Goal: Task Accomplishment & Management: Manage account settings

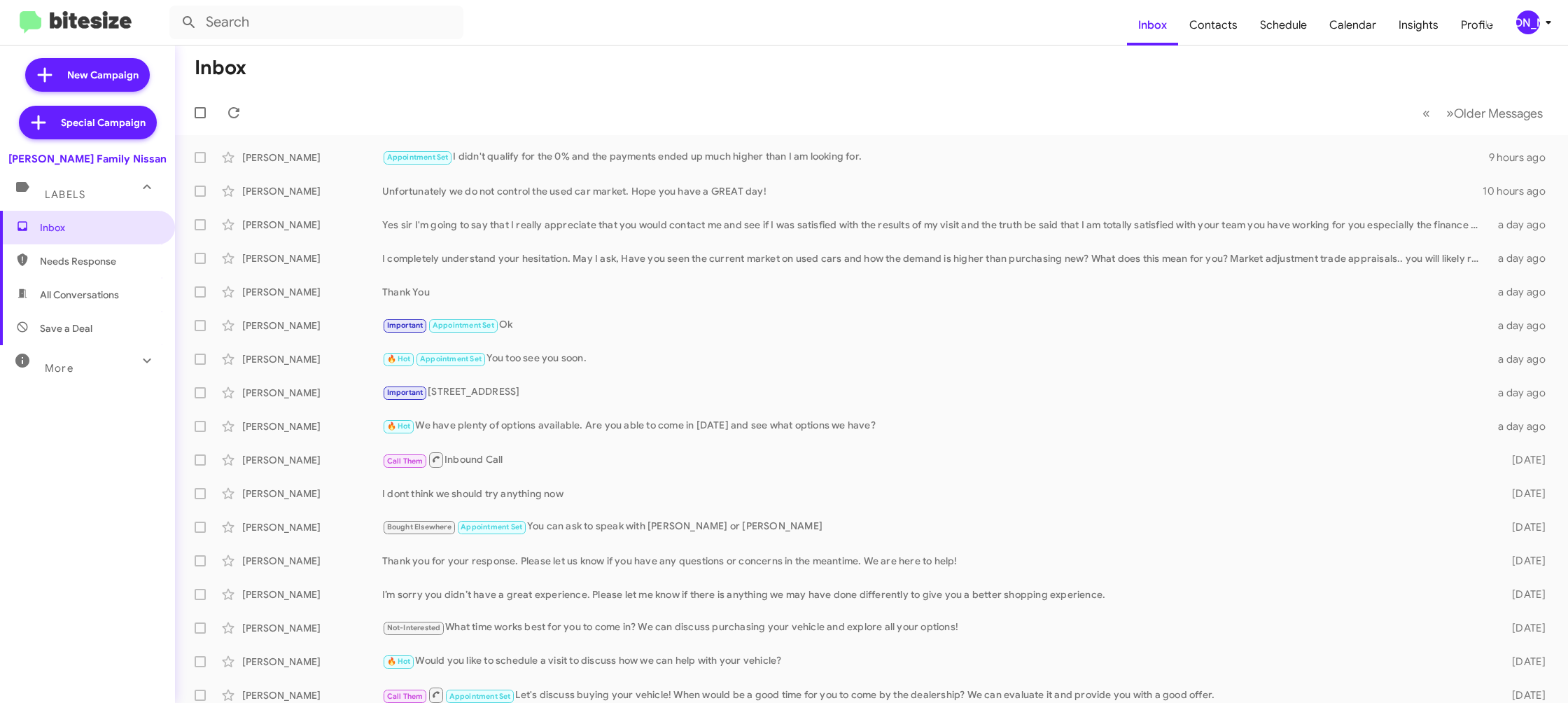
click at [1513, 23] on button "[PERSON_NAME]" at bounding box center [1529, 23] width 48 height 23
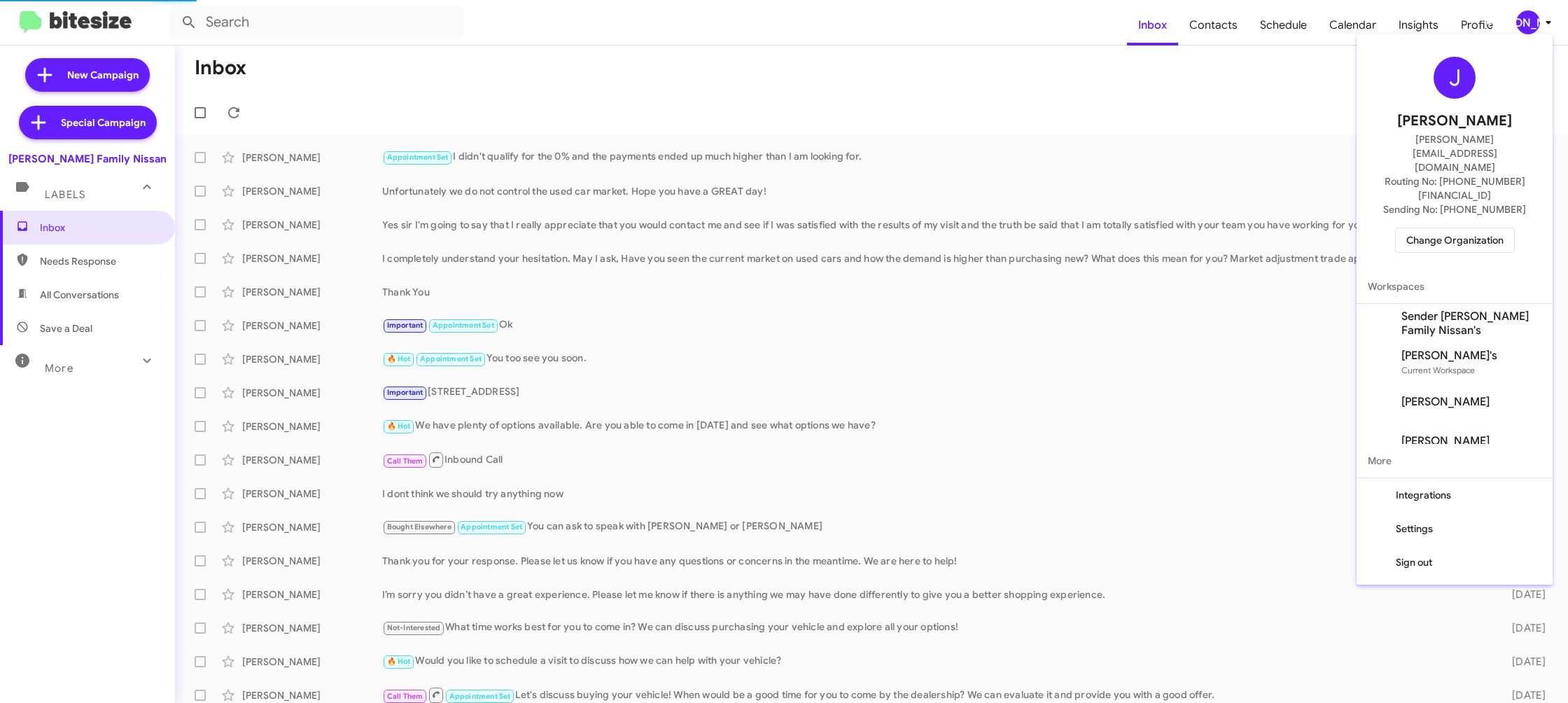
click at [1445, 228] on span "Change Organization" at bounding box center [1454, 240] width 97 height 23
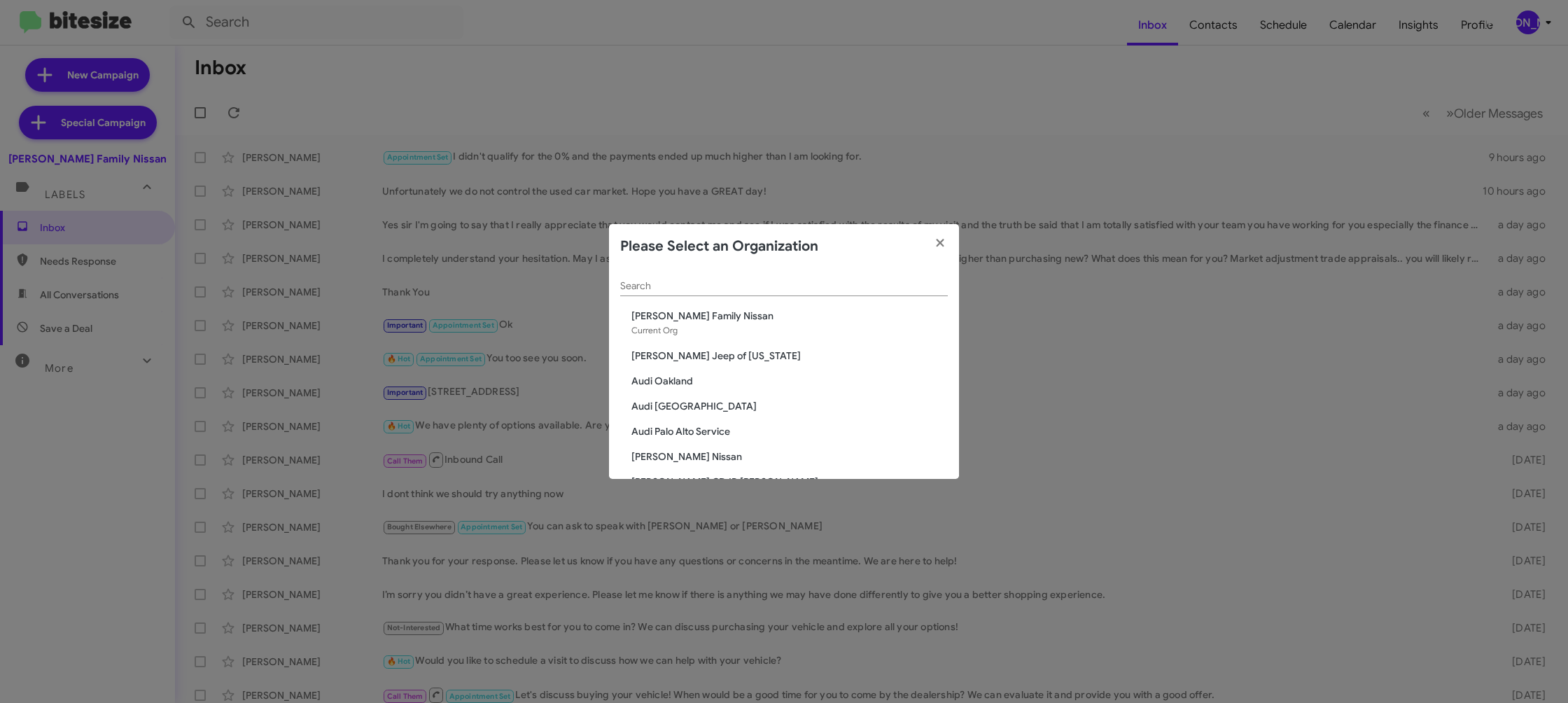
click at [682, 288] on div "Search" at bounding box center [784, 283] width 327 height 28
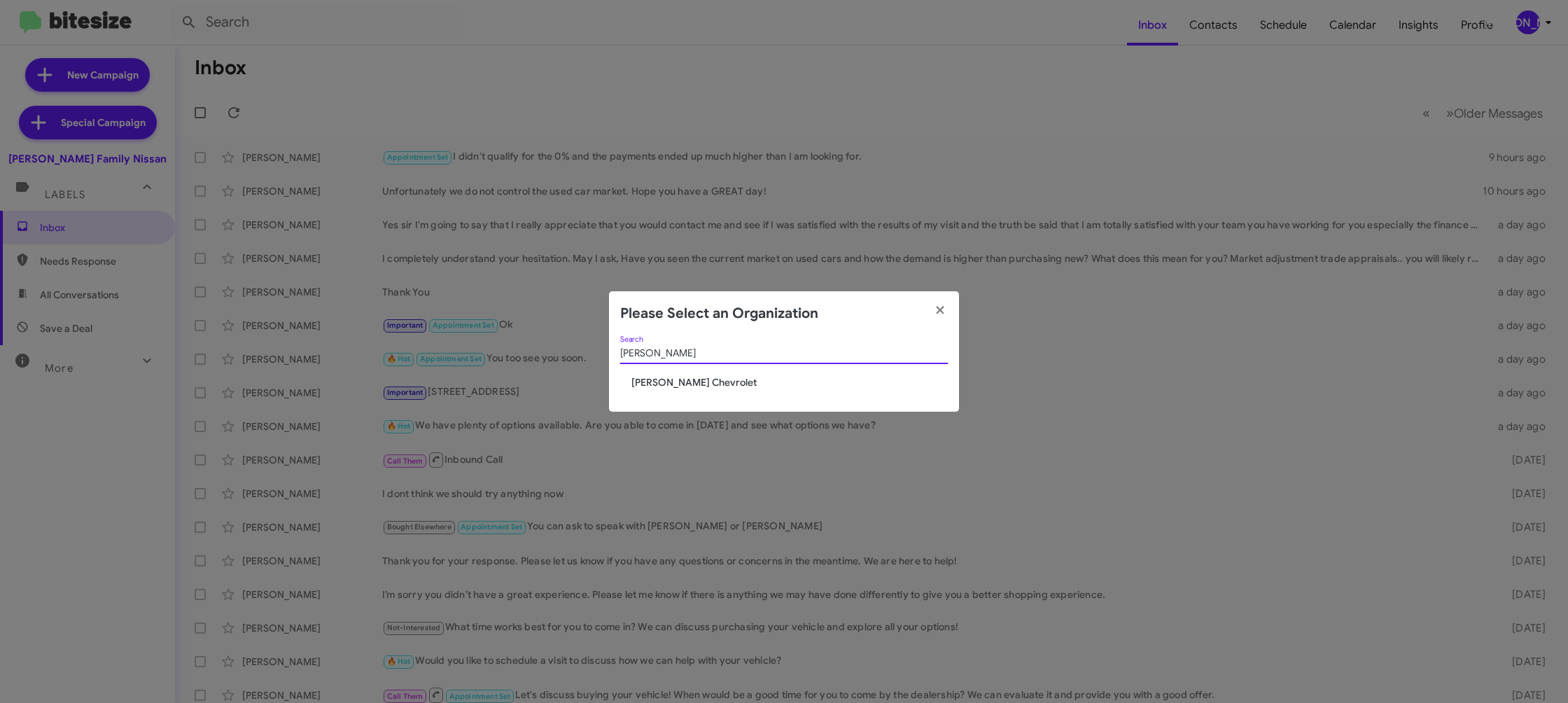
type input "elkin"
click at [667, 383] on span "[PERSON_NAME] Chevrolet" at bounding box center [789, 382] width 317 height 14
click at [667, 381] on span "[PERSON_NAME] Chevrolet" at bounding box center [789, 382] width 317 height 14
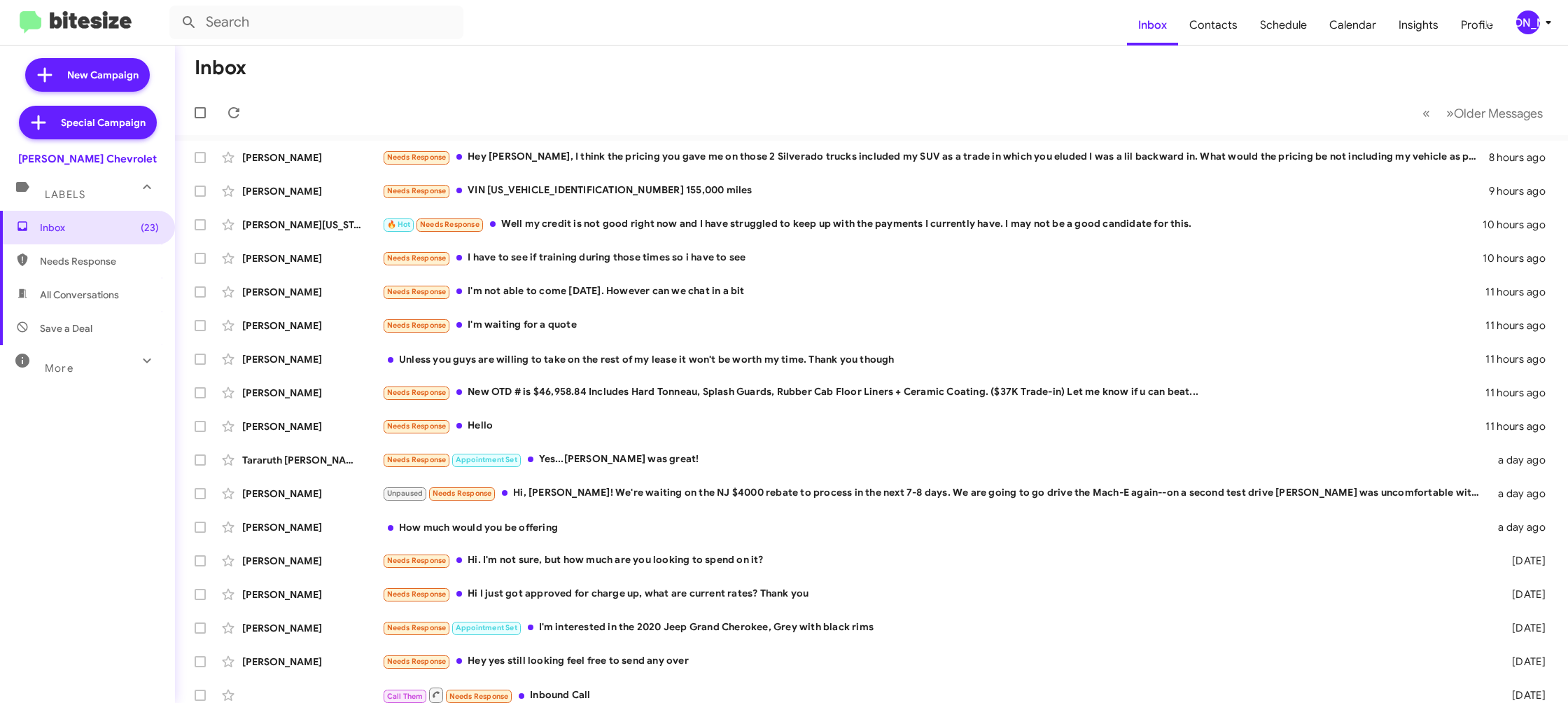
click at [1525, 26] on div "[PERSON_NAME]" at bounding box center [1528, 23] width 23 height 23
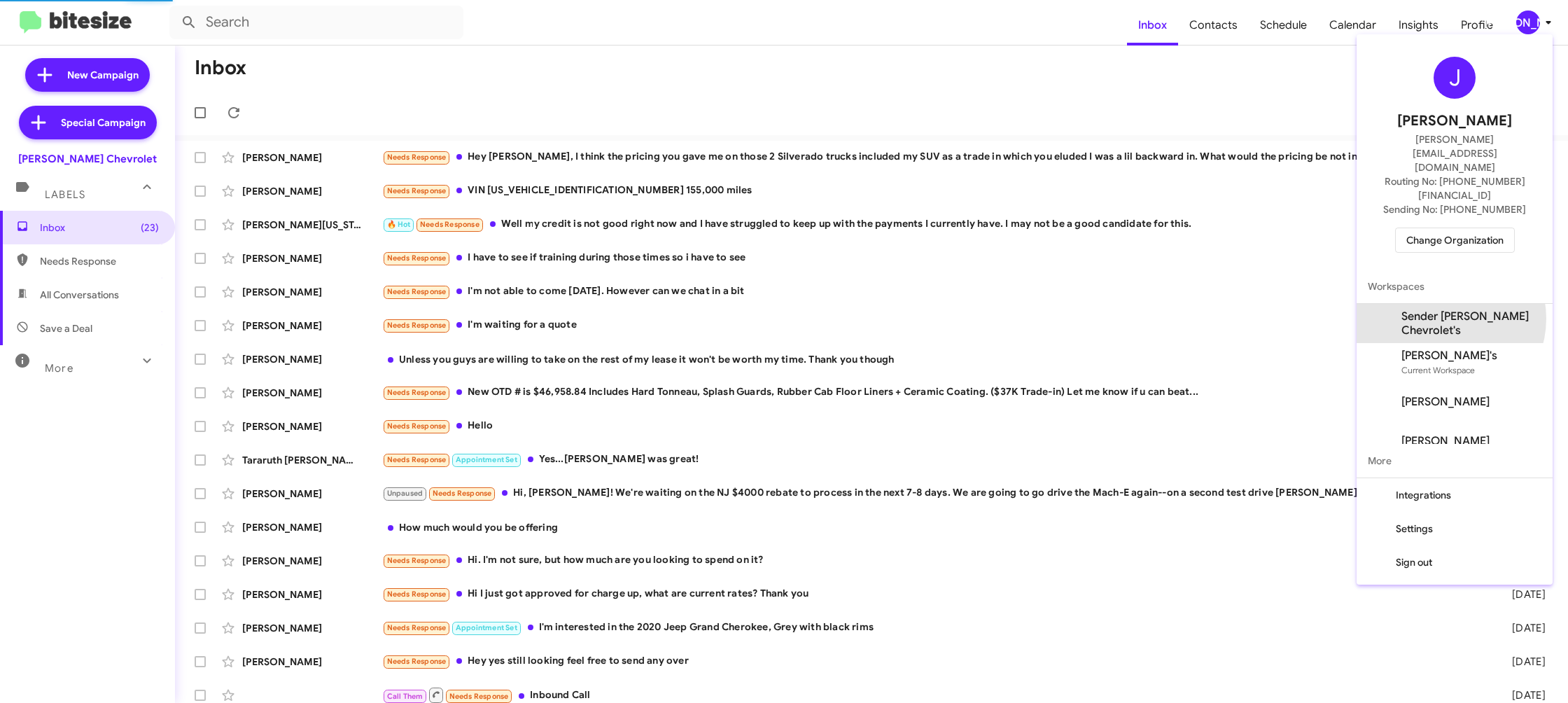
click at [1452, 309] on span "Sender Elkins Chevrolet's" at bounding box center [1471, 323] width 140 height 28
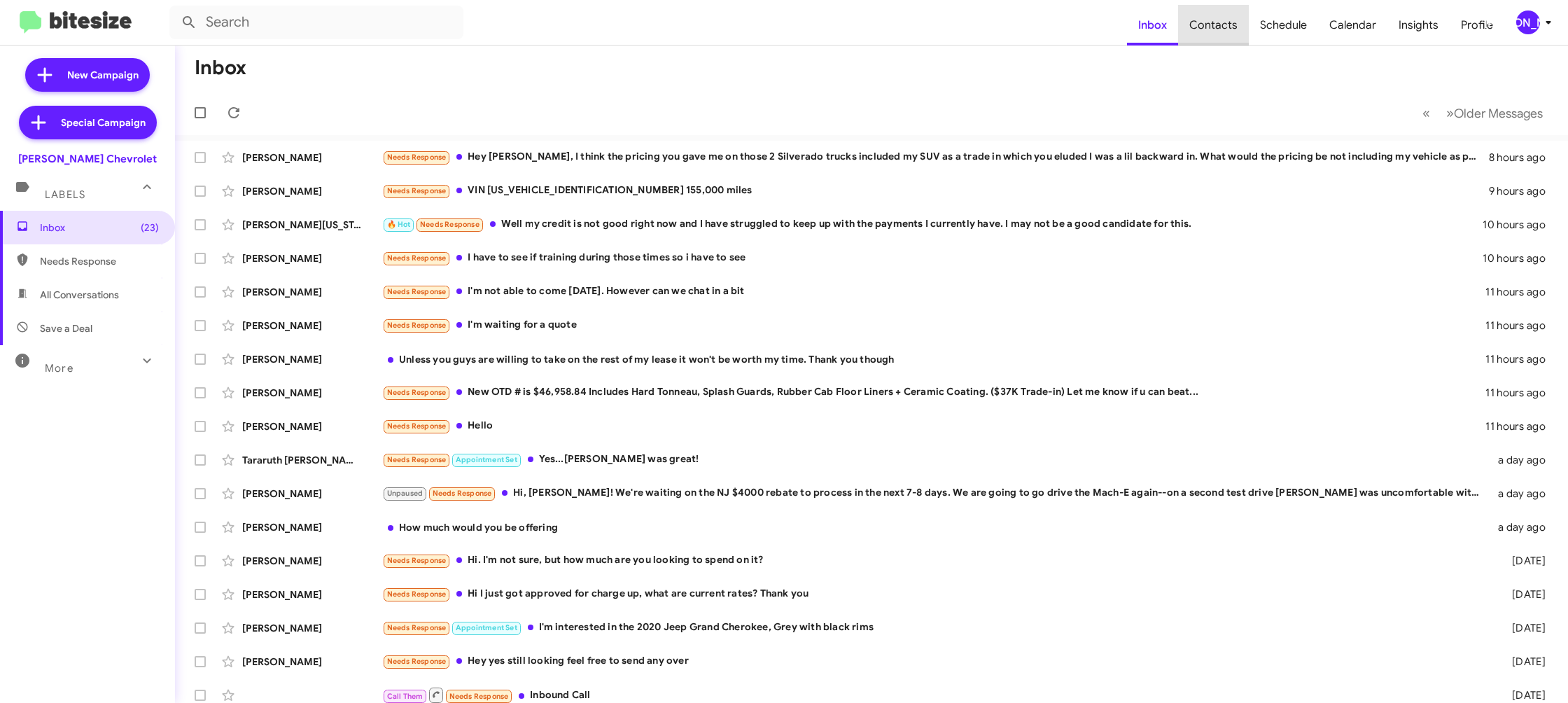
click at [1220, 23] on span "Contacts" at bounding box center [1213, 25] width 71 height 41
click at [1220, 23] on span "Contacts" at bounding box center [1213, 25] width 71 height 41
drag, startPoint x: 1527, startPoint y: 17, endPoint x: 1523, endPoint y: 23, distance: 7.2
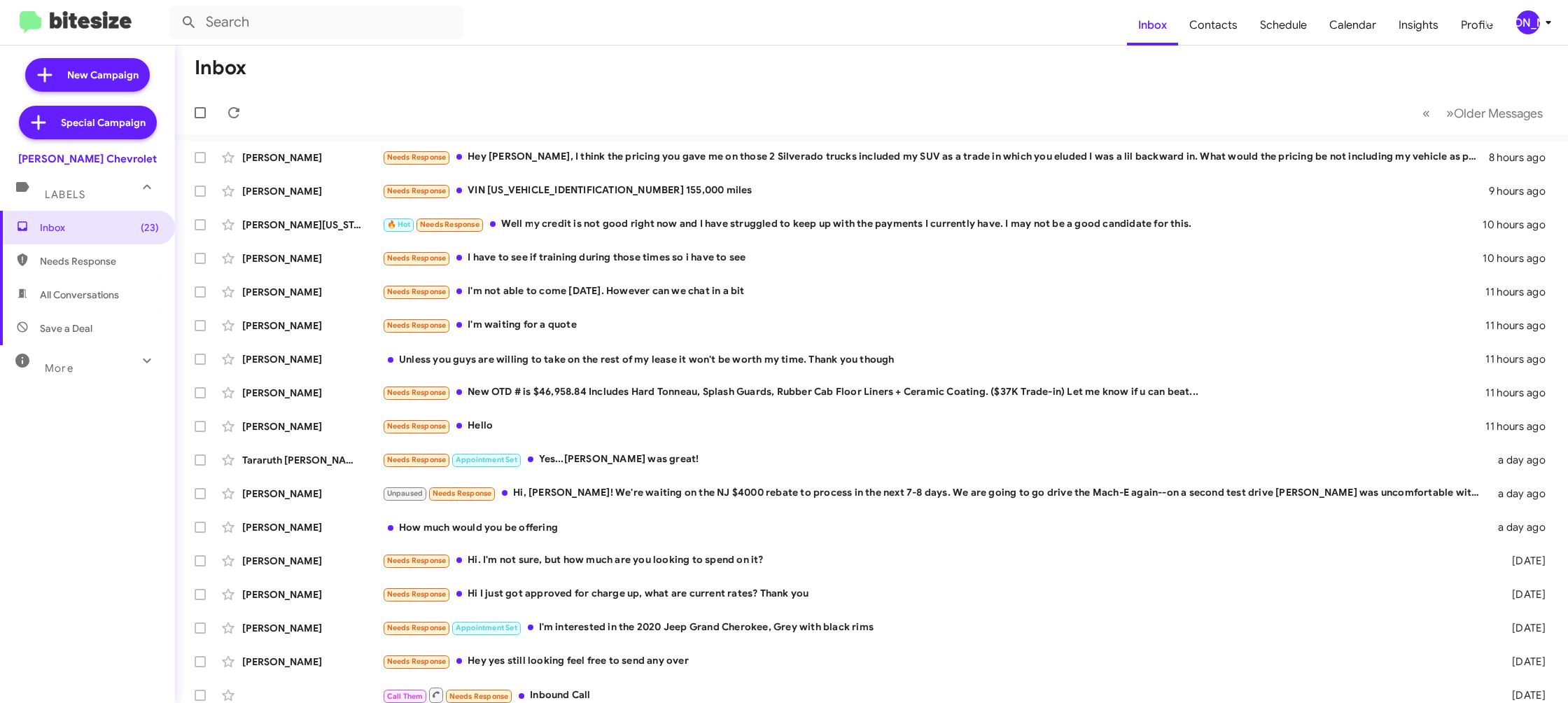
click at [1525, 20] on div "[PERSON_NAME]" at bounding box center [1528, 23] width 23 height 23
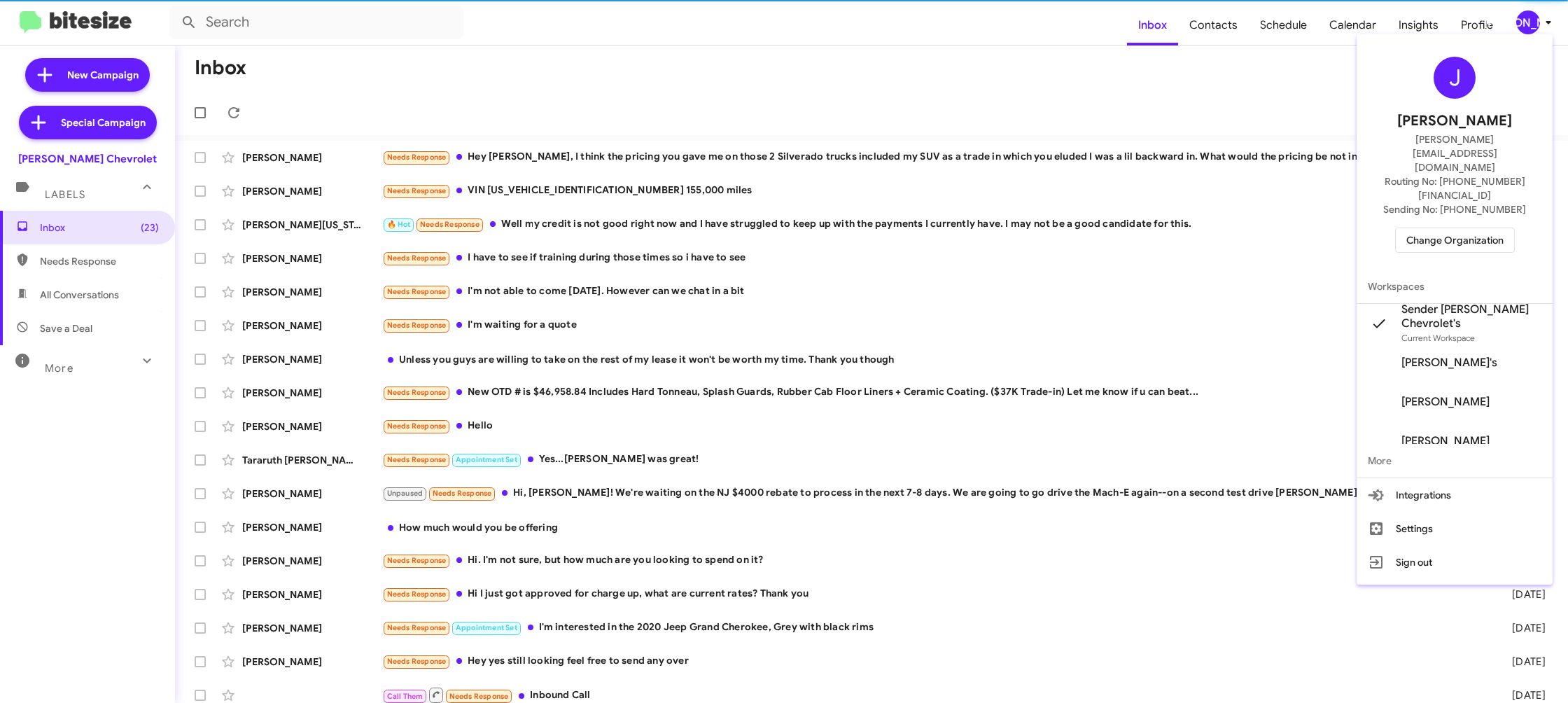
click at [1233, 27] on div at bounding box center [784, 351] width 1568 height 703
click at [1233, 27] on span "Contacts" at bounding box center [1213, 25] width 71 height 41
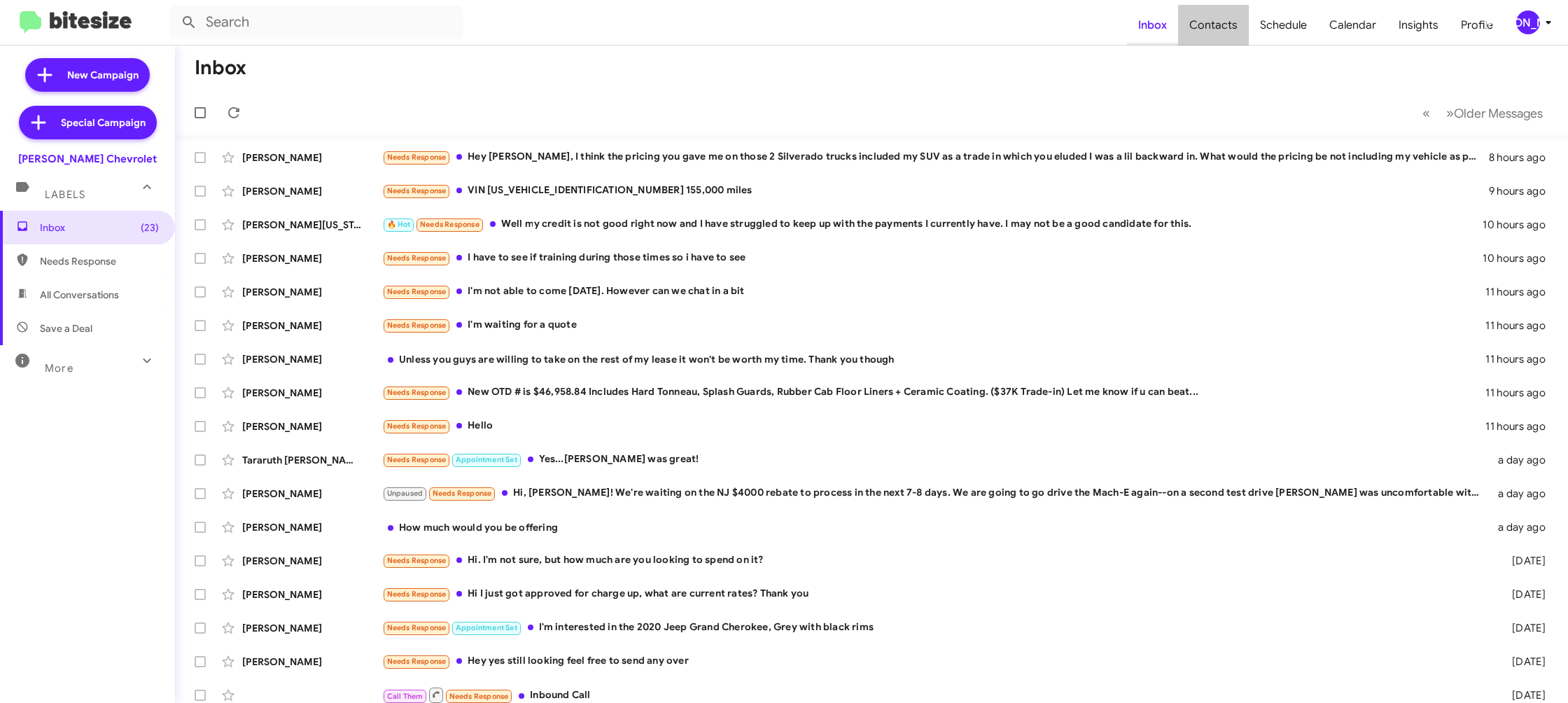
drag, startPoint x: 1233, startPoint y: 27, endPoint x: 1158, endPoint y: 12, distance: 76.5
click at [1230, 26] on span "Contacts" at bounding box center [1213, 25] width 71 height 41
type input "in:groups"
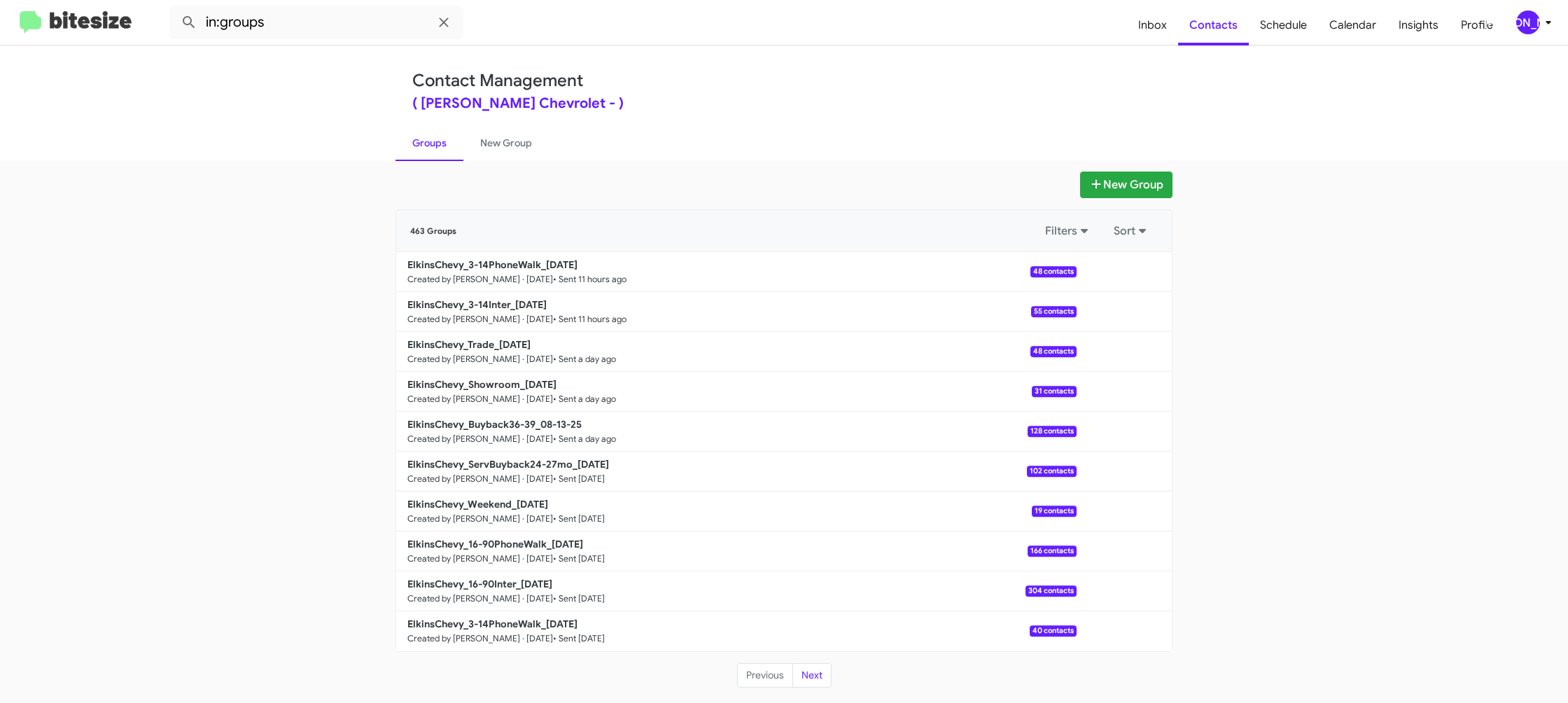
click at [507, 116] on div "Contact Management ( Elkins Chevrolet - ) Groups New Group" at bounding box center [784, 102] width 798 height 115
click at [504, 149] on link "New Group" at bounding box center [506, 143] width 85 height 37
click at [505, 146] on link "New Group" at bounding box center [506, 143] width 85 height 37
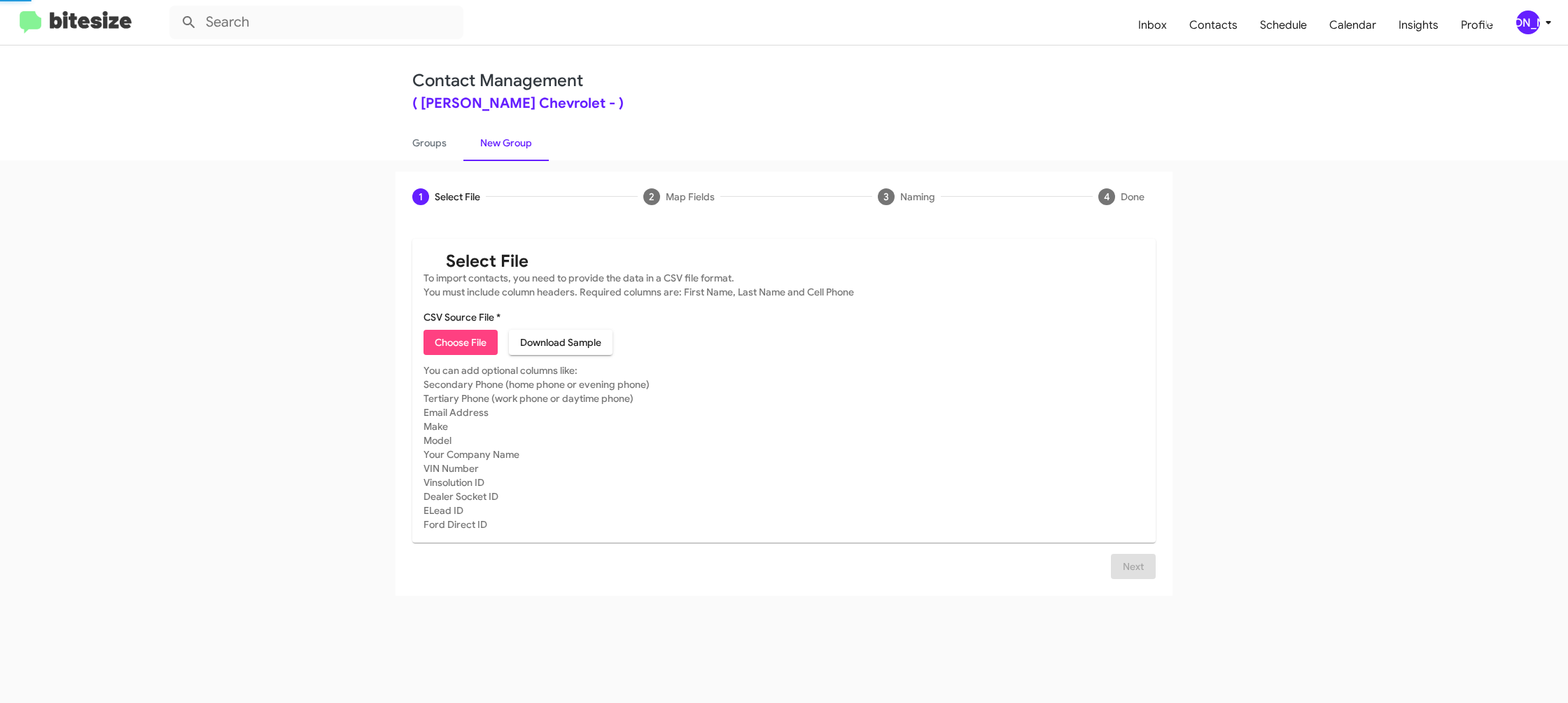
click at [499, 146] on link "New Group" at bounding box center [506, 143] width 85 height 37
click at [461, 347] on span "Choose File" at bounding box center [460, 343] width 52 height 25
type input "ElkinsChevy_16-90Inter_08-15-25"
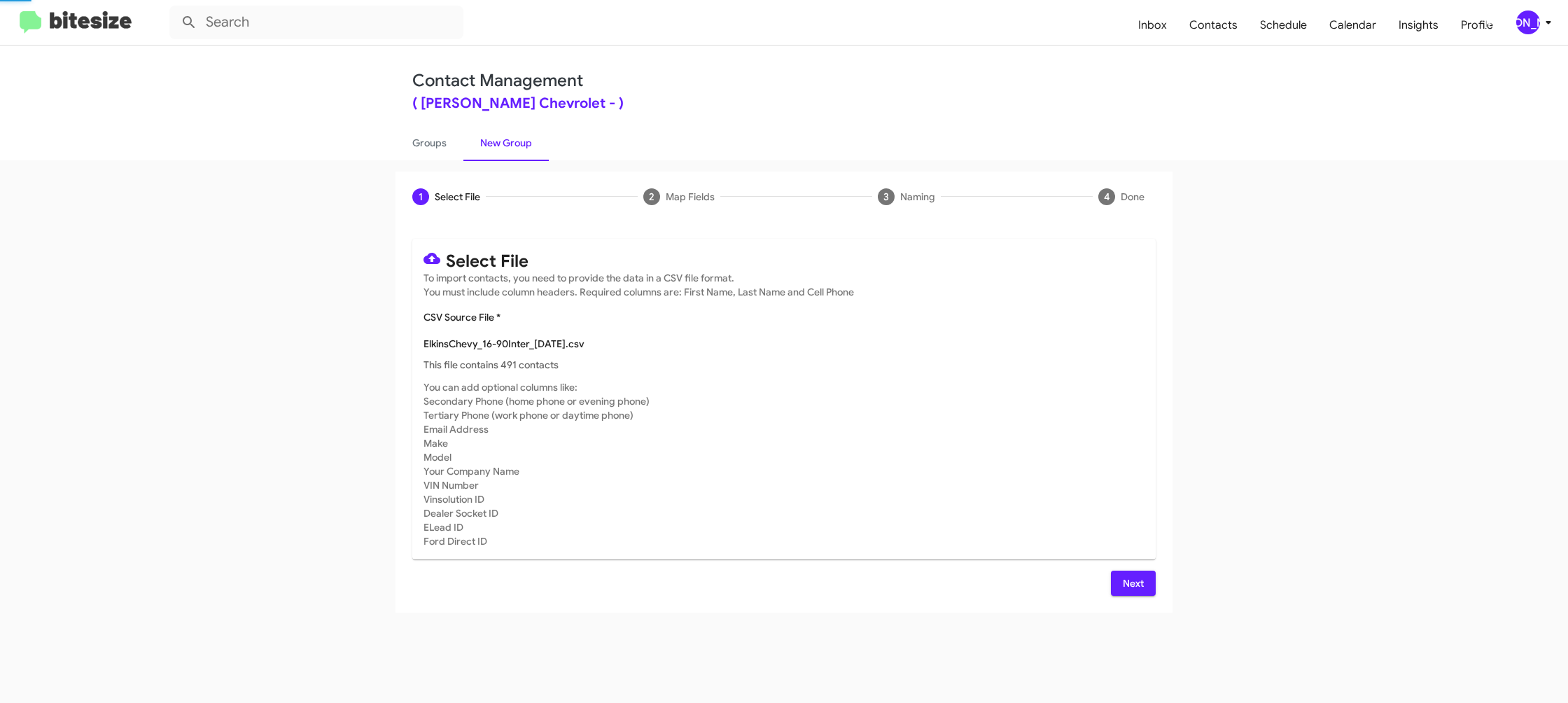
drag, startPoint x: 840, startPoint y: 460, endPoint x: 855, endPoint y: 484, distance: 28.3
click at [840, 461] on mat-card-subtitle "You can add optional columns like: Secondary Phone (home phone or evening phone…" at bounding box center [784, 464] width 721 height 168
click at [1133, 592] on span "Next" at bounding box center [1133, 583] width 23 height 25
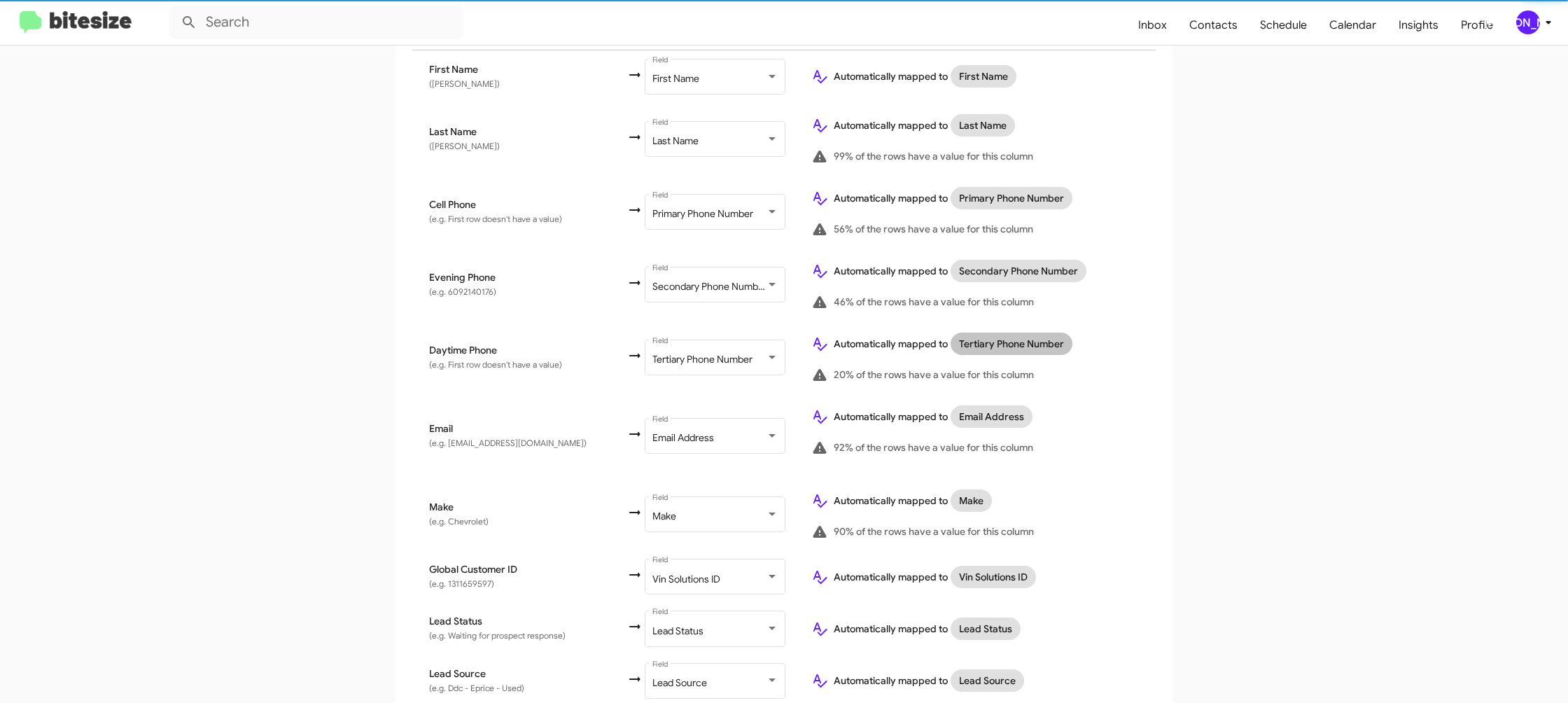
scroll to position [665, 0]
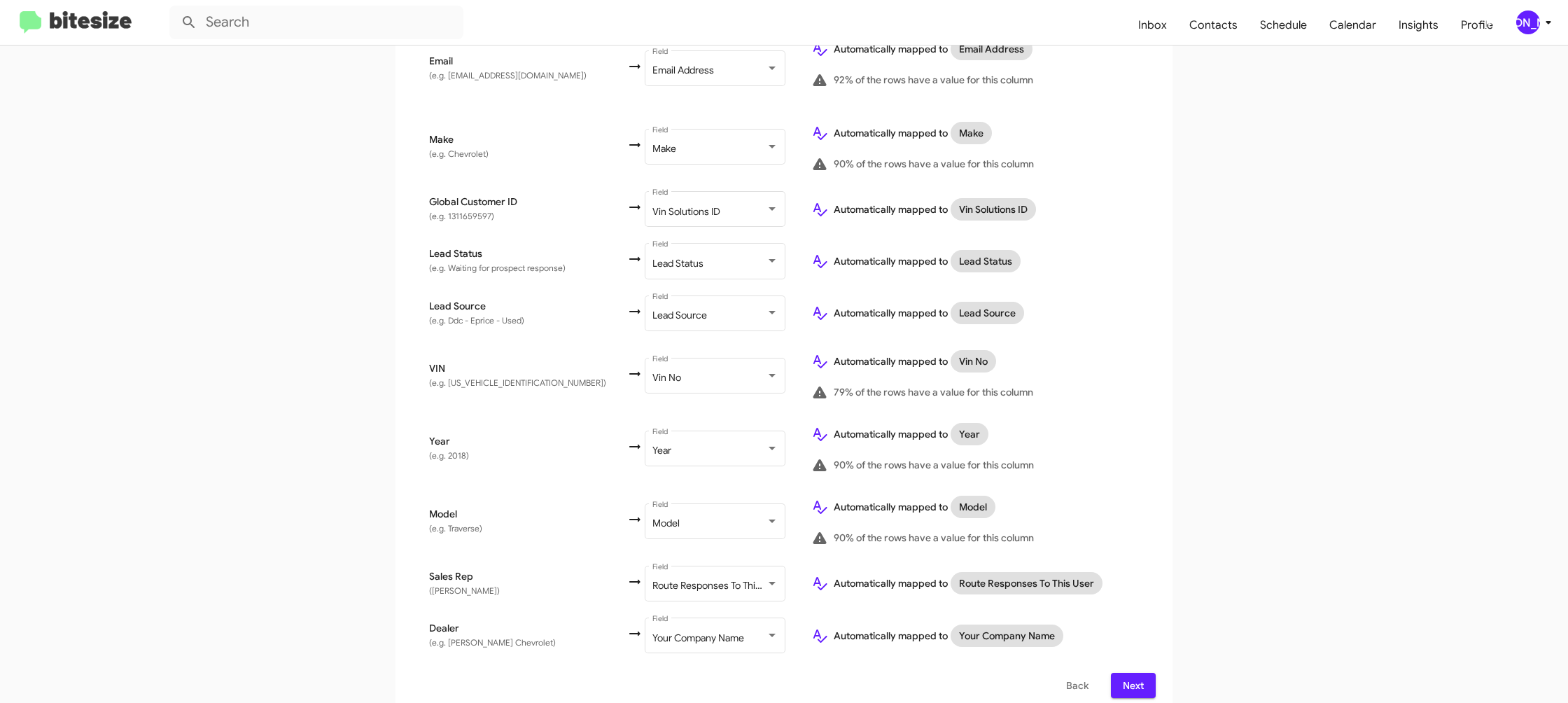
click at [1136, 678] on span "Next" at bounding box center [1133, 685] width 23 height 25
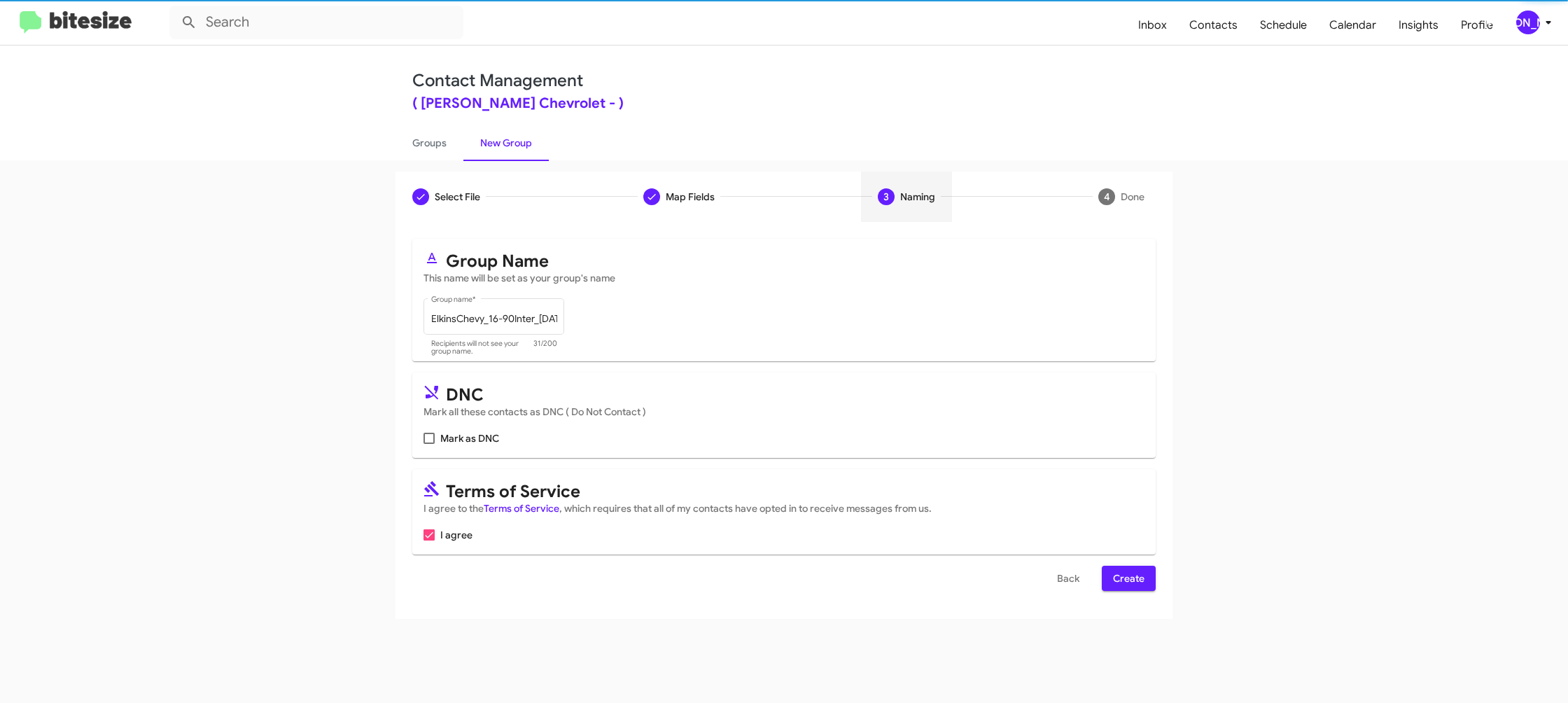
scroll to position [0, 0]
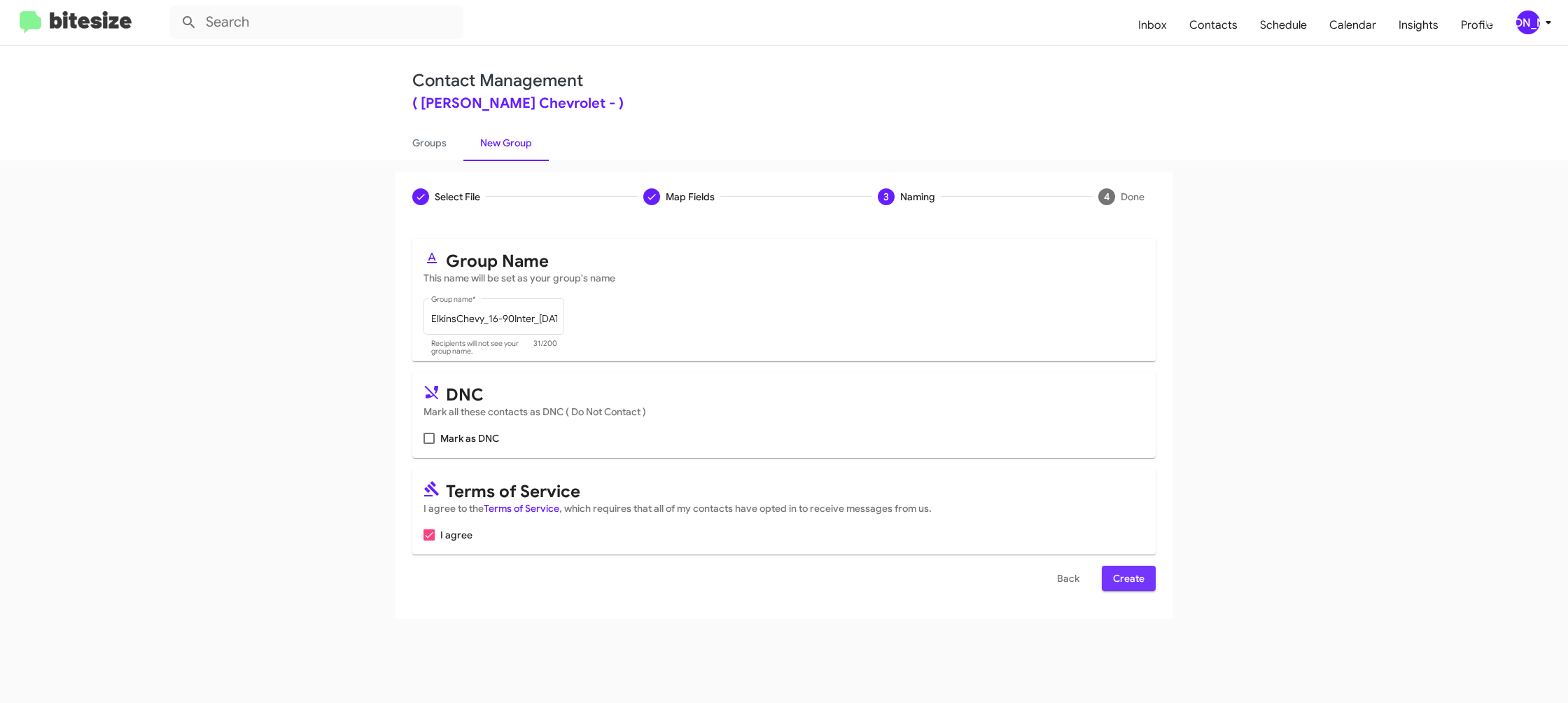
drag, startPoint x: 1115, startPoint y: 579, endPoint x: 590, endPoint y: 184, distance: 657.0
click at [1113, 579] on span "Create" at bounding box center [1129, 578] width 32 height 25
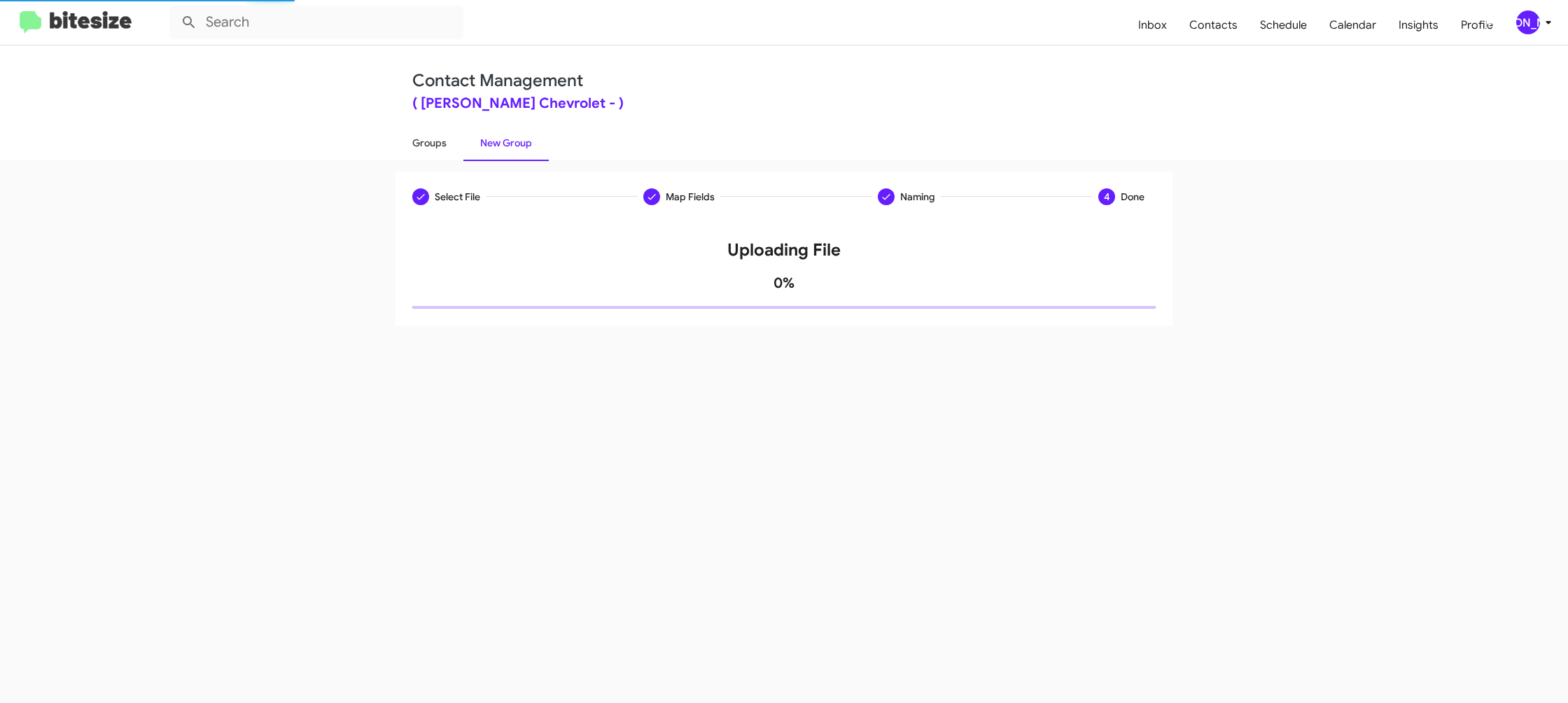
click at [448, 150] on link "Groups" at bounding box center [429, 143] width 68 height 37
type input "in:groups"
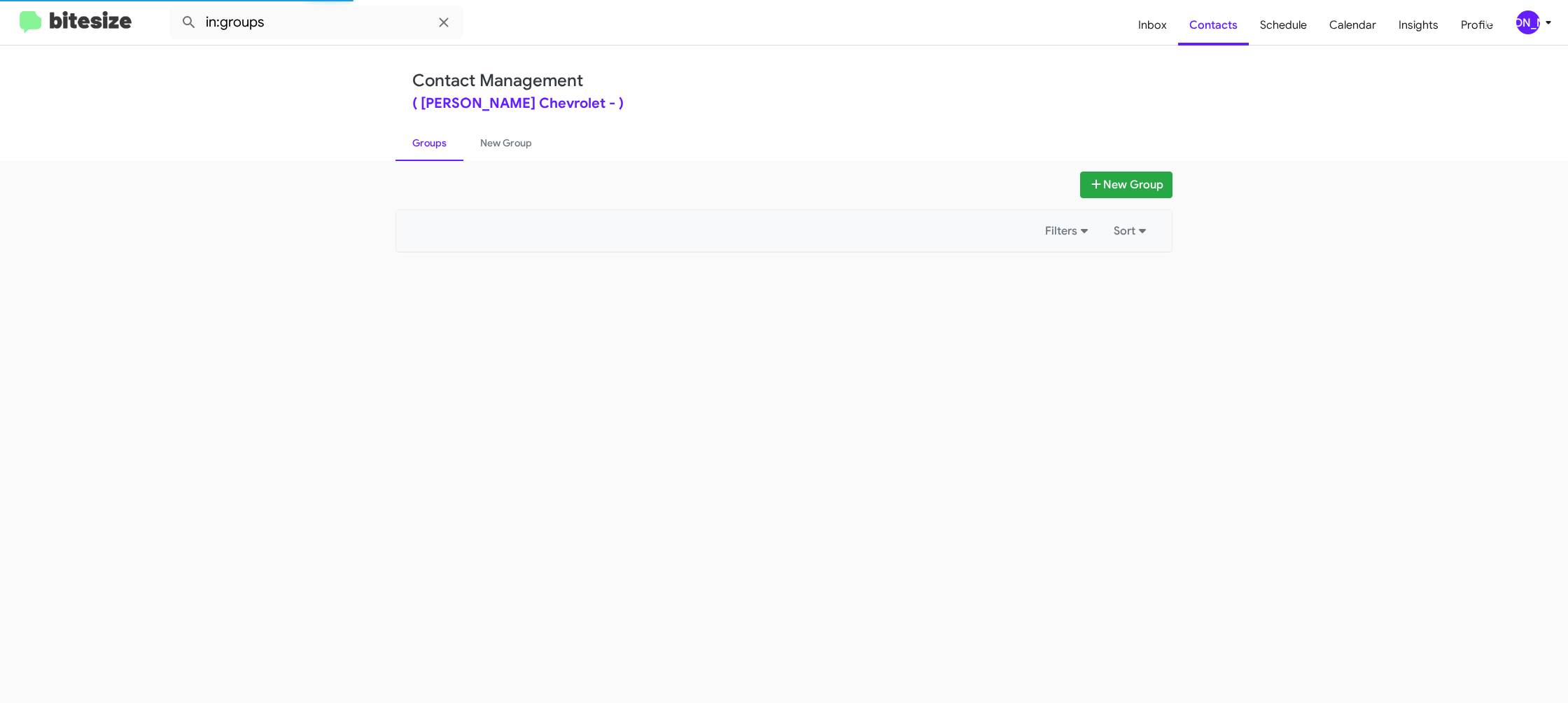
click at [448, 150] on link "Groups" at bounding box center [429, 143] width 68 height 37
drag, startPoint x: 449, startPoint y: 150, endPoint x: 455, endPoint y: 148, distance: 6.3
click at [450, 149] on link "Groups" at bounding box center [429, 143] width 68 height 37
click at [493, 147] on link "New Group" at bounding box center [506, 143] width 85 height 37
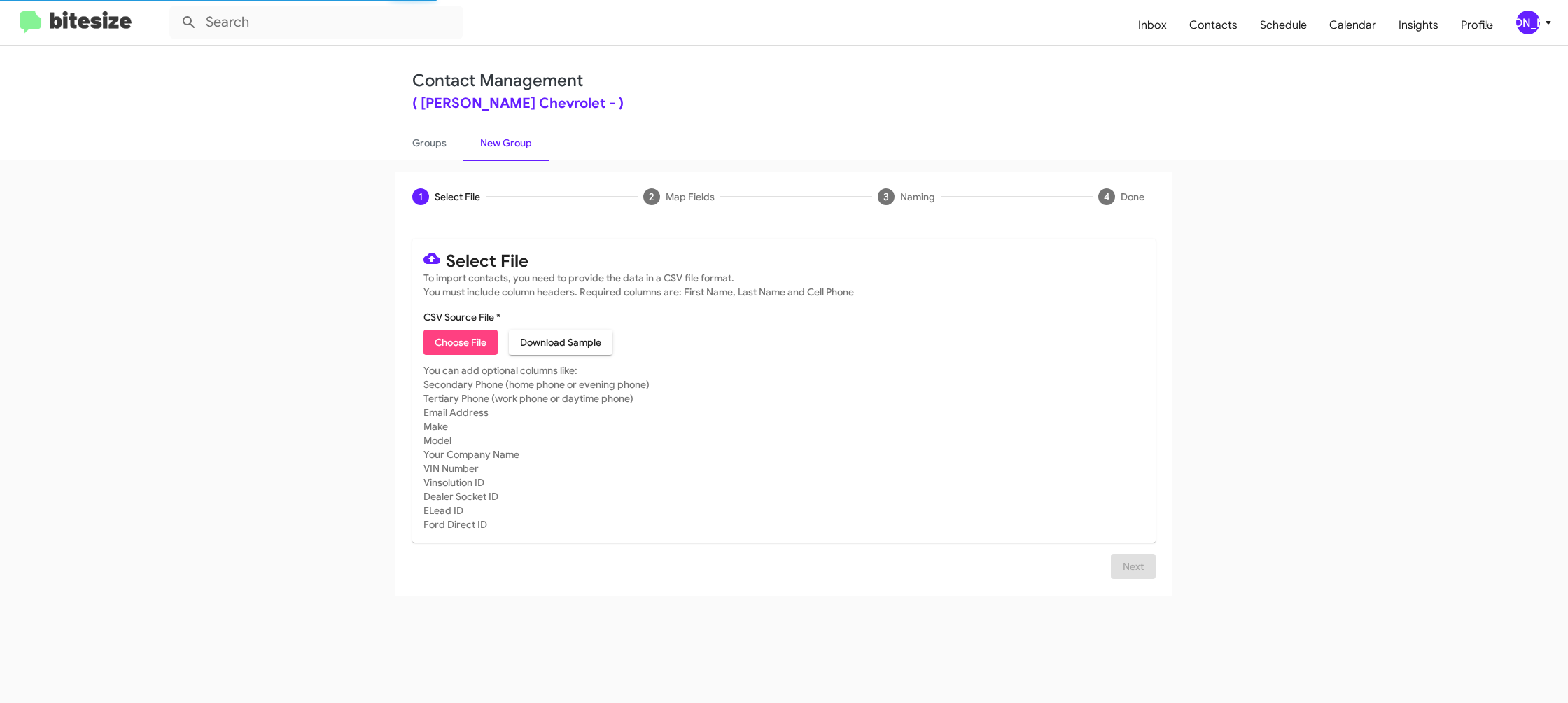
drag, startPoint x: 493, startPoint y: 148, endPoint x: 459, endPoint y: 38, distance: 115.1
click at [485, 130] on link "New Group" at bounding box center [506, 143] width 85 height 37
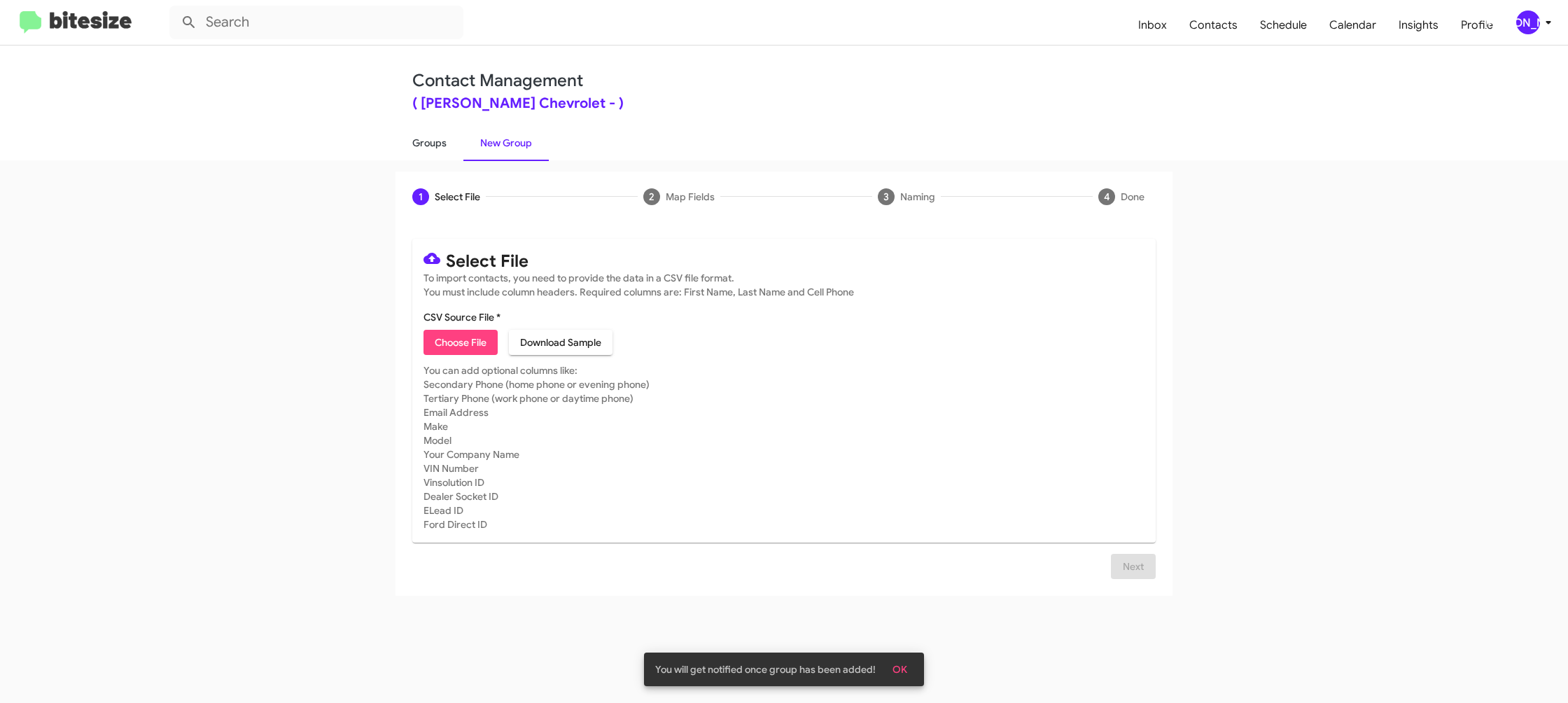
click at [432, 148] on link "Groups" at bounding box center [429, 143] width 68 height 37
type input "in:groups"
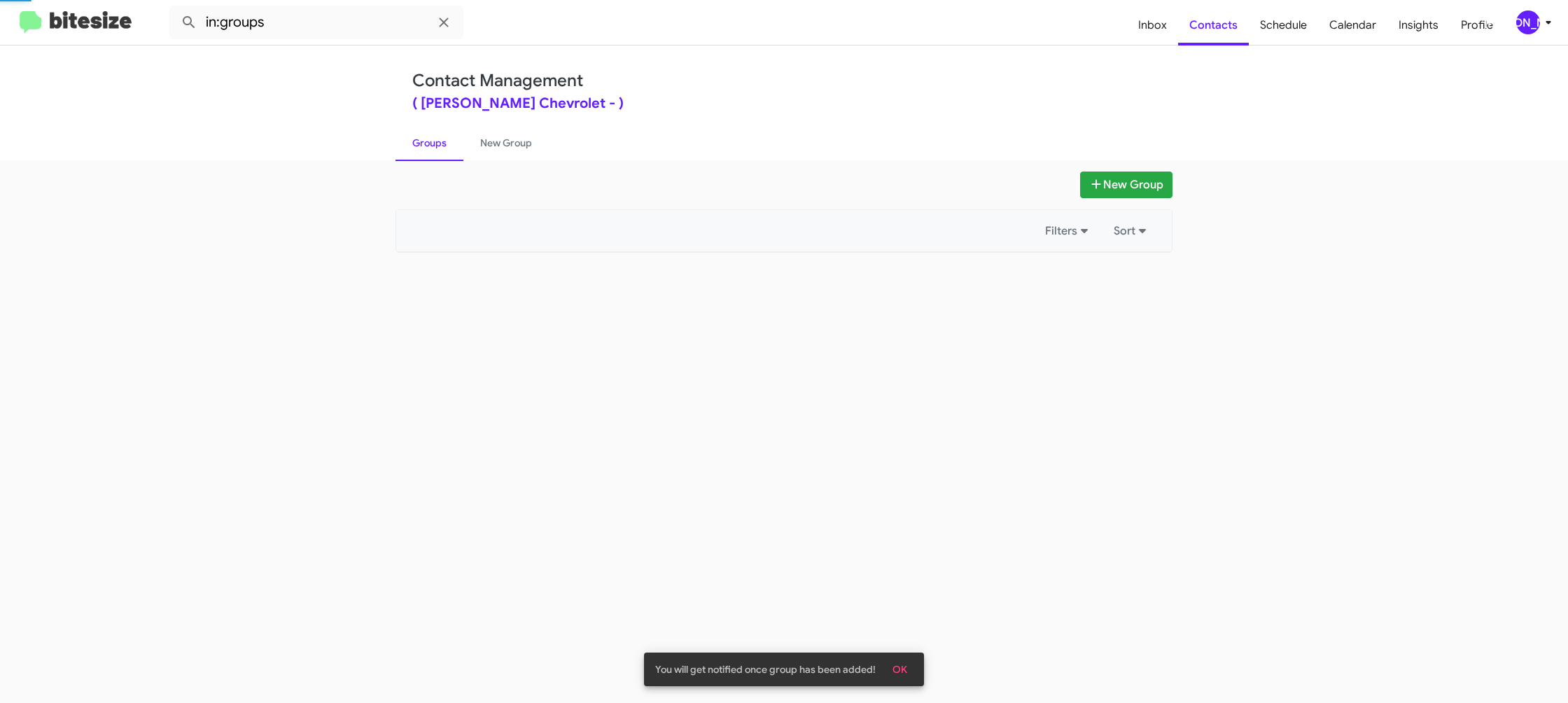
click at [432, 148] on link "Groups" at bounding box center [429, 143] width 68 height 37
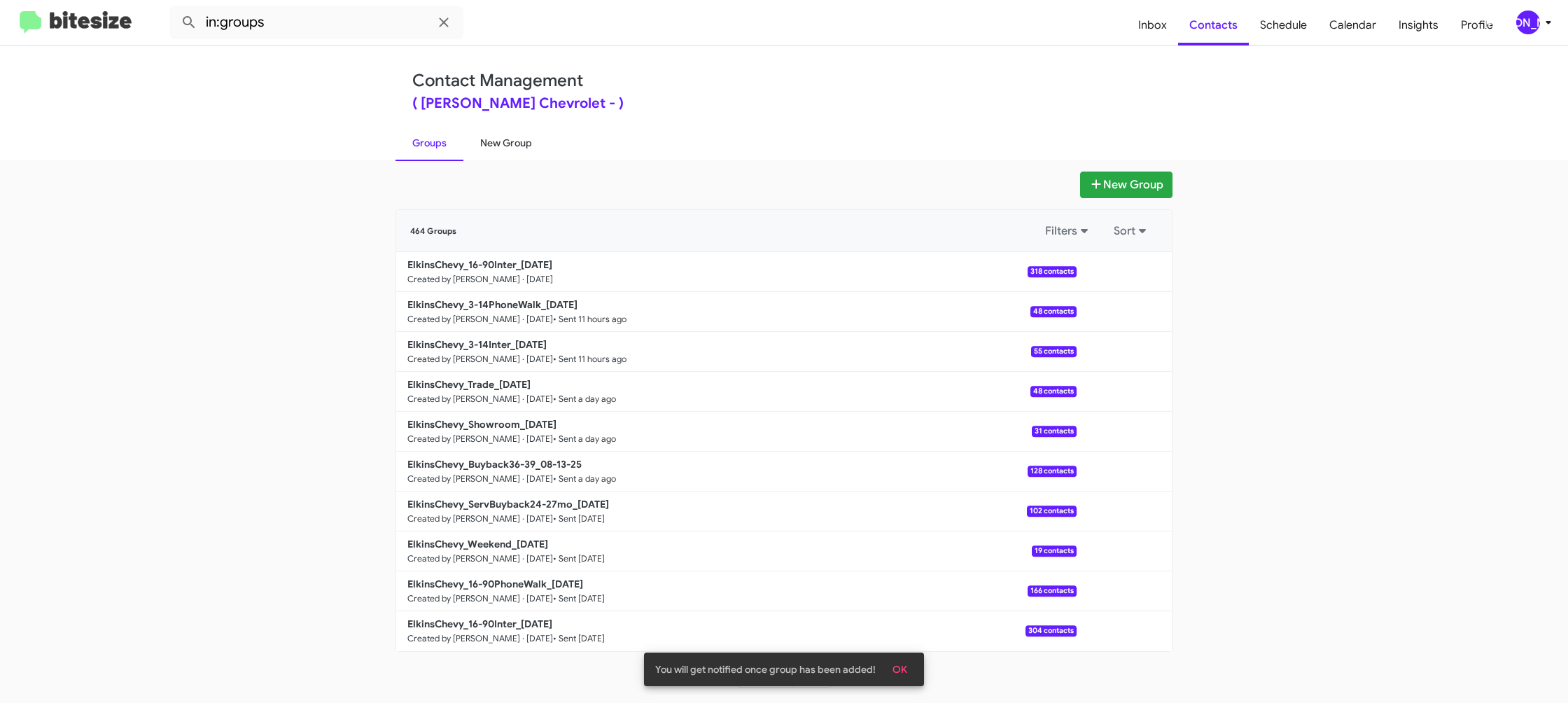
click at [508, 149] on link "New Group" at bounding box center [506, 143] width 85 height 37
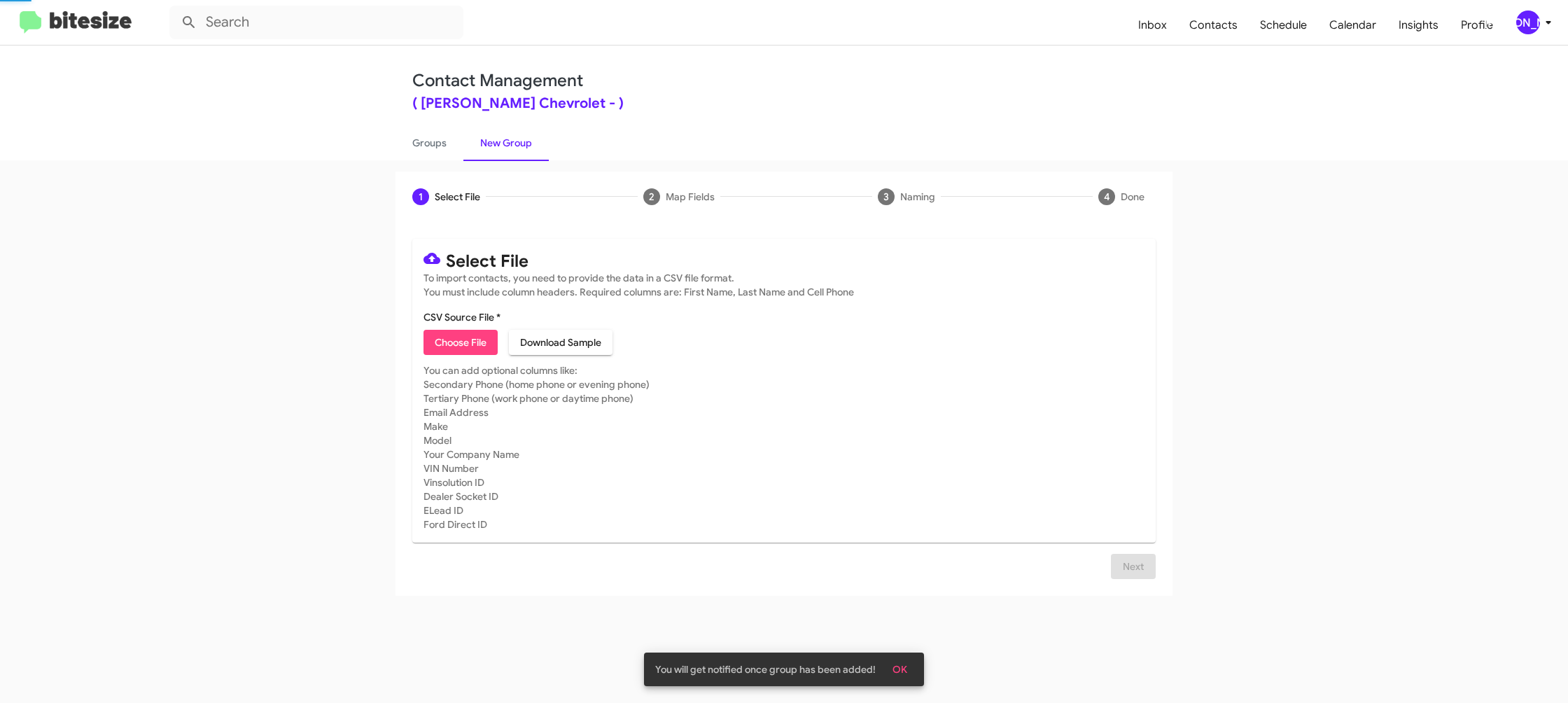
drag, startPoint x: 508, startPoint y: 149, endPoint x: 758, endPoint y: 7, distance: 287.5
click at [508, 149] on link "New Group" at bounding box center [506, 143] width 85 height 37
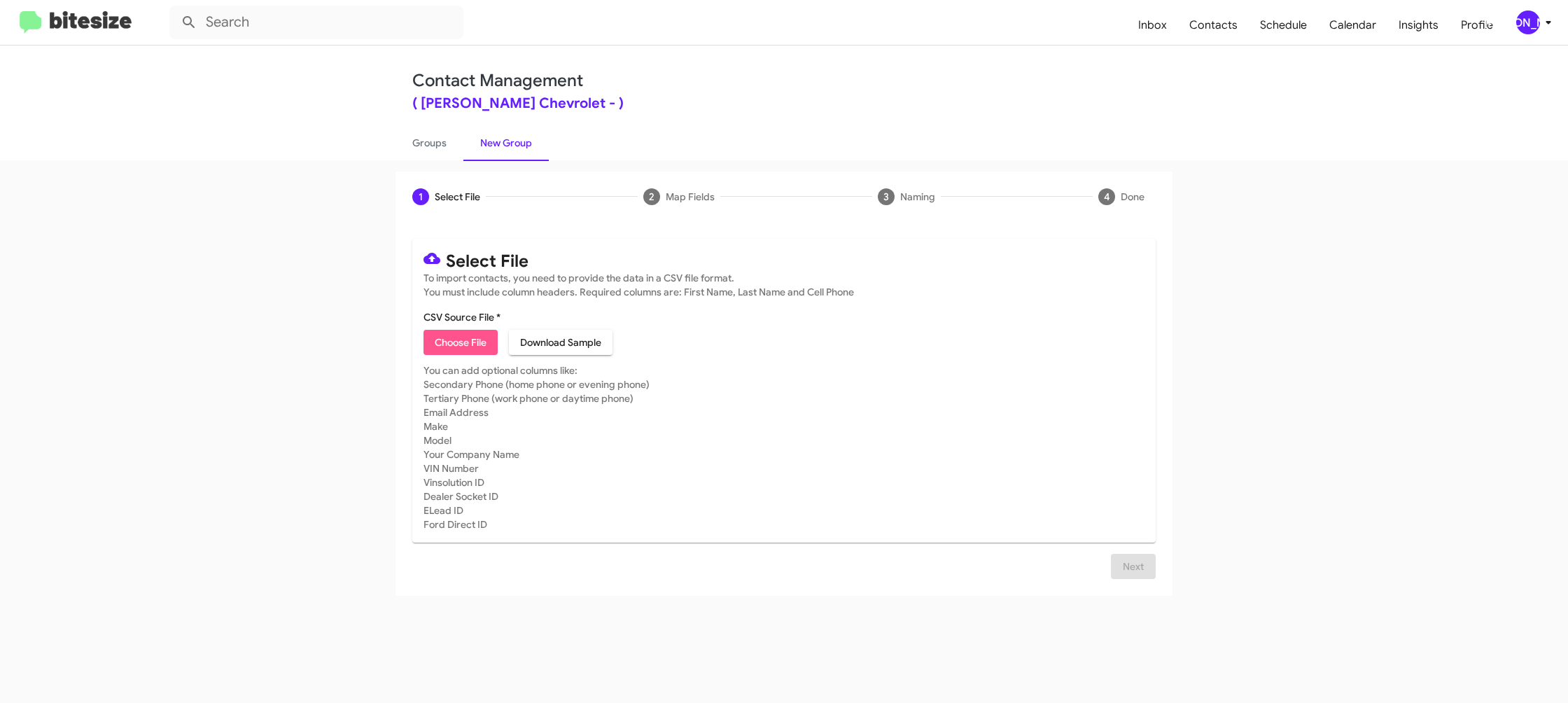
click at [469, 339] on span "Choose File" at bounding box center [460, 343] width 52 height 25
type input "ElkinsChevy_16-90PhoneWalk_08-15-25"
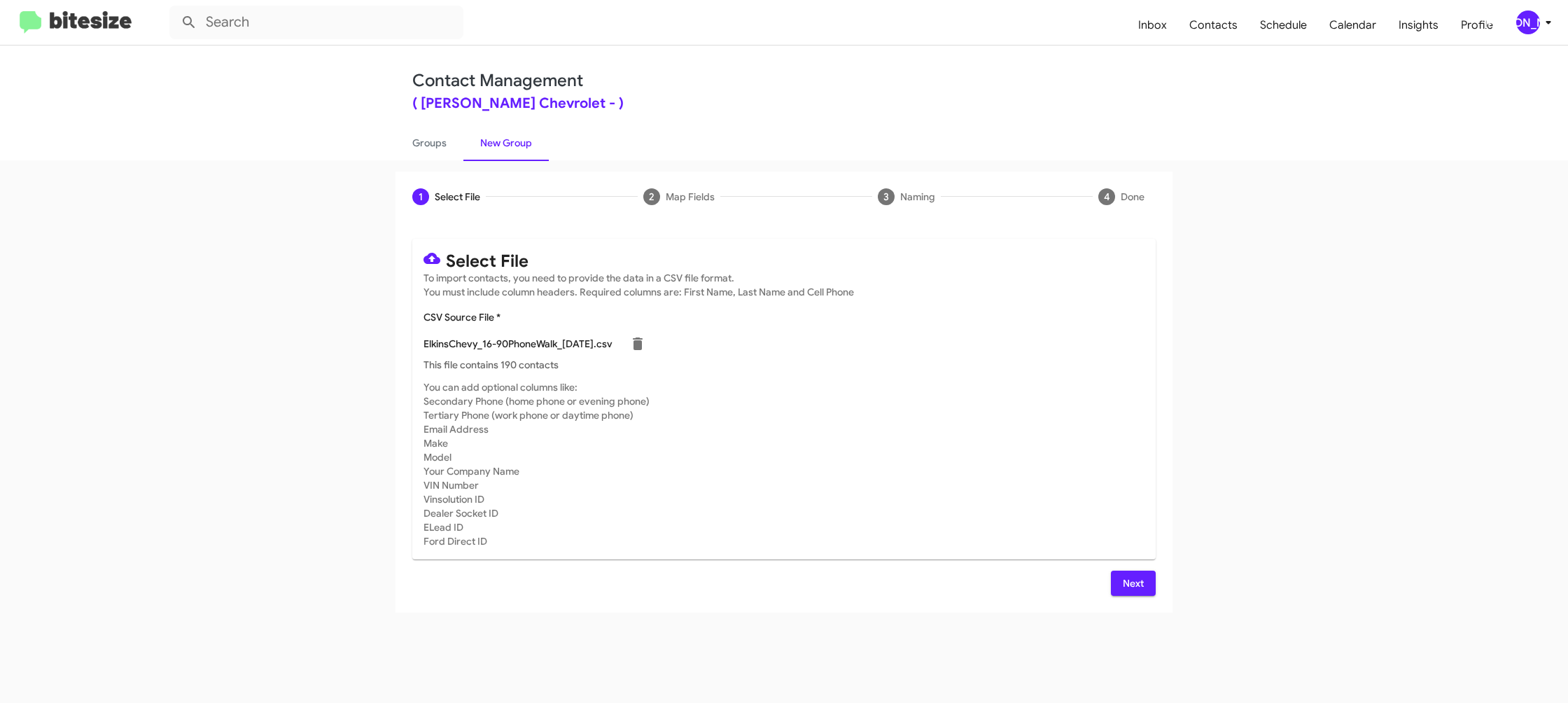
click at [1139, 489] on mat-card-subtitle "You can add optional columns like: Secondary Phone (home phone or evening phone…" at bounding box center [784, 464] width 721 height 168
click at [1147, 577] on button "Next" at bounding box center [1134, 583] width 45 height 25
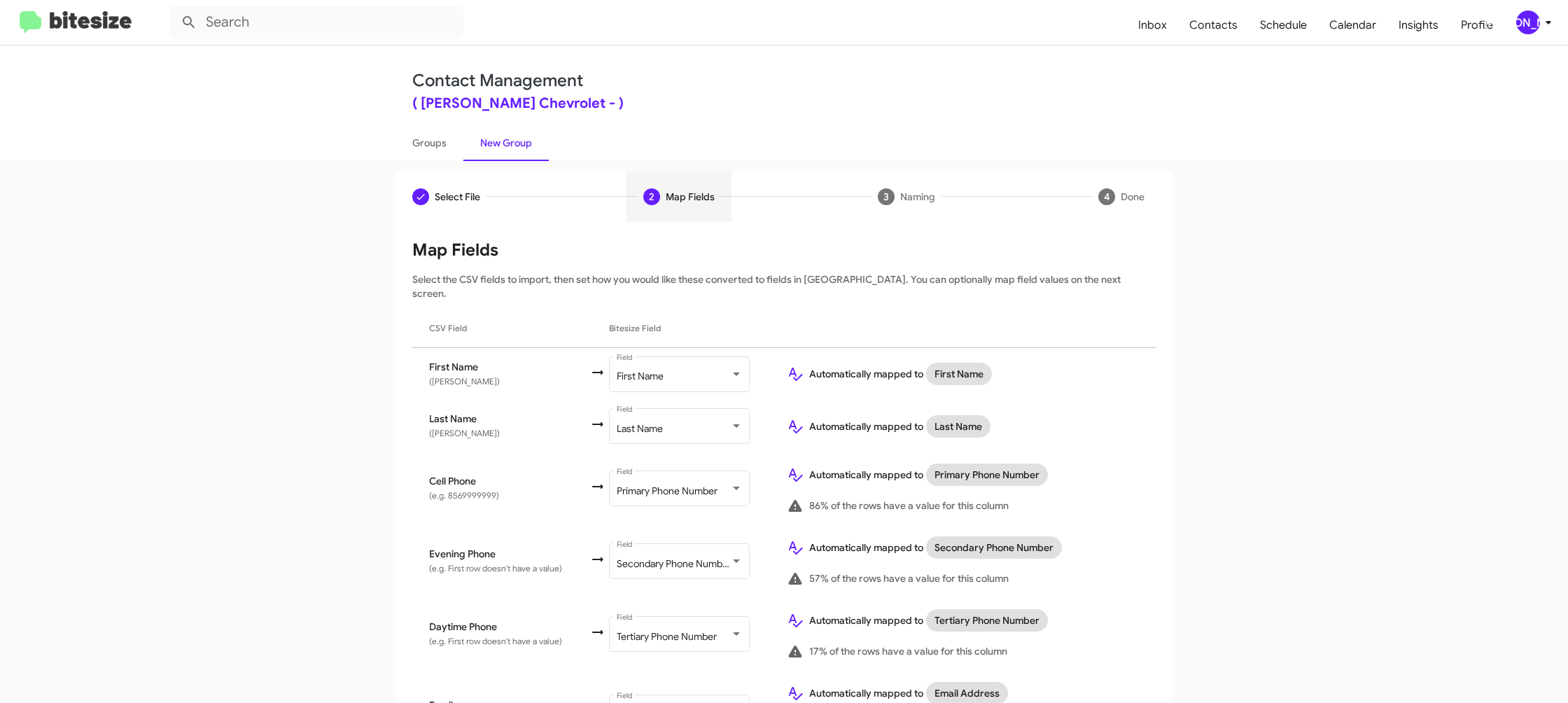
scroll to position [644, 0]
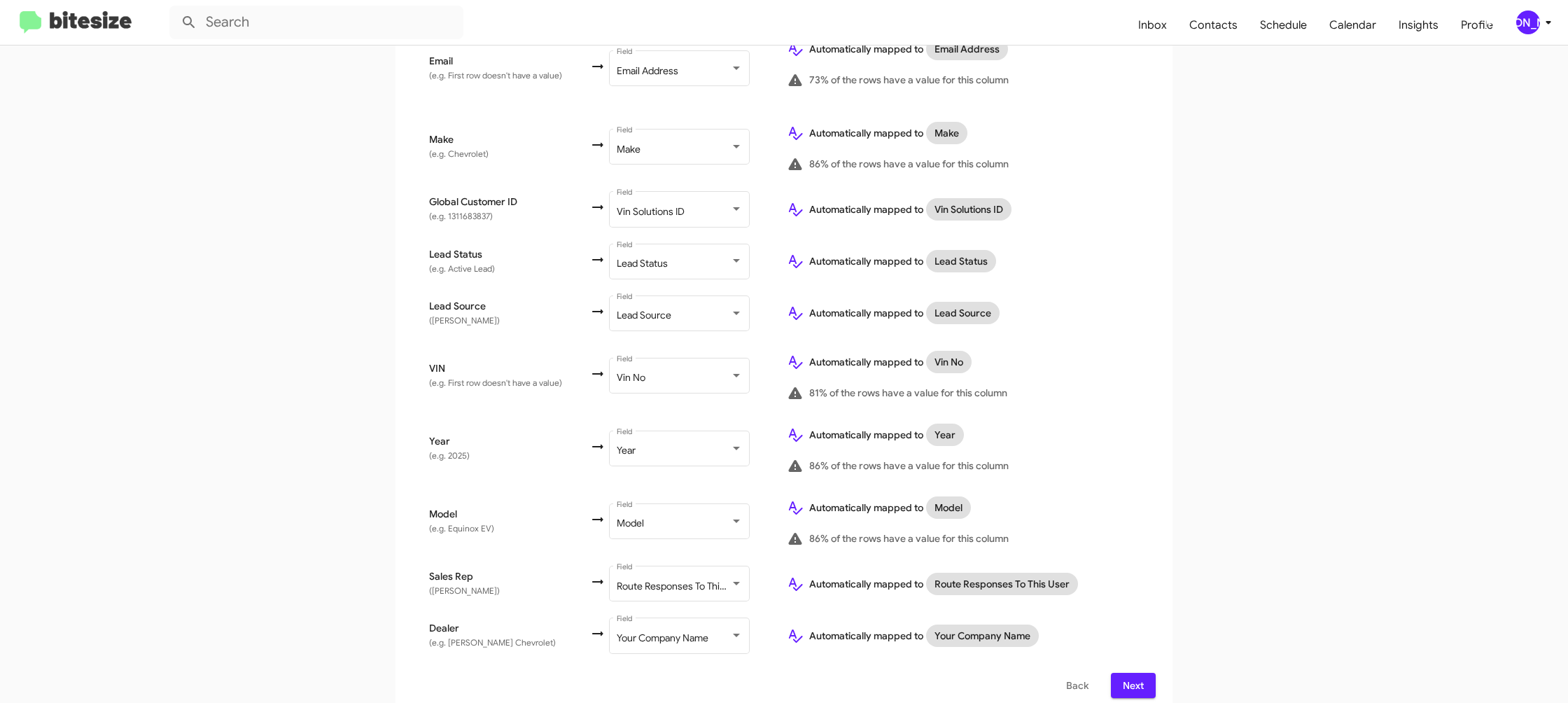
click at [1535, 26] on div "[PERSON_NAME]" at bounding box center [1528, 23] width 23 height 23
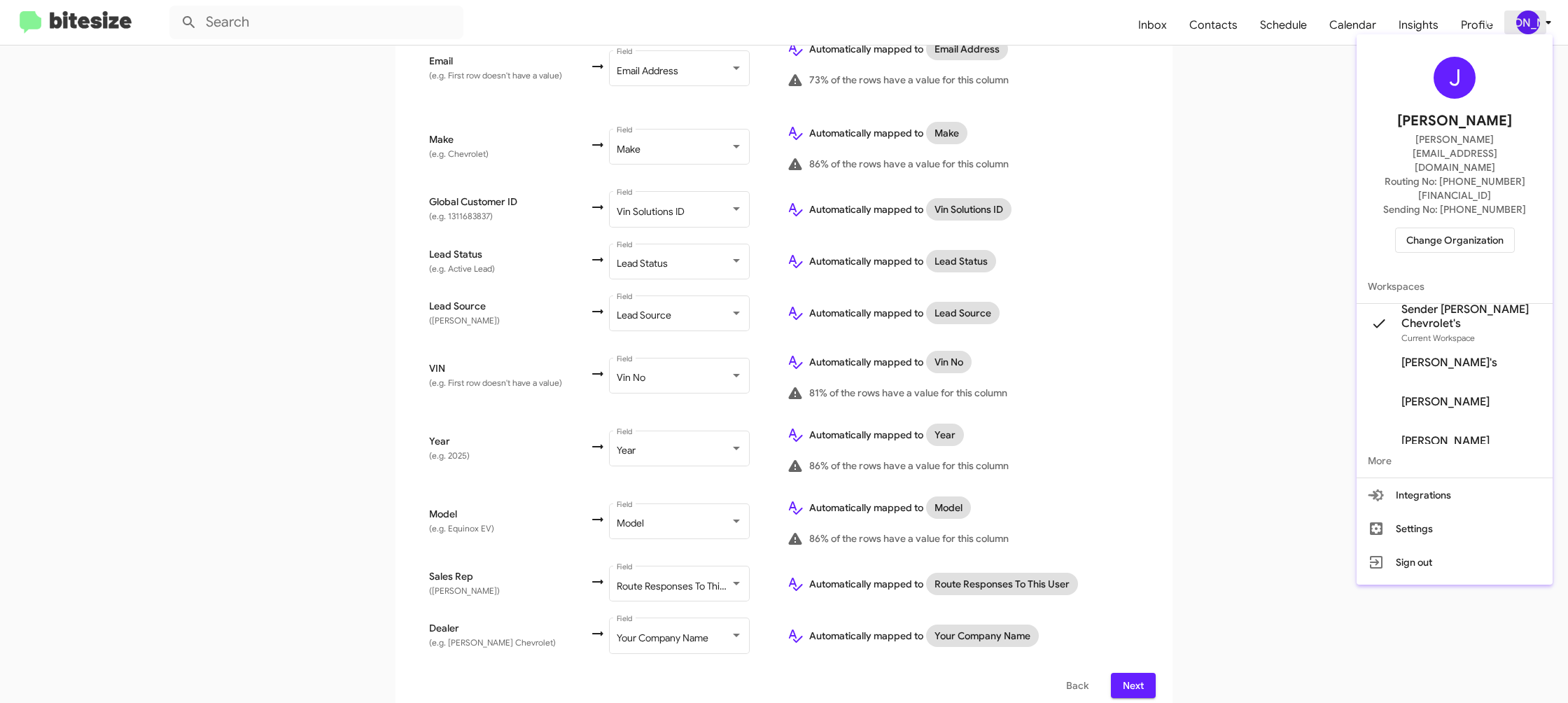
click at [1535, 26] on div at bounding box center [784, 351] width 1568 height 703
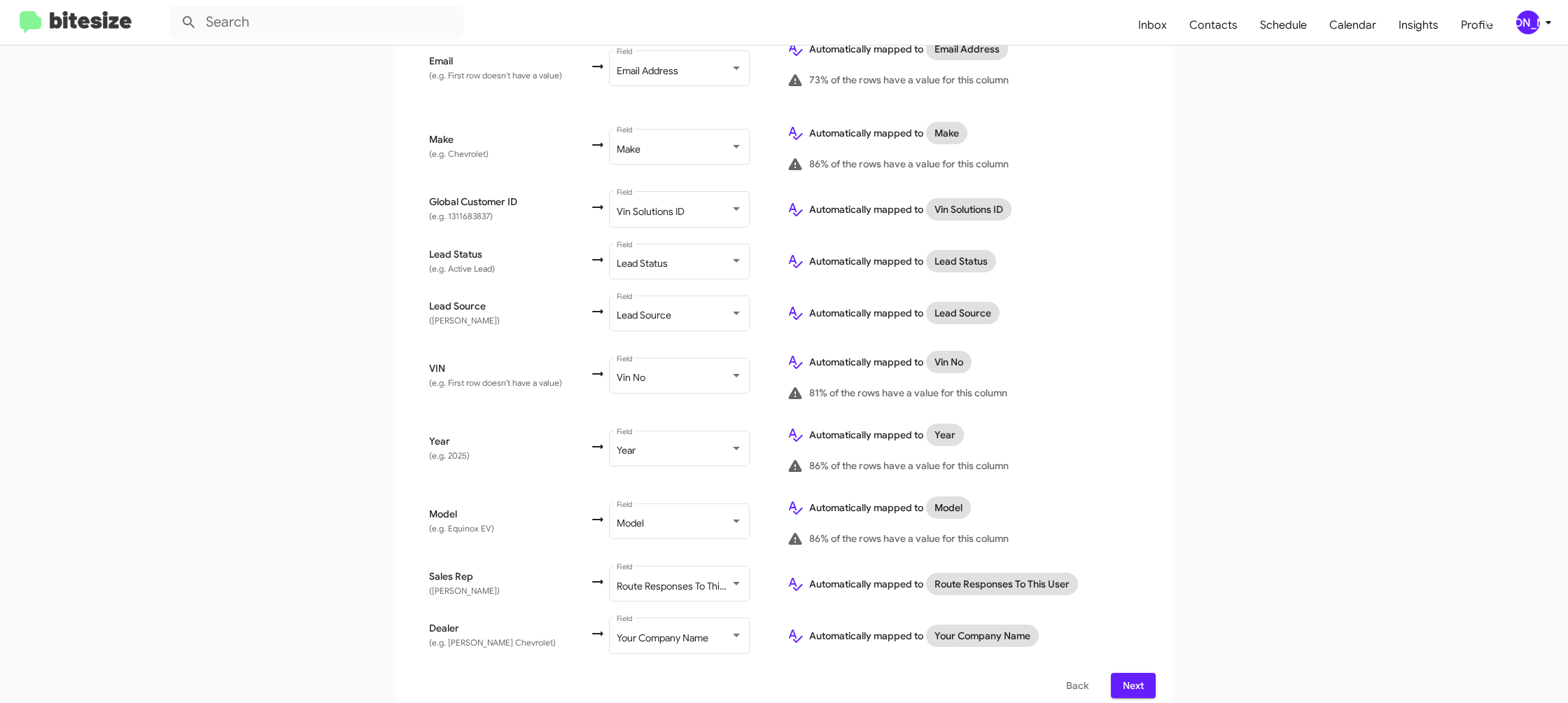
click at [1119, 673] on button "Next" at bounding box center [1134, 685] width 45 height 25
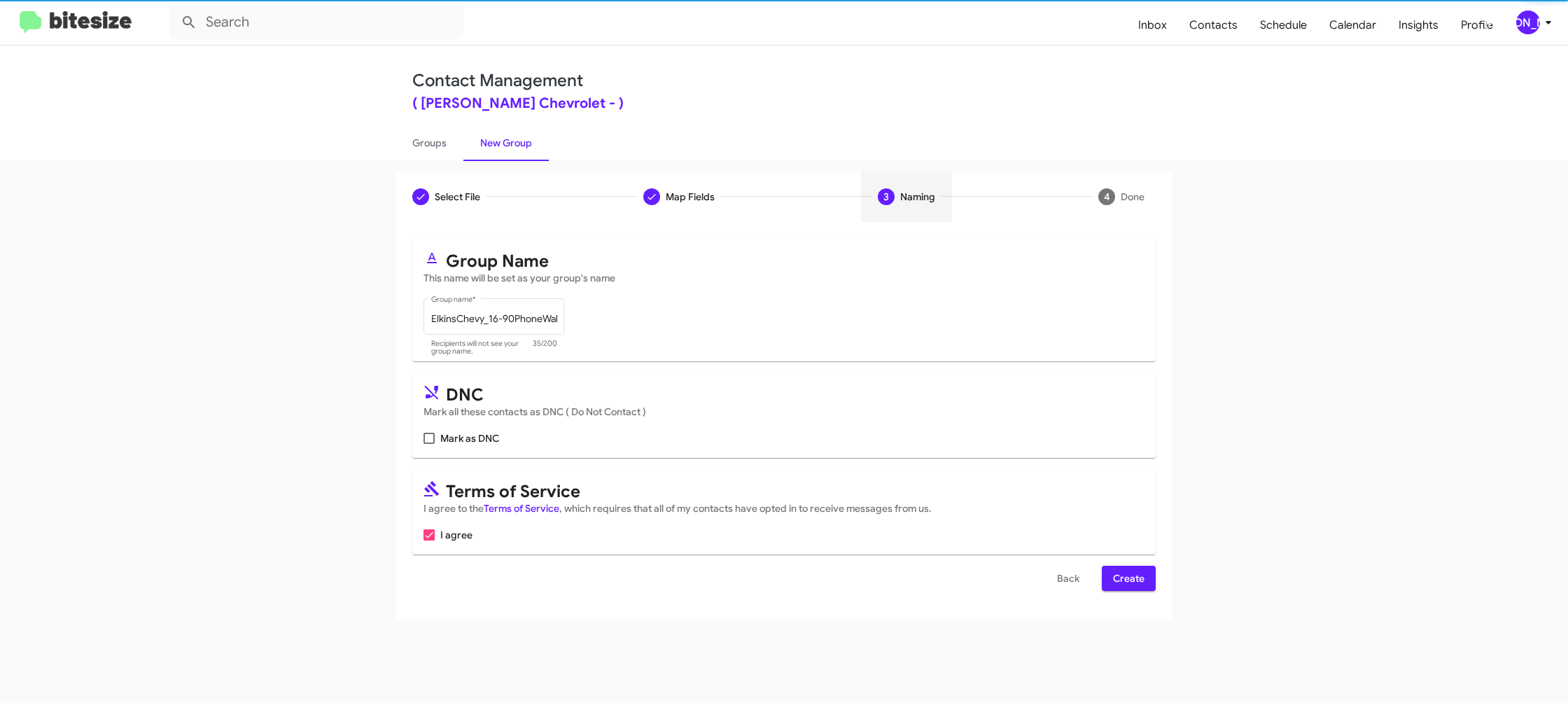
scroll to position [0, 0]
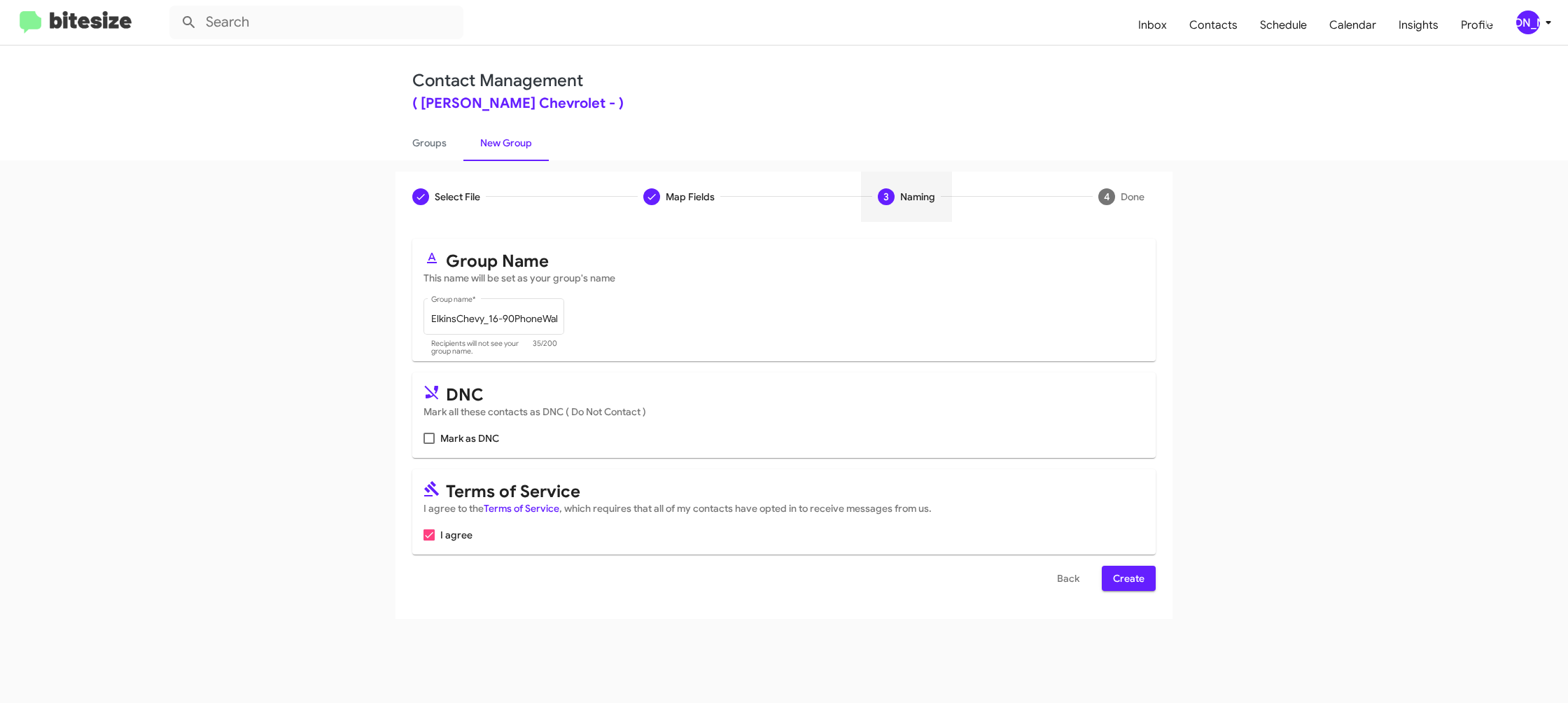
click at [1135, 577] on span "Create" at bounding box center [1129, 578] width 32 height 25
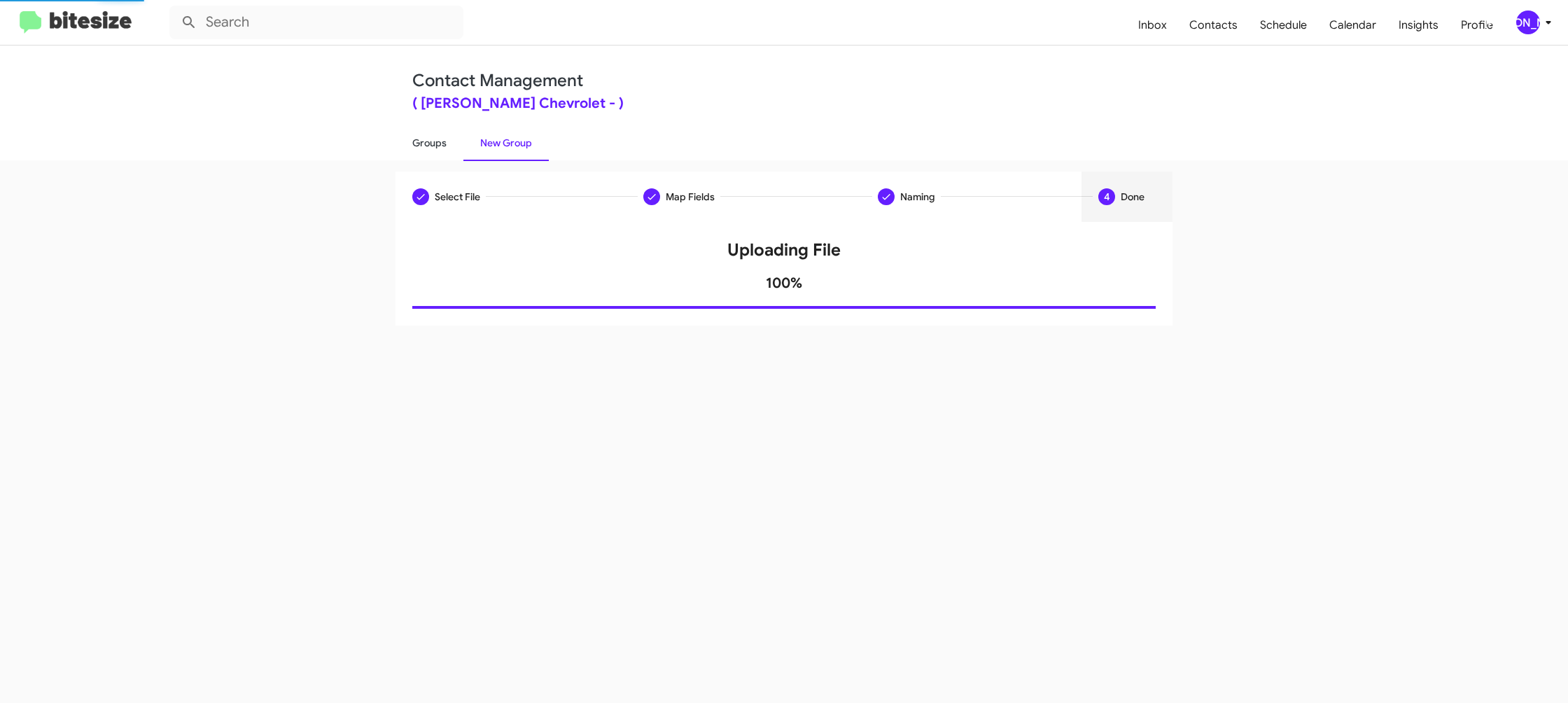
click at [436, 141] on link "Groups" at bounding box center [429, 143] width 68 height 37
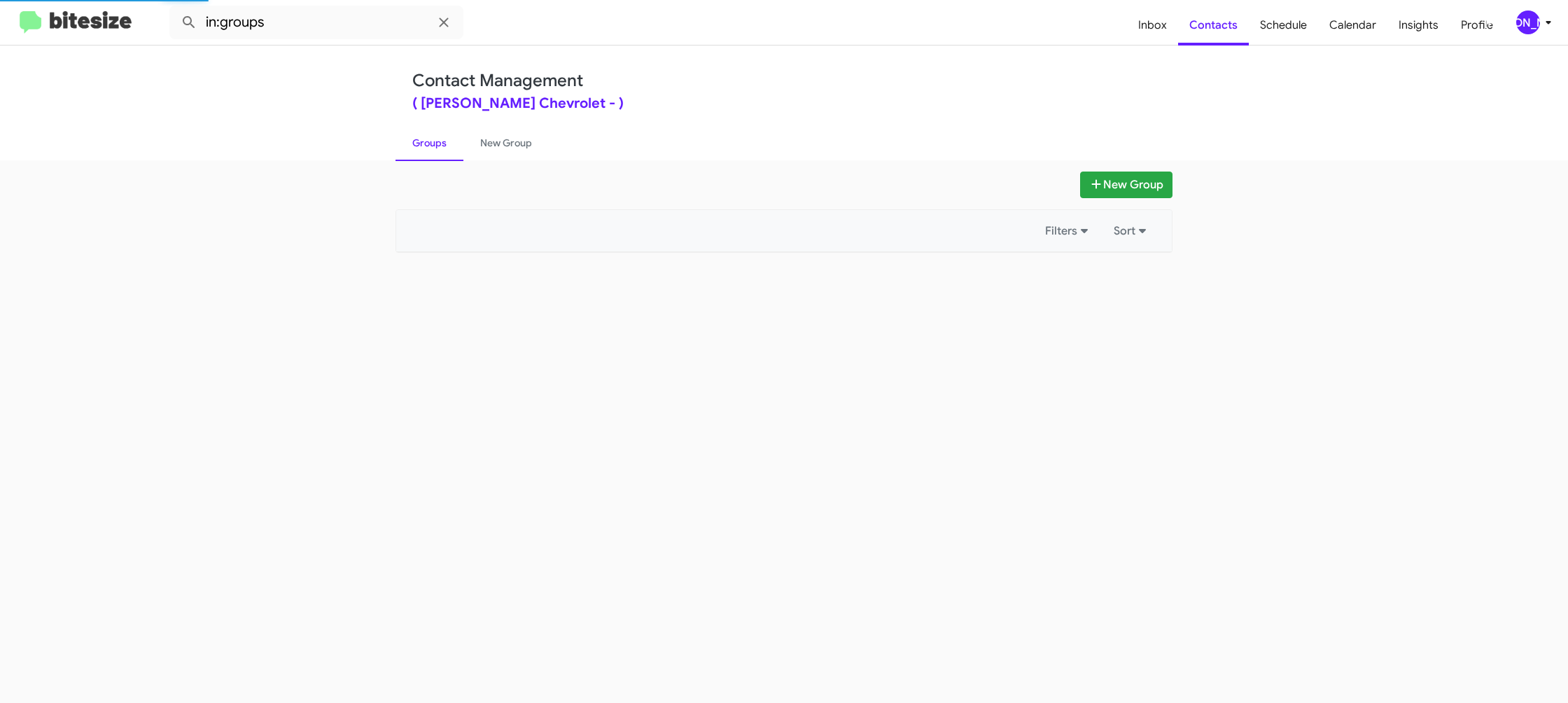
click at [436, 141] on link "Groups" at bounding box center [429, 143] width 68 height 37
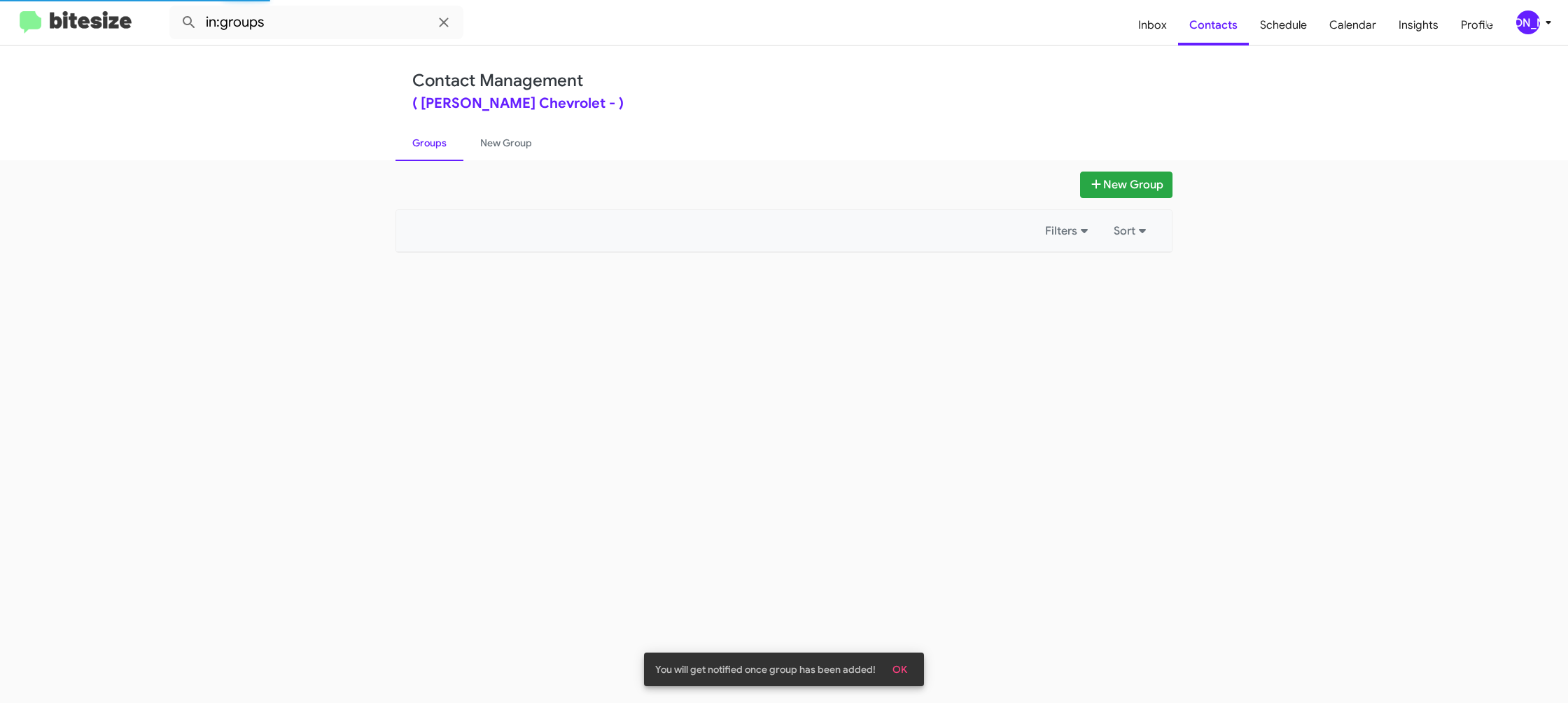
drag, startPoint x: 436, startPoint y: 141, endPoint x: 434, endPoint y: 150, distance: 9.2
click at [434, 140] on link "Groups" at bounding box center [429, 143] width 68 height 37
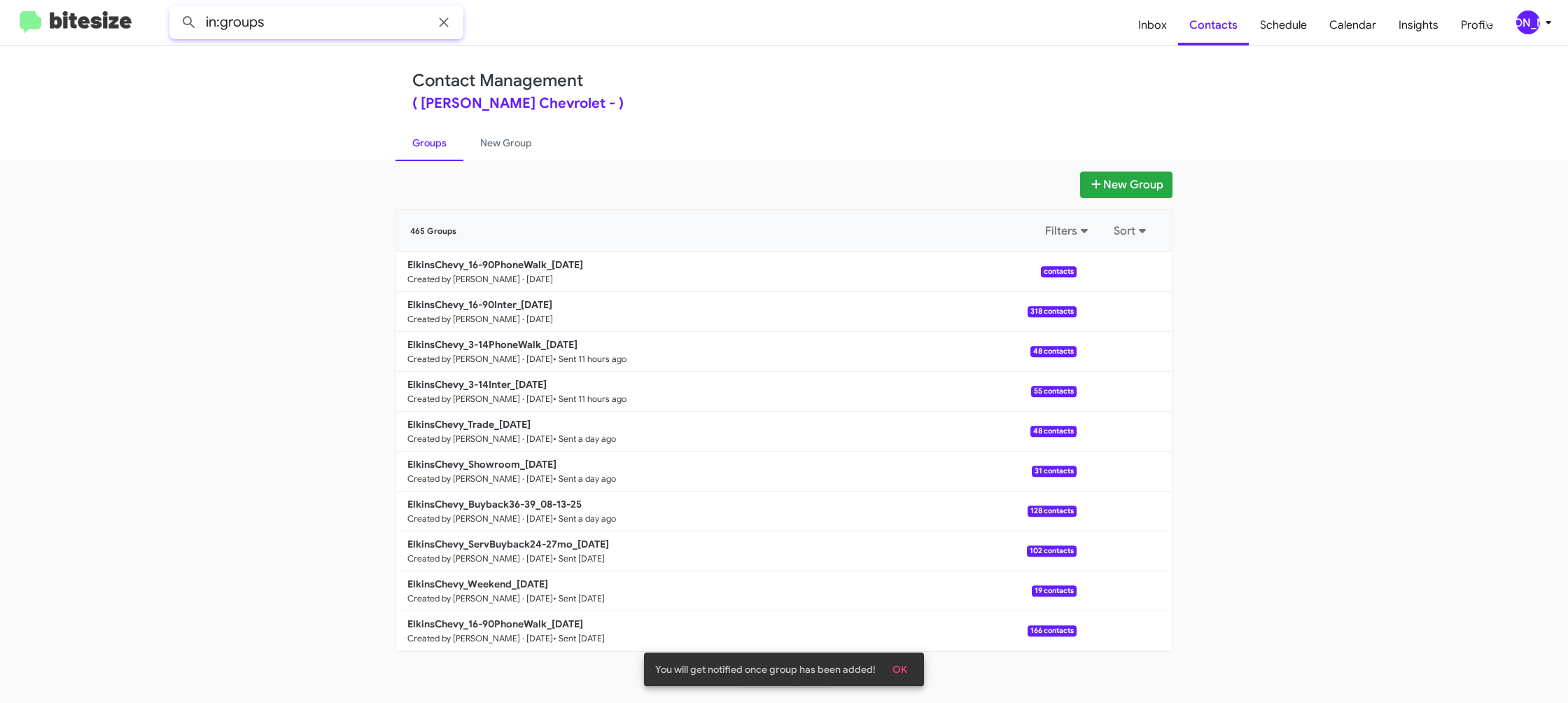
click at [324, 15] on input "in:groups" at bounding box center [317, 23] width 294 height 33
type input "in:groups 16-90"
click at [175, 8] on button at bounding box center [189, 23] width 28 height 28
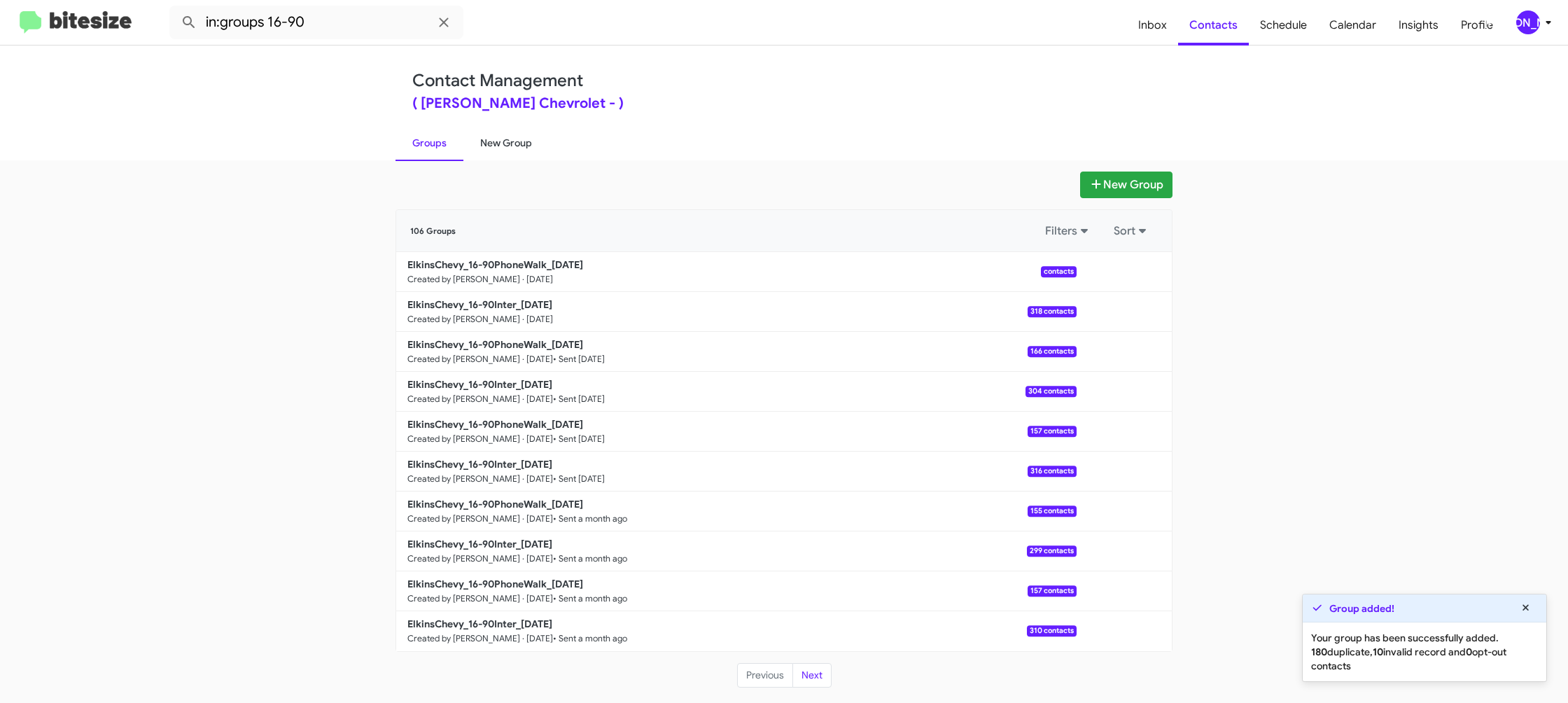
click at [499, 145] on link "New Group" at bounding box center [506, 143] width 85 height 37
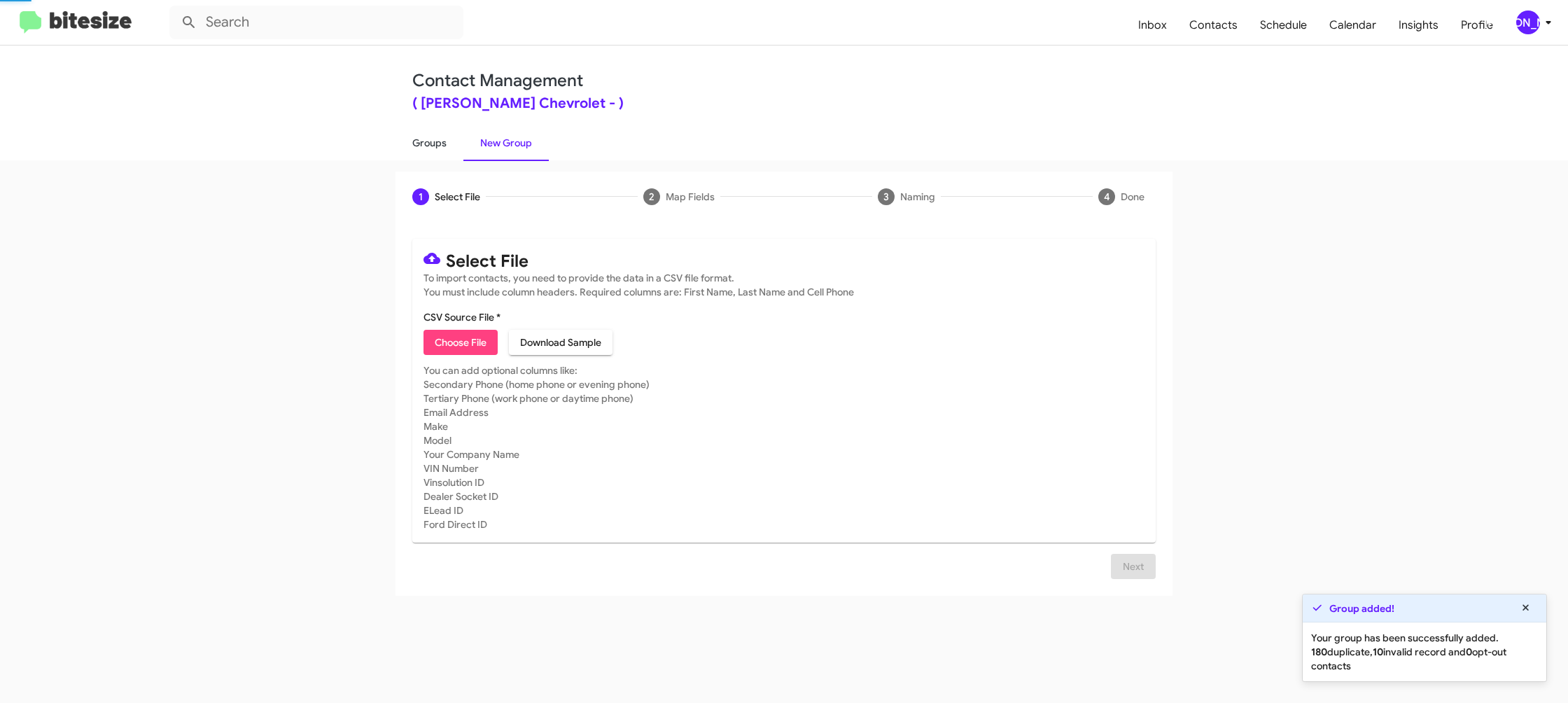
drag, startPoint x: 499, startPoint y: 145, endPoint x: 461, endPoint y: 140, distance: 38.3
click at [495, 143] on link "New Group" at bounding box center [506, 143] width 85 height 37
click at [461, 140] on link "Groups" at bounding box center [429, 143] width 68 height 37
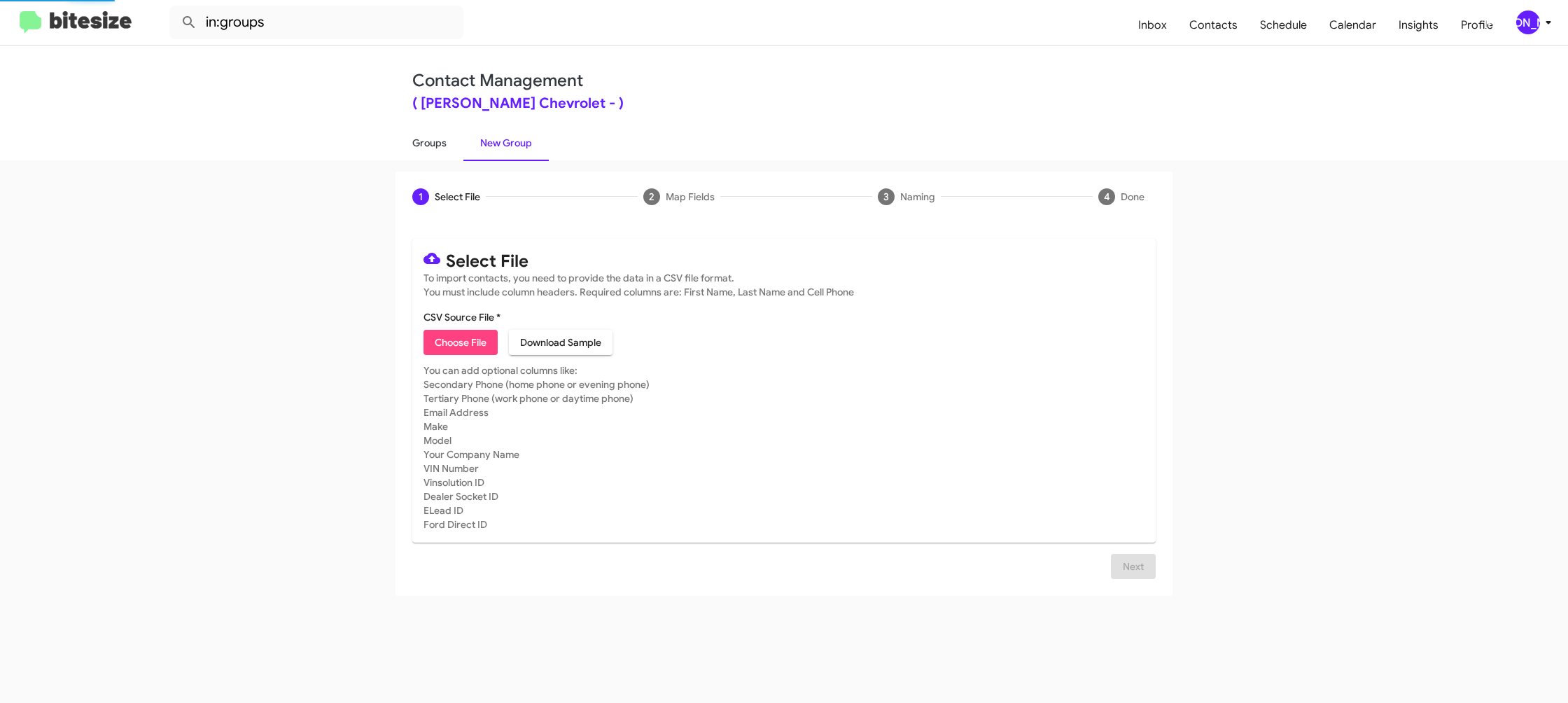
click at [461, 140] on link "Groups" at bounding box center [429, 143] width 68 height 37
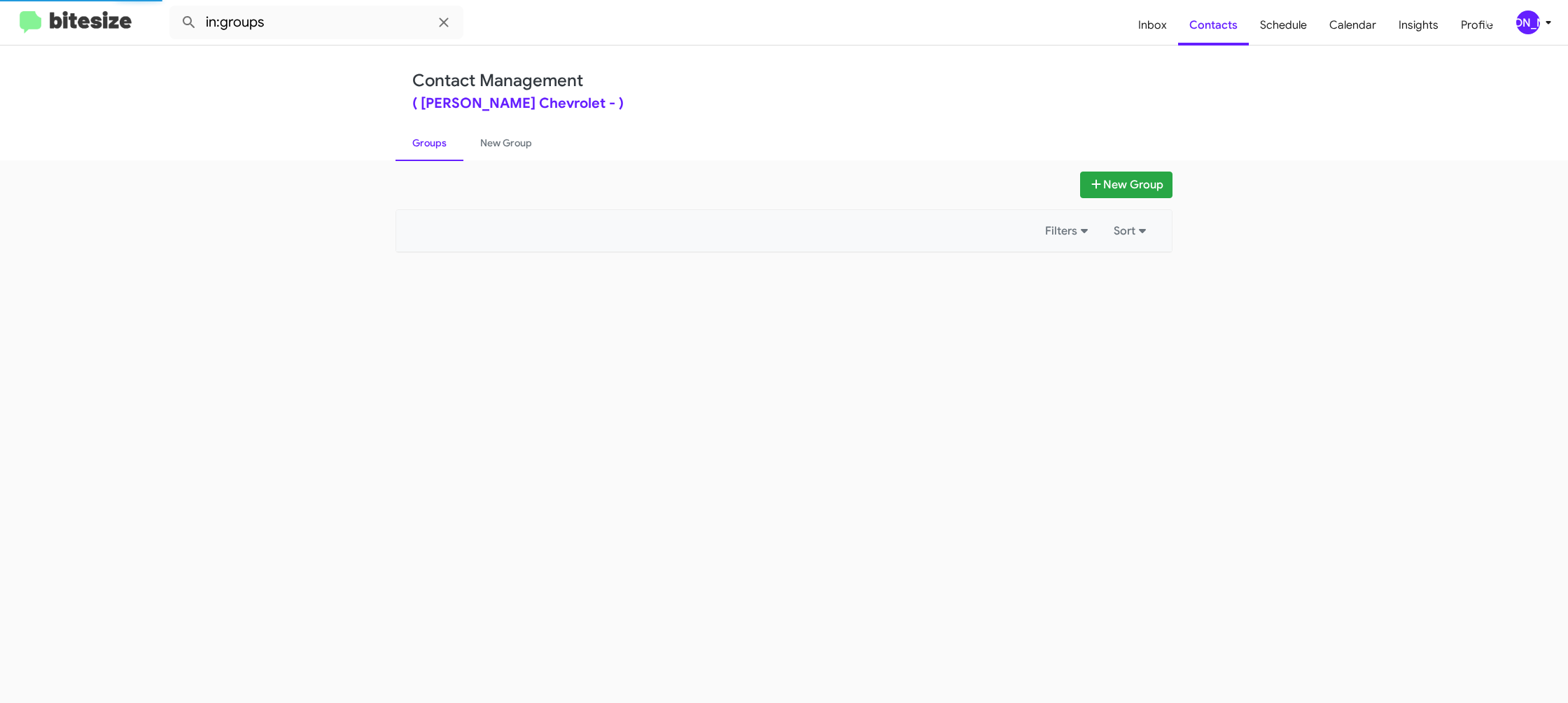
drag, startPoint x: 461, startPoint y: 140, endPoint x: 352, endPoint y: 33, distance: 152.7
click at [458, 136] on link "Groups" at bounding box center [429, 143] width 68 height 37
click at [332, 23] on input "in:groups" at bounding box center [317, 23] width 294 height 33
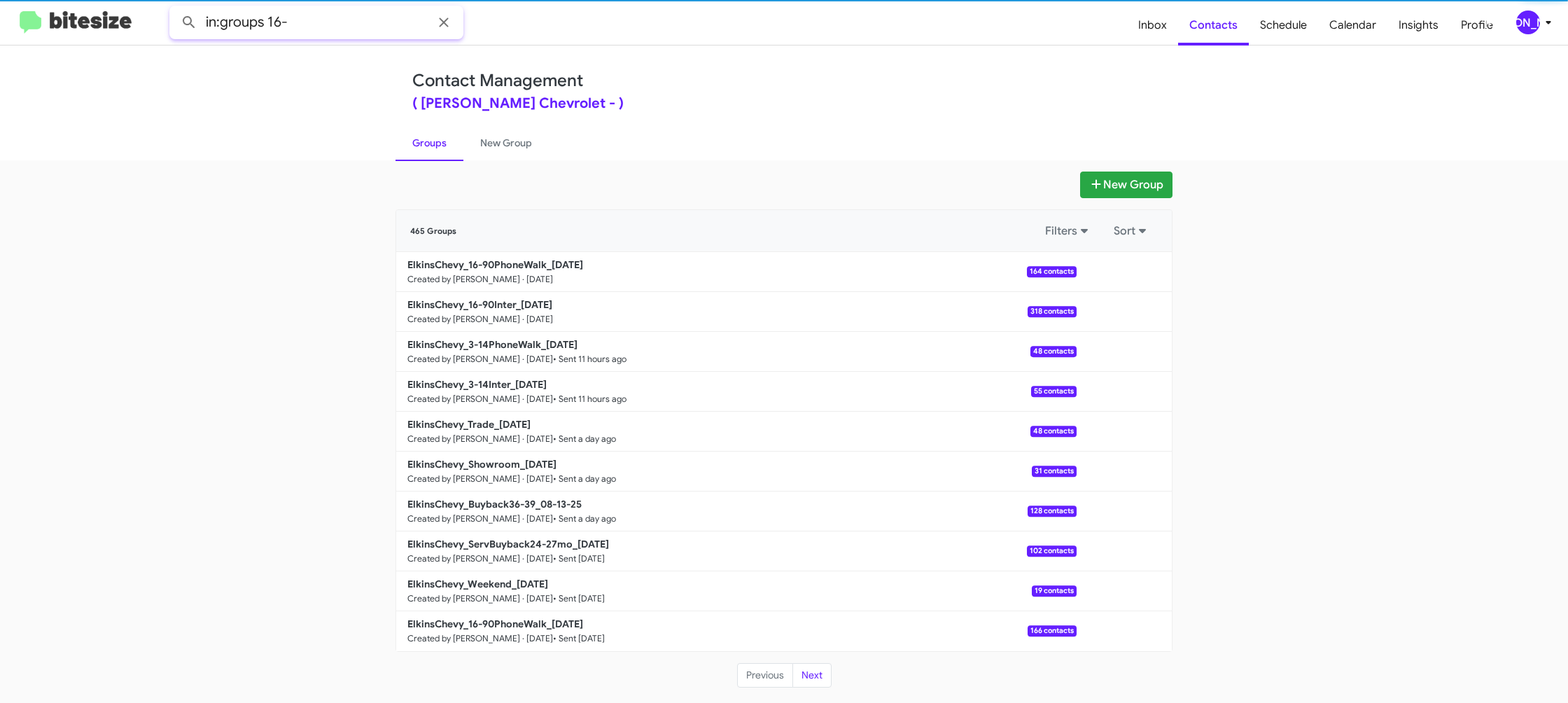
type input "in:groups 16-"
click at [175, 8] on button at bounding box center [189, 23] width 28 height 28
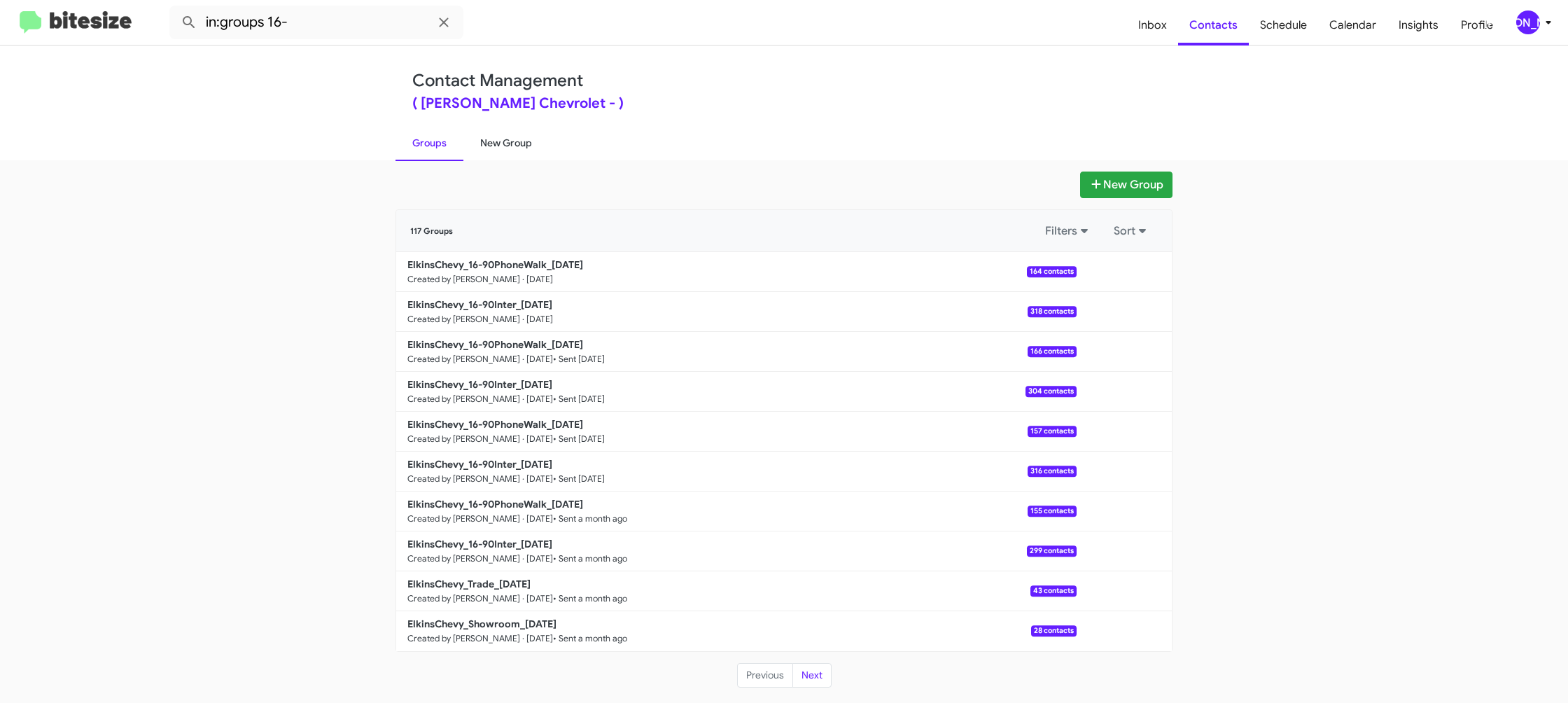
click at [499, 141] on link "New Group" at bounding box center [506, 143] width 85 height 37
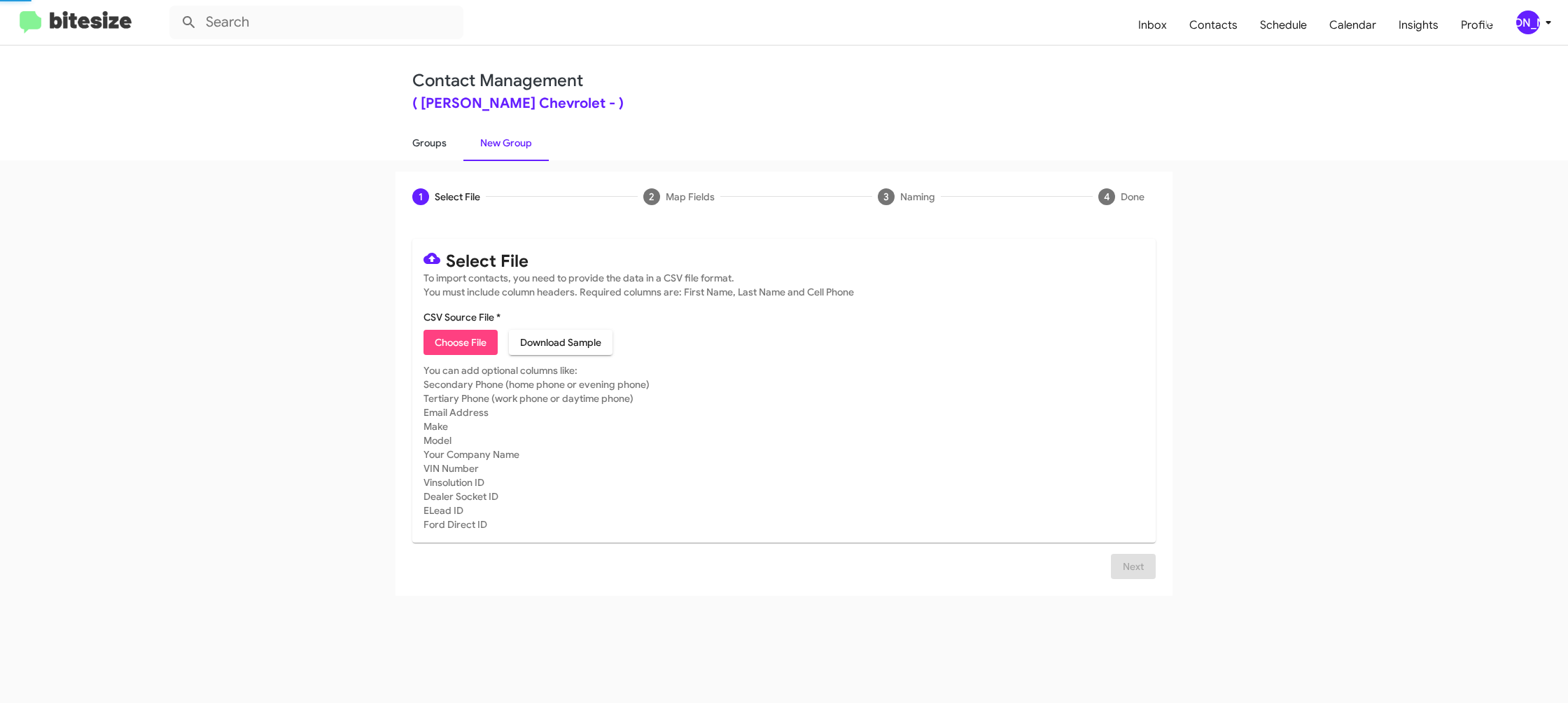
click at [453, 140] on link "Groups" at bounding box center [429, 143] width 68 height 37
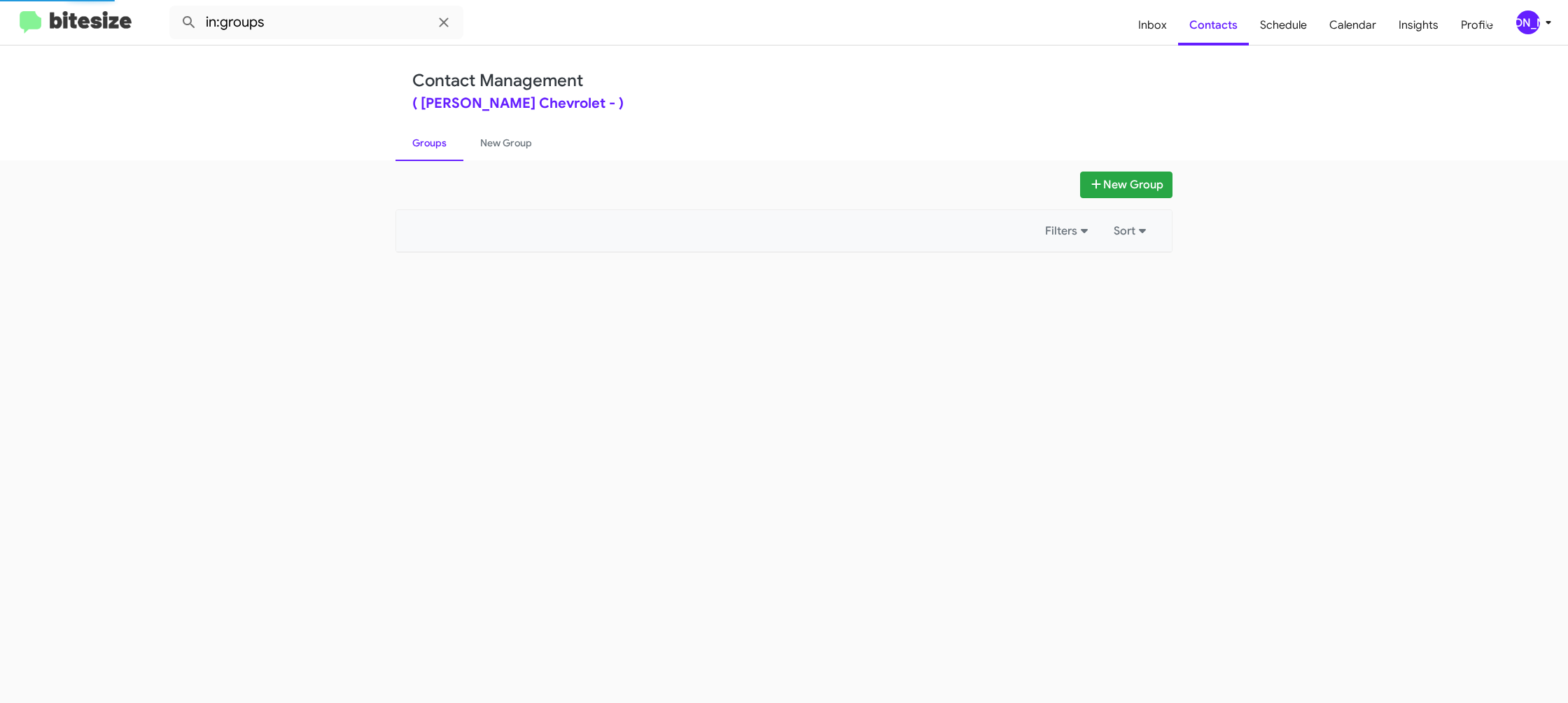
click at [453, 140] on link "Groups" at bounding box center [429, 143] width 68 height 37
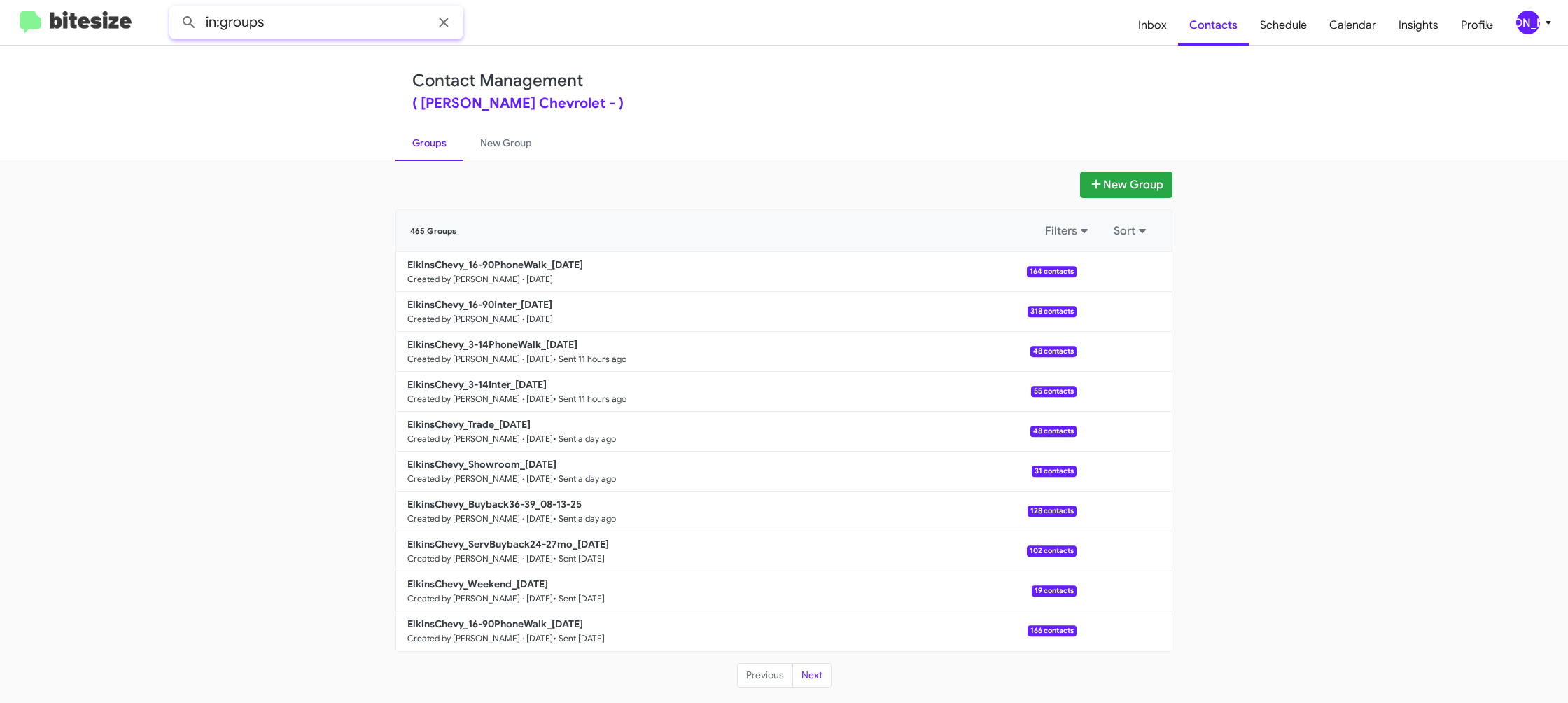
click at [307, 32] on input "in:groups" at bounding box center [317, 23] width 294 height 33
type input "in:groups 16-"
click at [175, 8] on button at bounding box center [189, 23] width 28 height 28
drag, startPoint x: 520, startPoint y: 147, endPoint x: 443, endPoint y: 140, distance: 77.3
click at [520, 147] on link "New Group" at bounding box center [506, 143] width 85 height 37
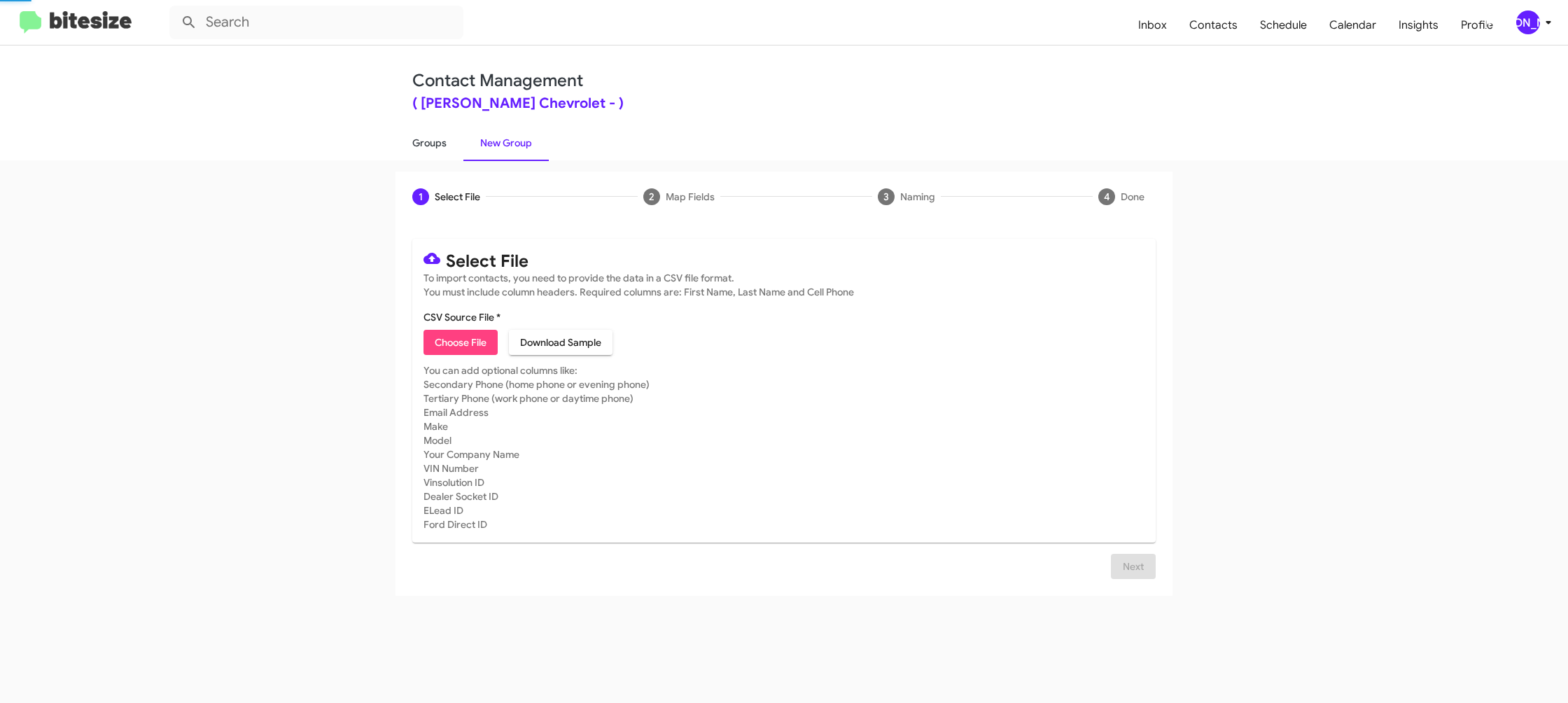
click at [421, 138] on link "Groups" at bounding box center [429, 143] width 68 height 37
type input "in:groups"
click at [421, 138] on link "Groups" at bounding box center [429, 143] width 68 height 37
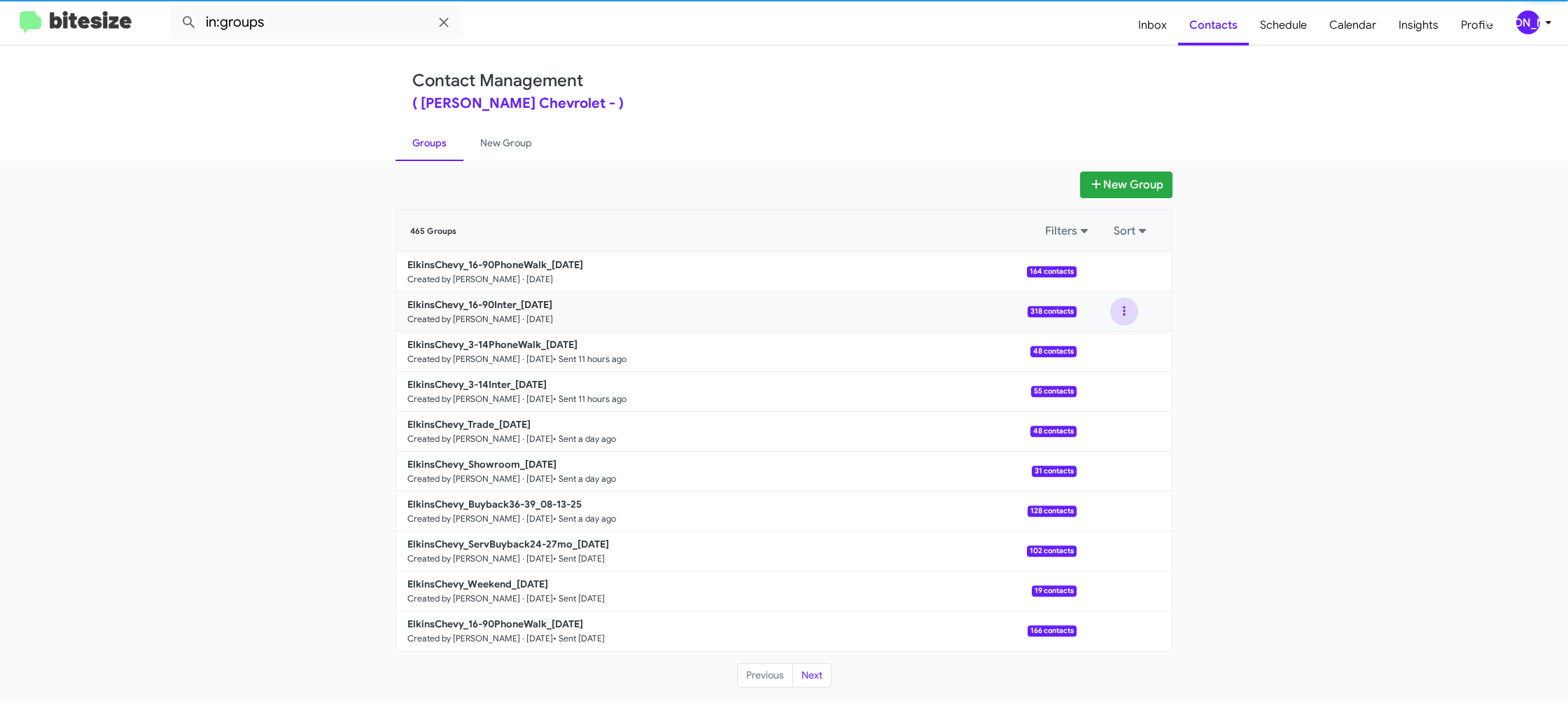
click at [1129, 313] on button at bounding box center [1124, 312] width 28 height 28
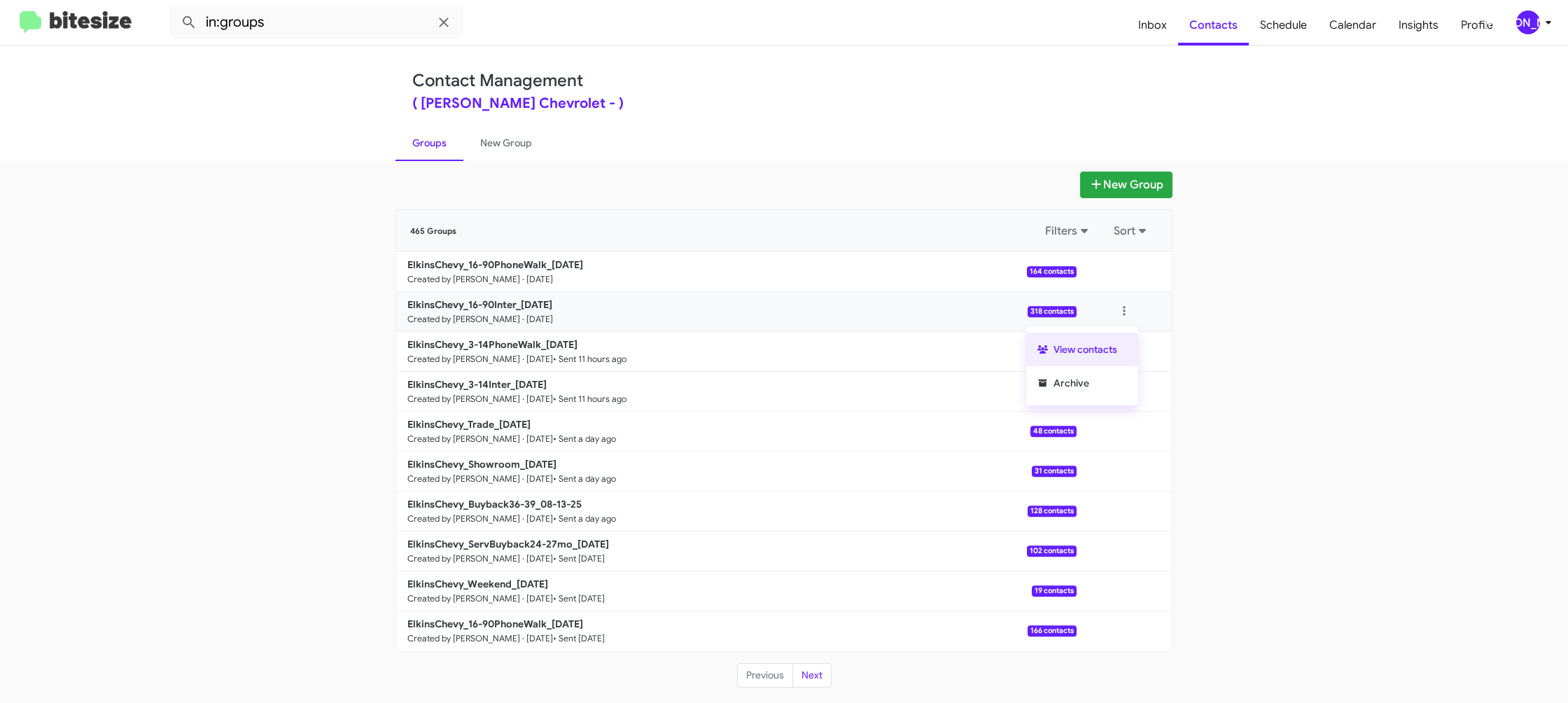
click at [1105, 339] on button "View contacts" at bounding box center [1082, 349] width 112 height 33
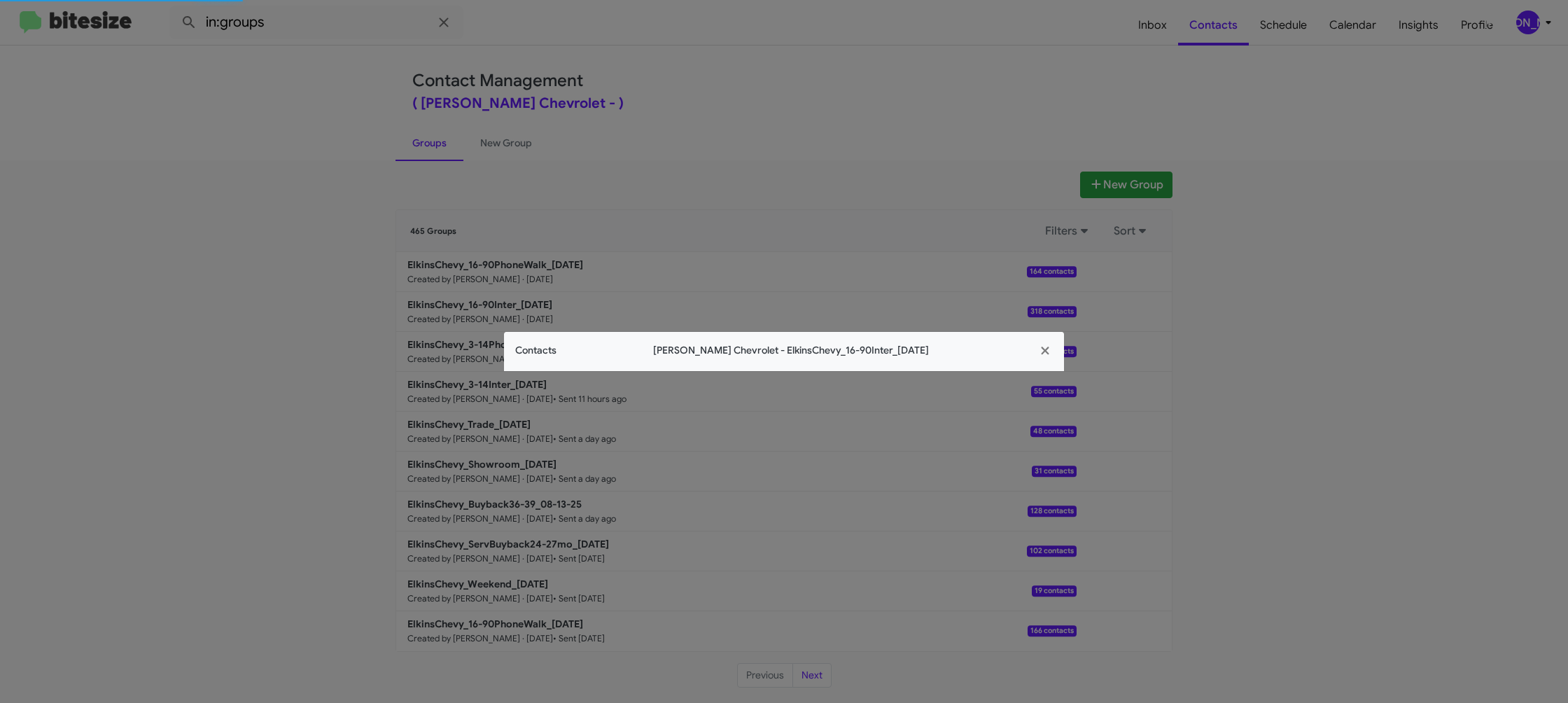
click at [552, 351] on span "Contacts" at bounding box center [535, 351] width 41 height 15
click at [552, 351] on app-contacts-modal "Contacts Elkins Chevrolet - ElkinsChevy_16-90Inter_08-15-25" at bounding box center [784, 351] width 560 height 39
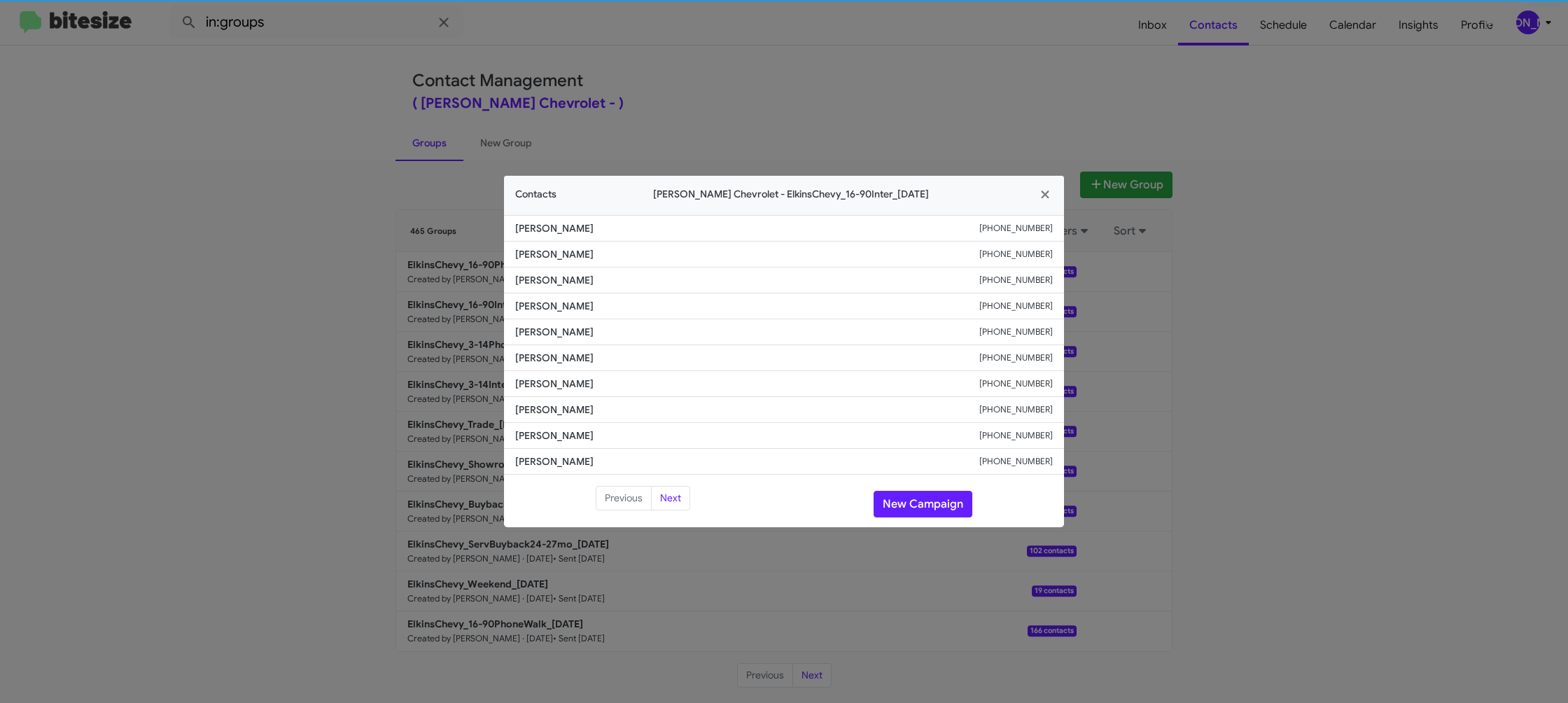
click at [552, 351] on span "Diane Gabriel" at bounding box center [747, 358] width 464 height 14
click at [471, 57] on modal-container "Contacts Elkins Chevrolet - ElkinsChevy_16-90Inter_08-15-25 Kyle Murawski +1640…" at bounding box center [784, 351] width 1568 height 703
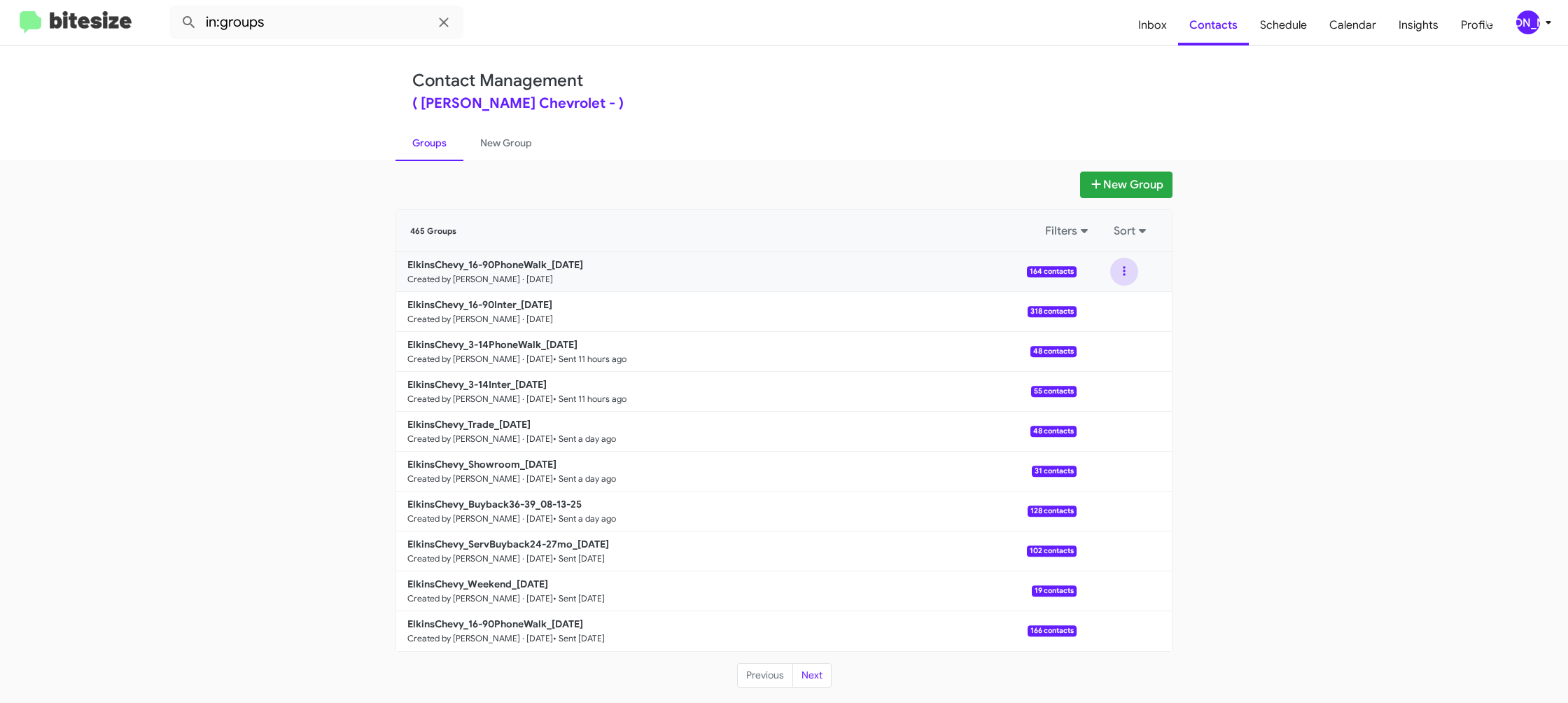
click at [1134, 278] on div at bounding box center [1124, 272] width 28 height 28
drag, startPoint x: 1126, startPoint y: 279, endPoint x: 1121, endPoint y: 286, distance: 8.6
click at [1126, 279] on button at bounding box center [1124, 272] width 28 height 28
click at [1118, 304] on button "View contacts" at bounding box center [1082, 309] width 112 height 33
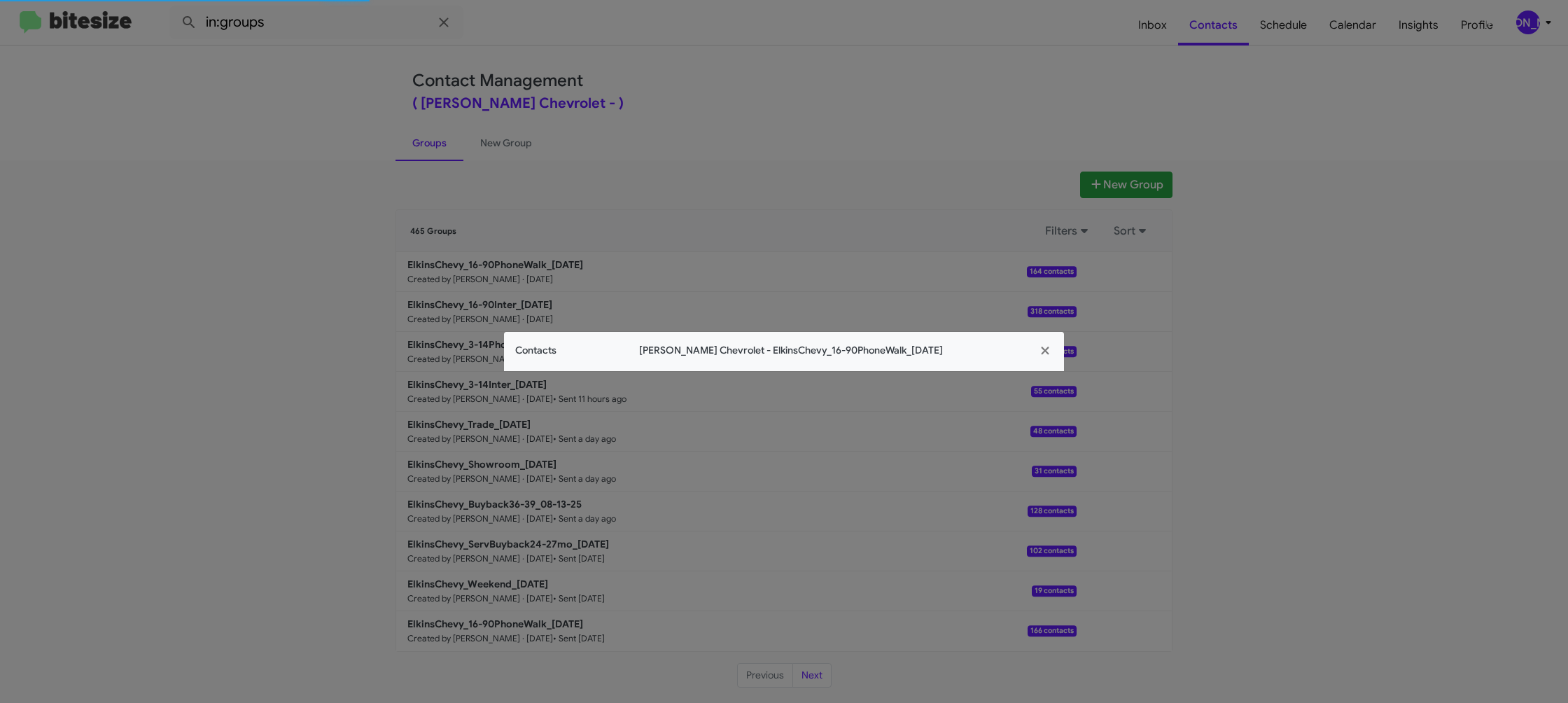
click at [548, 344] on span "Contacts" at bounding box center [535, 351] width 41 height 15
click at [548, 344] on app-contacts-modal "Contacts Elkins Chevrolet - ElkinsChevy_16-90PhoneWalk_08-15-25" at bounding box center [784, 351] width 560 height 39
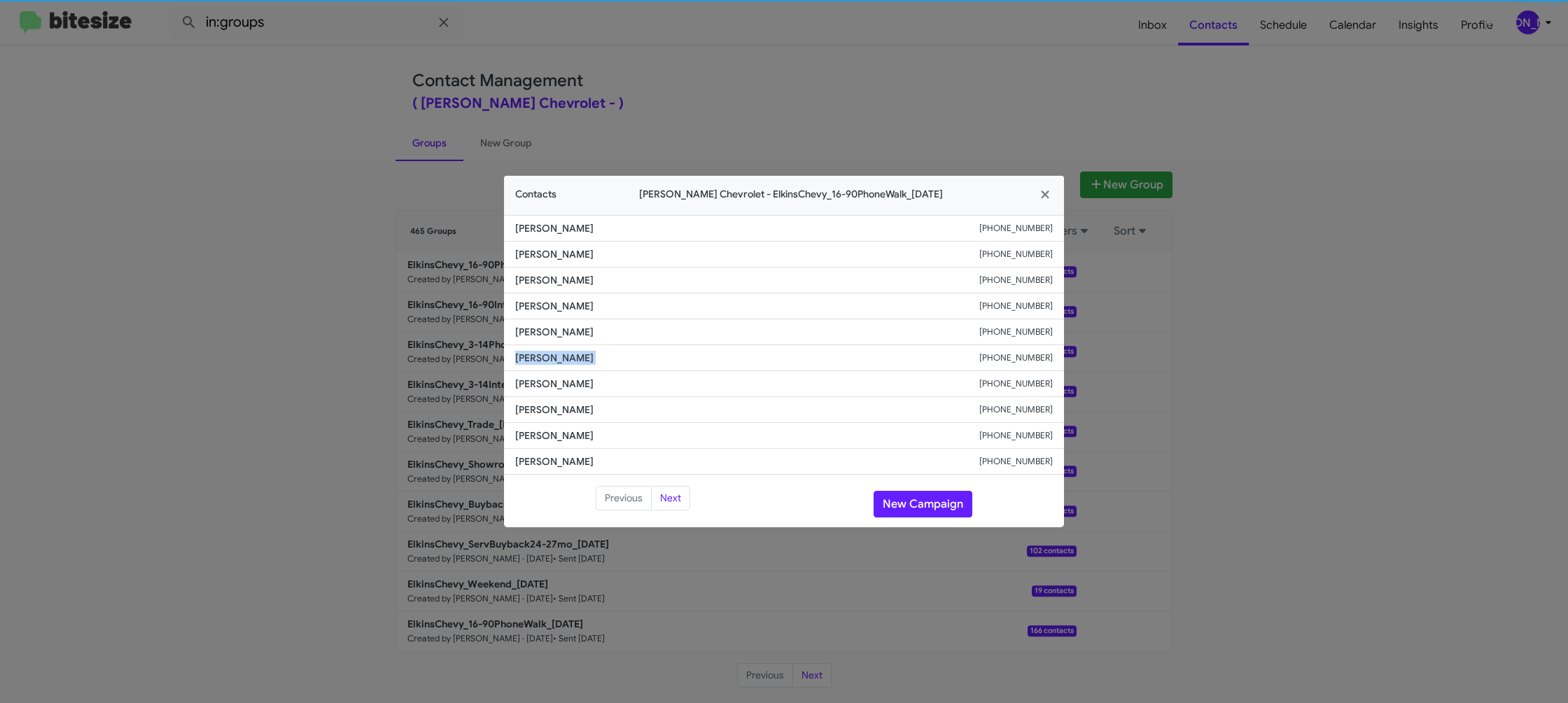
click at [548, 345] on li "Kourtney Munger +16097444339" at bounding box center [784, 358] width 560 height 26
copy span "Kourtney Munger"
drag, startPoint x: 310, startPoint y: 203, endPoint x: 500, endPoint y: 308, distance: 217.1
click at [313, 205] on modal-container "Contacts Elkins Chevrolet - ElkinsChevy_16-90PhoneWalk_08-15-25 Malik Thomas +1…" at bounding box center [784, 351] width 1568 height 703
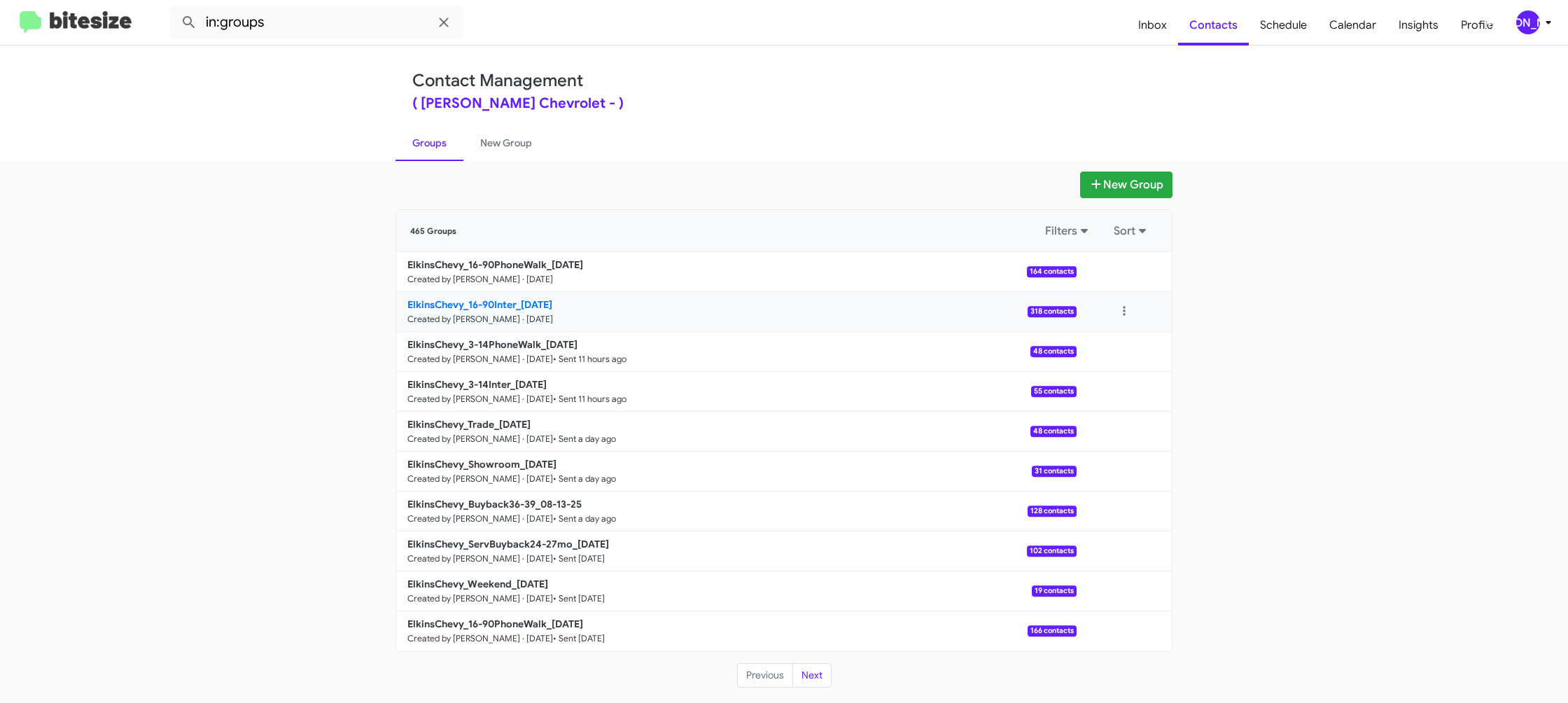
click at [500, 313] on link "ElkinsChevy_16-90Inter_08-15-25 Created by Jason Apdua · Aug 15, 2025 318 conta…" at bounding box center [736, 312] width 680 height 40
click at [500, 310] on p "ElkinsChevy_16-90Inter_08-15-25" at bounding box center [737, 304] width 658 height 14
drag, startPoint x: 500, startPoint y: 310, endPoint x: 481, endPoint y: 329, distance: 26.9
click at [500, 309] on p "ElkinsChevy_16-90Inter_08-15-25" at bounding box center [737, 304] width 658 height 14
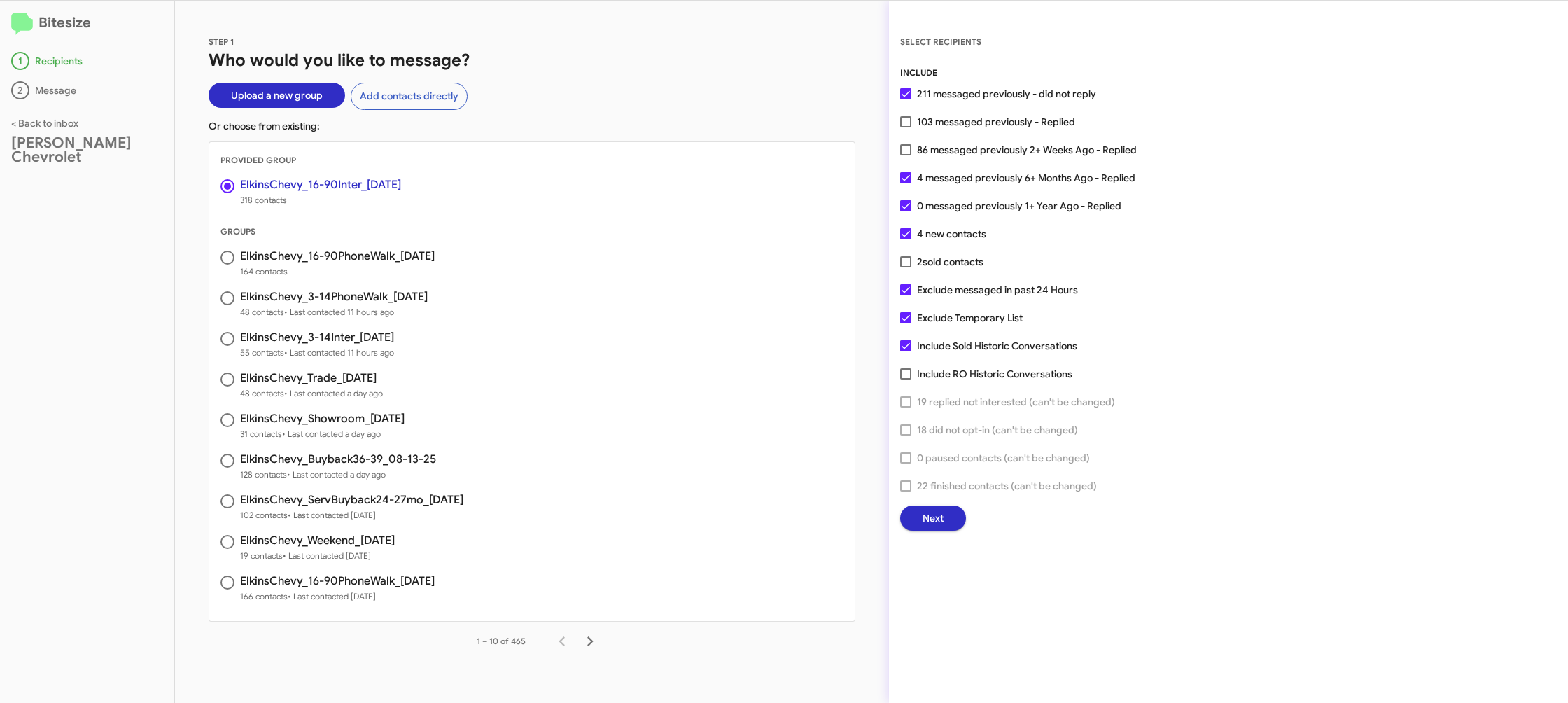
click at [897, 508] on div "SELECT RECIPIENTS INCLUDE 211 messaged previously - did not reply 103 messaged …" at bounding box center [1228, 283] width 679 height 497
click at [943, 521] on button "Next" at bounding box center [932, 518] width 66 height 25
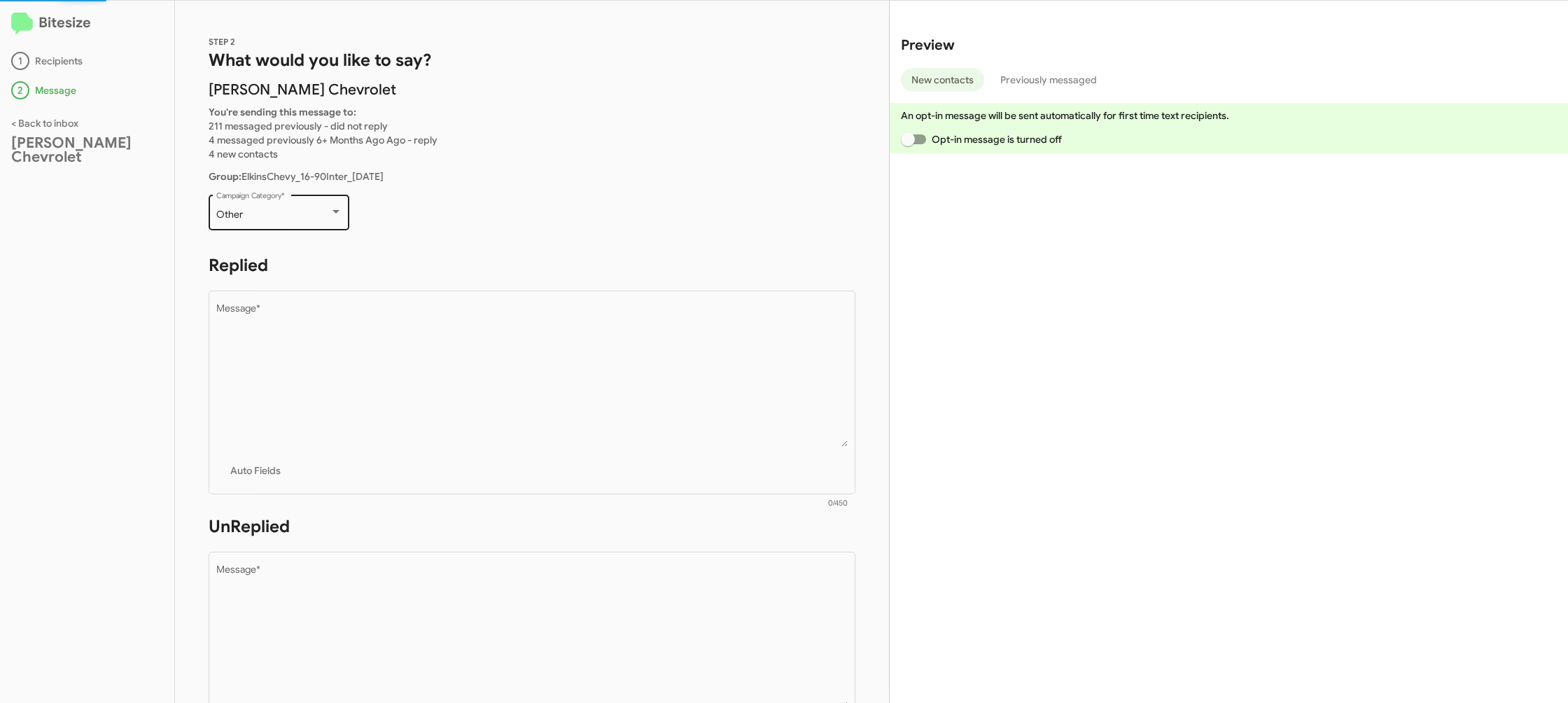
click at [269, 198] on div "Other Campaign Category *" at bounding box center [279, 211] width 126 height 38
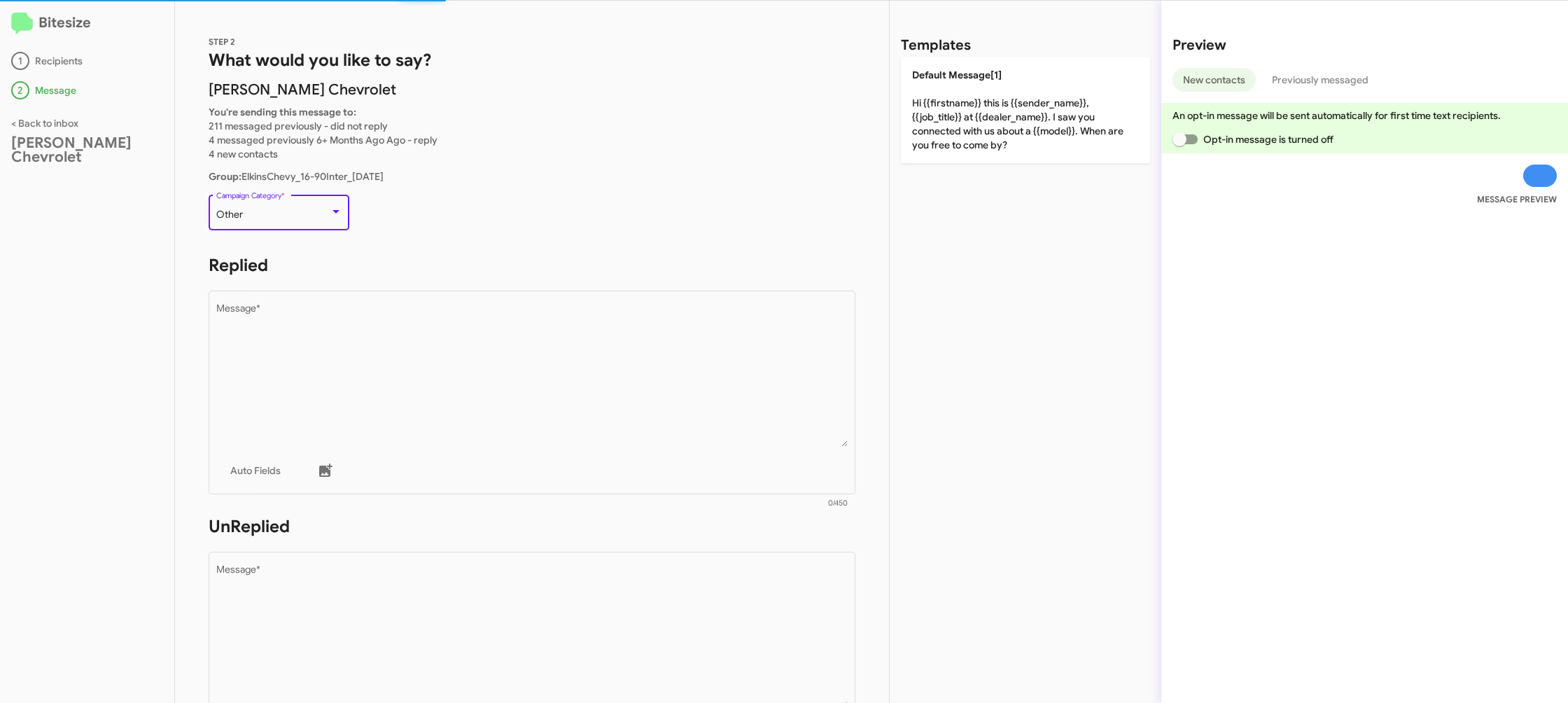
scroll to position [29, 0]
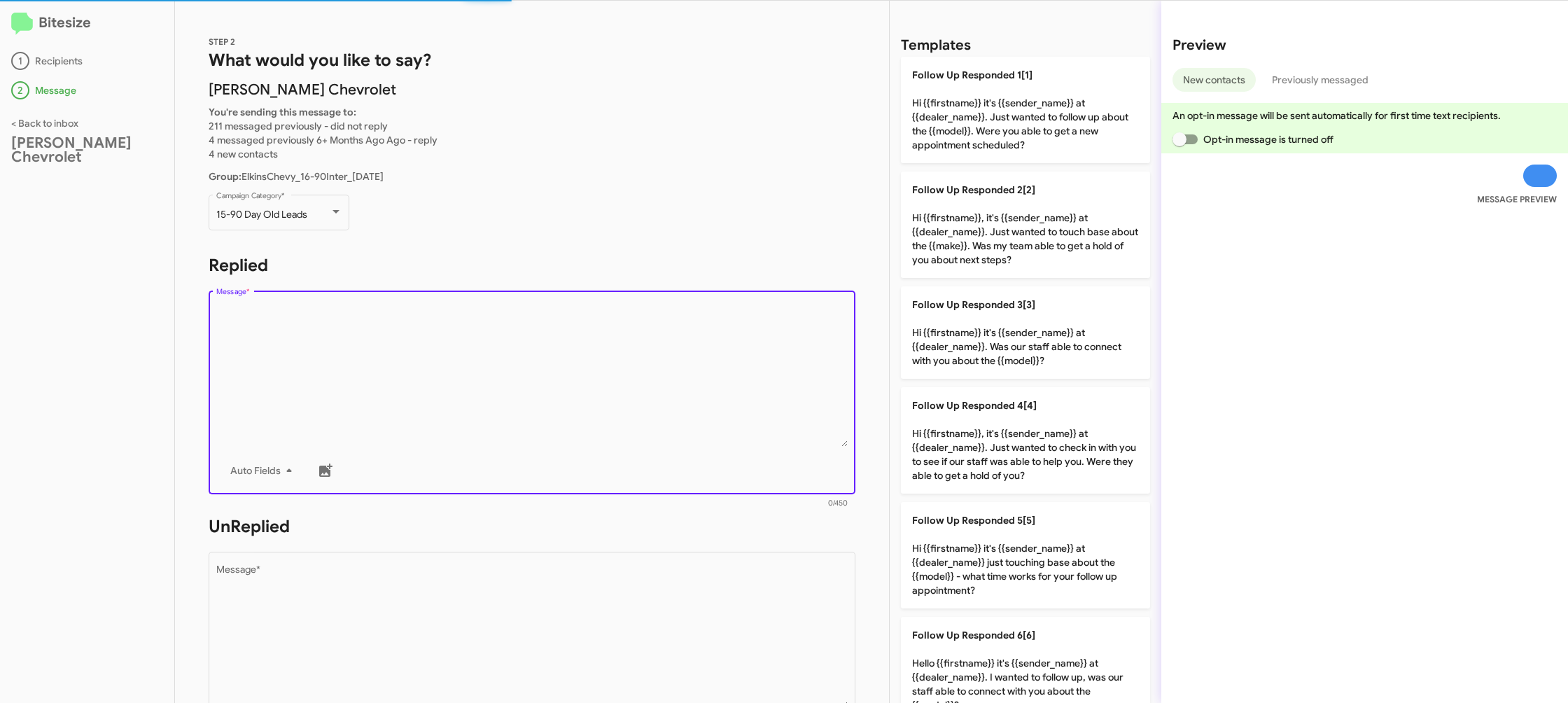
click at [438, 360] on textarea "Message *" at bounding box center [532, 375] width 632 height 143
drag, startPoint x: 450, startPoint y: 362, endPoint x: 645, endPoint y: 374, distance: 195.4
click at [505, 363] on textarea "Message *" at bounding box center [532, 375] width 632 height 143
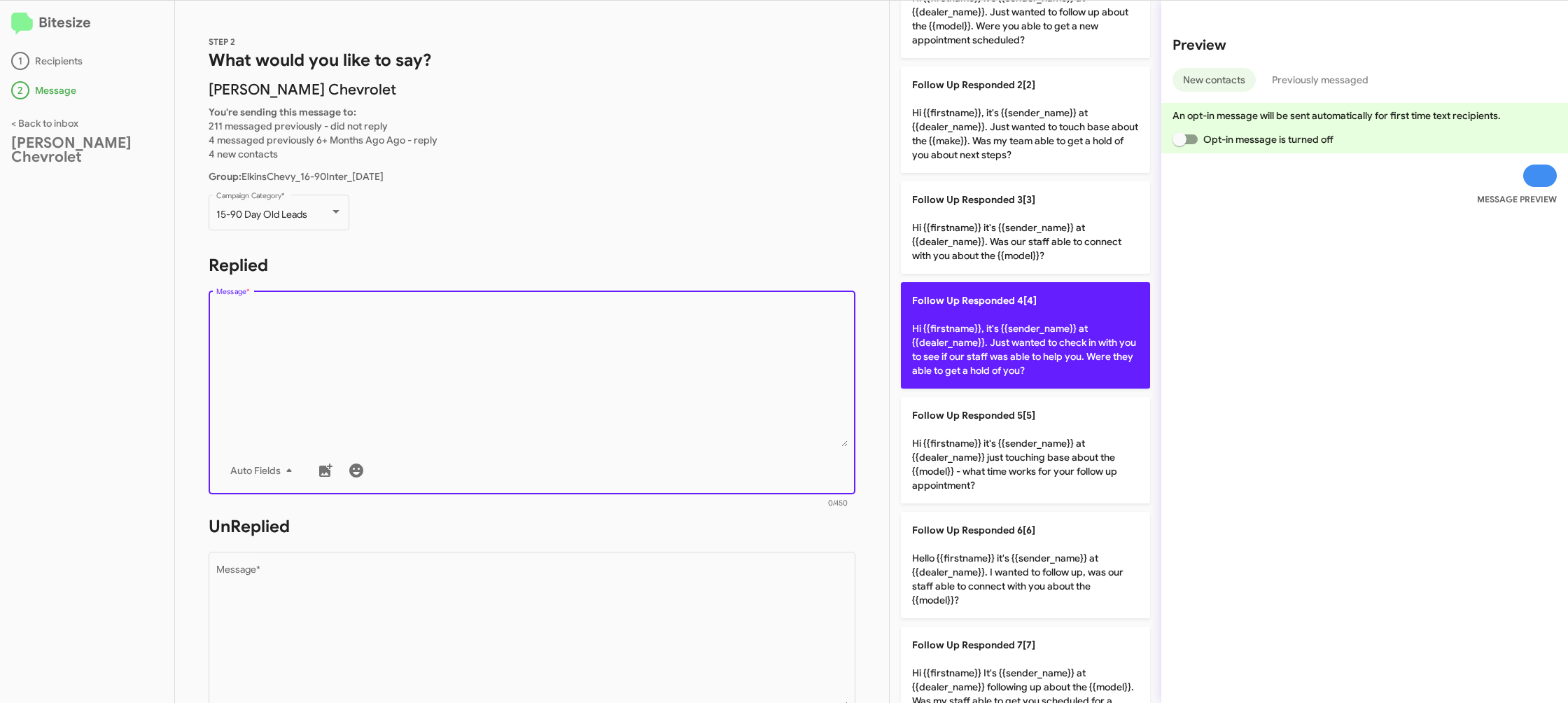
scroll to position [474, 0]
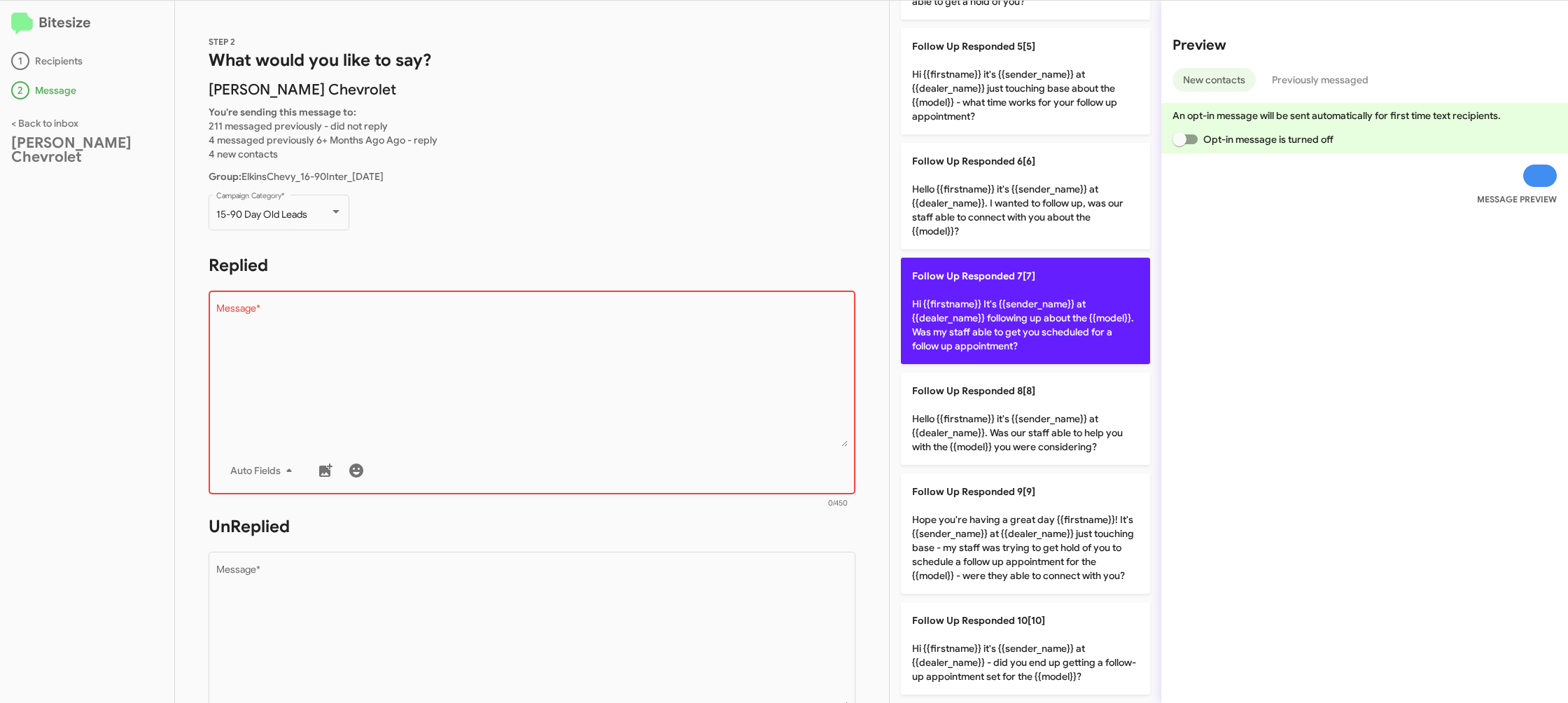
drag, startPoint x: 1022, startPoint y: 297, endPoint x: 827, endPoint y: 563, distance: 329.8
click at [1021, 298] on p "Follow Up Responded 7[7] Hi {{firstname}} It's {{sender_name}} at {{dealer_name…" at bounding box center [1025, 310] width 249 height 106
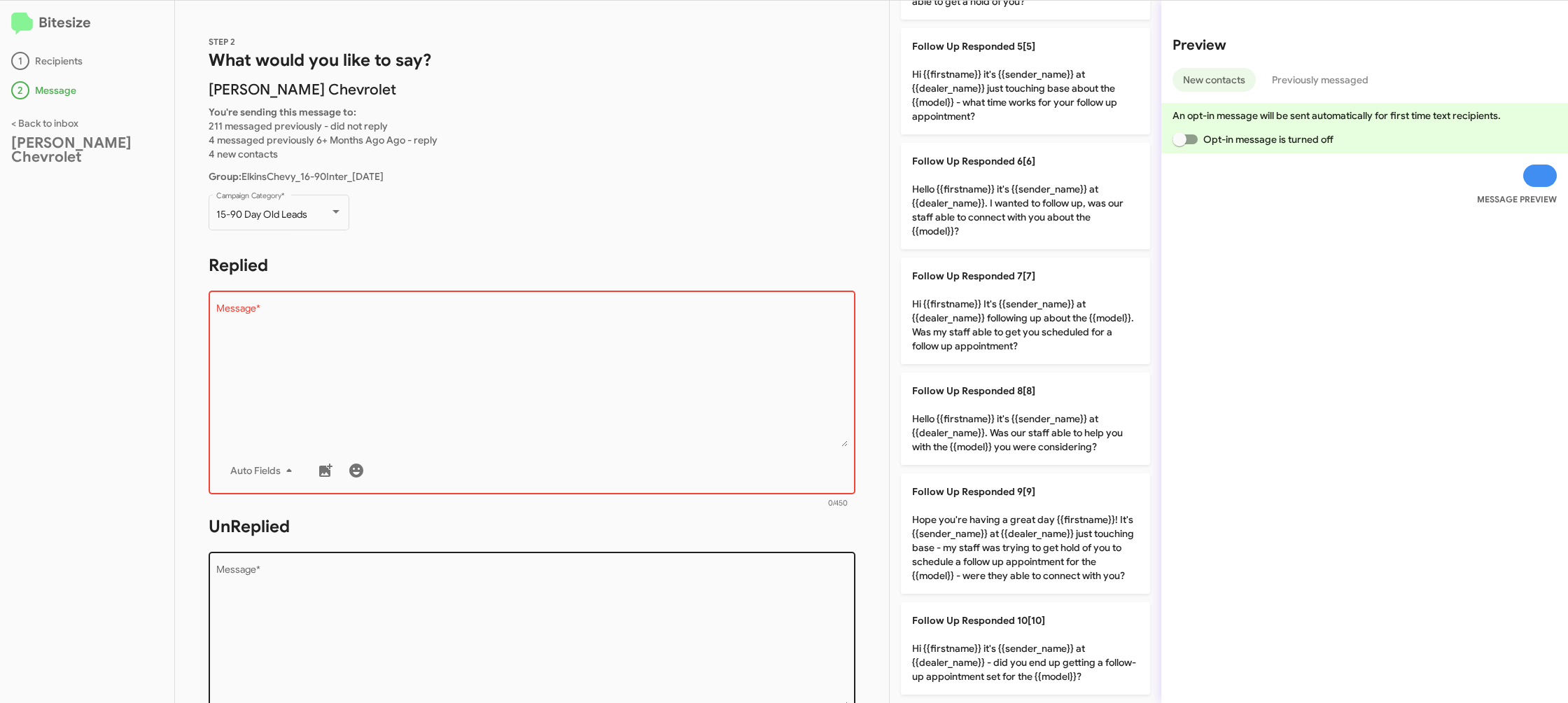
type textarea "Hi {{firstname}} It's {{sender_name}} at {{dealer_name}} following up about the…"
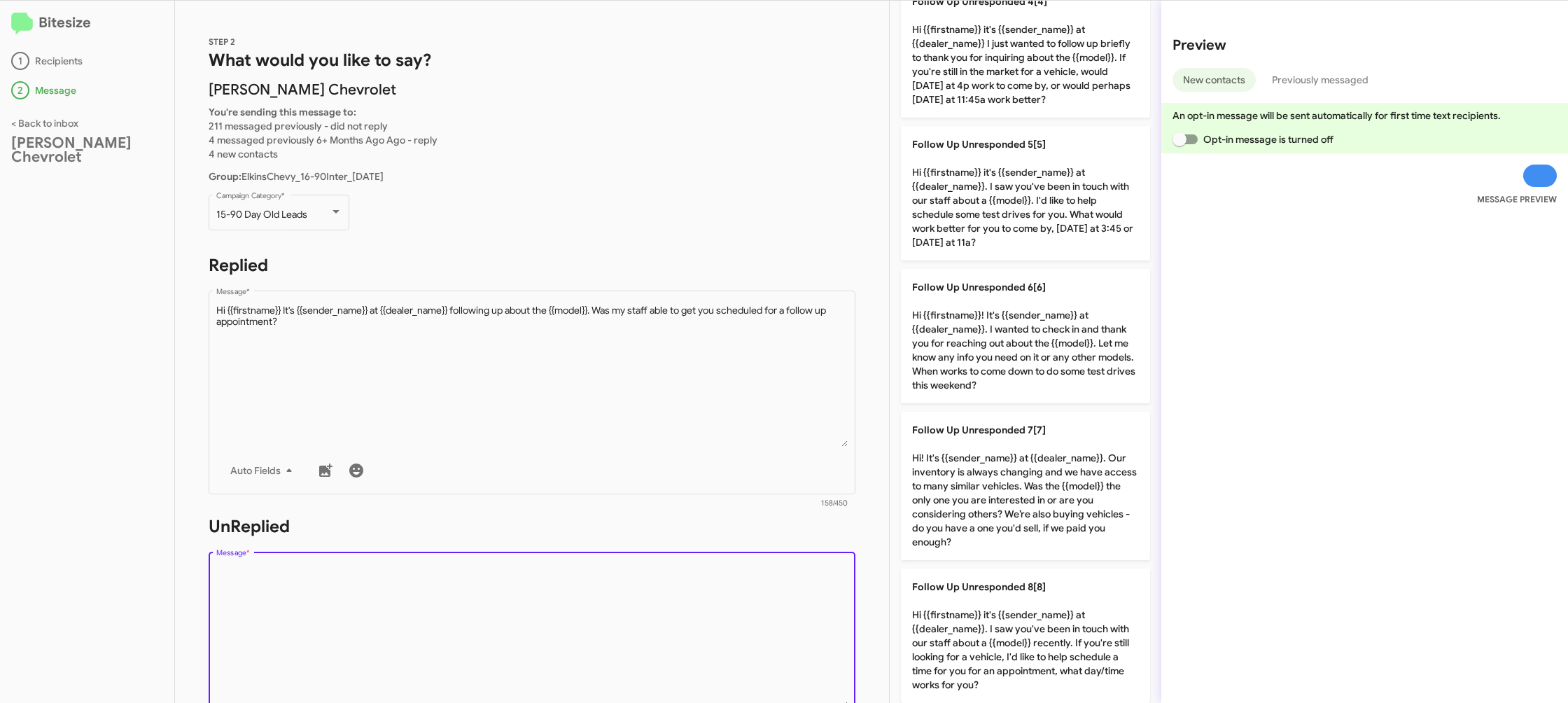
click at [820, 566] on textarea "Message *" at bounding box center [532, 636] width 632 height 143
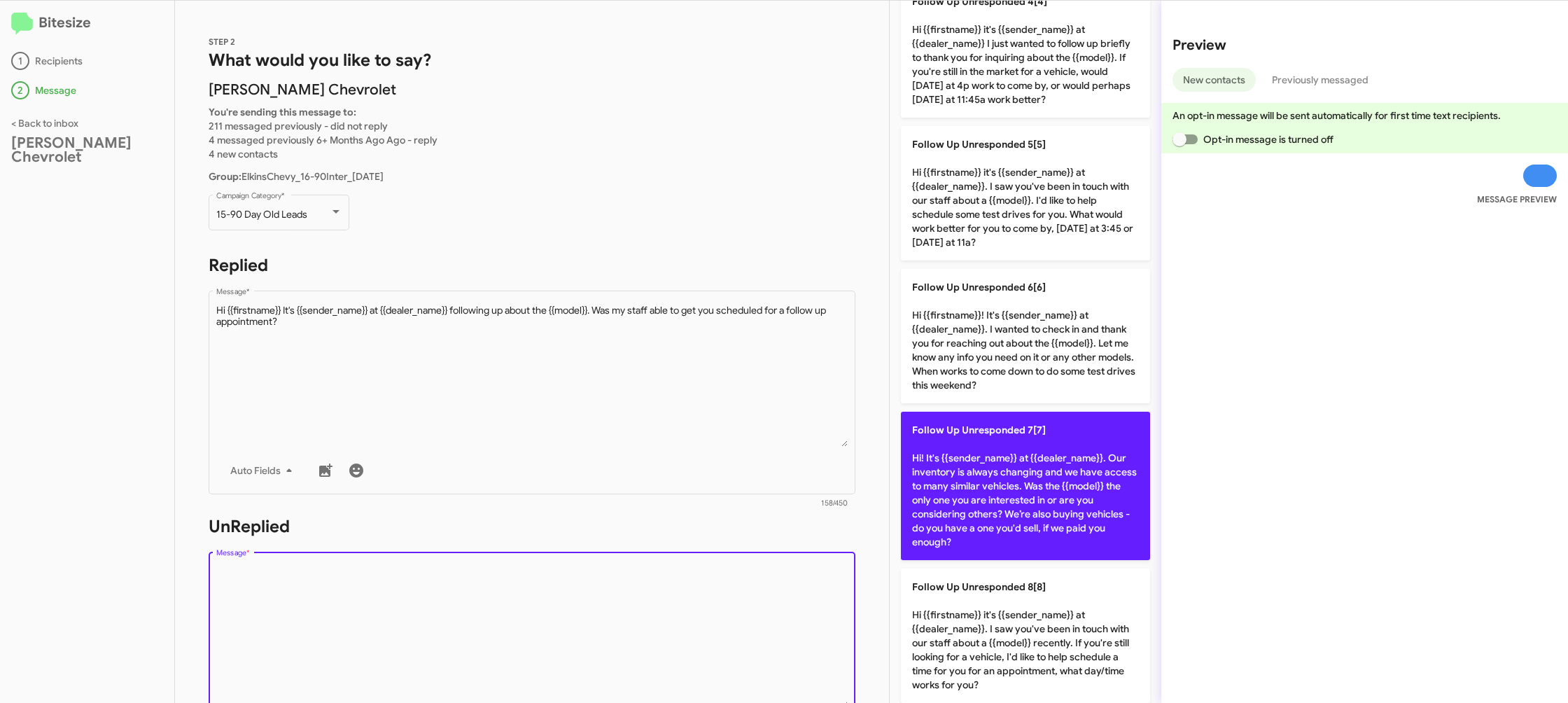
drag, startPoint x: 820, startPoint y: 566, endPoint x: 957, endPoint y: 522, distance: 143.9
click at [826, 560] on div "Drop image here to insert Auto Fields Message *" at bounding box center [532, 652] width 632 height 206
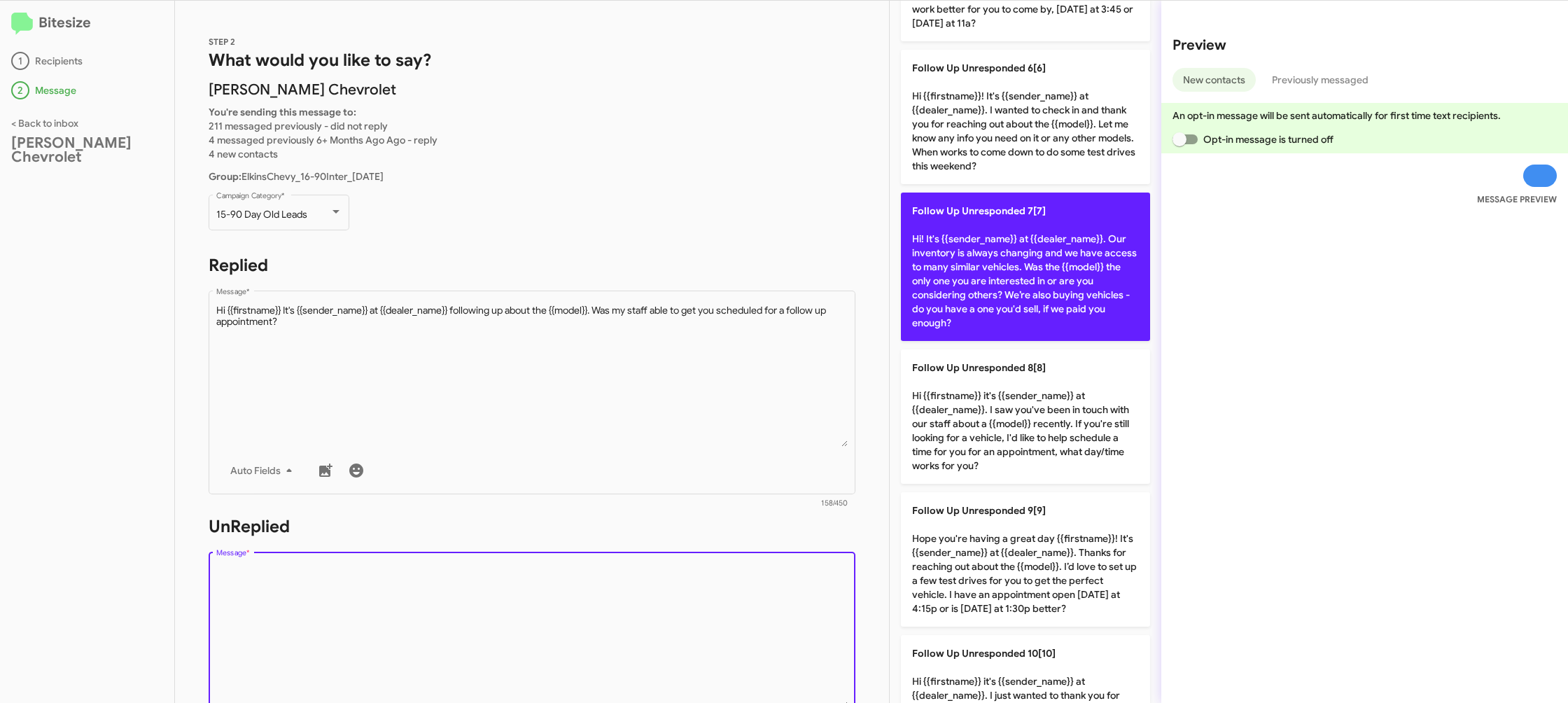
scroll to position [925, 0]
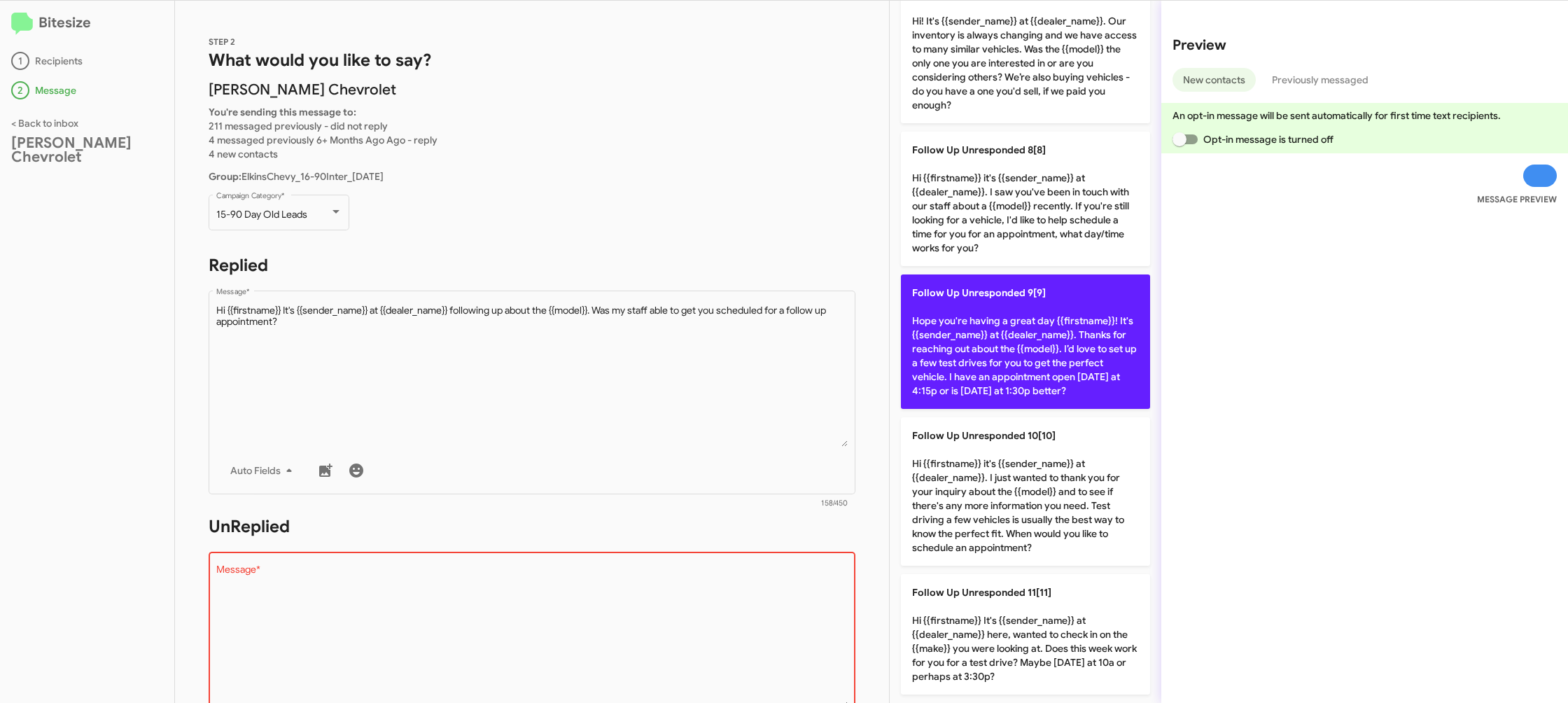
drag, startPoint x: 1010, startPoint y: 337, endPoint x: 762, endPoint y: 385, distance: 252.6
click at [1008, 337] on p "Follow Up Unresponded 9[9] Hope you're having a great day {{firstname}}! It's {…" at bounding box center [1025, 341] width 249 height 135
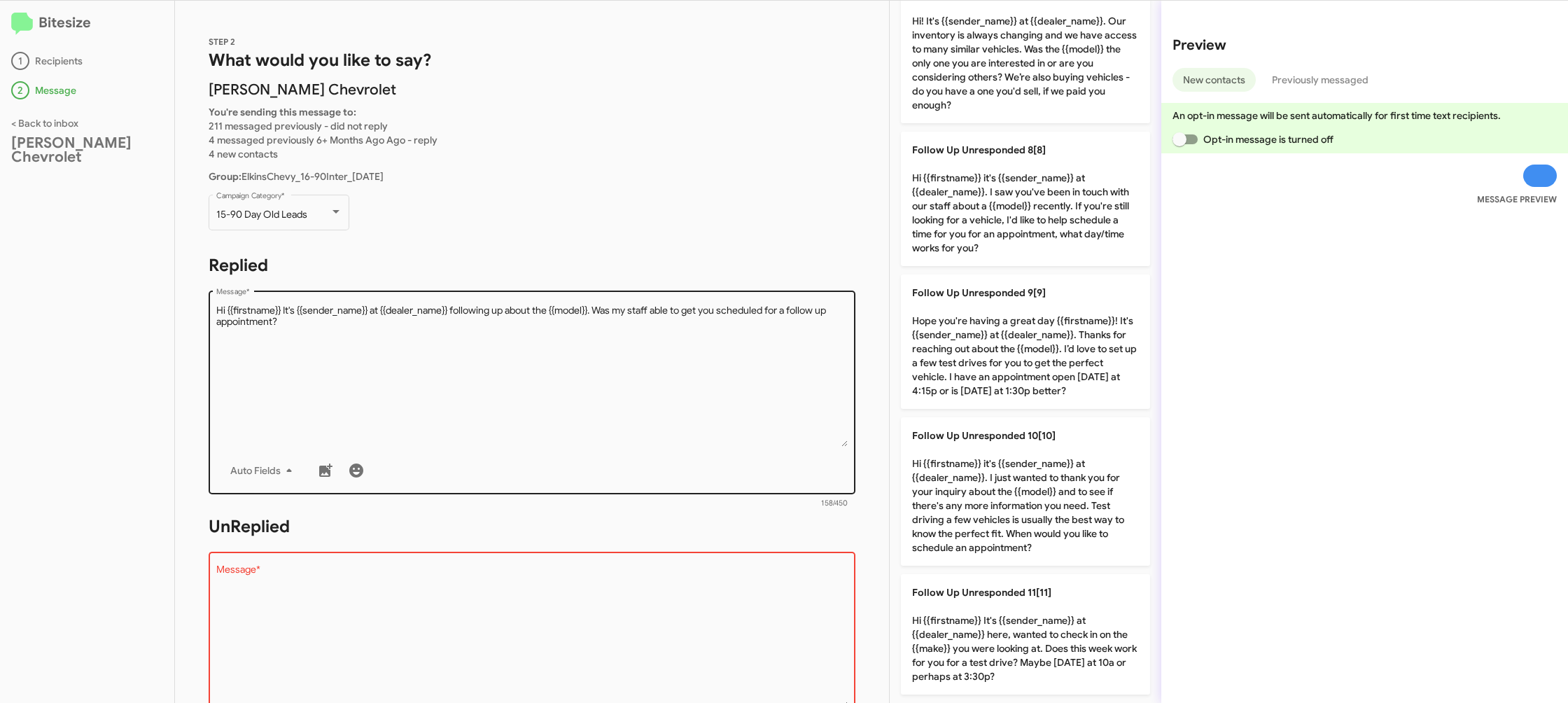
type textarea "Hope you're having a great day {{firstname}}! It's {{sender_name}} at {{dealer_…"
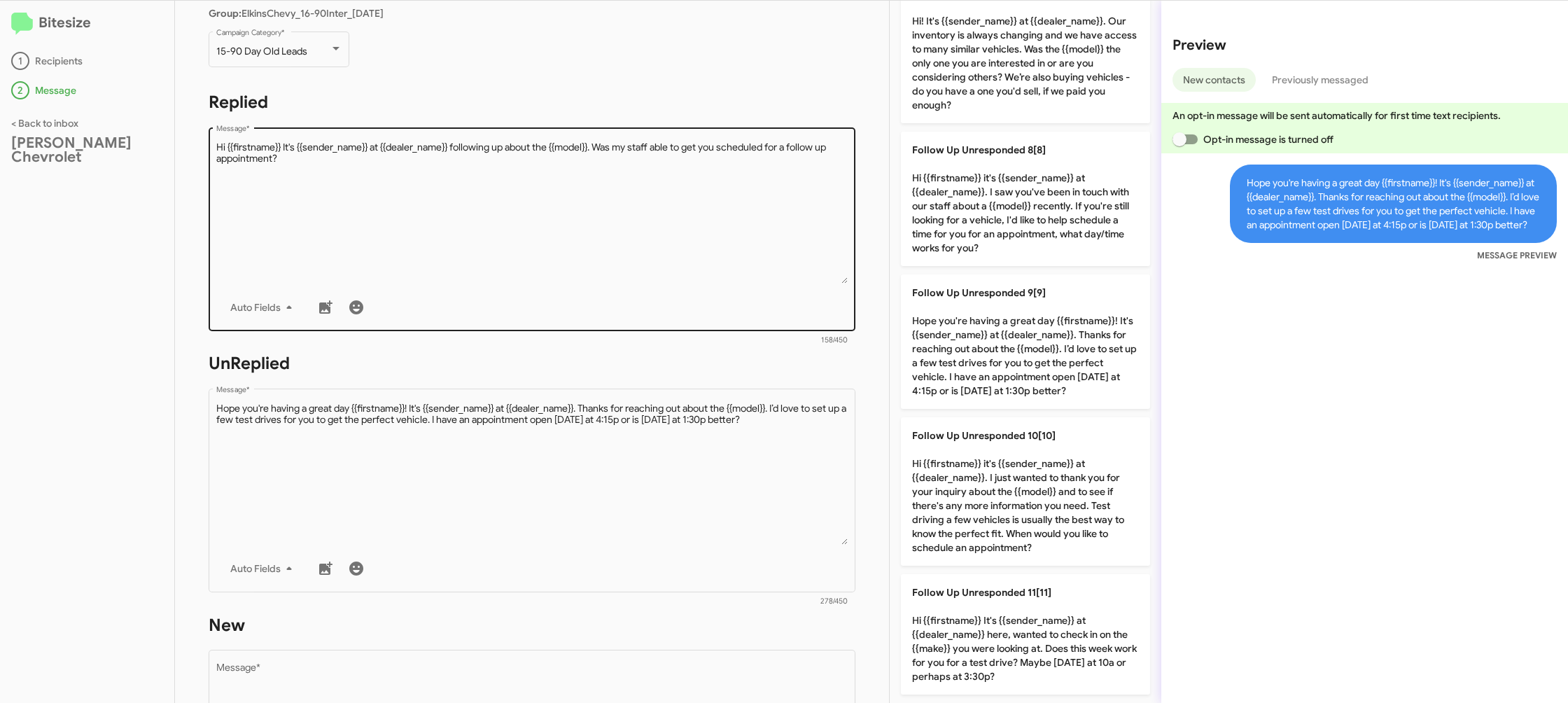
scroll to position [511, 0]
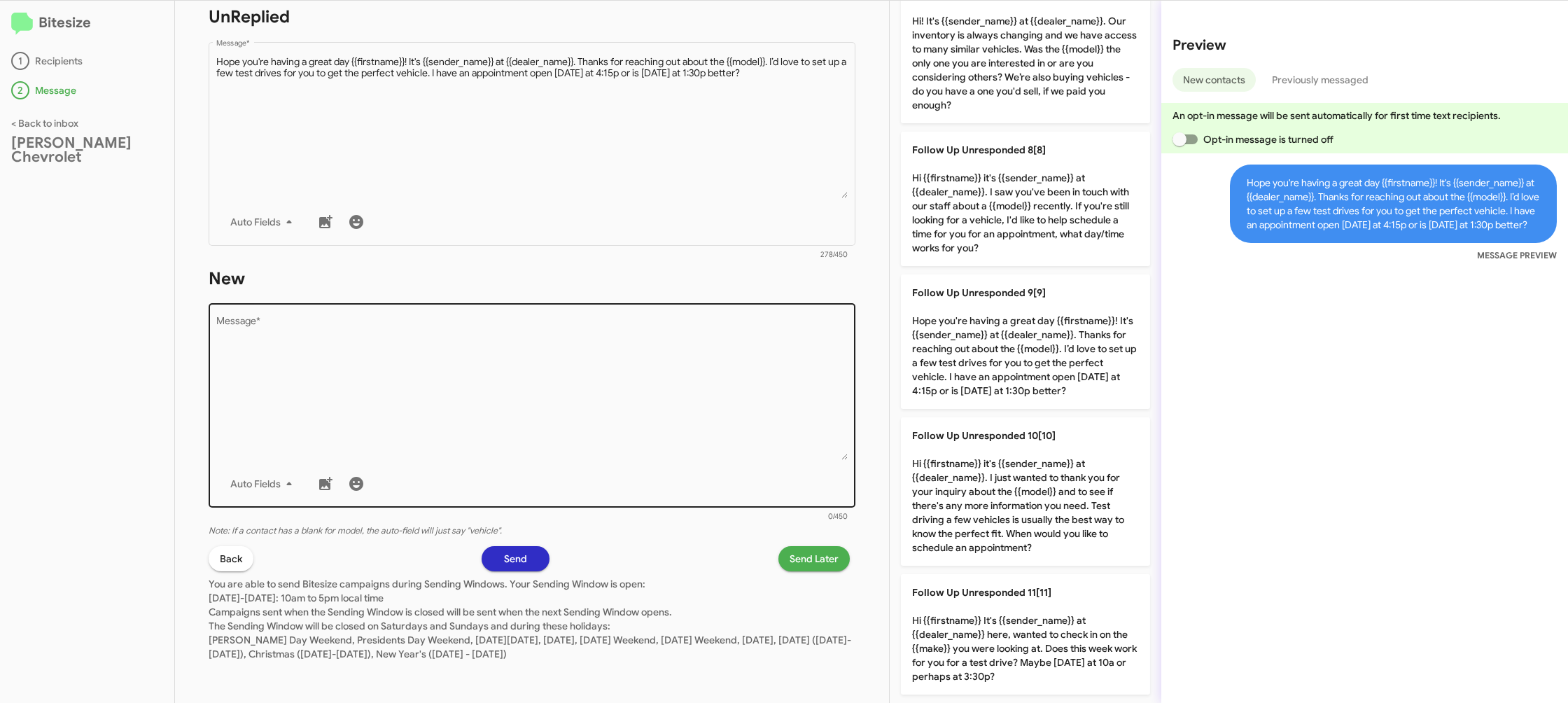
click at [745, 402] on textarea "Message *" at bounding box center [532, 389] width 632 height 143
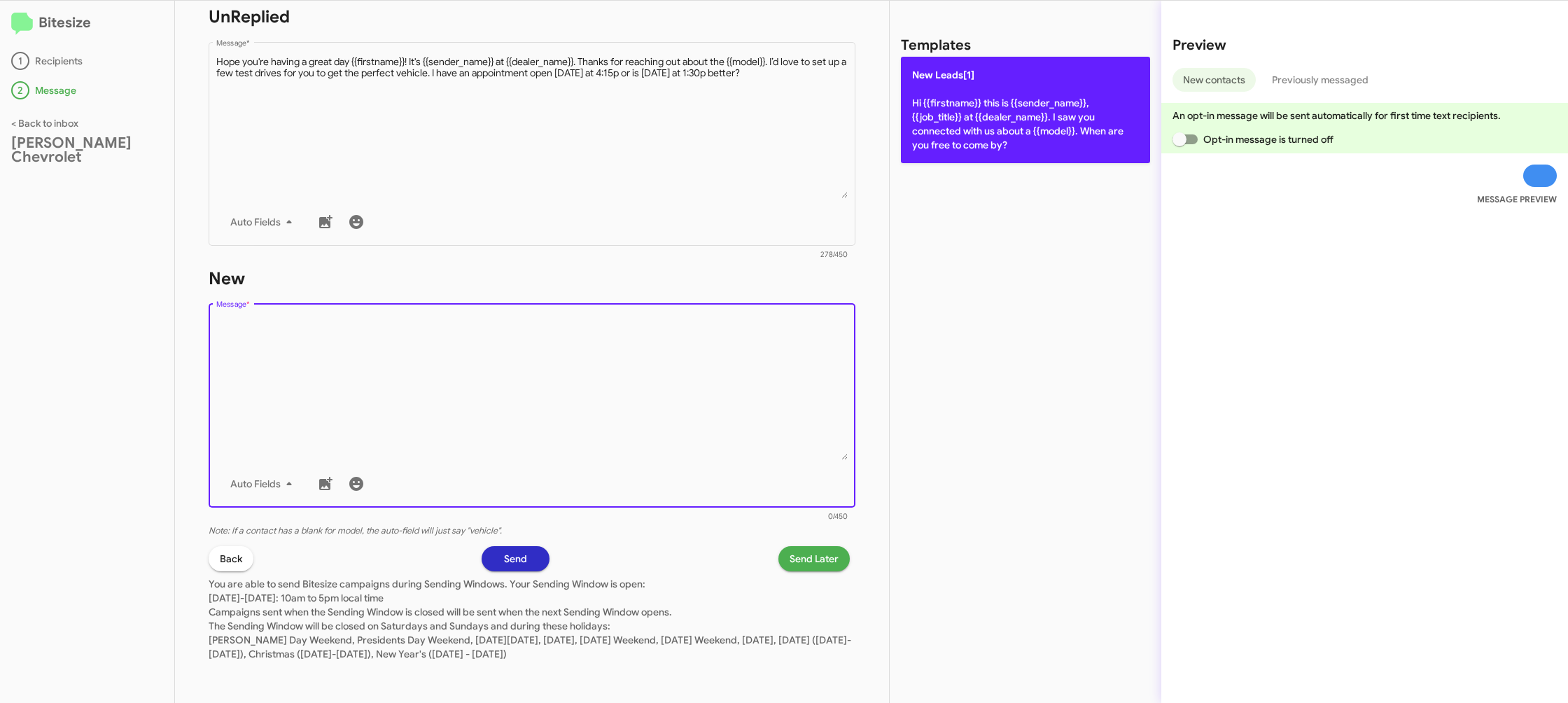
drag, startPoint x: 745, startPoint y: 402, endPoint x: 955, endPoint y: 80, distance: 384.4
click at [762, 369] on textarea "Message *" at bounding box center [532, 389] width 632 height 143
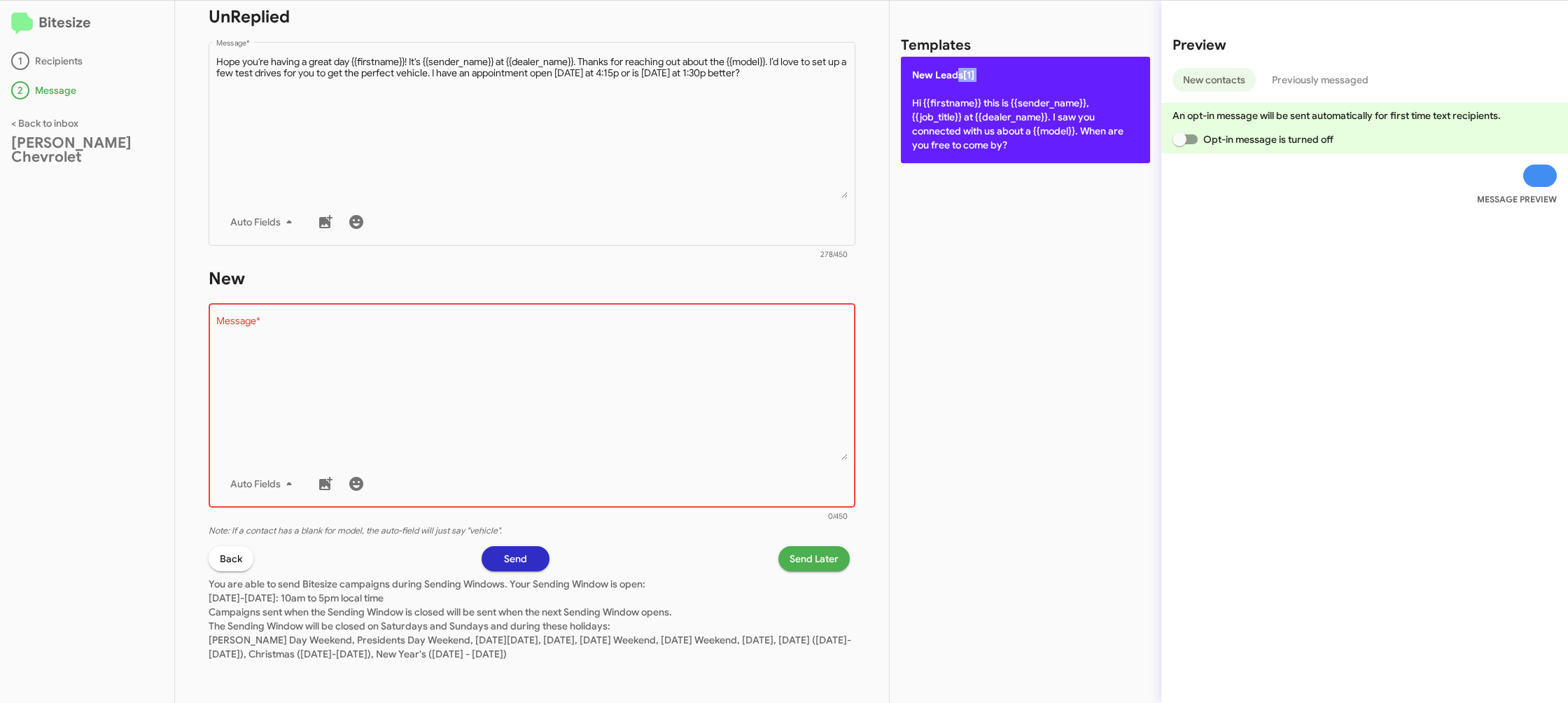
drag, startPoint x: 957, startPoint y: 80, endPoint x: 911, endPoint y: 293, distance: 217.9
click at [957, 84] on p "New Leads[1] Hi {{firstname}} this is {{sender_name}}, {{job_title}} at {{deale…" at bounding box center [1025, 110] width 249 height 106
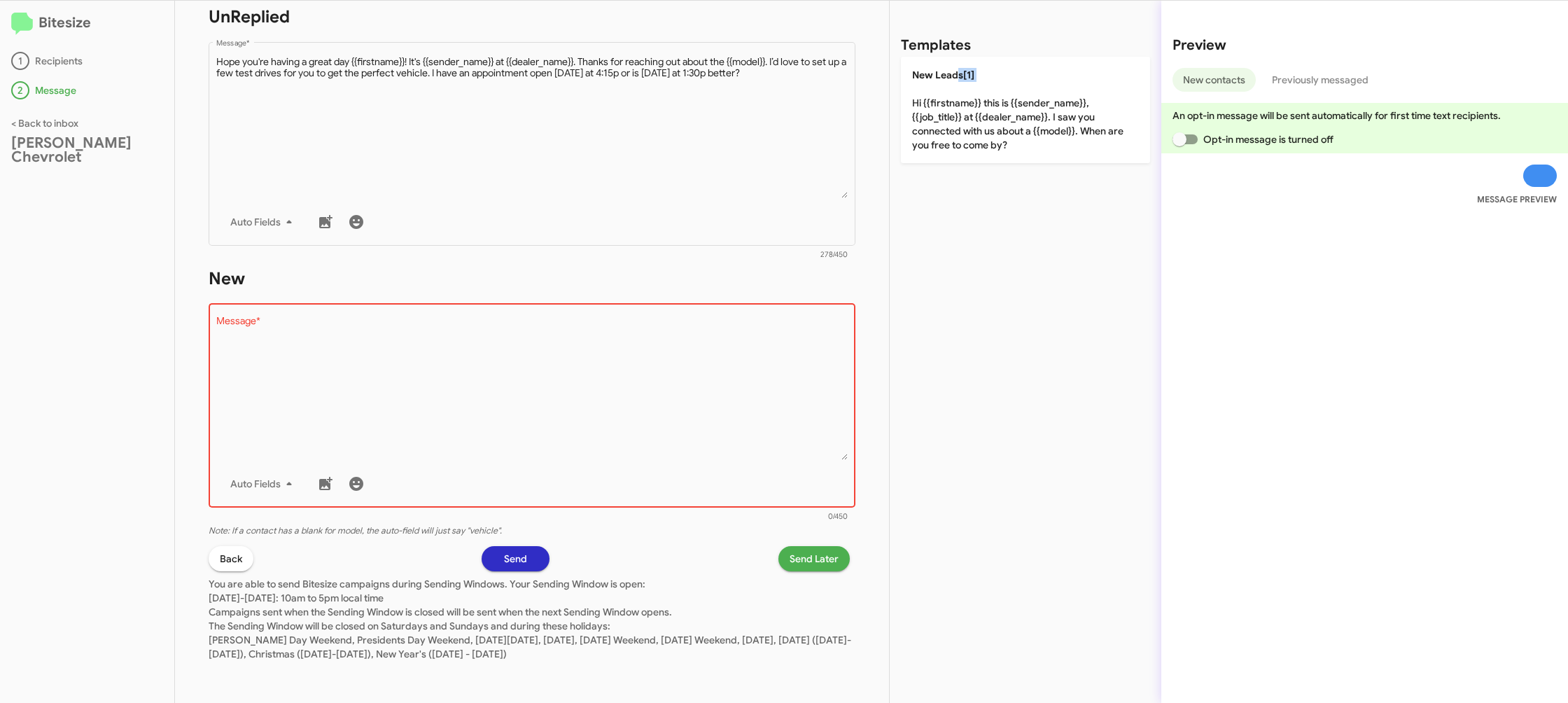
type textarea "Hi {{firstname}} this is {{sender_name}}, {{job_title}} at {{dealer_name}}. I s…"
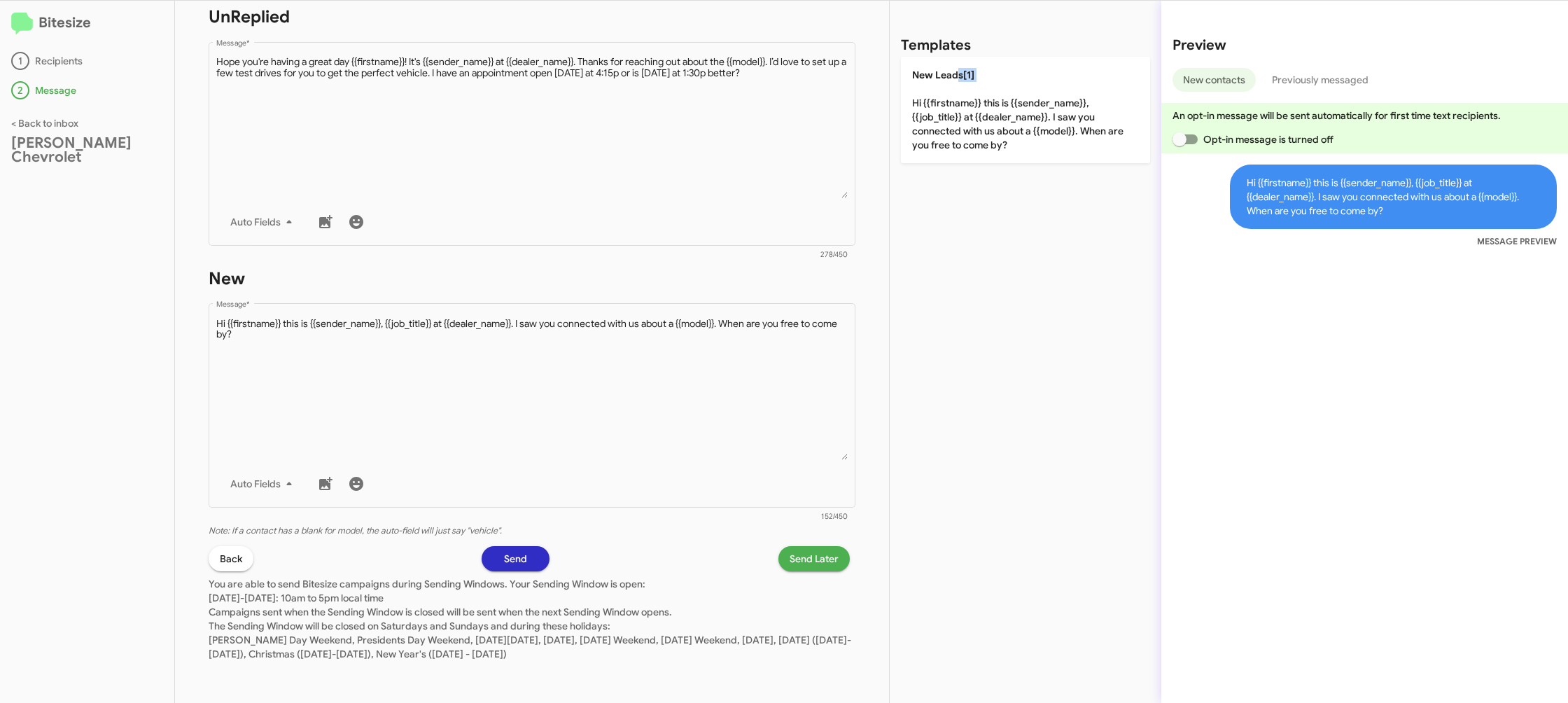
click at [805, 561] on span "Send Later" at bounding box center [814, 559] width 49 height 25
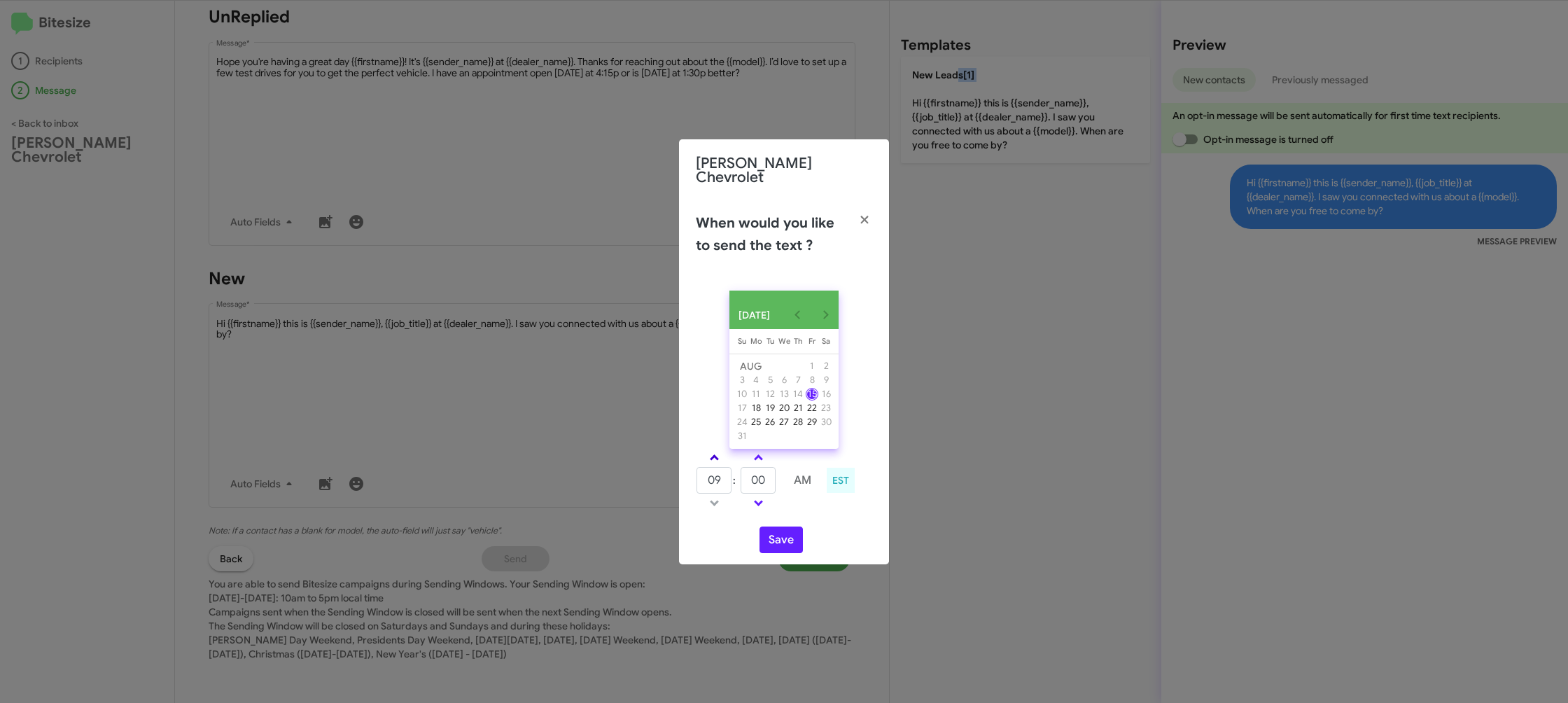
click at [722, 451] on link at bounding box center [713, 457] width 24 height 16
type input "10"
click at [755, 476] on input "00" at bounding box center [758, 481] width 35 height 27
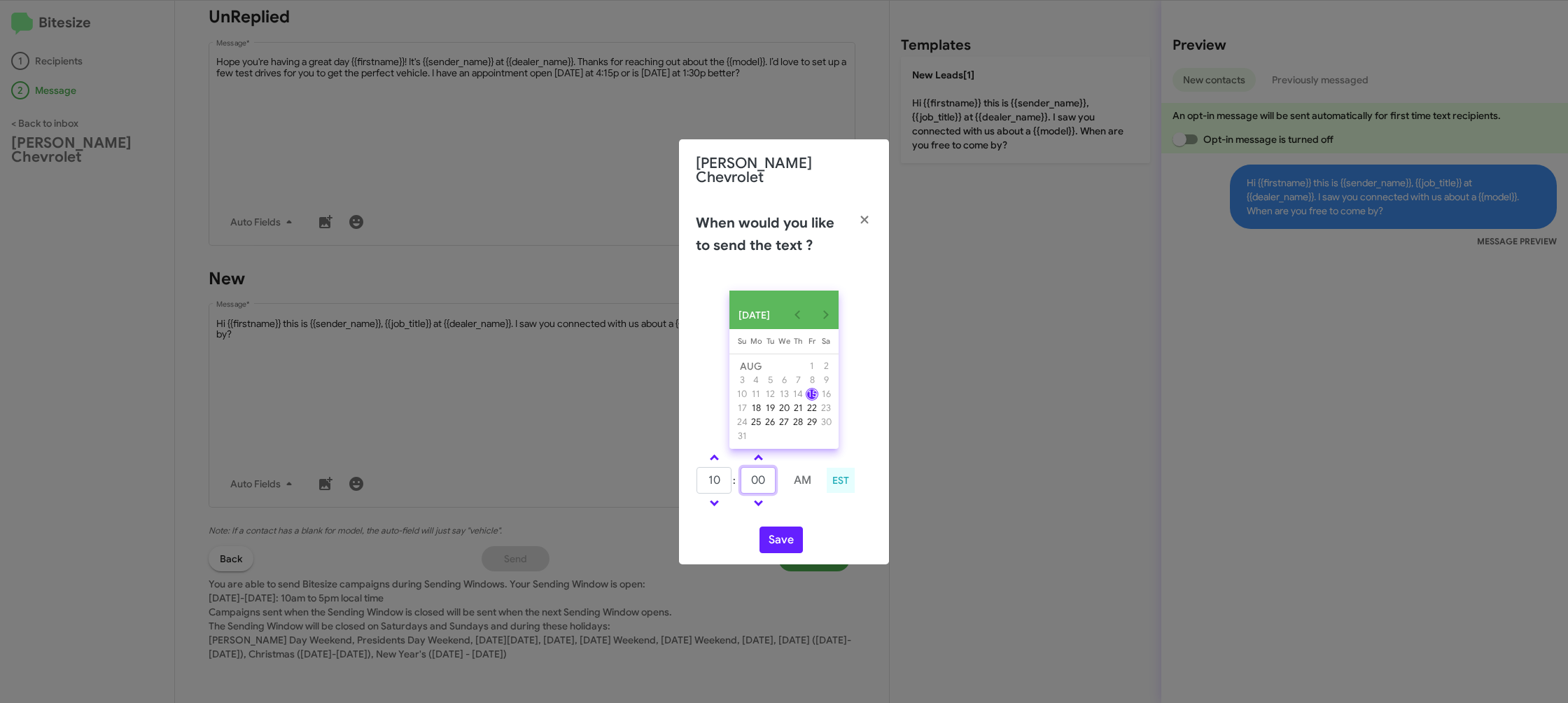
drag, startPoint x: 755, startPoint y: 476, endPoint x: 778, endPoint y: 505, distance: 37.0
click at [755, 476] on input "00" at bounding box center [758, 481] width 35 height 27
drag, startPoint x: 809, startPoint y: 515, endPoint x: 789, endPoint y: 529, distance: 24.4
click at [809, 515] on div "10 : 23 AM EST" at bounding box center [784, 482] width 197 height 67
click at [760, 483] on input "23" at bounding box center [758, 481] width 35 height 27
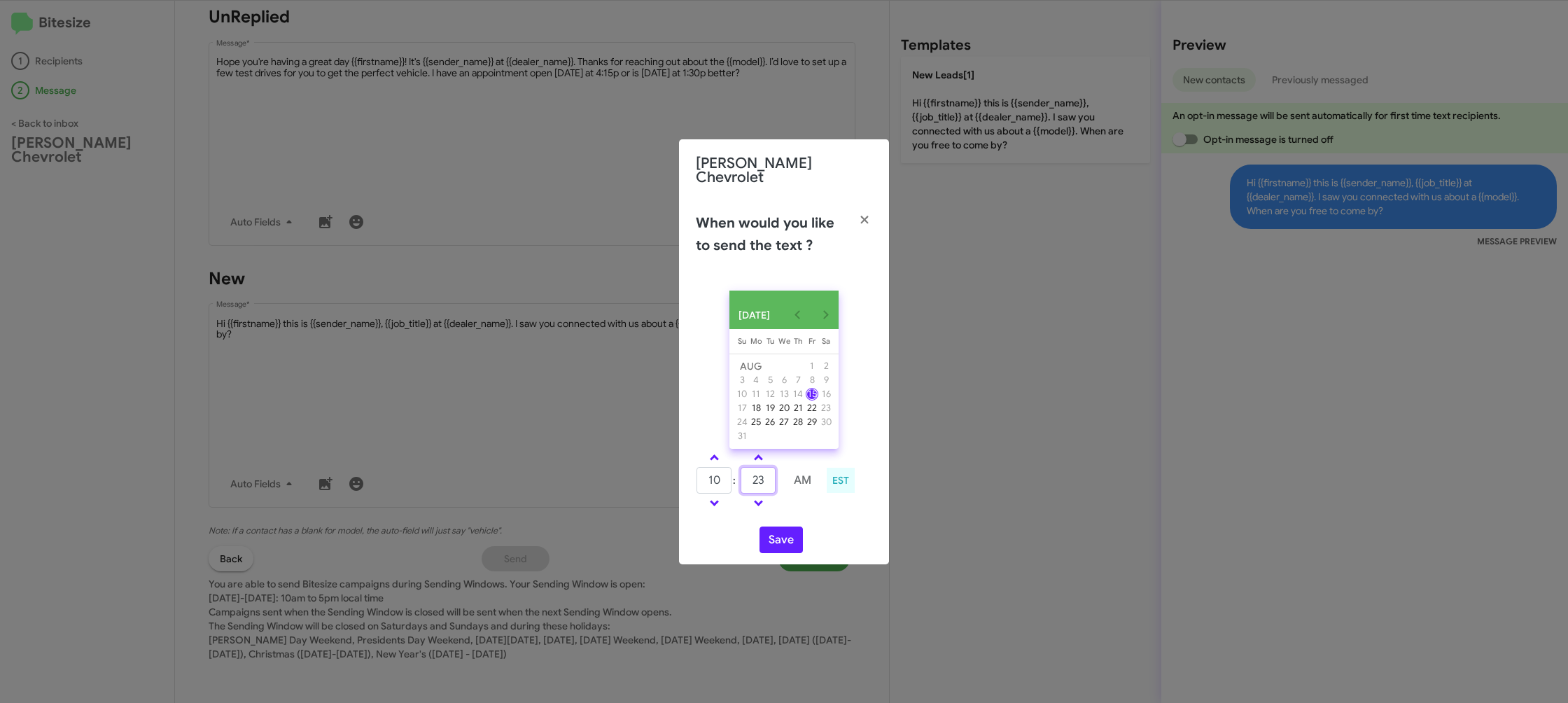
click at [760, 483] on input "23" at bounding box center [758, 481] width 35 height 27
drag, startPoint x: 760, startPoint y: 483, endPoint x: 774, endPoint y: 487, distance: 14.6
click at [760, 482] on input "3" at bounding box center [758, 481] width 35 height 27
type input "32"
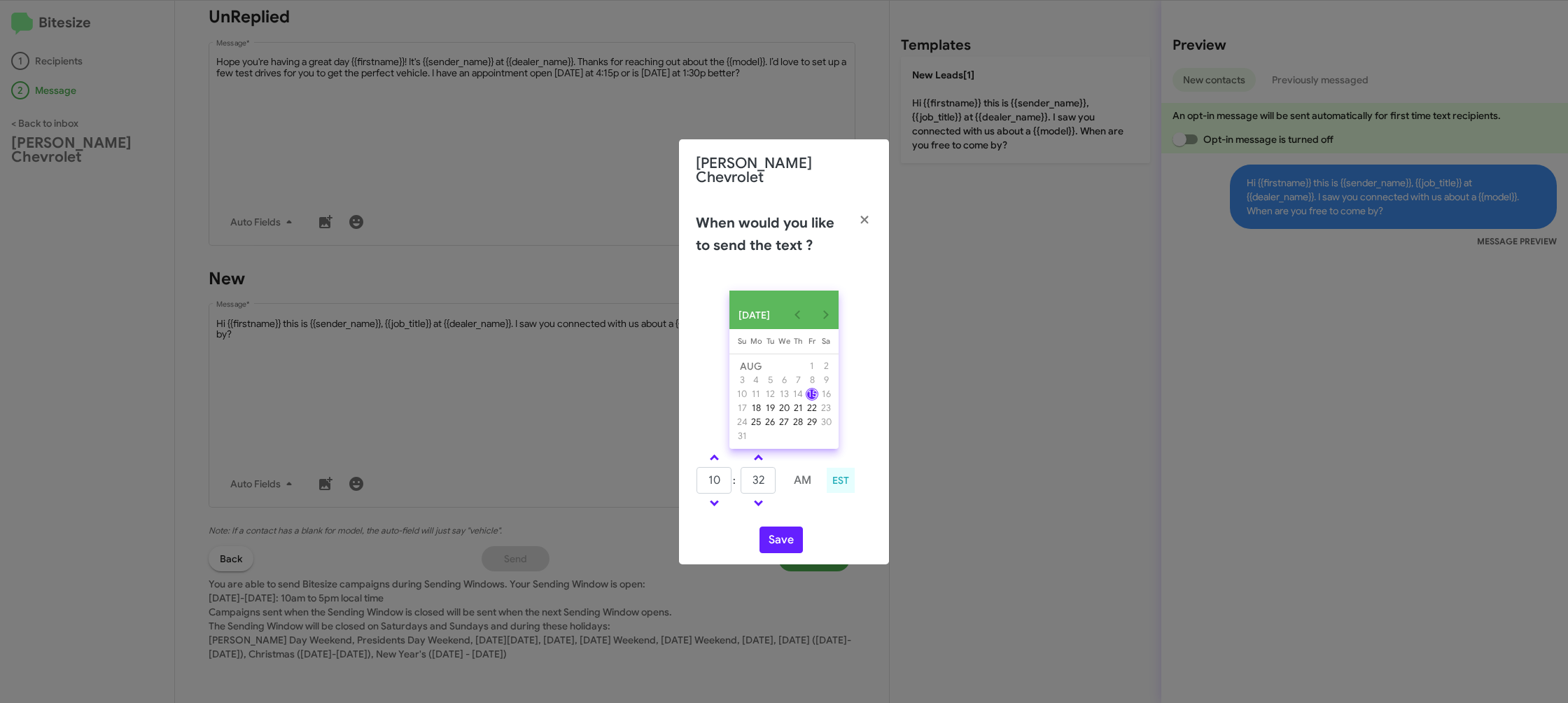
click at [809, 501] on td at bounding box center [802, 503] width 37 height 18
drag, startPoint x: 787, startPoint y: 535, endPoint x: 777, endPoint y: 521, distance: 17.2
click at [786, 535] on button "Save" at bounding box center [781, 540] width 43 height 27
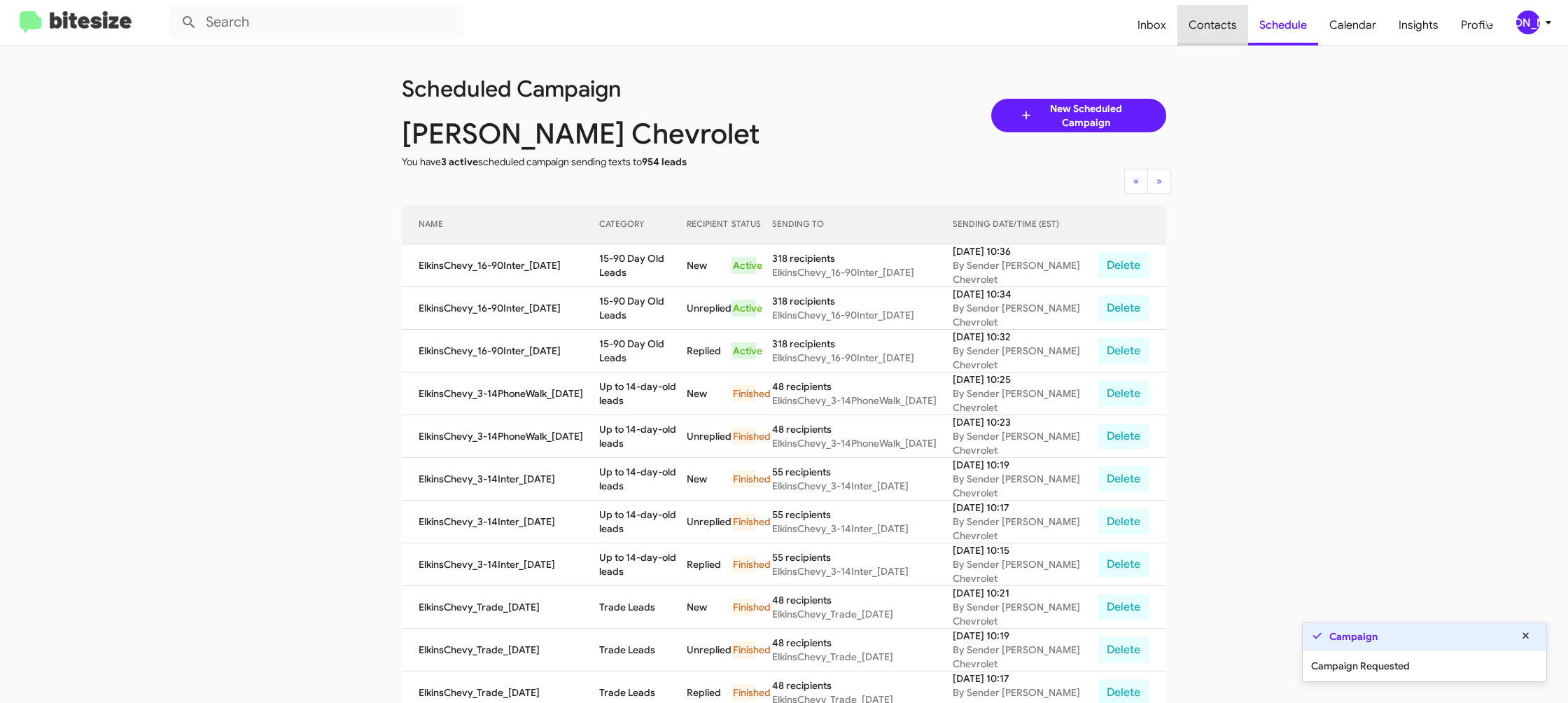
click at [1221, 28] on span "Contacts" at bounding box center [1212, 25] width 71 height 41
type input "in:groups"
click at [1221, 28] on span "Contacts" at bounding box center [1212, 25] width 71 height 41
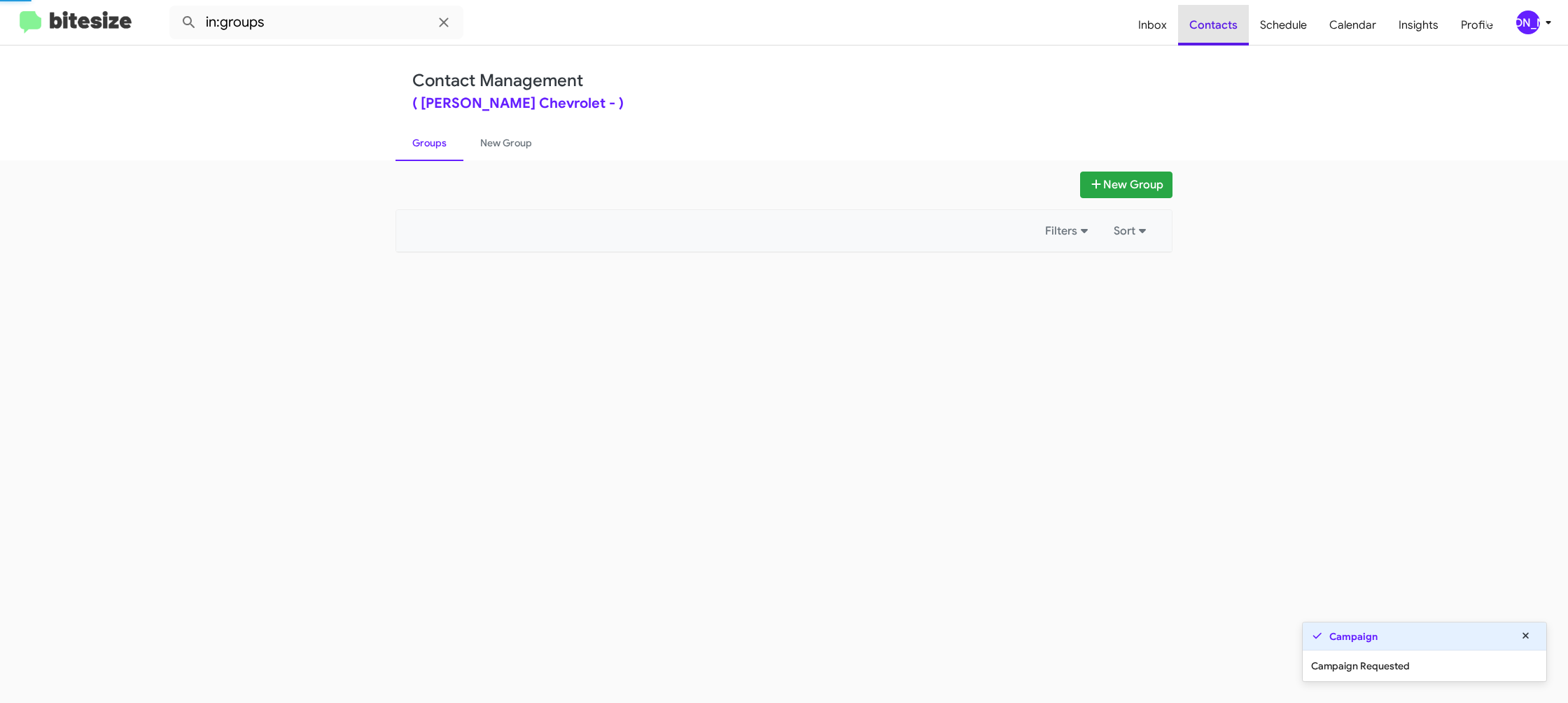
drag, startPoint x: 1221, startPoint y: 28, endPoint x: 988, endPoint y: 192, distance: 284.9
click at [1220, 24] on span "Contacts" at bounding box center [1213, 25] width 71 height 41
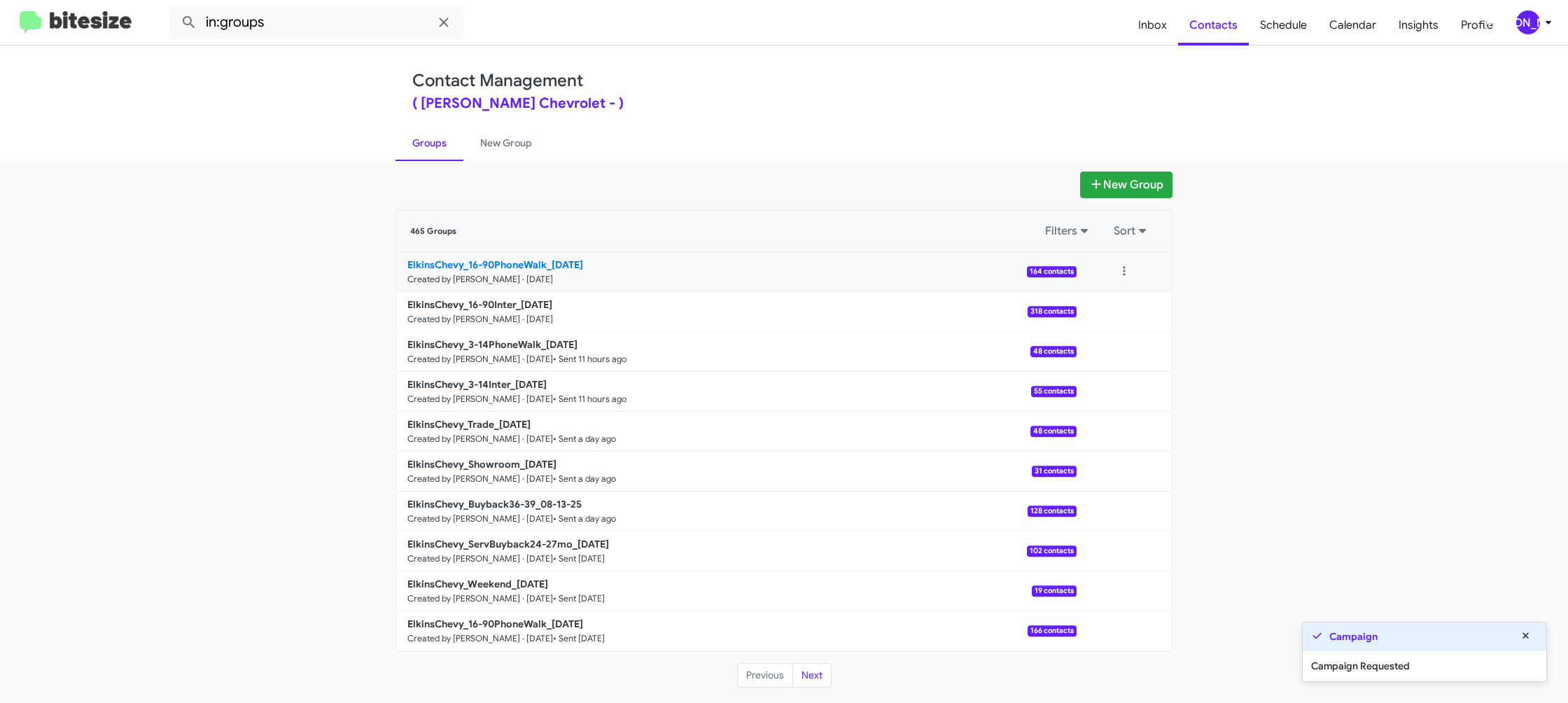
click at [456, 257] on link "ElkinsChevy_16-90PhoneWalk_08-15-25 Created by Jason Apdua · Aug 15, 2025 164 c…" at bounding box center [736, 273] width 680 height 40
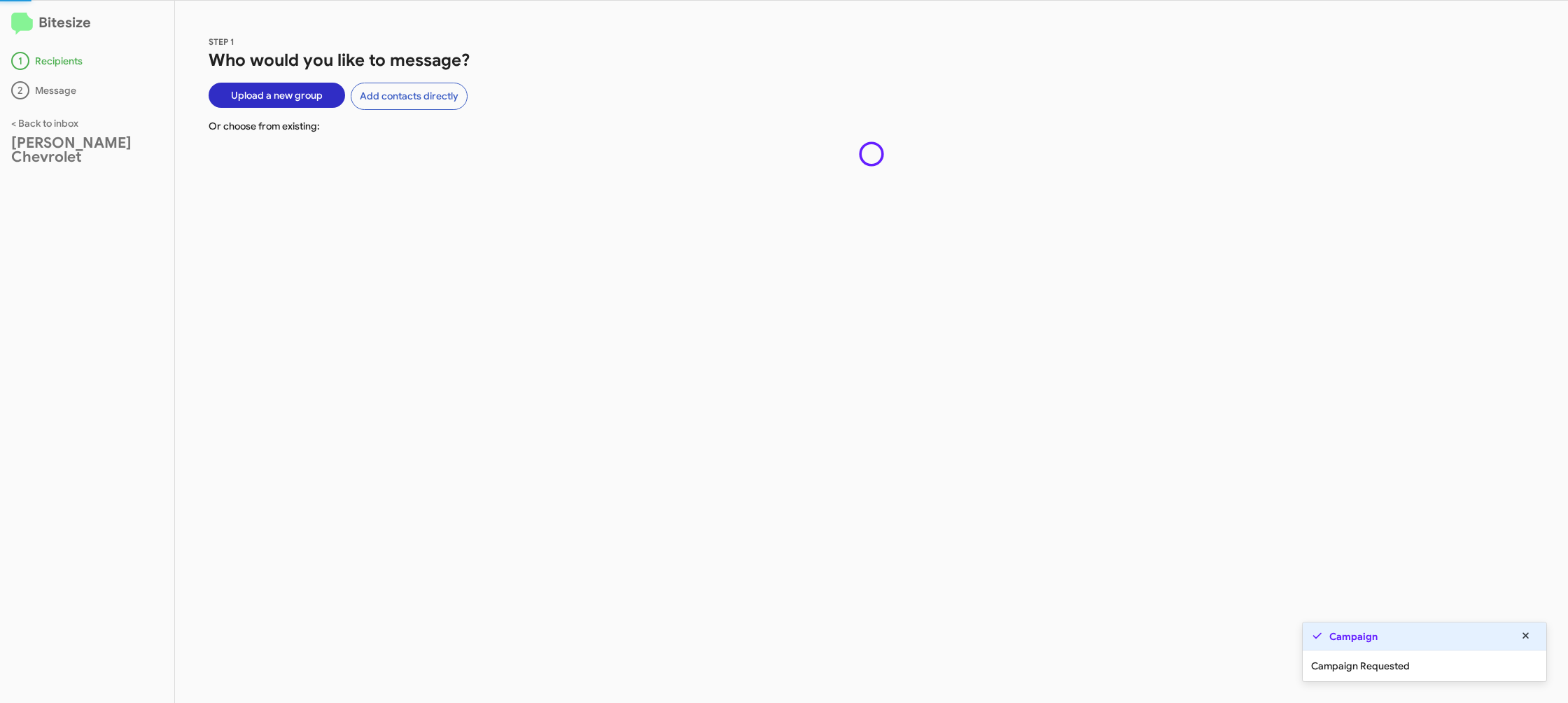
drag, startPoint x: 456, startPoint y: 257, endPoint x: 282, endPoint y: 28, distance: 287.6
click at [449, 240] on div "STEP 1 Who would you like to message? Upload a new group Add contacts directly …" at bounding box center [870, 352] width 1393 height 702
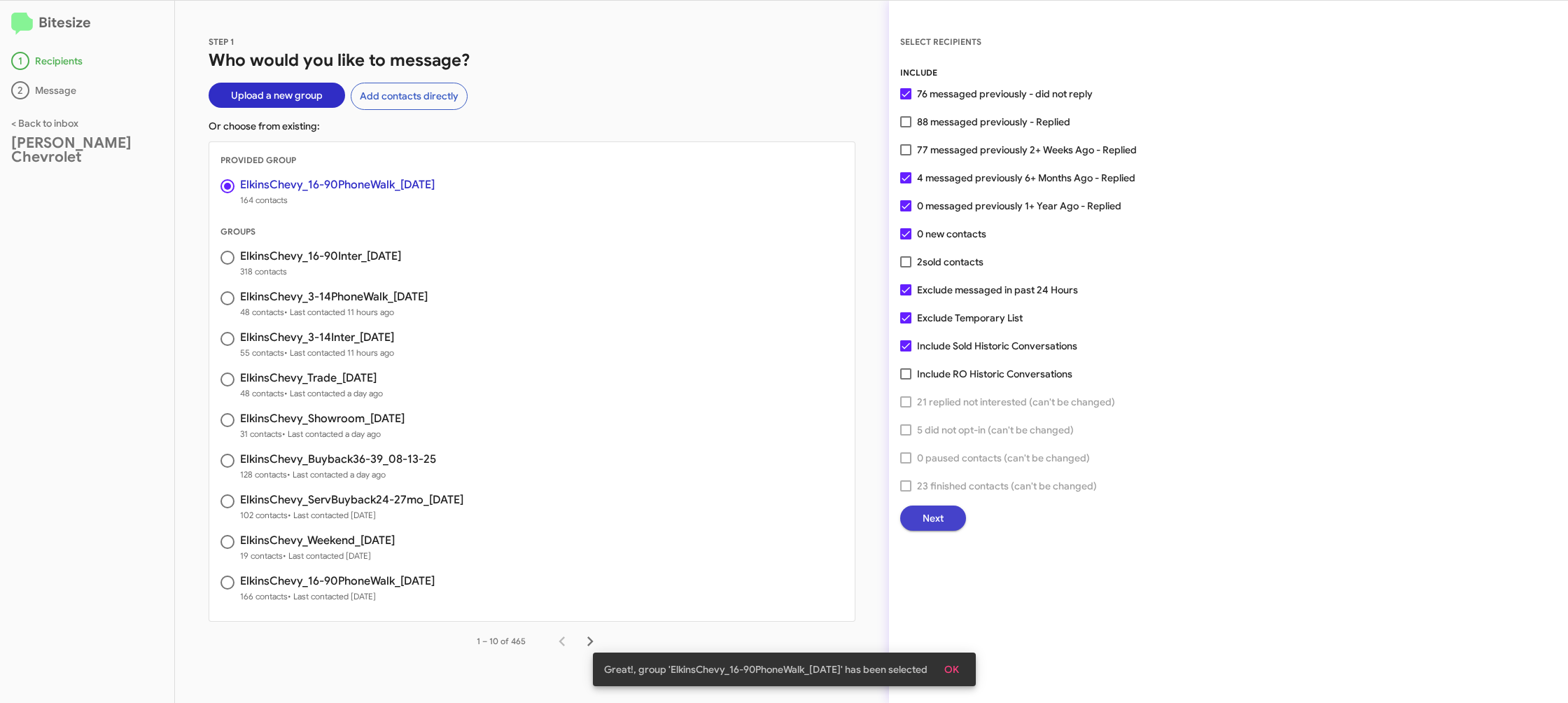
click at [931, 524] on span "Next" at bounding box center [932, 518] width 21 height 25
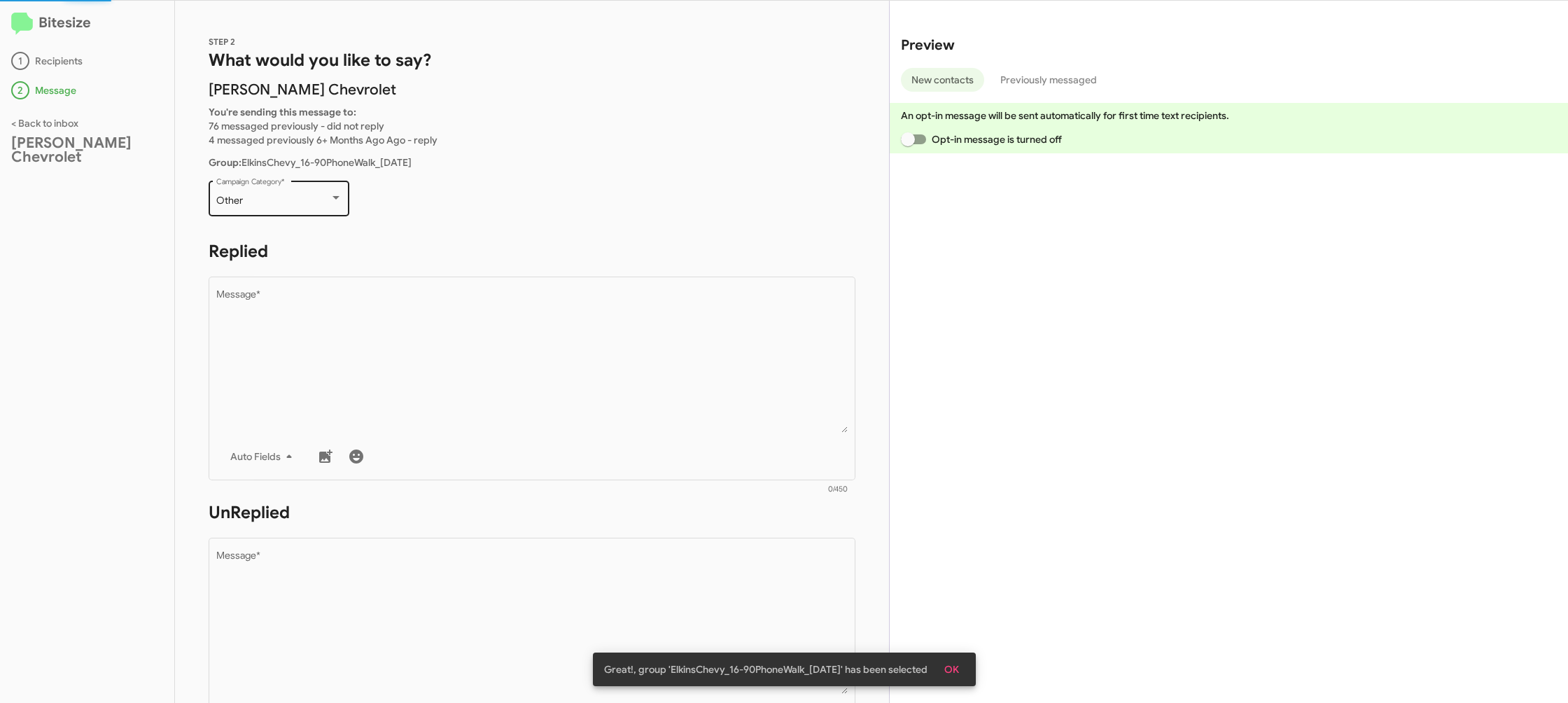
click at [286, 214] on div "Other Campaign Category *" at bounding box center [279, 197] width 126 height 38
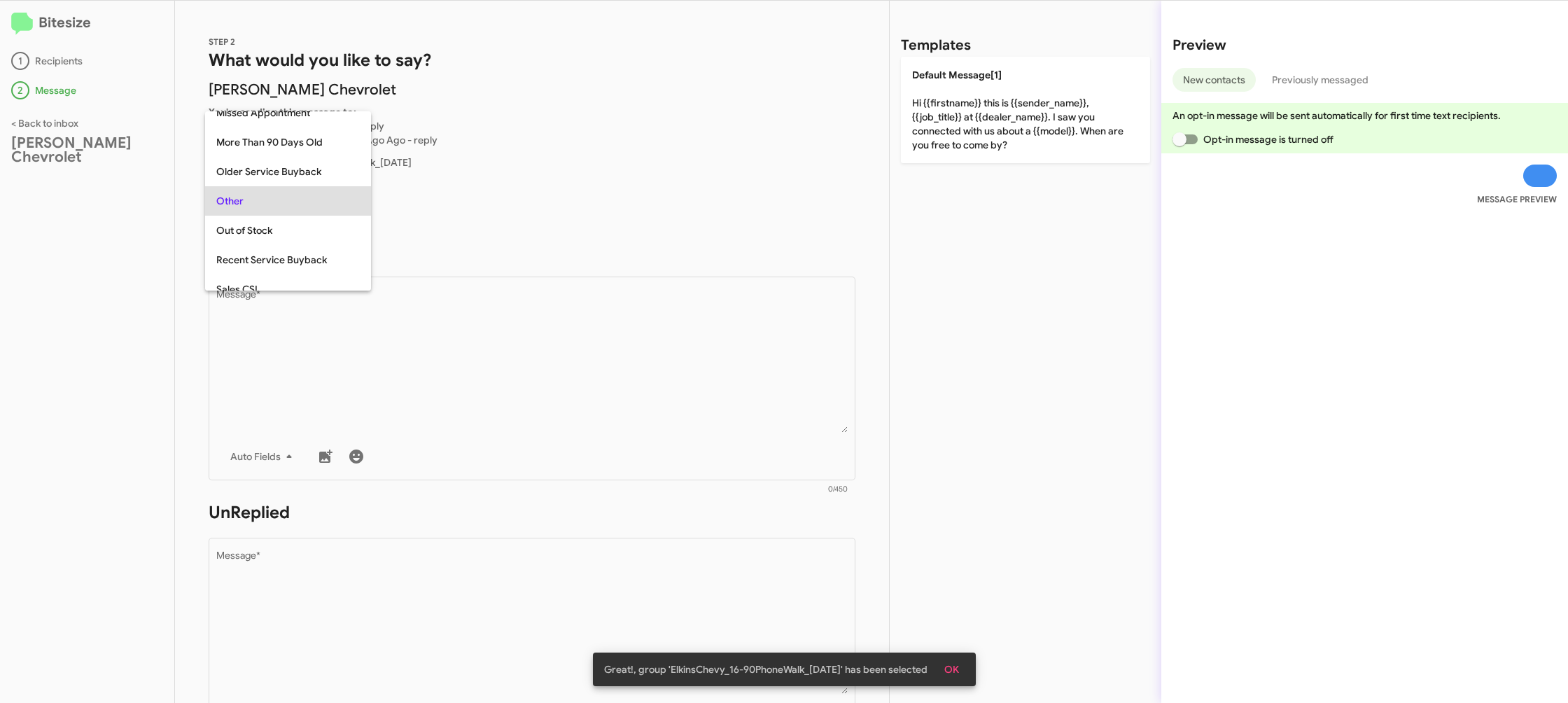
scroll to position [29, 0]
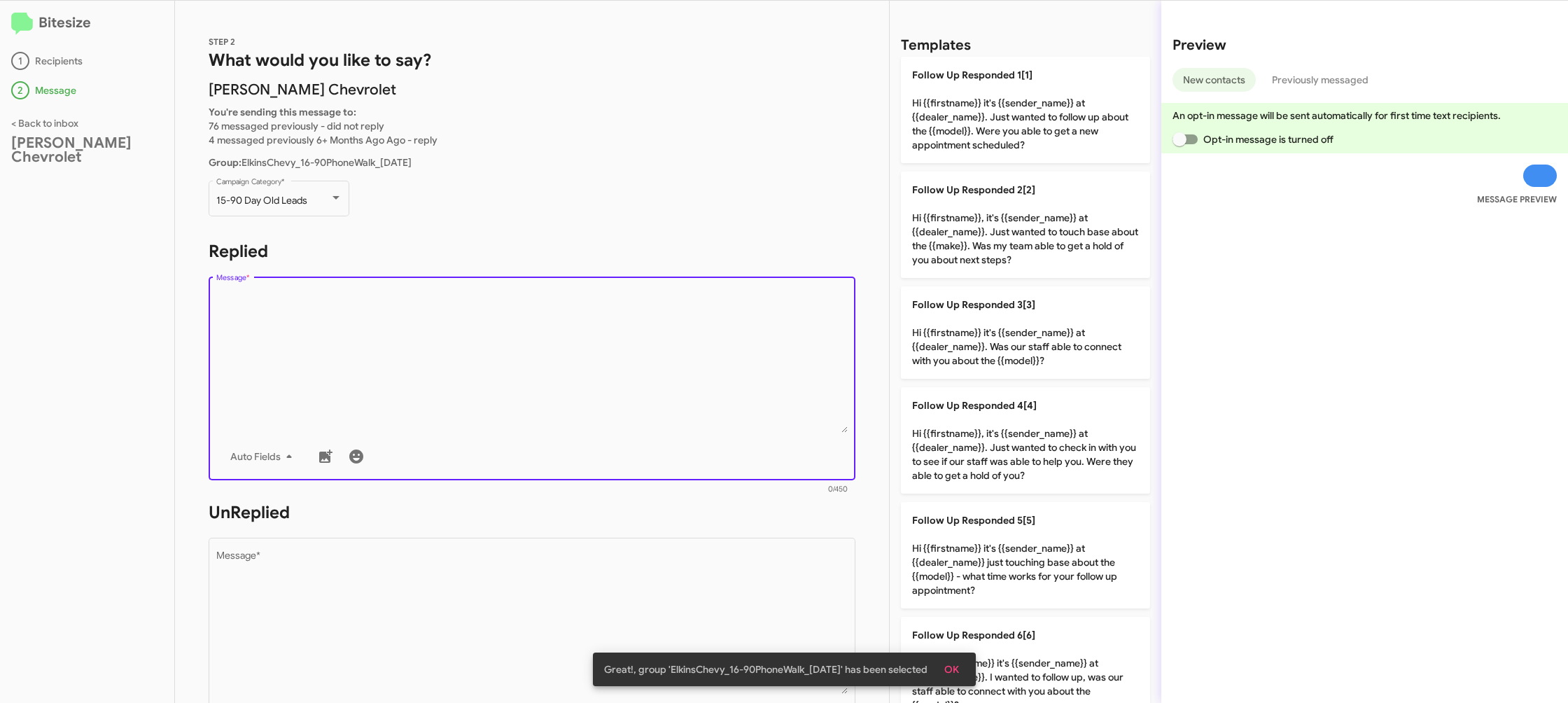
drag, startPoint x: 486, startPoint y: 431, endPoint x: 860, endPoint y: 404, distance: 375.0
click at [486, 430] on textarea "Message *" at bounding box center [532, 361] width 632 height 143
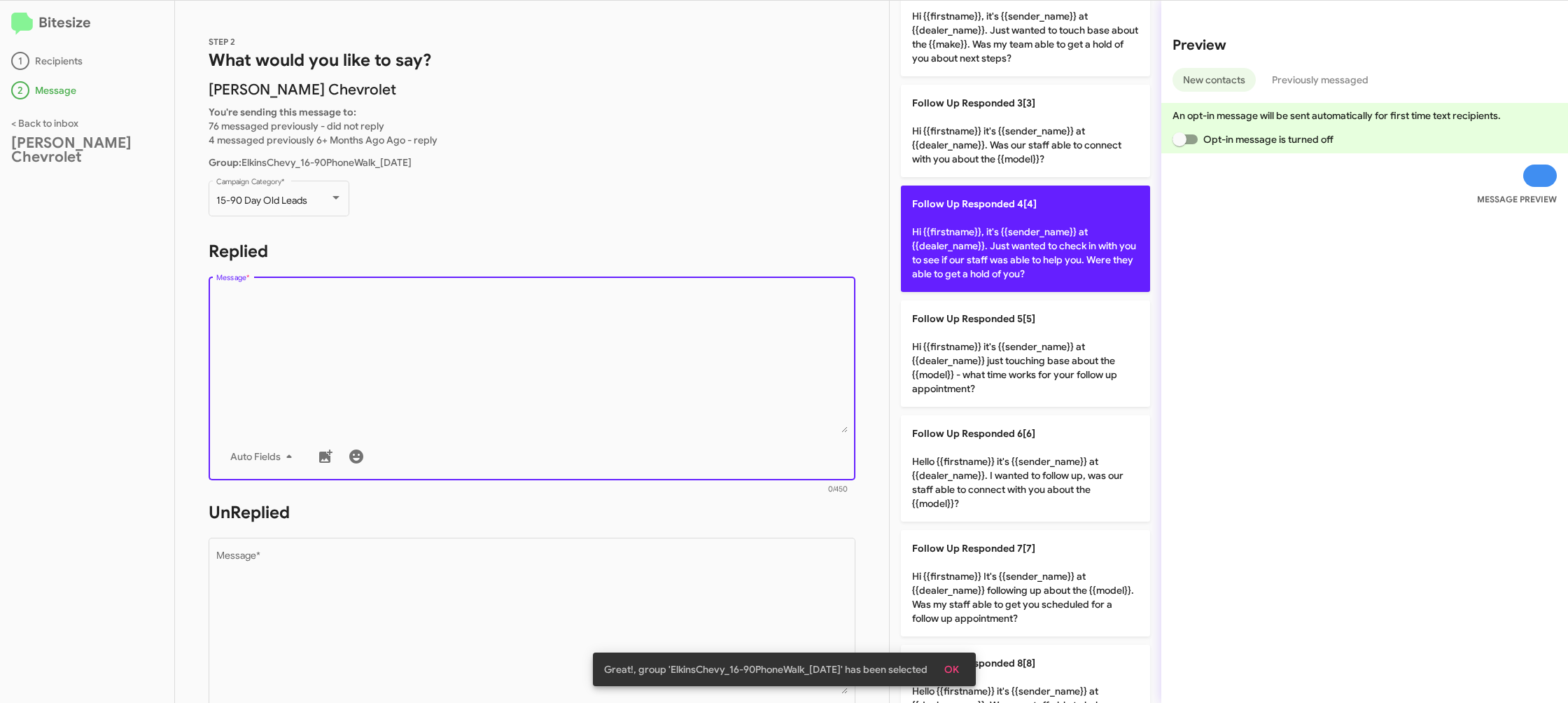
scroll to position [283, 0]
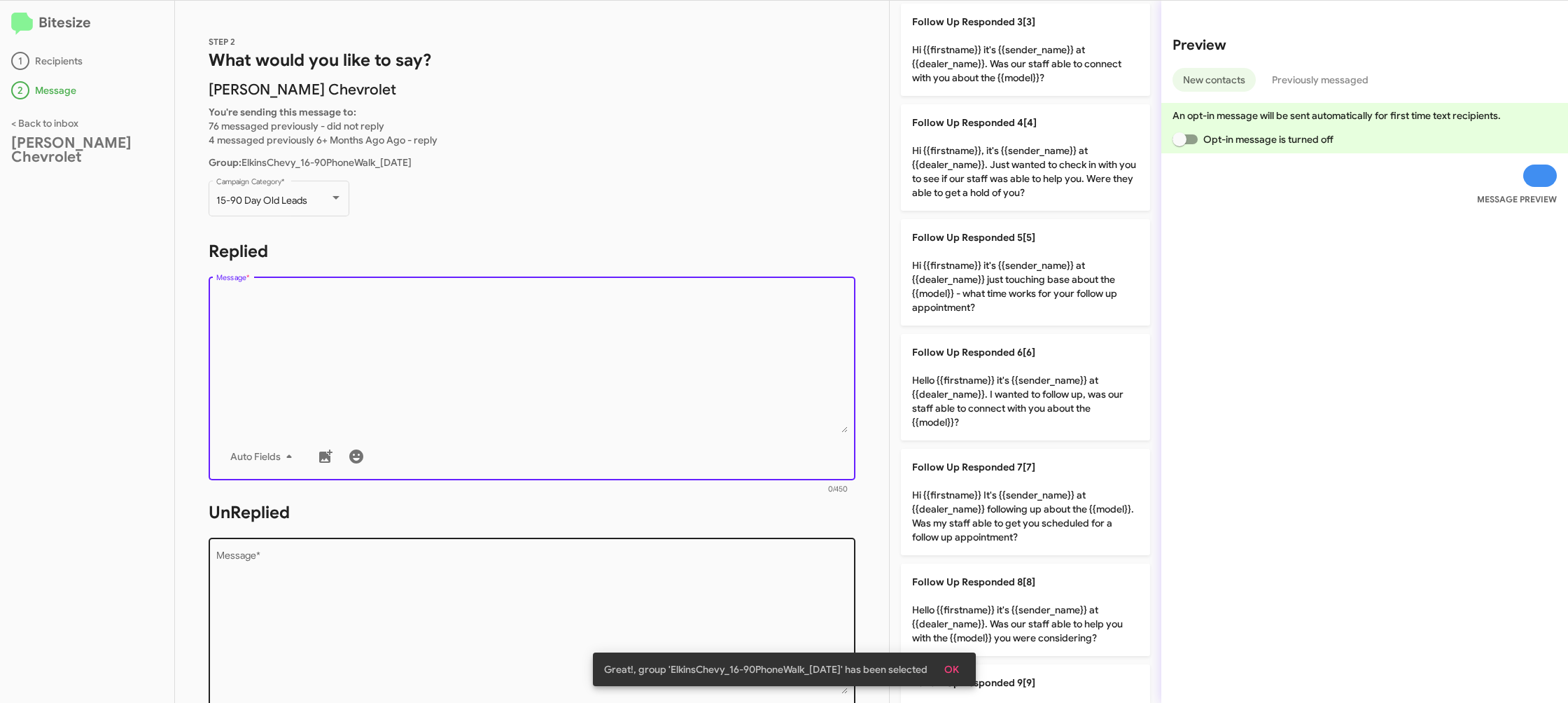
drag, startPoint x: 1019, startPoint y: 512, endPoint x: 792, endPoint y: 558, distance: 231.6
click at [1012, 512] on p "Follow Up Responded 7[7] Hi {{firstname}} It's {{sender_name}} at {{dealer_name…" at bounding box center [1025, 502] width 249 height 106
type textarea "Hi {{firstname}} It's {{sender_name}} at {{dealer_name}} following up about the…"
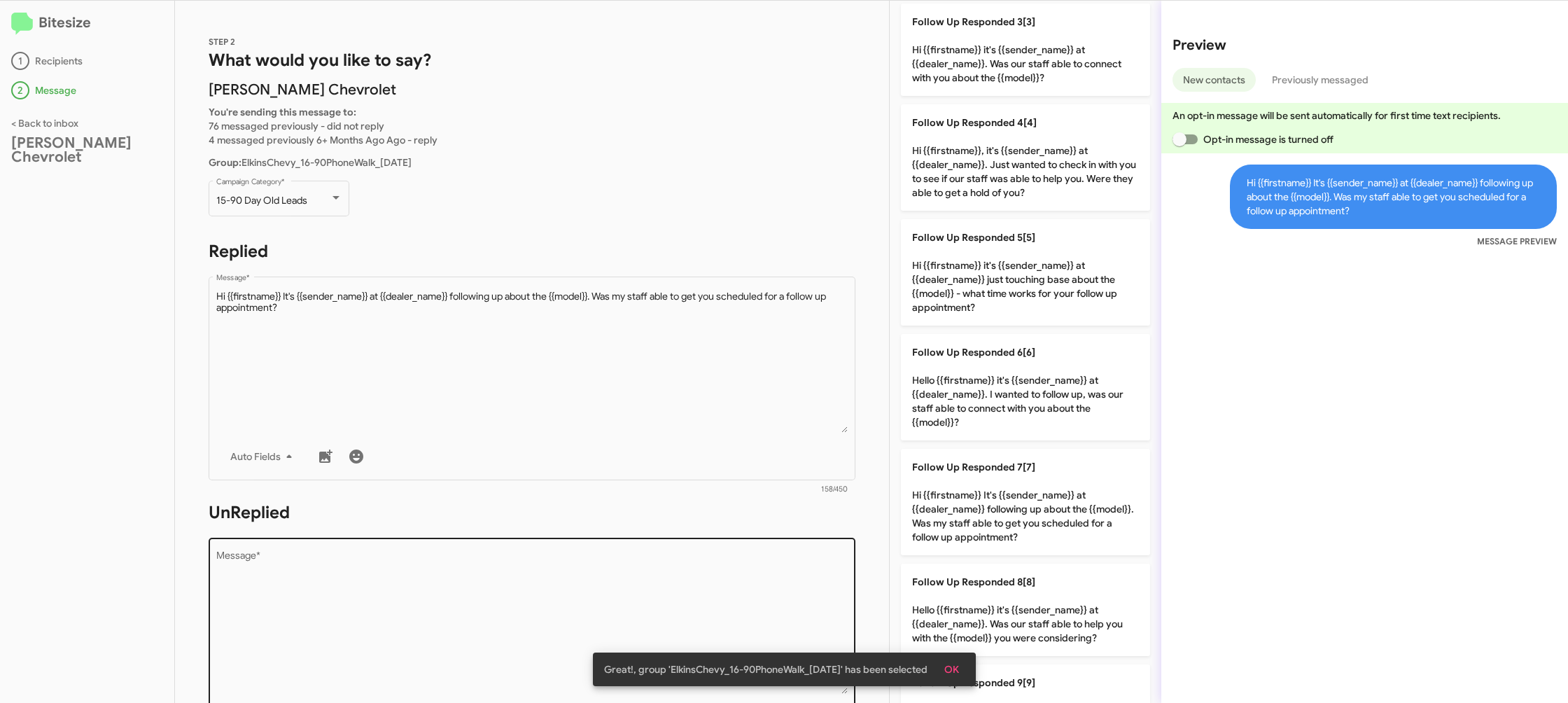
click at [719, 583] on textarea "Message *" at bounding box center [532, 622] width 632 height 143
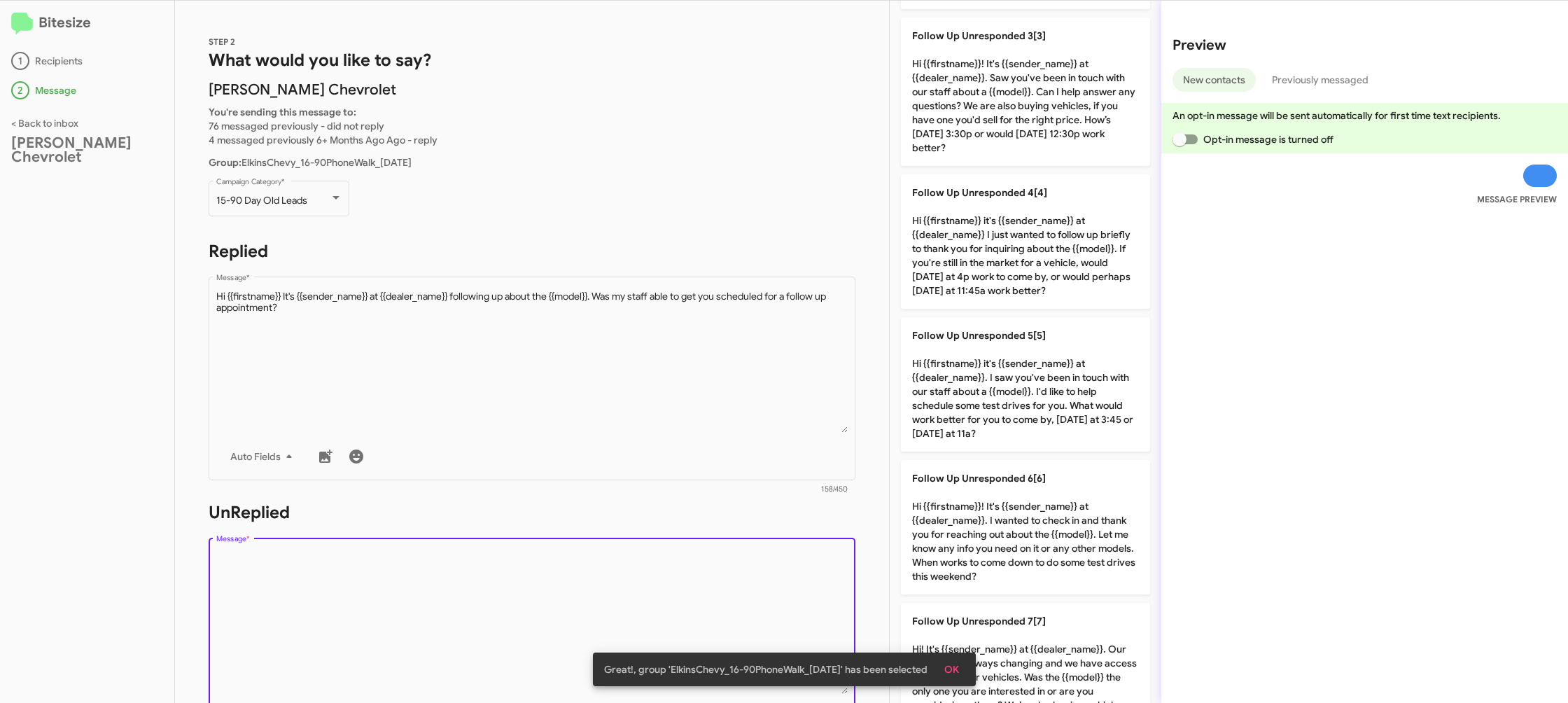
click at [719, 583] on textarea "Message *" at bounding box center [532, 622] width 632 height 143
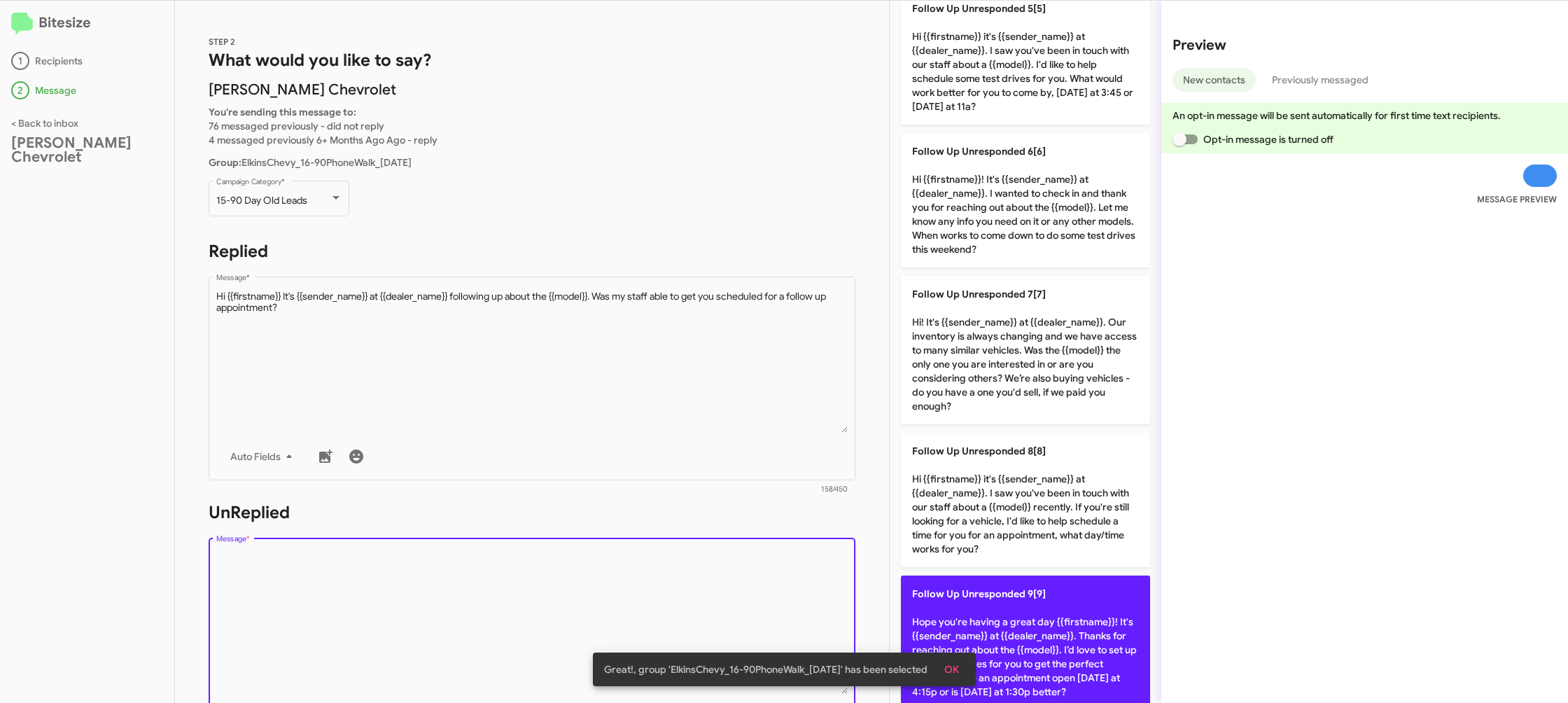
scroll to position [701, 0]
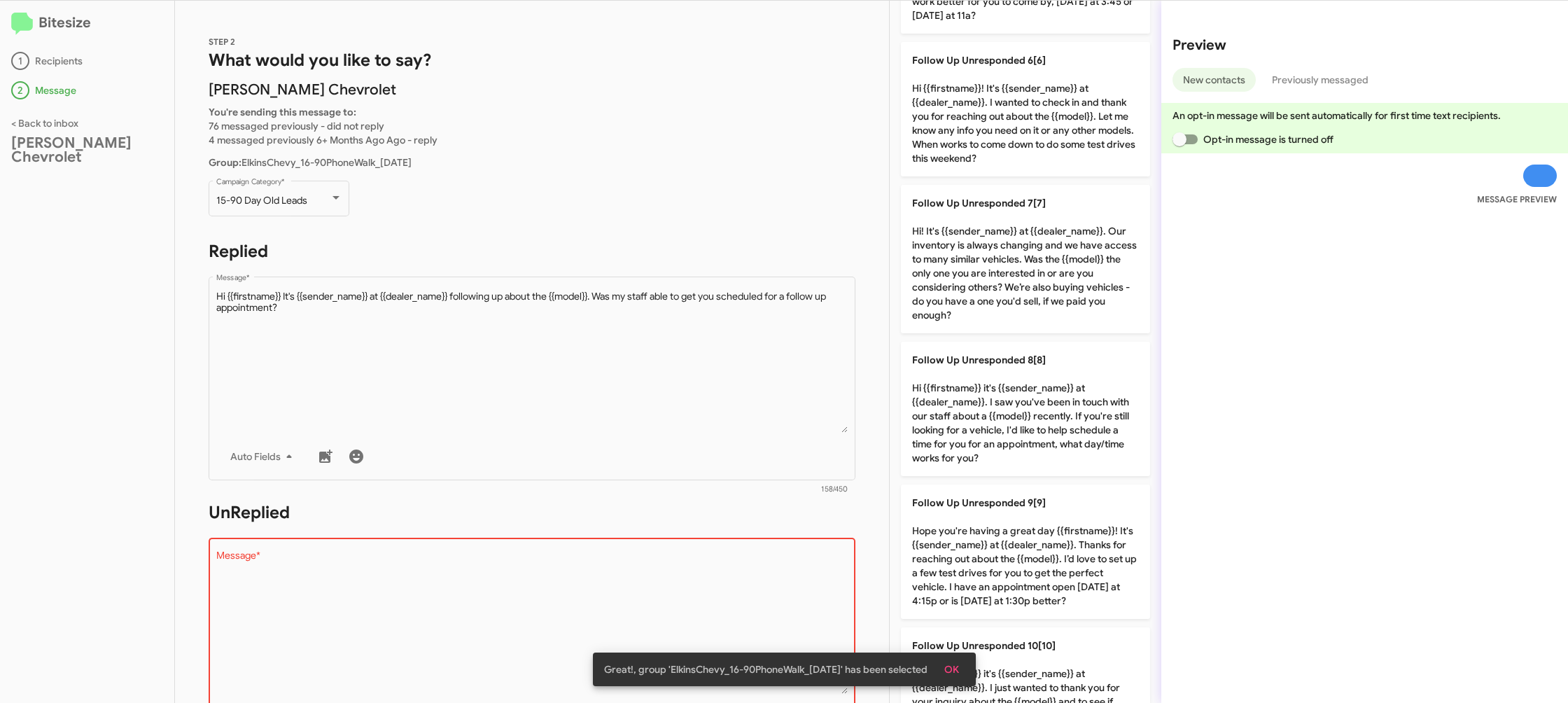
drag, startPoint x: 999, startPoint y: 404, endPoint x: 886, endPoint y: 406, distance: 113.0
click at [995, 405] on p "Follow Up Unresponded 8[8] Hi {{firstname}} it's {{sender_name}} at {{dealer_na…" at bounding box center [1025, 409] width 249 height 135
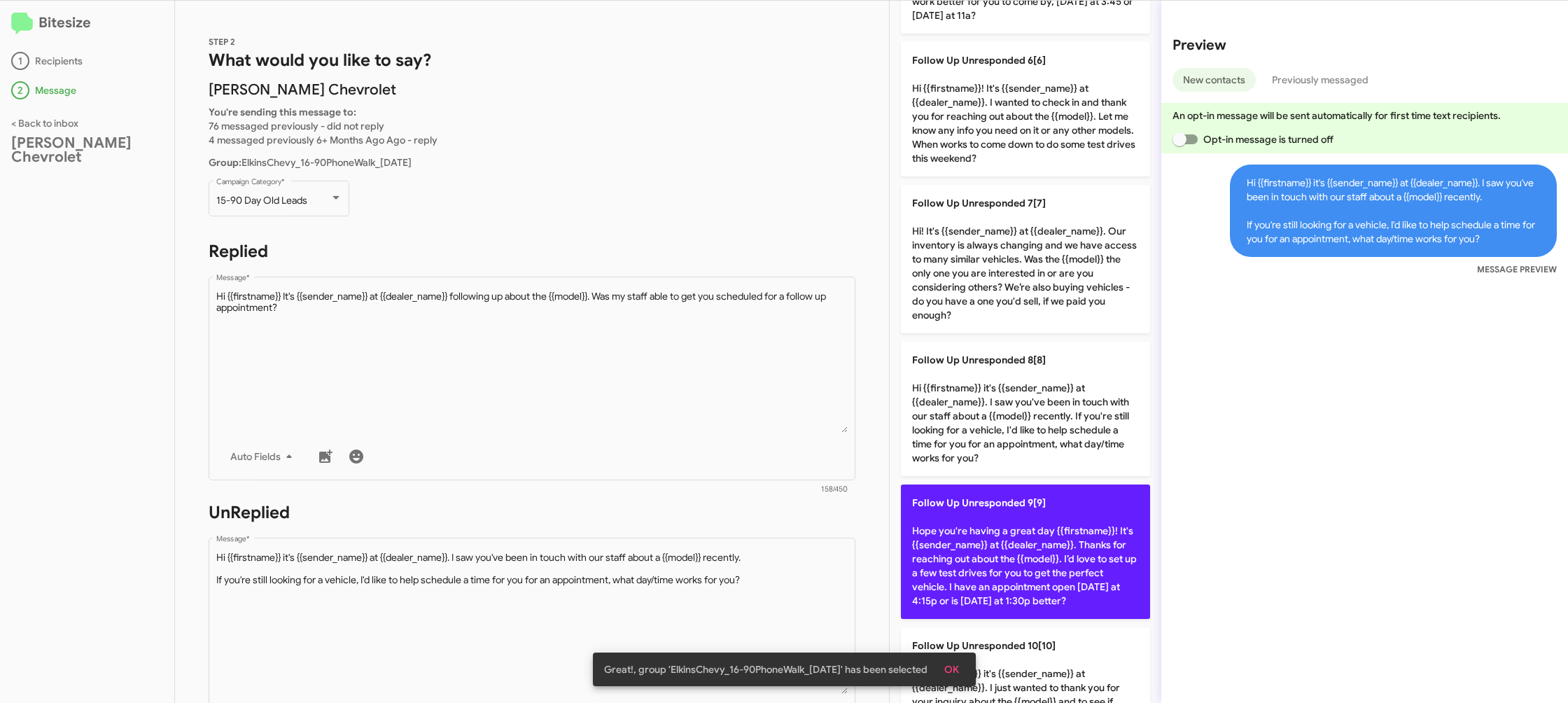
click at [1028, 536] on p "Follow Up Unresponded 9[9] Hope you're having a great day {{firstname}}! It's {…" at bounding box center [1025, 552] width 249 height 135
type textarea "Hope you're having a great day {{firstname}}! It's {{sender_name}} at {{dealer_…"
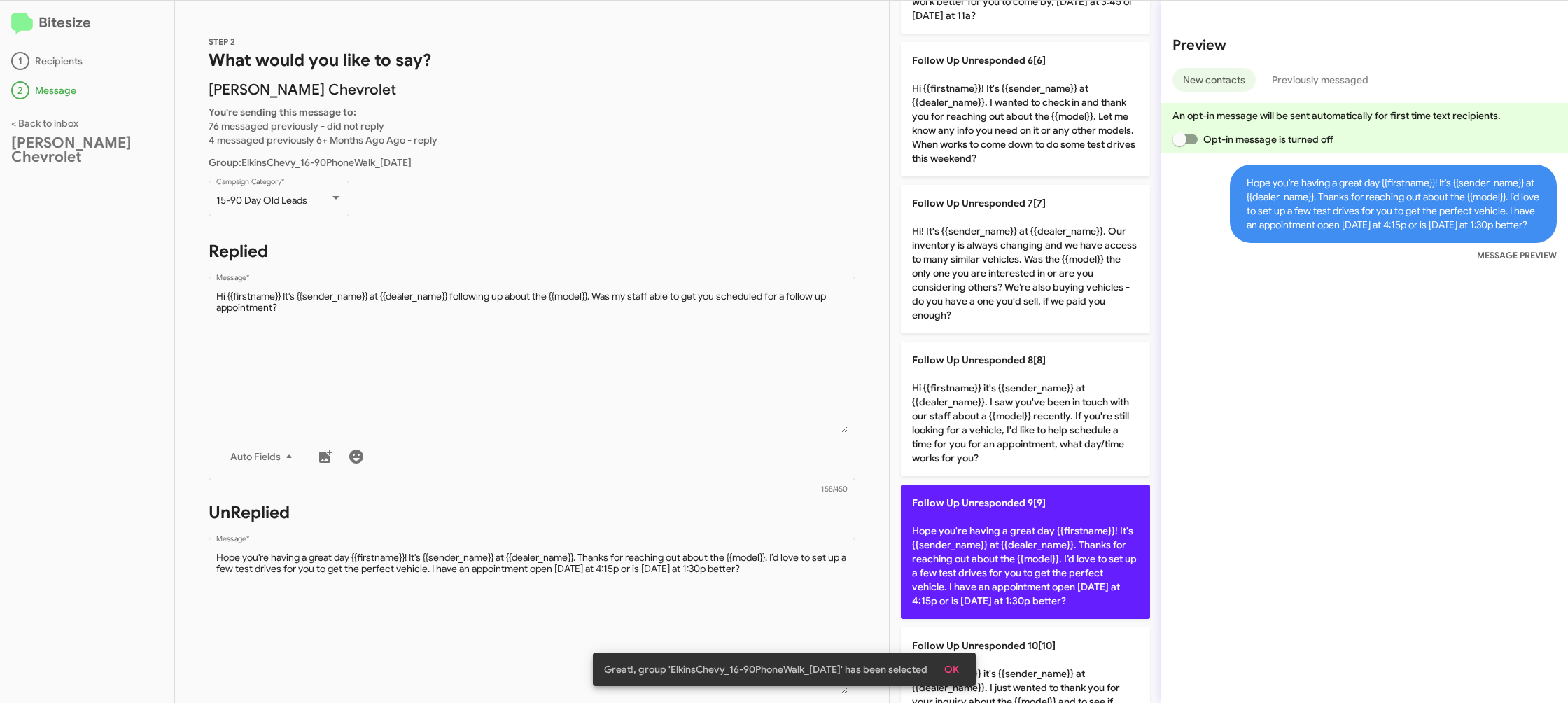
click at [1027, 536] on p "Follow Up Unresponded 9[9] Hope you're having a great day {{firstname}}! It's {…" at bounding box center [1025, 552] width 249 height 135
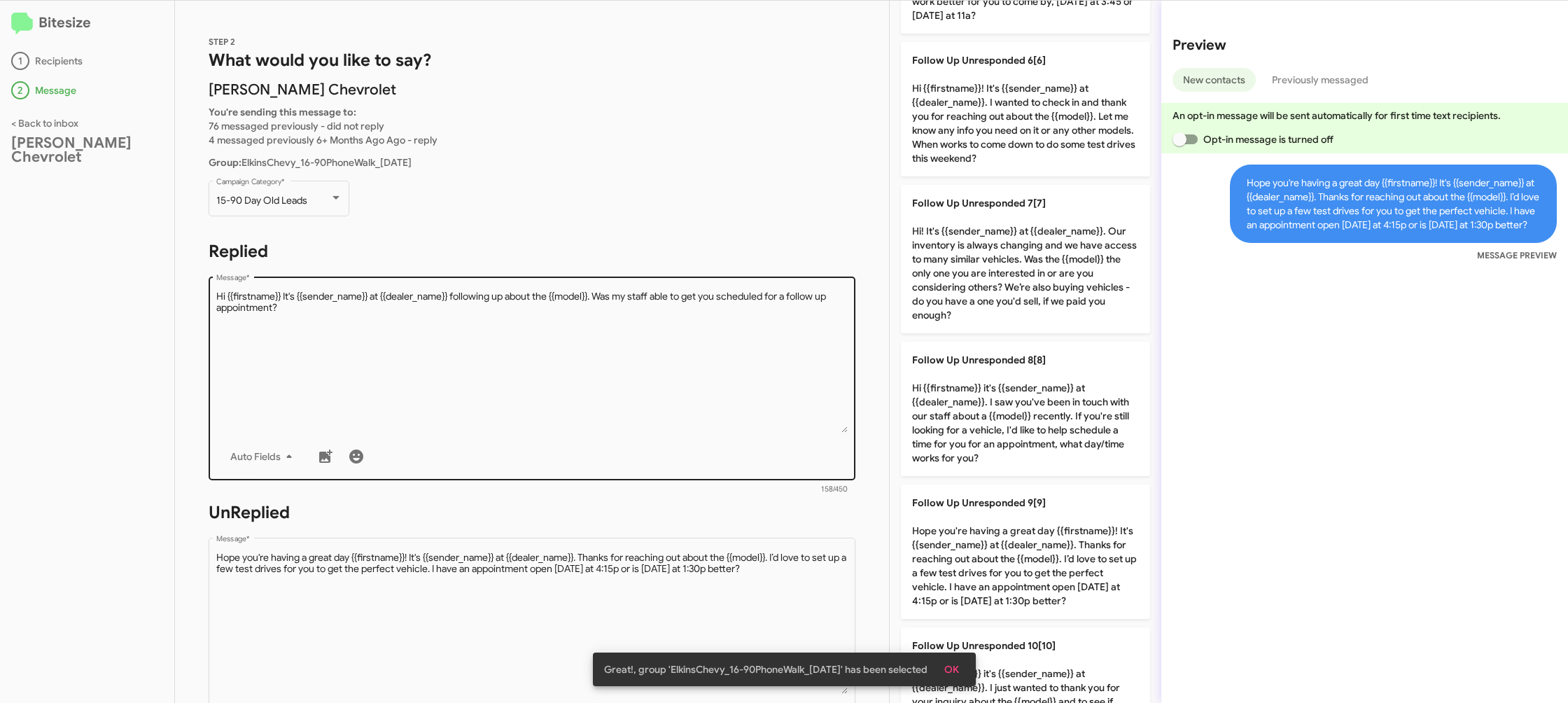
scroll to position [235, 0]
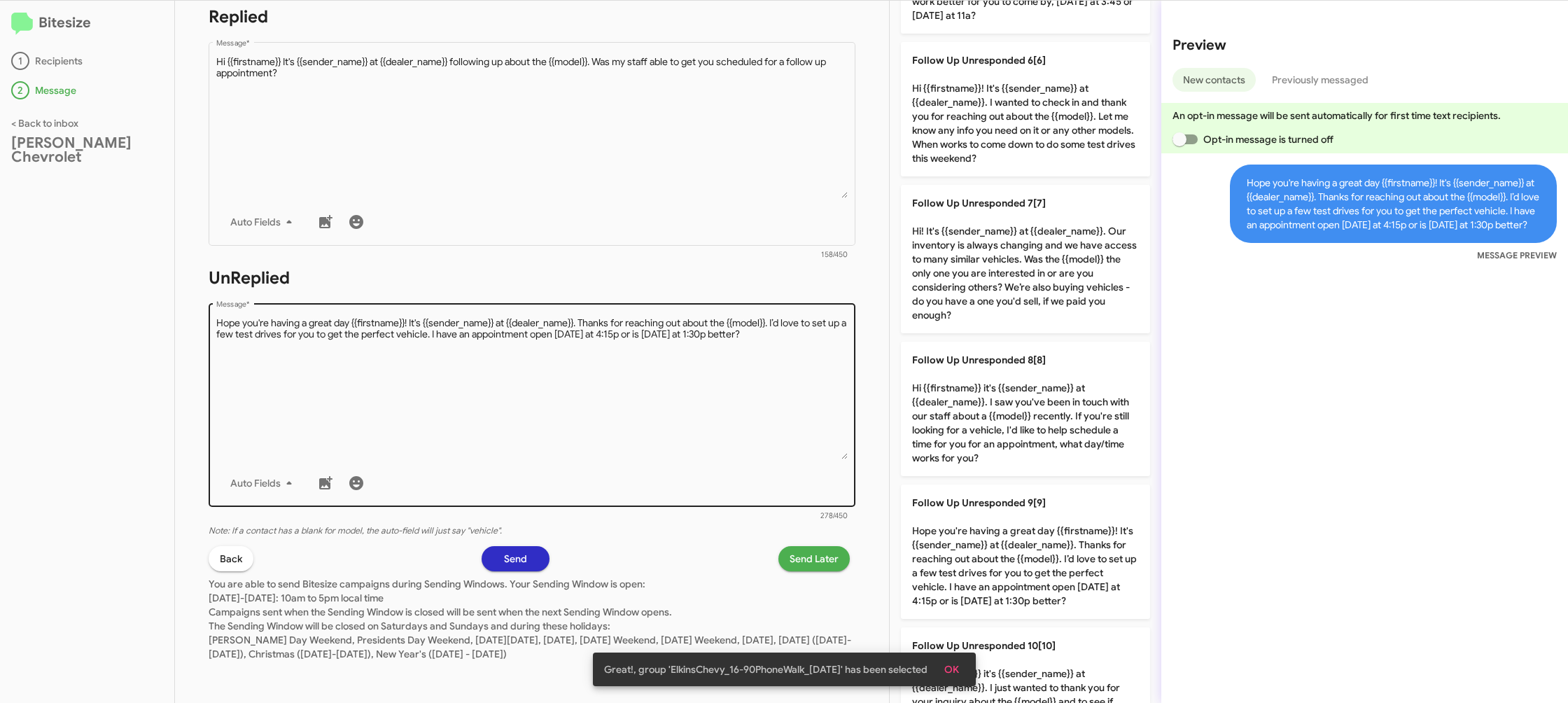
click at [658, 417] on textarea "Message *" at bounding box center [532, 388] width 632 height 143
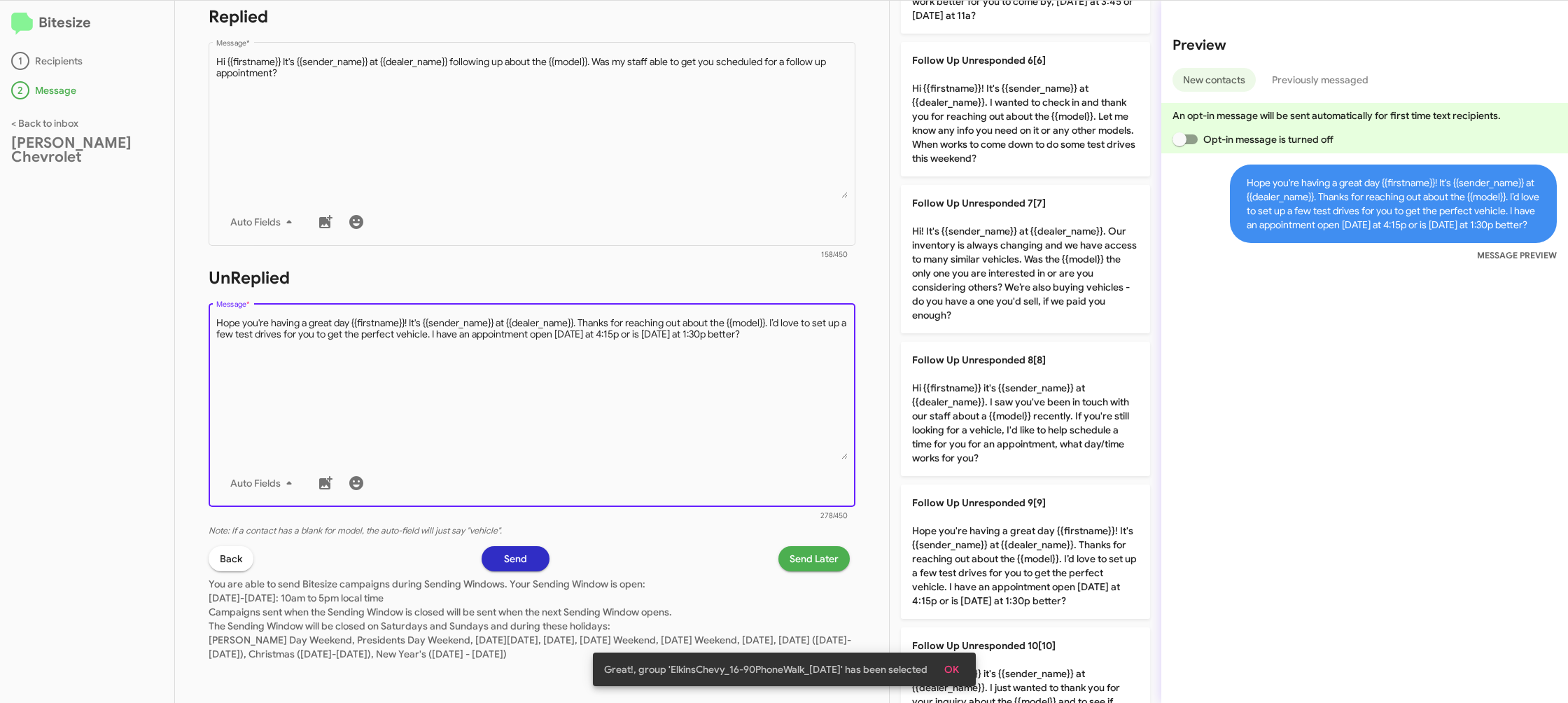
click at [659, 417] on textarea "Message *" at bounding box center [532, 388] width 632 height 143
click at [809, 560] on span "Send Later" at bounding box center [814, 559] width 49 height 25
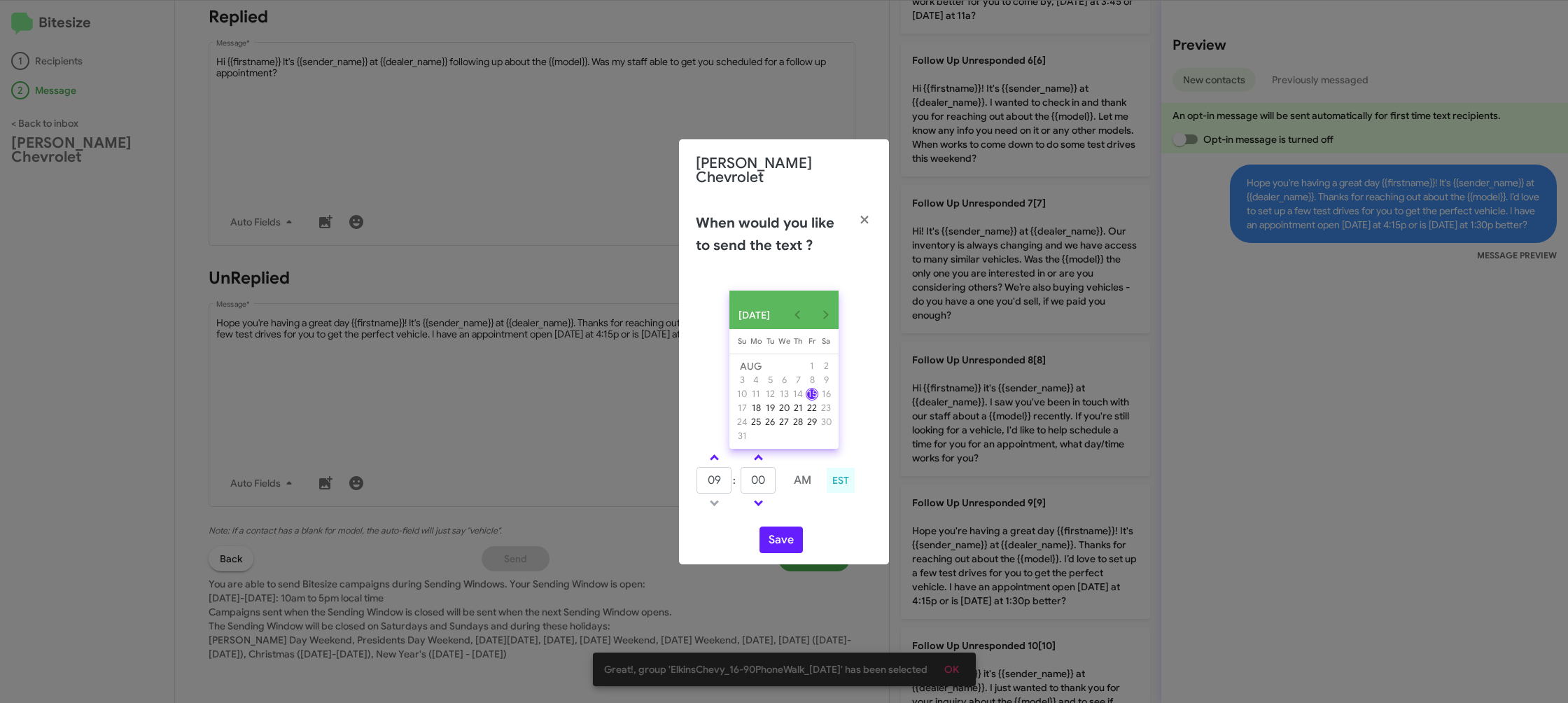
drag, startPoint x: 718, startPoint y: 456, endPoint x: 760, endPoint y: 474, distance: 45.7
click at [718, 456] on link at bounding box center [713, 457] width 24 height 16
type input "10"
click at [766, 476] on input "00" at bounding box center [758, 481] width 35 height 27
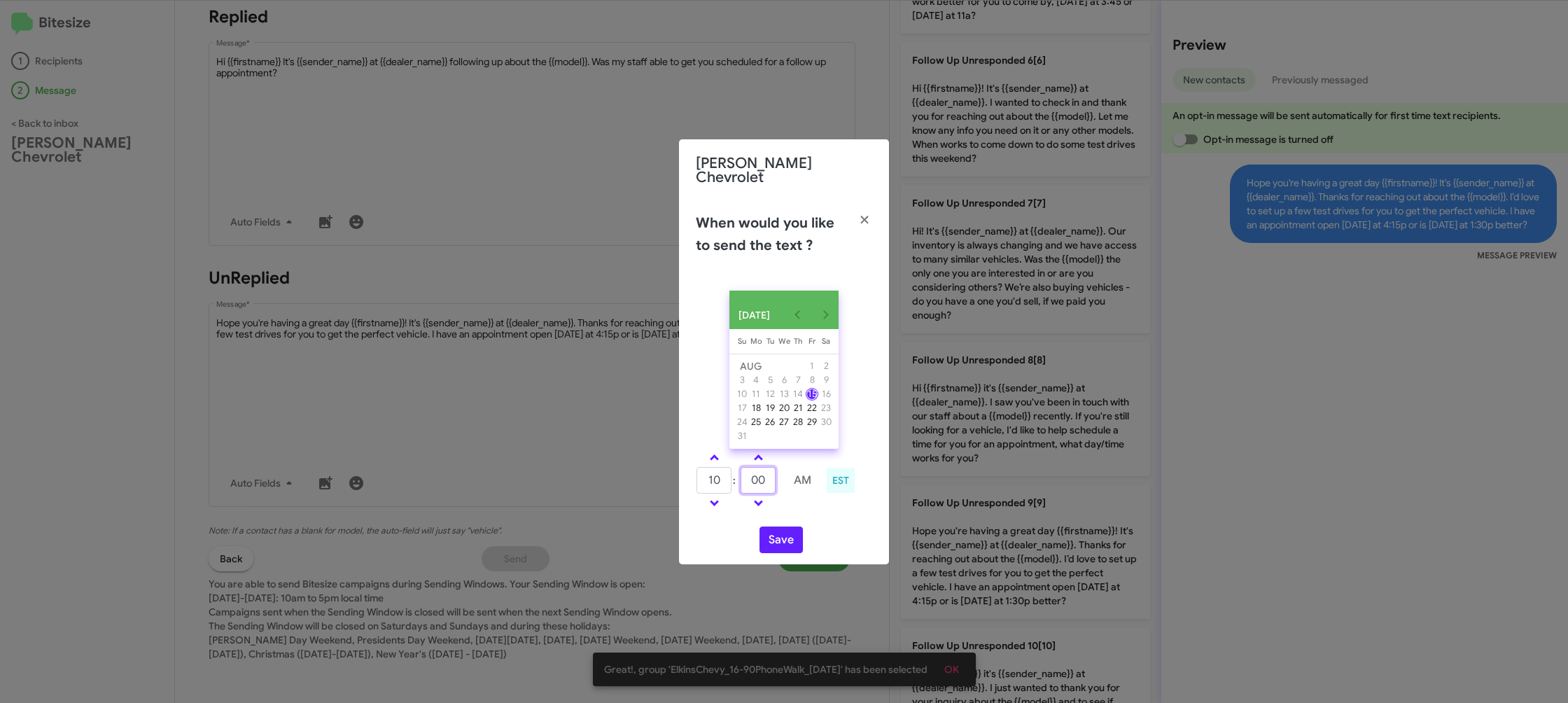
click at [766, 476] on input "00" at bounding box center [758, 481] width 35 height 27
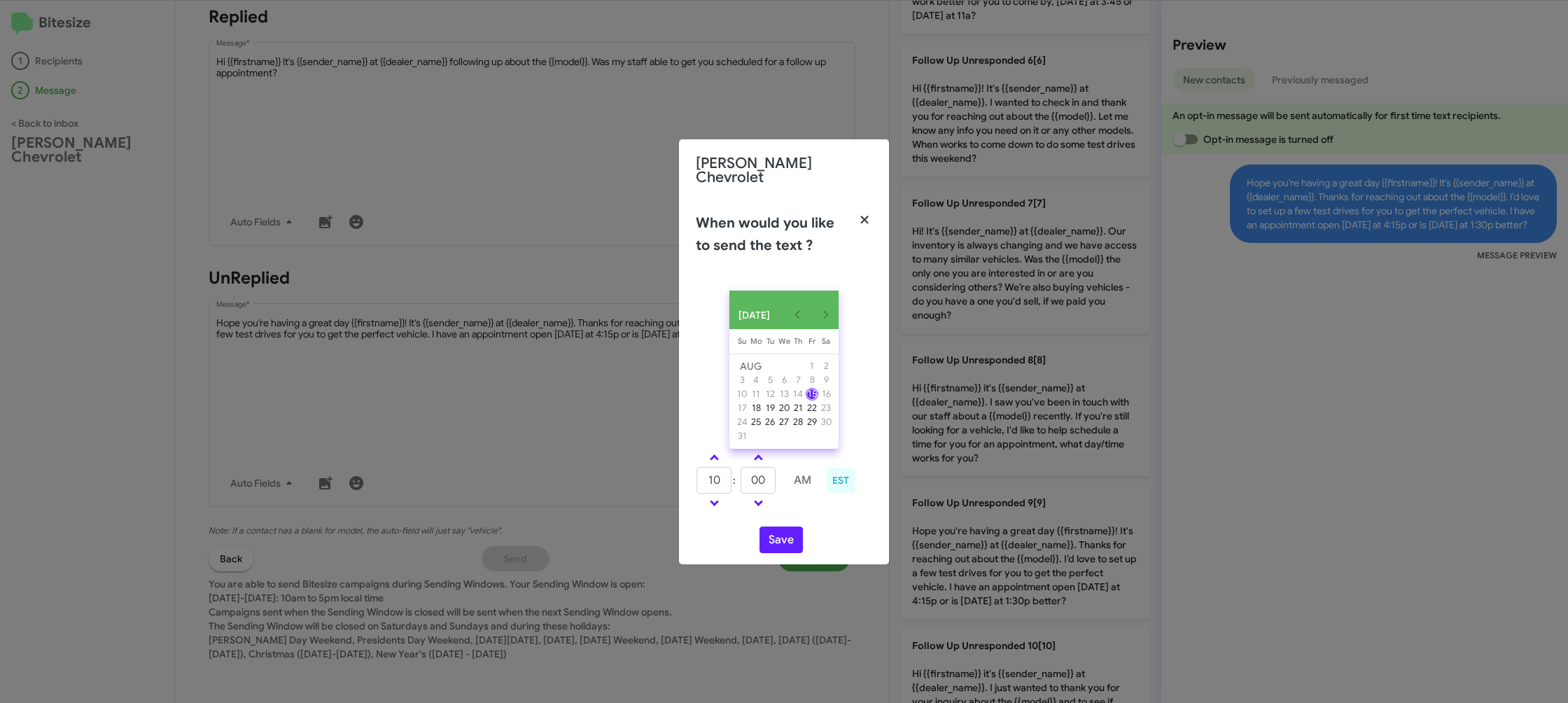
click at [865, 214] on icon "button" at bounding box center [865, 220] width 16 height 13
click at [679, 150] on div "Elkins Chevrolet" at bounding box center [784, 171] width 210 height 62
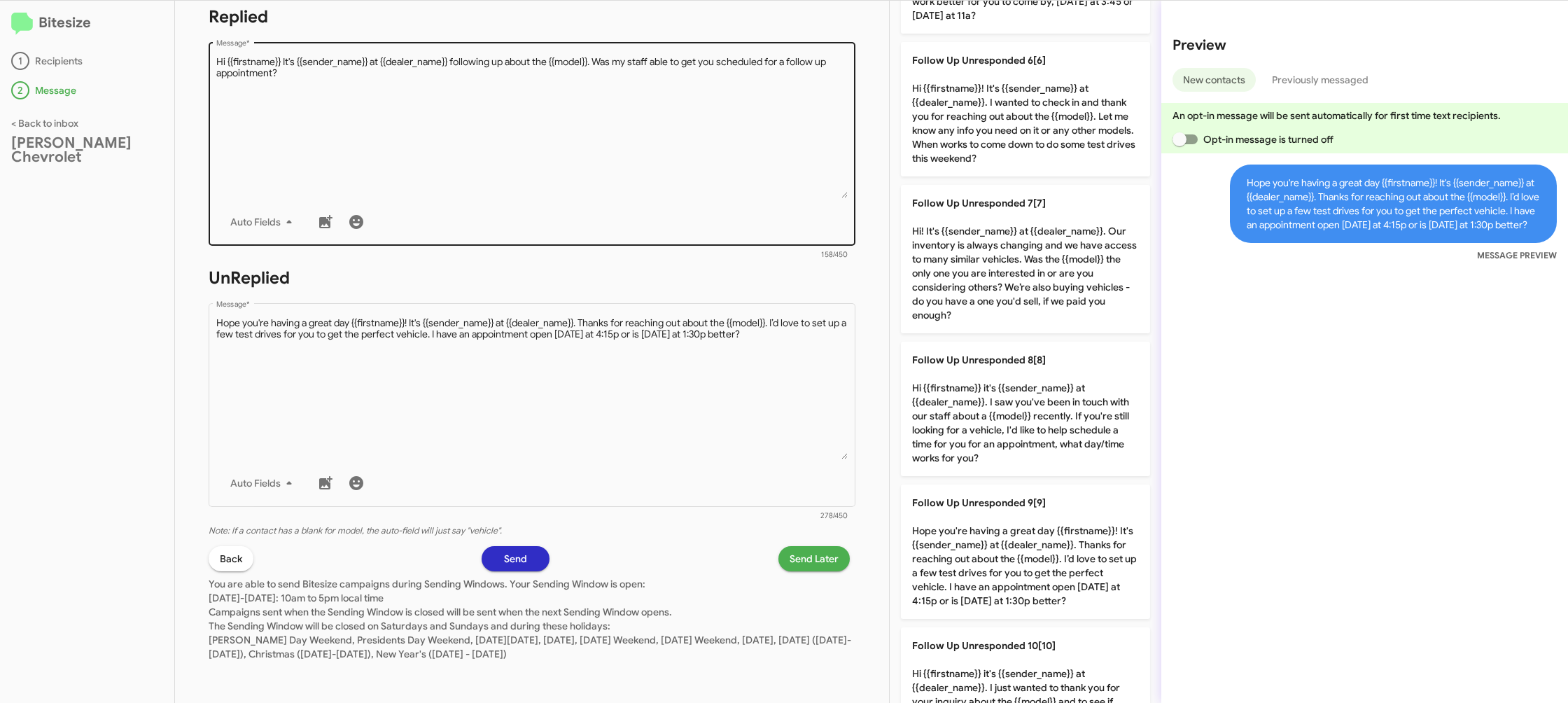
drag, startPoint x: 594, startPoint y: 127, endPoint x: 622, endPoint y: 130, distance: 28.2
click at [594, 127] on modal-container "Elkins Chevrolet When would you like to send the text ? AUG 2025 Sunday Su Mond…" at bounding box center [784, 351] width 1568 height 703
click at [674, 136] on textarea "Message *" at bounding box center [532, 126] width 632 height 143
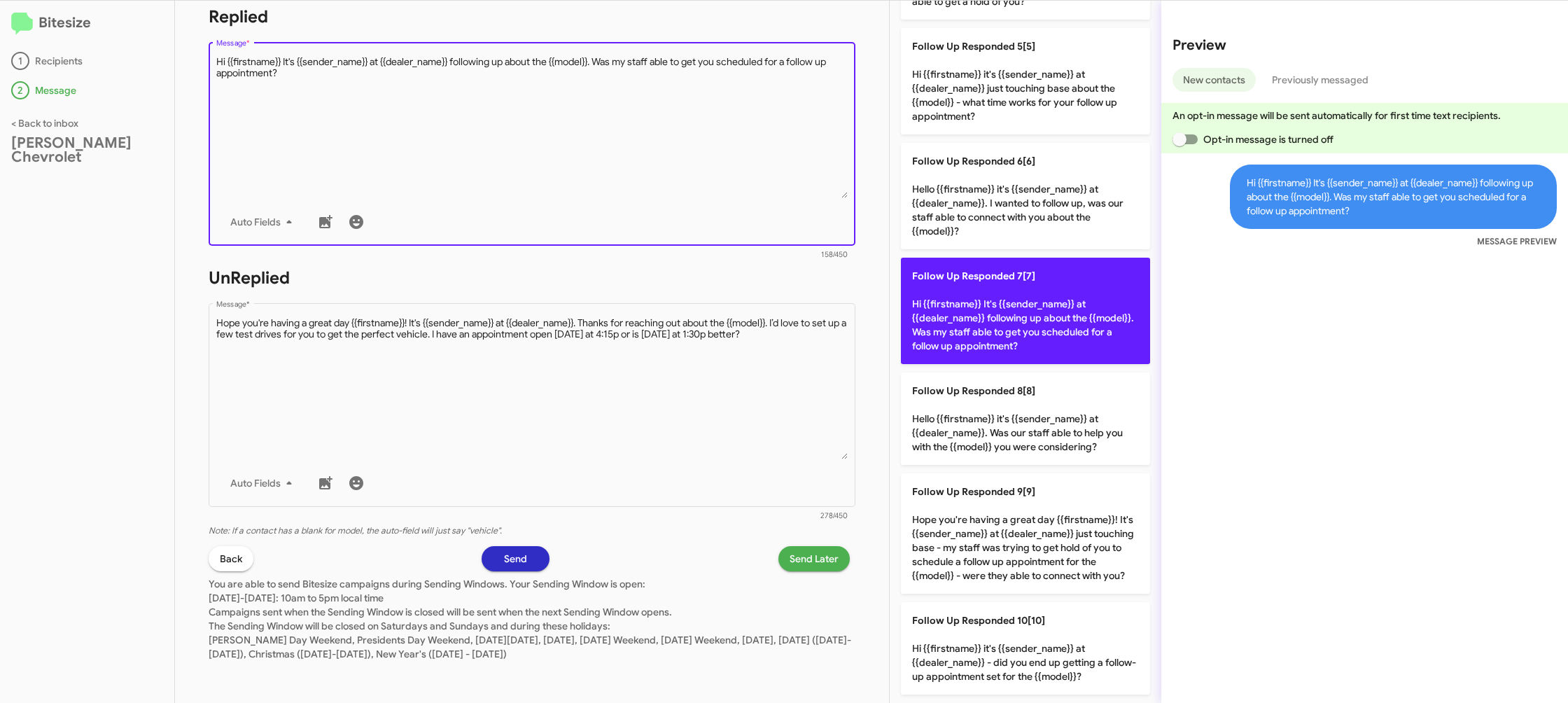
click at [987, 320] on p "Follow Up Responded 7[7] Hi {{firstname}} It's {{sender_name}} at {{dealer_name…" at bounding box center [1025, 310] width 249 height 106
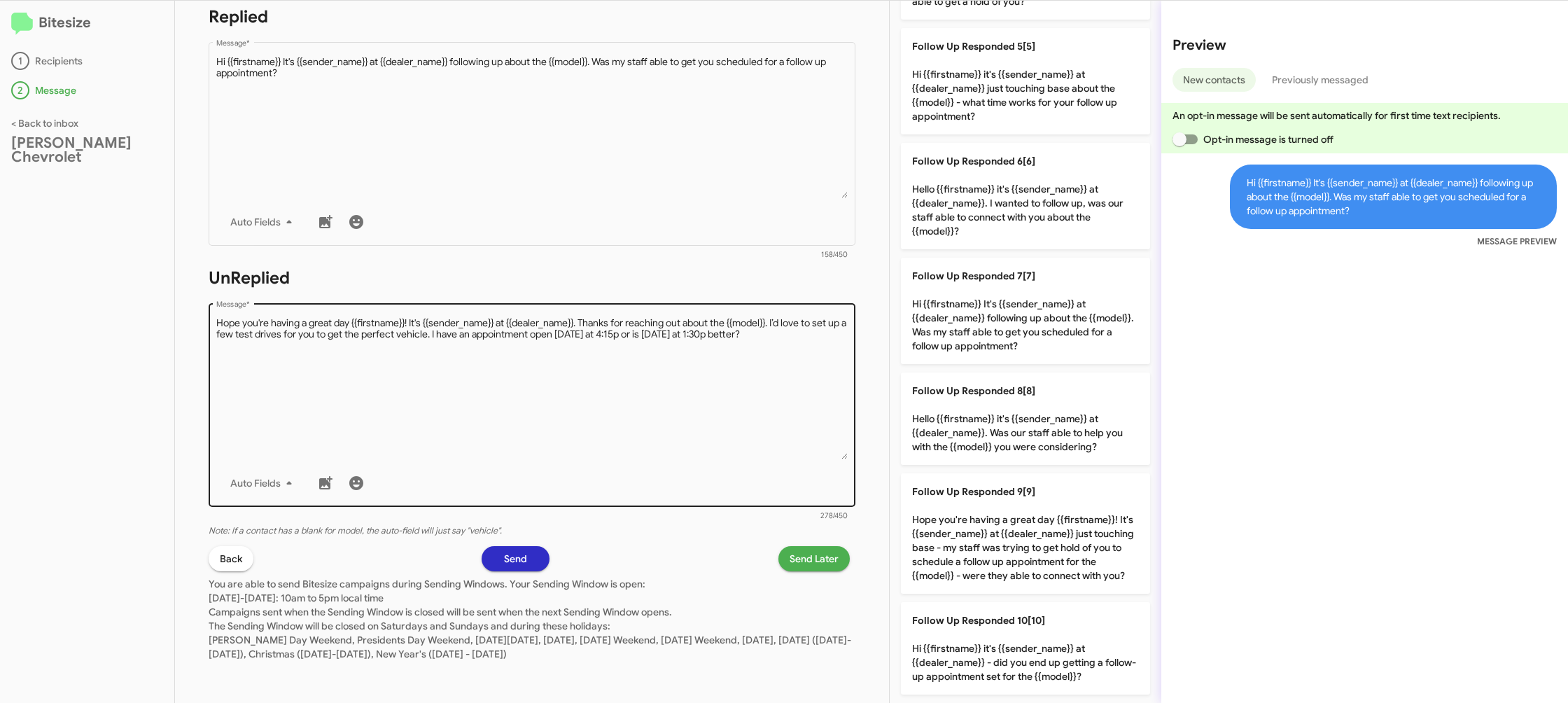
click at [759, 446] on textarea "Message *" at bounding box center [532, 388] width 632 height 143
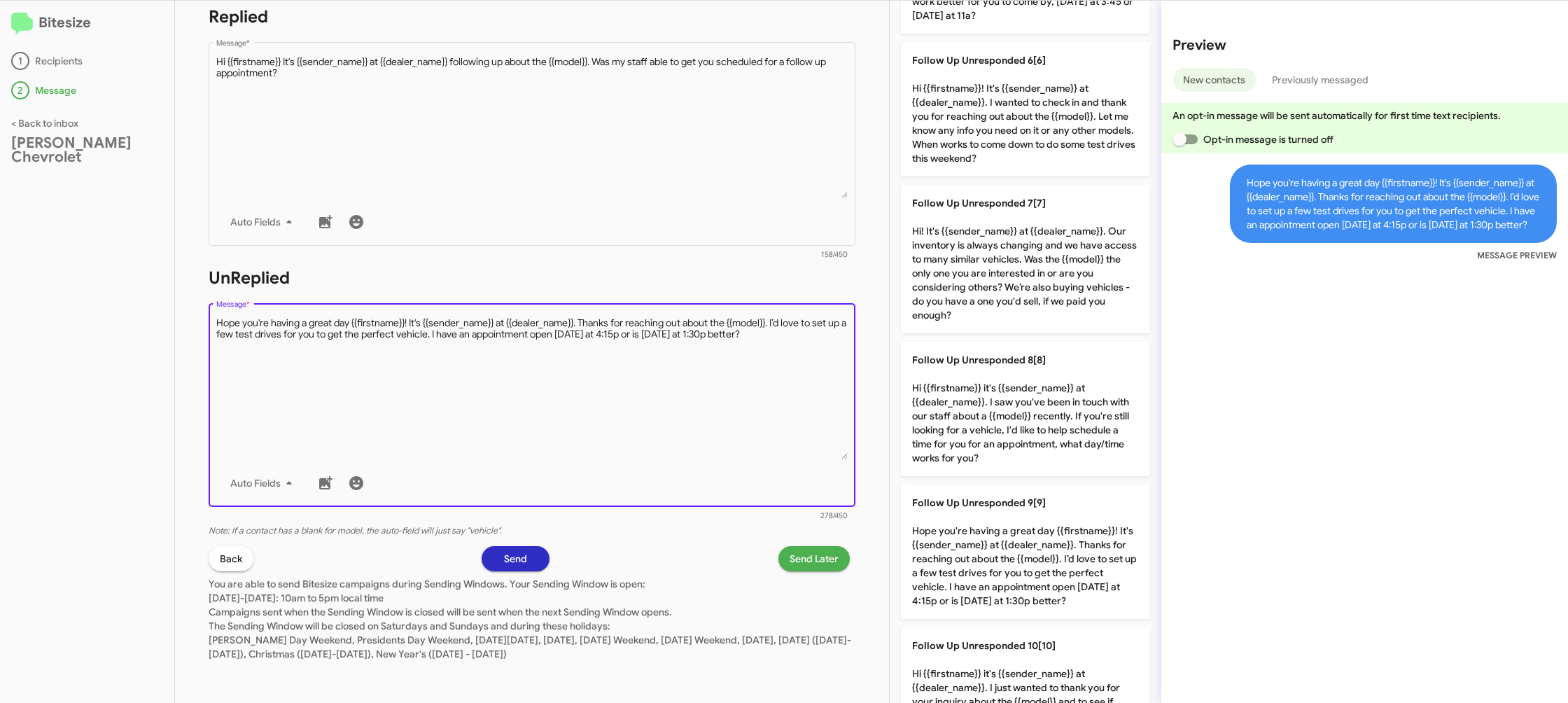
click at [759, 446] on textarea "Message *" at bounding box center [532, 388] width 632 height 143
drag, startPoint x: 759, startPoint y: 446, endPoint x: 773, endPoint y: 450, distance: 14.6
click at [762, 446] on textarea "Message *" at bounding box center [532, 388] width 632 height 143
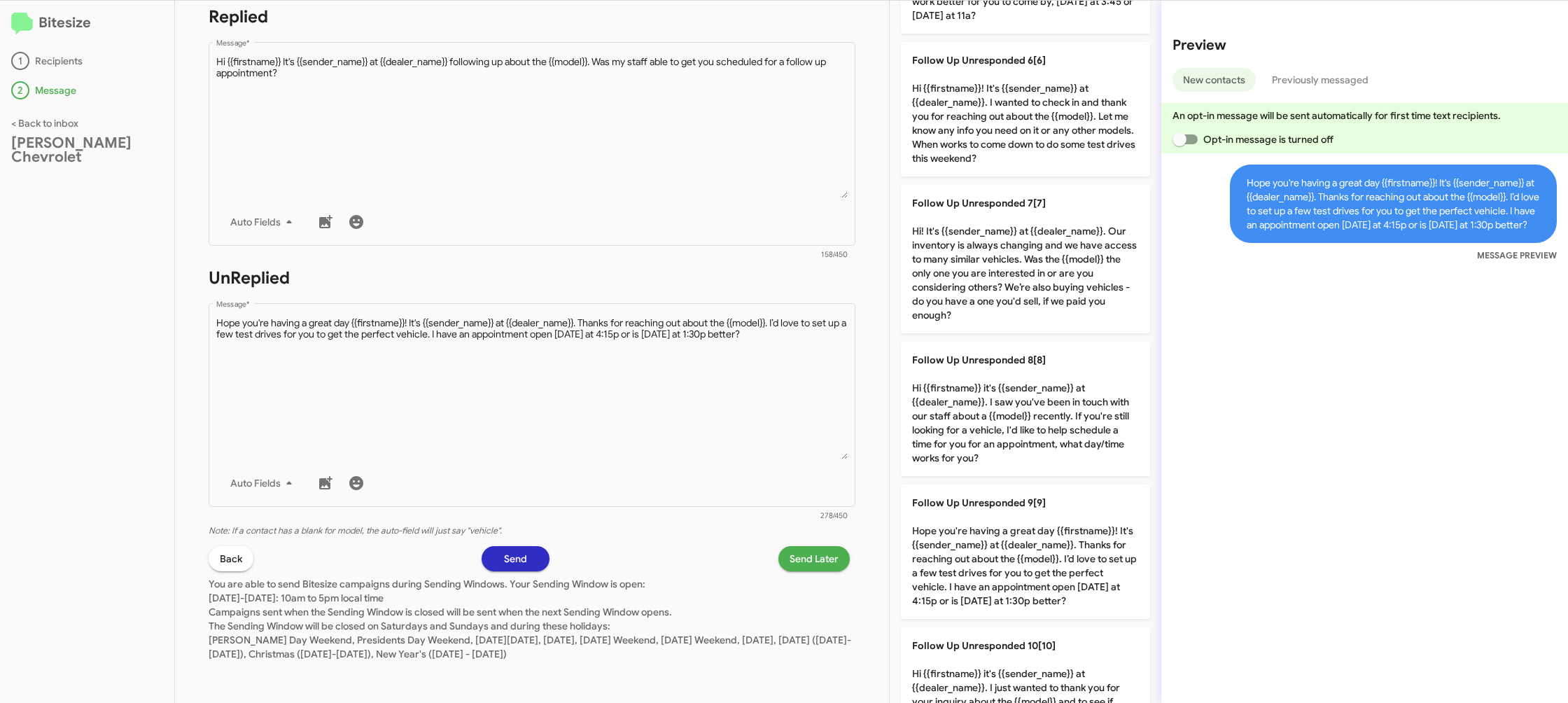
drag, startPoint x: 993, startPoint y: 522, endPoint x: 772, endPoint y: 524, distance: 221.0
click at [993, 509] on span "Follow Up Unresponded 9[9]" at bounding box center [979, 502] width 134 height 13
click at [804, 569] on span "Send Later" at bounding box center [814, 559] width 49 height 25
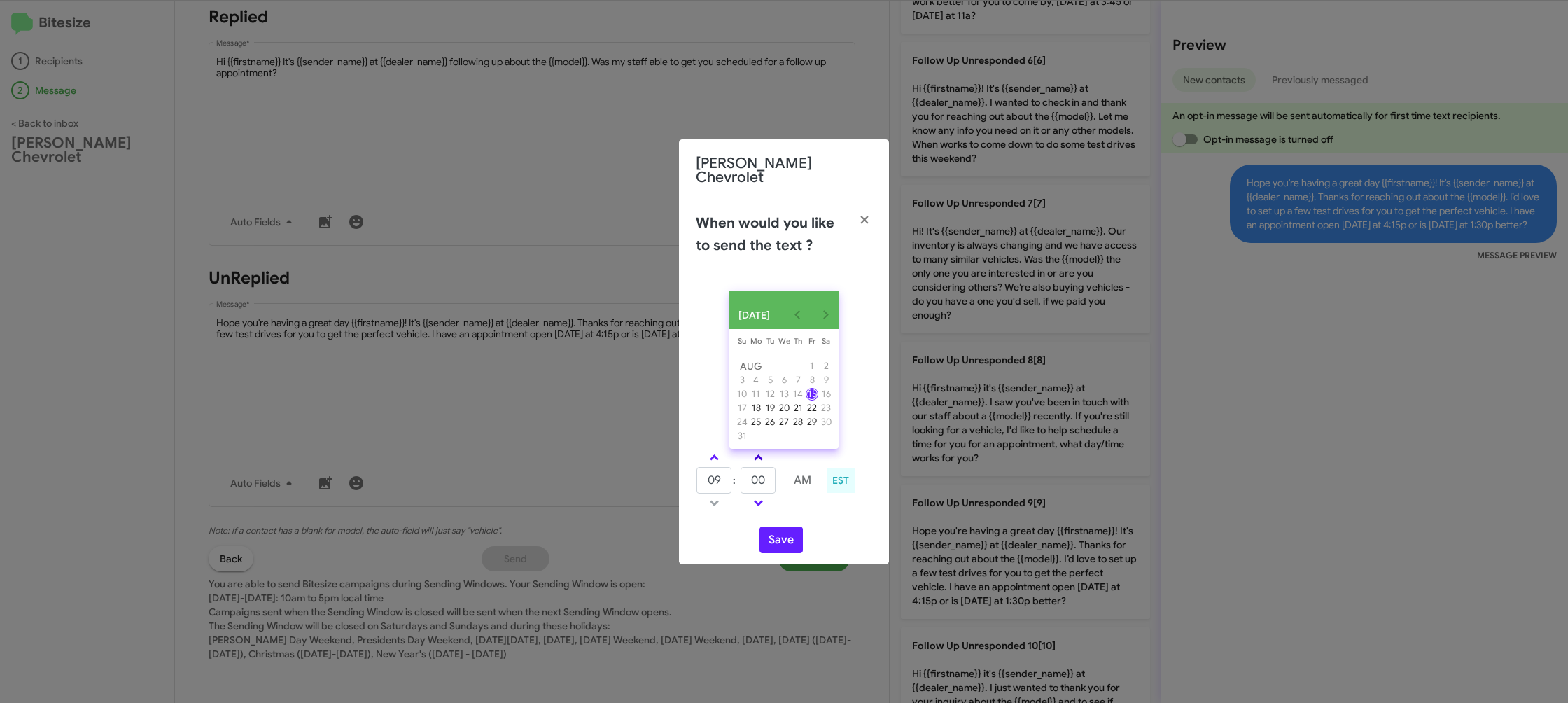
drag, startPoint x: 715, startPoint y: 461, endPoint x: 754, endPoint y: 461, distance: 39.0
click at [715, 461] on link at bounding box center [713, 457] width 24 height 16
type input "10"
click at [756, 473] on input "00" at bounding box center [758, 481] width 35 height 27
click at [757, 472] on input "00" at bounding box center [758, 481] width 35 height 27
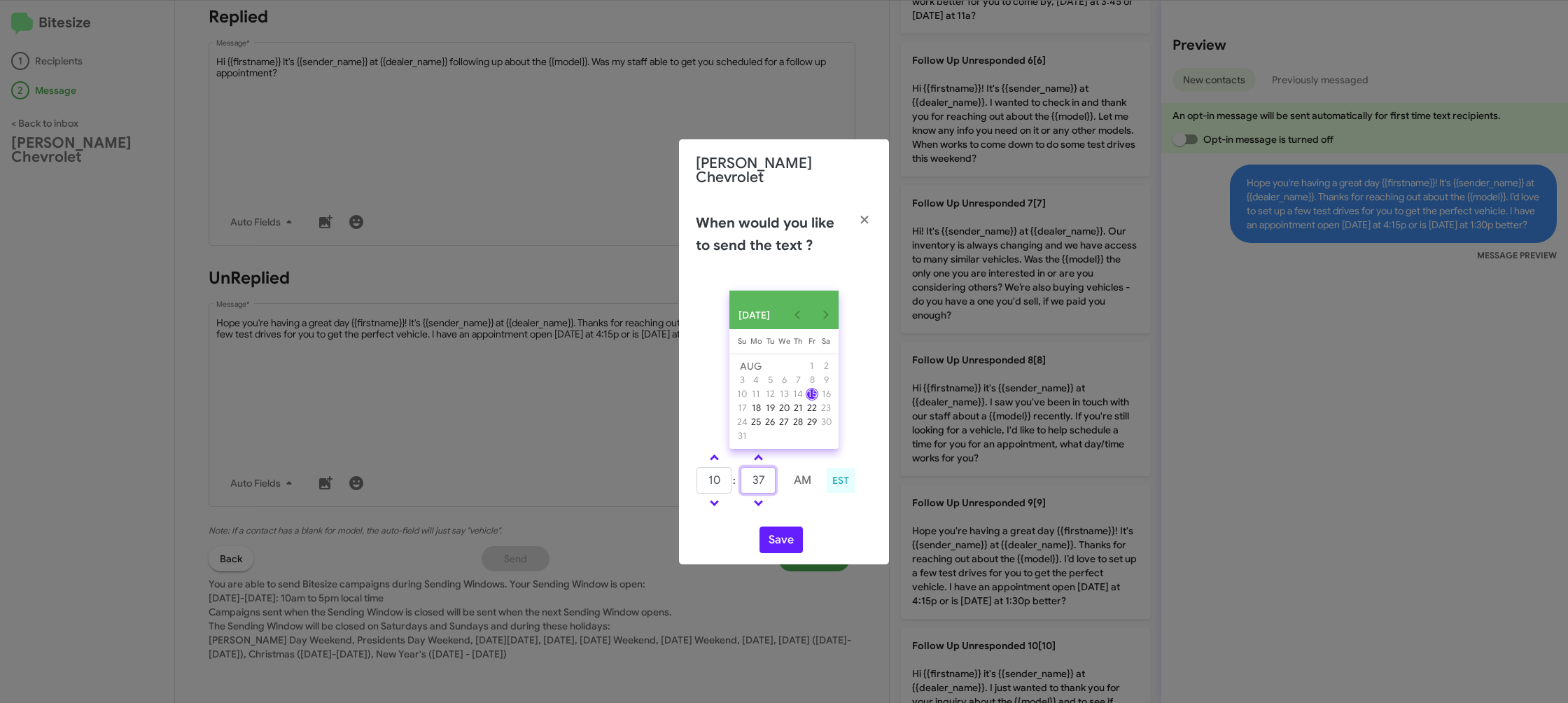
type input "37"
drag, startPoint x: 809, startPoint y: 497, endPoint x: 775, endPoint y: 522, distance: 42.2
click at [804, 499] on td at bounding box center [802, 503] width 37 height 18
click at [776, 540] on button "Save" at bounding box center [781, 540] width 43 height 27
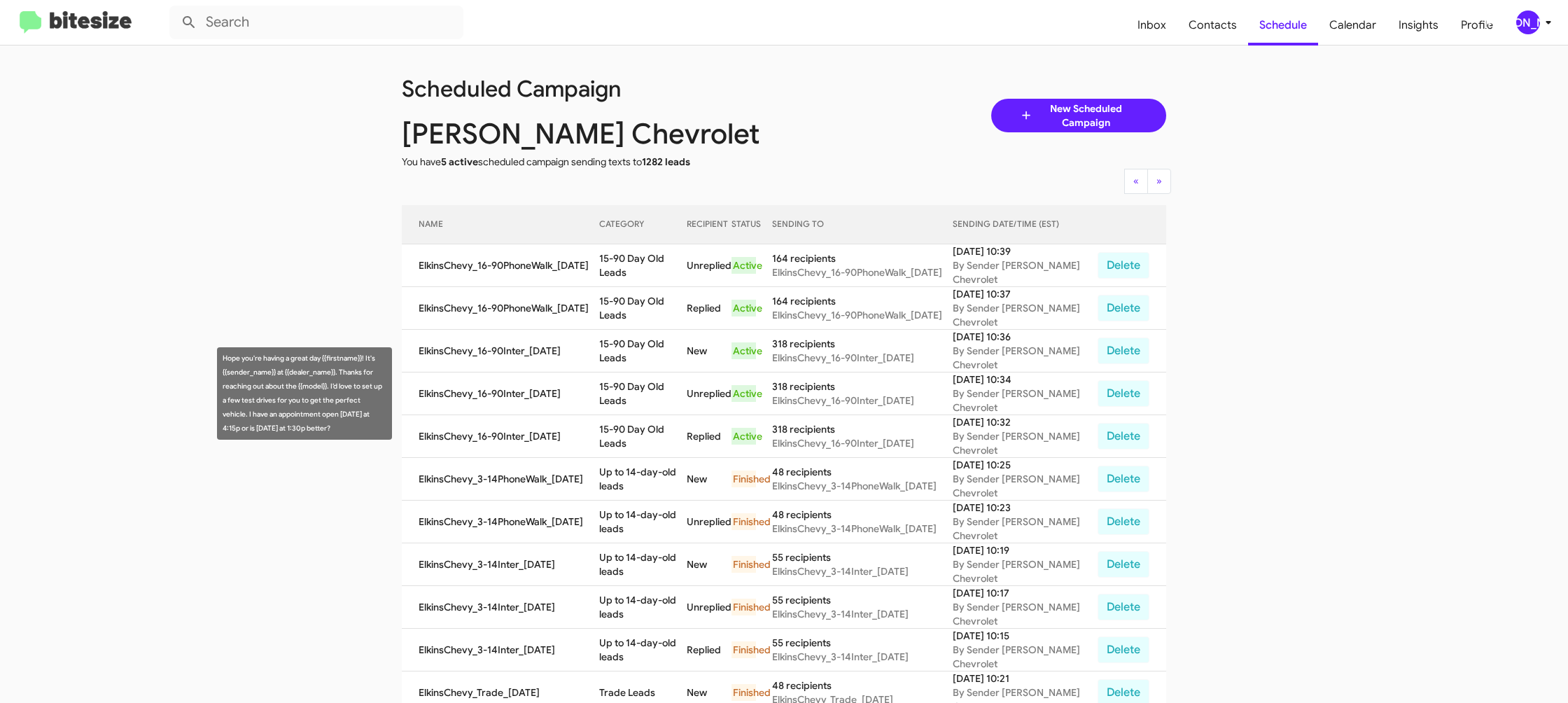
click at [651, 397] on td "15-90 Day Old Leads" at bounding box center [642, 394] width 88 height 43
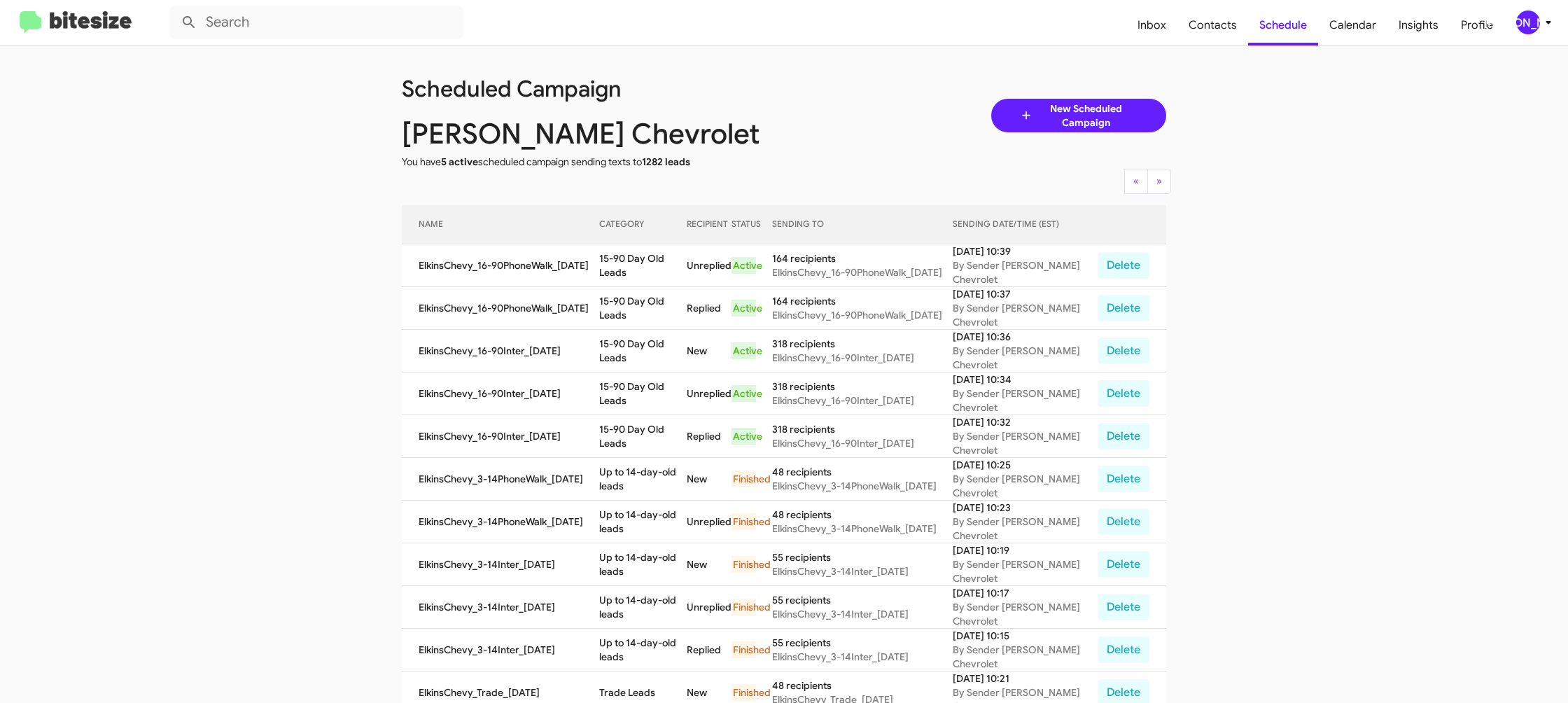
click at [651, 397] on td "15-90 Day Old Leads" at bounding box center [642, 394] width 88 height 43
drag, startPoint x: 651, startPoint y: 397, endPoint x: 707, endPoint y: 49, distance: 352.5
click at [651, 397] on td "15-90 Day Old Leads" at bounding box center [642, 394] width 88 height 43
copy td "15-90 Day Old Leads"
drag, startPoint x: 1530, startPoint y: 19, endPoint x: 1517, endPoint y: 28, distance: 15.8
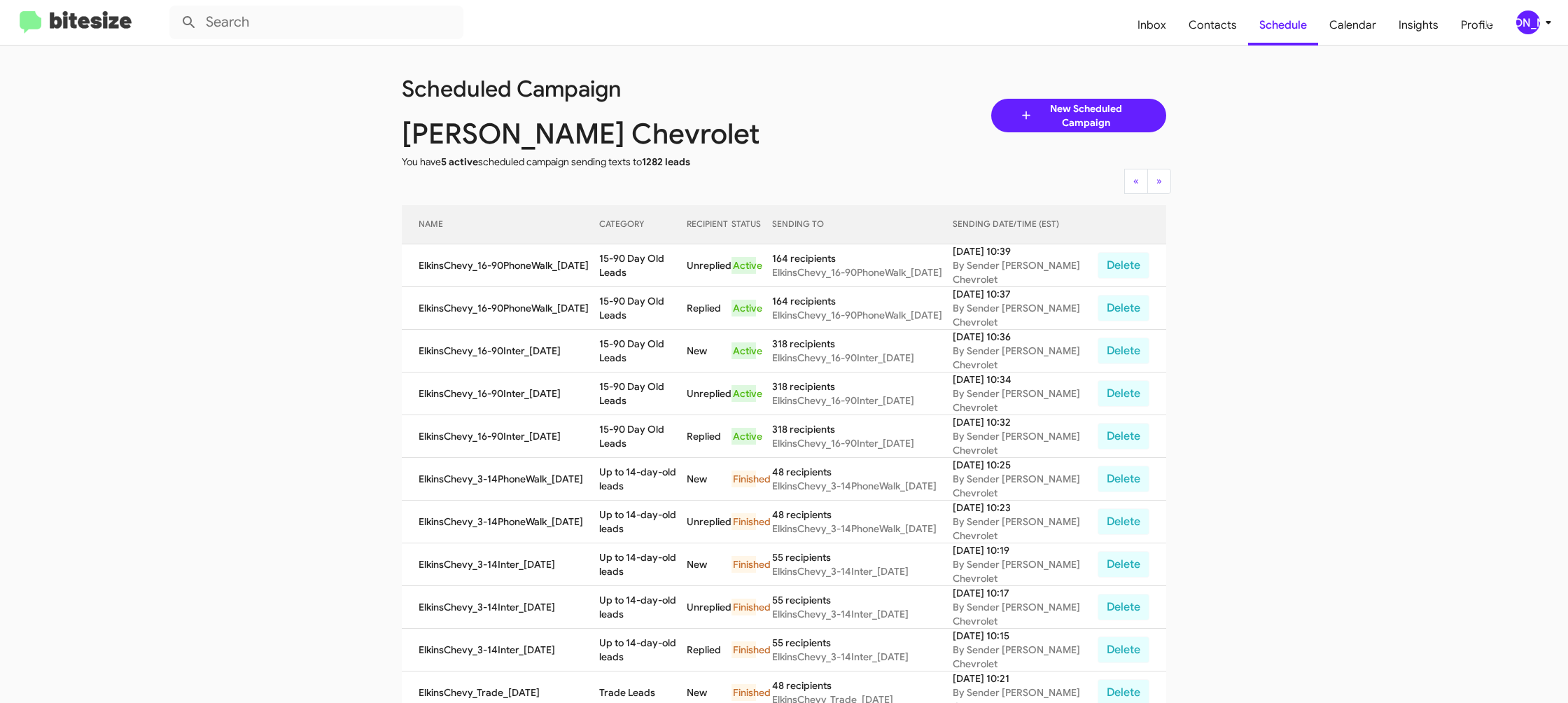
click at [1530, 20] on div "[PERSON_NAME]" at bounding box center [1528, 23] width 23 height 23
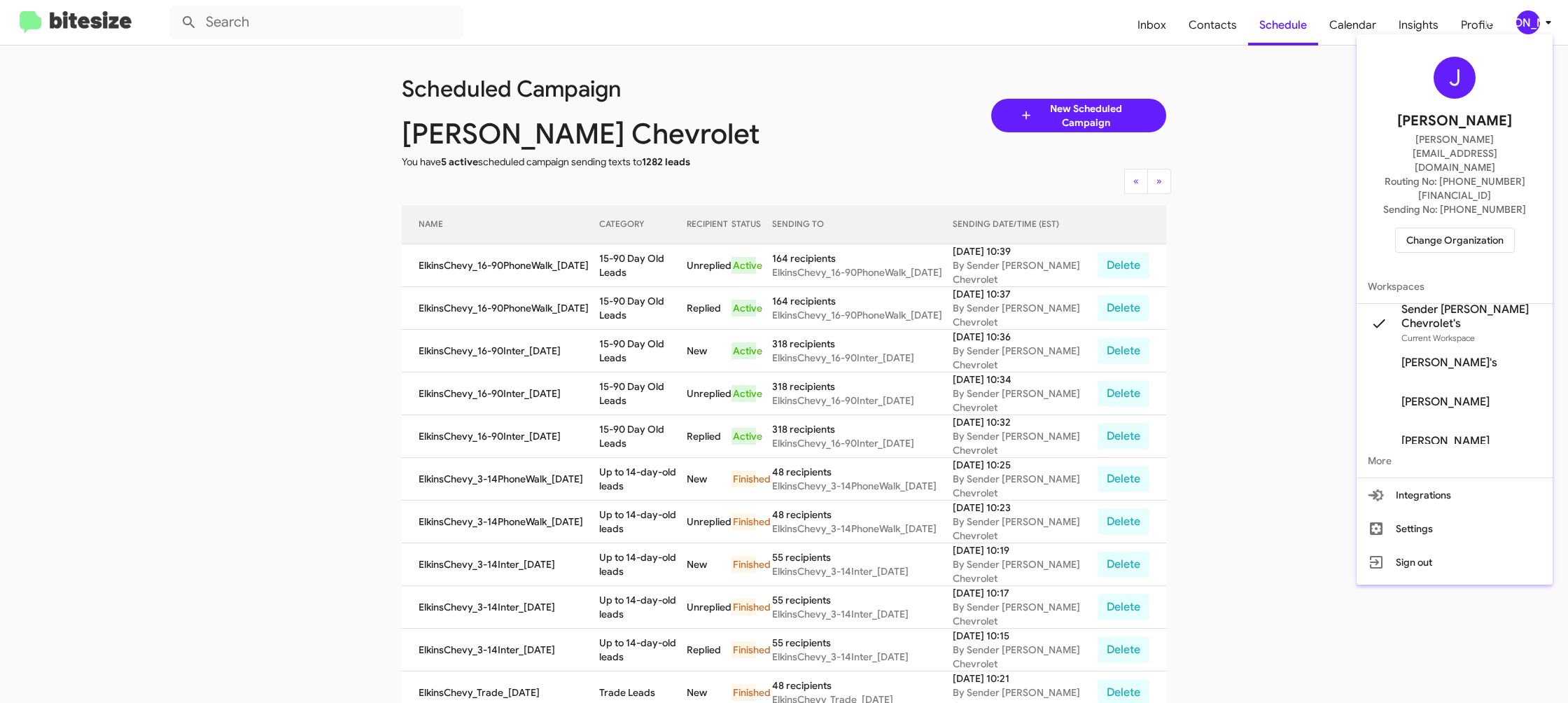
click at [1412, 228] on span "Change Organization" at bounding box center [1454, 240] width 97 height 23
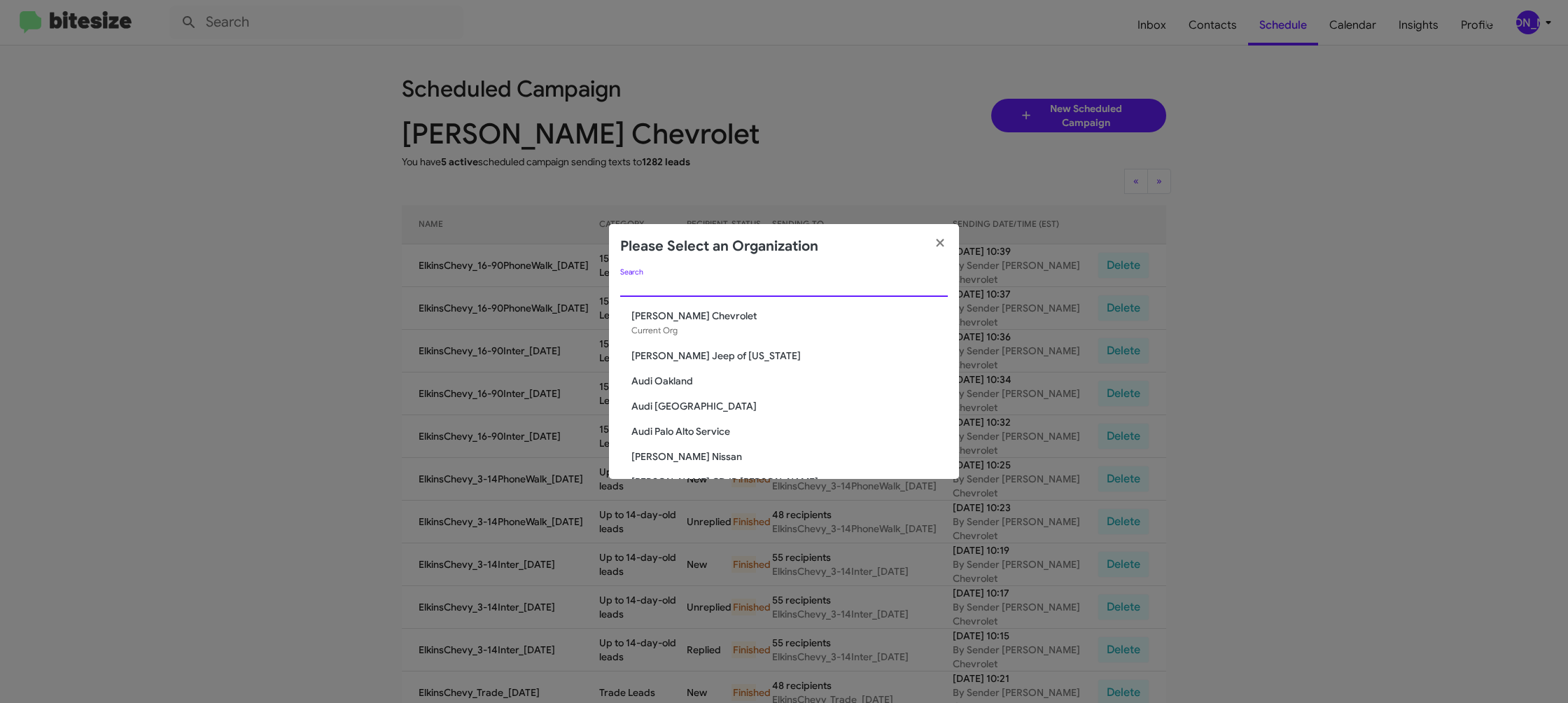
click at [701, 278] on div "Search" at bounding box center [784, 283] width 327 height 28
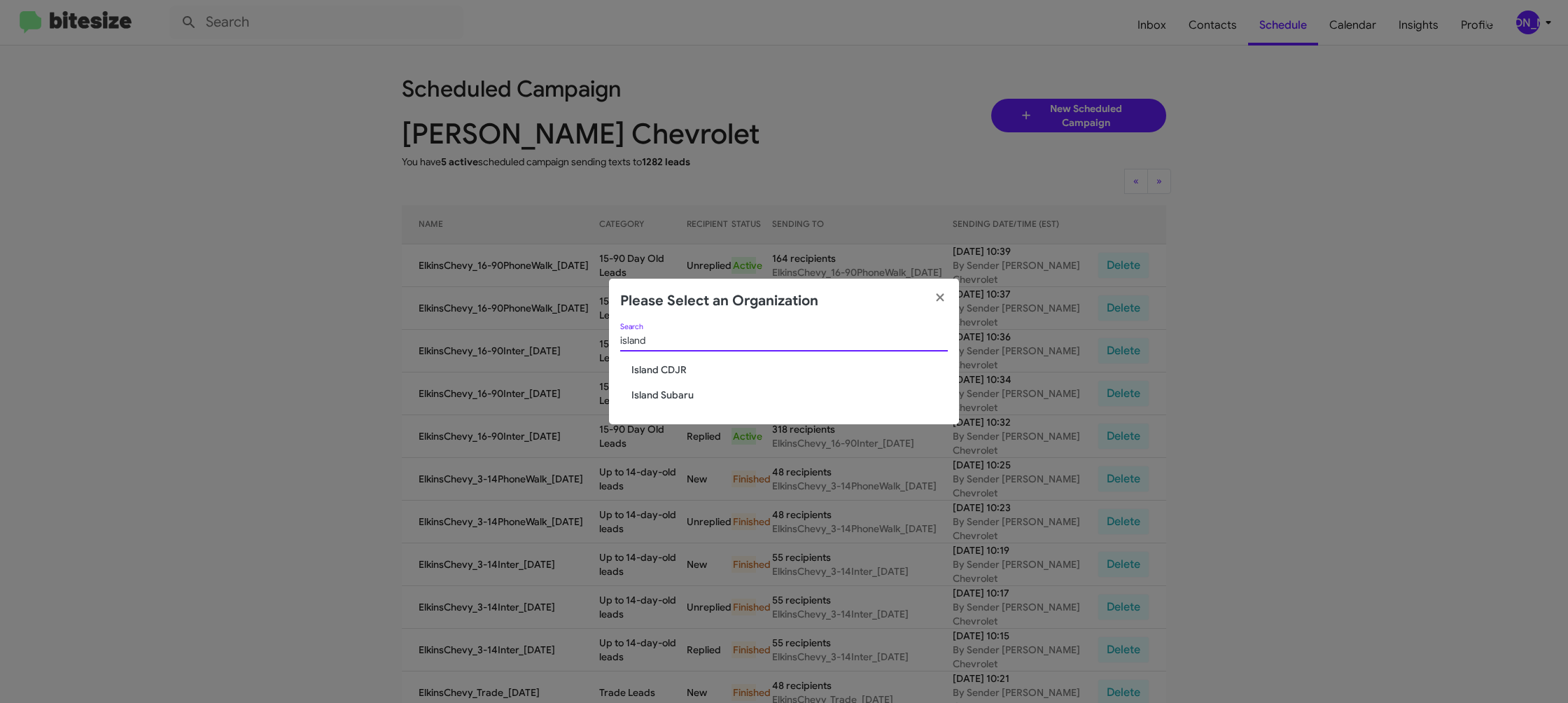
type input "island"
click at [680, 369] on span "Island CDJR" at bounding box center [789, 369] width 317 height 14
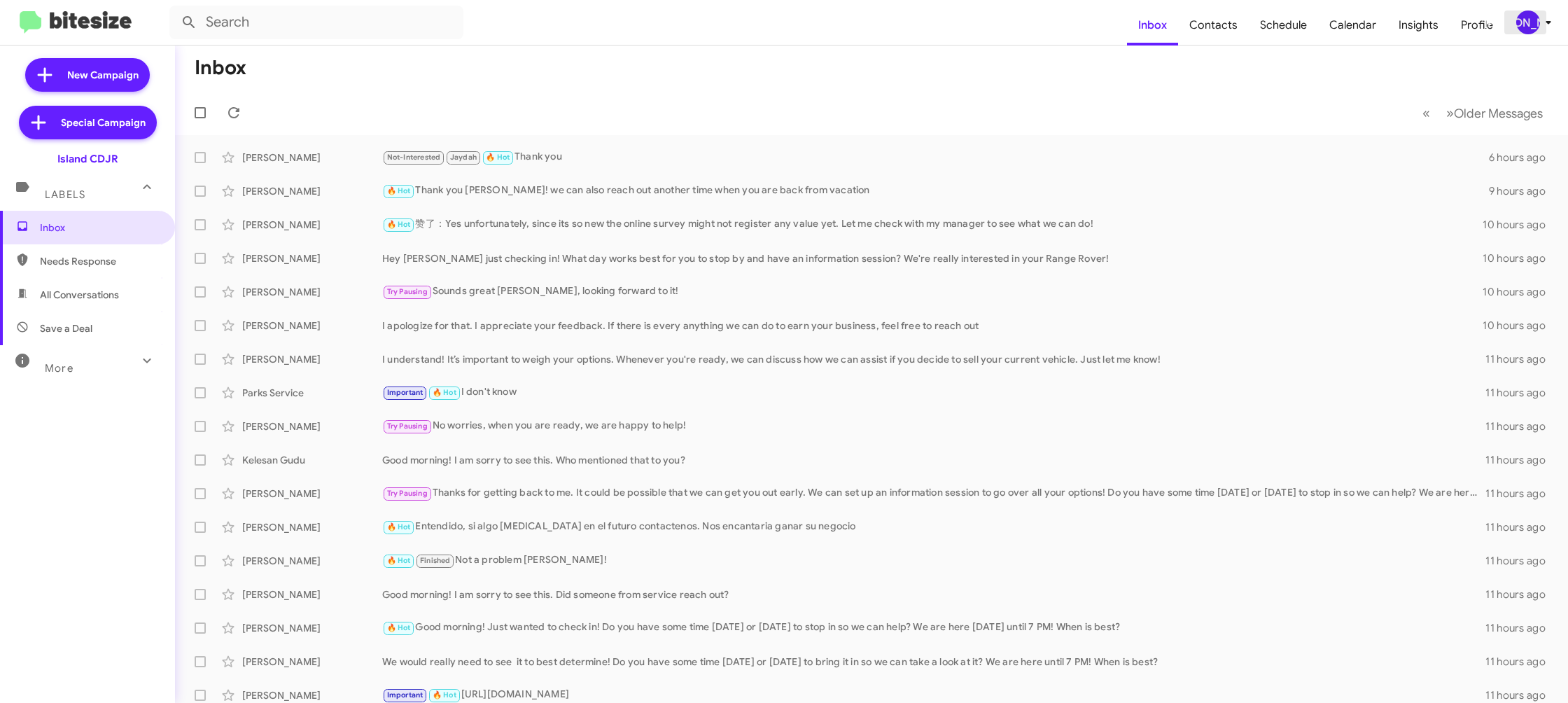
drag, startPoint x: 1546, startPoint y: 23, endPoint x: 1538, endPoint y: 24, distance: 8.1
click at [1545, 23] on icon at bounding box center [1548, 23] width 17 height 17
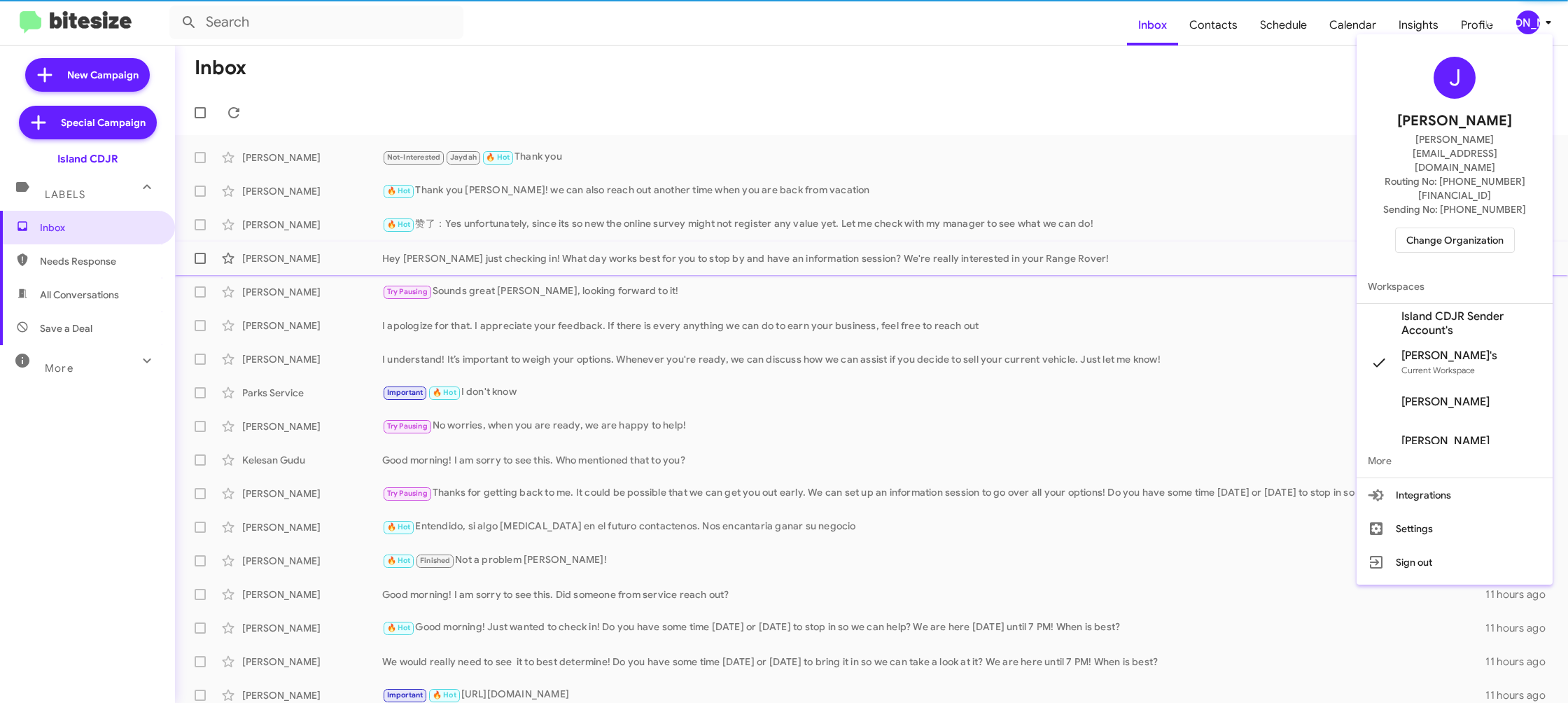
click at [1465, 309] on span "Island CDJR Sender Account's" at bounding box center [1471, 323] width 140 height 28
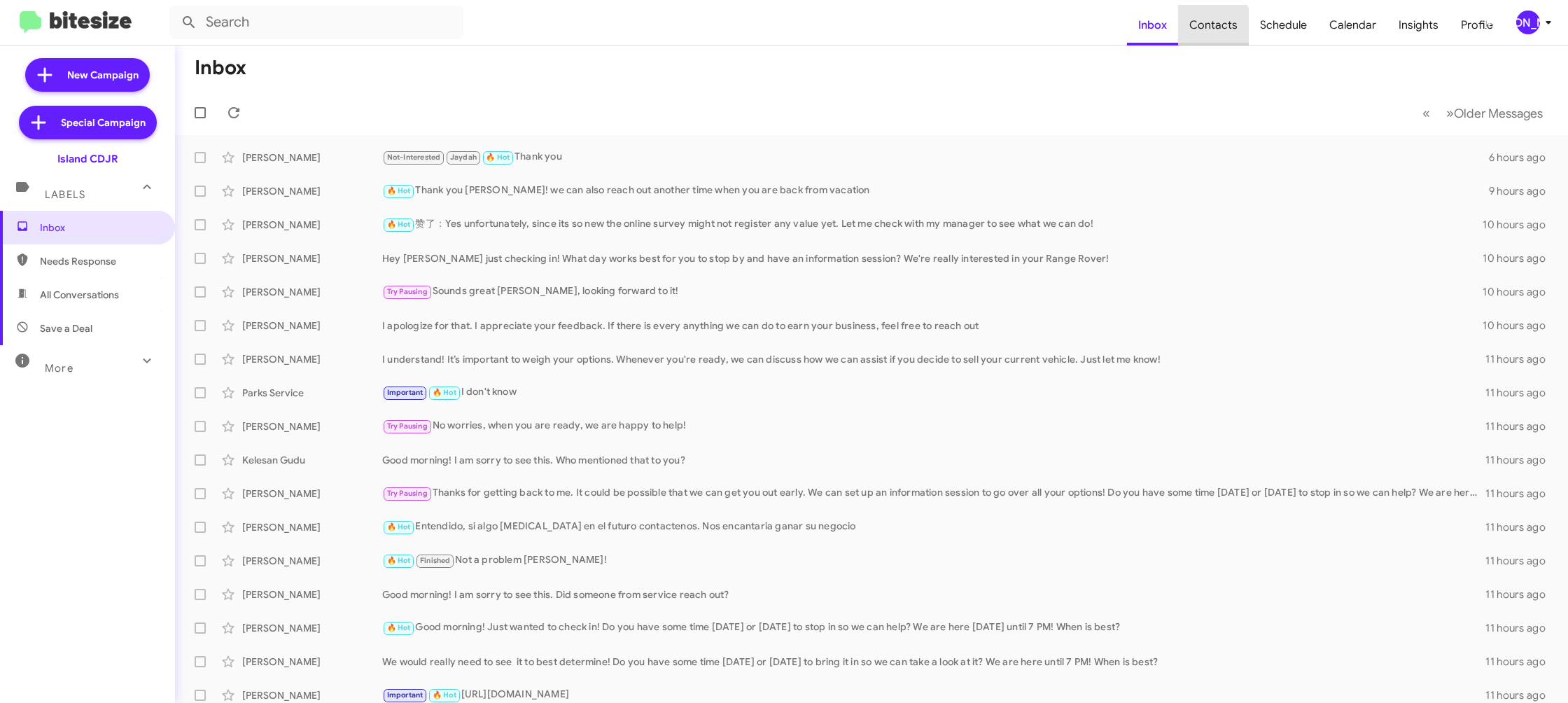
click at [1207, 33] on span "Contacts" at bounding box center [1213, 25] width 71 height 41
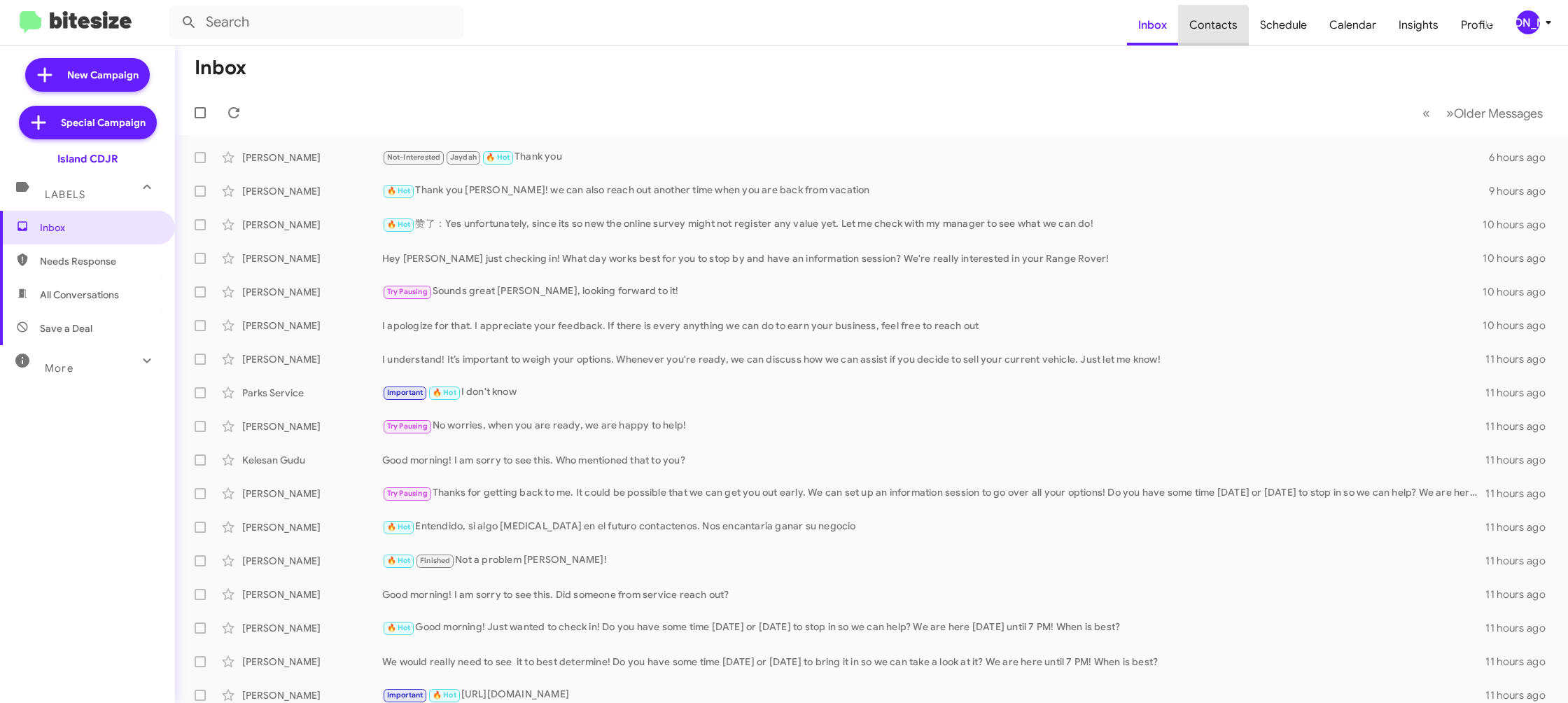
click at [1207, 33] on span "Contacts" at bounding box center [1213, 25] width 71 height 41
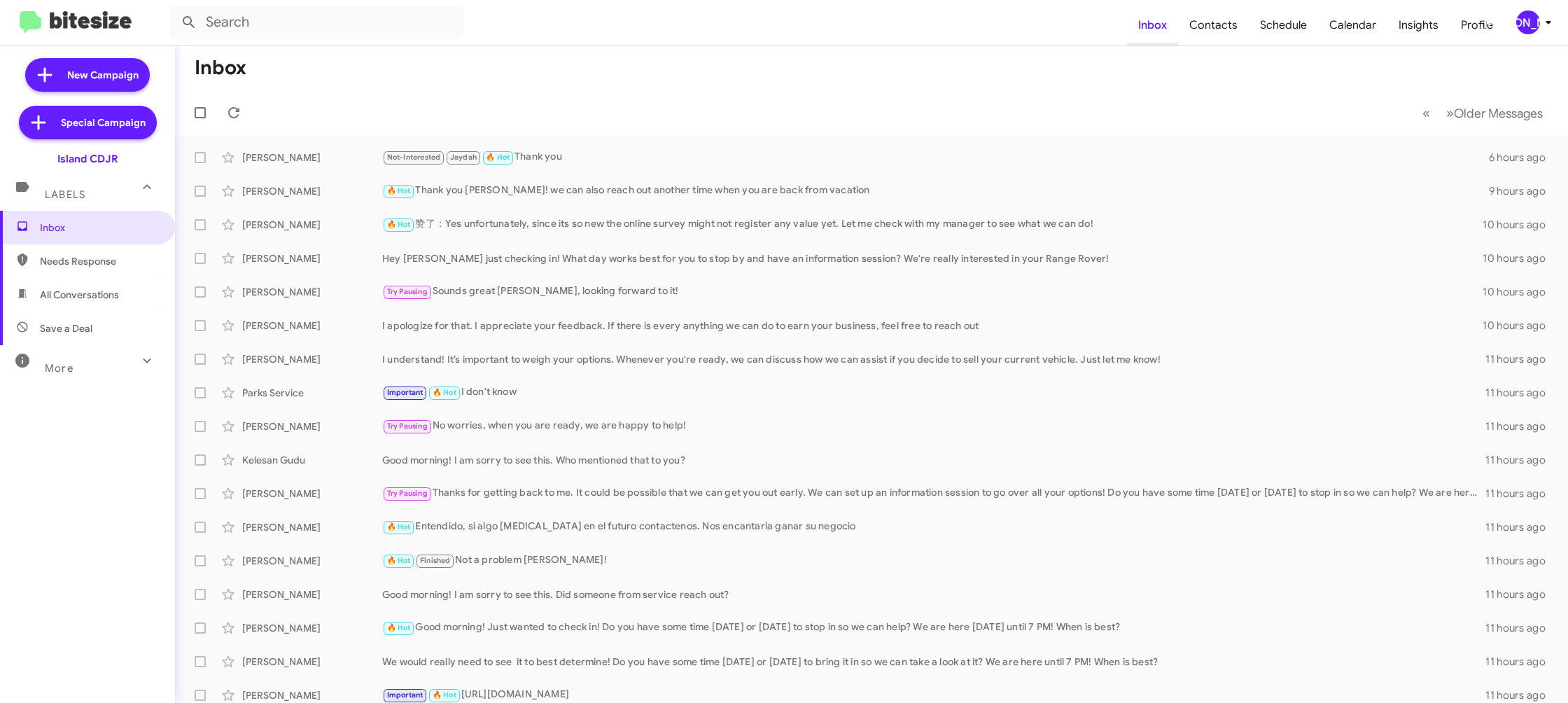
type input "in:groups"
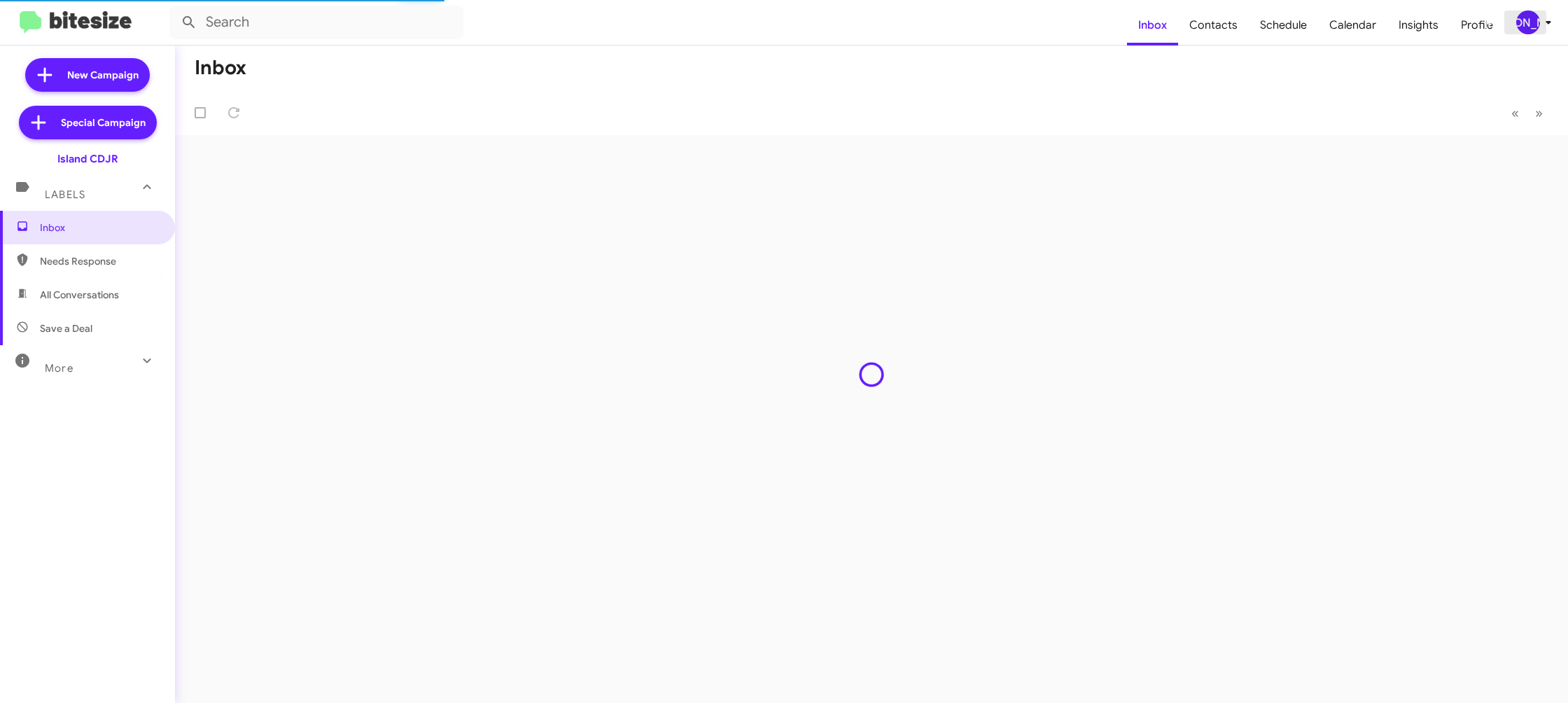
click at [1532, 28] on div "[PERSON_NAME]" at bounding box center [1528, 23] width 23 height 23
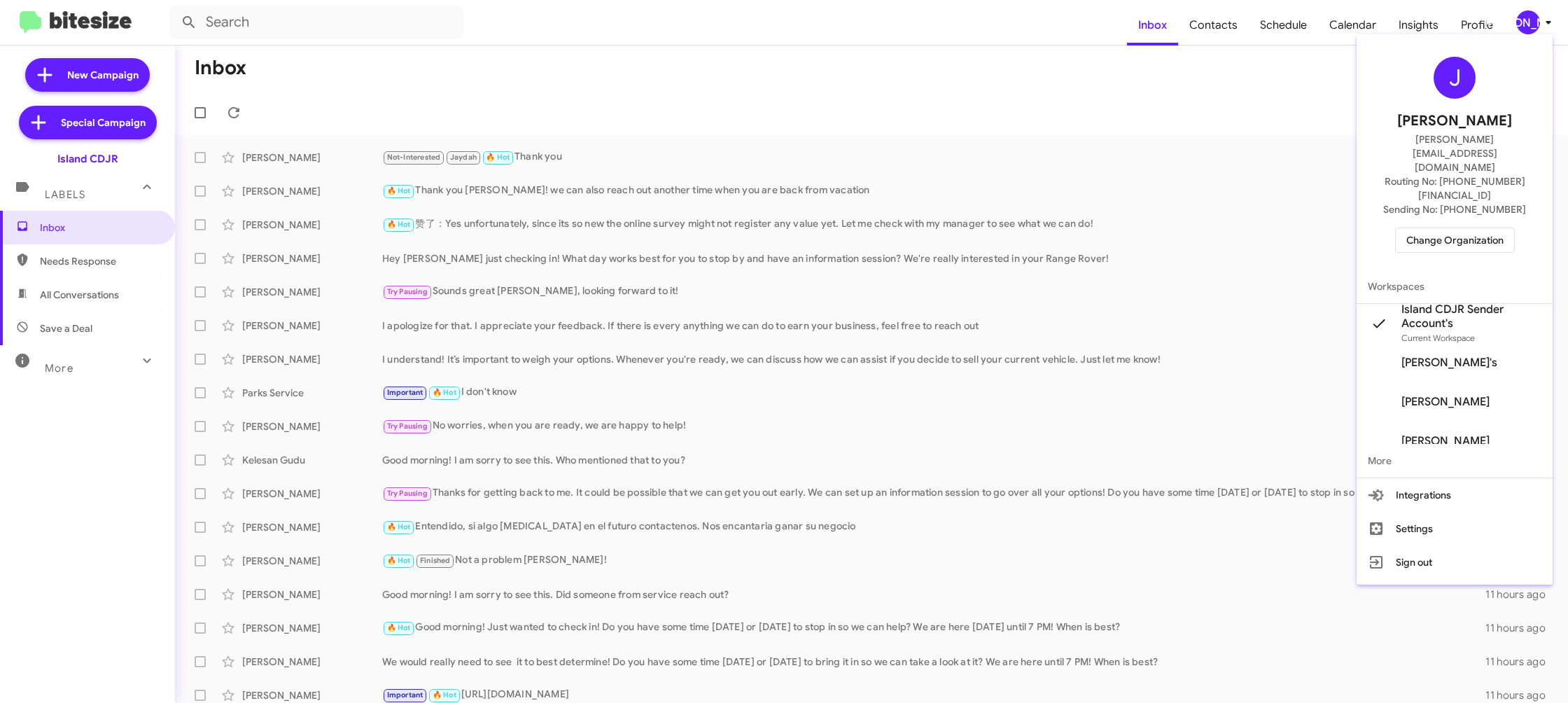
click at [1220, 32] on div at bounding box center [784, 351] width 1568 height 703
click at [1220, 32] on span "Contacts" at bounding box center [1213, 25] width 71 height 41
type input "in:groups"
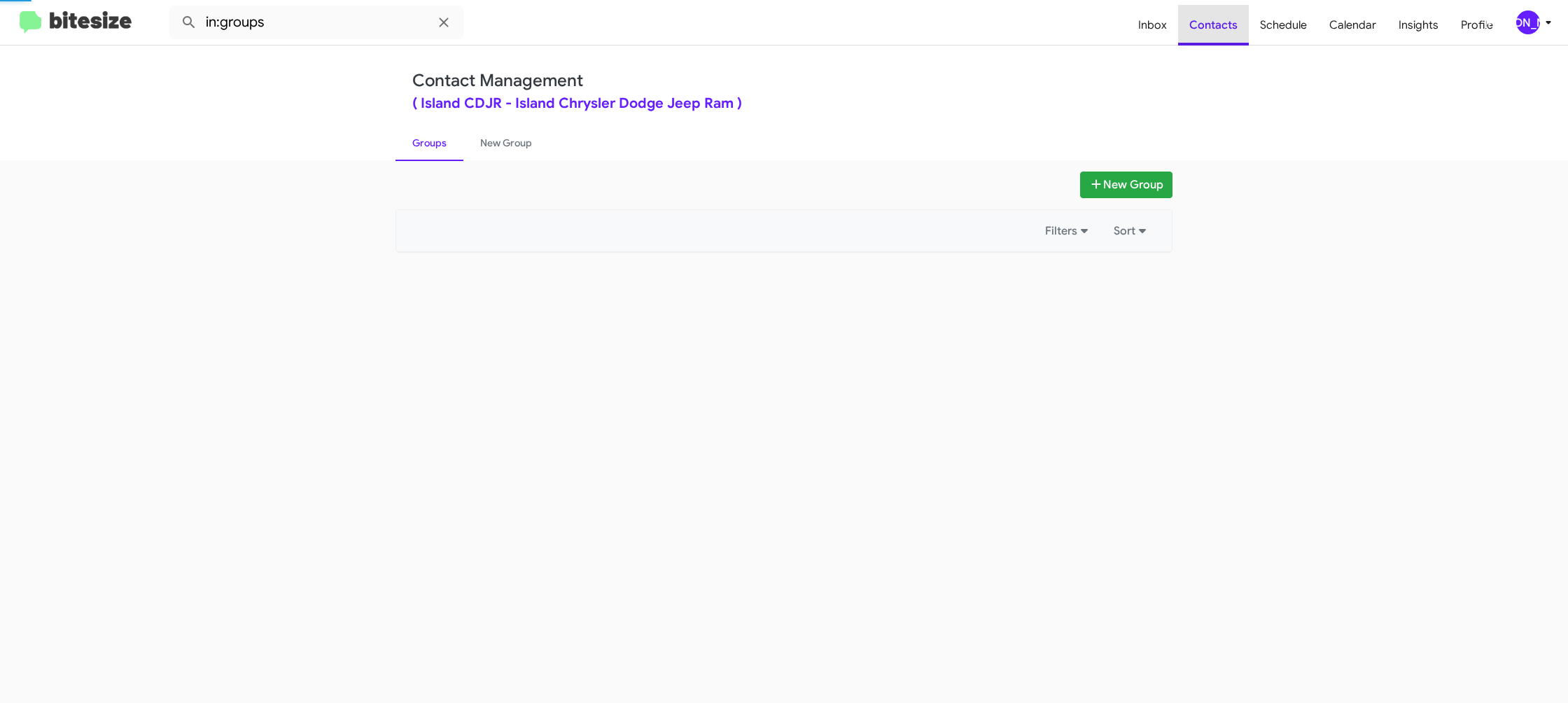
click at [1220, 32] on span "Contacts" at bounding box center [1213, 25] width 71 height 41
drag, startPoint x: 1220, startPoint y: 32, endPoint x: 1159, endPoint y: 19, distance: 62.4
click at [1217, 32] on span "Contacts" at bounding box center [1213, 25] width 71 height 41
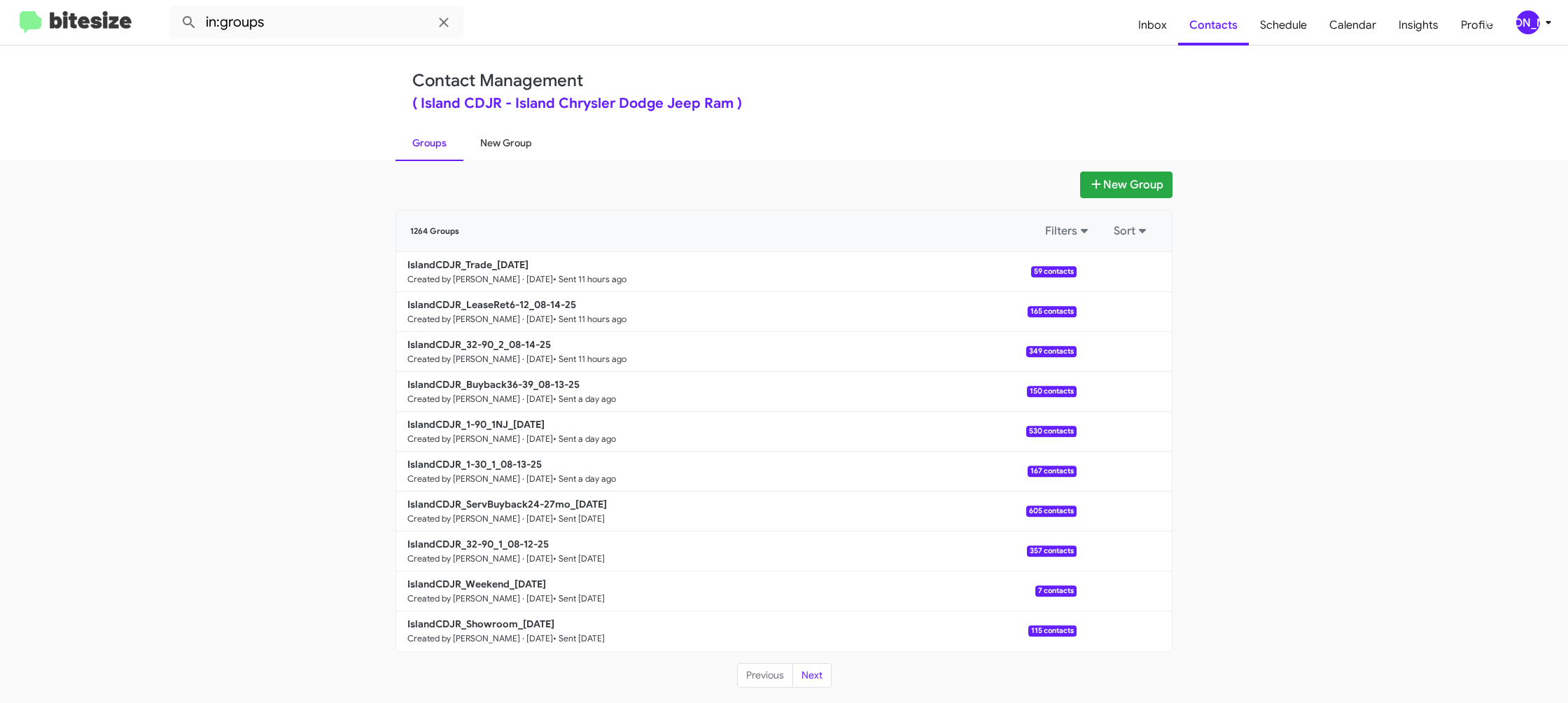
click at [495, 142] on link "New Group" at bounding box center [506, 143] width 85 height 37
drag, startPoint x: 495, startPoint y: 142, endPoint x: 538, endPoint y: 32, distance: 118.1
click at [495, 140] on link "New Group" at bounding box center [506, 143] width 85 height 37
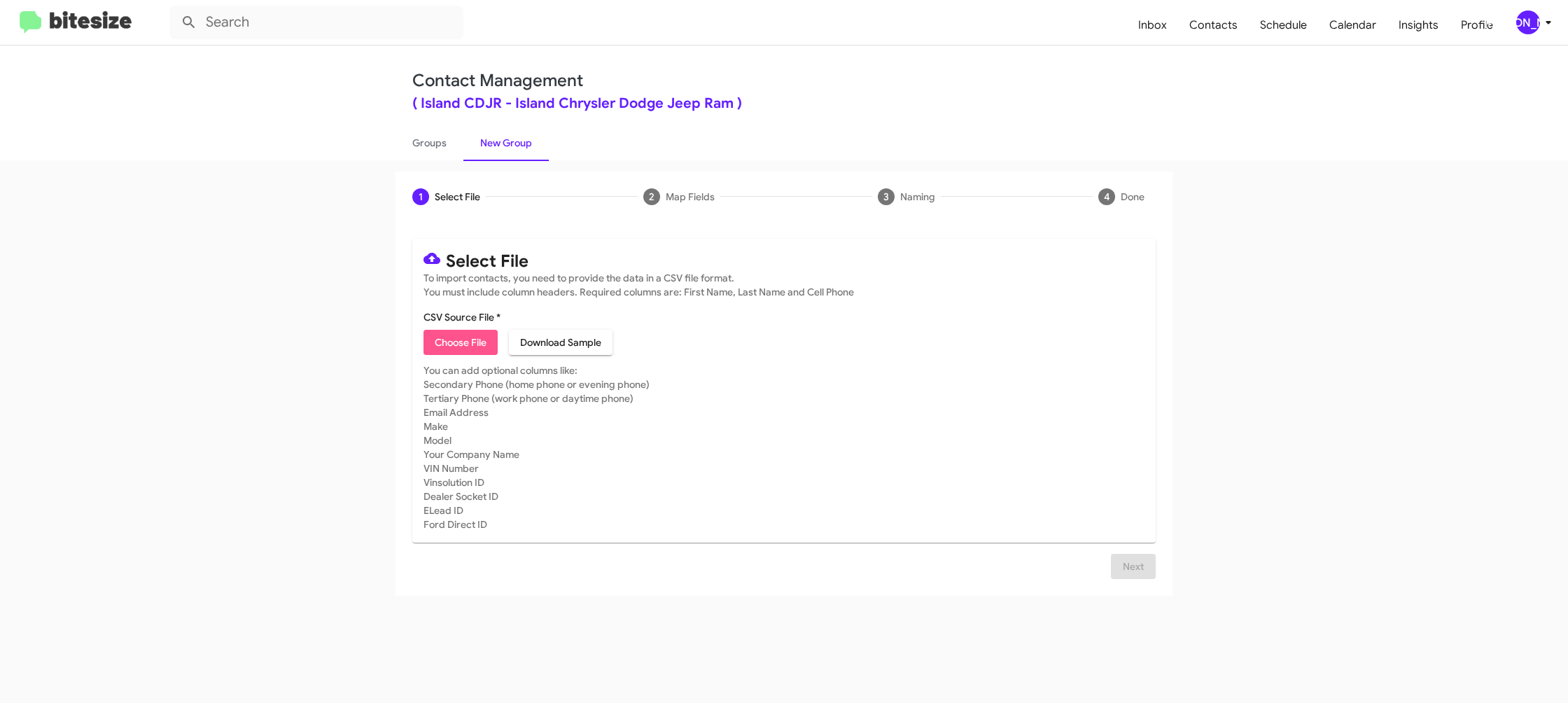
click at [461, 333] on span "Choose File" at bounding box center [460, 343] width 52 height 25
type input "IslandCDJR_1-30_2_08-15-25"
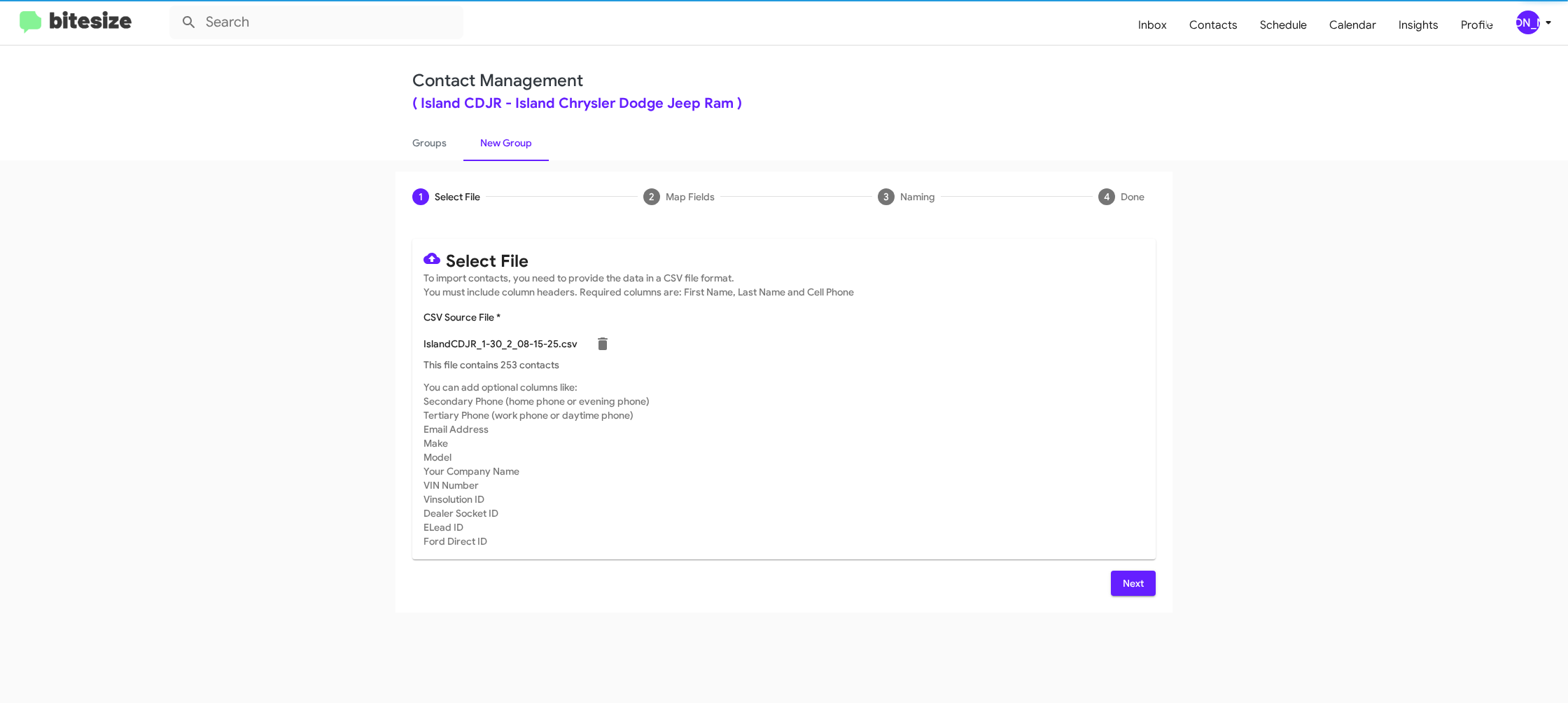
drag, startPoint x: 903, startPoint y: 466, endPoint x: 1025, endPoint y: 525, distance: 135.5
click at [904, 466] on mat-card-subtitle "You can add optional columns like: Secondary Phone (home phone or evening phone…" at bounding box center [784, 464] width 721 height 168
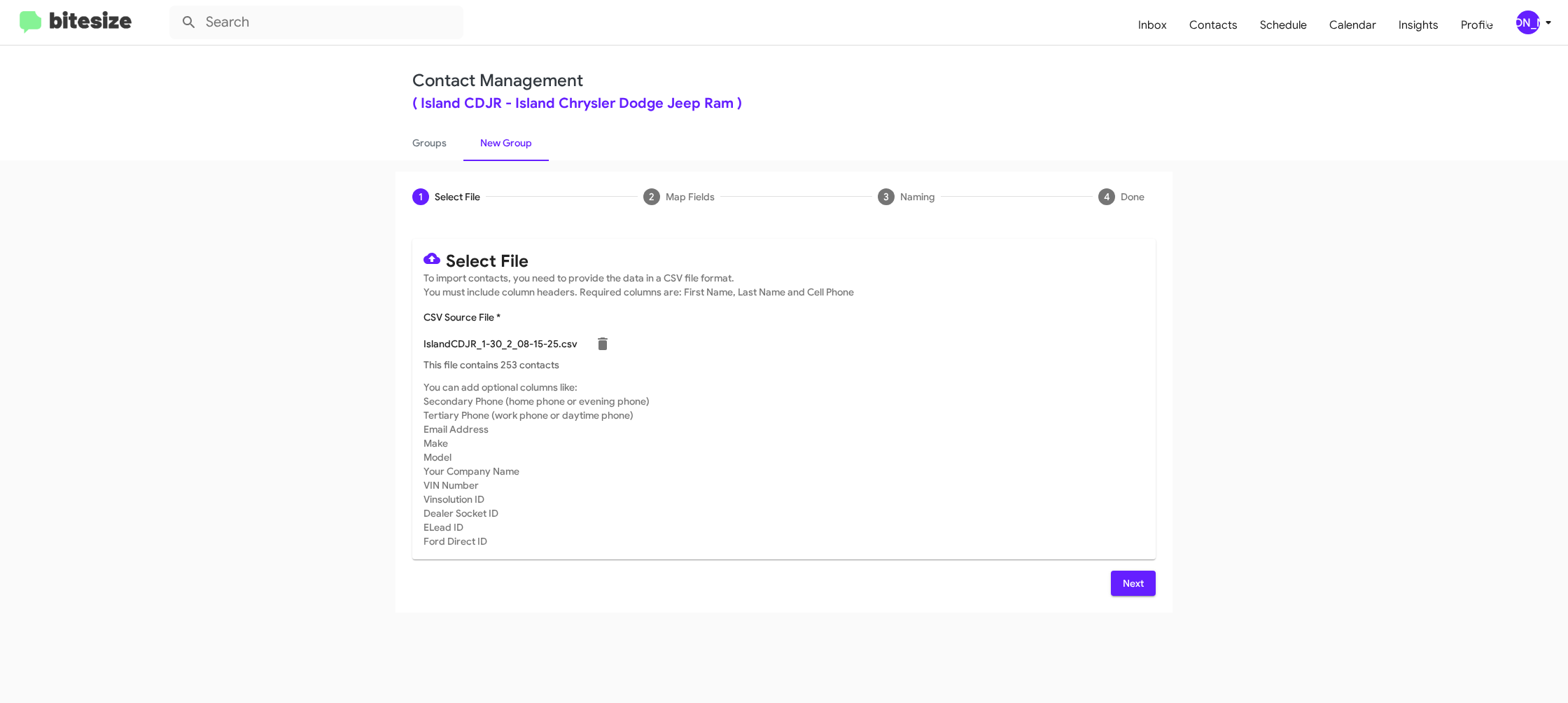
drag, startPoint x: 1123, startPoint y: 581, endPoint x: 1108, endPoint y: 576, distance: 15.8
click at [1122, 581] on span "Next" at bounding box center [1133, 583] width 23 height 25
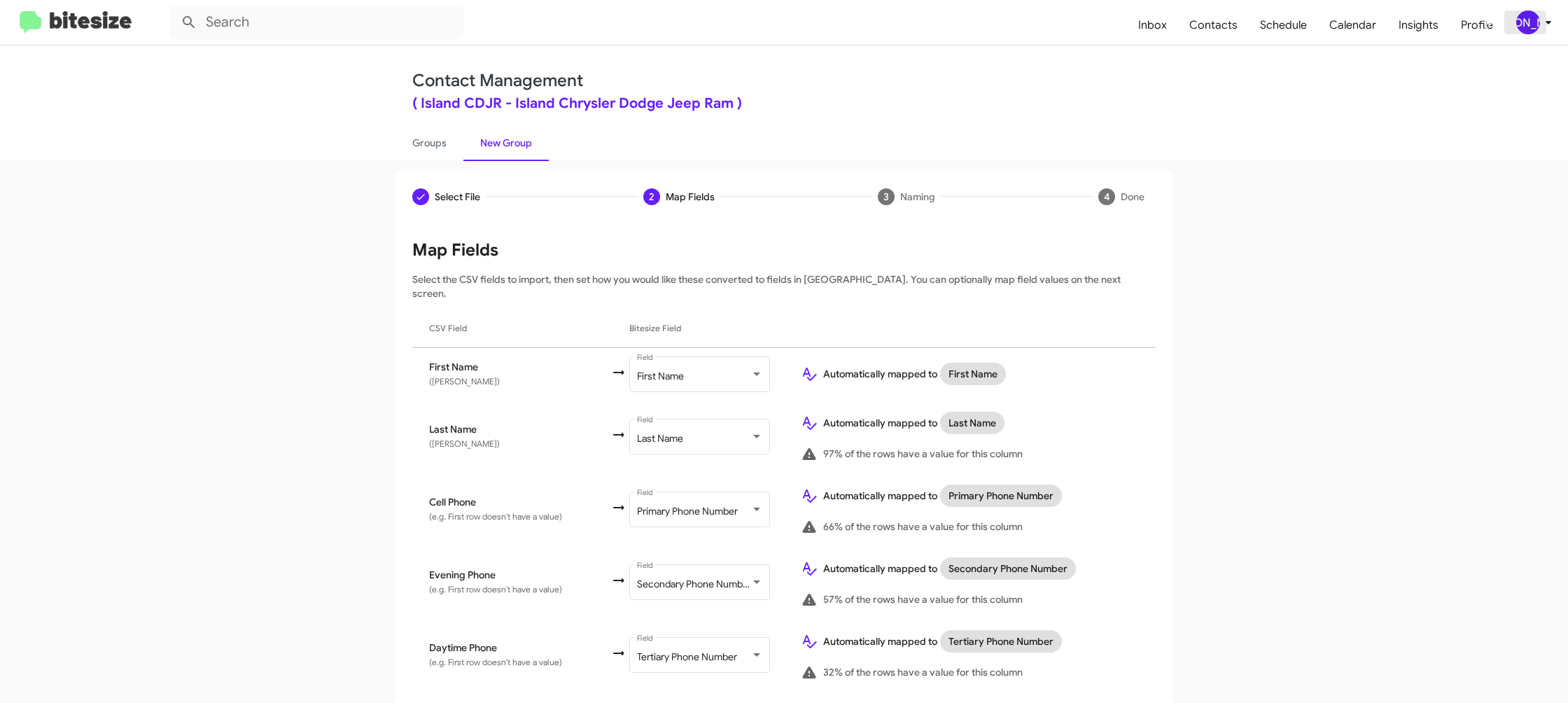
click at [1526, 11] on div "[PERSON_NAME]" at bounding box center [1528, 23] width 23 height 23
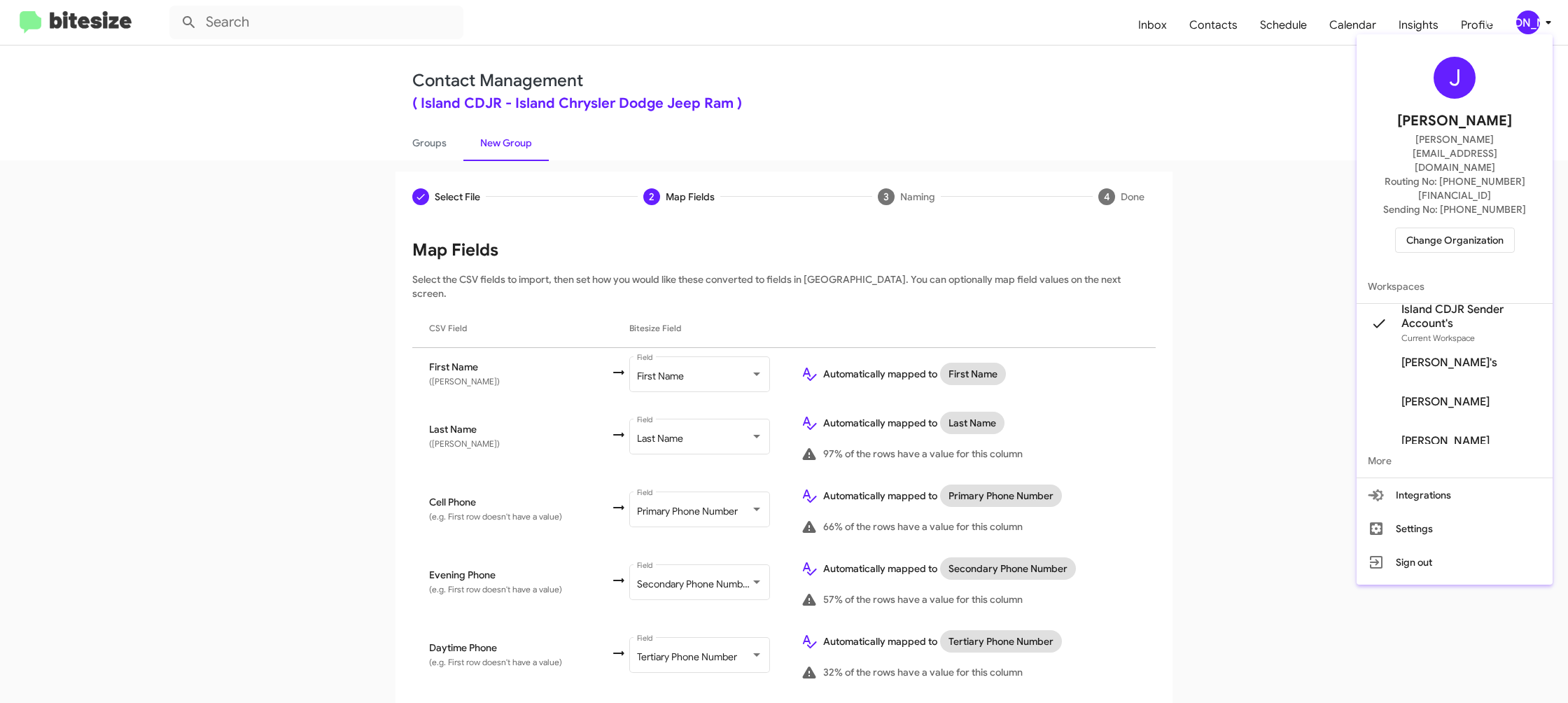
click at [1526, 10] on div at bounding box center [784, 351] width 1568 height 703
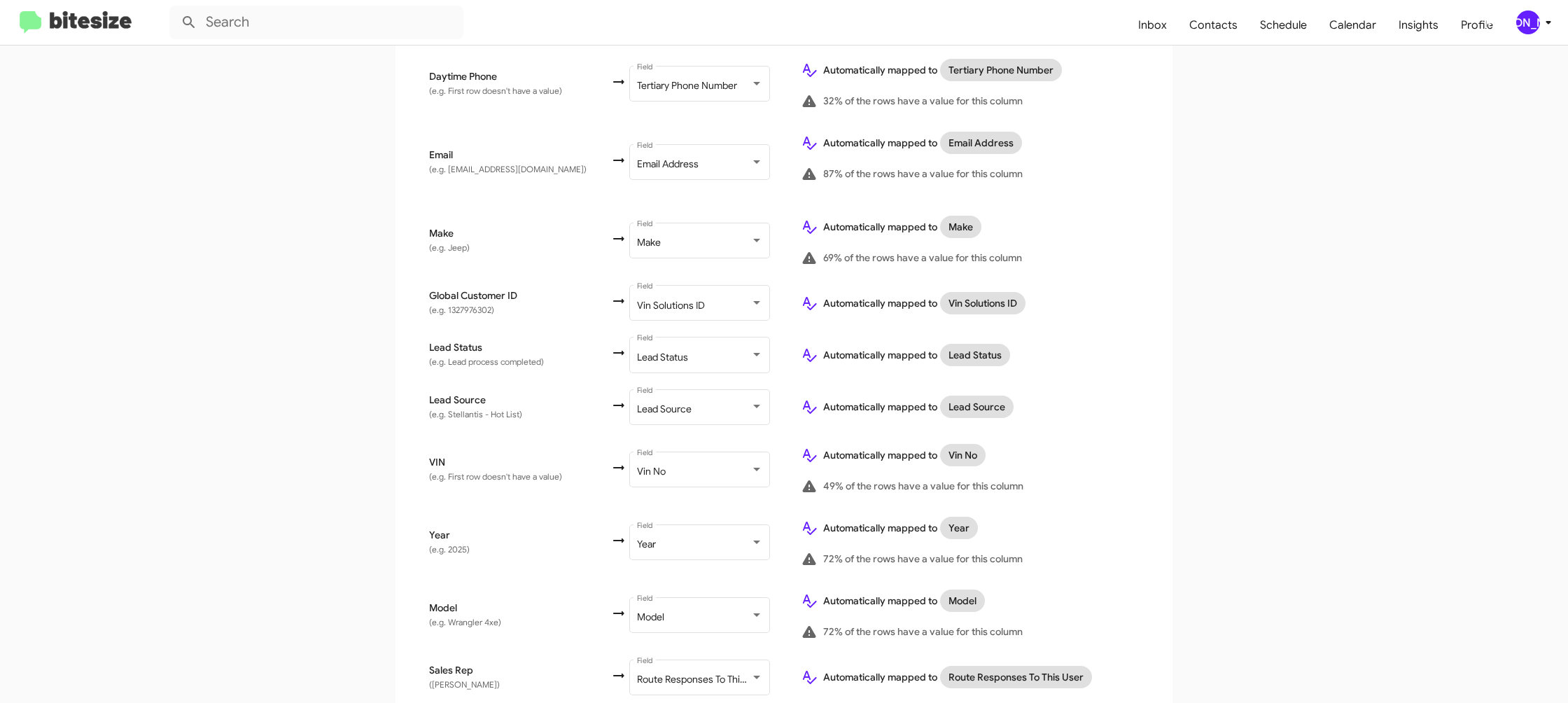
scroll to position [665, 0]
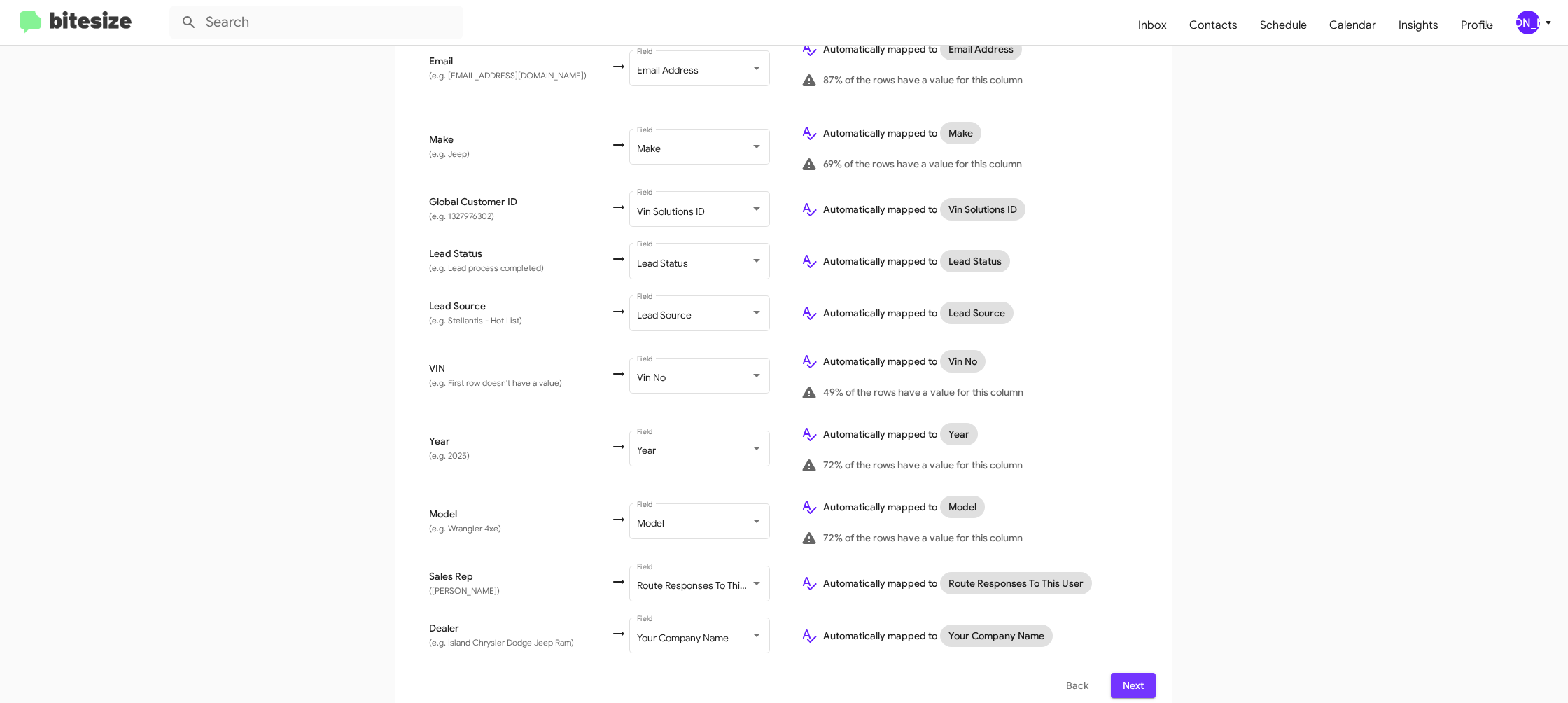
click at [1142, 673] on span "Next" at bounding box center [1133, 685] width 23 height 25
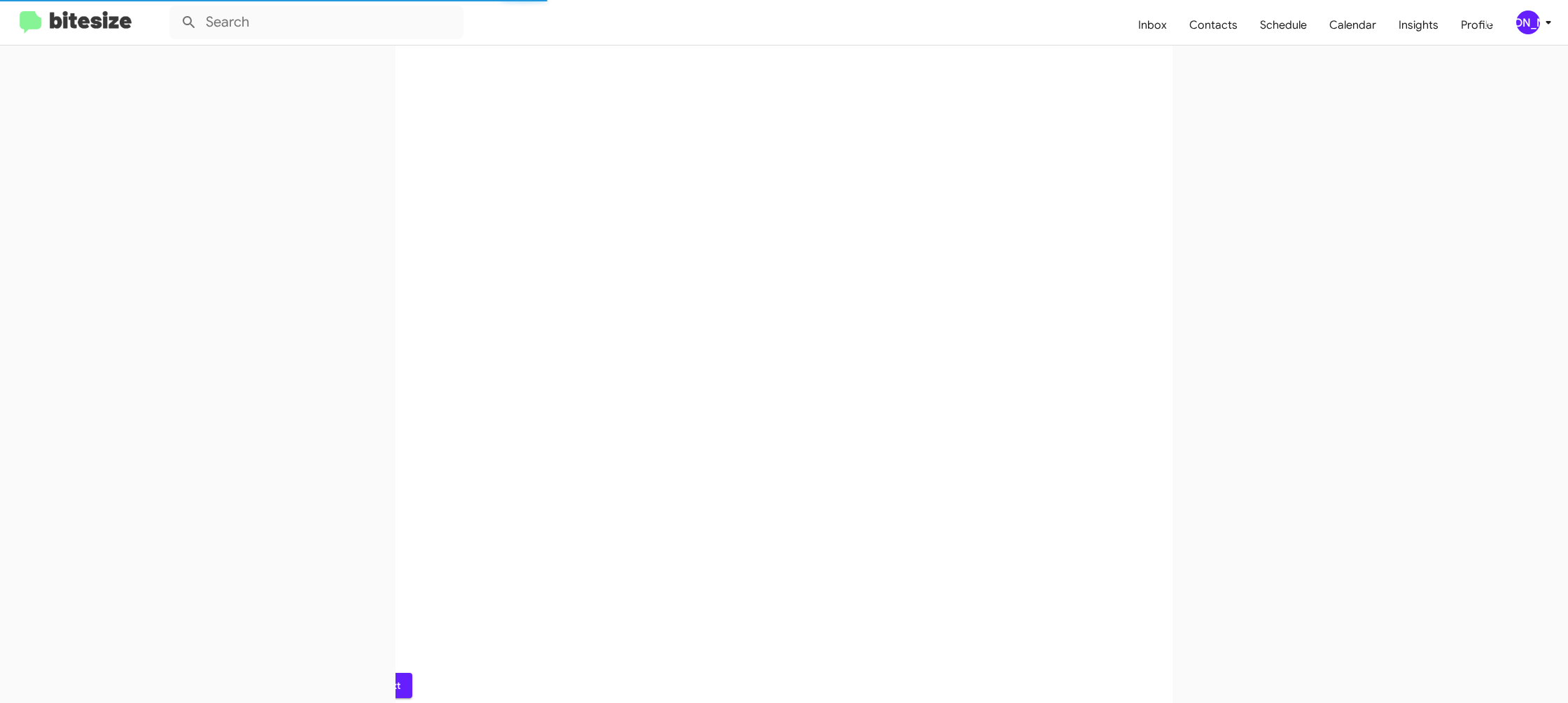
scroll to position [0, 0]
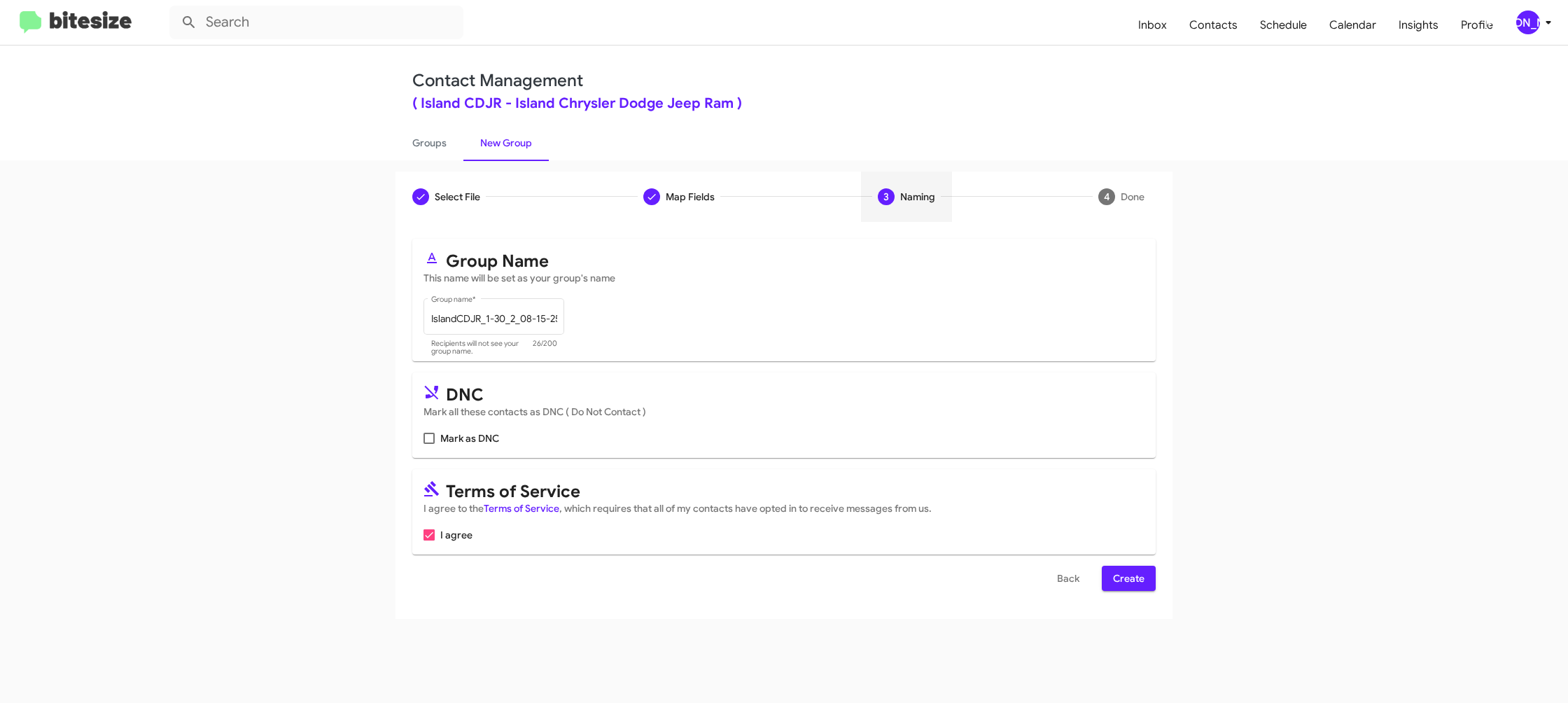
click at [1133, 573] on span "Create" at bounding box center [1129, 578] width 32 height 25
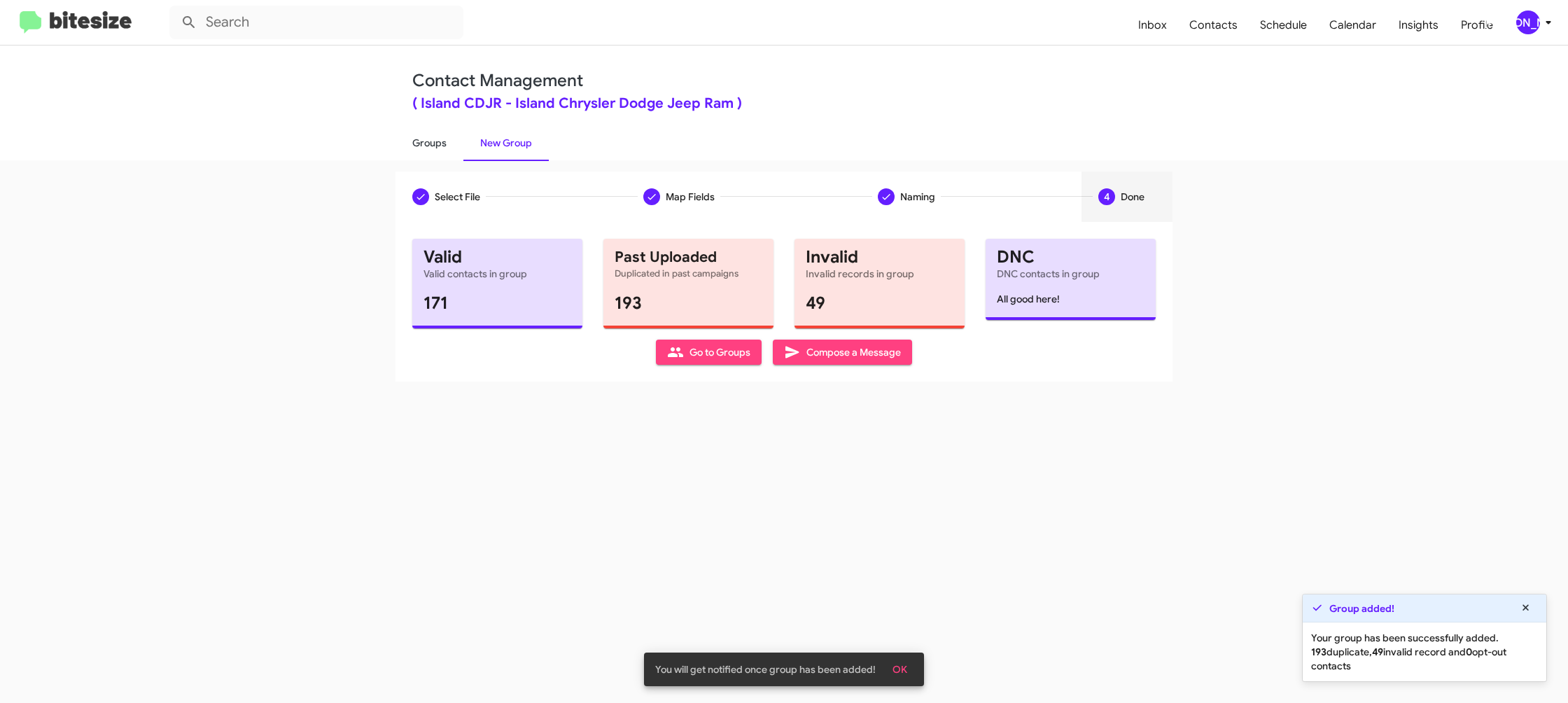
click at [441, 160] on link "Groups" at bounding box center [429, 143] width 68 height 37
type input "in:groups"
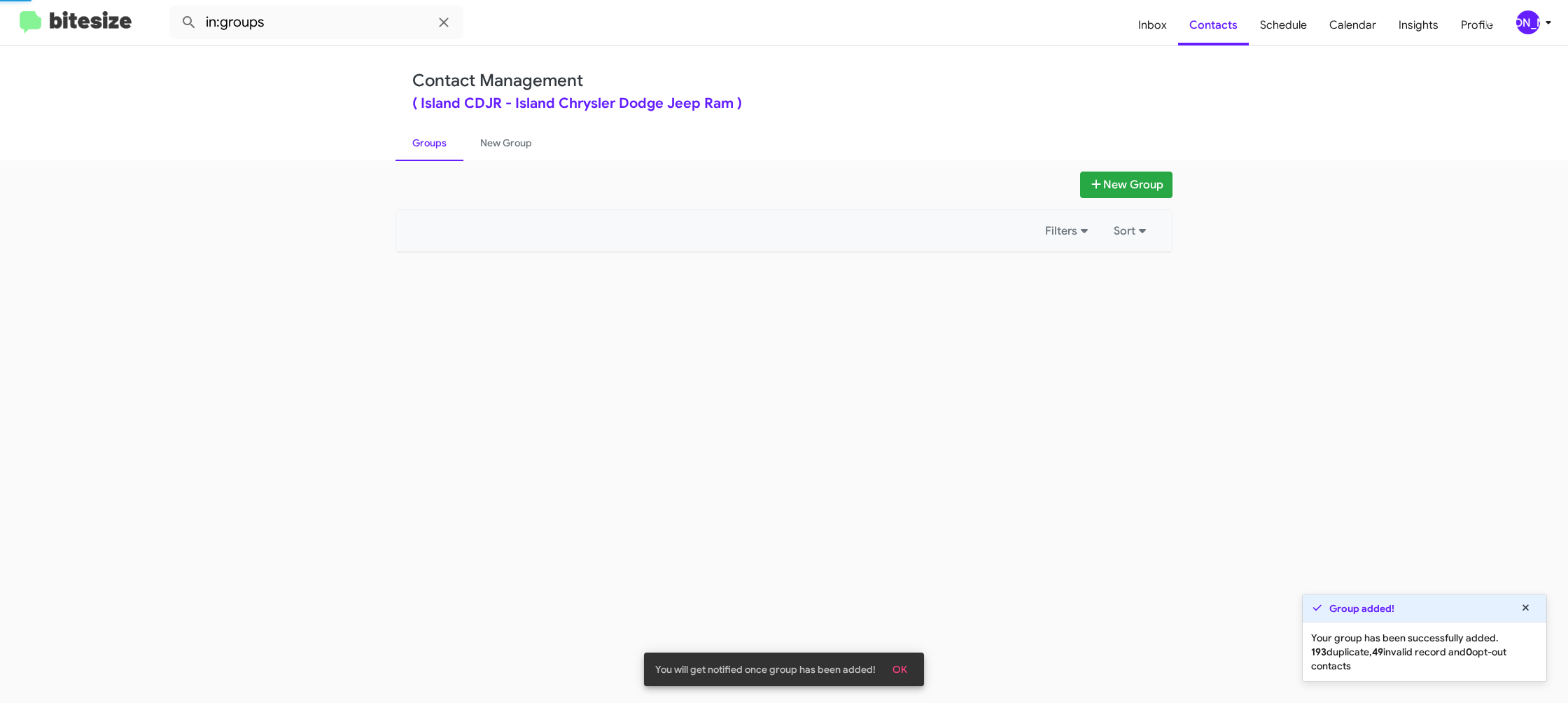
click at [441, 160] on link "Groups" at bounding box center [429, 143] width 68 height 37
click at [520, 153] on link "New Group" at bounding box center [506, 143] width 85 height 37
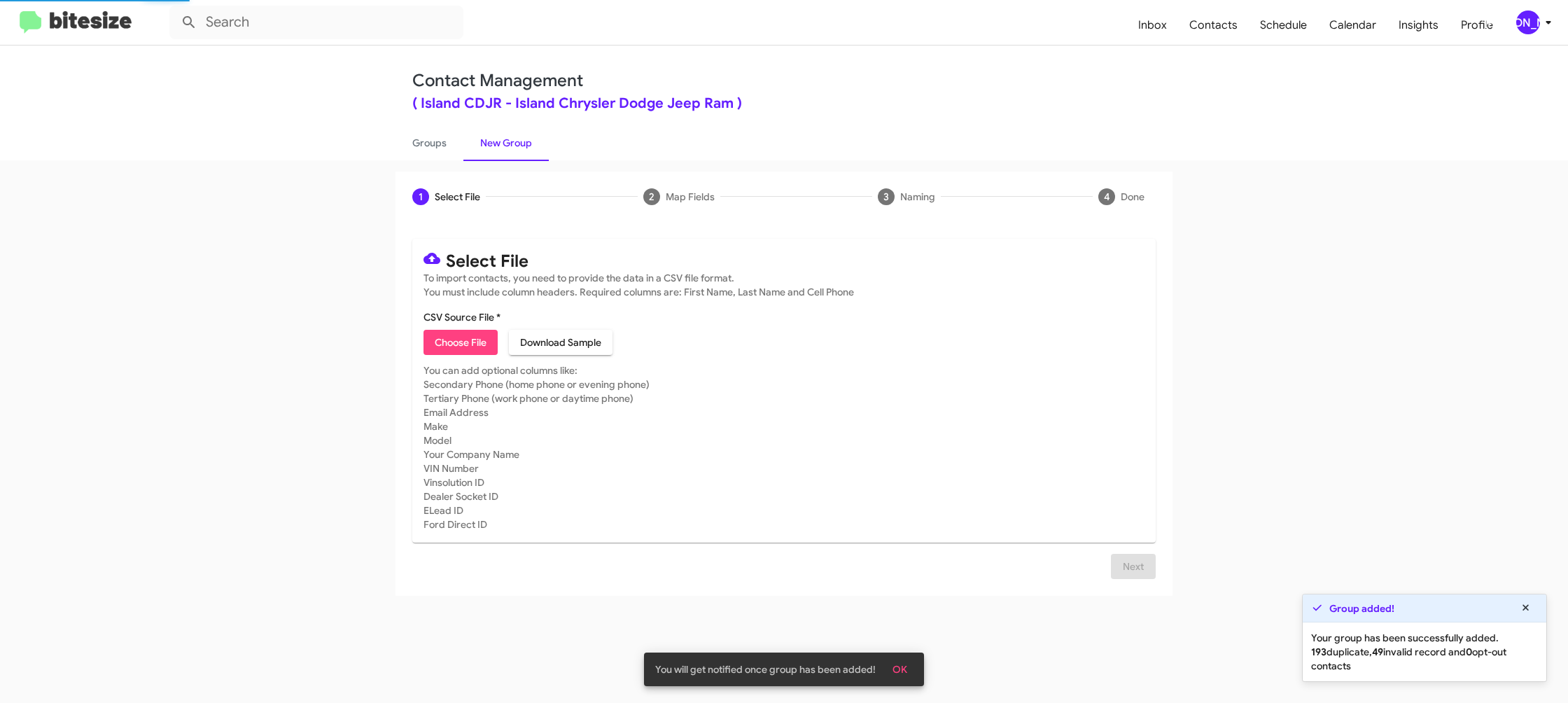
drag, startPoint x: 520, startPoint y: 153, endPoint x: 614, endPoint y: 40, distance: 147.0
click at [520, 149] on link "New Group" at bounding box center [506, 143] width 85 height 37
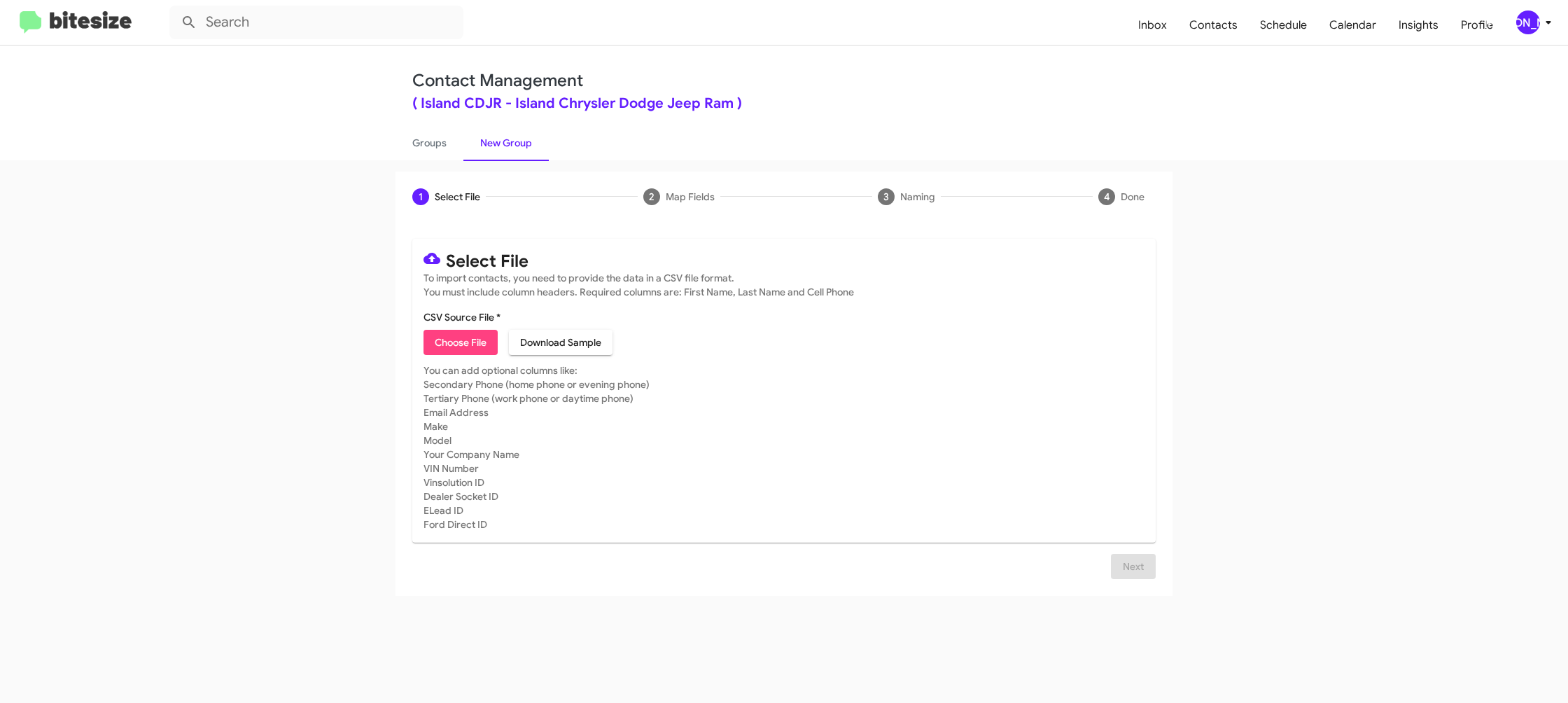
drag, startPoint x: 1173, startPoint y: 99, endPoint x: 975, endPoint y: 9, distance: 217.5
click at [1172, 95] on div "Contact Management ( Island CDJR - Island Chrysler Dodge Jeep Ram ) Groups New …" at bounding box center [784, 102] width 798 height 115
click at [471, 334] on span "Choose File" at bounding box center [460, 343] width 52 height 25
type input "IslandCDJR_1-90_2NJ_08-15-25"
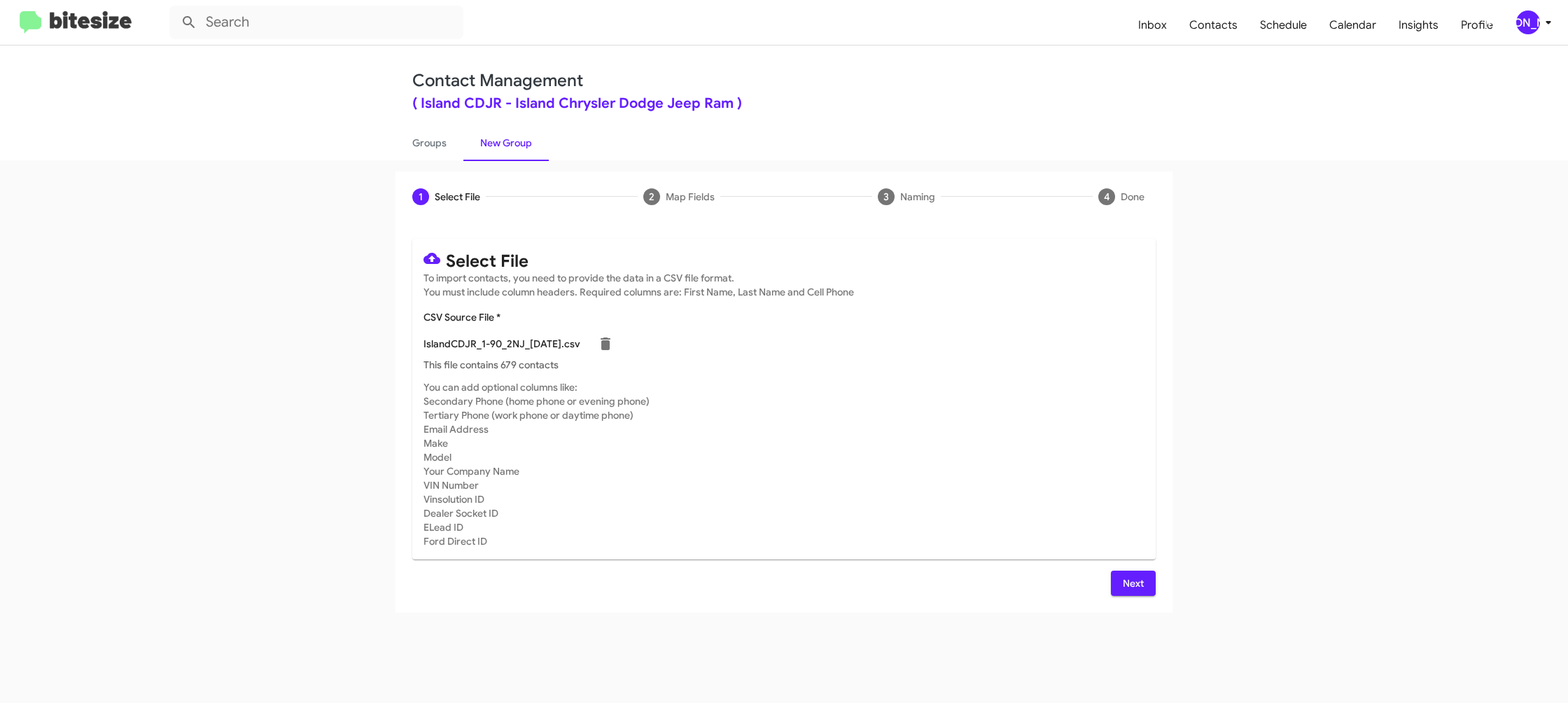
click at [1083, 491] on mat-card-subtitle "You can add optional columns like: Secondary Phone (home phone or evening phone…" at bounding box center [784, 464] width 721 height 168
click at [1142, 589] on span "Next" at bounding box center [1133, 583] width 23 height 25
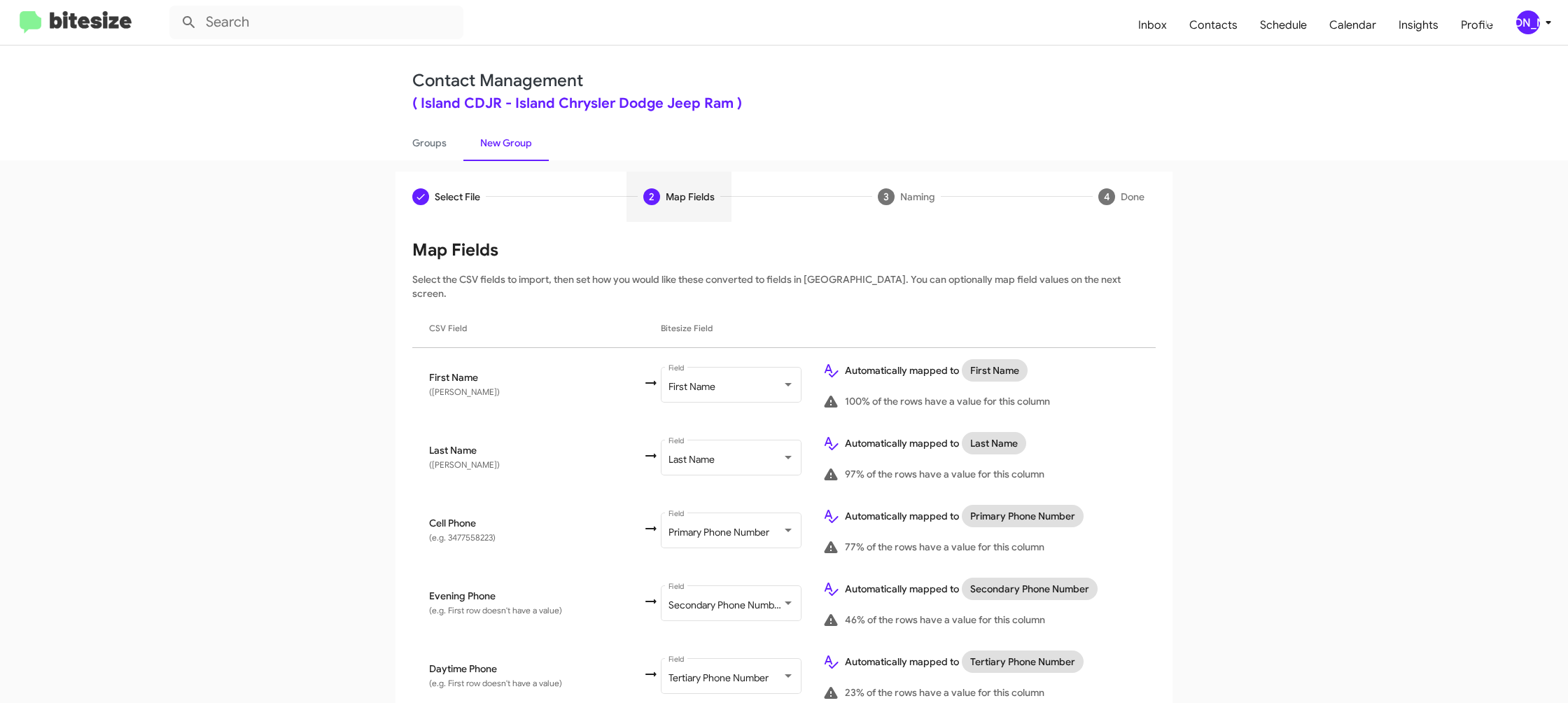
click at [1540, 7] on mat-toolbar "Inbox Contacts Schedule Calendar Insights Profile JA" at bounding box center [784, 23] width 1568 height 45
click at [1538, 16] on span "[PERSON_NAME]" at bounding box center [1536, 23] width 42 height 23
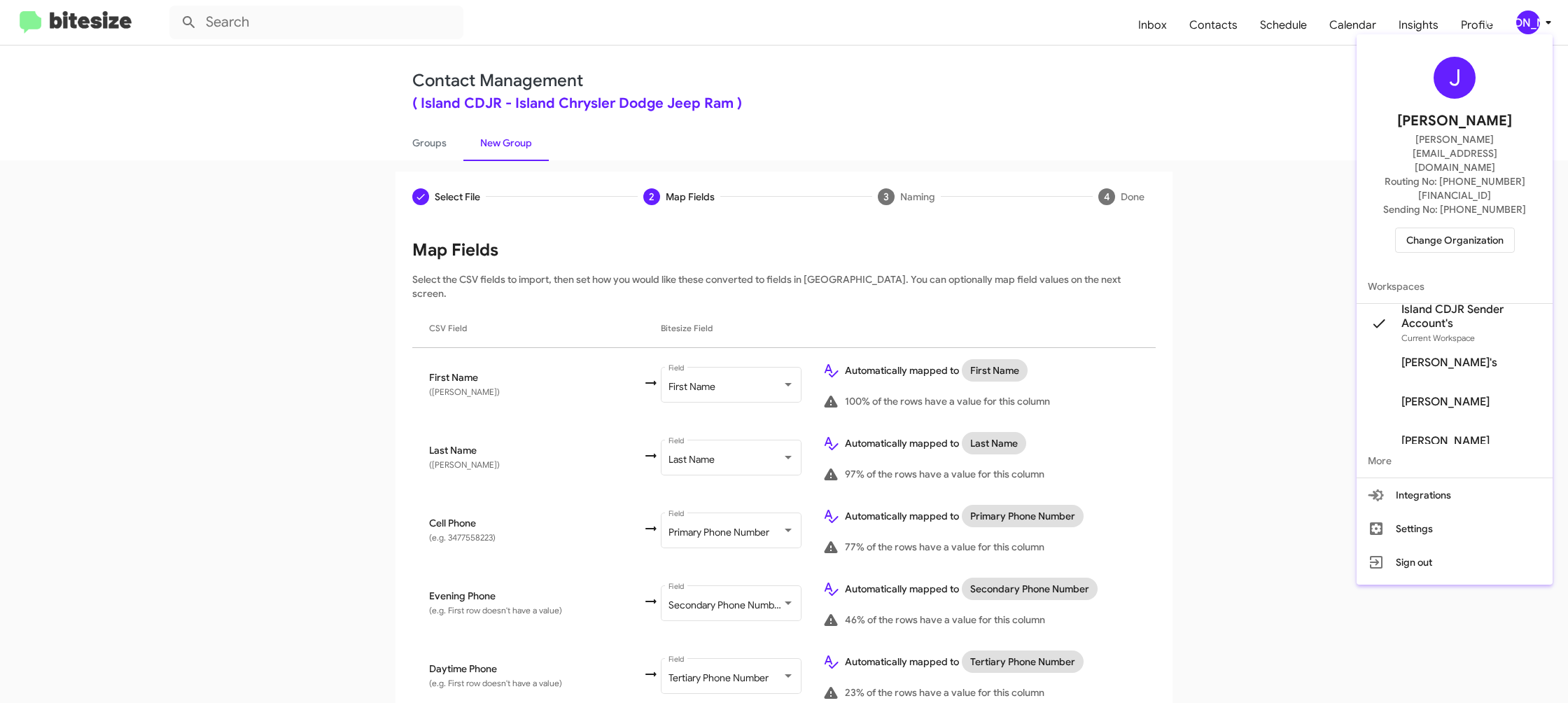
drag, startPoint x: 1534, startPoint y: 17, endPoint x: 1308, endPoint y: 177, distance: 276.9
click at [1534, 17] on div at bounding box center [784, 351] width 1568 height 703
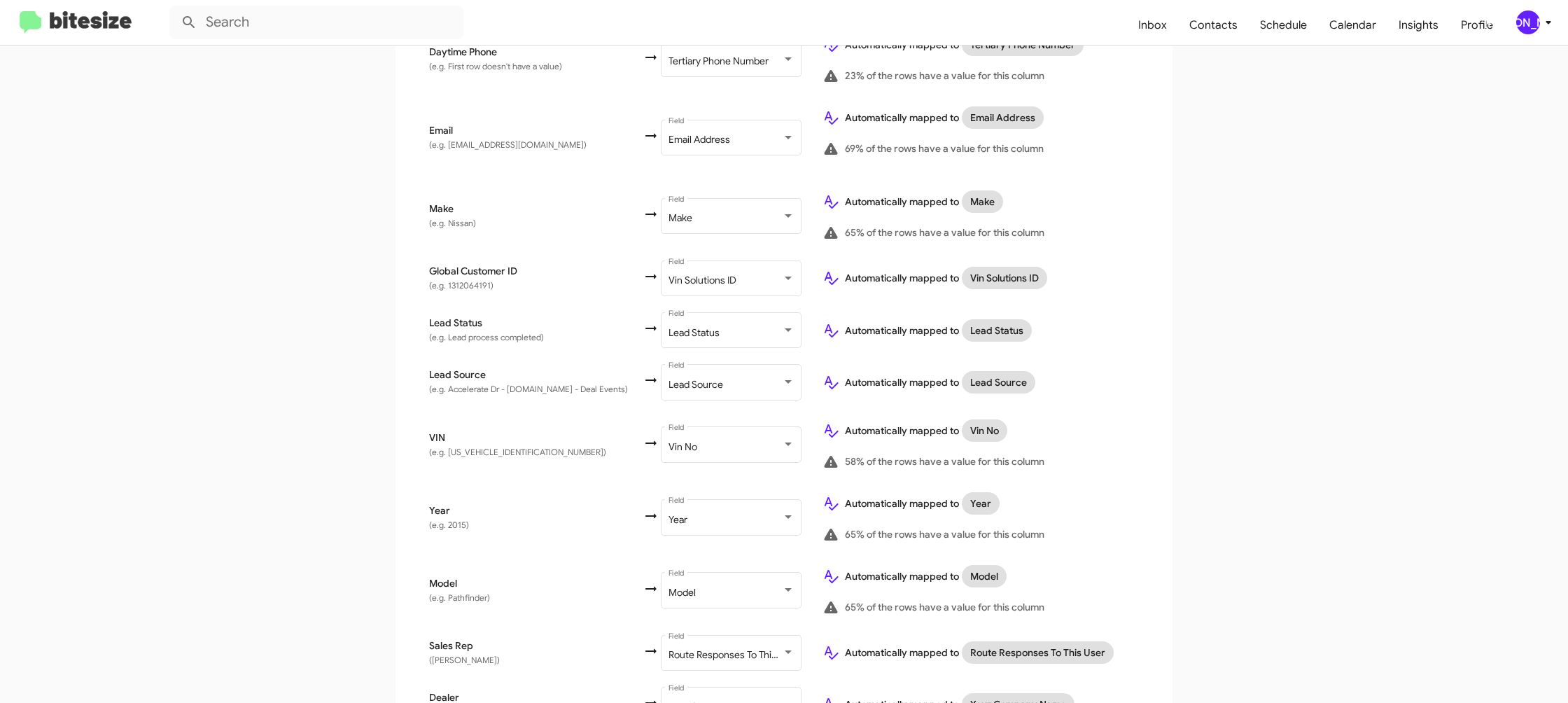
scroll to position [685, 0]
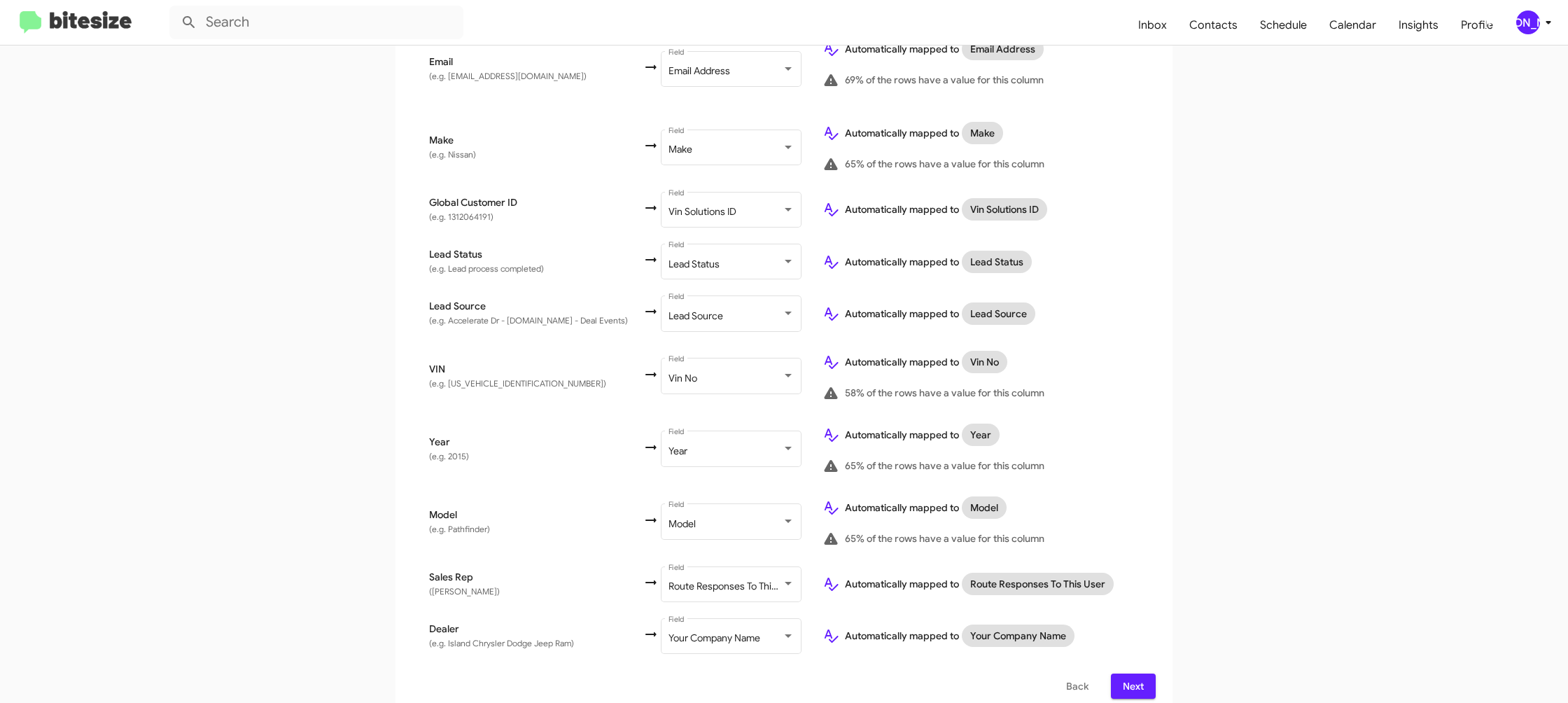
click at [1135, 675] on span "Next" at bounding box center [1133, 686] width 23 height 25
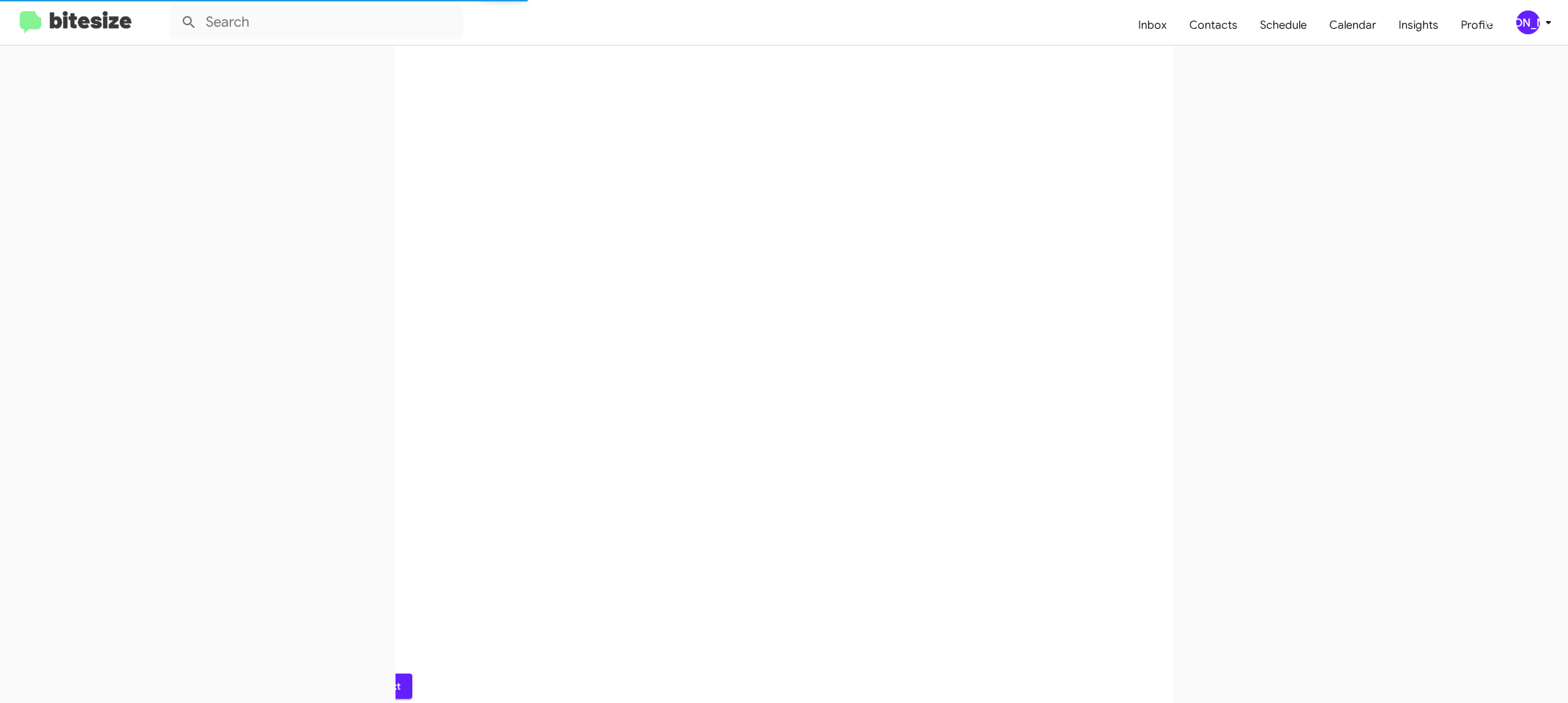
scroll to position [0, 0]
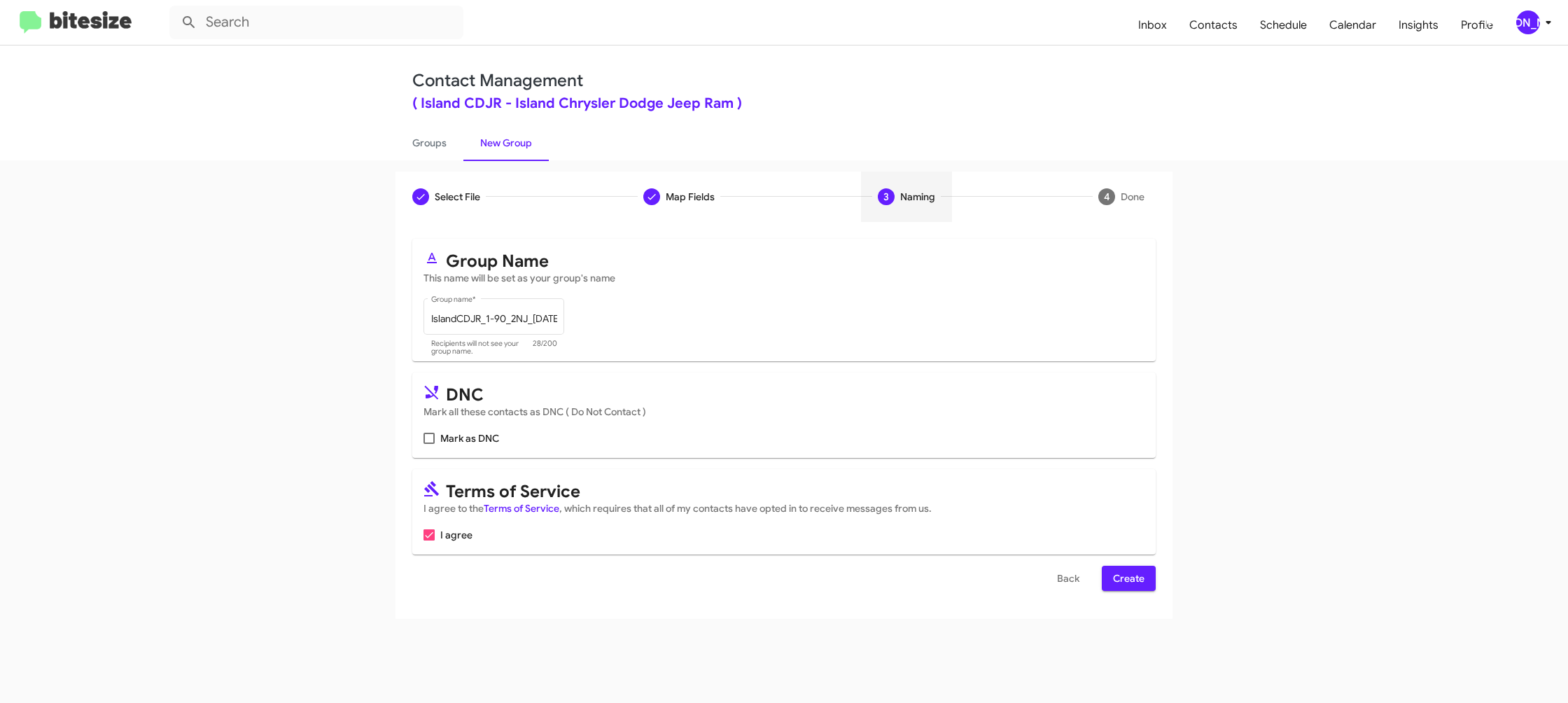
click at [1126, 582] on span "Create" at bounding box center [1129, 578] width 32 height 25
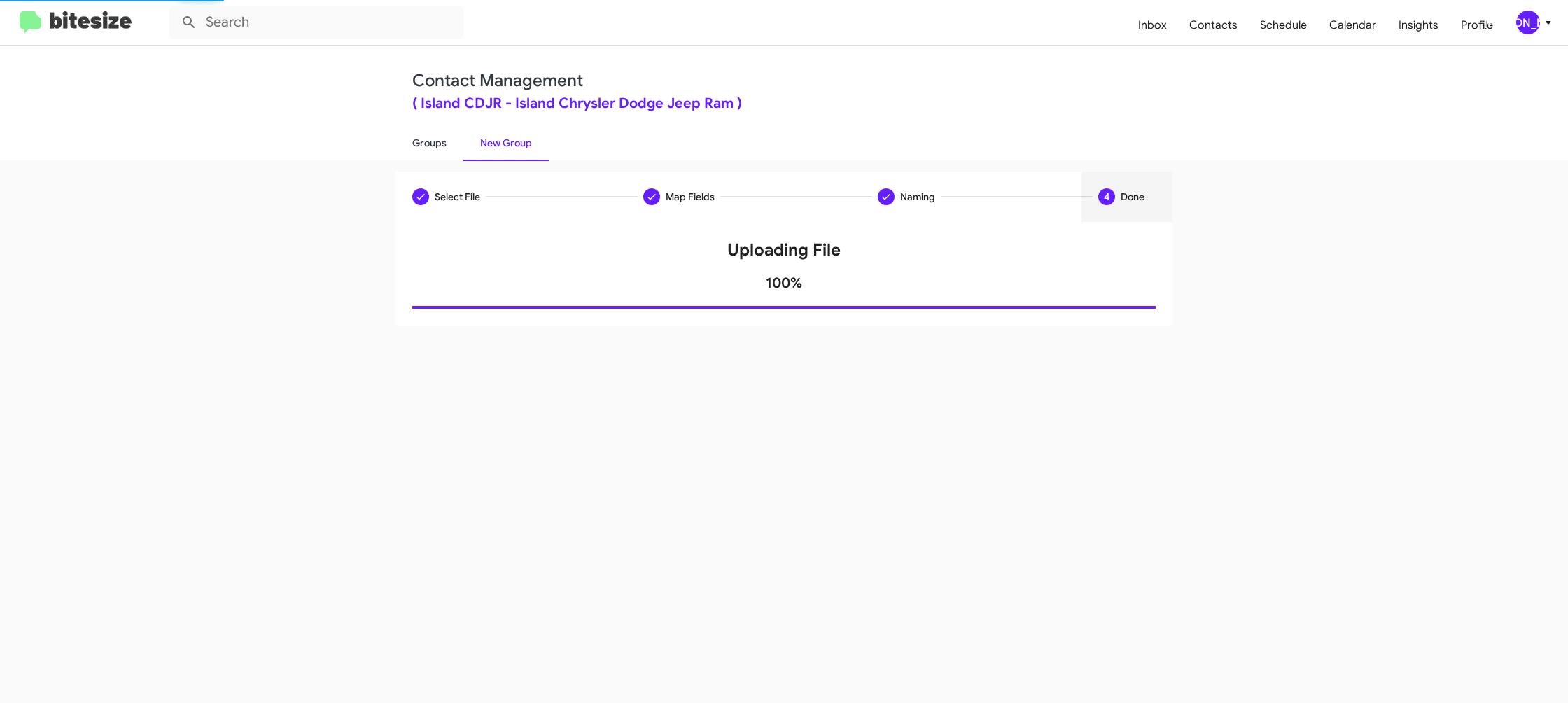
click at [443, 132] on link "Groups" at bounding box center [429, 143] width 68 height 37
type input "in:groups"
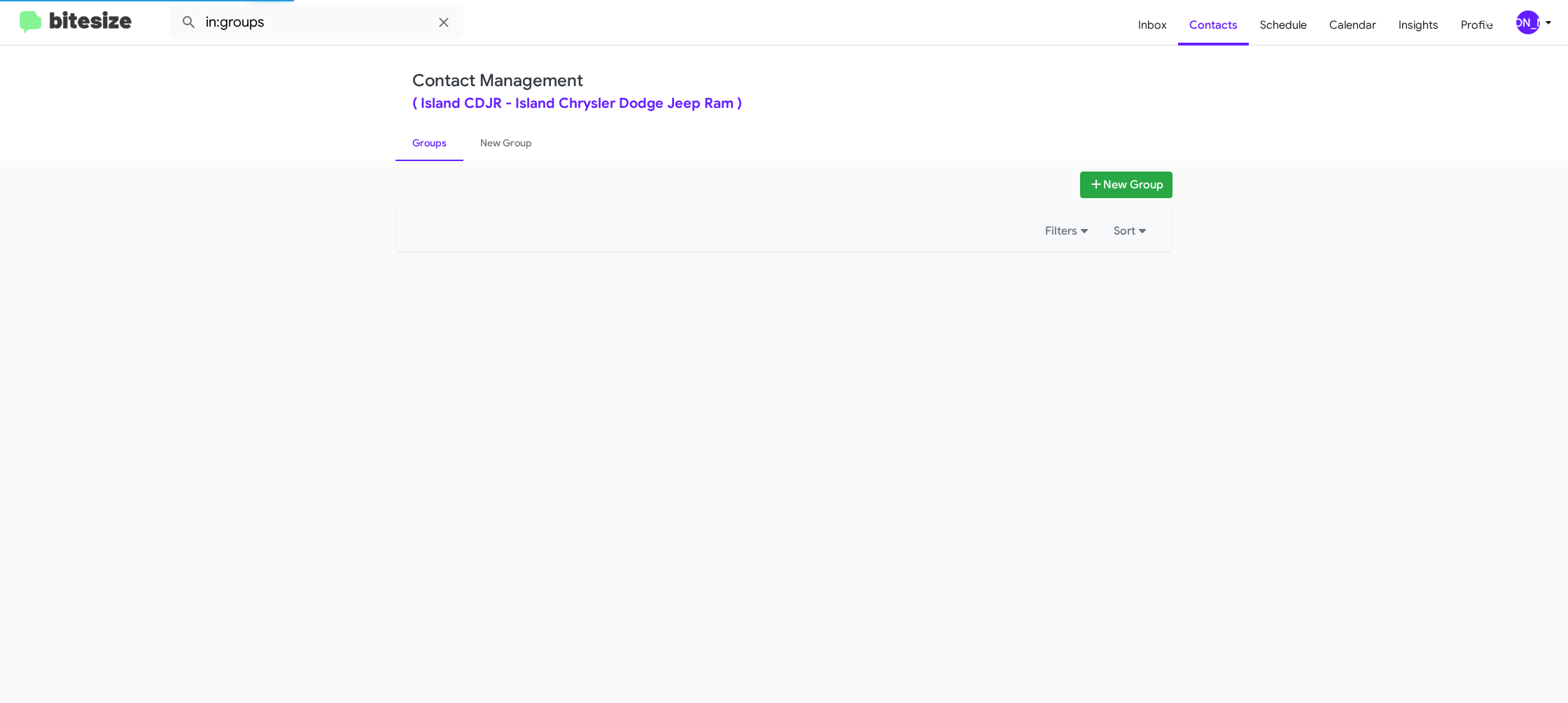
click at [443, 132] on link "Groups" at bounding box center [429, 143] width 68 height 37
click at [469, 133] on link "New Group" at bounding box center [506, 143] width 85 height 37
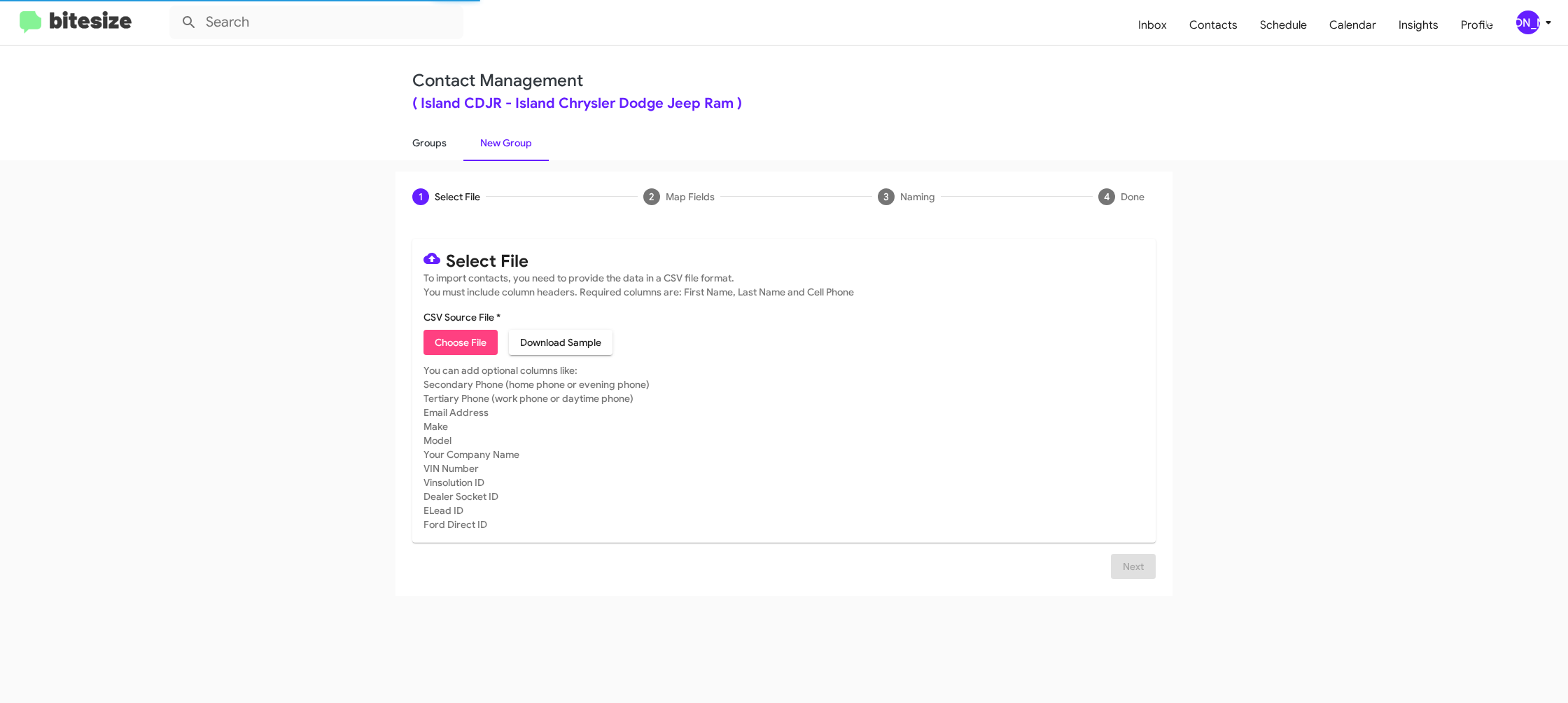
drag, startPoint x: 429, startPoint y: 140, endPoint x: 435, endPoint y: 152, distance: 13.4
click at [429, 140] on link "Groups" at bounding box center [429, 143] width 68 height 37
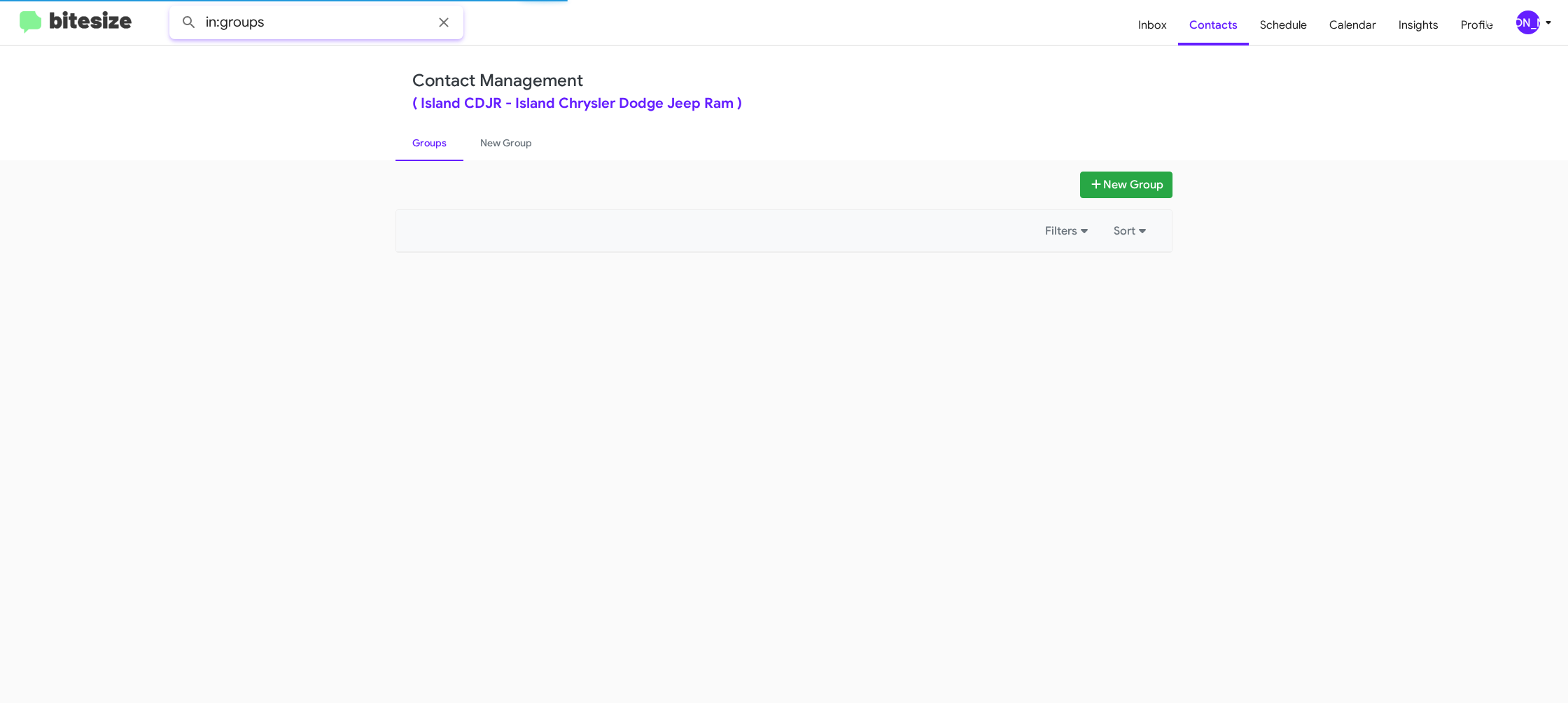
click at [342, 19] on input "in:groups" at bounding box center [317, 23] width 294 height 33
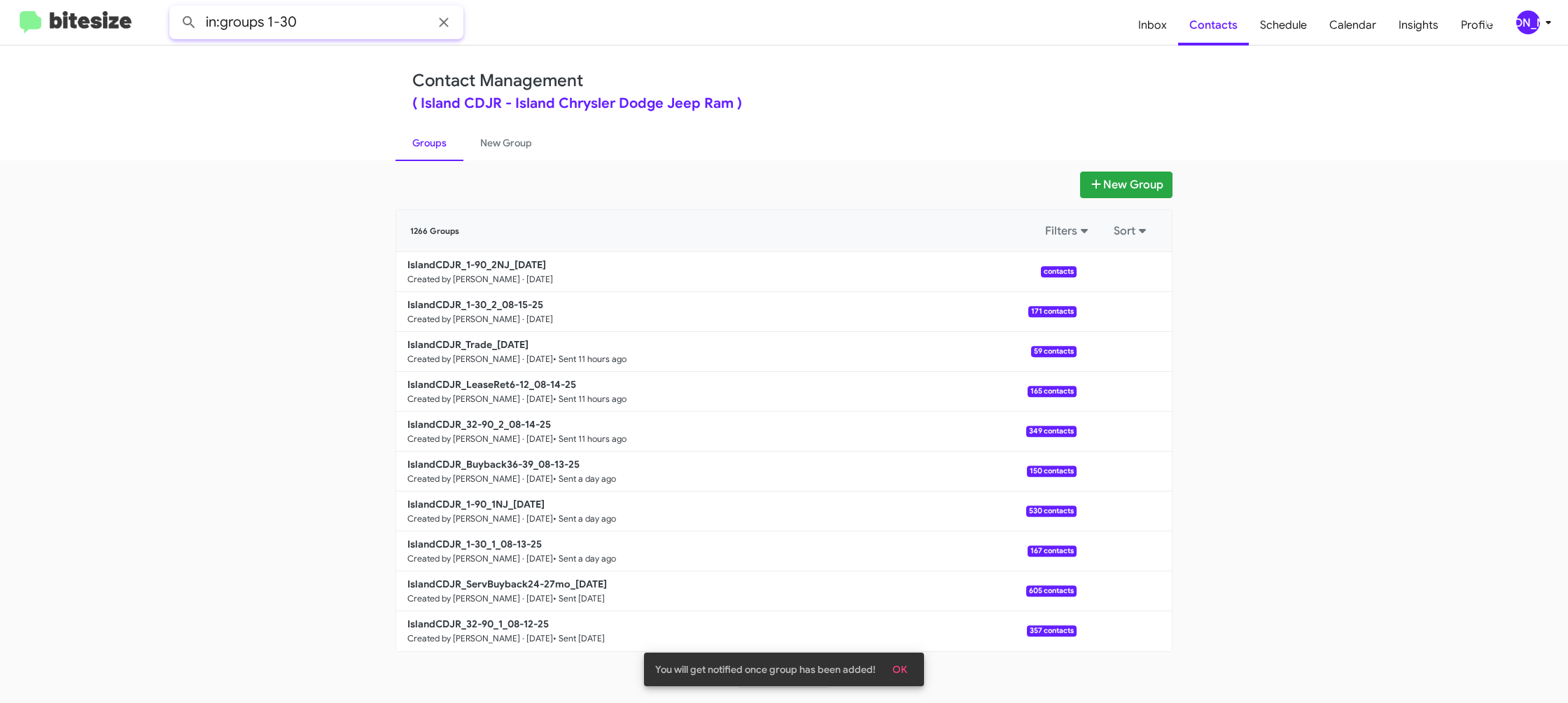
click at [175, 8] on button at bounding box center [189, 23] width 28 height 28
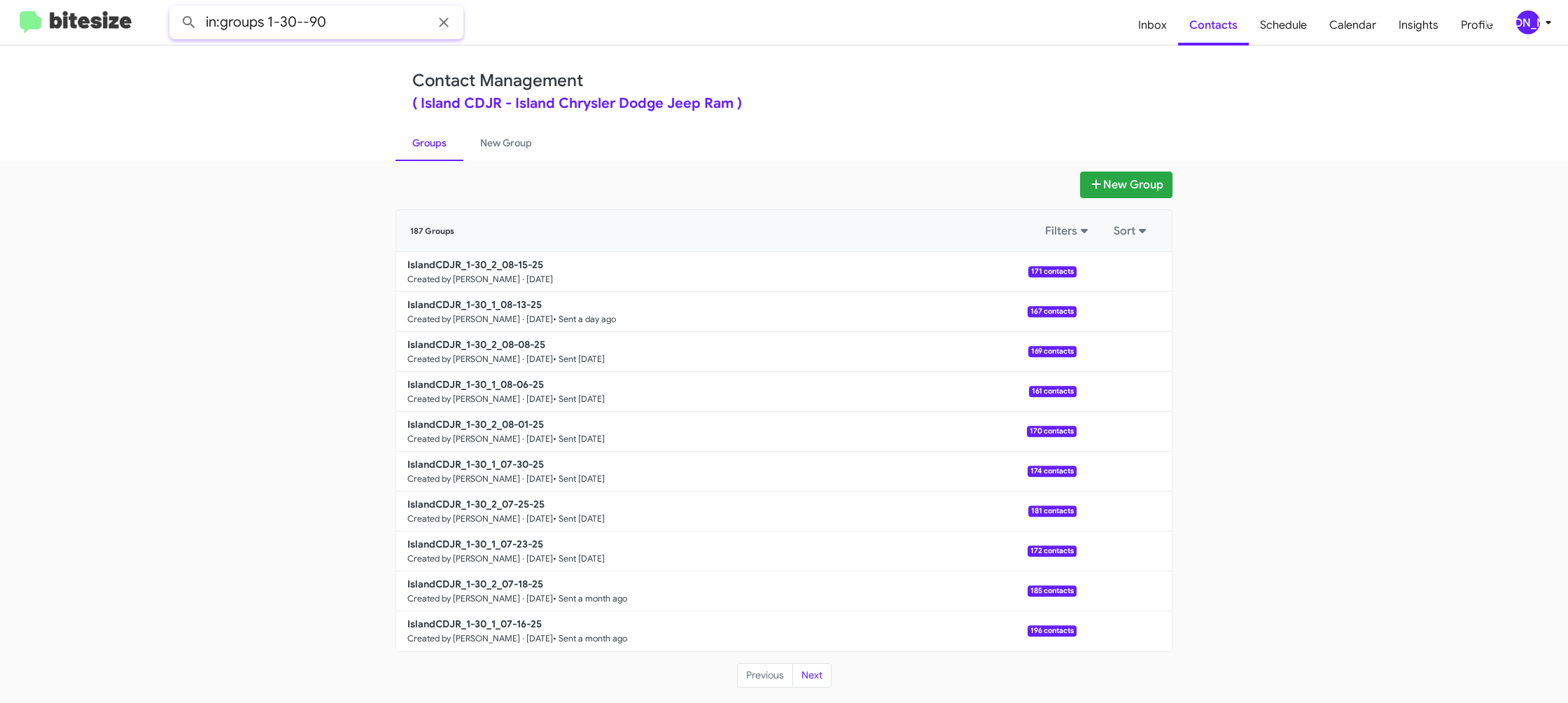
click at [175, 8] on button at bounding box center [189, 23] width 28 height 28
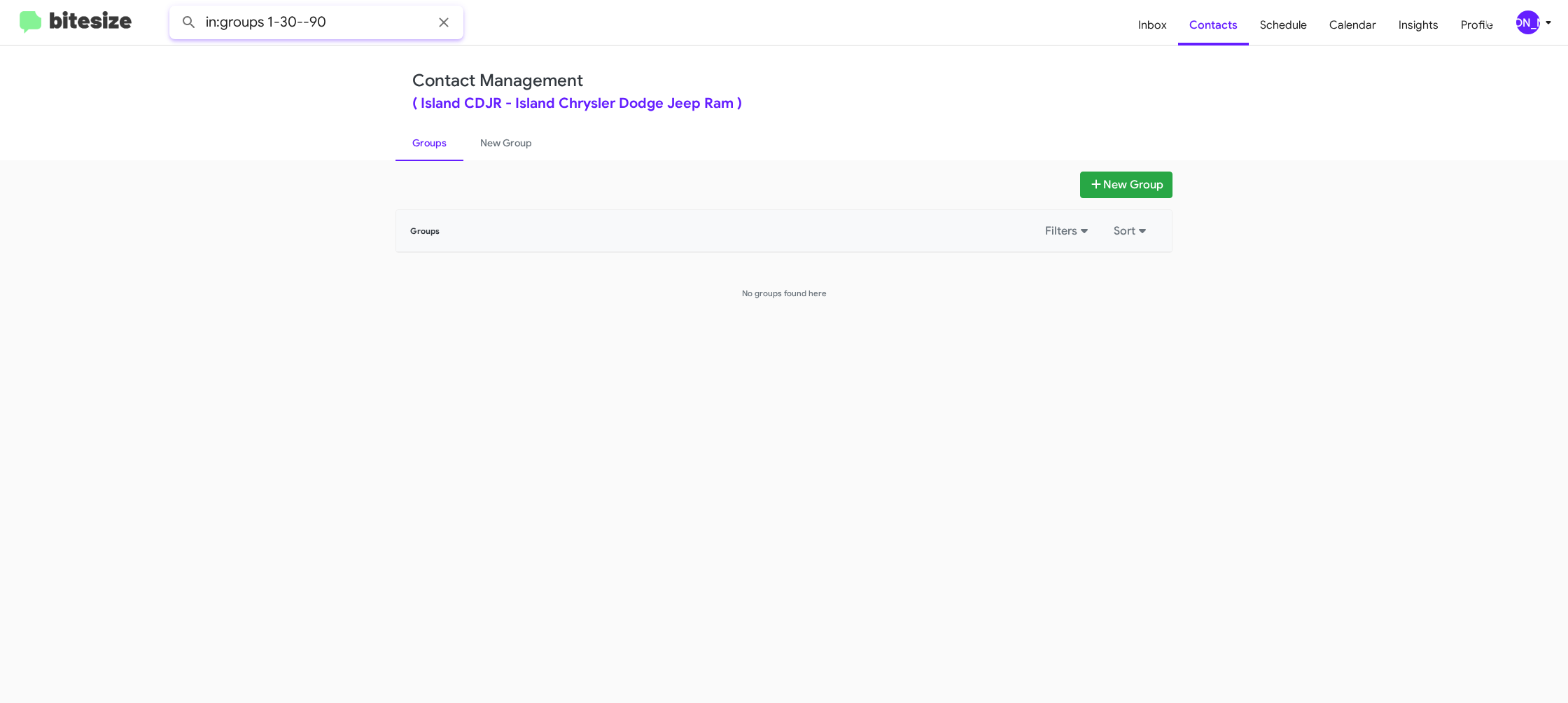
click at [297, 31] on input "in:groups 1-30--90" at bounding box center [317, 23] width 294 height 33
drag, startPoint x: 287, startPoint y: 23, endPoint x: 378, endPoint y: 35, distance: 91.8
click at [376, 36] on input "in:groups 1-30--90" at bounding box center [317, 23] width 294 height 33
type input "in:groups 1-90"
click at [175, 8] on button at bounding box center [189, 23] width 28 height 28
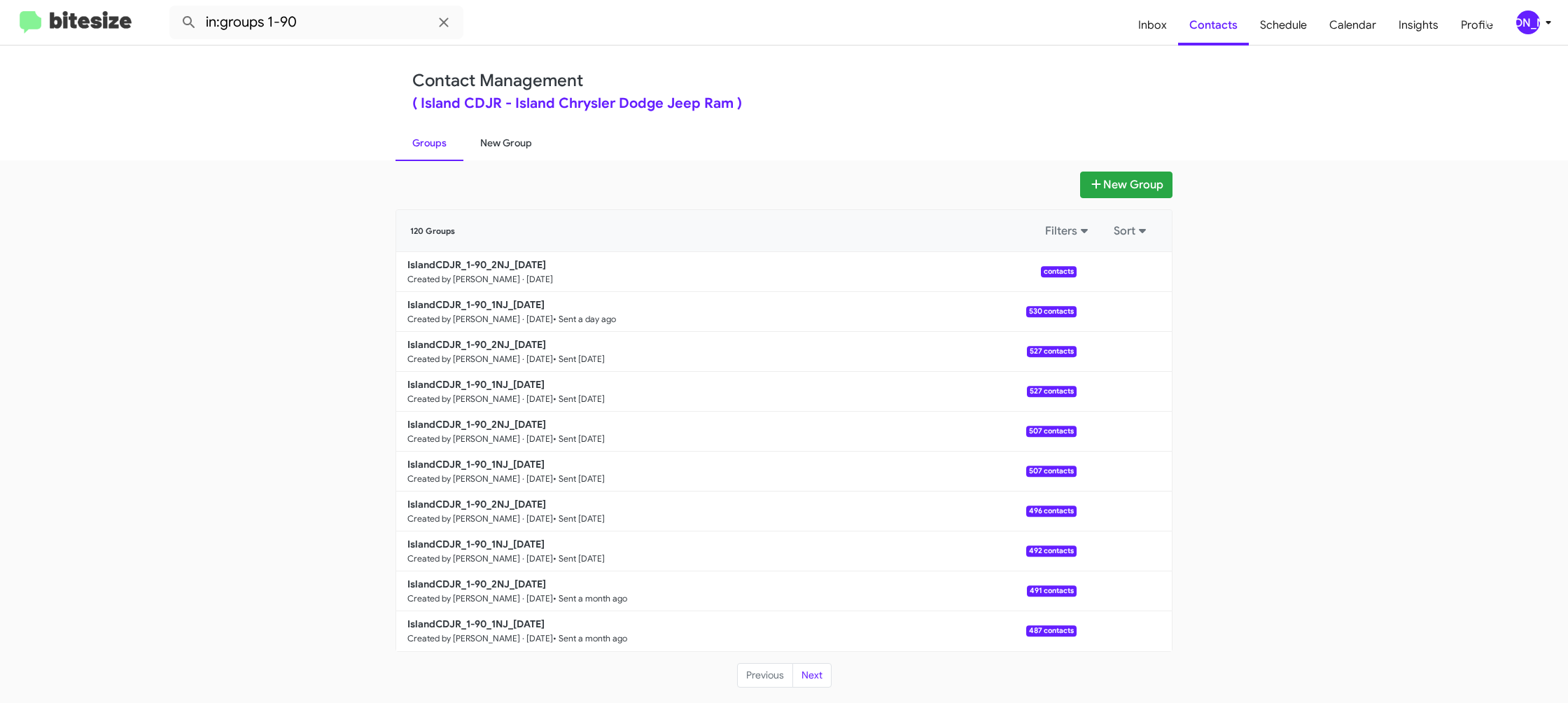
click at [515, 148] on link "New Group" at bounding box center [506, 143] width 85 height 37
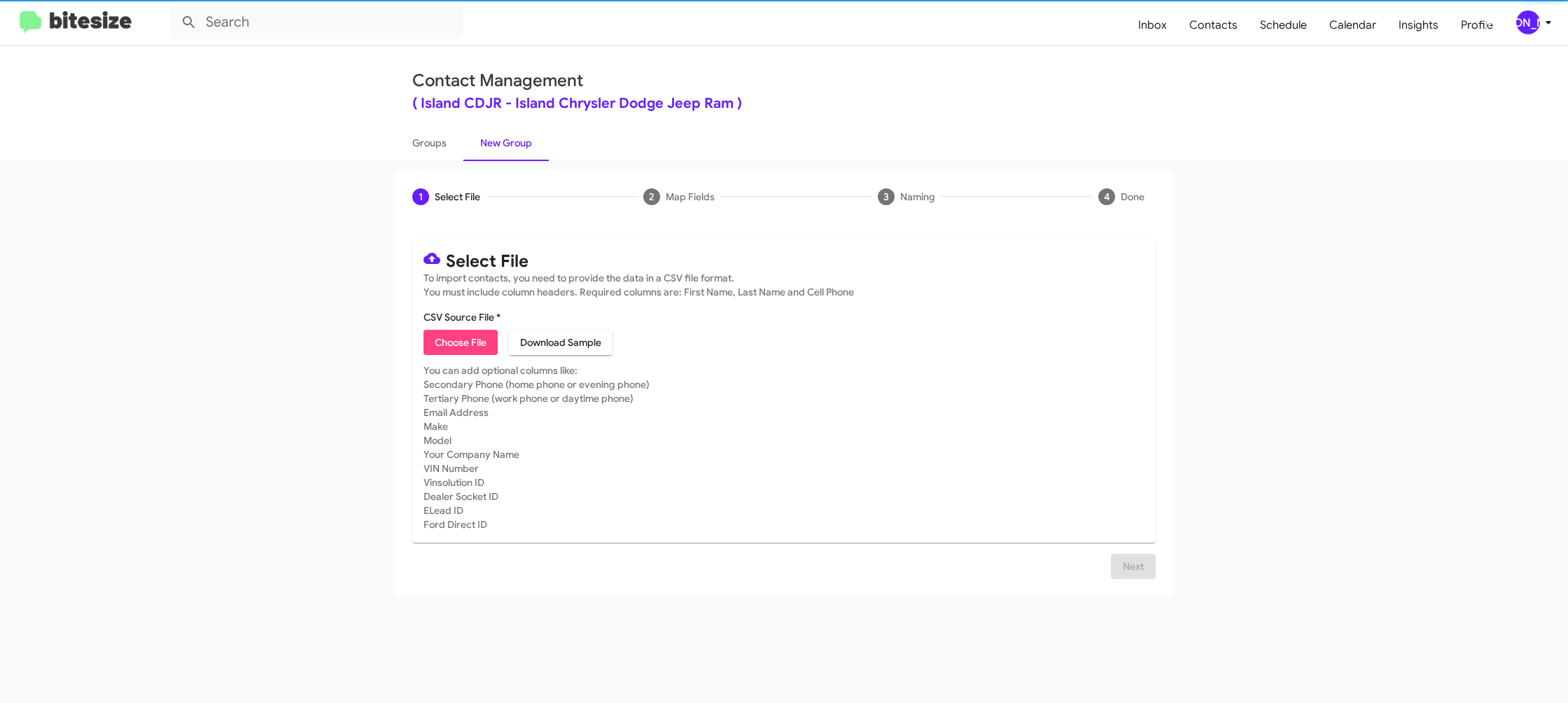
drag, startPoint x: 469, startPoint y: 149, endPoint x: 352, endPoint y: 28, distance: 168.3
click at [441, 149] on link "Groups" at bounding box center [429, 143] width 68 height 37
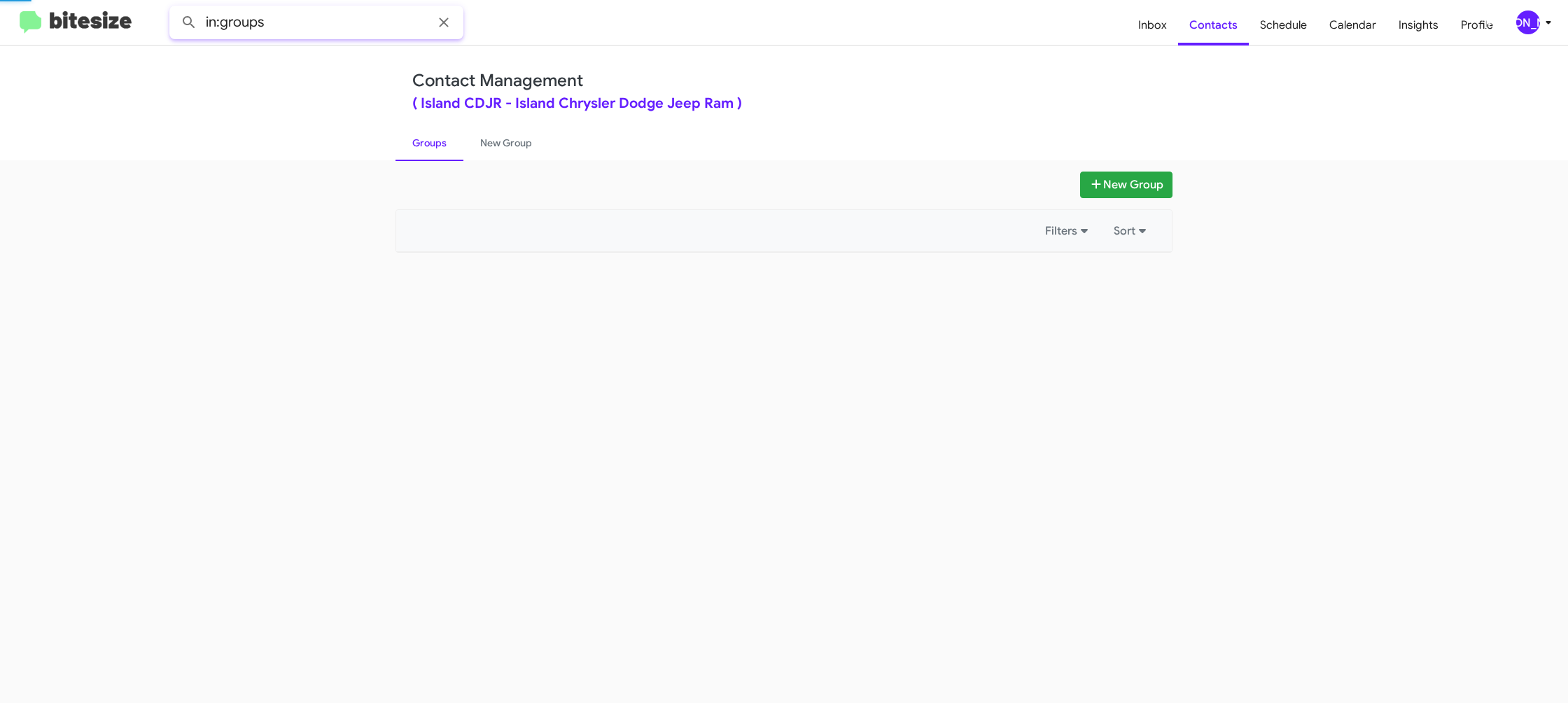
drag, startPoint x: 324, startPoint y: 22, endPoint x: 332, endPoint y: 25, distance: 8.5
click at [324, 23] on input "in:groups" at bounding box center [317, 23] width 294 height 33
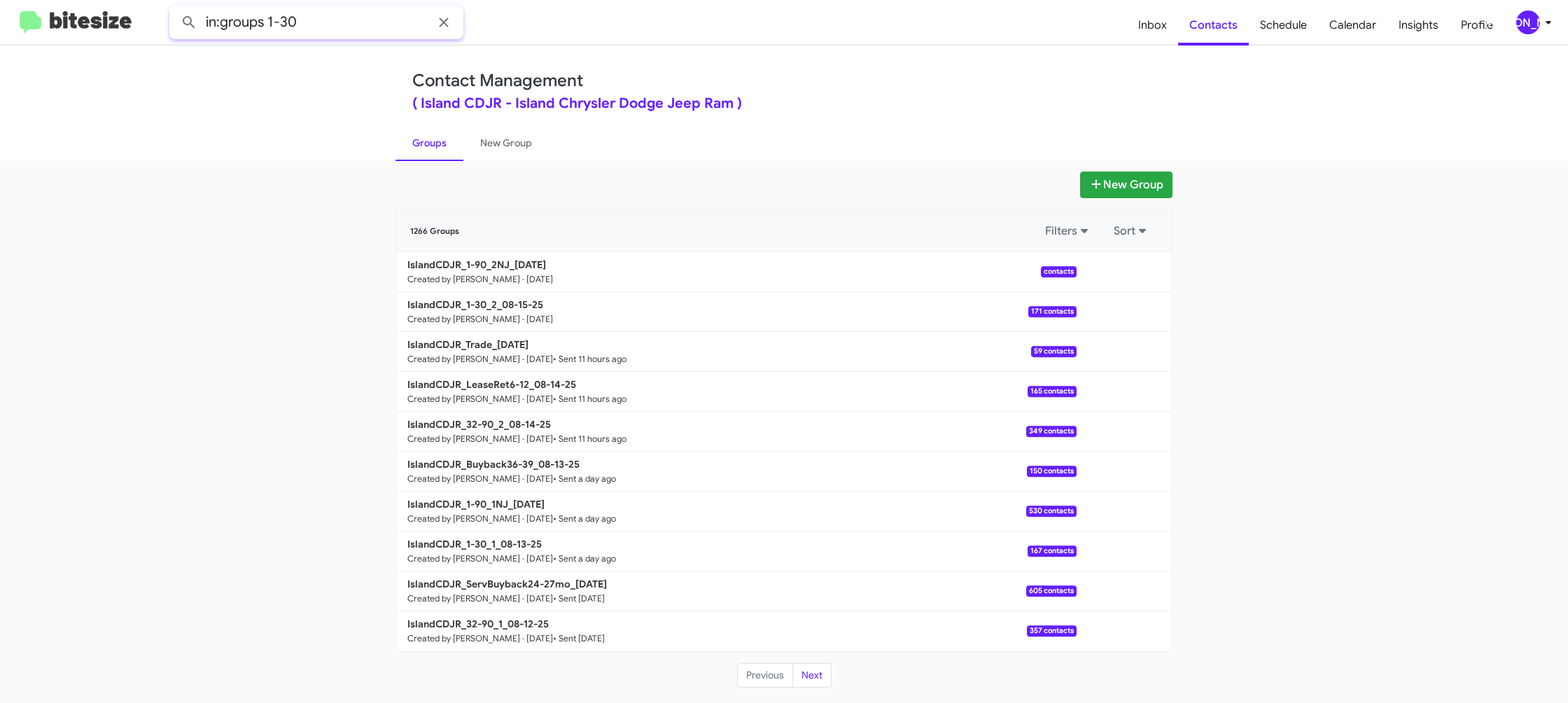
type input "in:groups 1-30"
click at [175, 8] on button at bounding box center [189, 23] width 28 height 28
click at [494, 148] on link "New Group" at bounding box center [506, 143] width 85 height 37
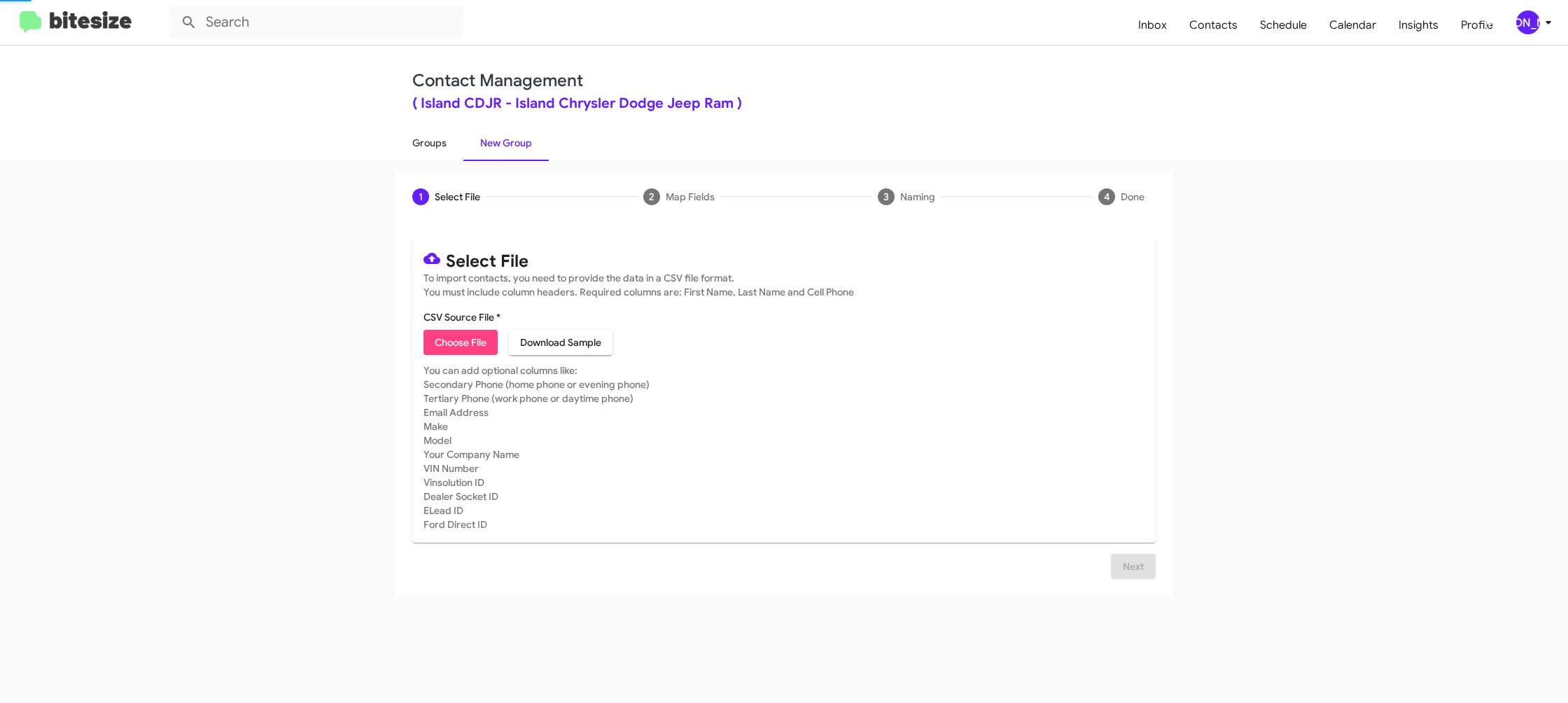
click at [414, 143] on link "Groups" at bounding box center [429, 143] width 68 height 37
drag, startPoint x: 414, startPoint y: 143, endPoint x: 371, endPoint y: 92, distance: 66.7
click at [414, 140] on link "Groups" at bounding box center [429, 143] width 68 height 37
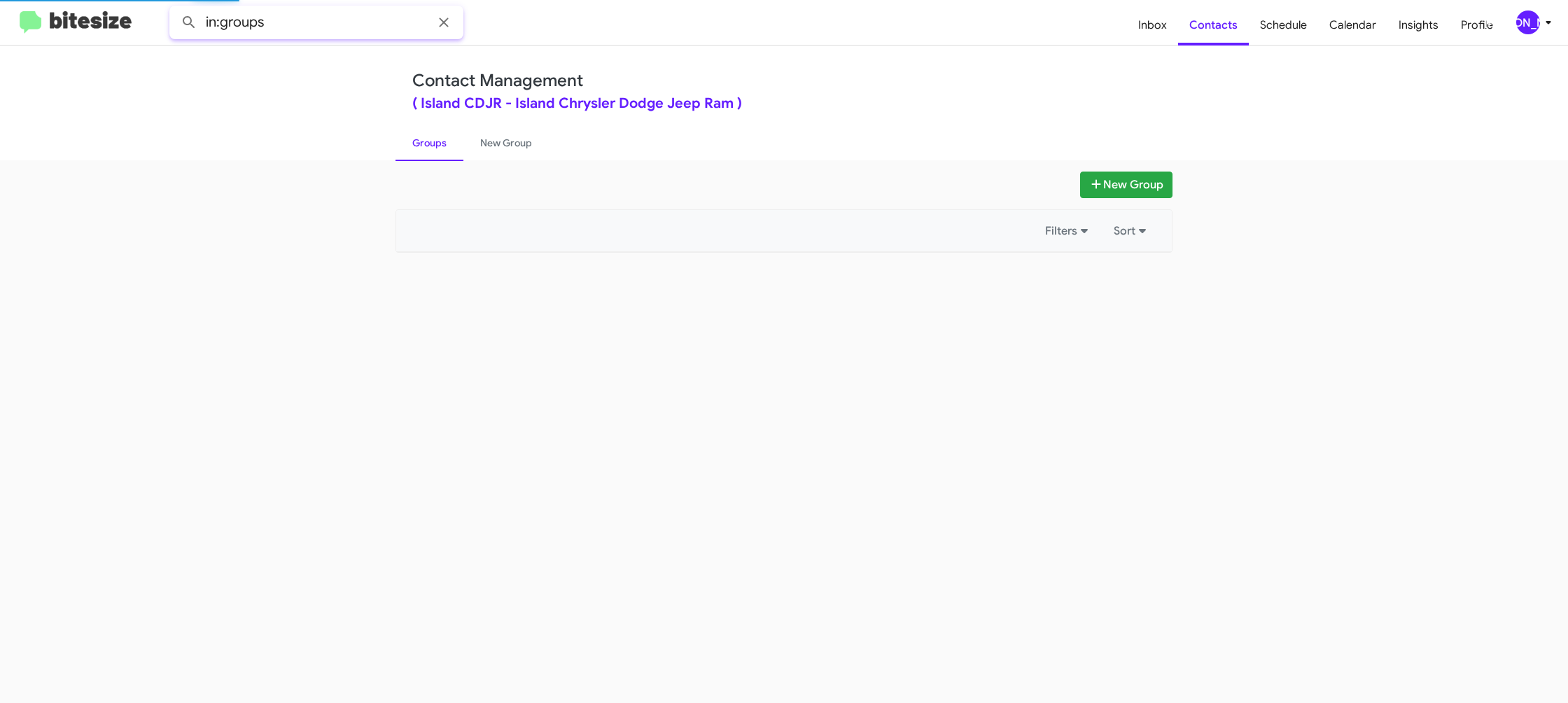
click at [332, 23] on input "in:groups" at bounding box center [317, 23] width 294 height 33
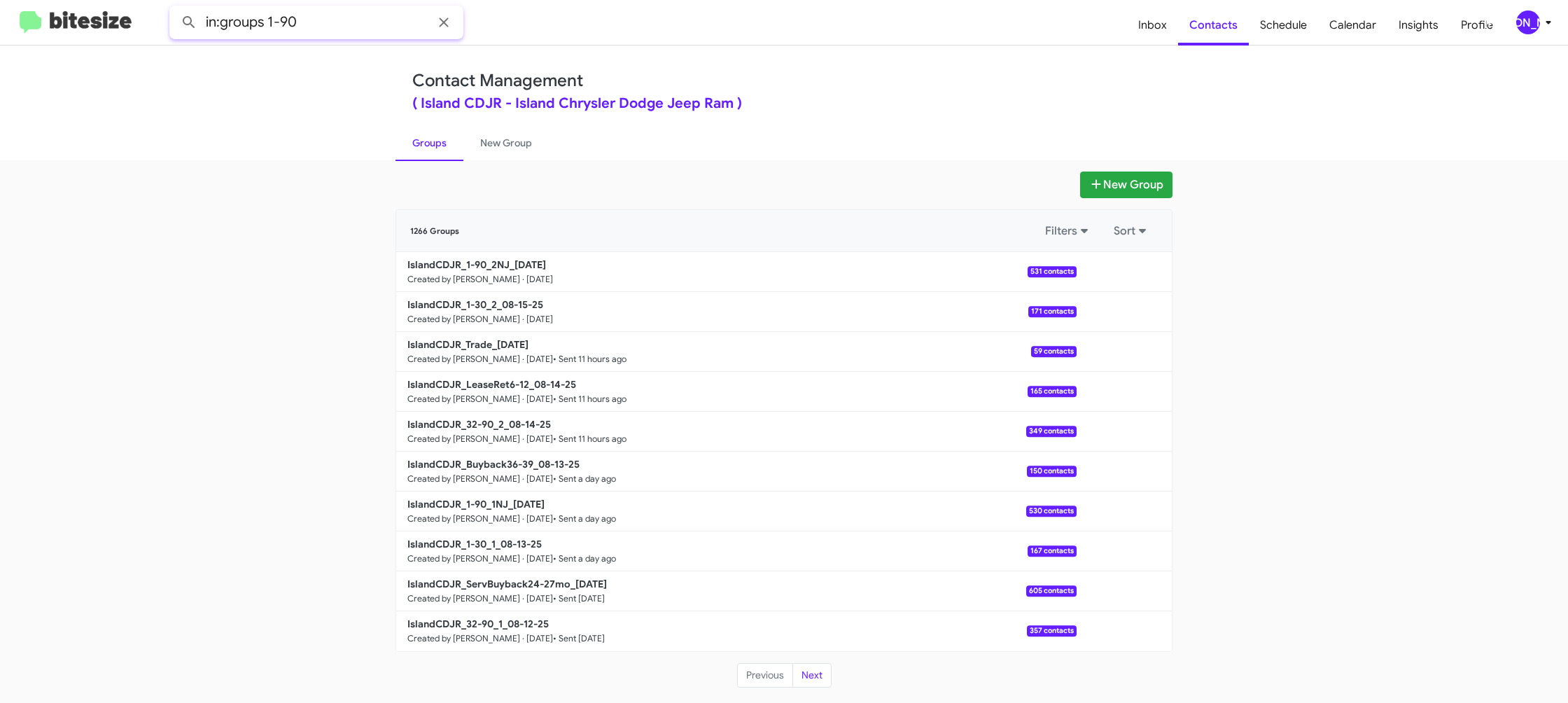
type input "in:groups 1-90"
click at [175, 8] on button at bounding box center [189, 23] width 28 height 28
drag, startPoint x: 489, startPoint y: 140, endPoint x: 442, endPoint y: 140, distance: 47.0
click at [489, 140] on link "New Group" at bounding box center [506, 143] width 85 height 37
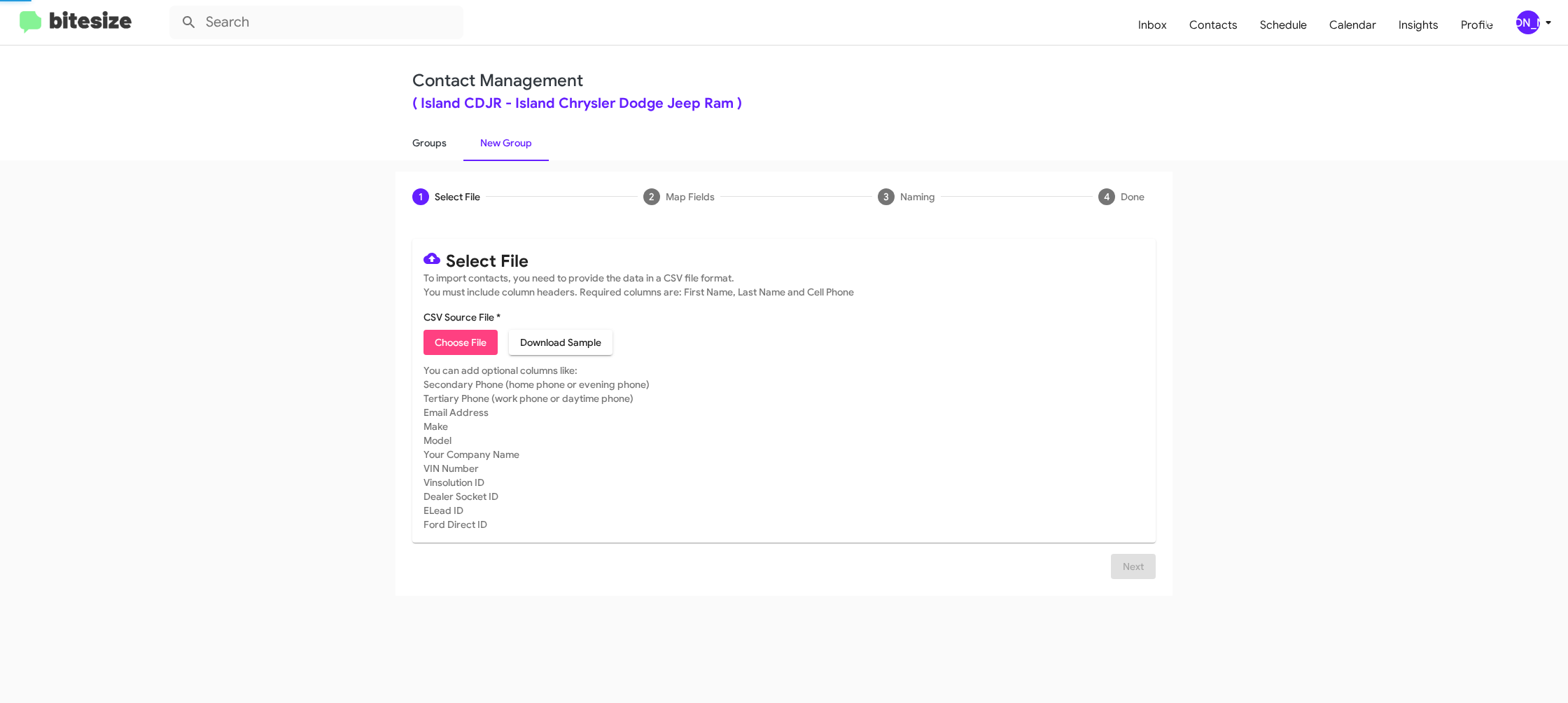
click at [442, 140] on link "Groups" at bounding box center [429, 143] width 68 height 37
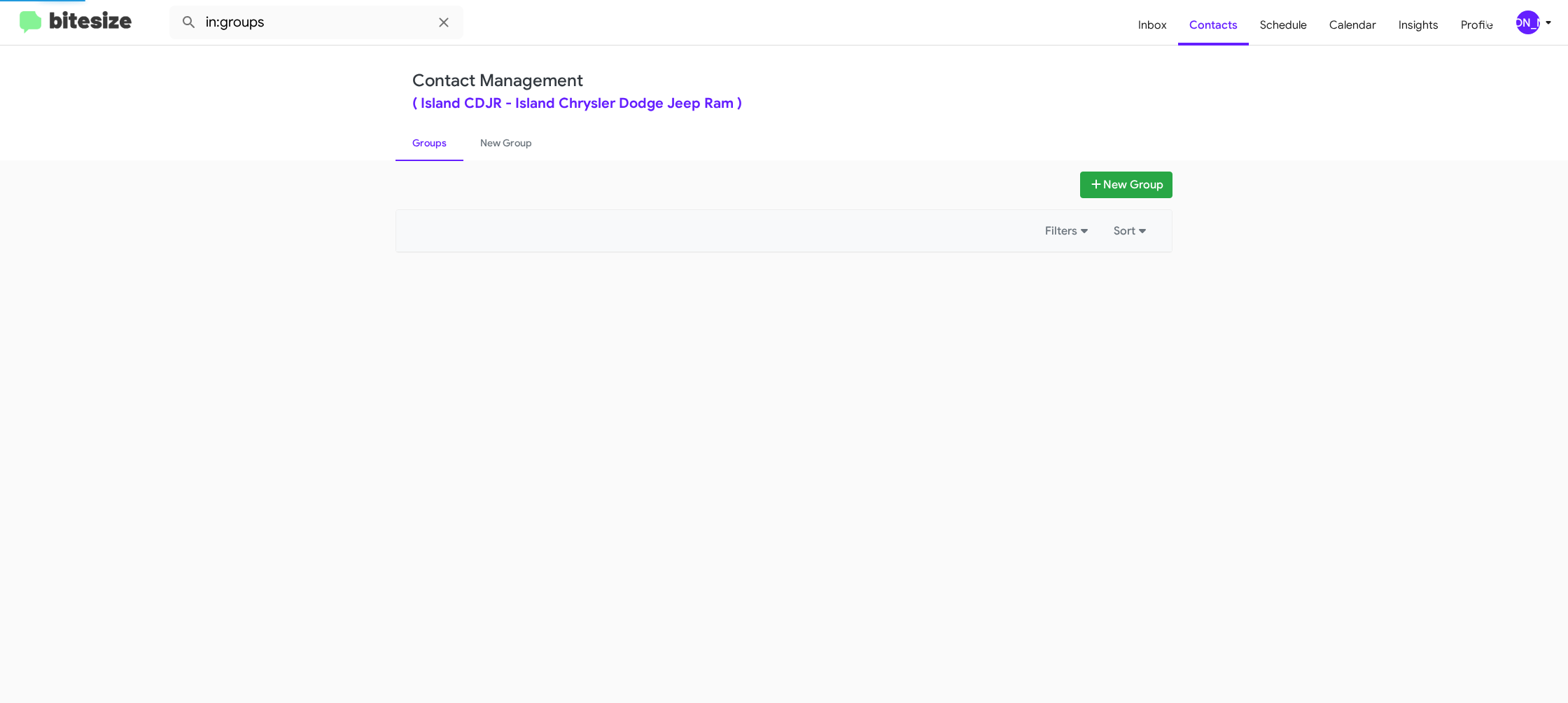
click at [442, 140] on link "Groups" at bounding box center [429, 143] width 68 height 37
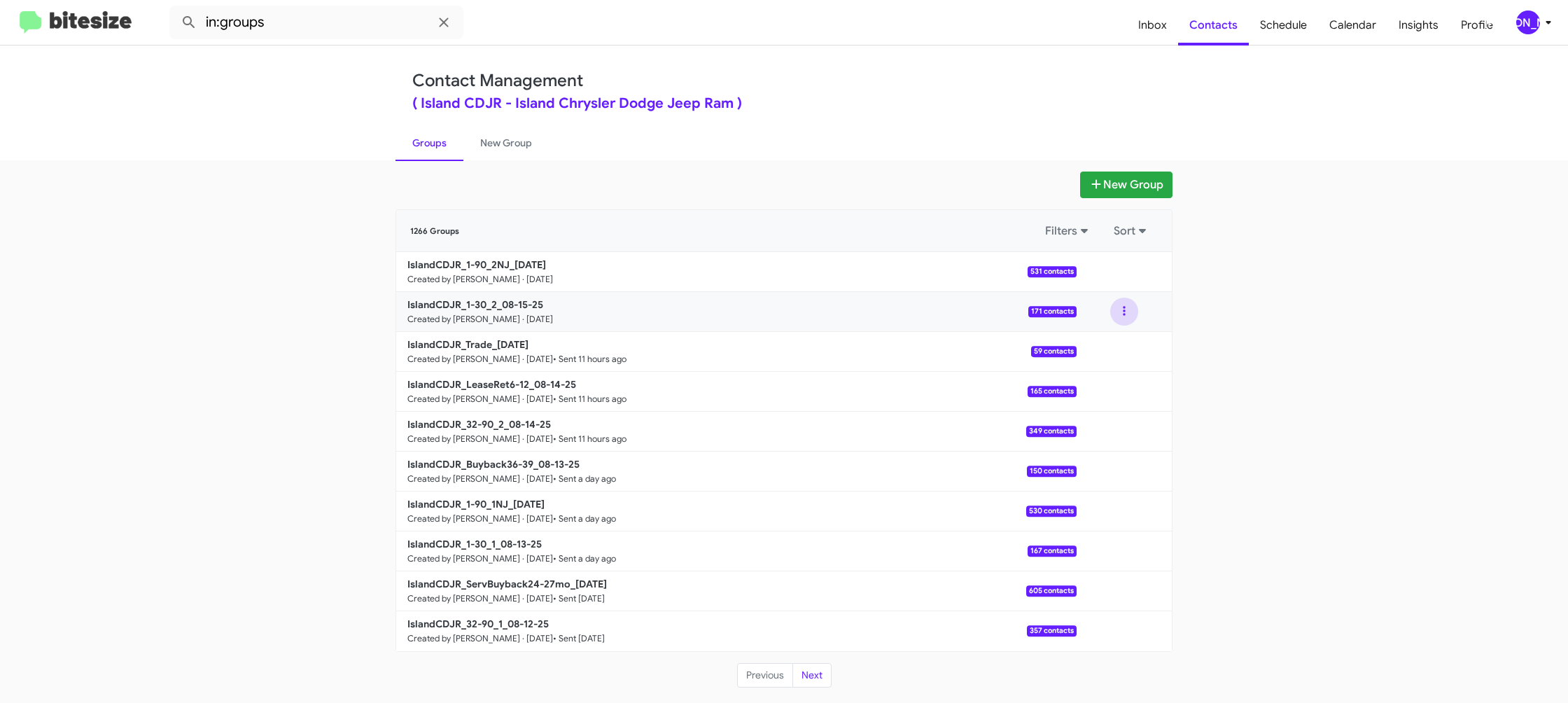
click at [1125, 318] on button at bounding box center [1124, 312] width 28 height 28
click at [1113, 344] on button "View contacts" at bounding box center [1082, 349] width 112 height 33
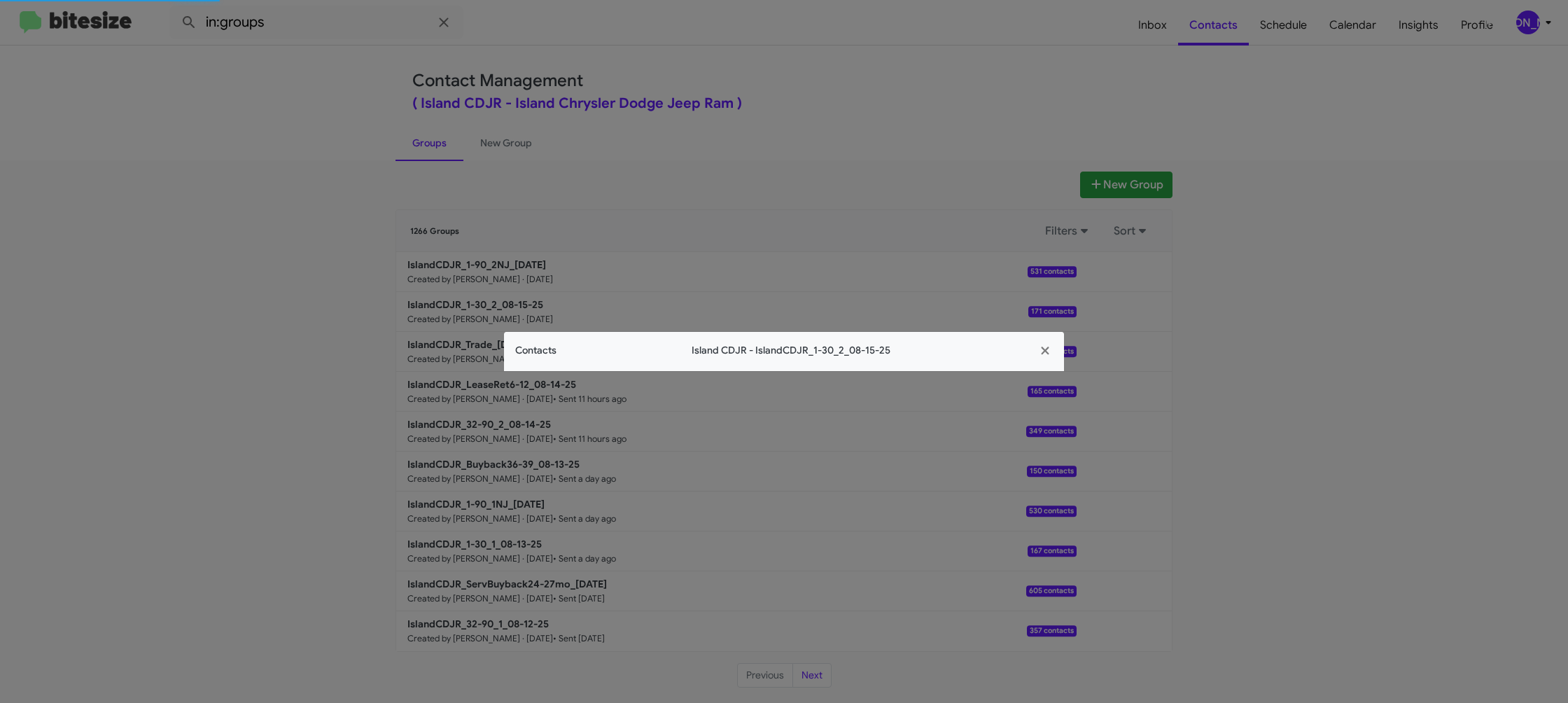
click at [542, 360] on div "Contacts Island CDJR - IslandCDJR_1-30_2_08-15-25" at bounding box center [784, 351] width 560 height 39
click at [542, 360] on app-contacts-modal "Contacts Island CDJR - IslandCDJR_1-30_2_08-15-25" at bounding box center [784, 351] width 560 height 39
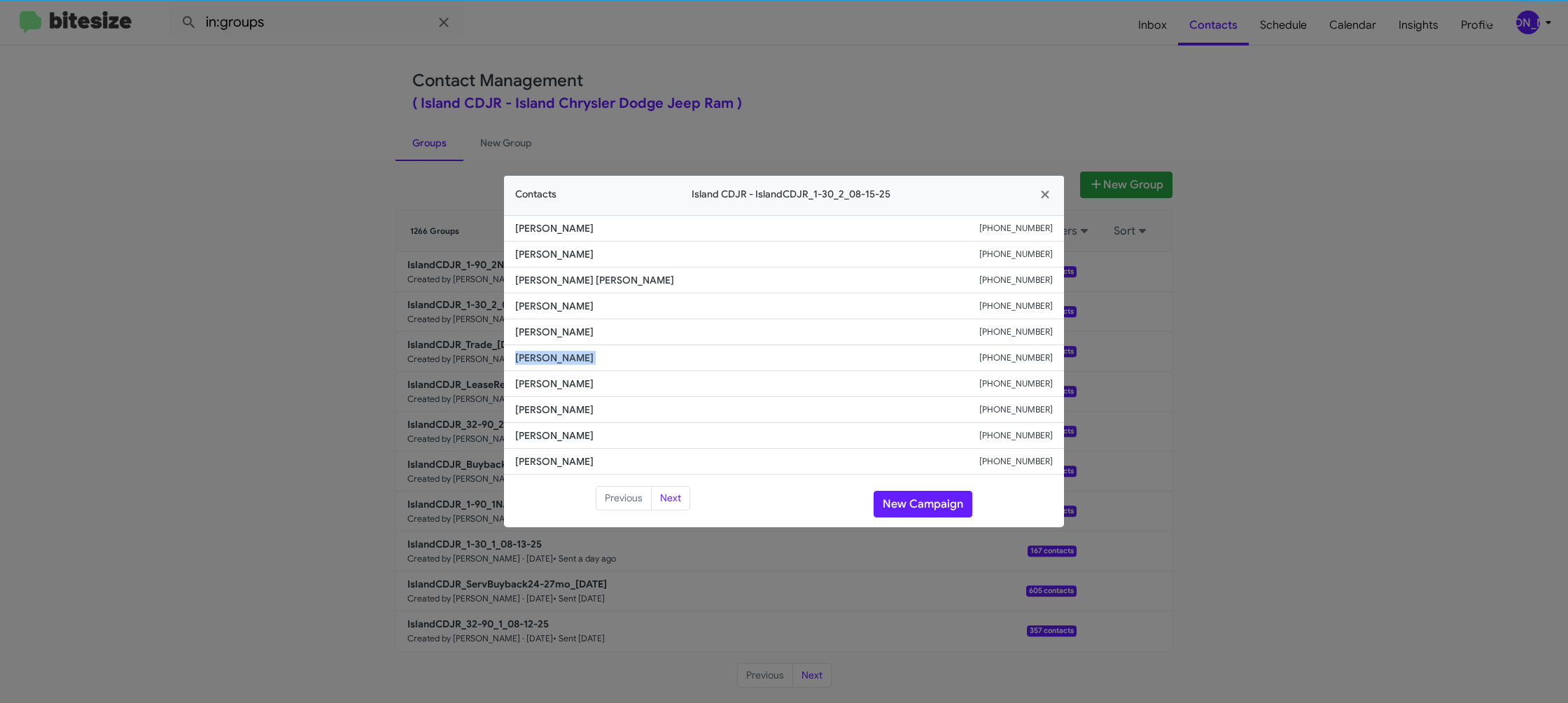
click at [542, 360] on span "Mohaned Alonari" at bounding box center [747, 358] width 464 height 14
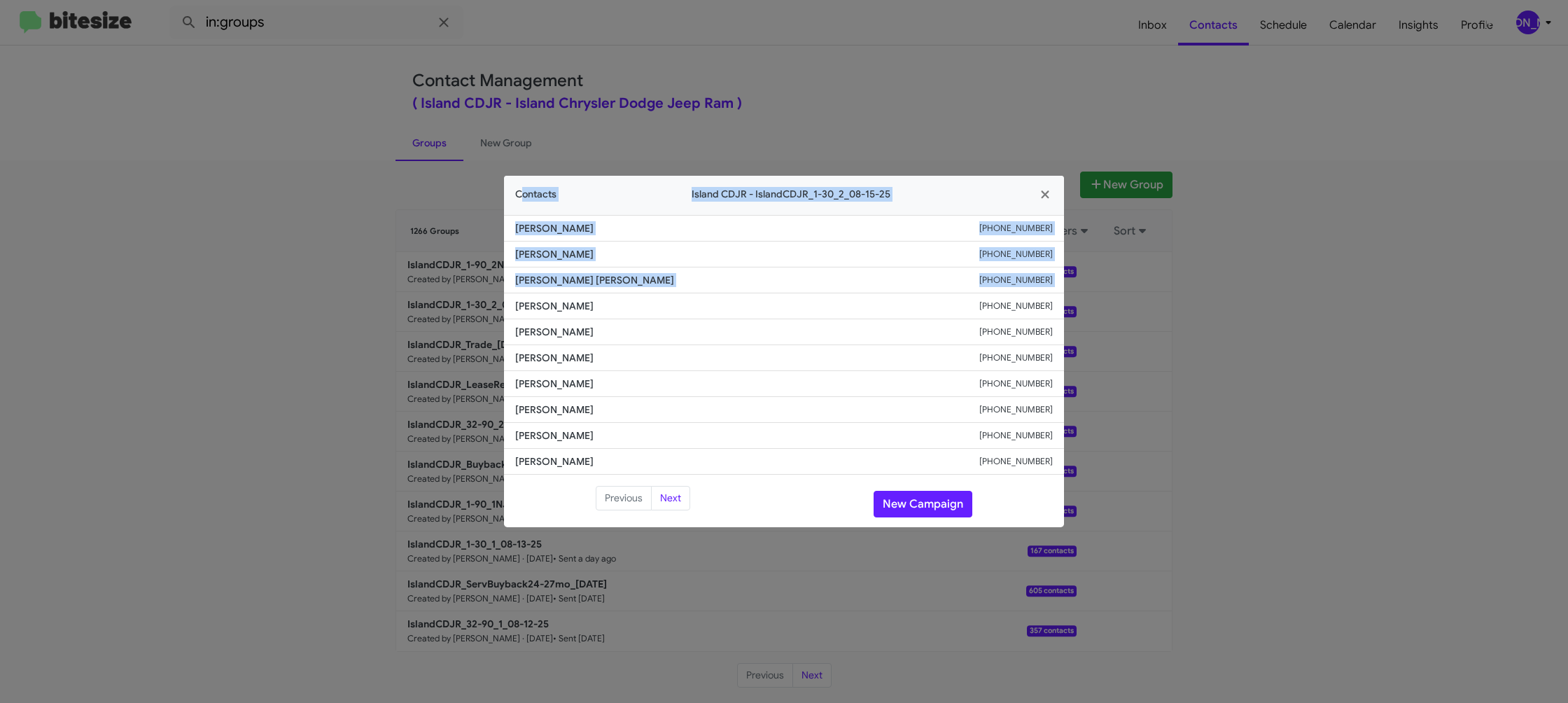
drag, startPoint x: 368, startPoint y: 110, endPoint x: 581, endPoint y: 352, distance: 322.4
click at [606, 309] on modal-container "Contacts Island CDJR - IslandCDJR_1-30_2_08-15-25 Martin Hernandez +16469062550…" at bounding box center [784, 351] width 1568 height 703
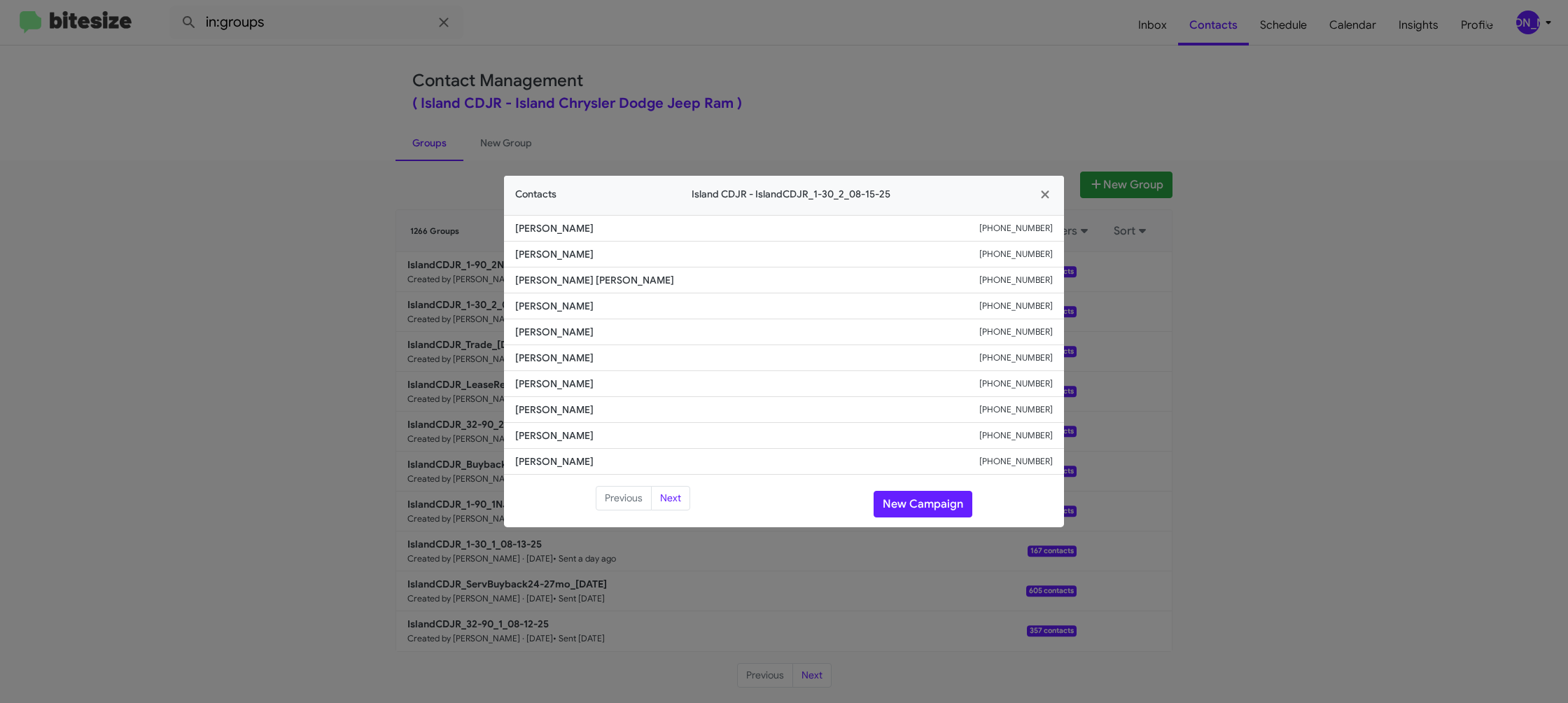
click at [559, 377] on span "Richard Torres" at bounding box center [747, 384] width 464 height 14
click at [567, 354] on span "Mohaned Alonari" at bounding box center [747, 358] width 464 height 14
click at [566, 354] on span "Mohaned Alonari" at bounding box center [747, 358] width 464 height 14
copy span "Mohaned Alonari"
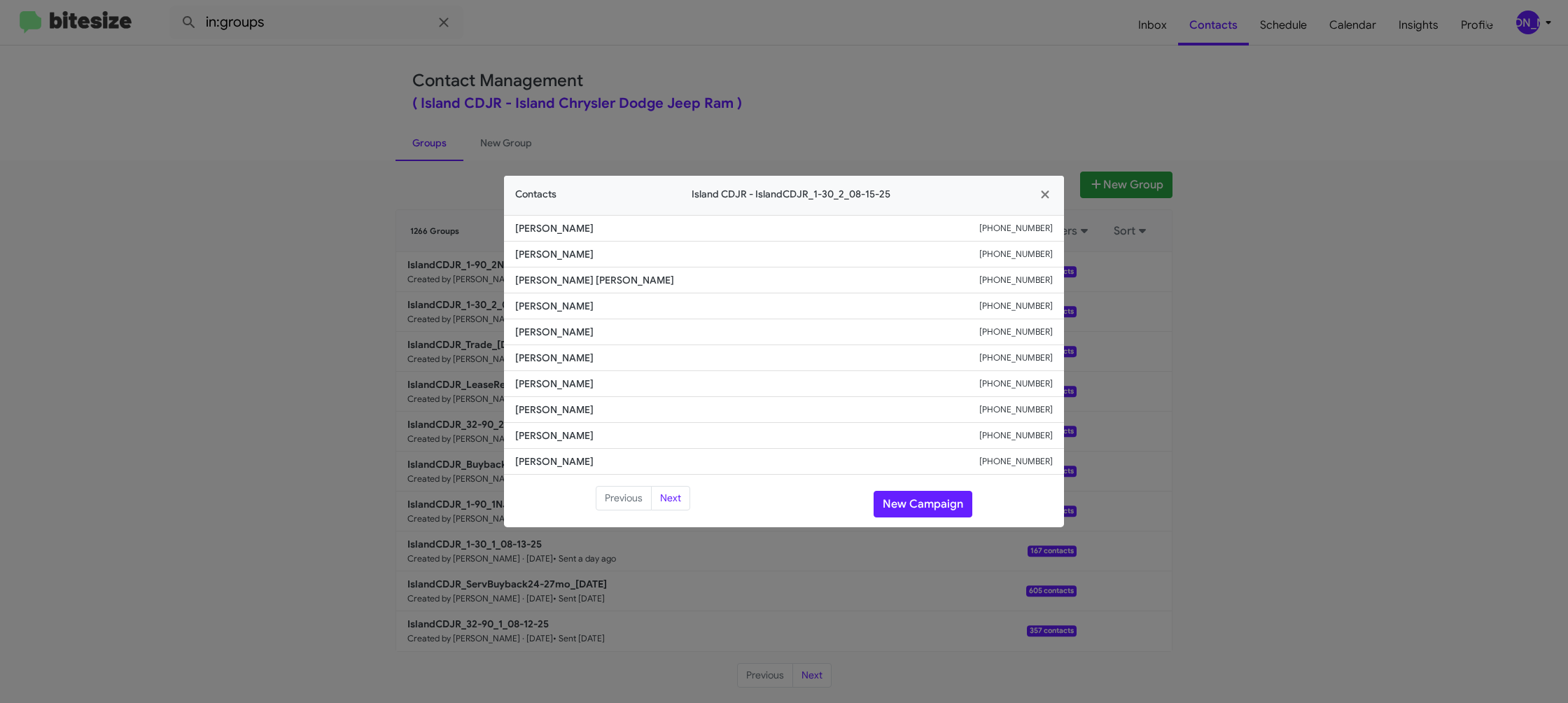
drag, startPoint x: 900, startPoint y: 79, endPoint x: 1051, endPoint y: 211, distance: 200.6
click at [900, 79] on modal-container "Contacts Island CDJR - IslandCDJR_1-30_2_08-15-25 Martin Hernandez +16469062550…" at bounding box center [784, 351] width 1568 height 703
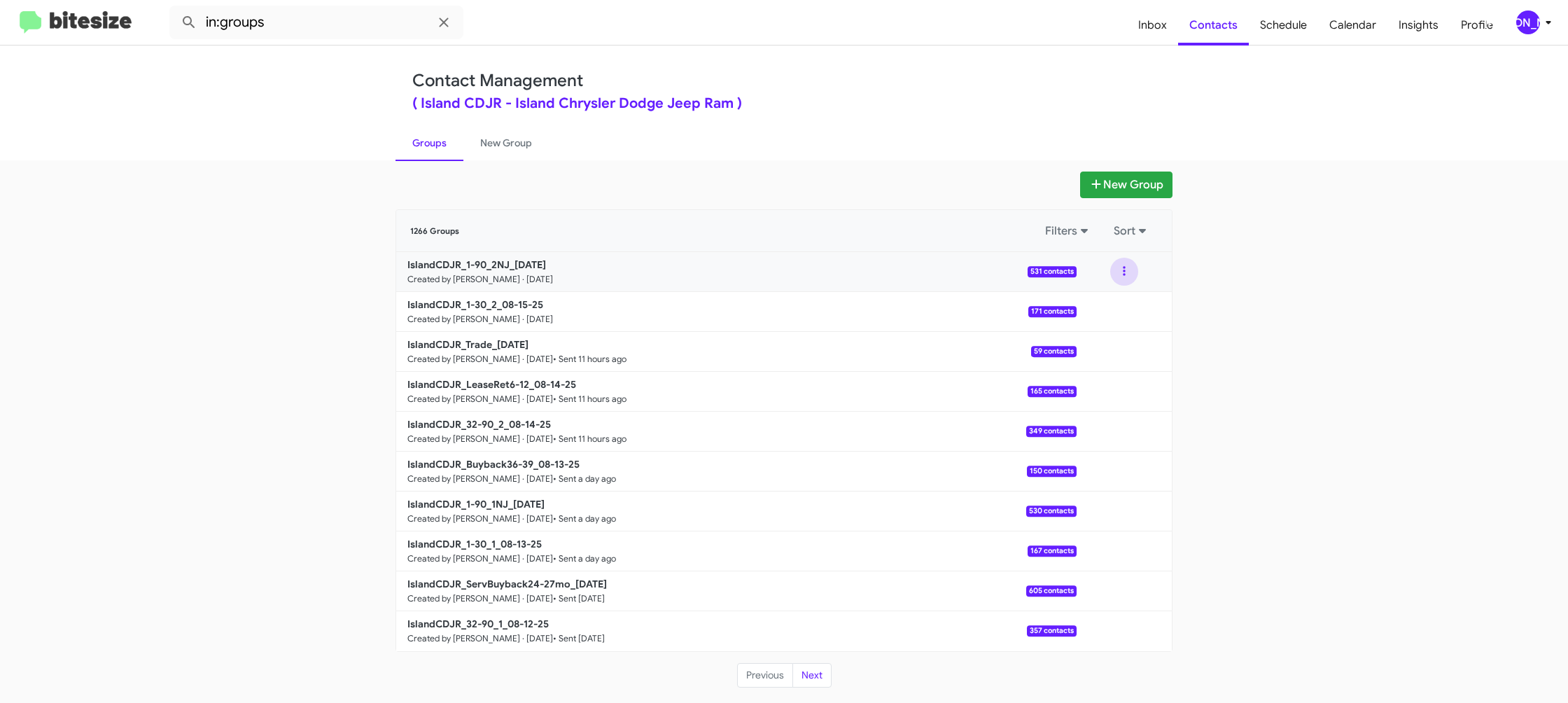
drag, startPoint x: 1123, startPoint y: 271, endPoint x: 1125, endPoint y: 282, distance: 11.2
click at [1123, 271] on button at bounding box center [1124, 272] width 28 height 28
click at [1122, 299] on button "View contacts" at bounding box center [1082, 309] width 112 height 33
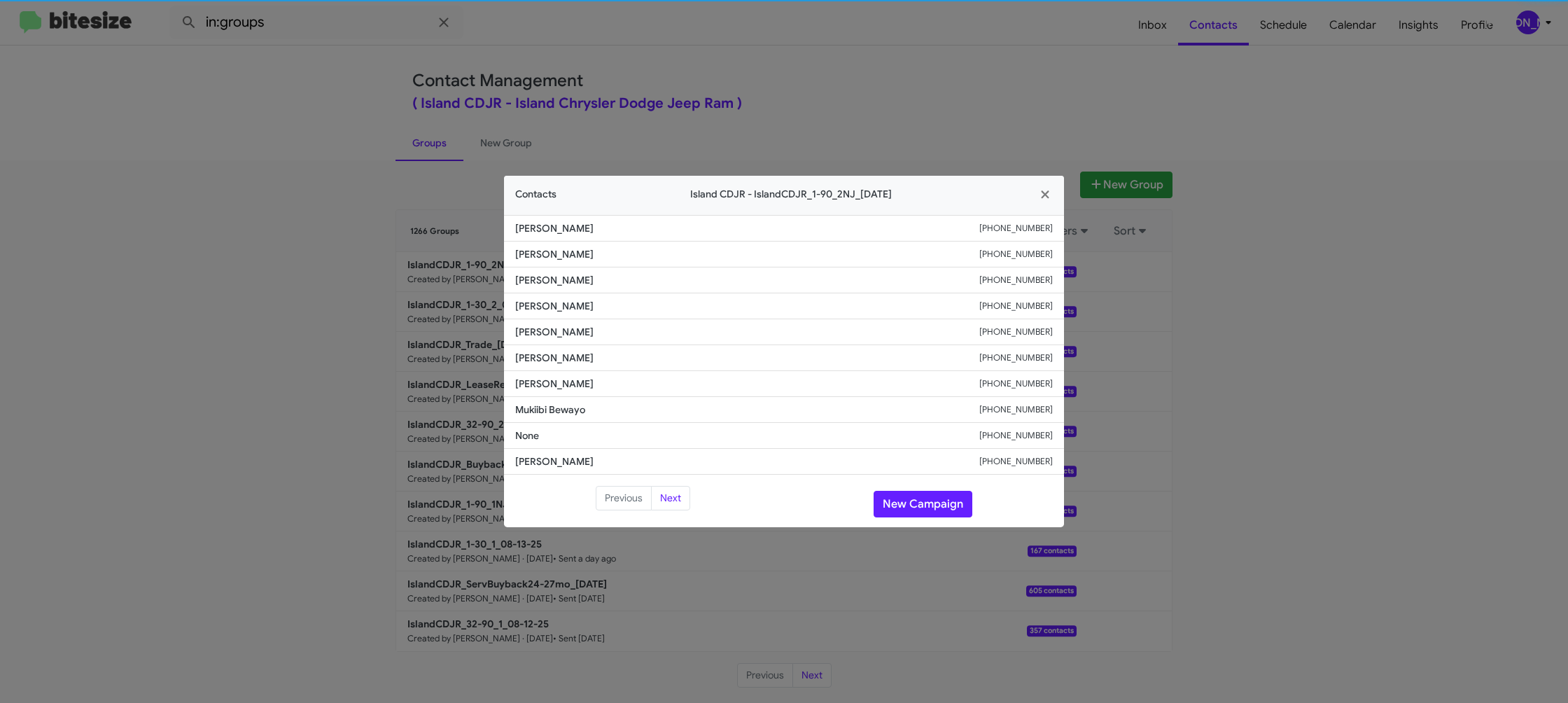
click at [545, 348] on li "John Cromartie +18629029430" at bounding box center [784, 358] width 560 height 26
copy span "John Cromartie"
drag, startPoint x: 546, startPoint y: 64, endPoint x: 595, endPoint y: 106, distance: 64.5
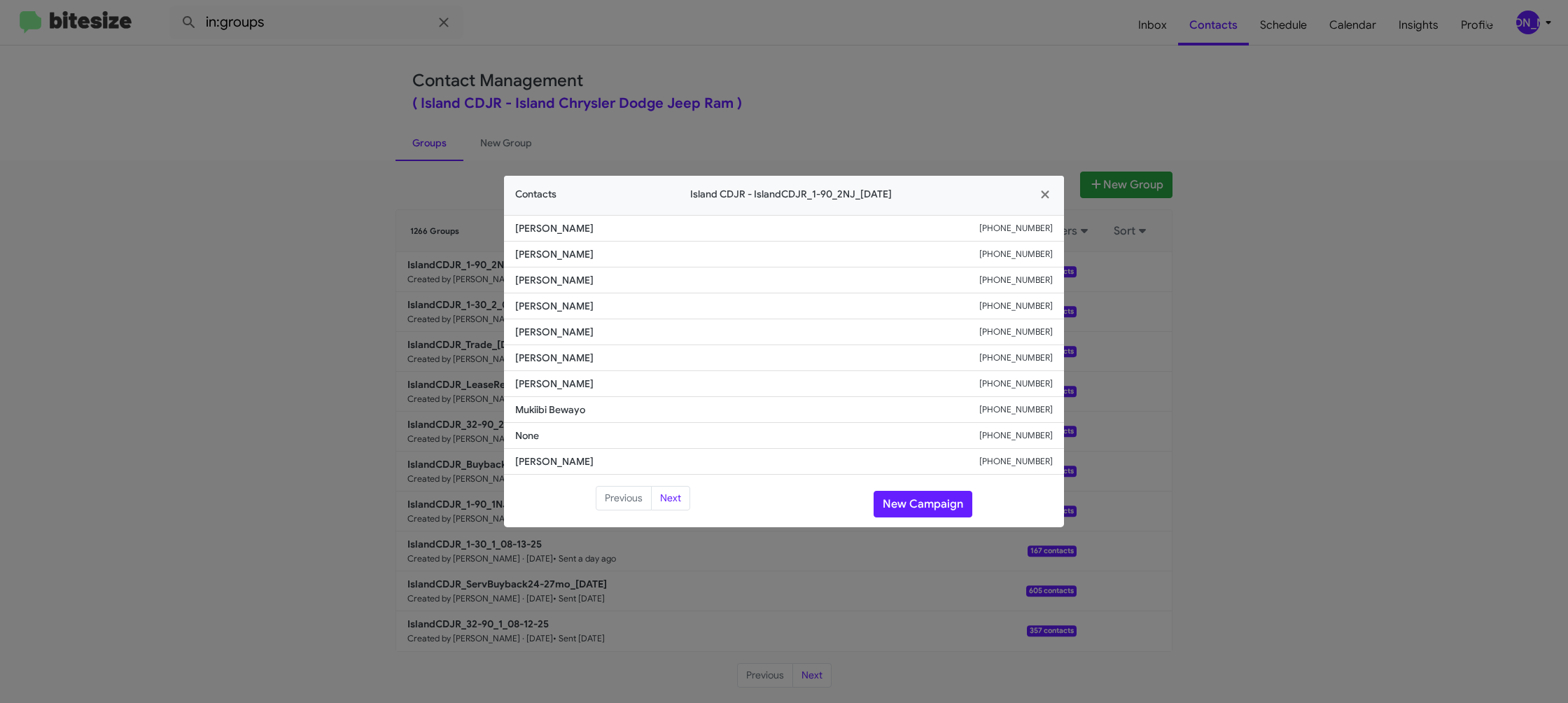
click at [546, 64] on modal-container "Contacts Island CDJR - IslandCDJR_1-90_2NJ_08-15-25 Jason Rojas +17324101681 An…" at bounding box center [784, 351] width 1568 height 703
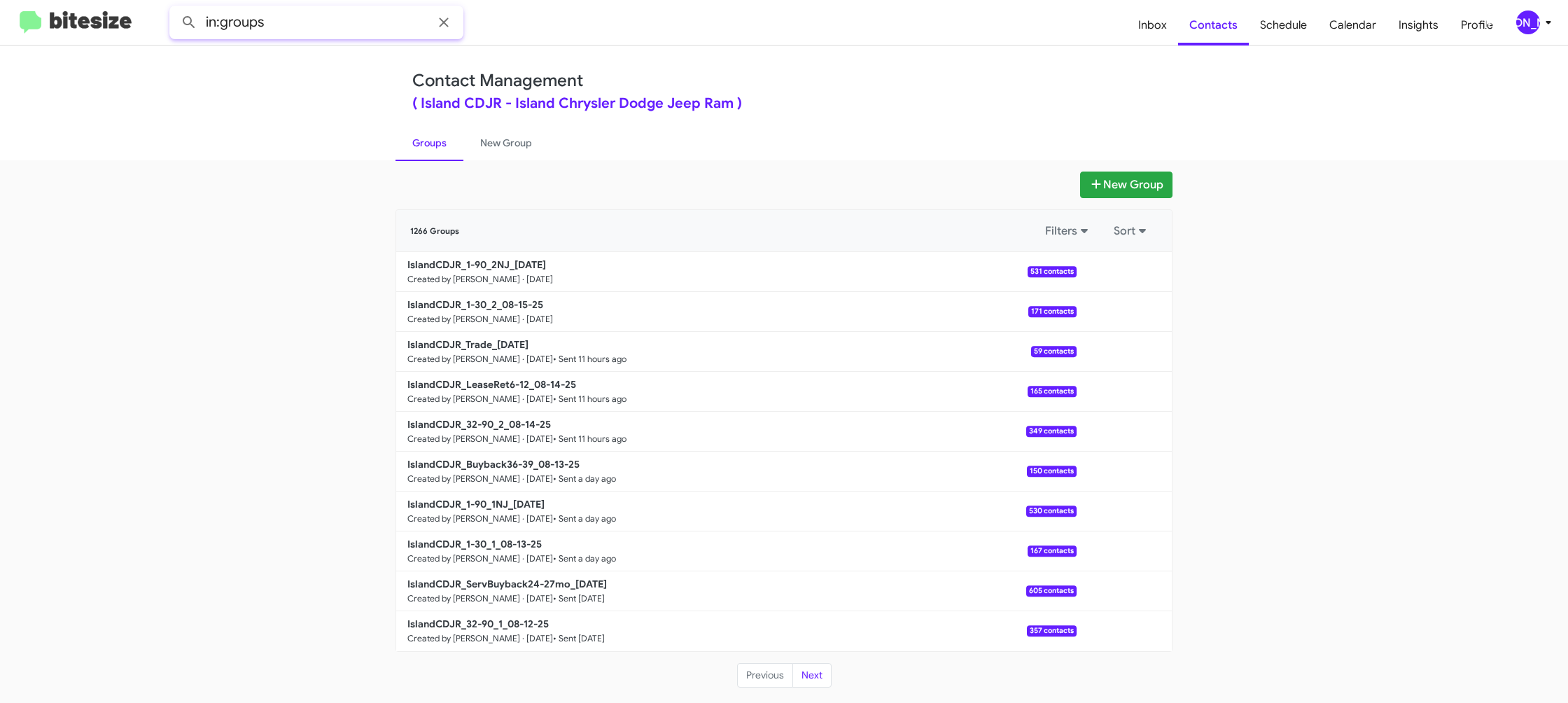
click at [362, 31] on input "in:groups" at bounding box center [317, 23] width 294 height 33
type input "in:groups 1-30"
click at [175, 8] on button at bounding box center [189, 23] width 28 height 28
click at [477, 142] on link "New Group" at bounding box center [506, 143] width 85 height 37
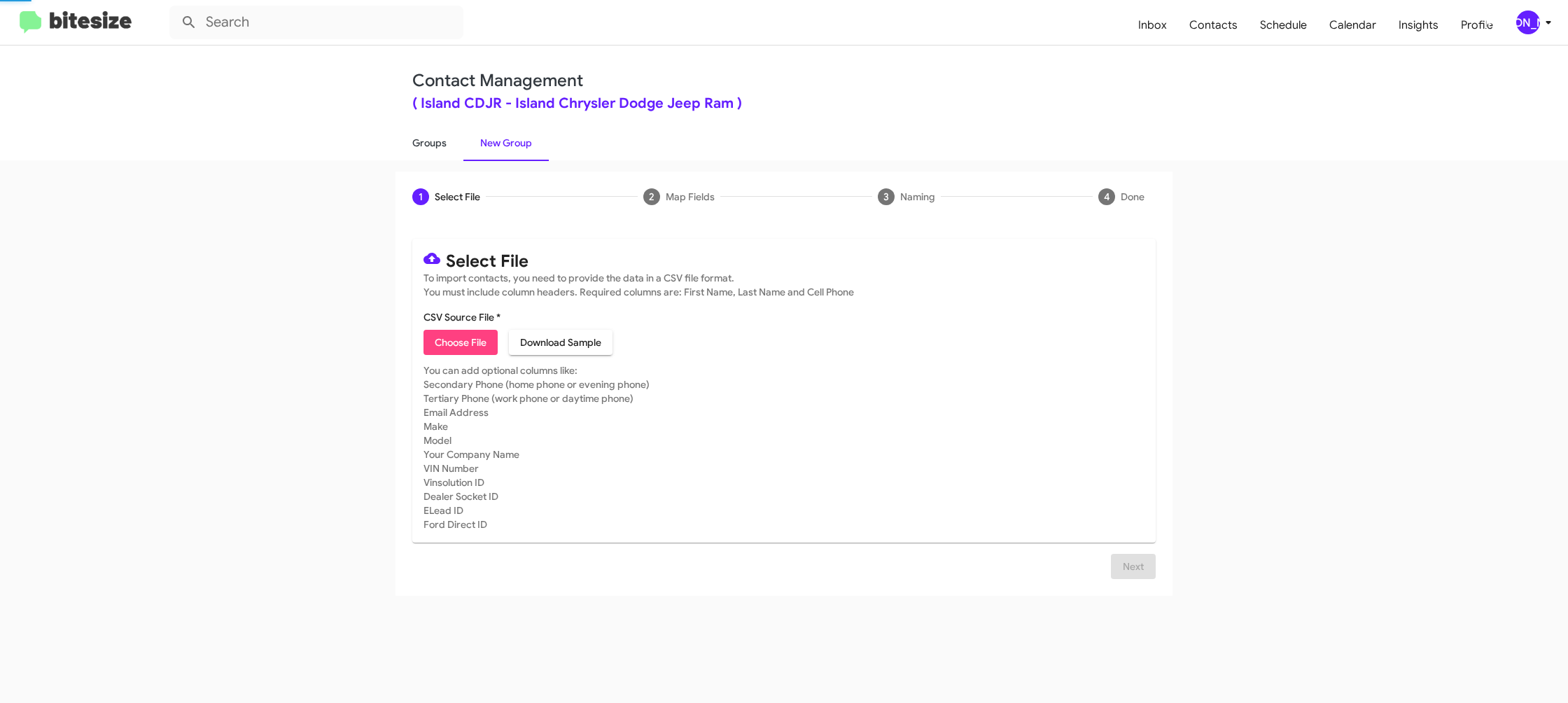
click at [449, 144] on link "Groups" at bounding box center [429, 143] width 68 height 37
type input "in:groups"
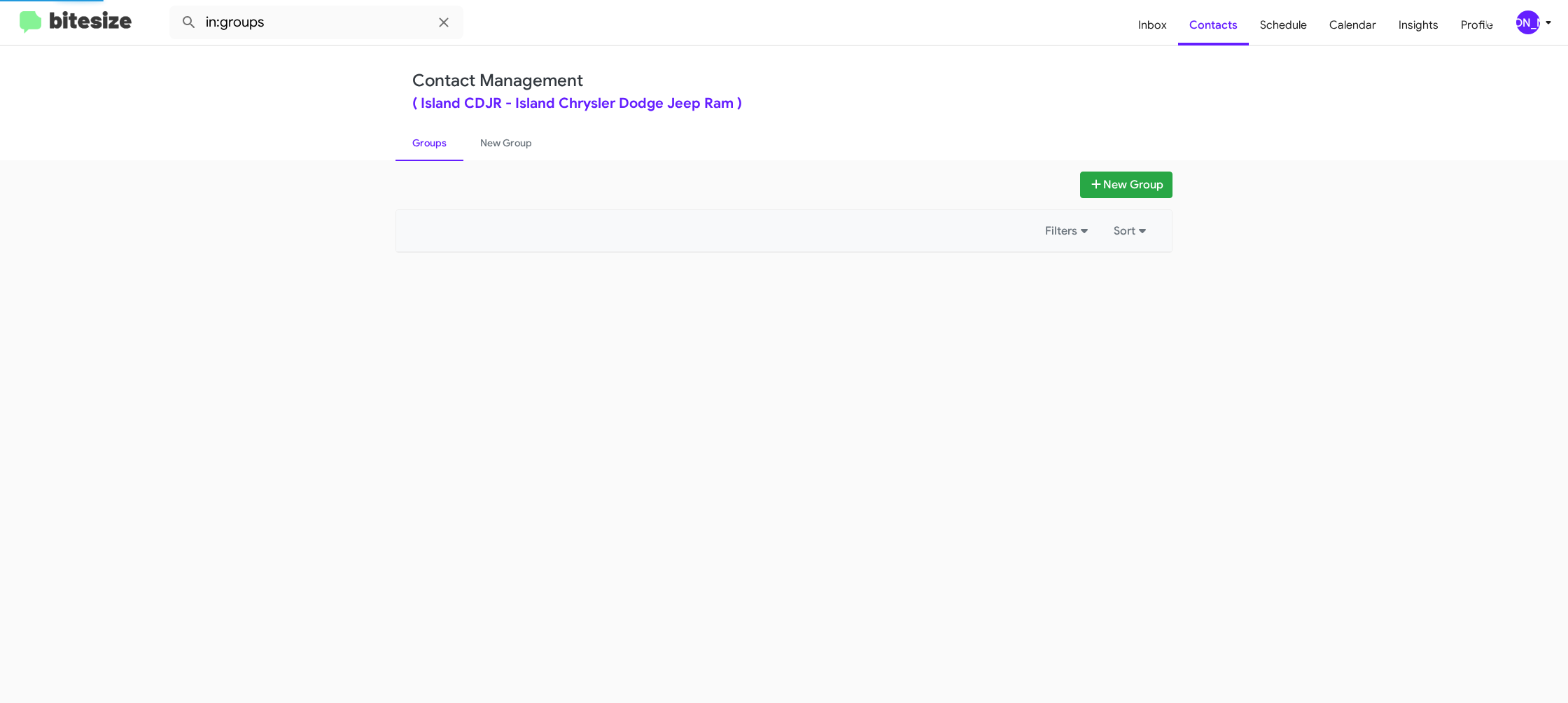
drag, startPoint x: 449, startPoint y: 144, endPoint x: 611, endPoint y: 22, distance: 202.8
click at [464, 127] on ul "Groups New Group" at bounding box center [784, 142] width 777 height 36
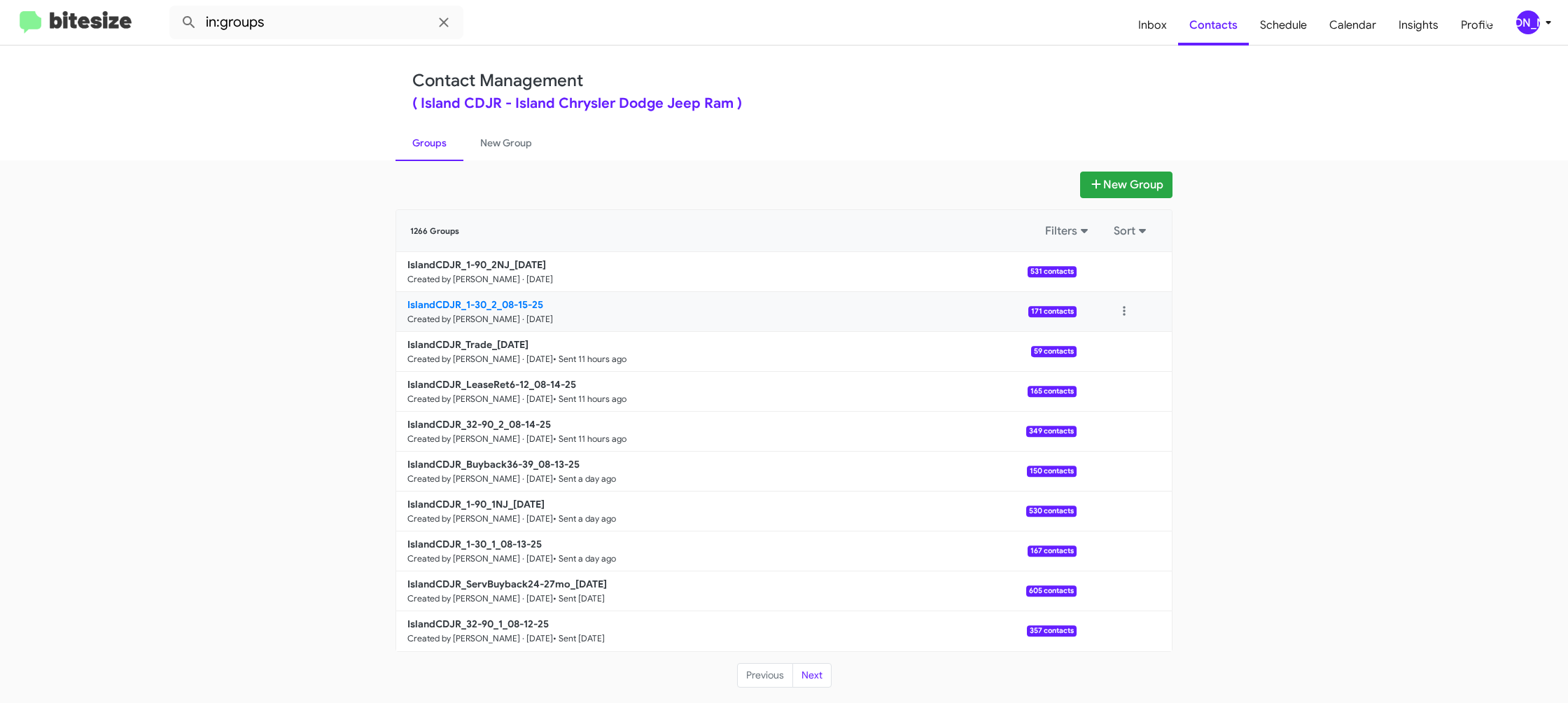
click at [490, 313] on small "Created by [PERSON_NAME] · [DATE]" at bounding box center [480, 318] width 145 height 11
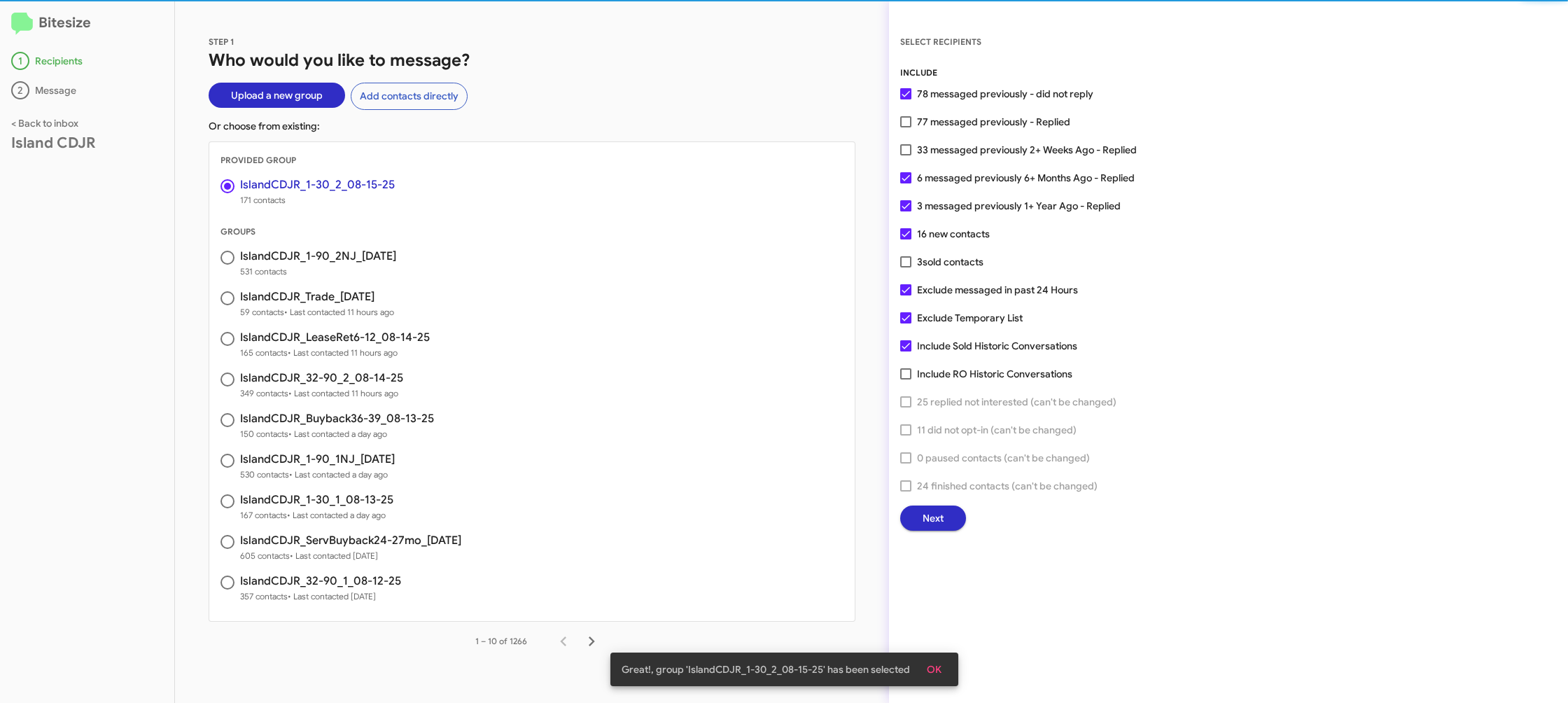
drag, startPoint x: 922, startPoint y: 666, endPoint x: 922, endPoint y: 650, distance: 16.0
click at [923, 666] on button "OK" at bounding box center [934, 670] width 37 height 25
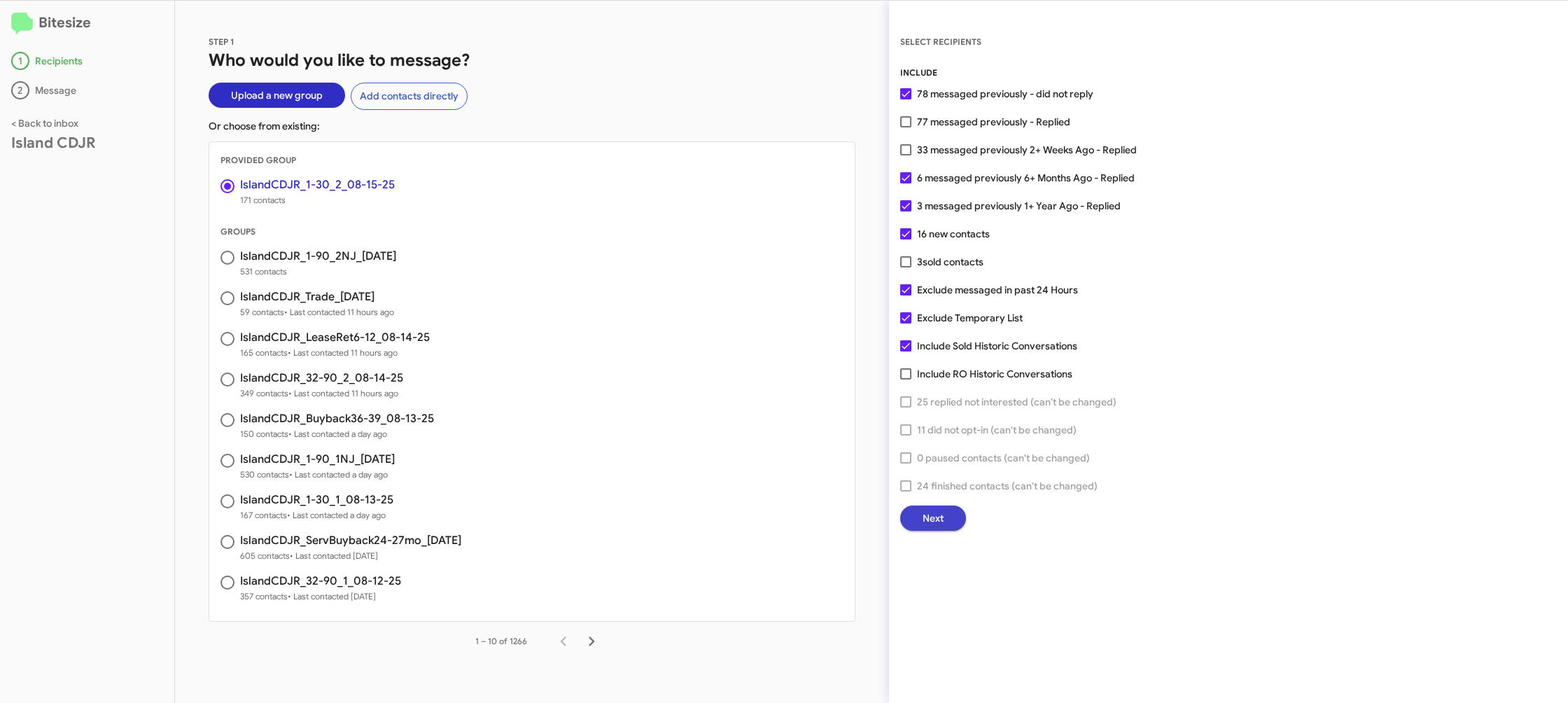
click at [928, 524] on span "Next" at bounding box center [932, 518] width 21 height 25
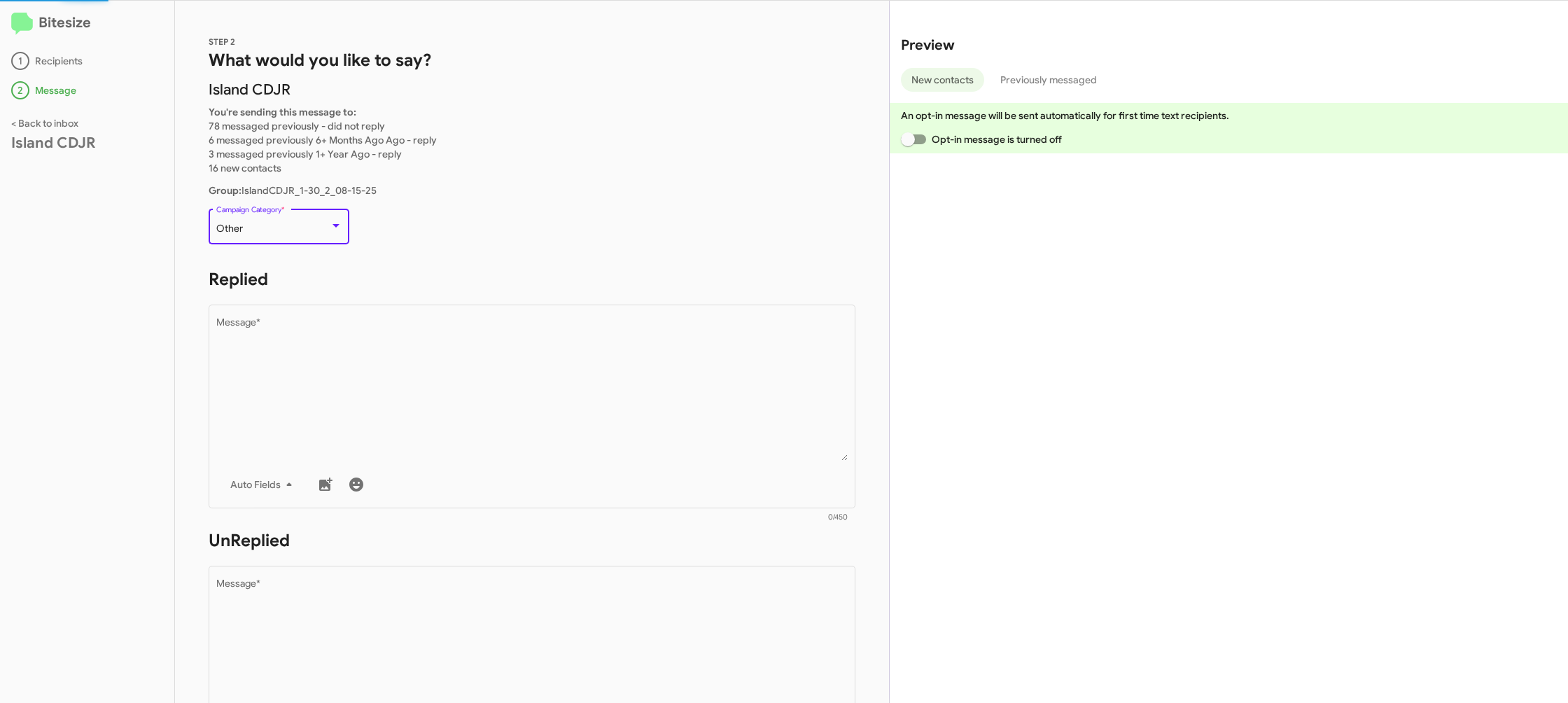
click at [295, 227] on div "Other" at bounding box center [273, 228] width 114 height 11
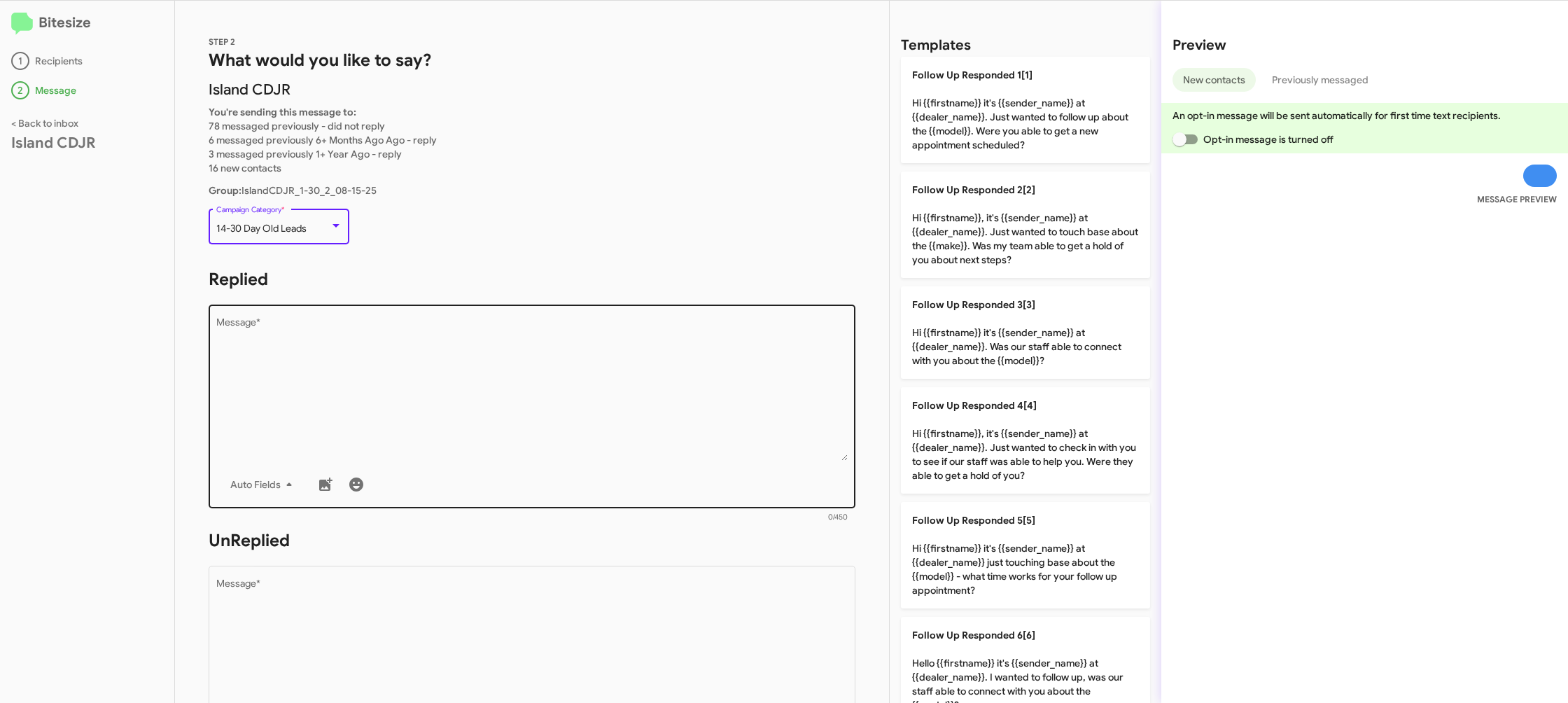
click at [446, 374] on textarea "Message *" at bounding box center [532, 389] width 632 height 143
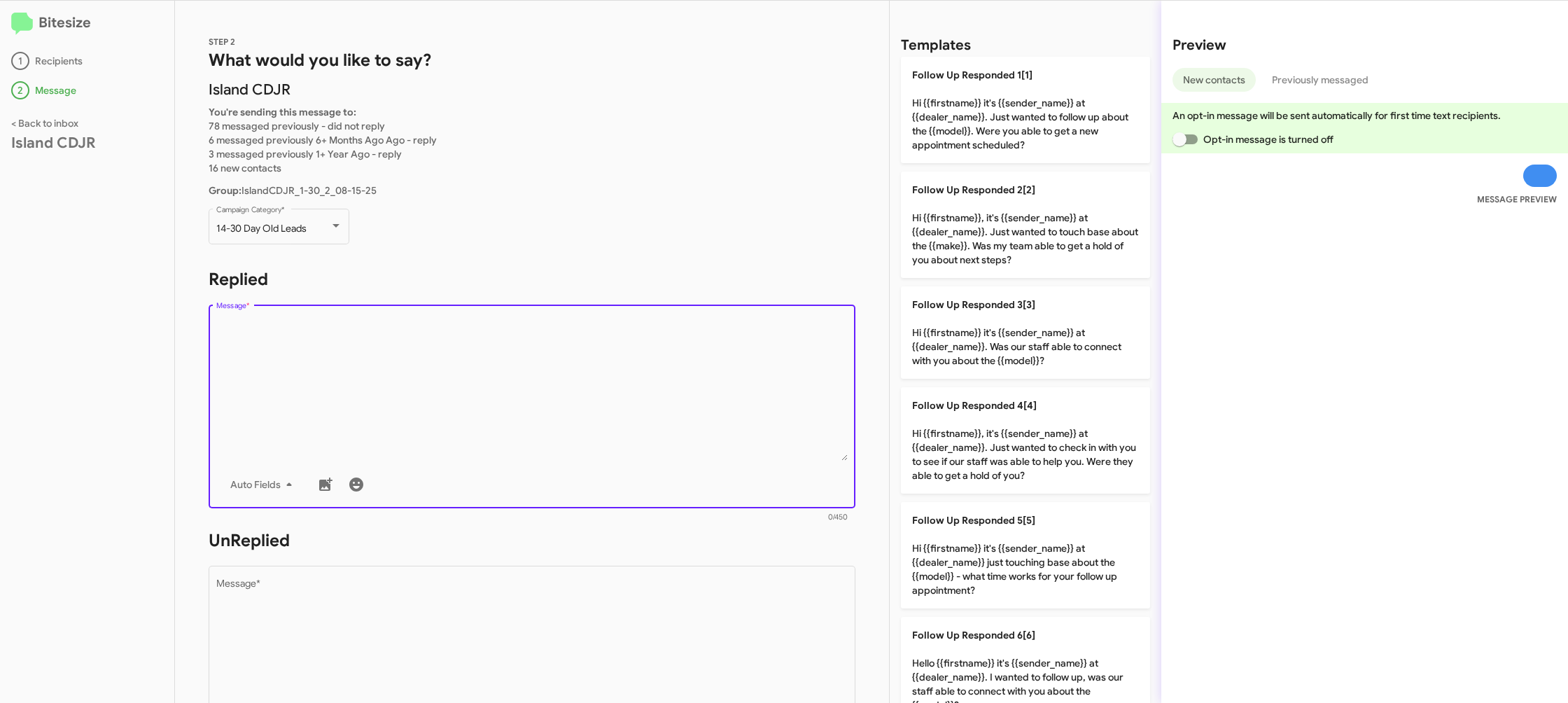
drag, startPoint x: 446, startPoint y: 374, endPoint x: 305, endPoint y: 8, distance: 392.2
click at [449, 360] on textarea "Message *" at bounding box center [532, 389] width 632 height 143
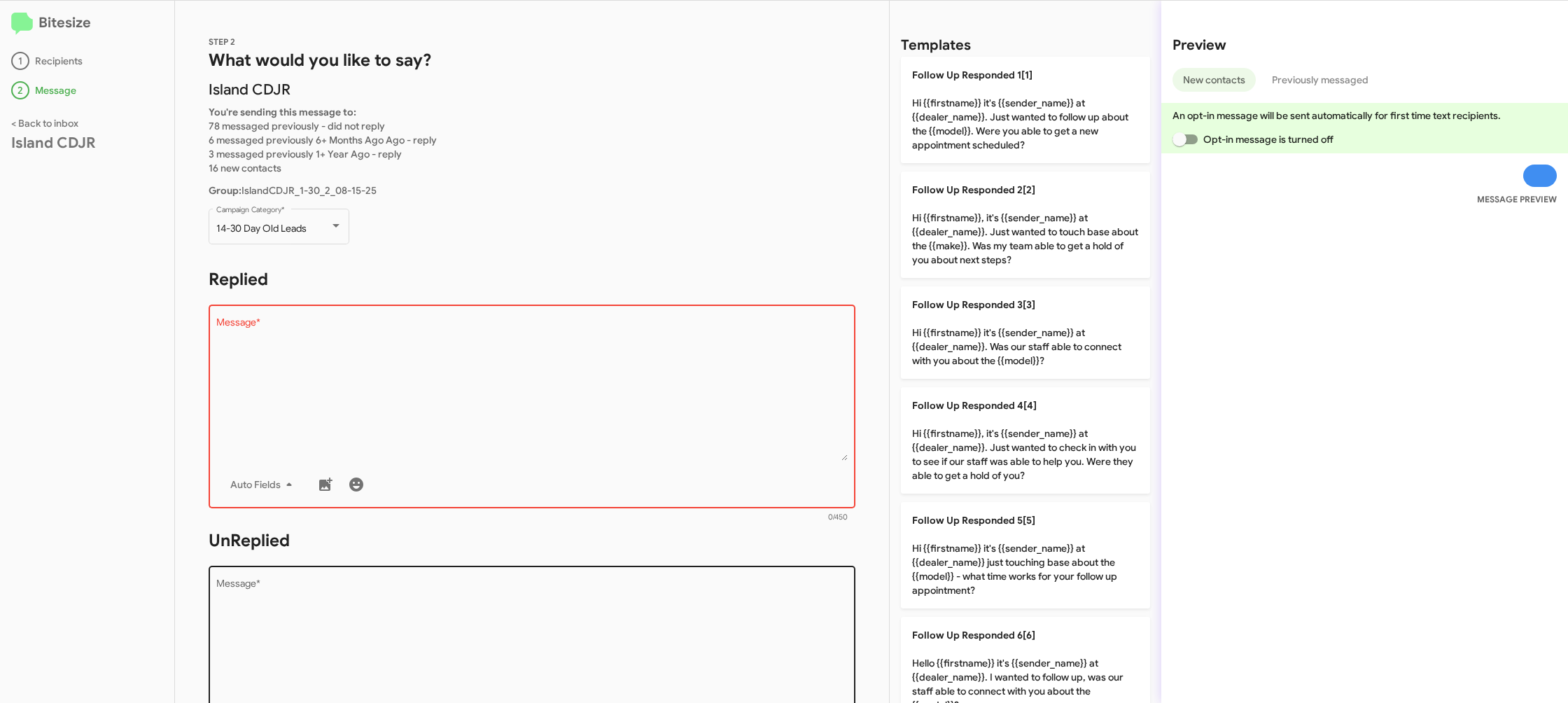
drag, startPoint x: 1021, startPoint y: 447, endPoint x: 785, endPoint y: 613, distance: 288.5
click at [1015, 447] on p "Follow Up Responded 4[4] Hi {{firstname}}, it's {{sender_name}} at {{dealer_nam…" at bounding box center [1025, 440] width 249 height 106
type textarea "Hi {{firstname}}, it's {{sender_name}} at {{dealer_name}}. Just wanted to check…"
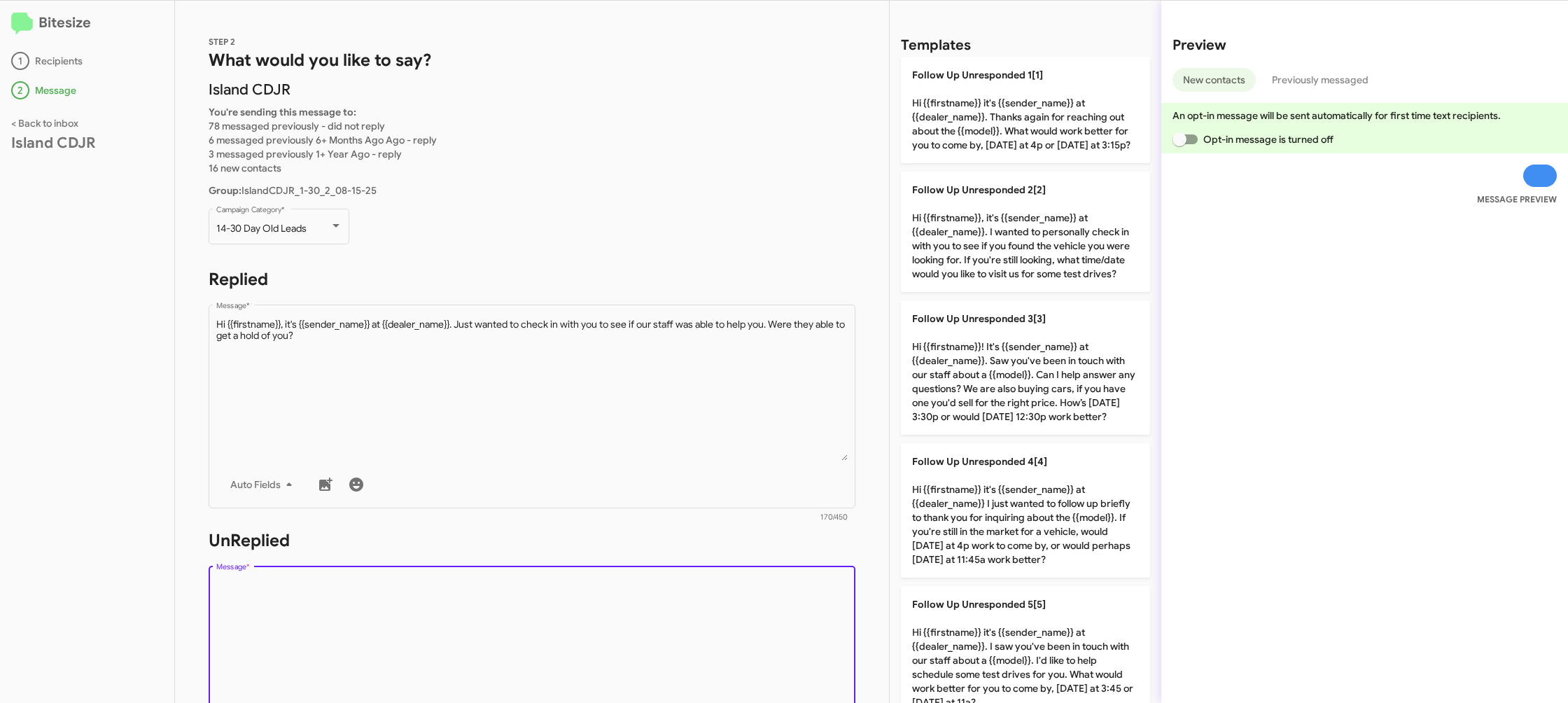
click at [785, 613] on textarea "Message *" at bounding box center [532, 650] width 632 height 143
click at [785, 612] on textarea "Message *" at bounding box center [532, 650] width 632 height 143
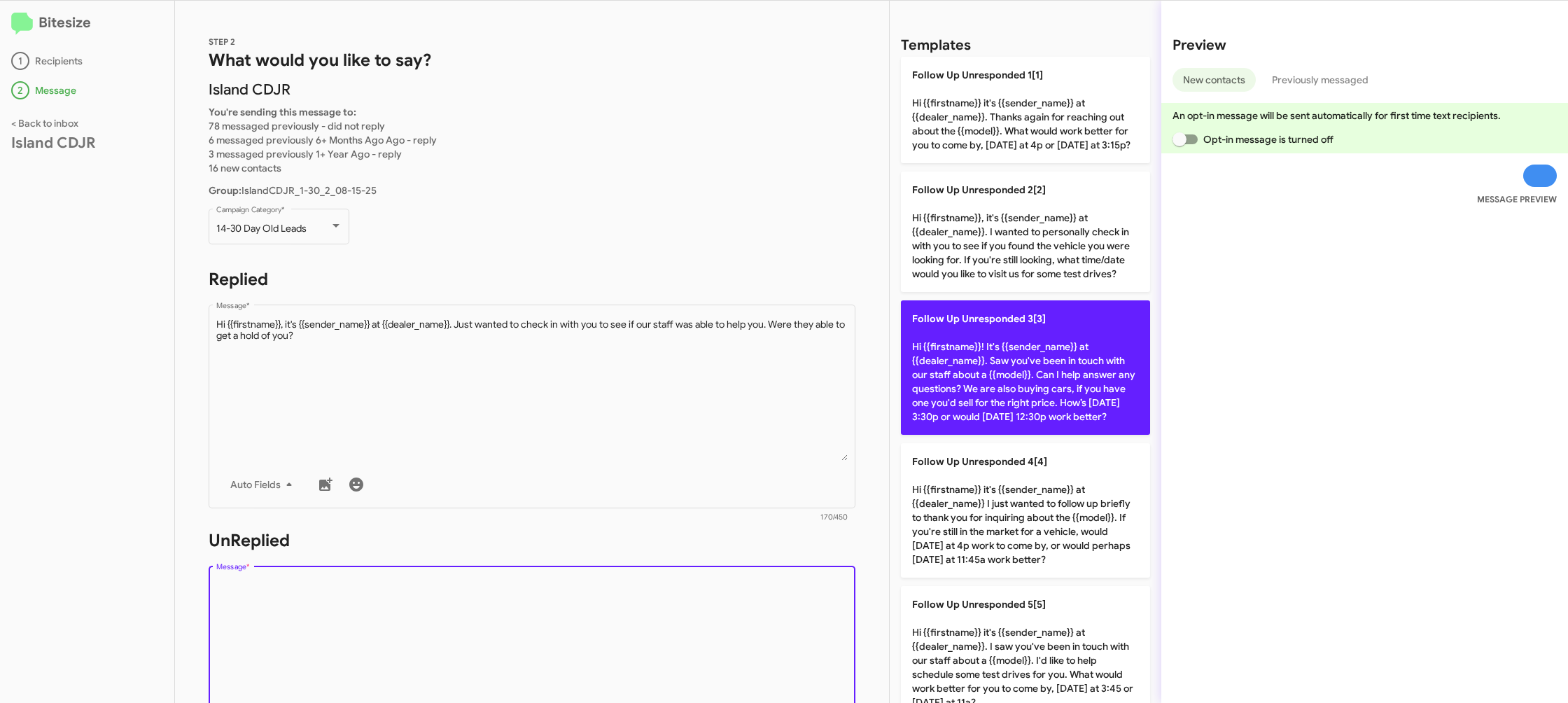
drag, startPoint x: 785, startPoint y: 612, endPoint x: 953, endPoint y: 378, distance: 288.1
click at [784, 604] on textarea "Message *" at bounding box center [532, 650] width 632 height 143
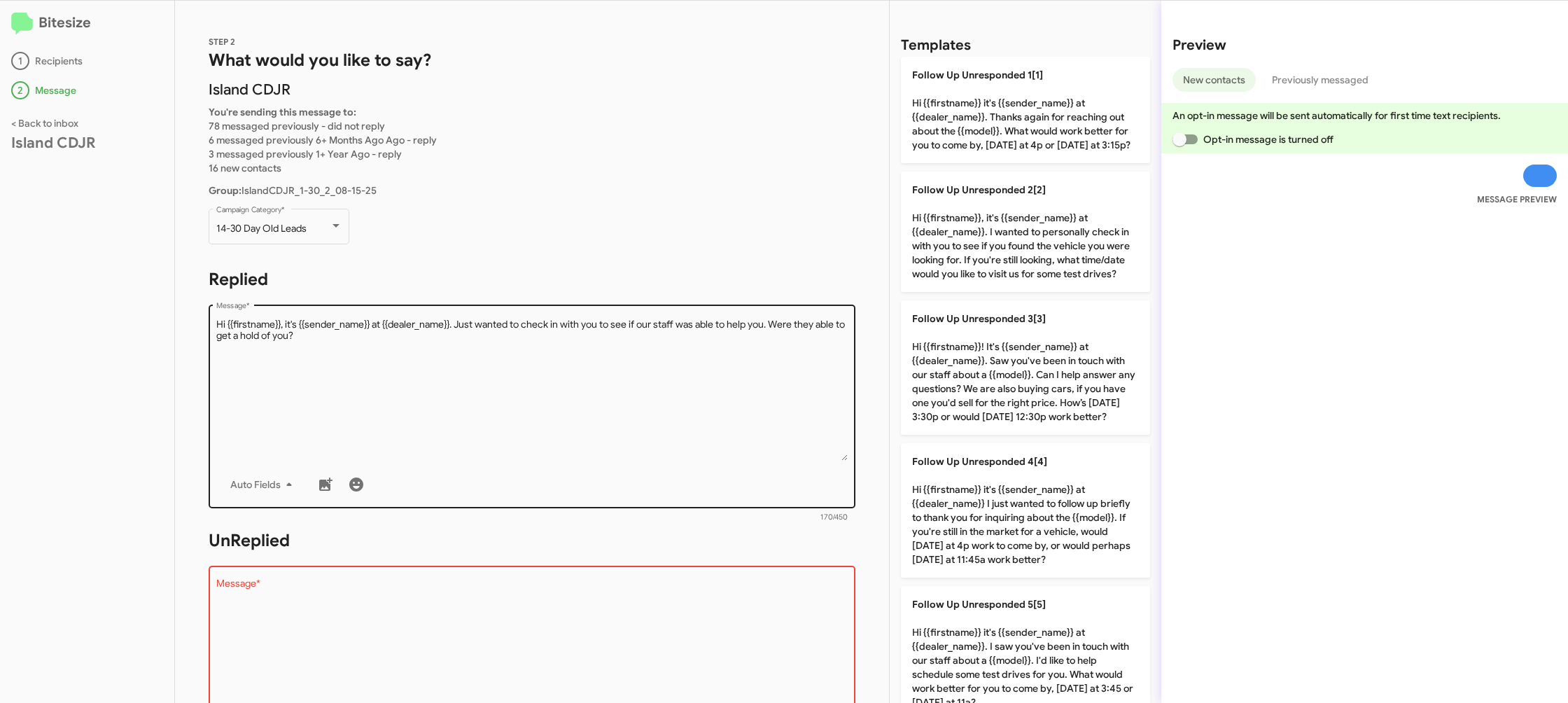
drag, startPoint x: 991, startPoint y: 248, endPoint x: 568, endPoint y: 352, distance: 435.6
click at [990, 249] on p "Follow Up Unresponded 2[2] Hi {{firstname}}, it's {{sender_name}} at {{dealer_n…" at bounding box center [1025, 232] width 249 height 120
type textarea "Hi {{firstname}}, it's {{sender_name}} at {{dealer_name}}. I wanted to personal…"
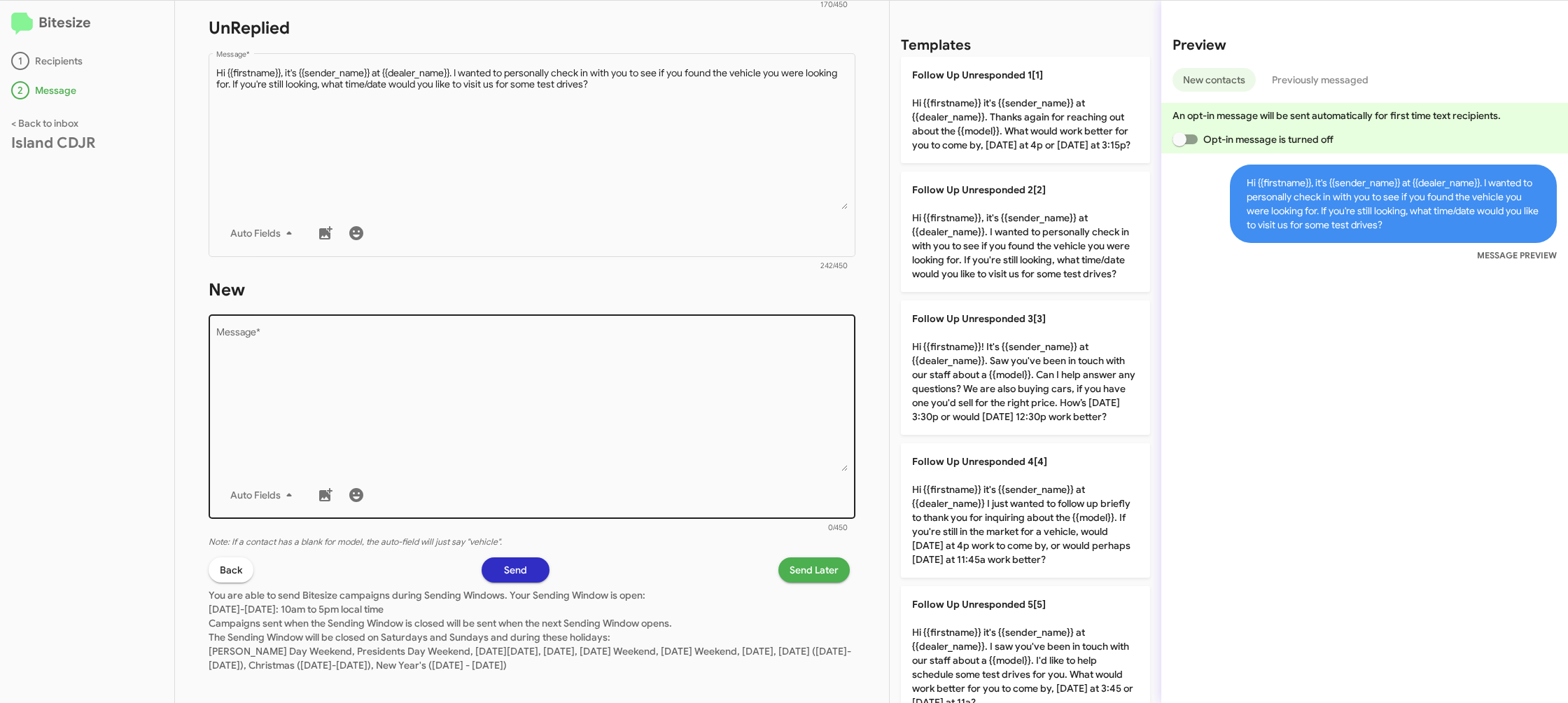
scroll to position [525, 0]
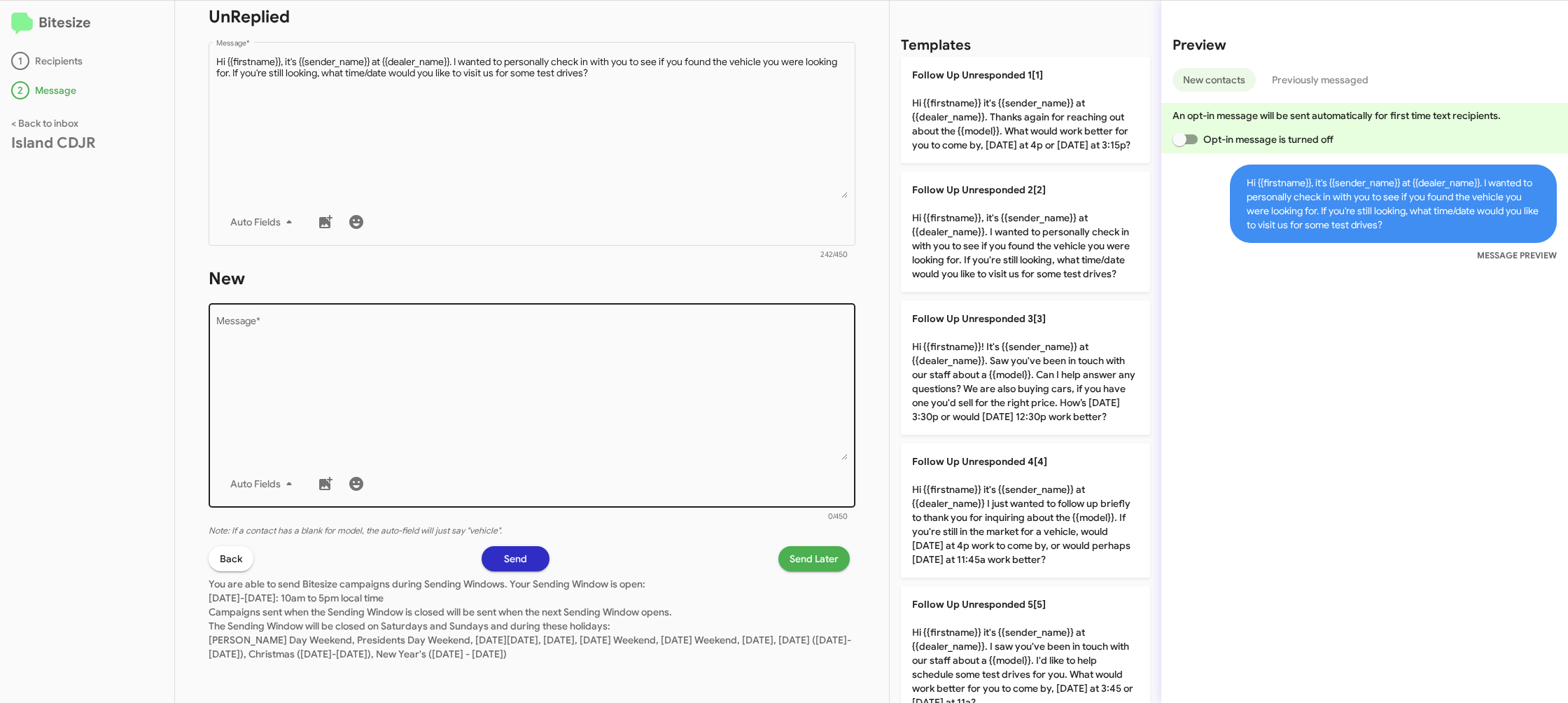
click at [581, 377] on textarea "Message *" at bounding box center [532, 389] width 632 height 143
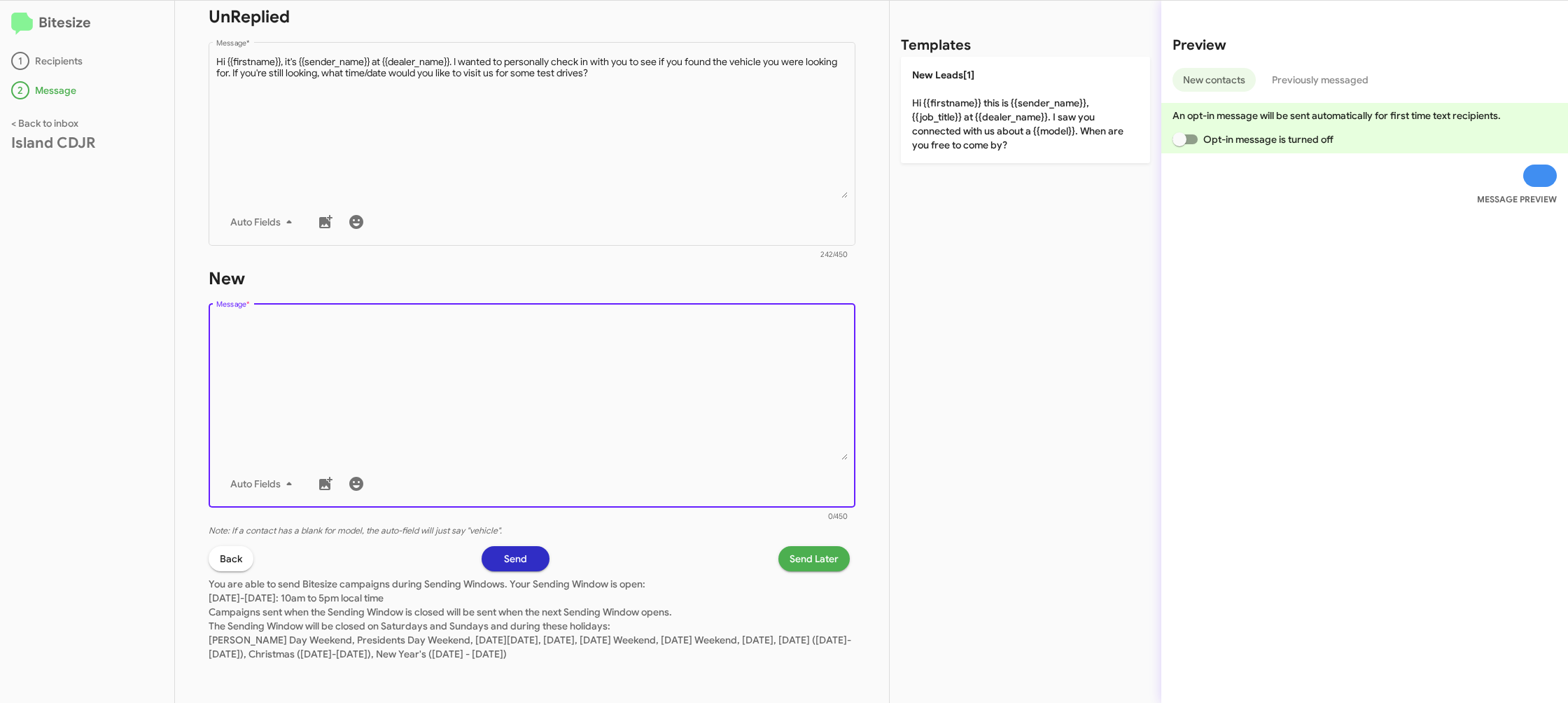
click at [585, 376] on textarea "Message *" at bounding box center [532, 389] width 632 height 143
drag, startPoint x: 1037, startPoint y: 177, endPoint x: 999, endPoint y: 134, distance: 57.4
click at [1034, 175] on div "Templates New Leads[1] Hi {{firstname}} this is {{sender_name}}, {{job_title}} …" at bounding box center [1025, 352] width 271 height 702
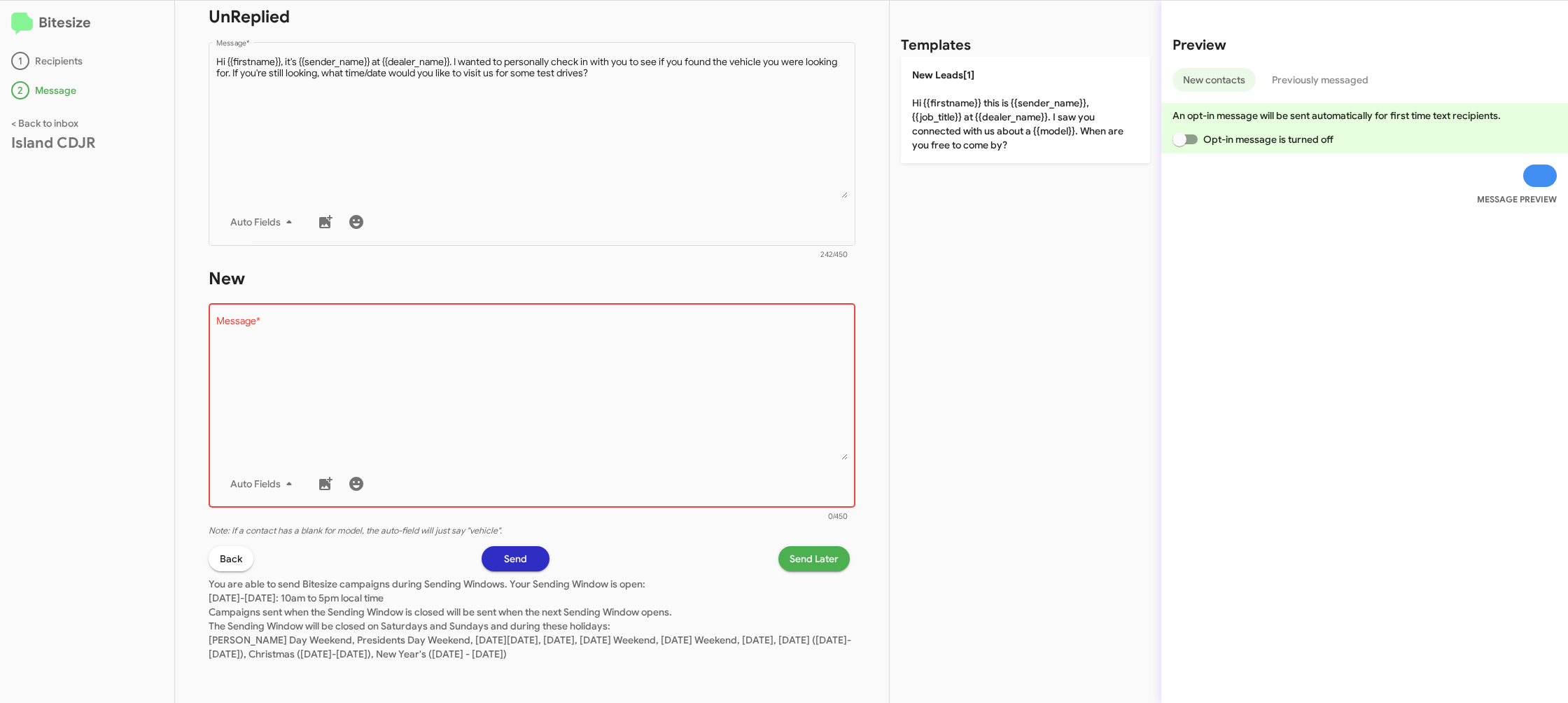
drag, startPoint x: 995, startPoint y: 123, endPoint x: 890, endPoint y: 237, distance: 155.0
click at [995, 124] on p "New Leads[1] Hi {{firstname}} this is {{sender_name}}, {{job_title}} at {{deale…" at bounding box center [1025, 110] width 249 height 106
type textarea "Hi {{firstname}} this is {{sender_name}}, {{job_title}} at {{dealer_name}}. I s…"
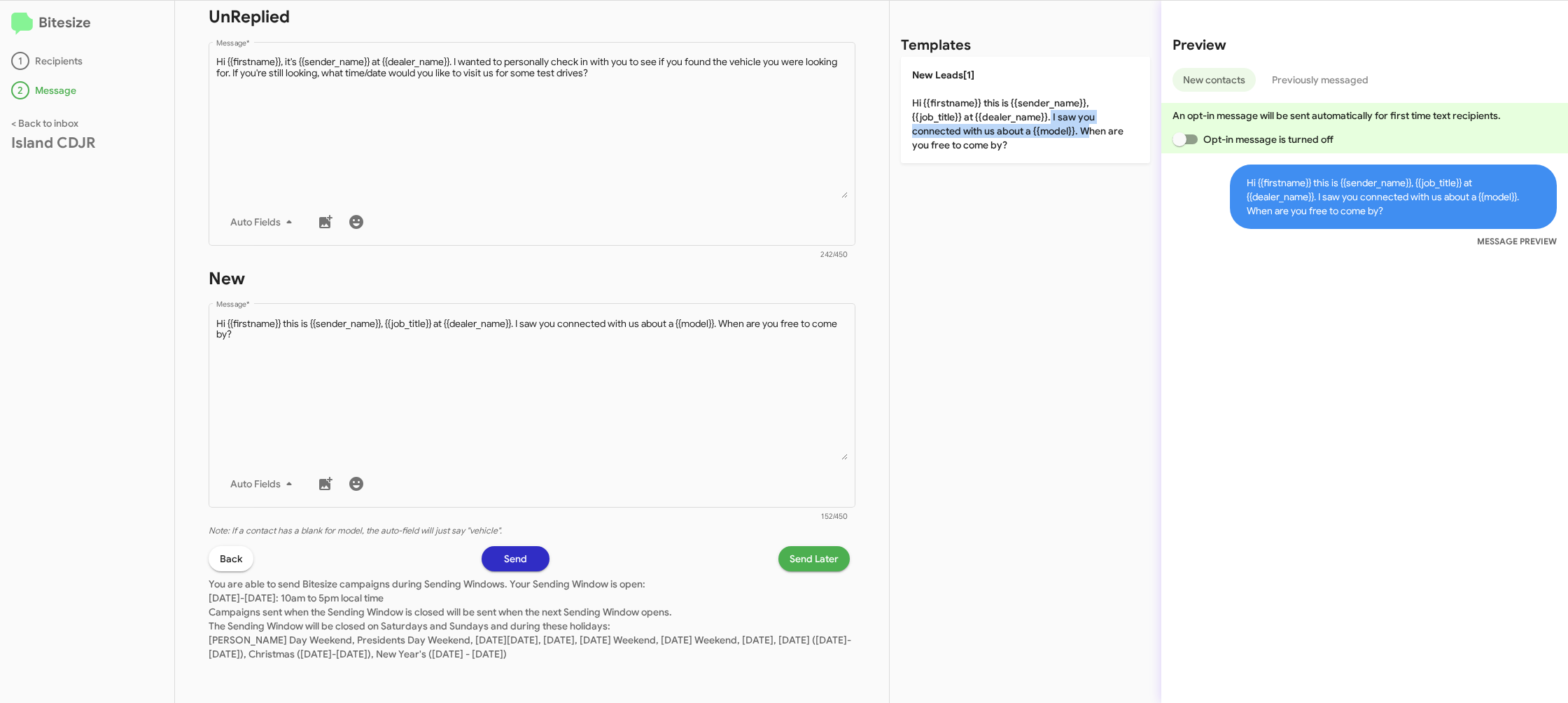
click at [807, 563] on span "Send Later" at bounding box center [814, 559] width 49 height 25
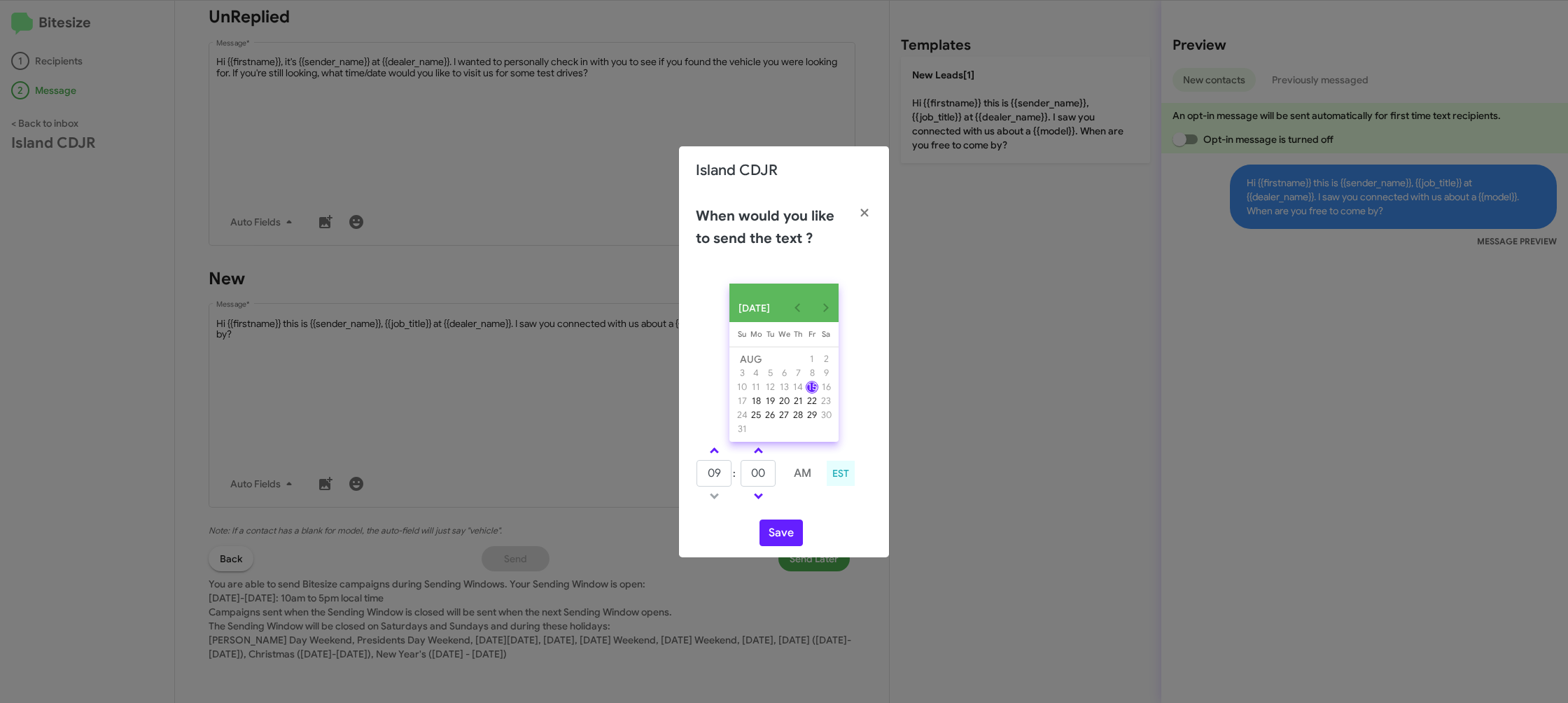
click at [537, 389] on modal-container "Island CDJR When would you like to send the text ? AUG 2025 Sunday Su Monday Mo…" at bounding box center [784, 351] width 1568 height 703
drag, startPoint x: 473, startPoint y: 152, endPoint x: 491, endPoint y: 155, distance: 18.2
click at [471, 153] on modal-container "Island CDJR When would you like to send the text ? AUG 2025 Sunday Su Monday Mo…" at bounding box center [784, 351] width 1568 height 703
click at [491, 155] on modal-container "Island CDJR When would you like to send the text ? AUG 2025 Sunday Su Monday Mo…" at bounding box center [784, 351] width 1568 height 703
click at [493, 154] on modal-container "Island CDJR When would you like to send the text ? AUG 2025 Sunday Su Monday Mo…" at bounding box center [784, 351] width 1568 height 703
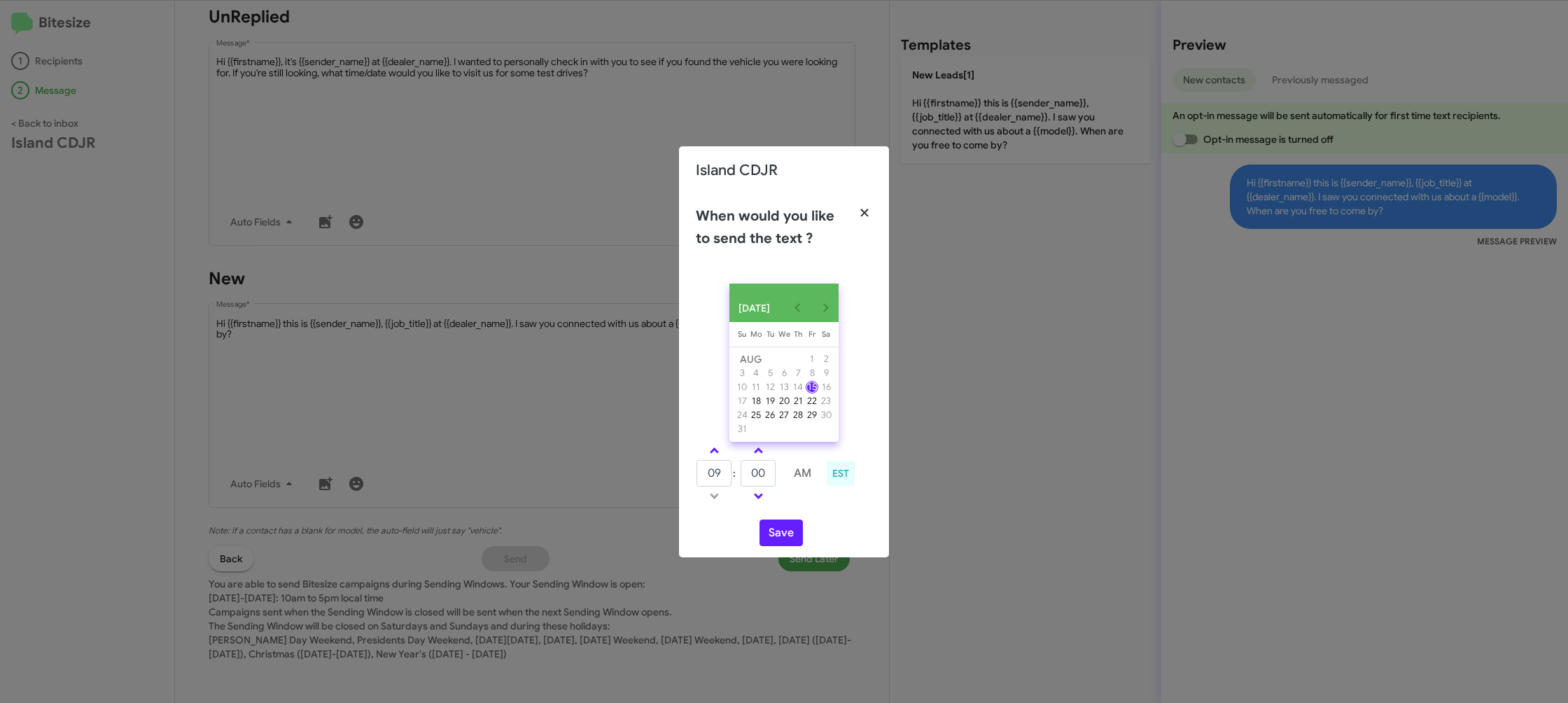
drag, startPoint x: 877, startPoint y: 206, endPoint x: 866, endPoint y: 208, distance: 11.2
click at [877, 206] on button "button" at bounding box center [865, 213] width 38 height 39
drag, startPoint x: 865, startPoint y: 208, endPoint x: 833, endPoint y: 198, distance: 33.5
click at [865, 208] on button "button" at bounding box center [865, 213] width 38 height 39
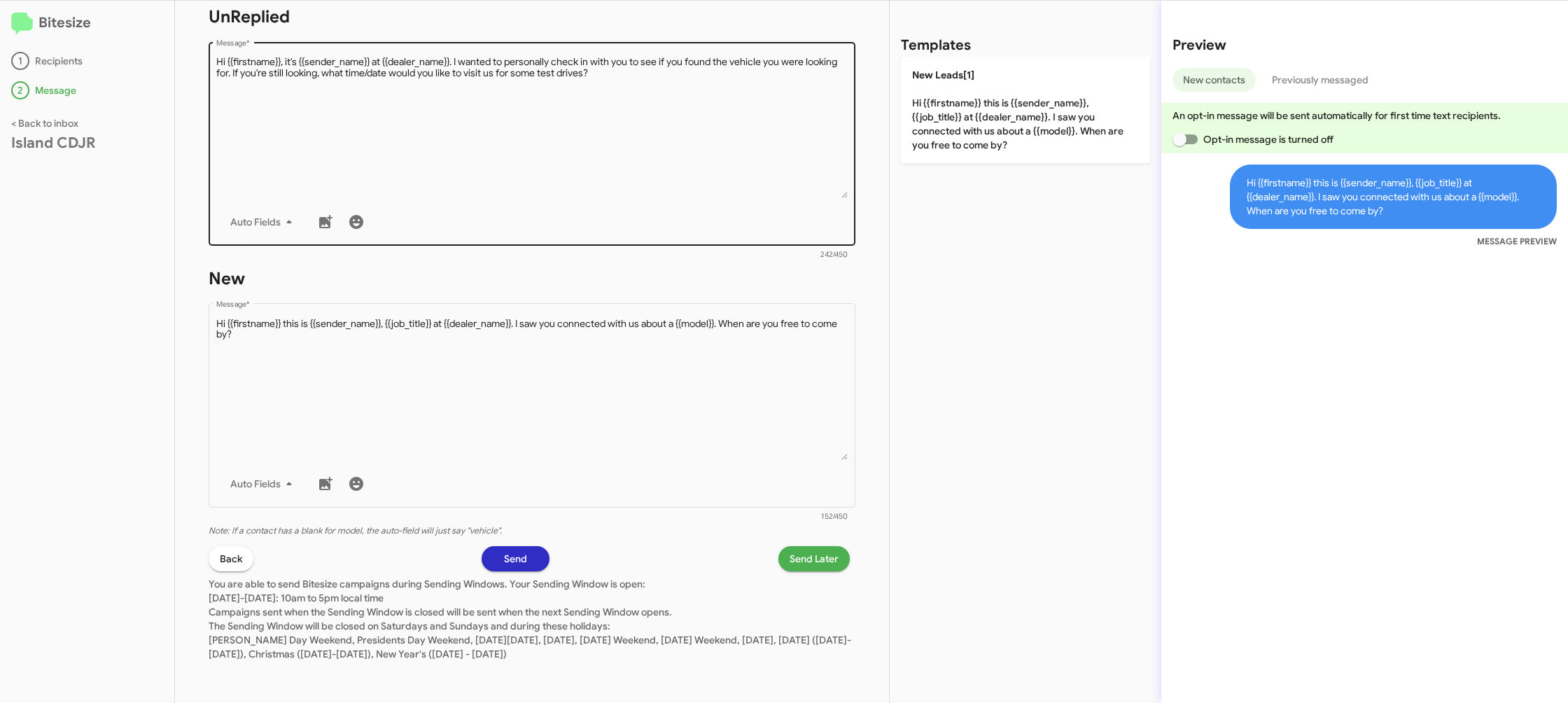
click at [684, 148] on div "Island CDJR" at bounding box center [784, 135] width 210 height 48
click at [693, 149] on textarea "Message *" at bounding box center [532, 126] width 632 height 143
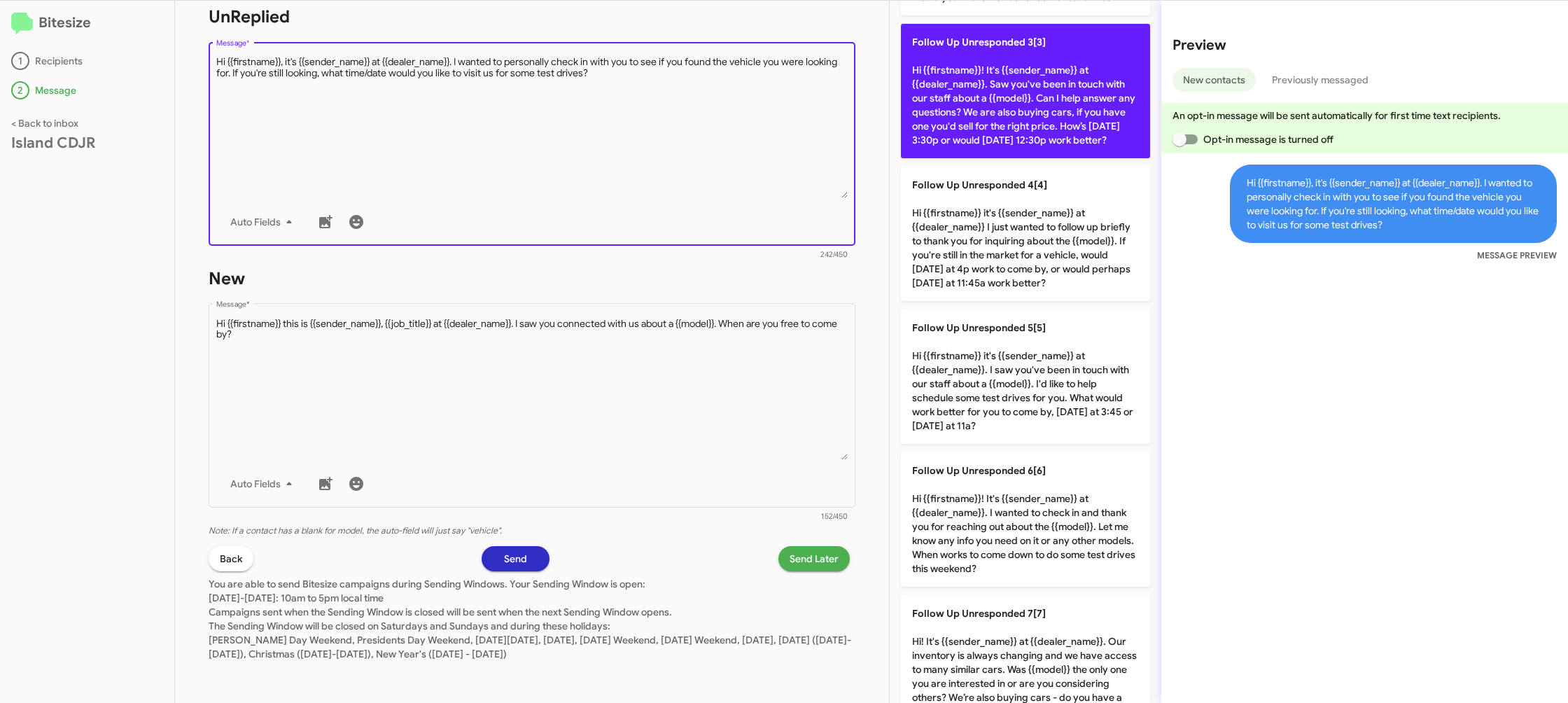
scroll to position [104, 0]
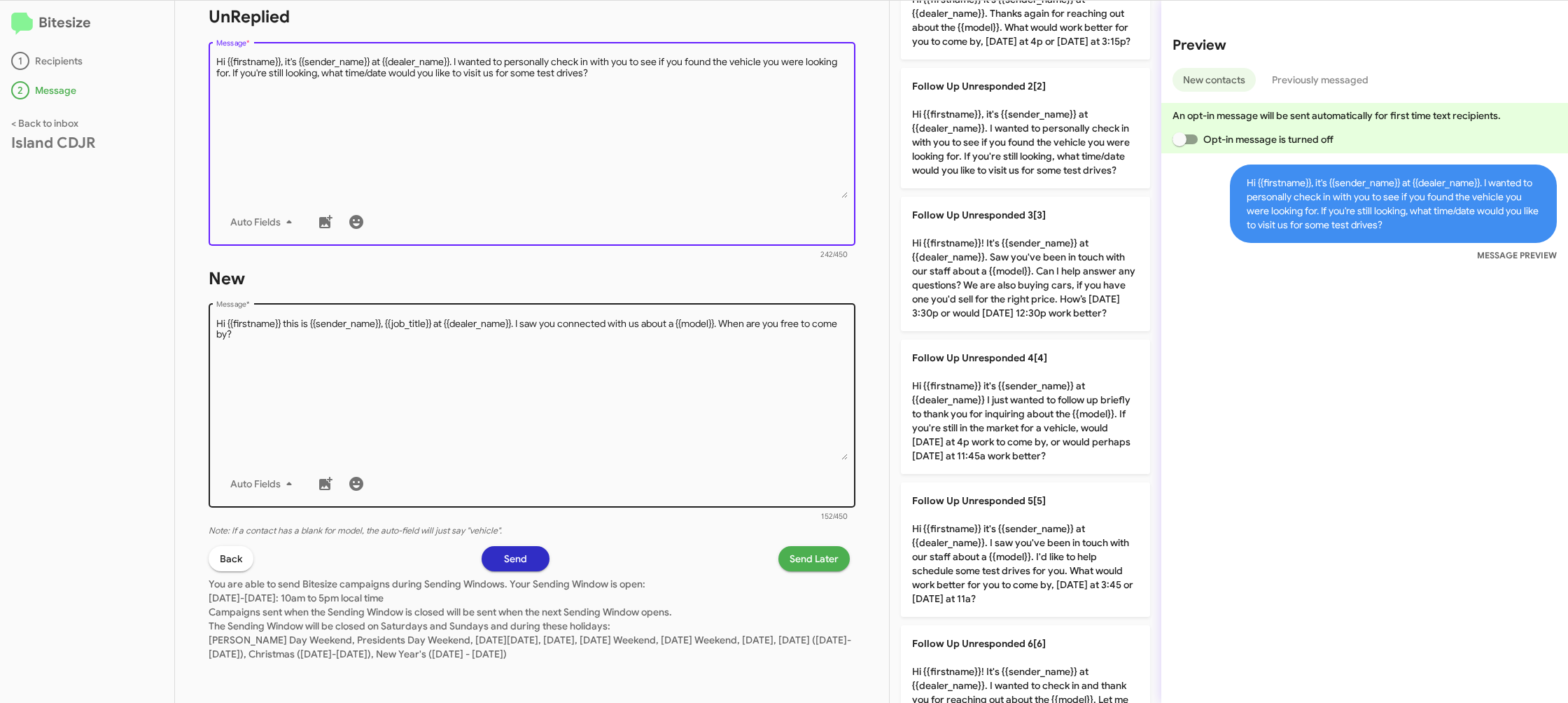
click at [779, 420] on textarea "Message *" at bounding box center [532, 389] width 632 height 143
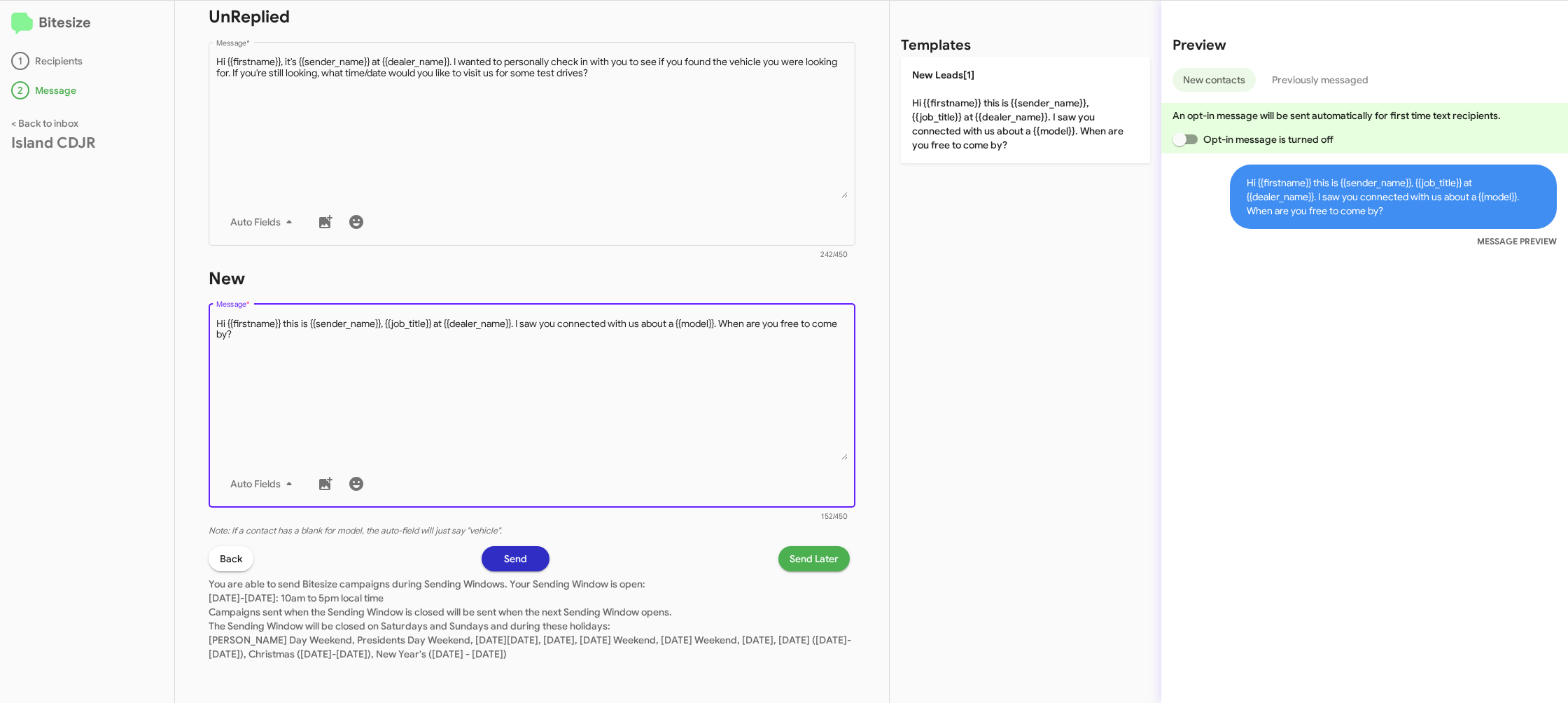
click at [779, 420] on textarea "Message *" at bounding box center [532, 389] width 632 height 143
drag, startPoint x: 779, startPoint y: 420, endPoint x: 891, endPoint y: 262, distance: 193.7
click at [790, 397] on textarea "Message *" at bounding box center [532, 389] width 632 height 143
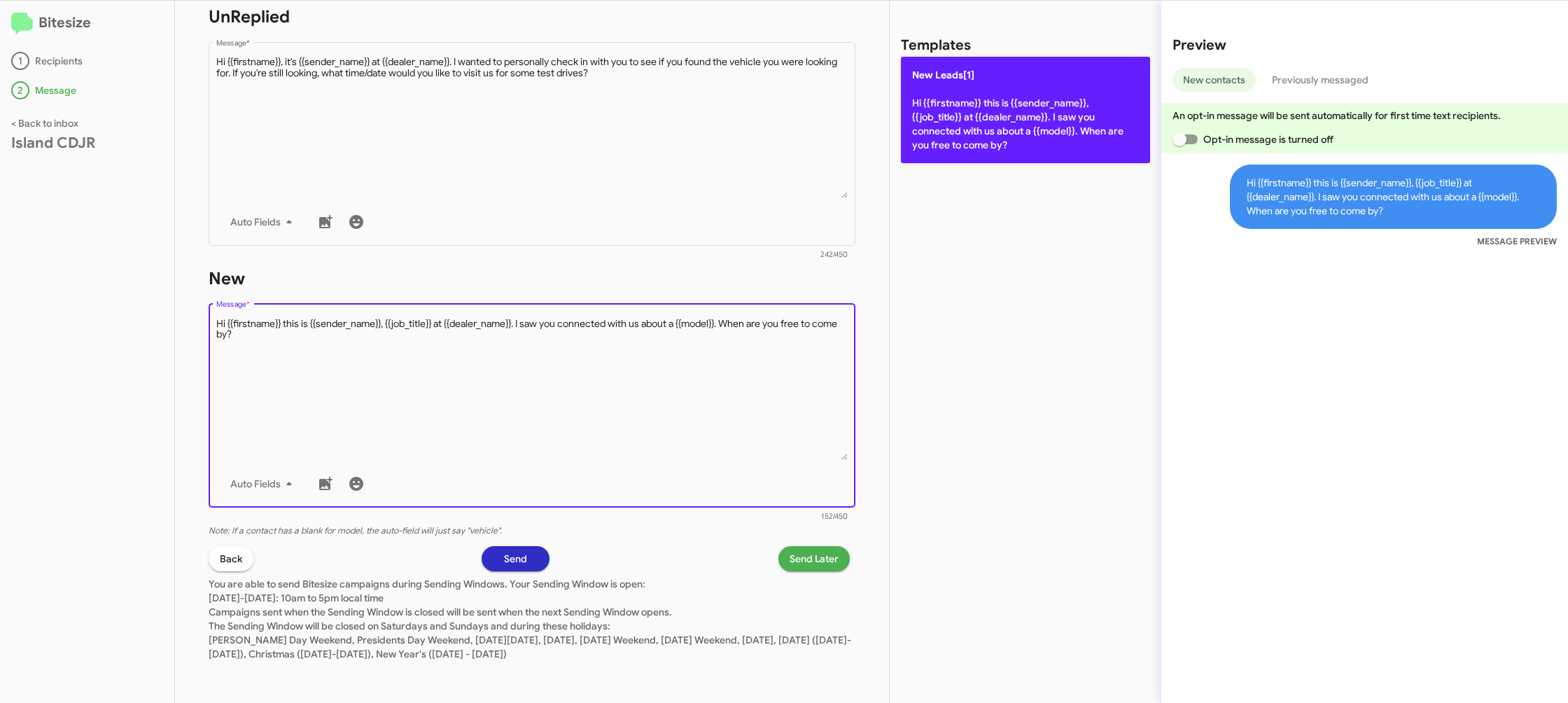
click at [986, 140] on p "New Leads[1] Hi {{firstname}} this is {{sender_name}}, {{job_title}} at {{deale…" at bounding box center [1025, 110] width 249 height 106
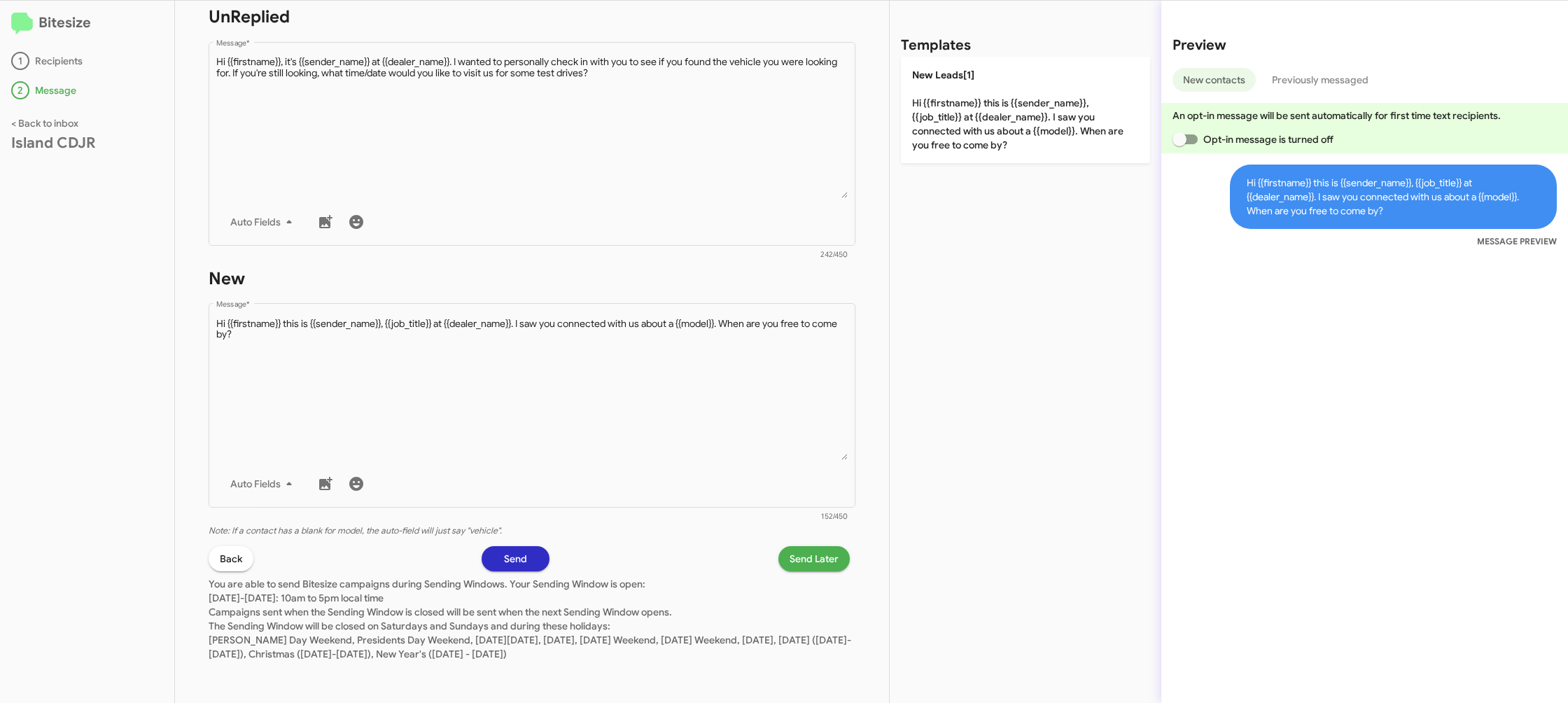
click at [818, 564] on span "Send Later" at bounding box center [814, 559] width 49 height 25
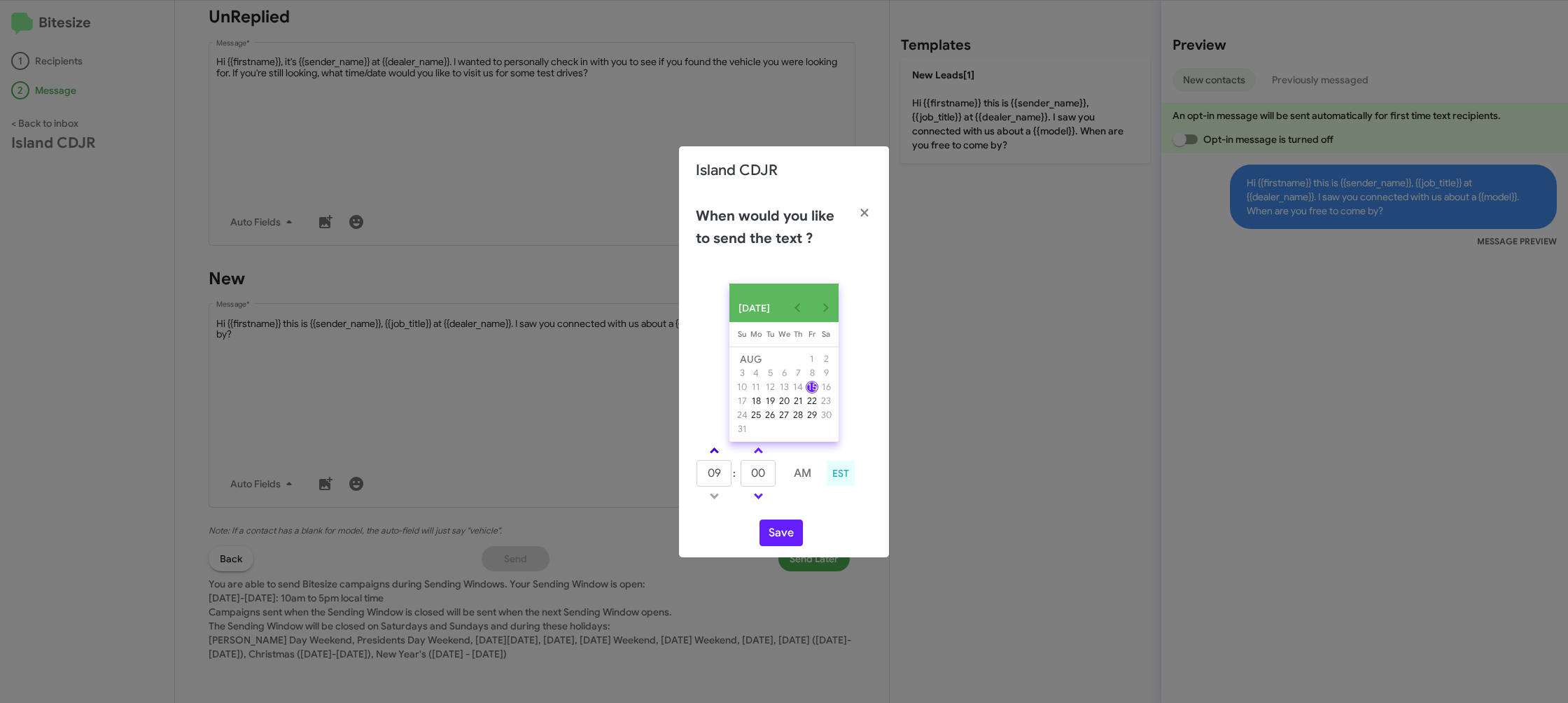
click at [717, 456] on span at bounding box center [714, 451] width 9 height 9
type input "10"
click at [749, 456] on link at bounding box center [758, 451] width 24 height 16
click at [751, 456] on link at bounding box center [758, 451] width 24 height 16
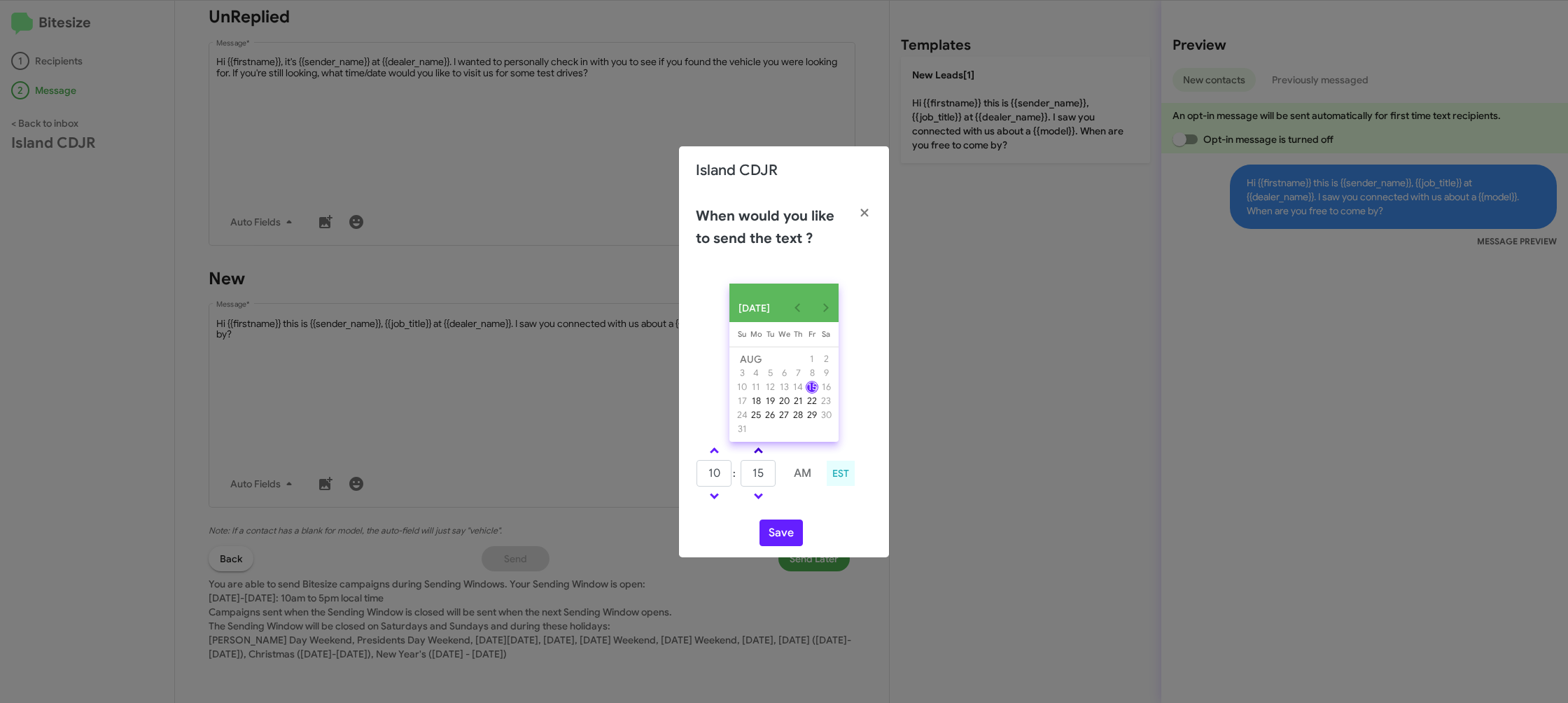
click at [751, 456] on link at bounding box center [758, 451] width 24 height 16
type input "30"
click at [794, 547] on button "Save" at bounding box center [781, 533] width 43 height 27
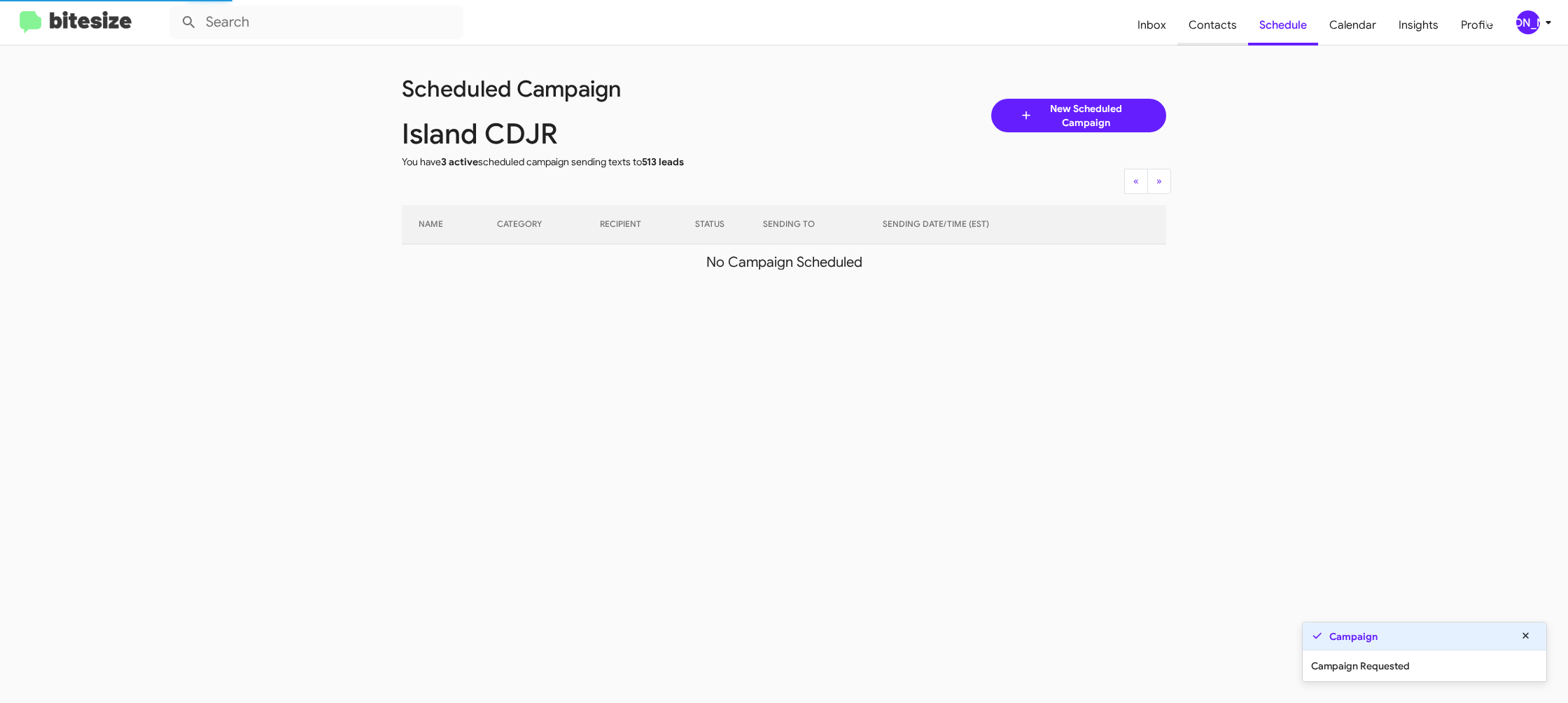
click at [1241, 38] on span "Contacts" at bounding box center [1212, 25] width 71 height 41
type input "in:groups"
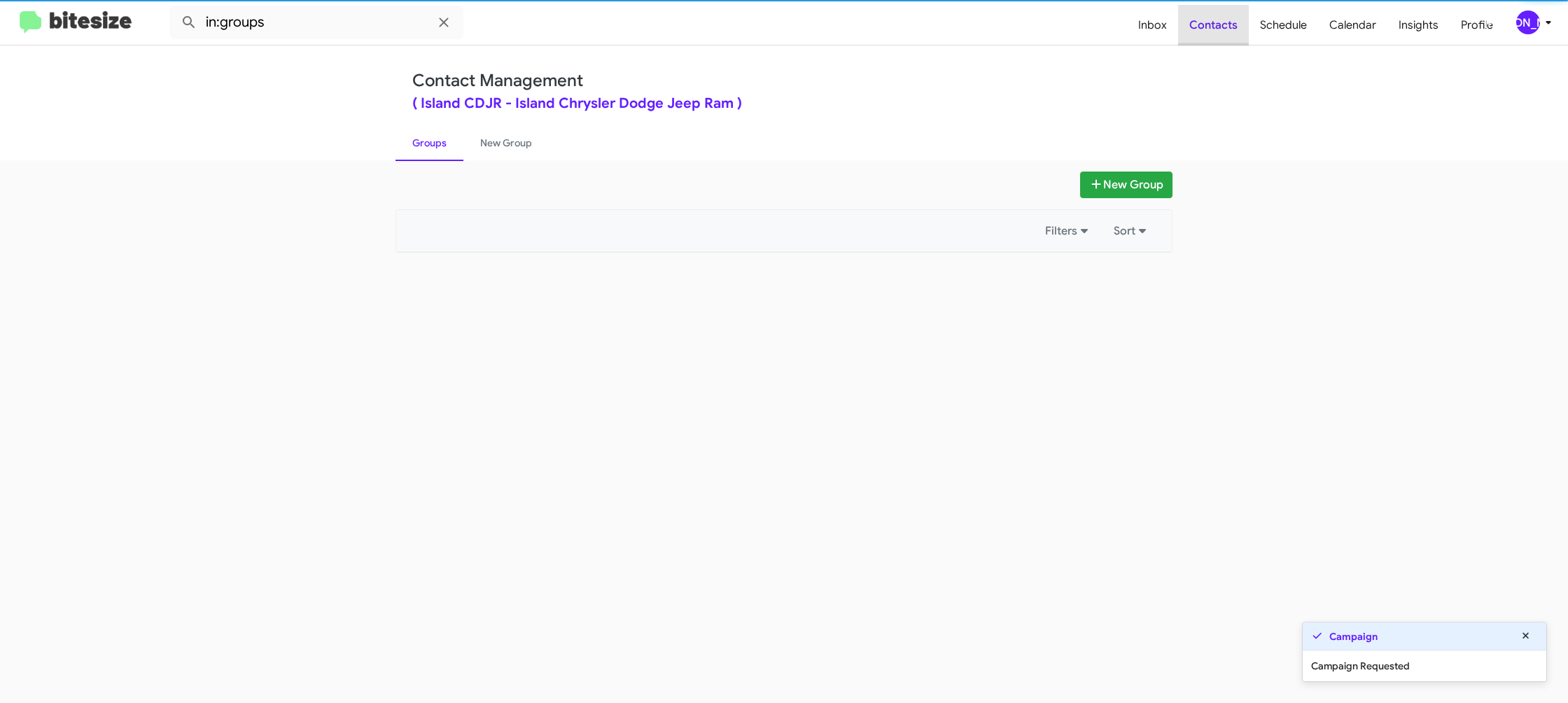
click at [1241, 38] on span "Contacts" at bounding box center [1213, 25] width 71 height 41
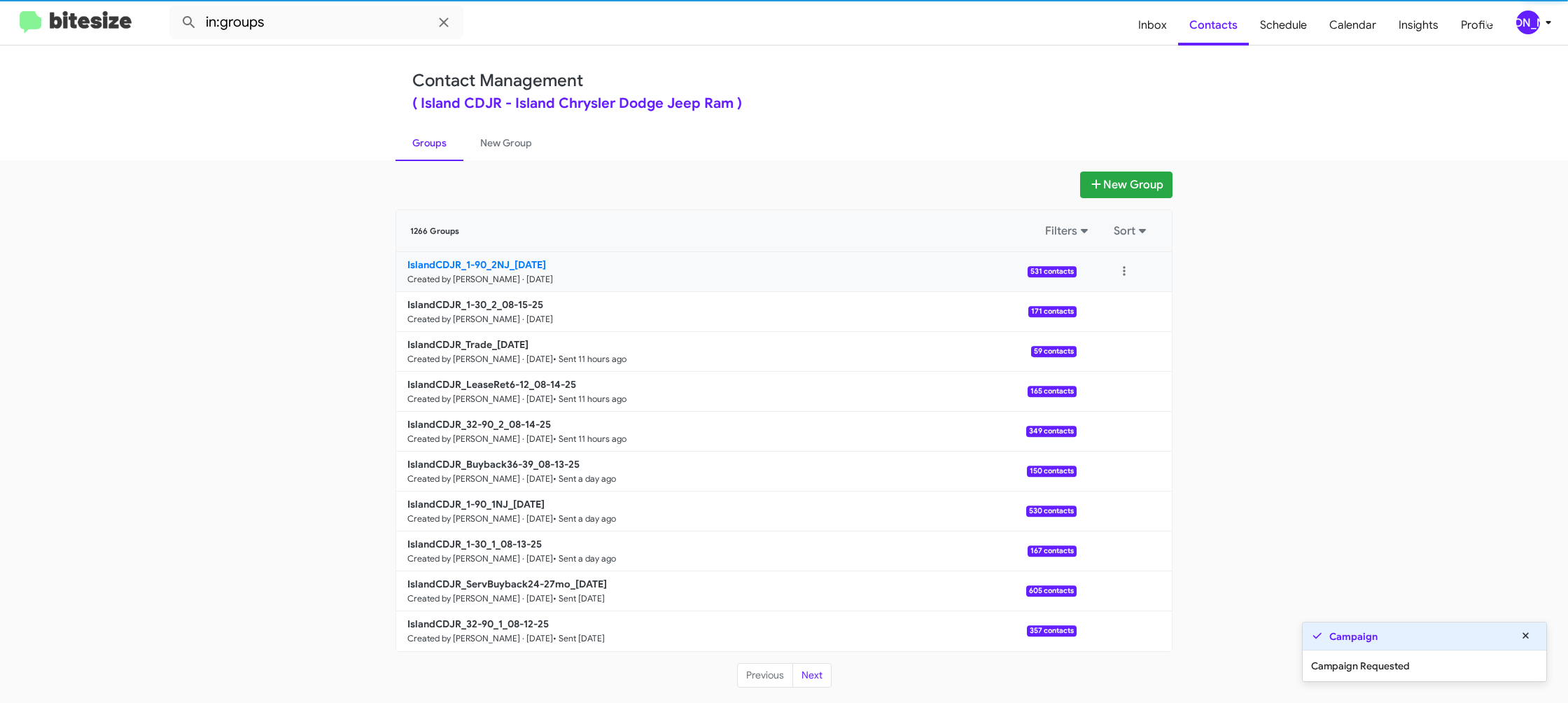
click at [507, 262] on b "IslandCDJR_1-90_2NJ_08-15-25" at bounding box center [477, 264] width 139 height 13
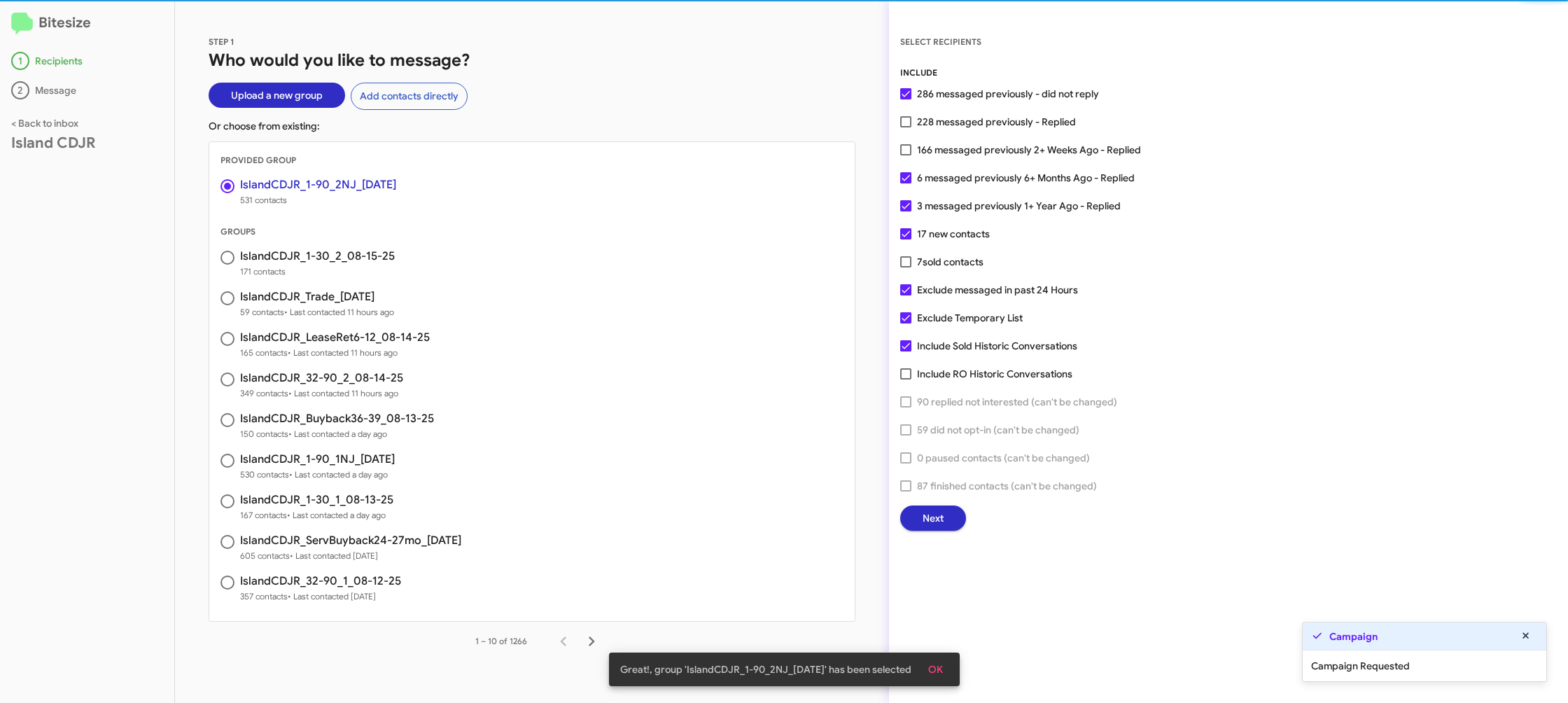
click at [943, 670] on span "OK" at bounding box center [936, 670] width 15 height 25
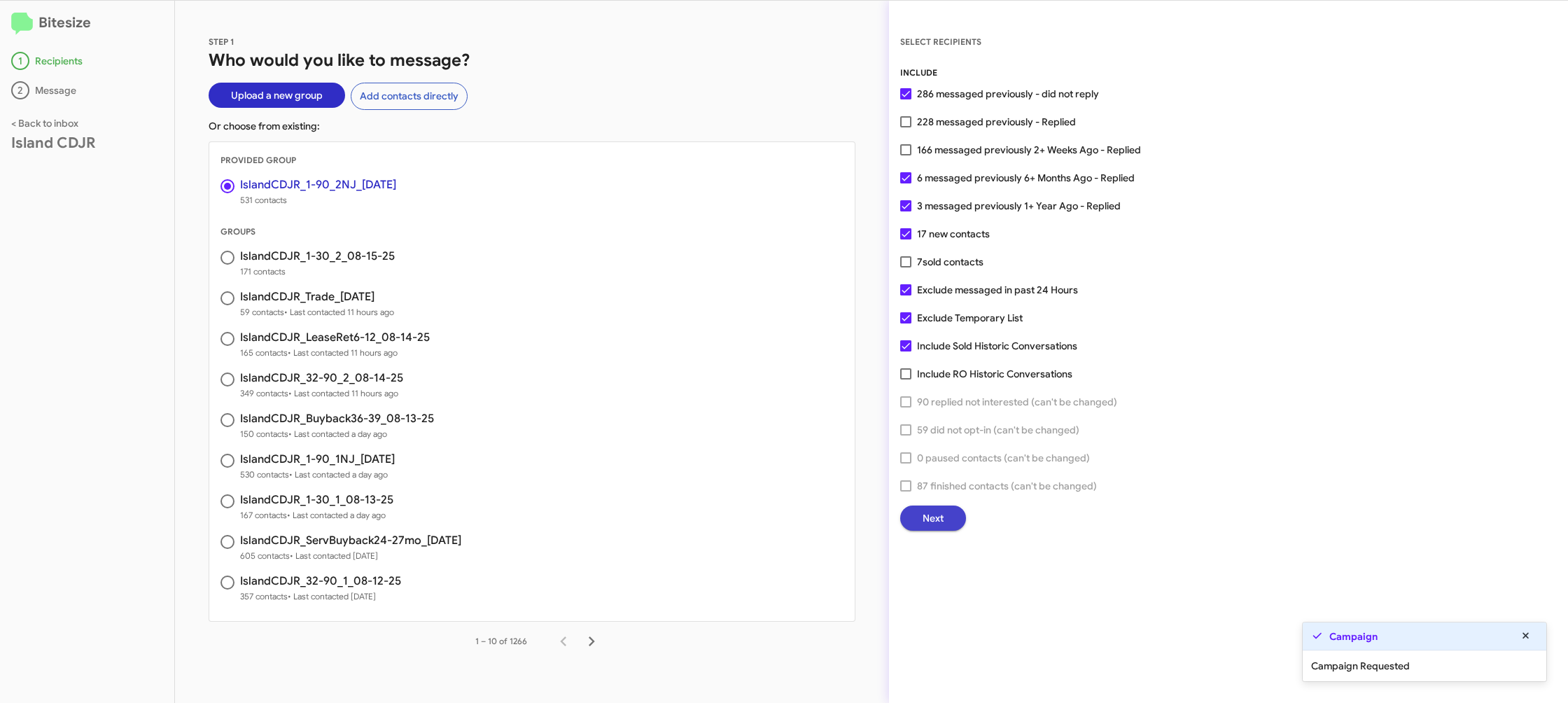
click at [929, 515] on span "Next" at bounding box center [932, 518] width 21 height 25
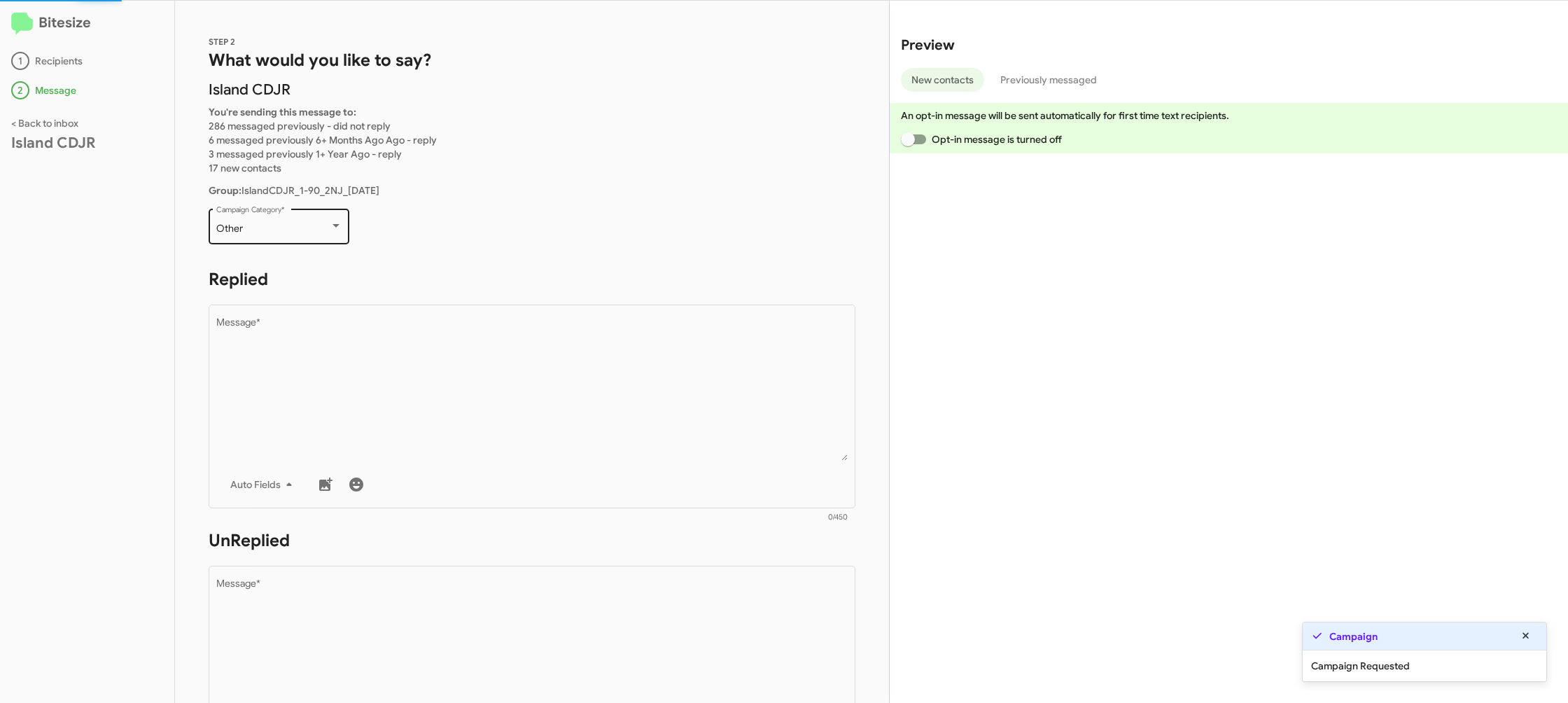
click at [292, 233] on div "Other" at bounding box center [273, 228] width 114 height 11
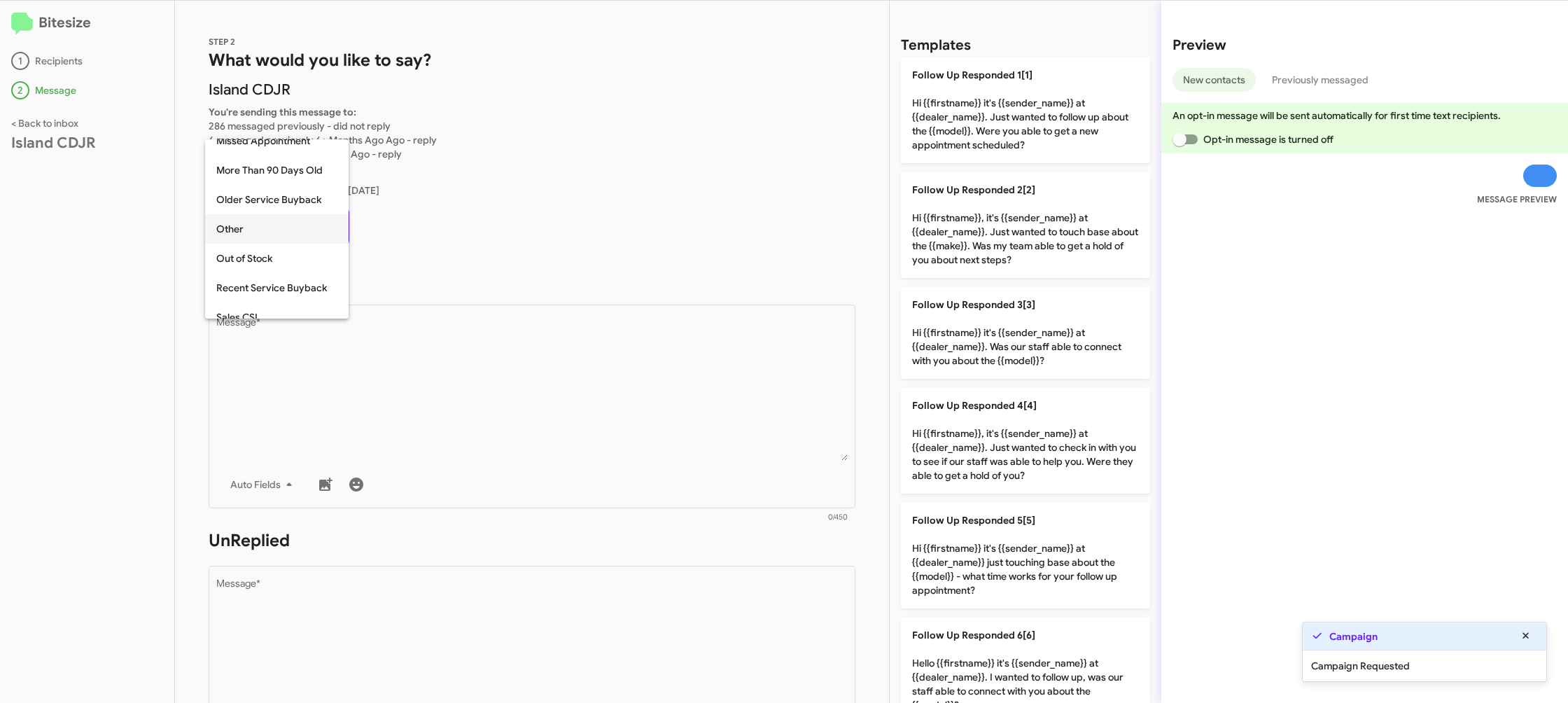
scroll to position [29, 0]
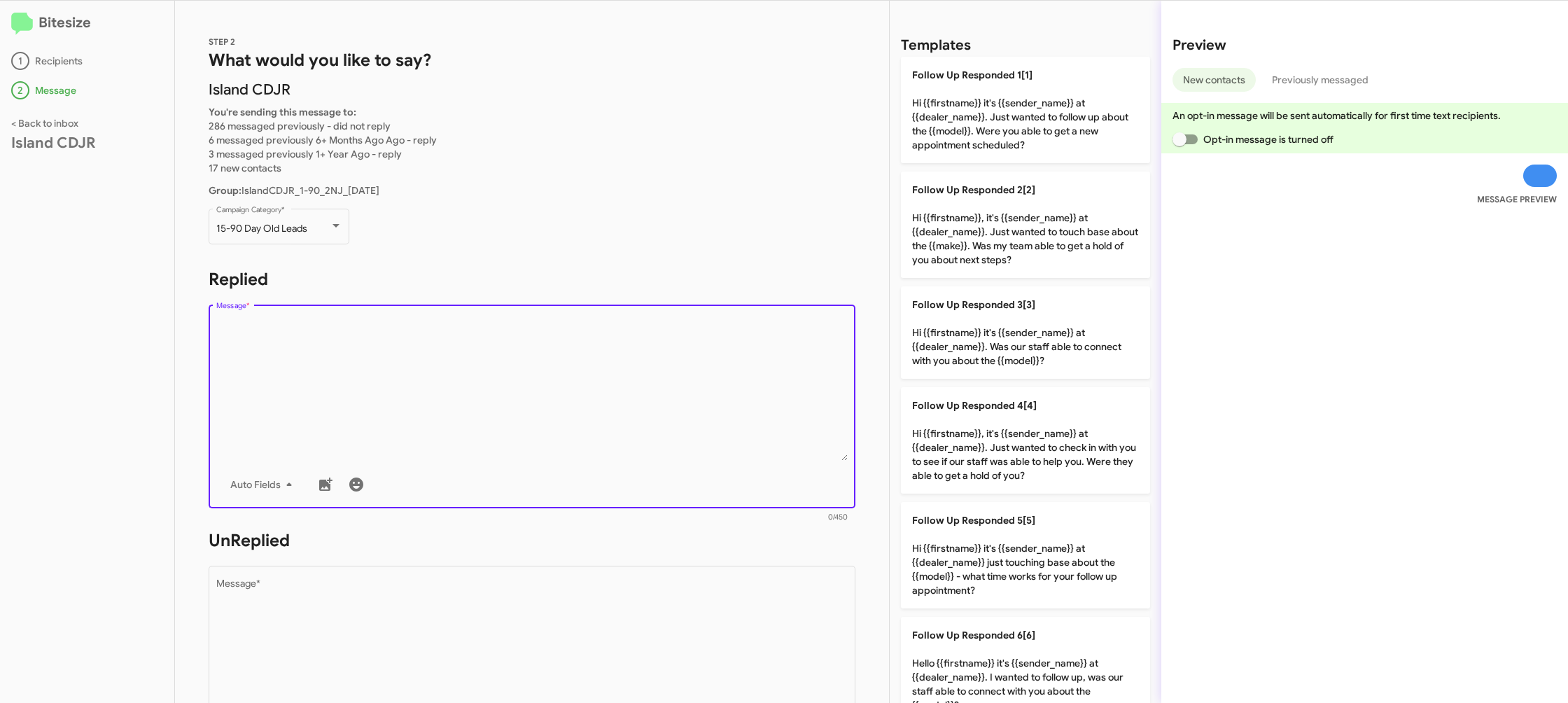
click at [456, 420] on textarea "Message *" at bounding box center [532, 389] width 632 height 143
drag, startPoint x: 456, startPoint y: 420, endPoint x: 485, endPoint y: 420, distance: 29.0
click at [457, 420] on textarea "Message *" at bounding box center [532, 389] width 632 height 143
drag, startPoint x: 992, startPoint y: 438, endPoint x: 826, endPoint y: 588, distance: 223.7
click at [988, 443] on p "Follow Up Responded 4[4] Hi {{firstname}}, it's {{sender_name}} at {{dealer_nam…" at bounding box center [1025, 440] width 249 height 106
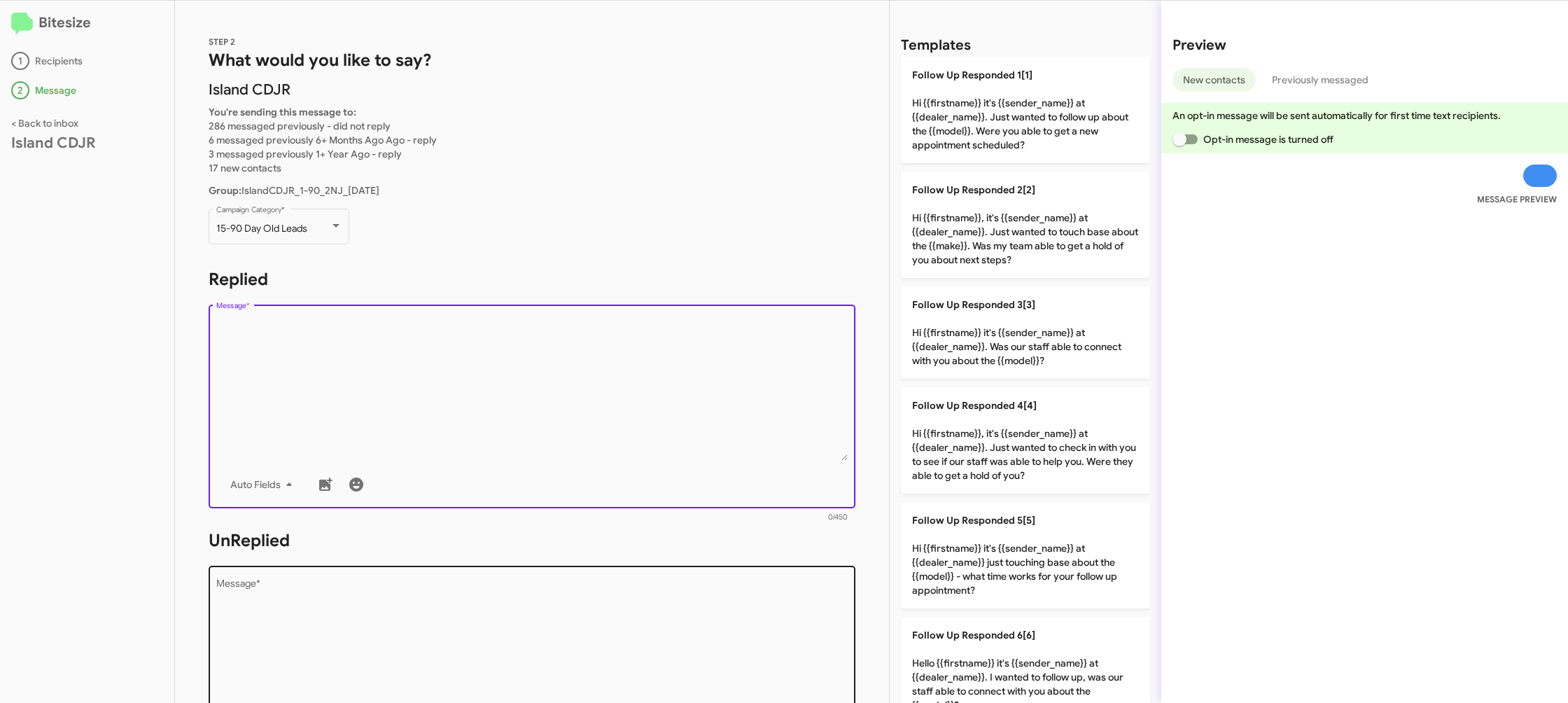
type textarea "Hi {{firstname}}, it's {{sender_name}} at {{dealer_name}}. Just wanted to check…"
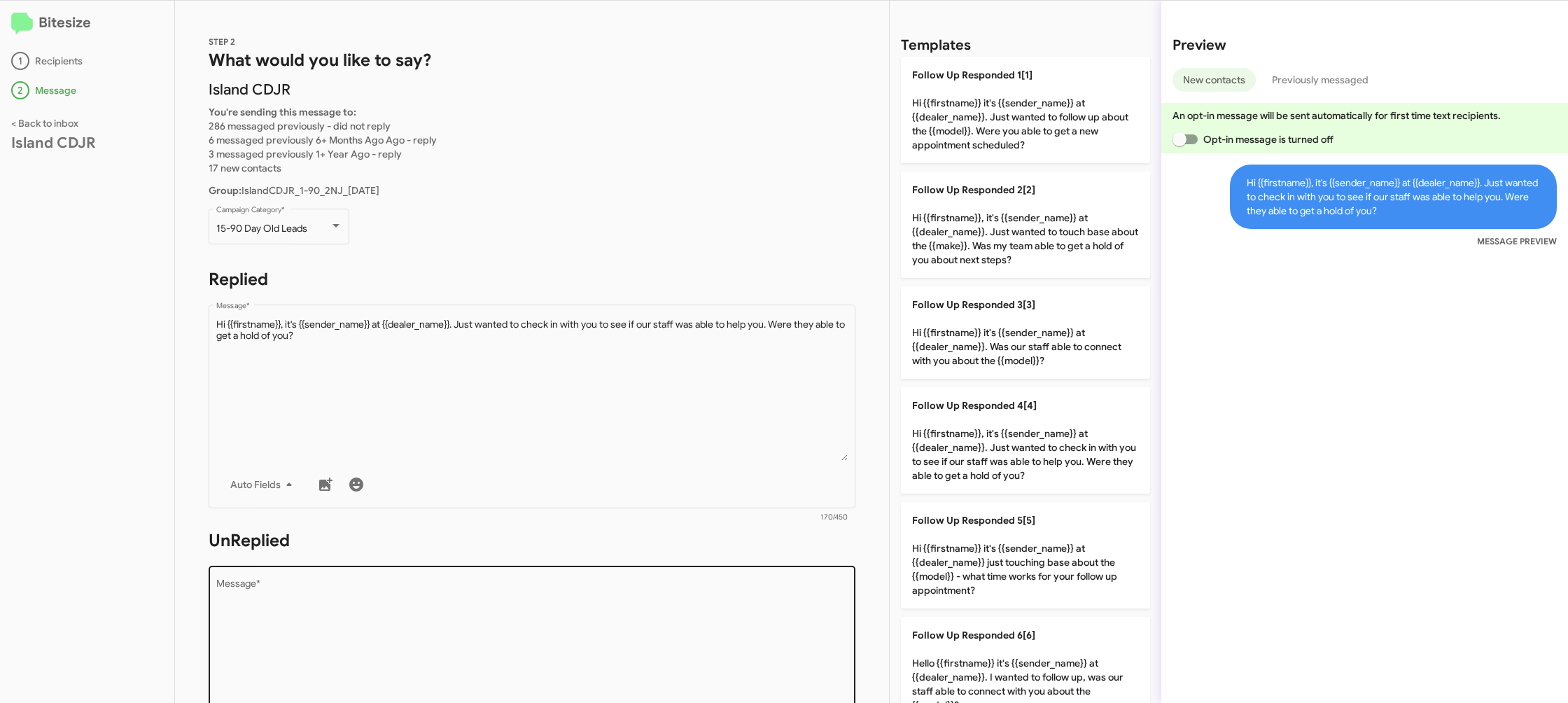
click at [819, 589] on textarea "Message *" at bounding box center [532, 650] width 632 height 143
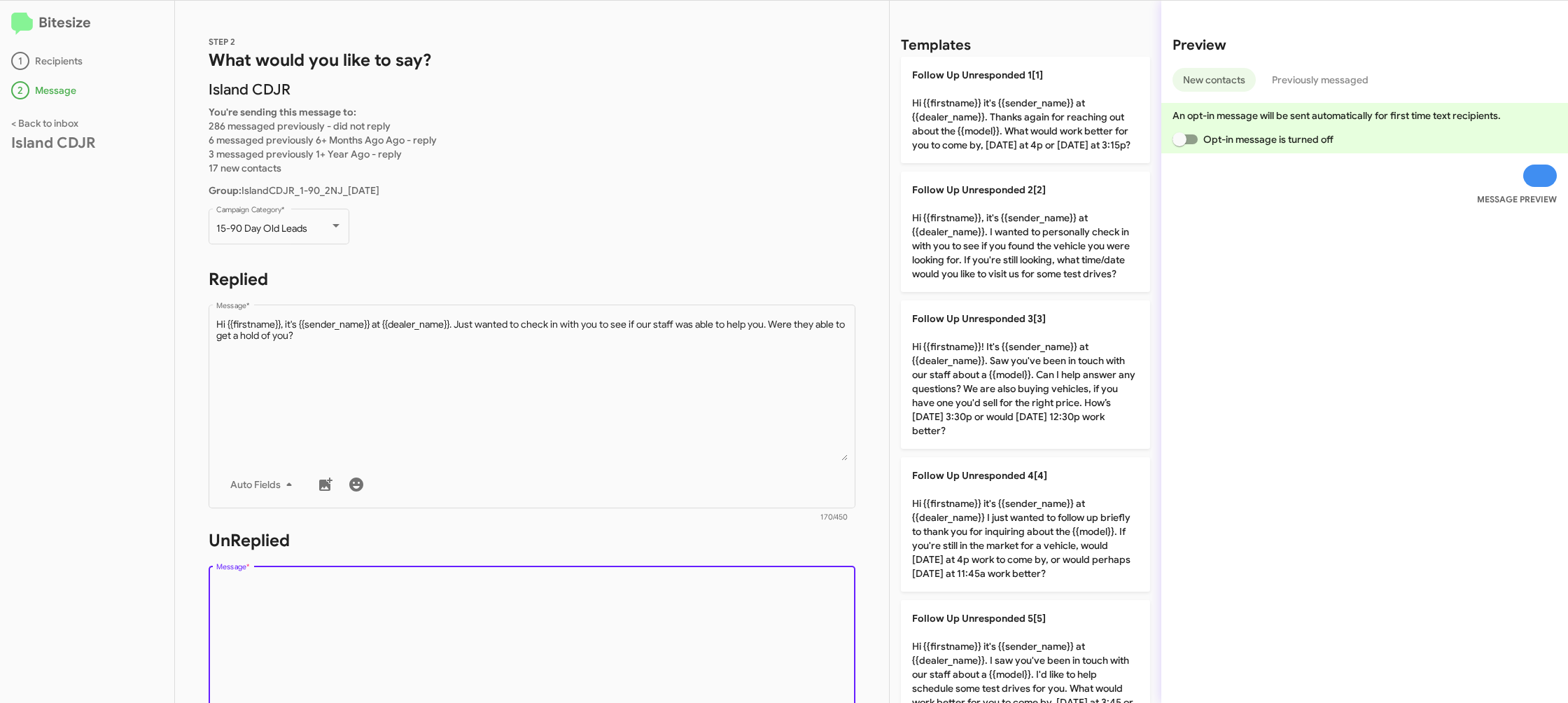
click at [819, 589] on textarea "Message *" at bounding box center [532, 650] width 632 height 143
drag, startPoint x: 819, startPoint y: 589, endPoint x: 878, endPoint y: 562, distance: 64.9
click at [826, 583] on textarea "Message *" at bounding box center [532, 650] width 632 height 143
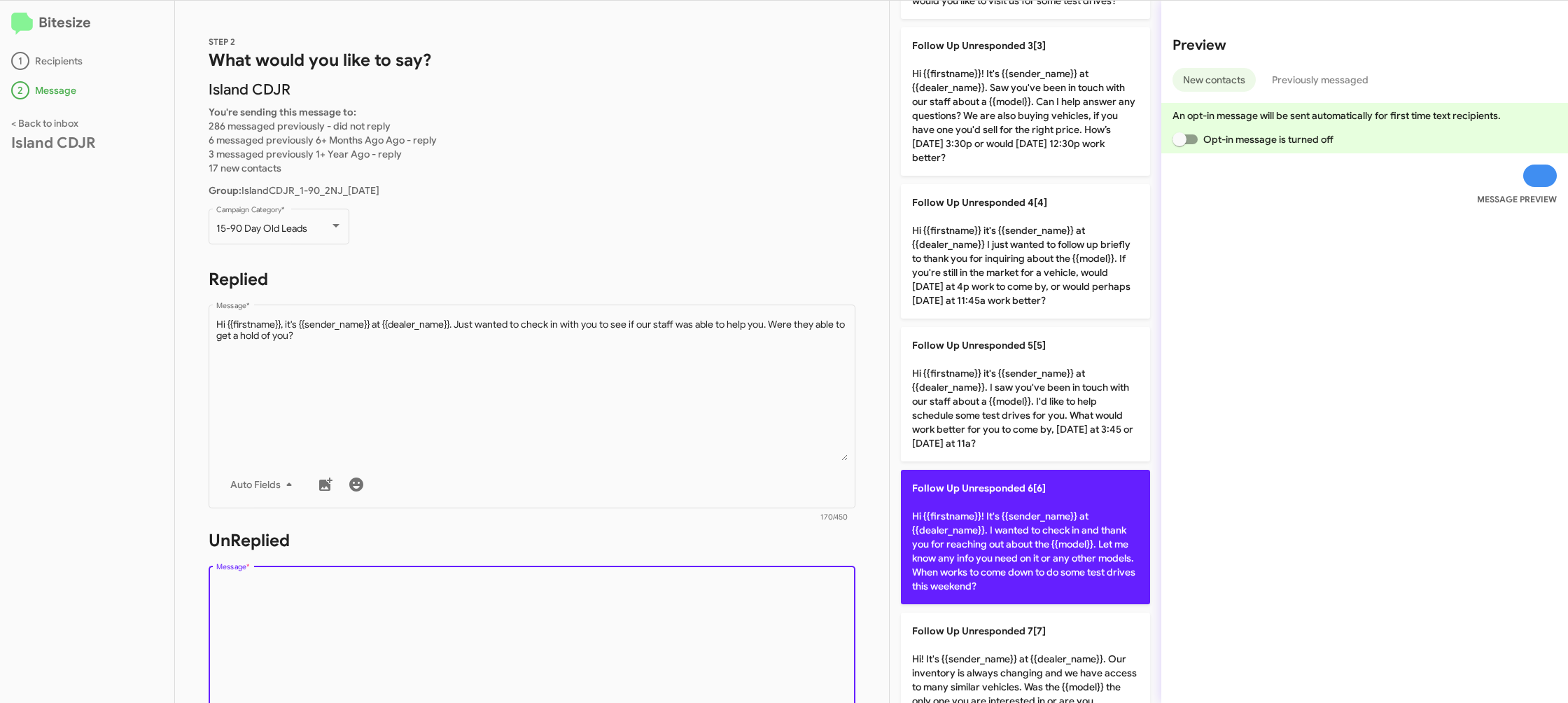
scroll to position [295, 0]
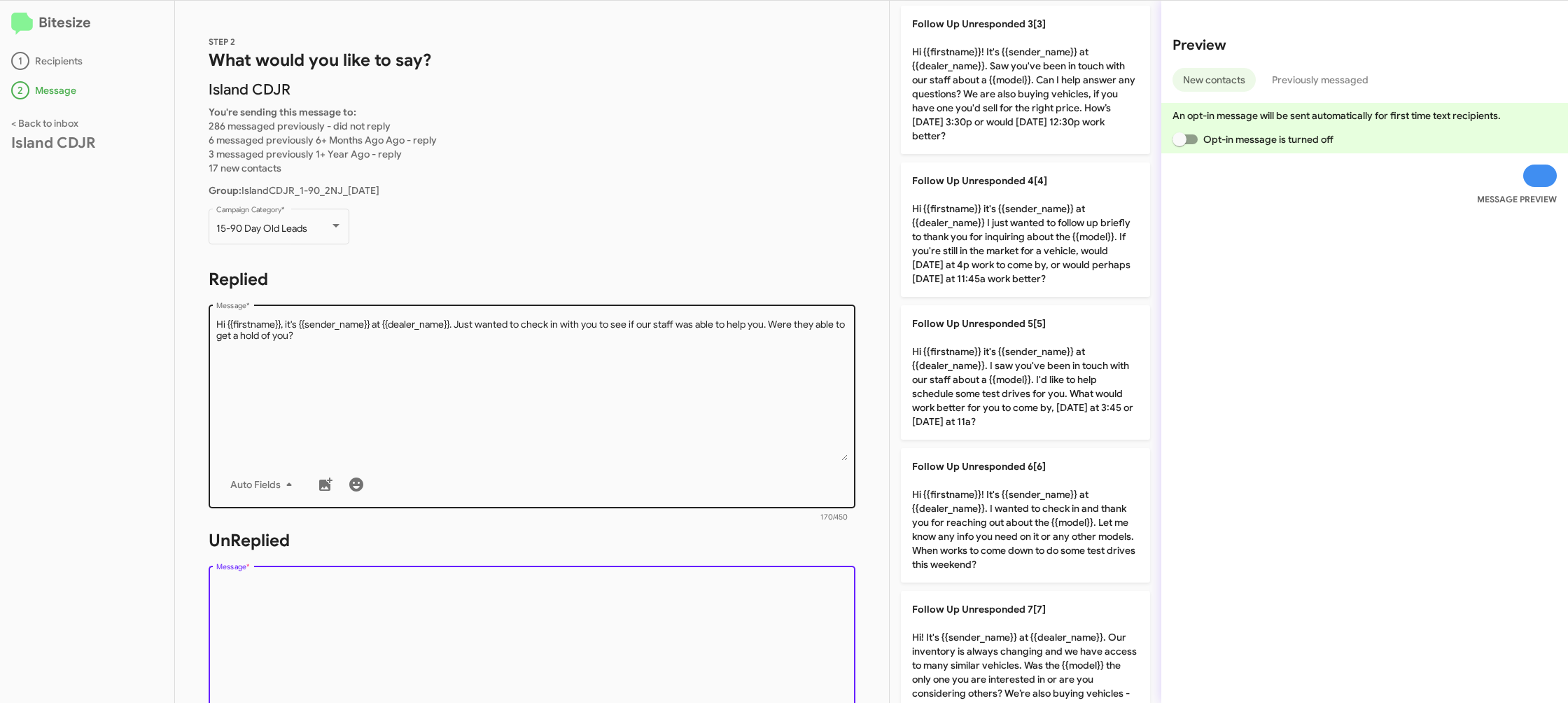
drag, startPoint x: 1014, startPoint y: 528, endPoint x: 788, endPoint y: 492, distance: 228.8
click at [1003, 527] on p "Follow Up Unresponded 6[6] Hi {{firstname}}! It's {{sender_name}} at {{dealer_n…" at bounding box center [1025, 515] width 249 height 135
type textarea "Hi {{firstname}}! It's {{sender_name}} at {{dealer_name}}. I wanted to check in…"
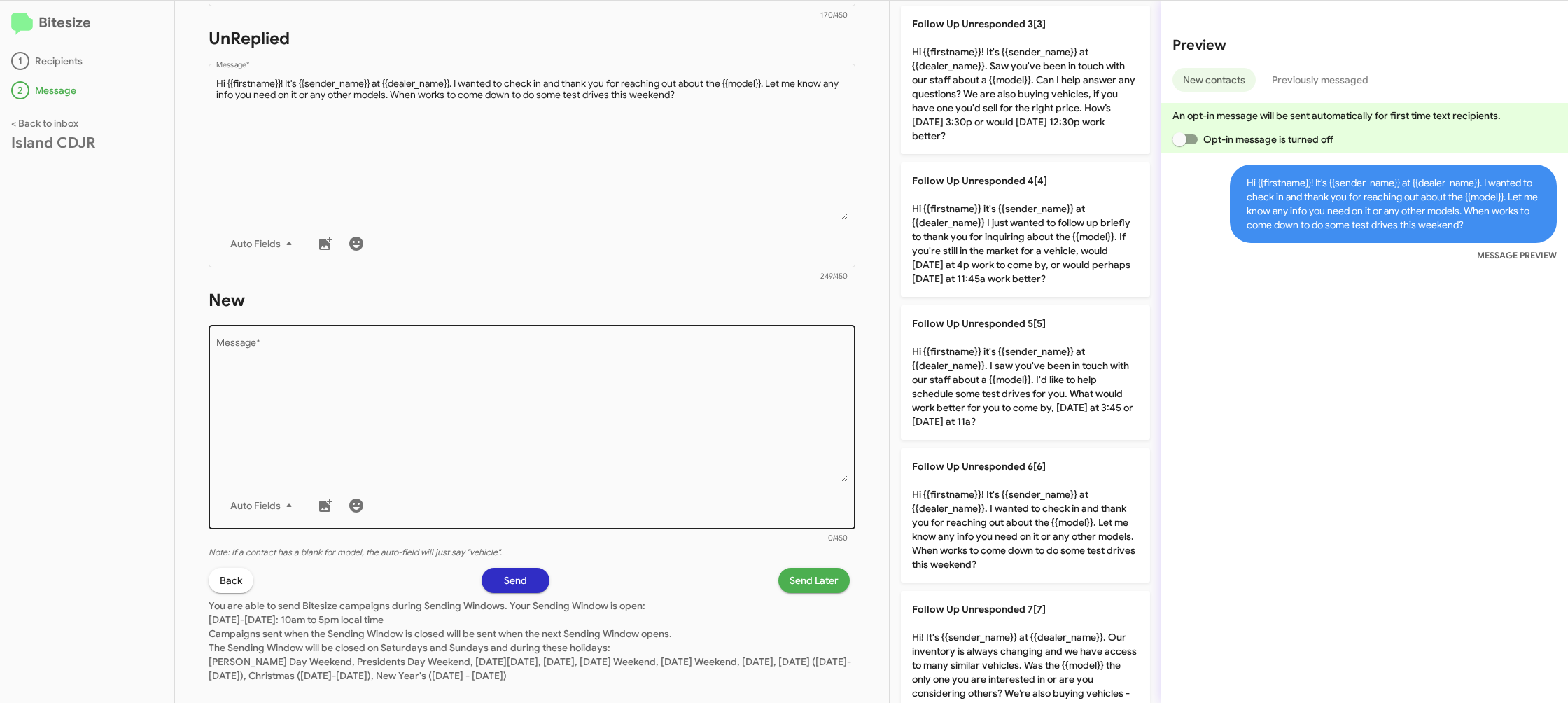
scroll to position [525, 0]
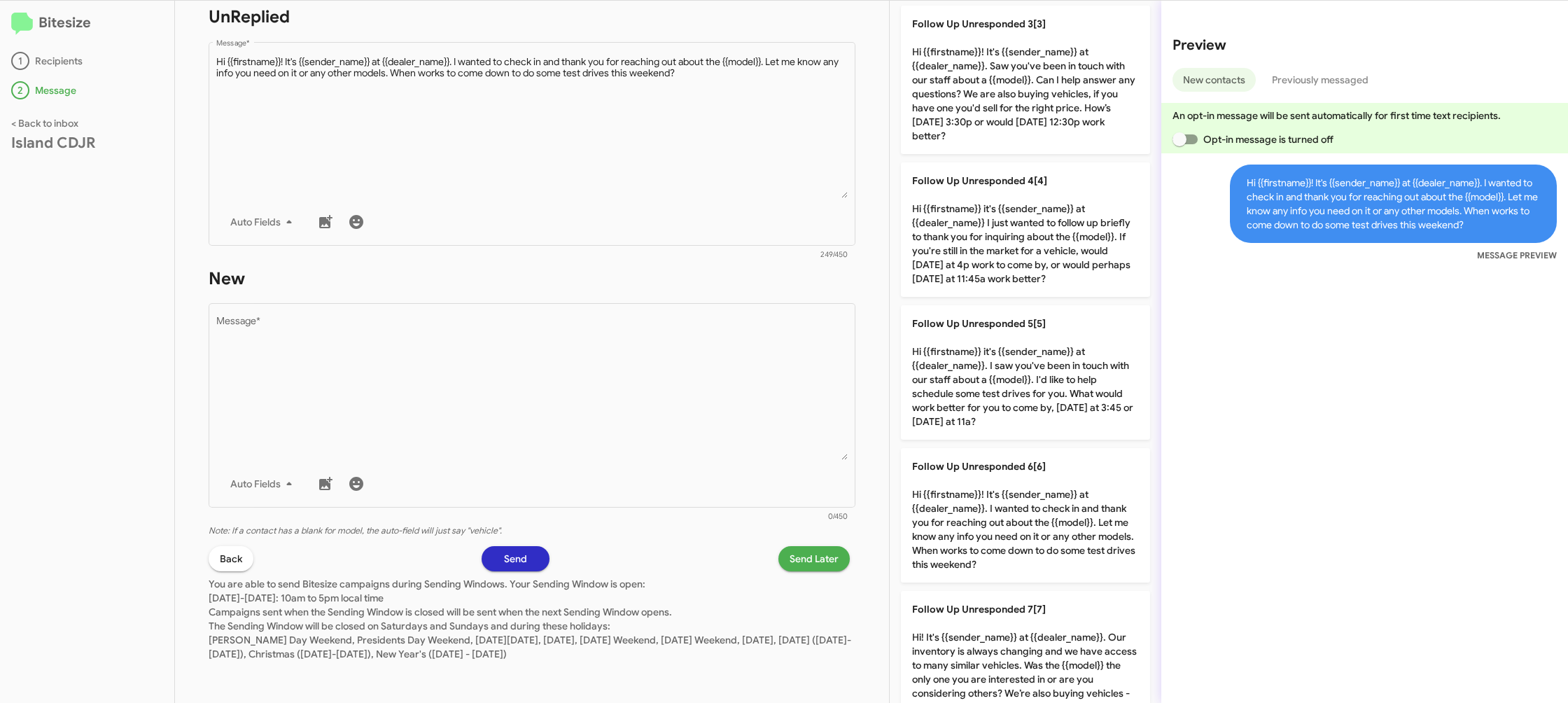
click at [783, 509] on div "Drop image here to insert Auto Fields Message * 0/450" at bounding box center [532, 412] width 647 height 217
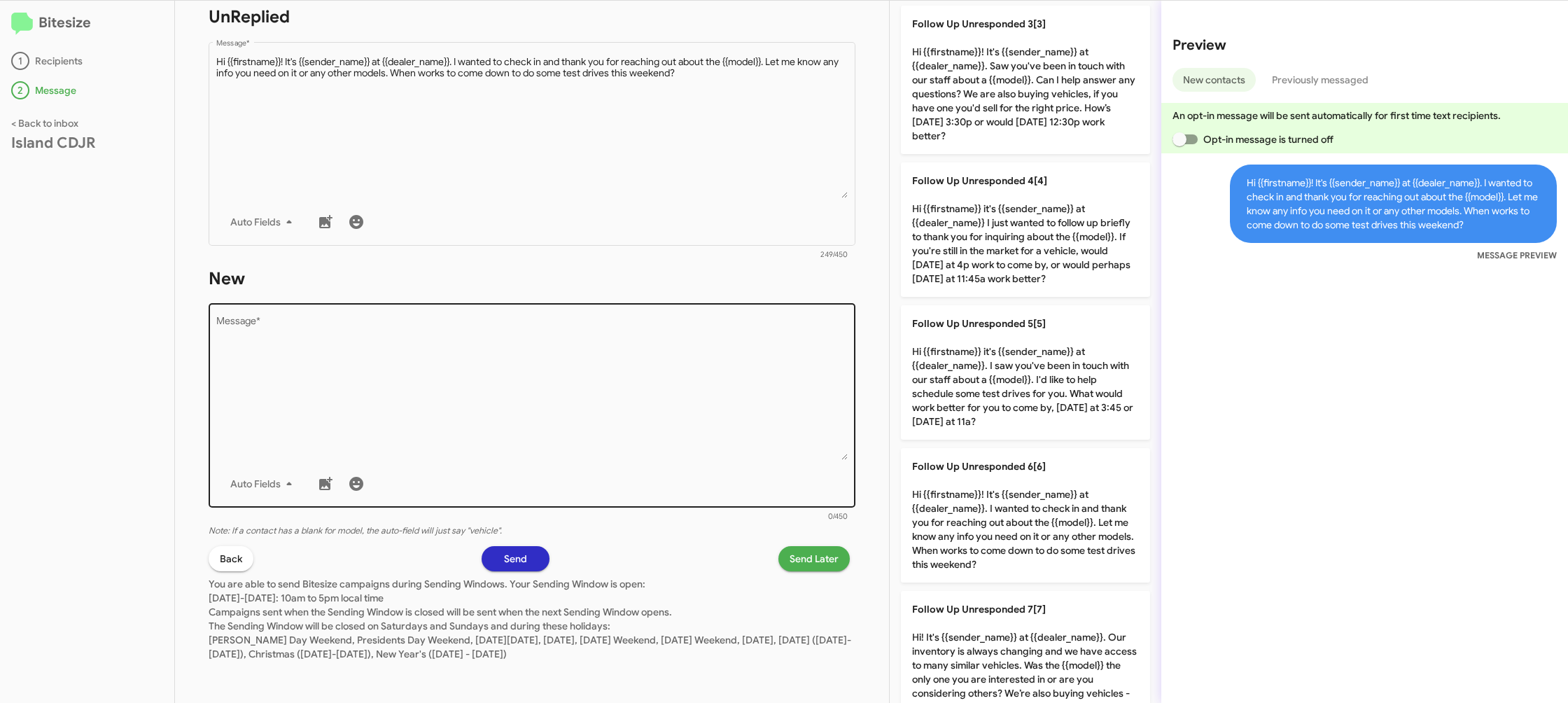
click at [783, 507] on div "Drop image here to insert Auto Fields Message *" at bounding box center [532, 404] width 632 height 206
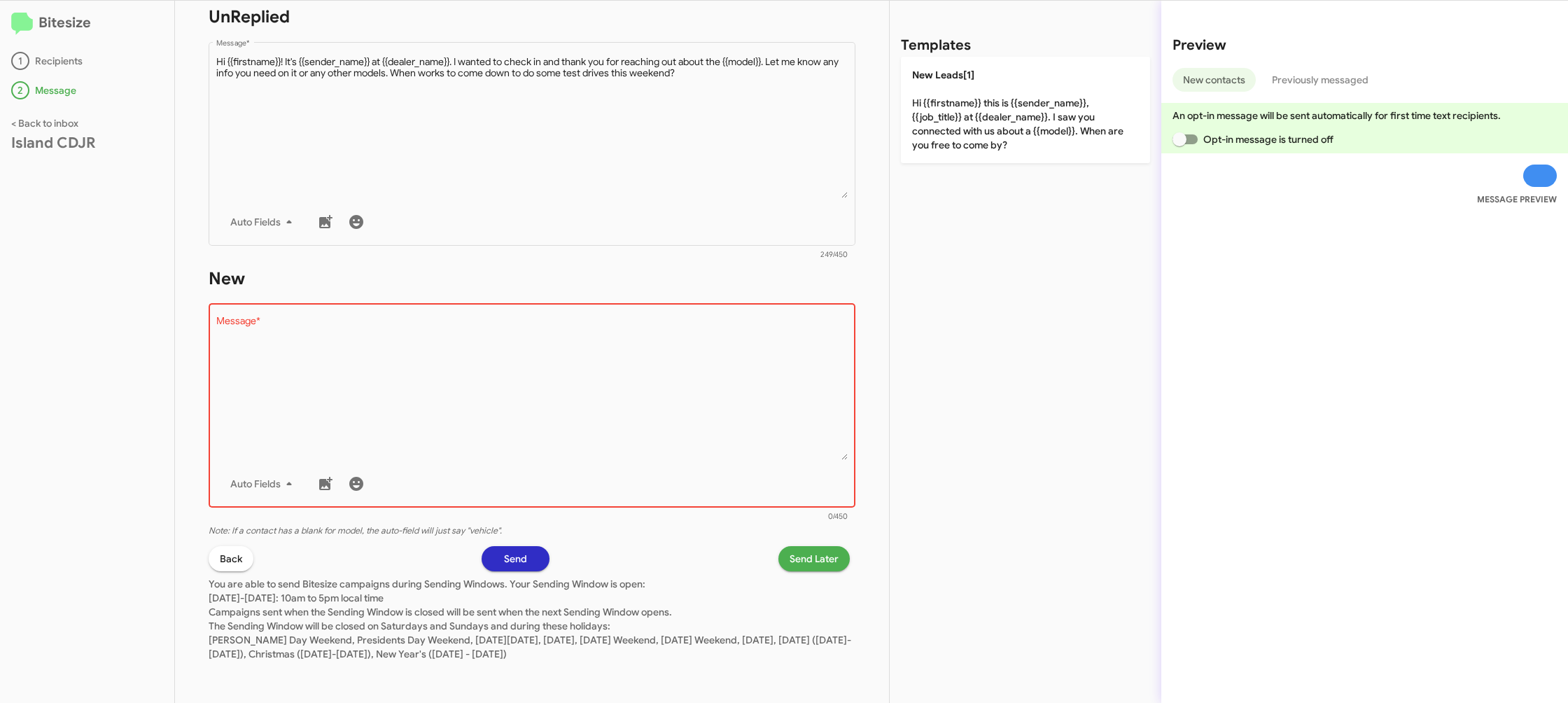
click at [782, 497] on div "Auto Fields" at bounding box center [532, 484] width 632 height 28
drag, startPoint x: 781, startPoint y: 471, endPoint x: 799, endPoint y: 386, distance: 86.9
click at [782, 461] on div "Drop image here to insert Auto Fields Message *" at bounding box center [532, 404] width 632 height 206
drag, startPoint x: 925, startPoint y: 145, endPoint x: 862, endPoint y: 318, distance: 184.1
click at [924, 145] on p "New Leads[1] Hi {{firstname}} this is {{sender_name}}, {{job_title}} at {{deale…" at bounding box center [1025, 110] width 249 height 106
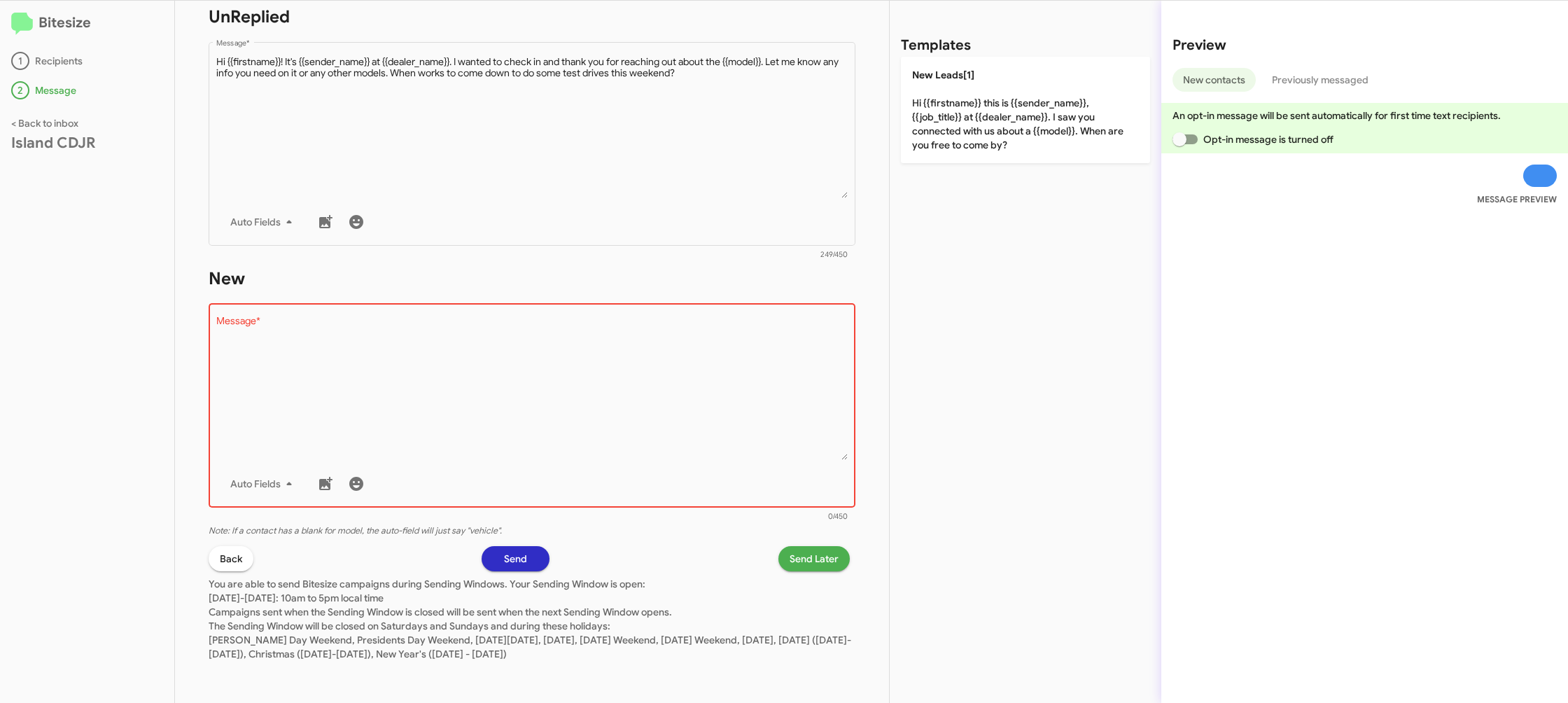
type textarea "Hi {{firstname}} this is {{sender_name}}, {{job_title}} at {{dealer_name}}. I s…"
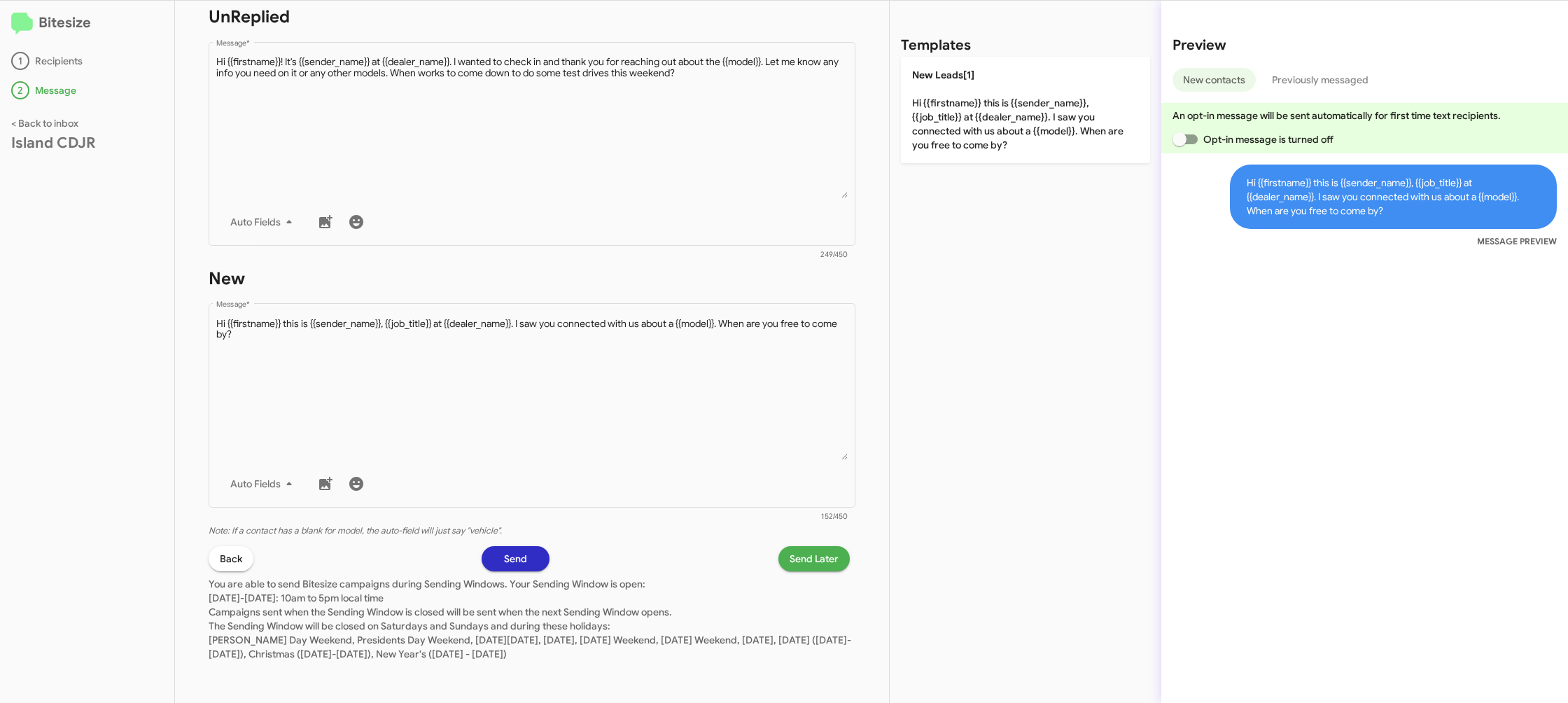
click at [823, 559] on span "Send Later" at bounding box center [814, 559] width 49 height 25
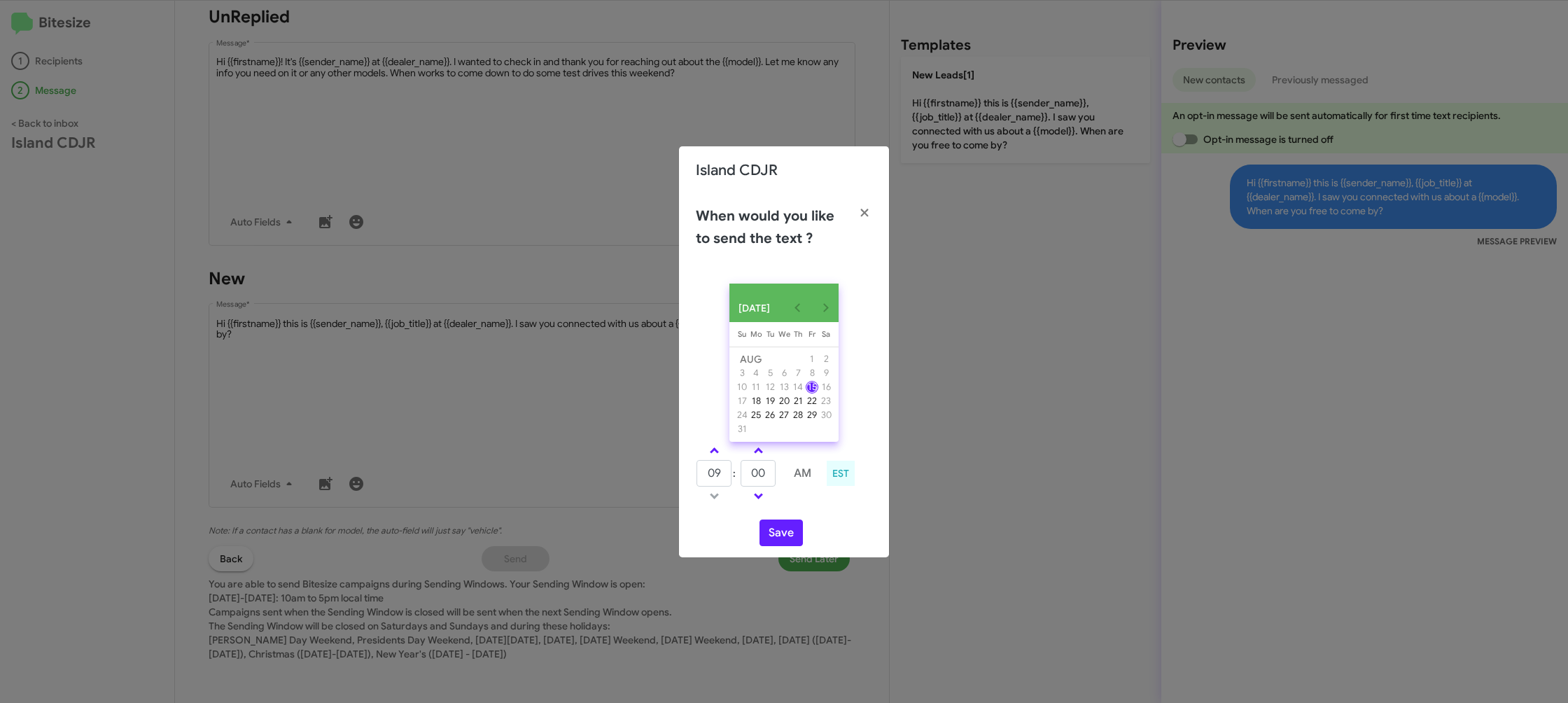
drag, startPoint x: 708, startPoint y: 455, endPoint x: 744, endPoint y: 464, distance: 37.1
click at [708, 455] on link at bounding box center [713, 451] width 24 height 16
type input "10"
click at [754, 473] on input "00" at bounding box center [758, 473] width 35 height 27
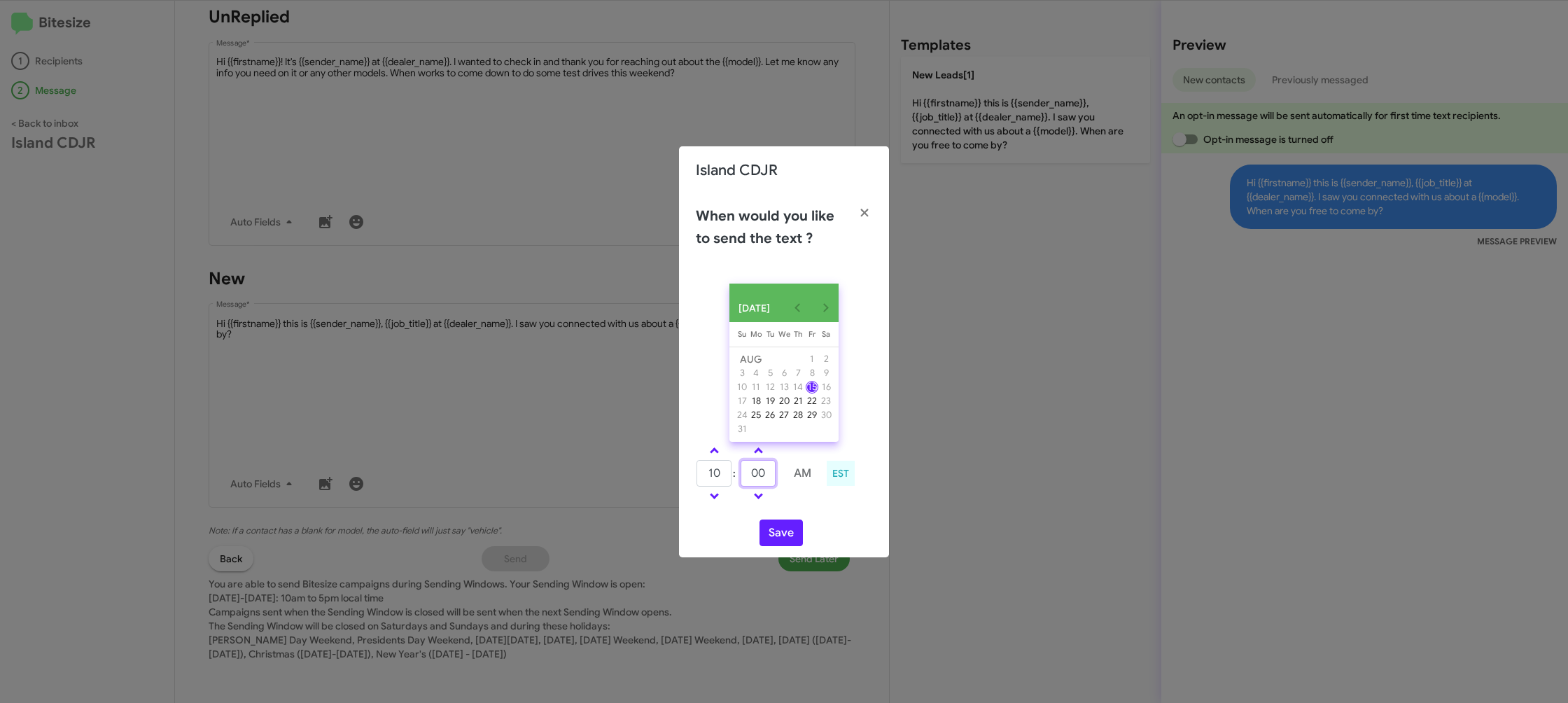
click at [754, 473] on input "00" at bounding box center [758, 473] width 35 height 27
type input "37"
click at [795, 505] on td at bounding box center [802, 496] width 37 height 18
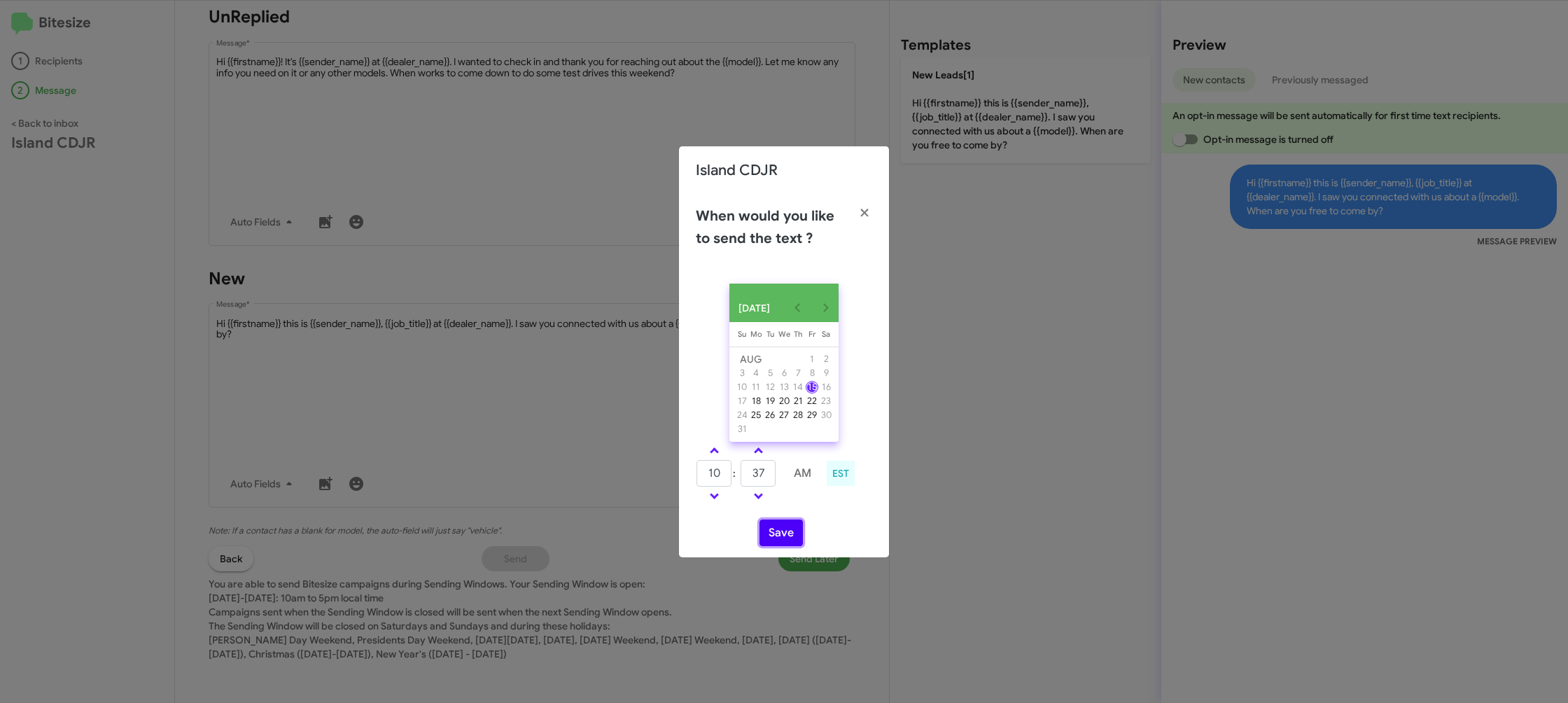
click at [777, 542] on button "Save" at bounding box center [781, 533] width 43 height 27
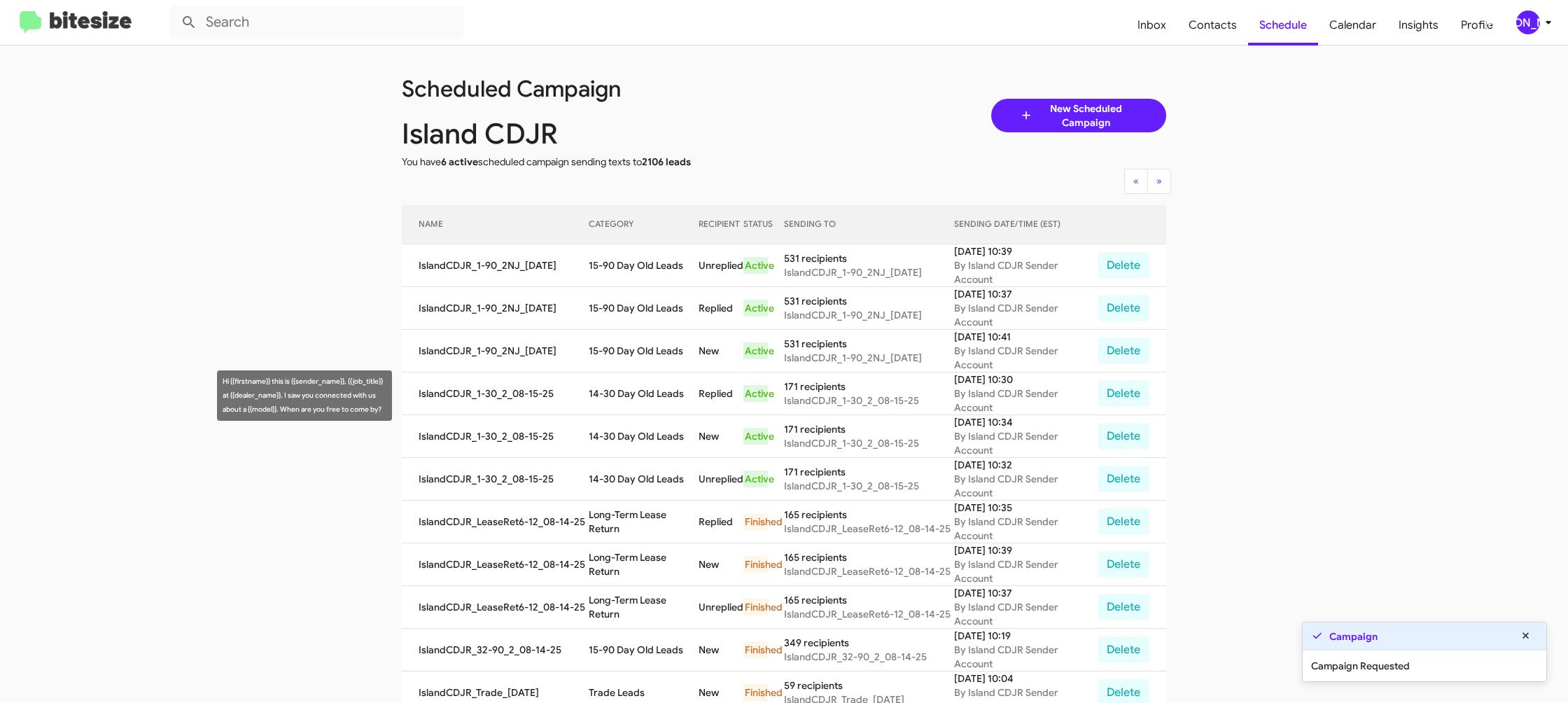
drag, startPoint x: 613, startPoint y: 412, endPoint x: 615, endPoint y: 428, distance: 16.1
click at [613, 458] on td "14-30 Day Old Leads" at bounding box center [644, 479] width 110 height 43
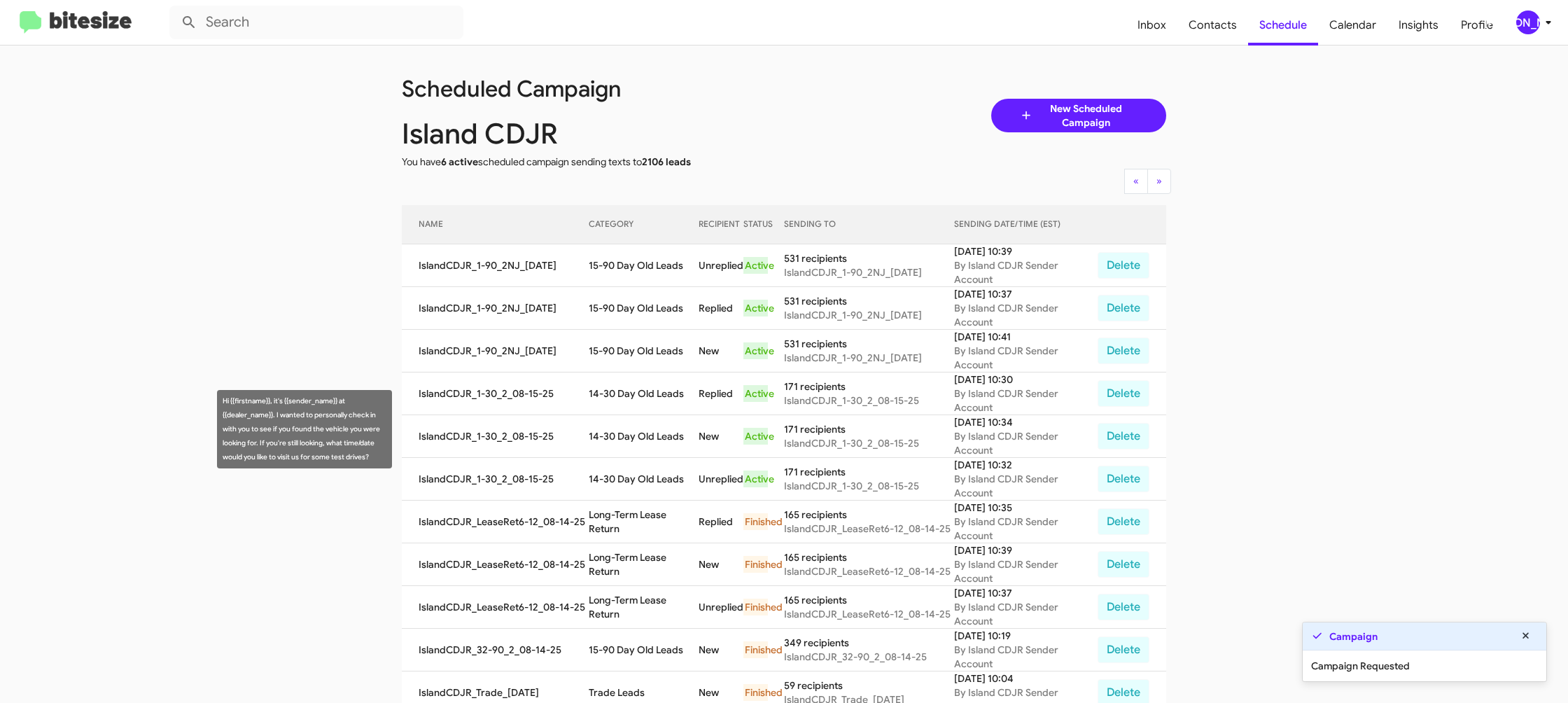
click at [615, 458] on td "14-30 Day Old Leads" at bounding box center [644, 479] width 110 height 43
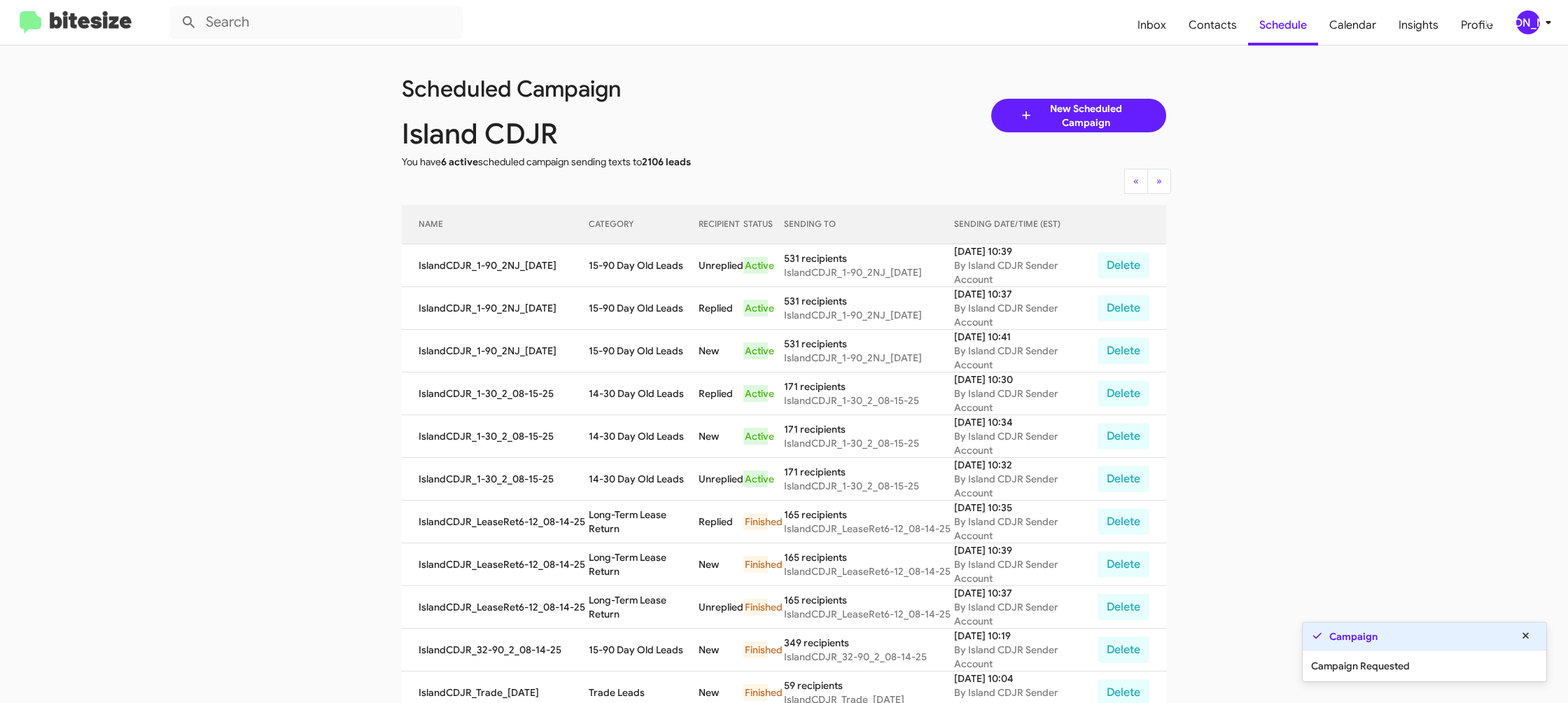
drag, startPoint x: 615, startPoint y: 430, endPoint x: 623, endPoint y: 441, distance: 13.6
click at [614, 458] on td "14-30 Day Old Leads" at bounding box center [644, 479] width 110 height 43
copy td "14-30 Day Old Leads"
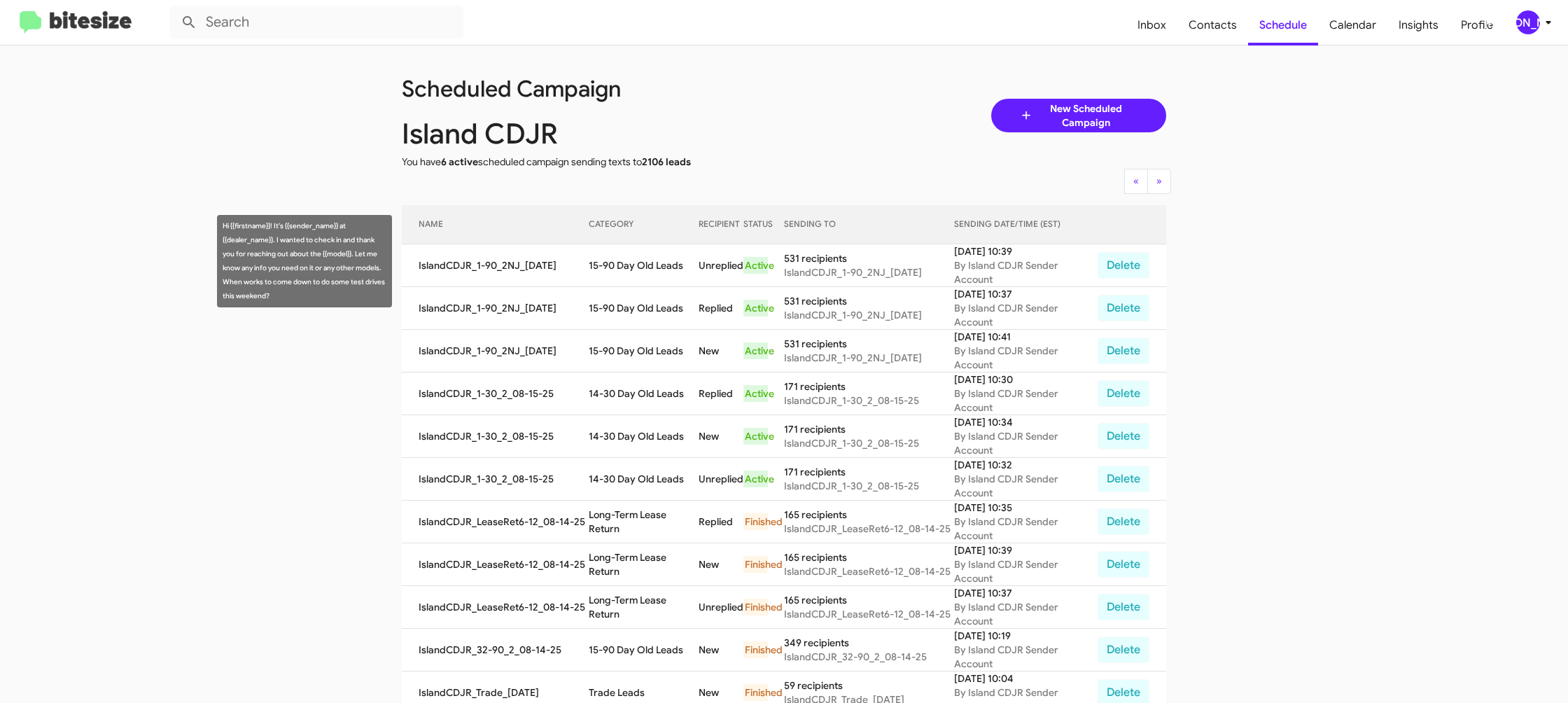
click at [607, 263] on td "15-90 Day Old Leads" at bounding box center [644, 265] width 110 height 43
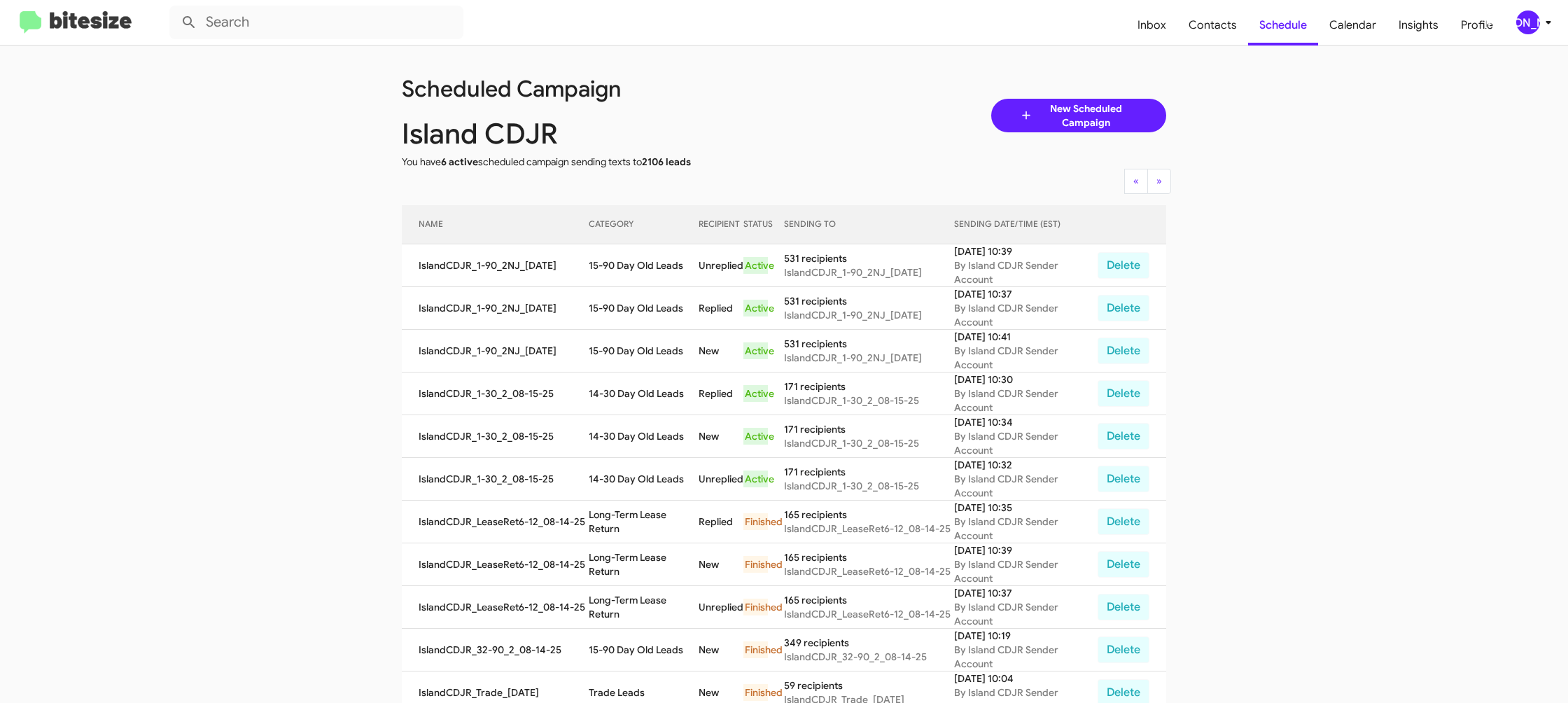
drag, startPoint x: 607, startPoint y: 263, endPoint x: 454, endPoint y: 82, distance: 237.0
click at [607, 263] on td "15-90 Day Old Leads" at bounding box center [644, 265] width 110 height 43
copy td "15-90 Day Old Leads"
click at [1525, 23] on div "[PERSON_NAME]" at bounding box center [1528, 23] width 23 height 23
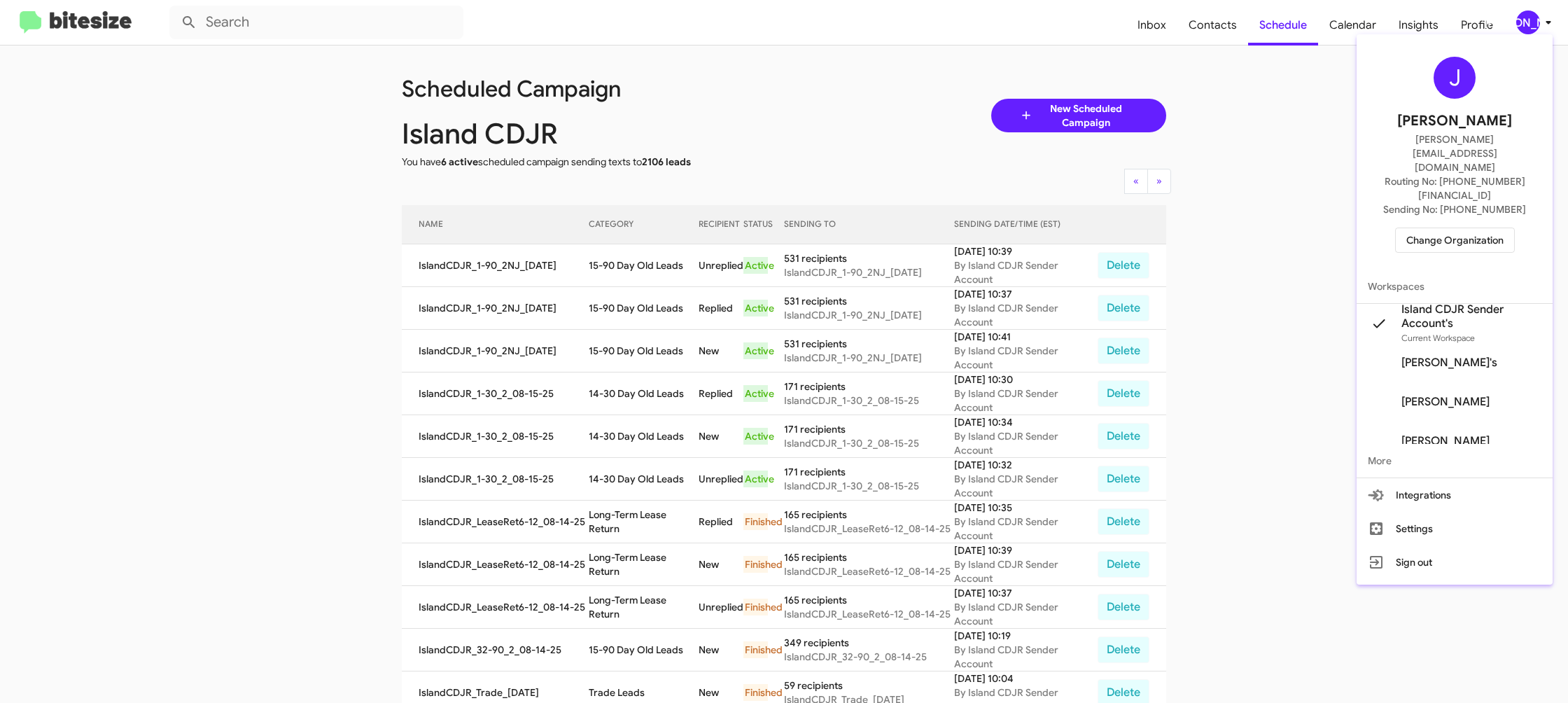
click at [1449, 228] on span "Change Organization" at bounding box center [1454, 240] width 97 height 23
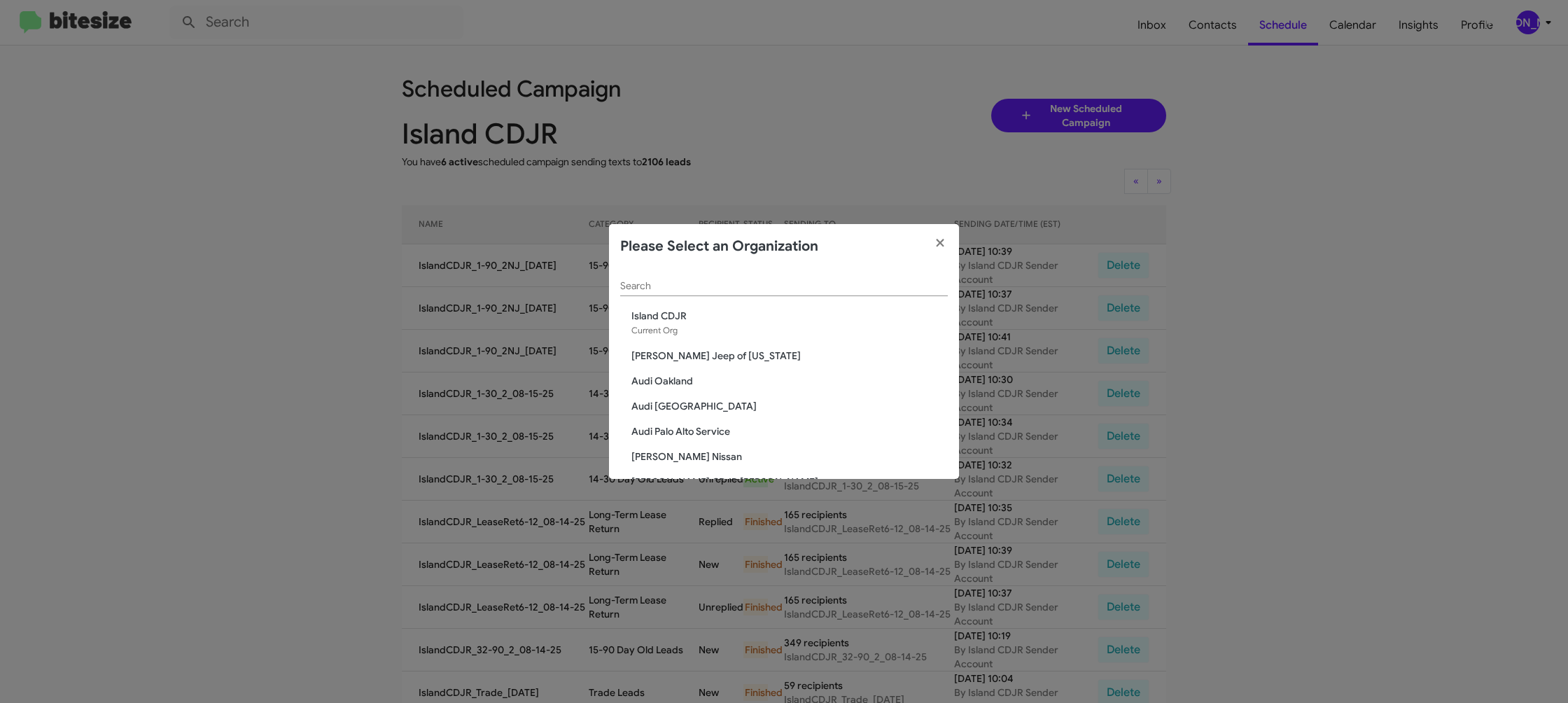
click at [704, 281] on div "Search" at bounding box center [784, 283] width 327 height 28
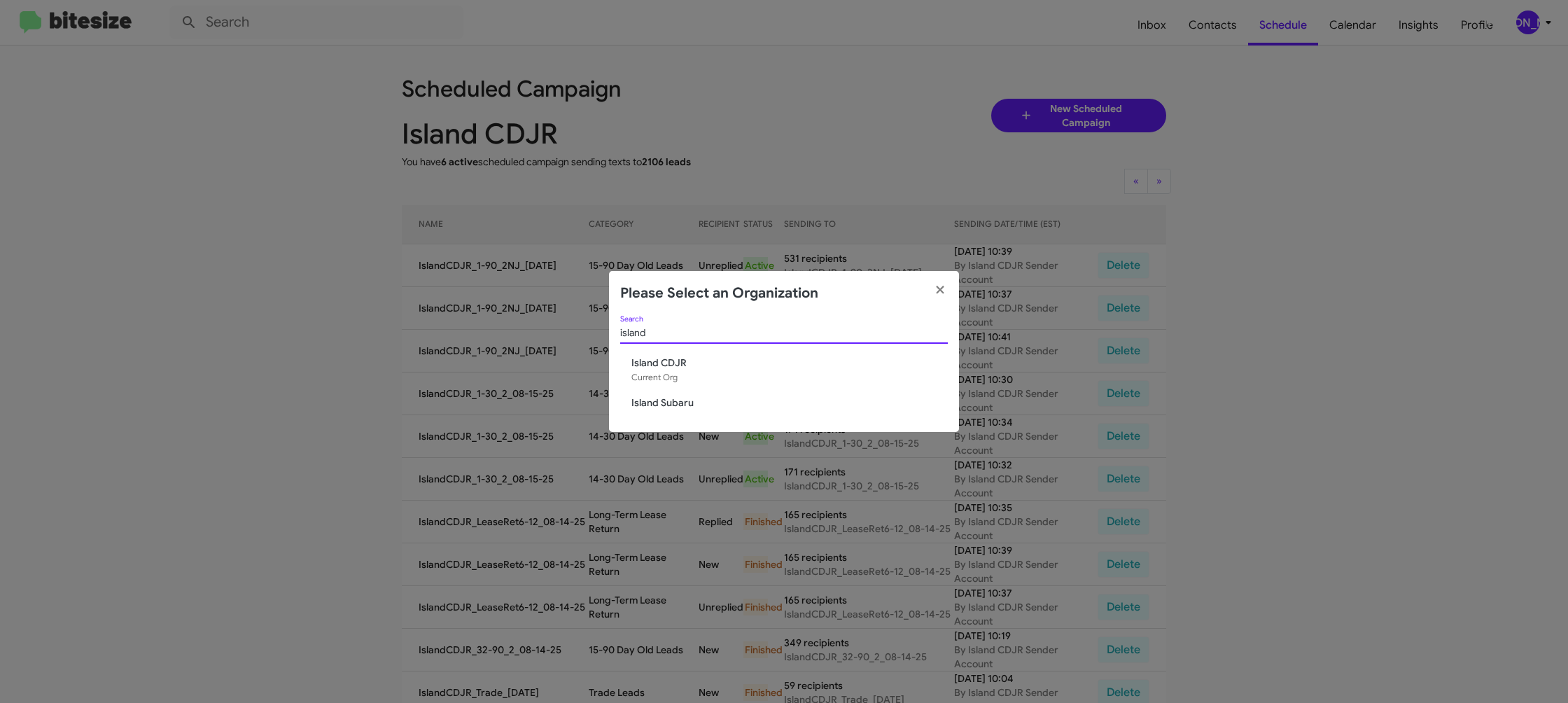
type input "island"
click at [685, 402] on span "Island Subaru" at bounding box center [789, 402] width 317 height 14
click at [685, 401] on span "Island Subaru" at bounding box center [789, 402] width 317 height 14
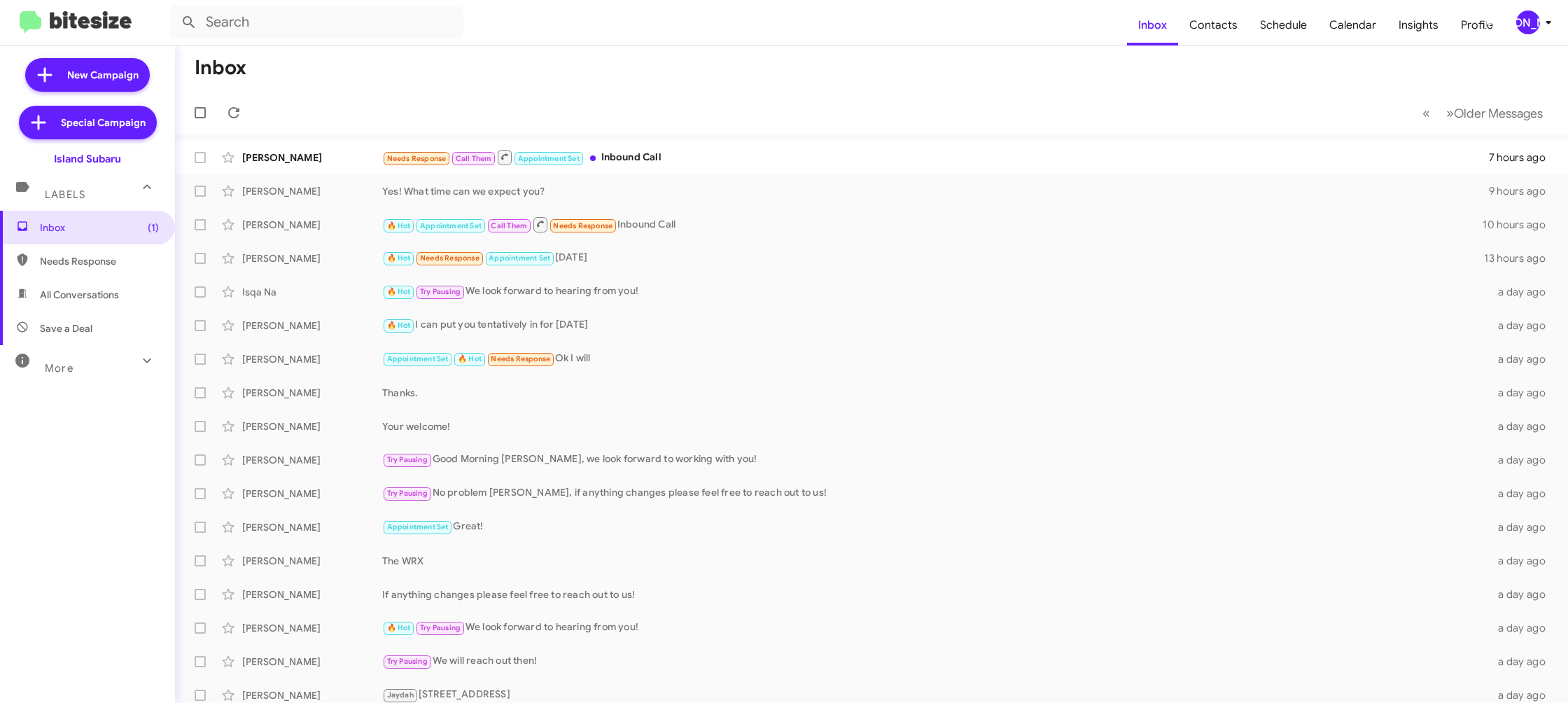
click at [1520, 25] on div "[PERSON_NAME]" at bounding box center [1528, 23] width 23 height 23
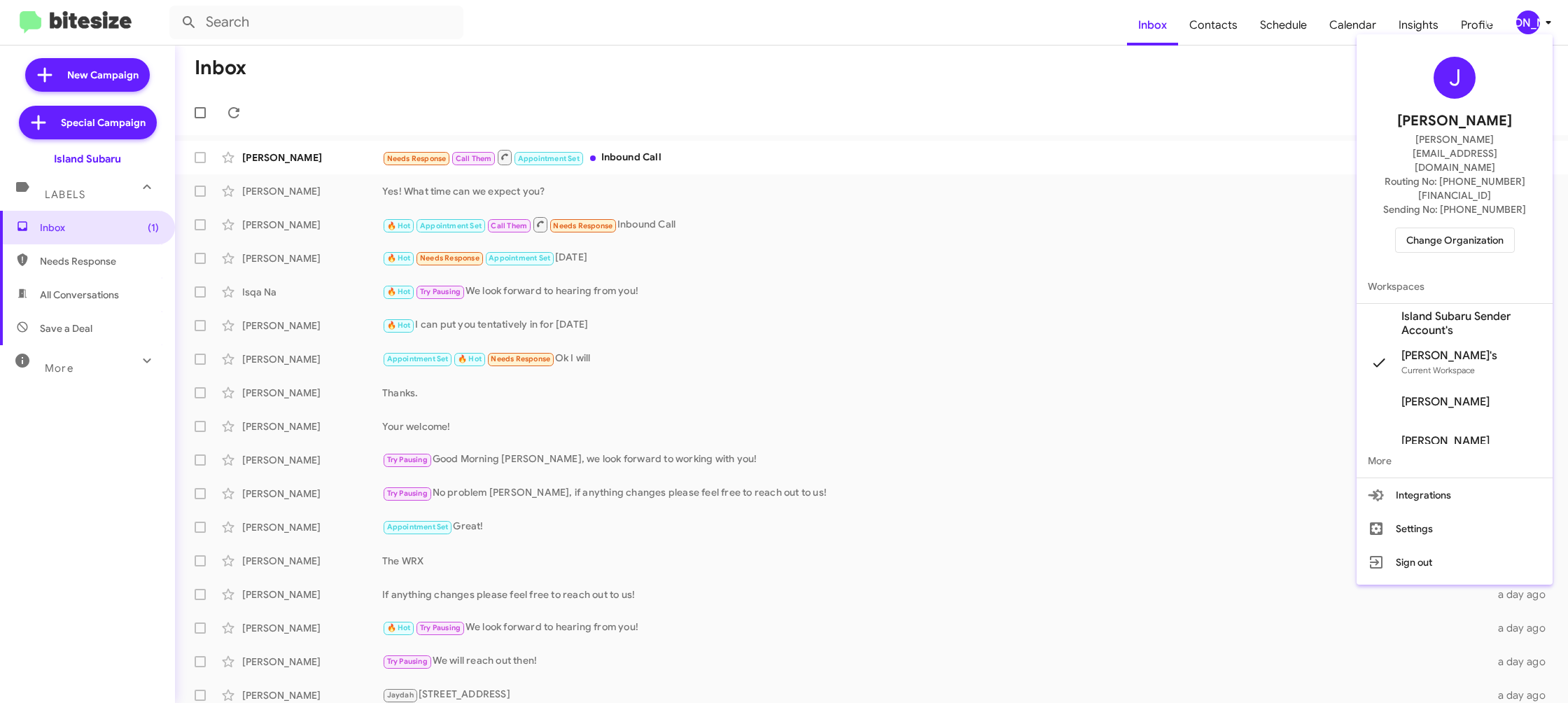
click at [1449, 309] on span "Island Subaru Sender Account's" at bounding box center [1471, 323] width 140 height 28
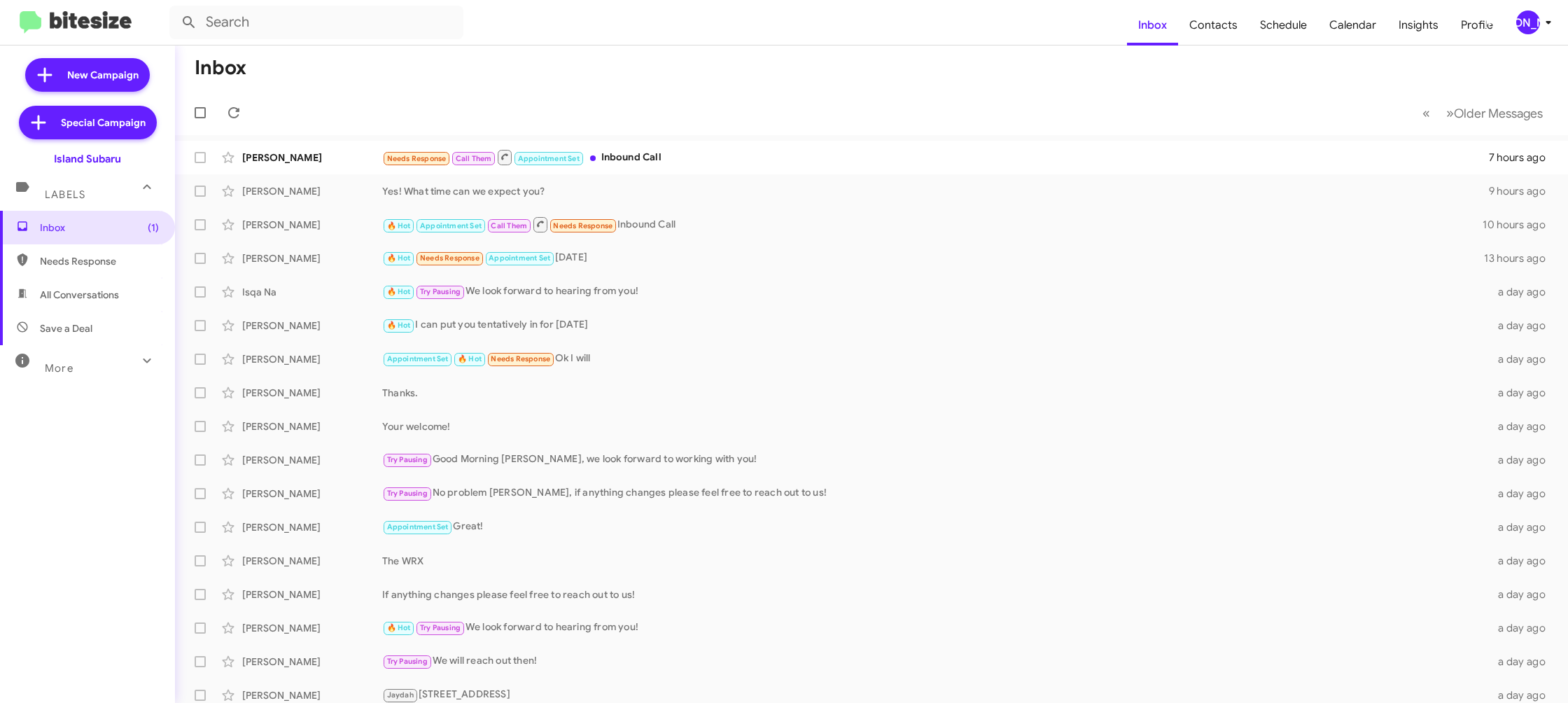
click at [1550, 15] on icon at bounding box center [1548, 23] width 17 height 17
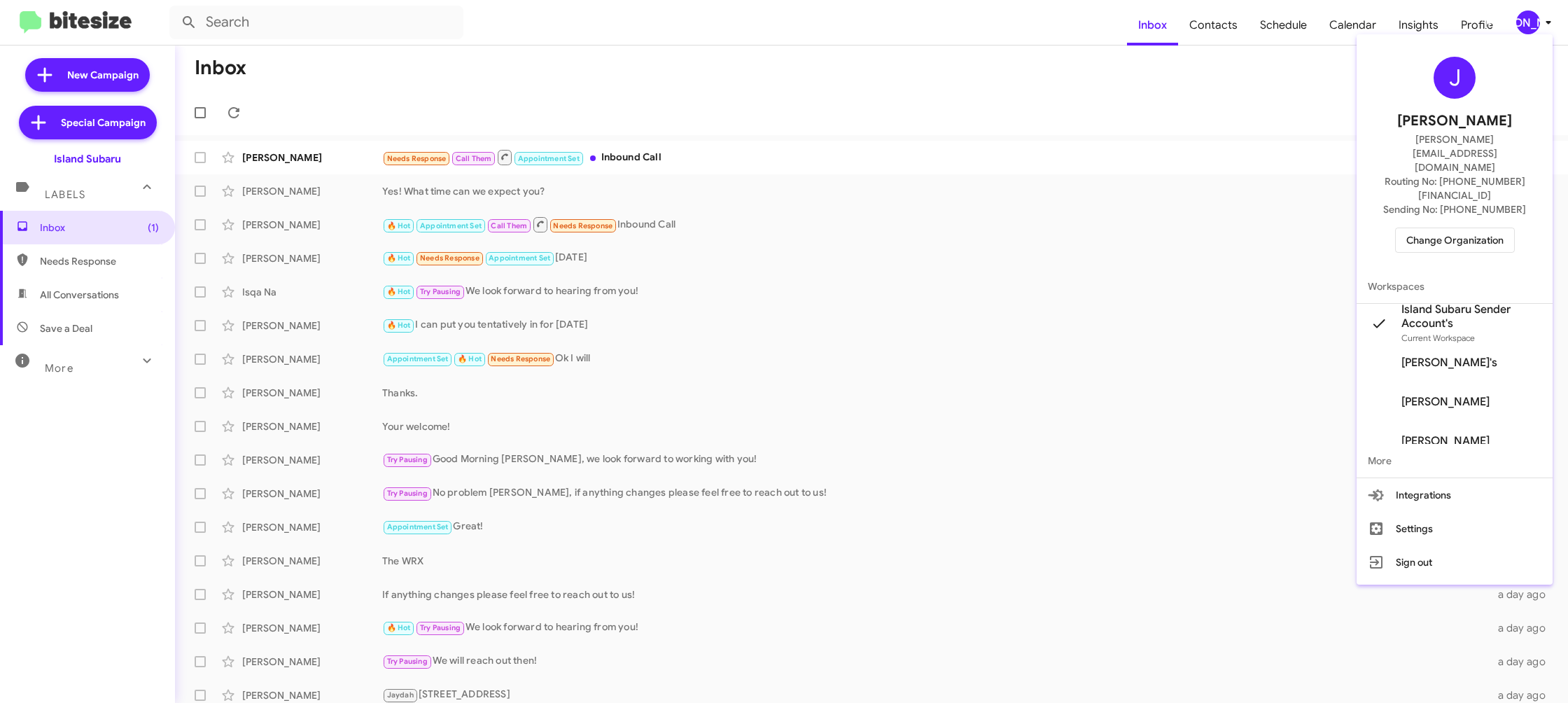
drag, startPoint x: 1179, startPoint y: 69, endPoint x: 1196, endPoint y: 43, distance: 31.1
click at [1179, 67] on div at bounding box center [784, 351] width 1568 height 703
click at [1203, 36] on span "Contacts" at bounding box center [1213, 25] width 71 height 41
type input "in:groups"
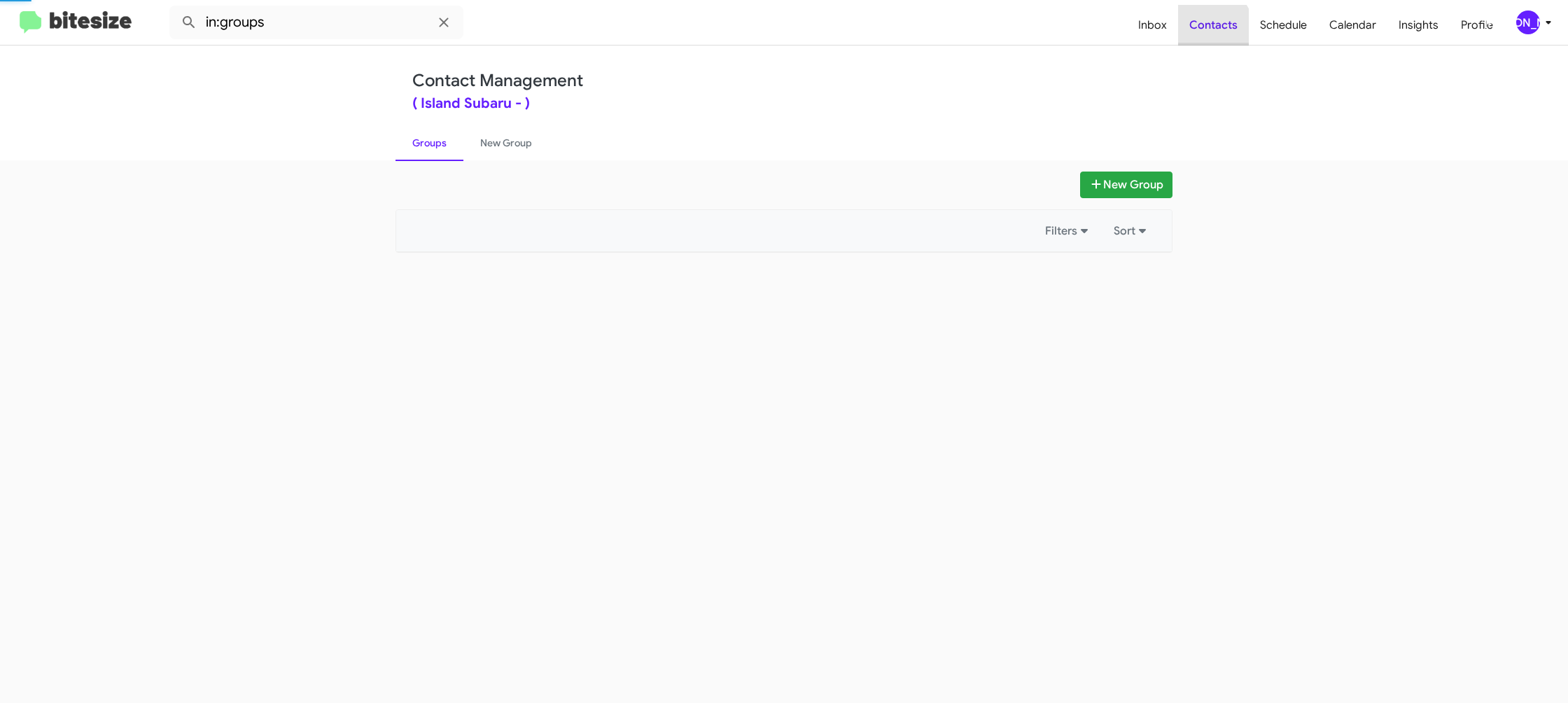
click at [1203, 36] on span "Contacts" at bounding box center [1213, 25] width 71 height 41
click at [1203, 37] on span "Contacts" at bounding box center [1213, 25] width 71 height 41
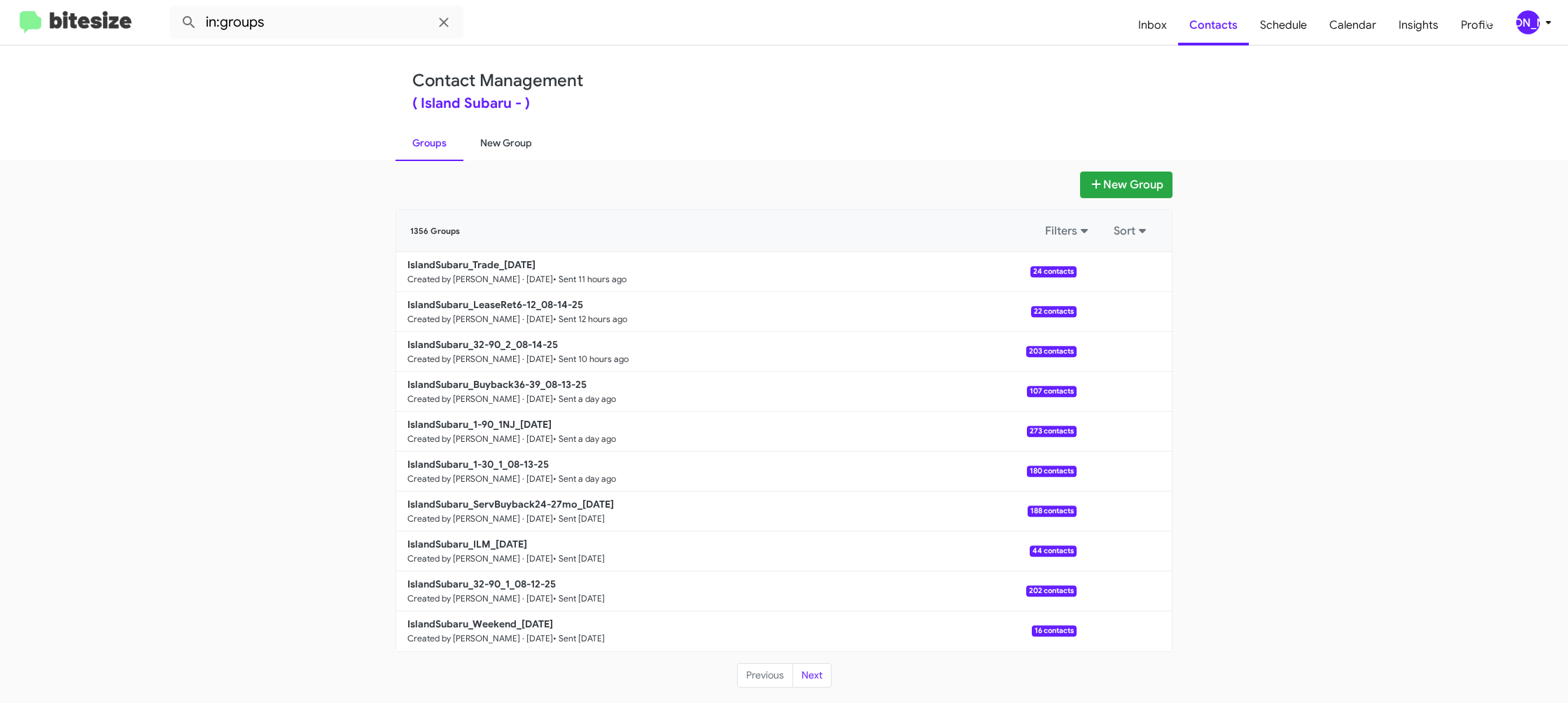
click at [507, 136] on link "New Group" at bounding box center [506, 143] width 85 height 37
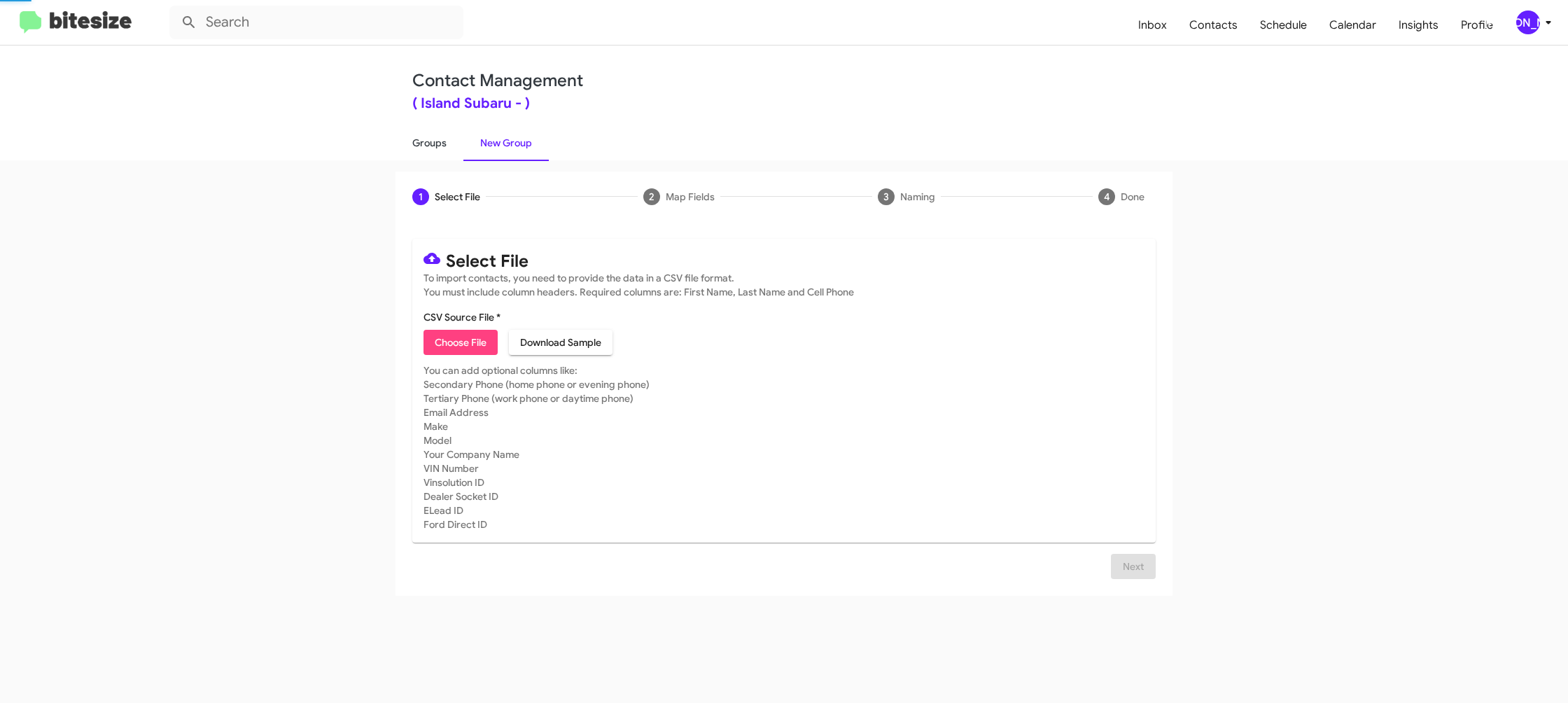
drag, startPoint x: 507, startPoint y: 136, endPoint x: 441, endPoint y: 145, distance: 66.6
click at [507, 136] on link "New Group" at bounding box center [506, 143] width 85 height 37
click at [433, 147] on link "Groups" at bounding box center [429, 143] width 68 height 37
type input "in:groups"
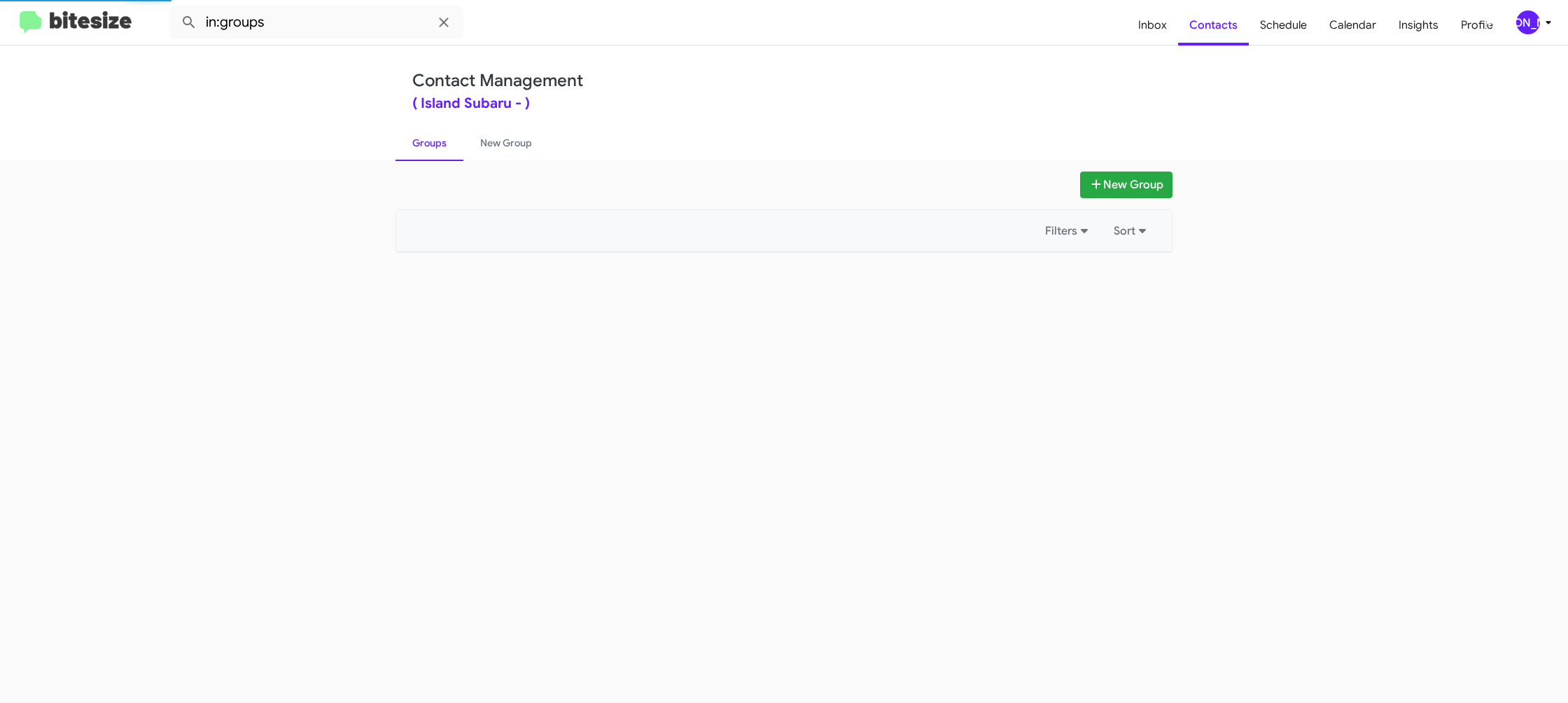
click at [433, 147] on link "Groups" at bounding box center [429, 143] width 68 height 37
click at [431, 147] on link "Groups" at bounding box center [429, 143] width 68 height 37
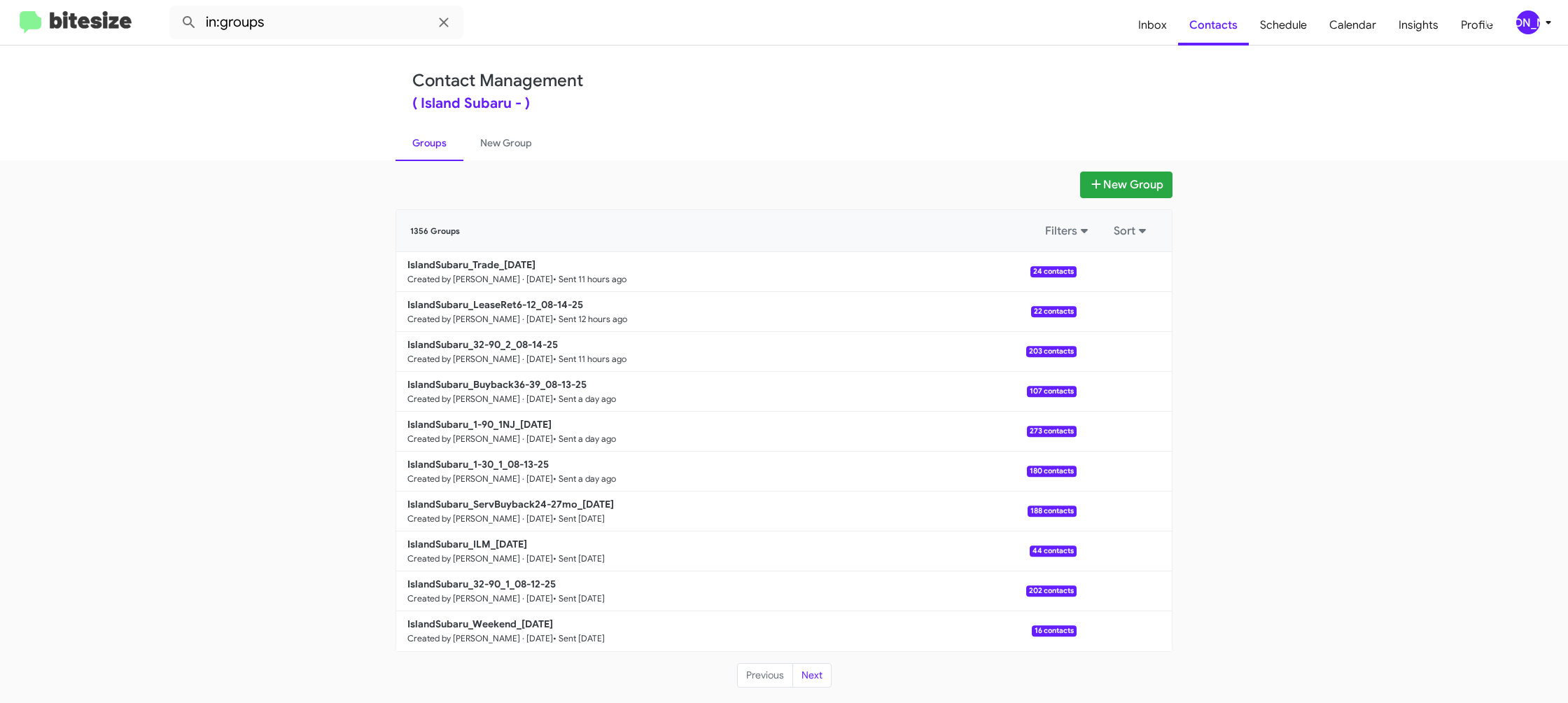
click at [1525, 34] on mat-toolbar "in:groups Inbox Contacts Schedule Calendar Insights Profile [PERSON_NAME]" at bounding box center [784, 23] width 1568 height 45
click at [1523, 28] on div "[PERSON_NAME]" at bounding box center [1528, 23] width 23 height 23
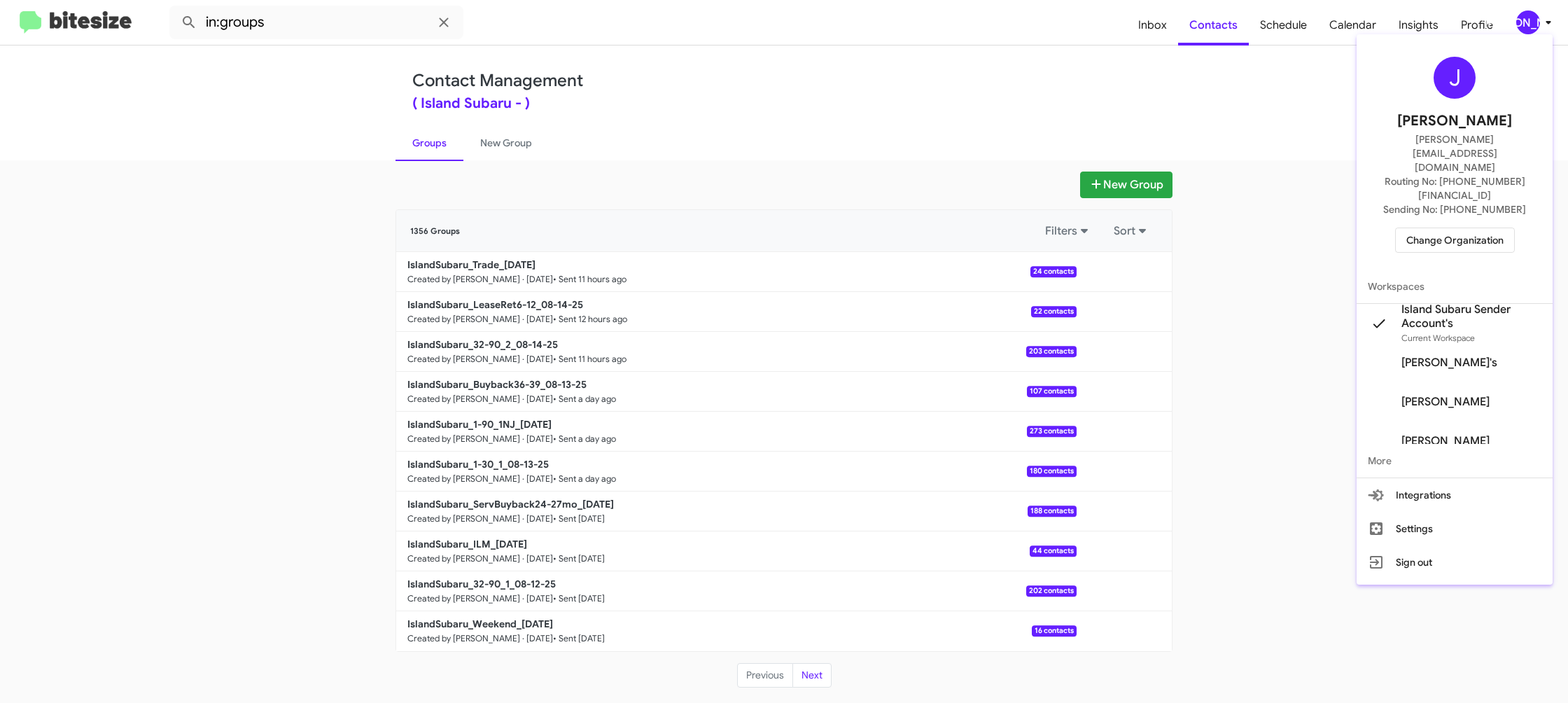
drag, startPoint x: 1205, startPoint y: 120, endPoint x: 1203, endPoint y: 49, distance: 71.0
click at [1204, 119] on div at bounding box center [784, 351] width 1568 height 703
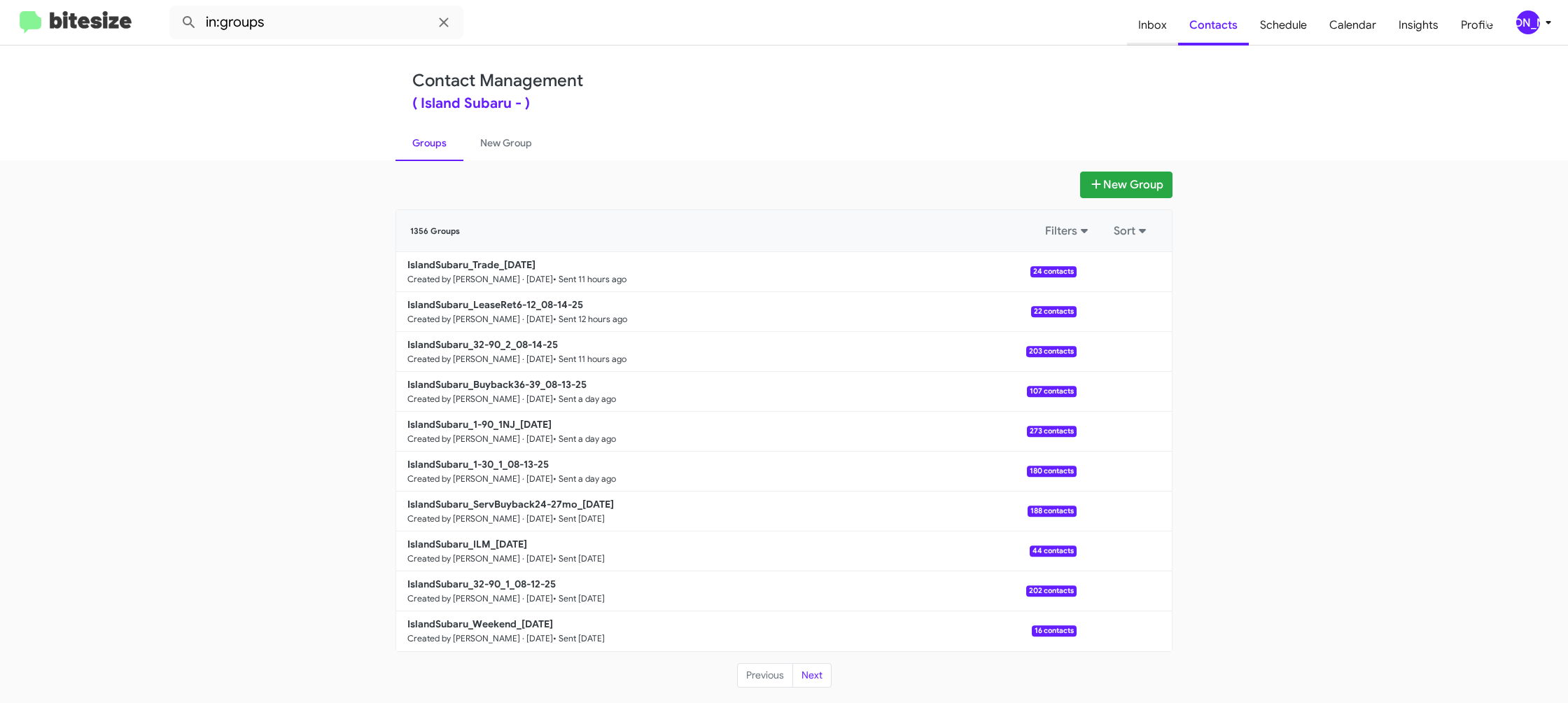
click at [1137, 32] on span "Inbox" at bounding box center [1152, 25] width 51 height 41
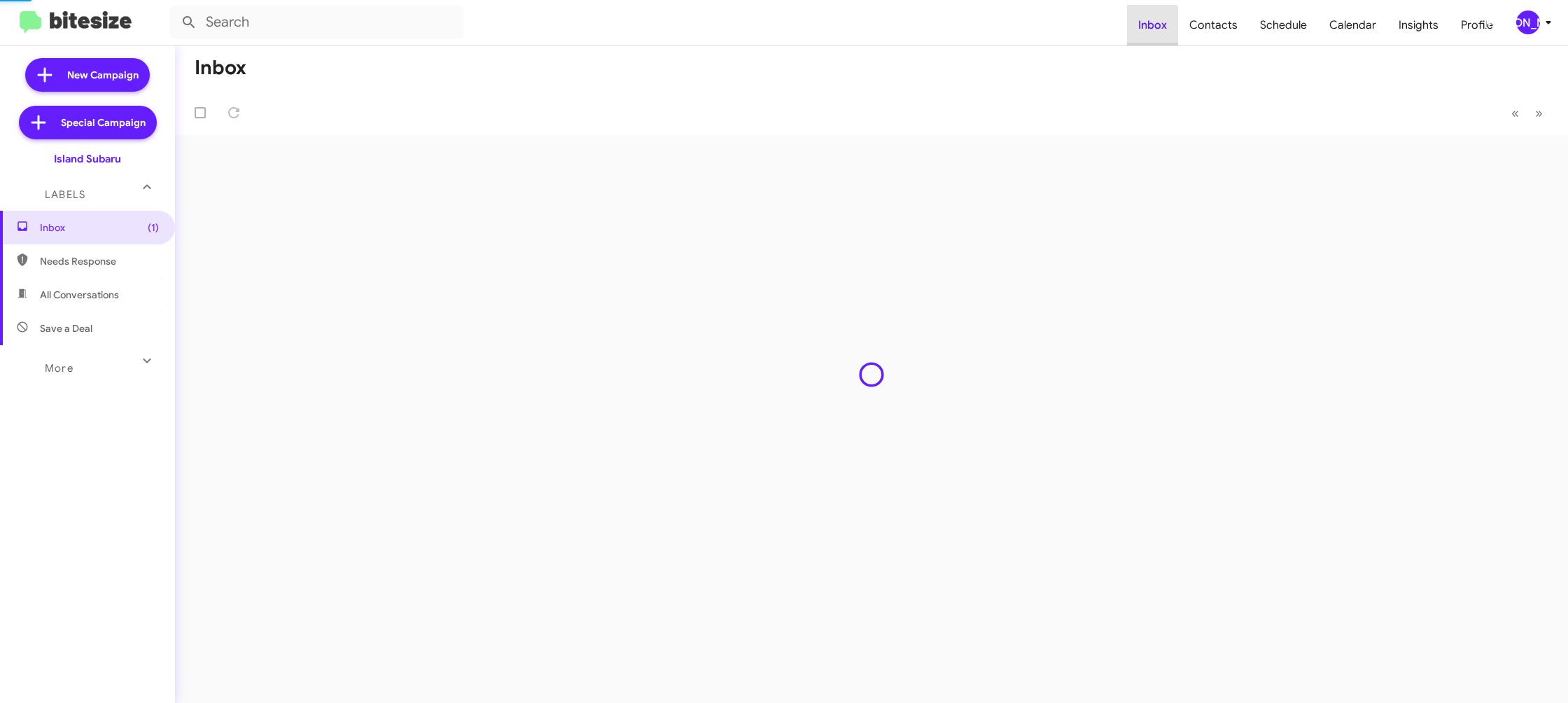
click at [1137, 32] on span "Inbox" at bounding box center [1152, 25] width 51 height 41
click at [1228, 30] on span "Contacts" at bounding box center [1213, 25] width 71 height 41
type input "in:groups"
click at [1228, 30] on span "Contacts" at bounding box center [1213, 25] width 71 height 41
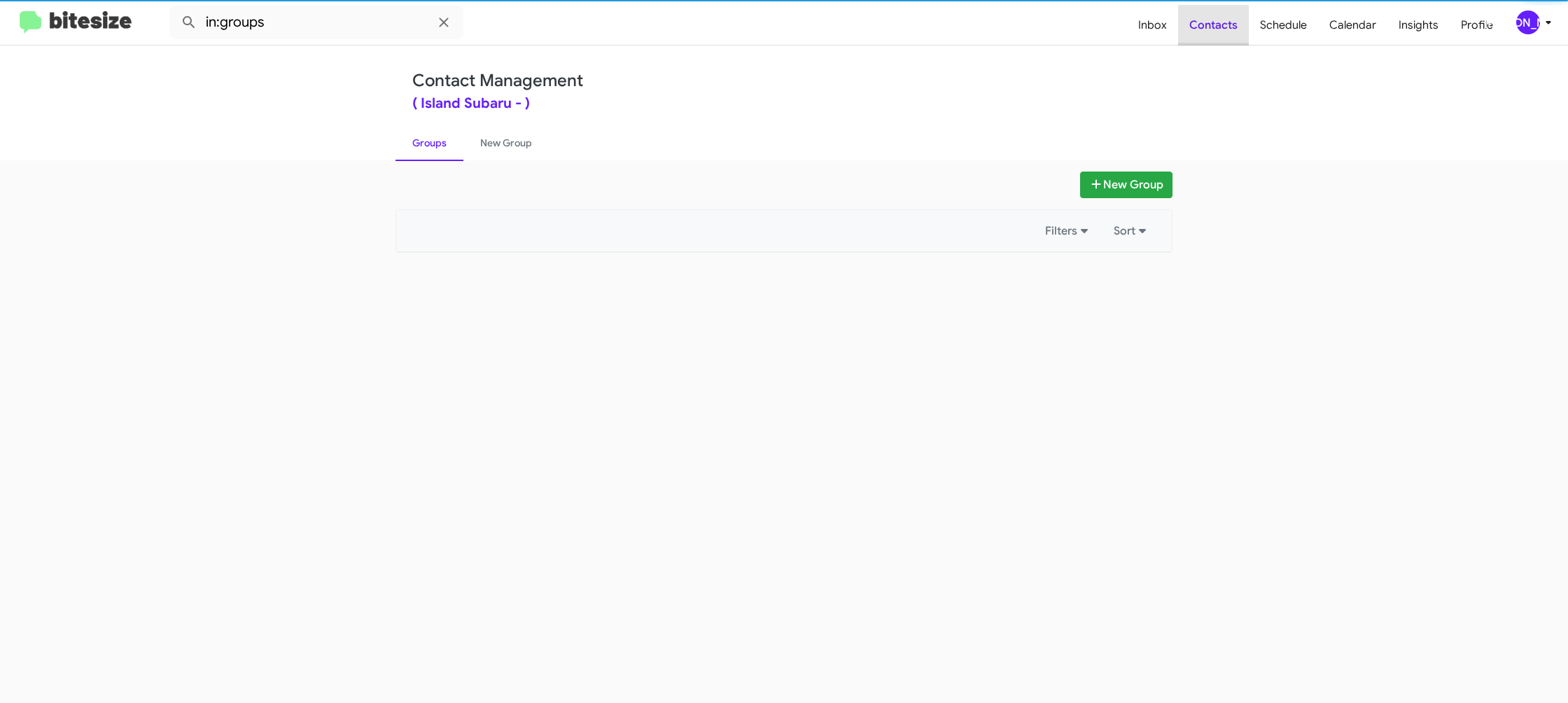
click at [1228, 30] on span "Contacts" at bounding box center [1213, 25] width 71 height 41
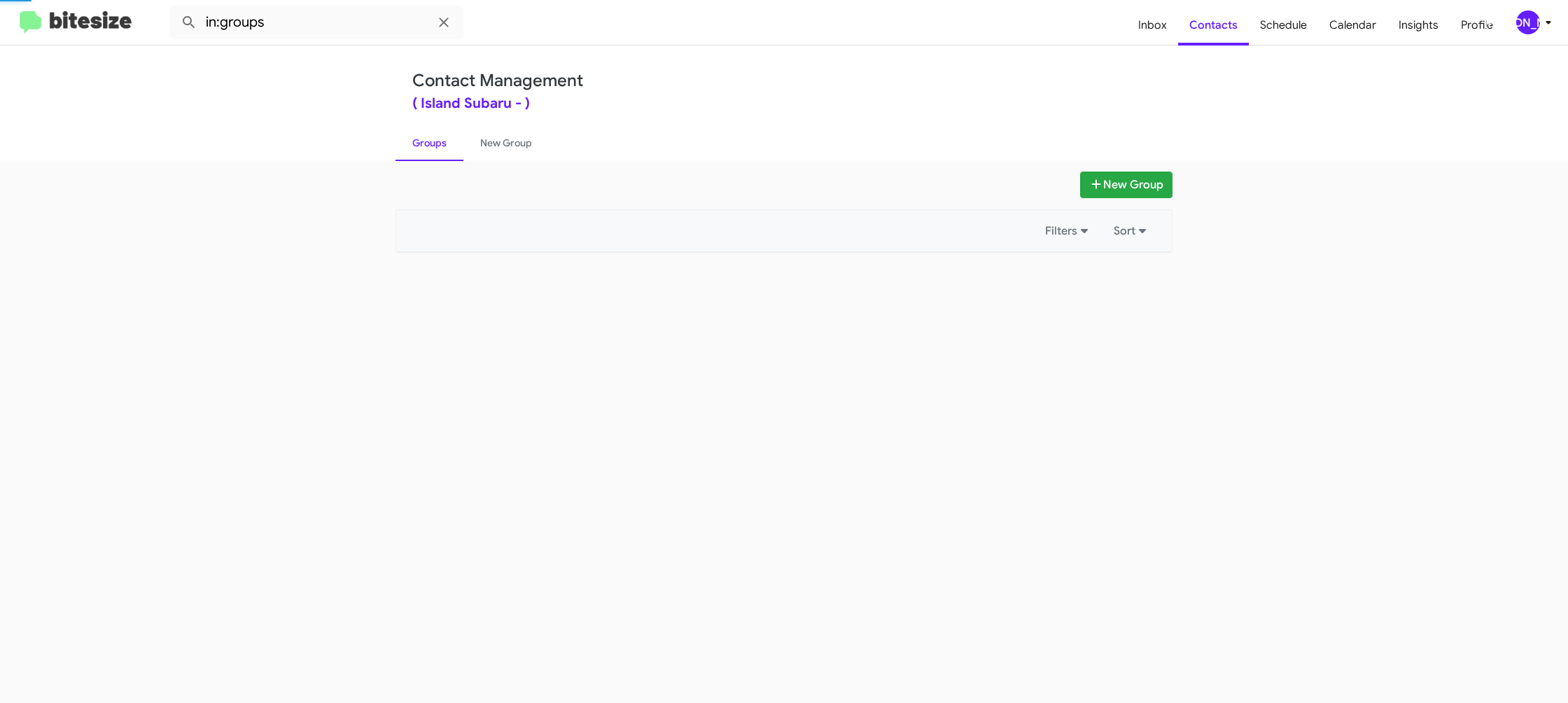
click at [1508, 17] on button "[PERSON_NAME]" at bounding box center [1529, 23] width 48 height 23
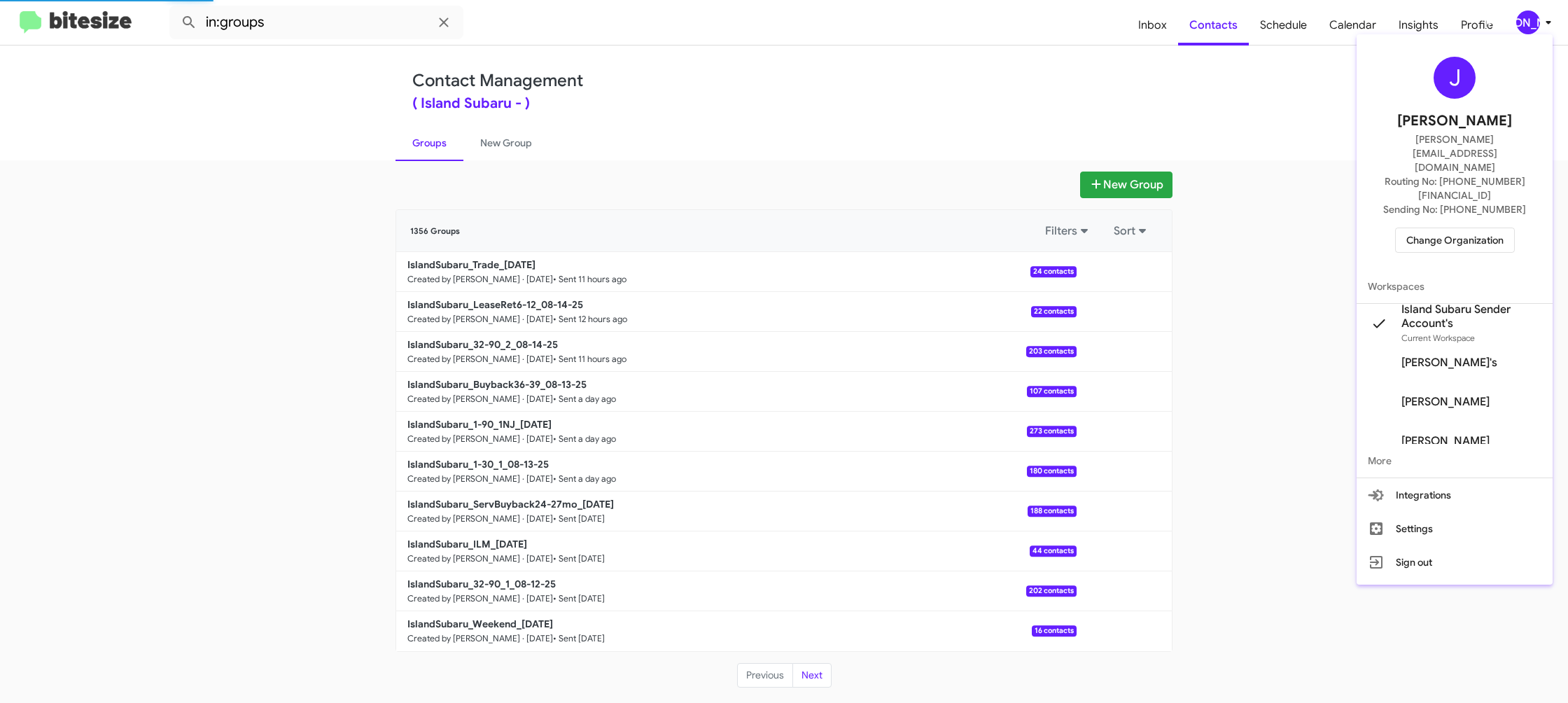
drag, startPoint x: 1510, startPoint y: 17, endPoint x: 1503, endPoint y: 18, distance: 7.1
click at [1509, 18] on div at bounding box center [784, 351] width 1568 height 703
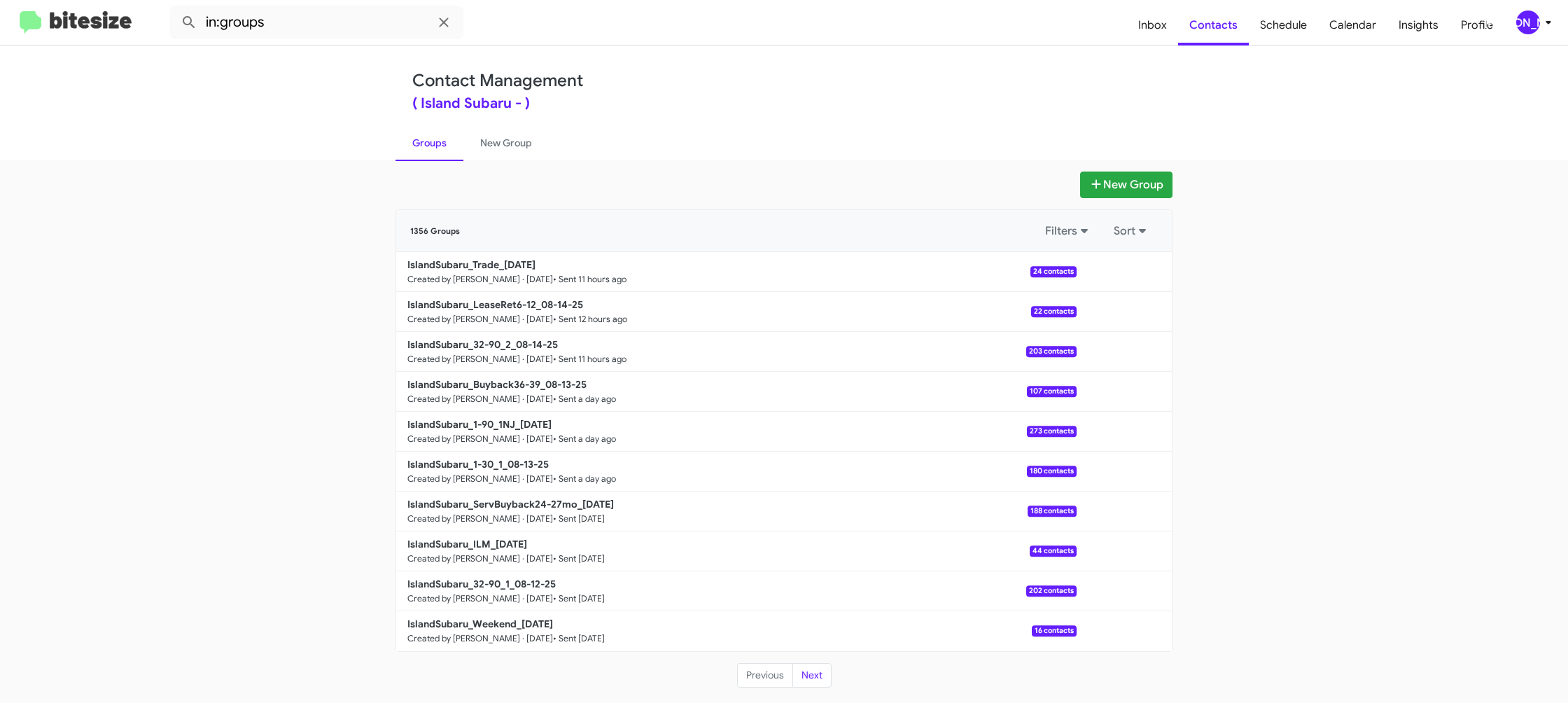
click at [530, 146] on link "New Group" at bounding box center [506, 143] width 85 height 37
click at [530, 140] on link "New Group" at bounding box center [506, 143] width 85 height 37
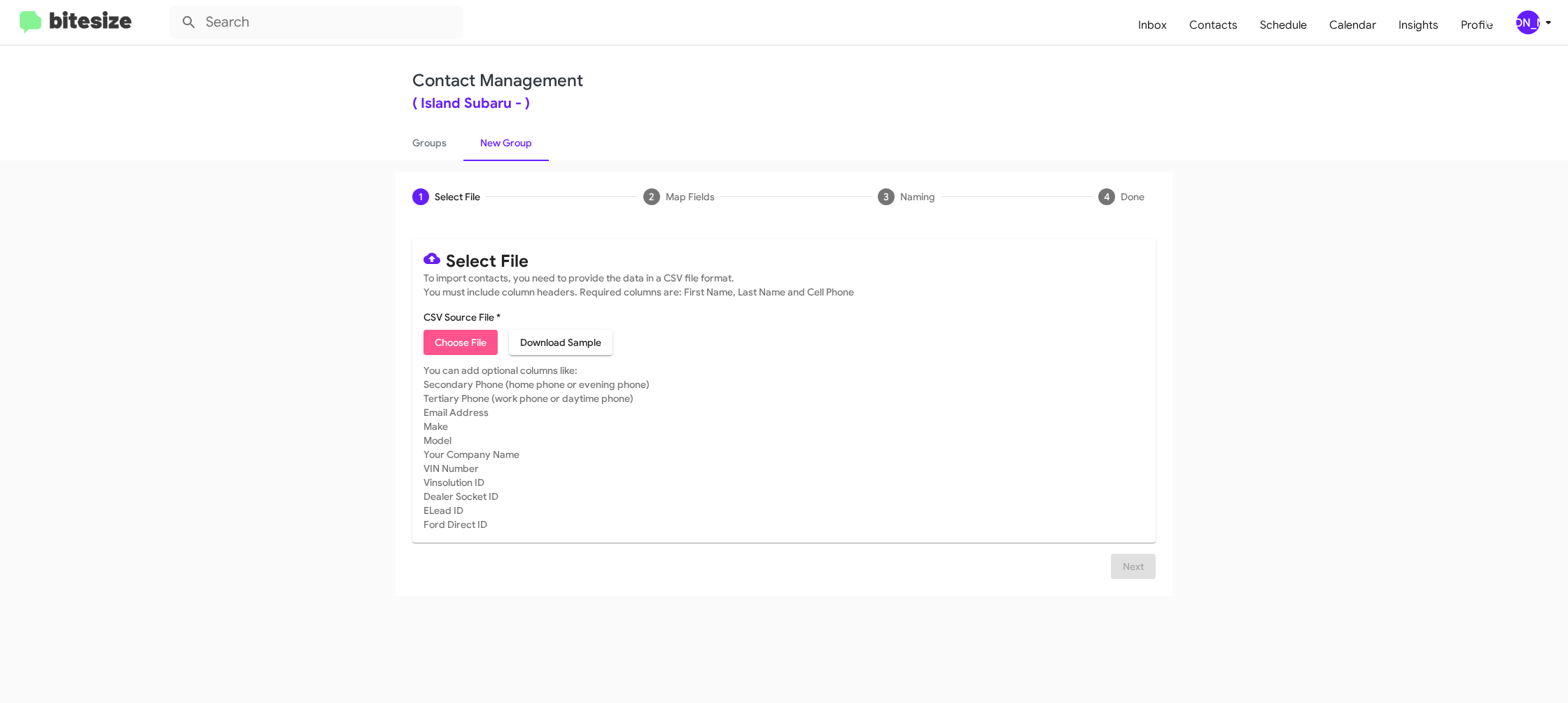
click at [474, 352] on span "Choose File" at bounding box center [460, 343] width 52 height 25
type input "IslandSubaru_1-30_2_08-15-25"
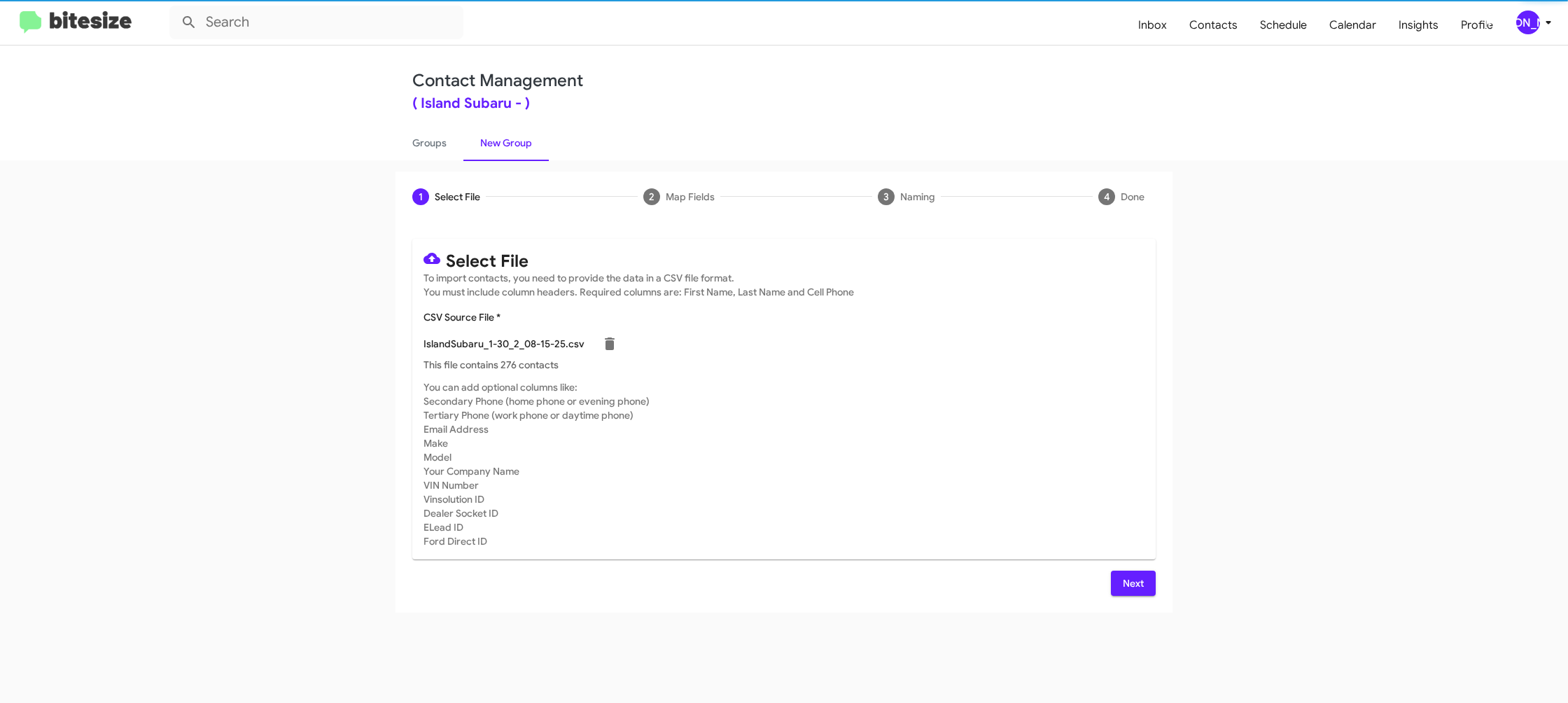
drag, startPoint x: 989, startPoint y: 430, endPoint x: 1068, endPoint y: 555, distance: 147.9
click at [991, 431] on mat-card-subtitle "You can add optional columns like: Secondary Phone (home phone or evening phone…" at bounding box center [784, 464] width 721 height 168
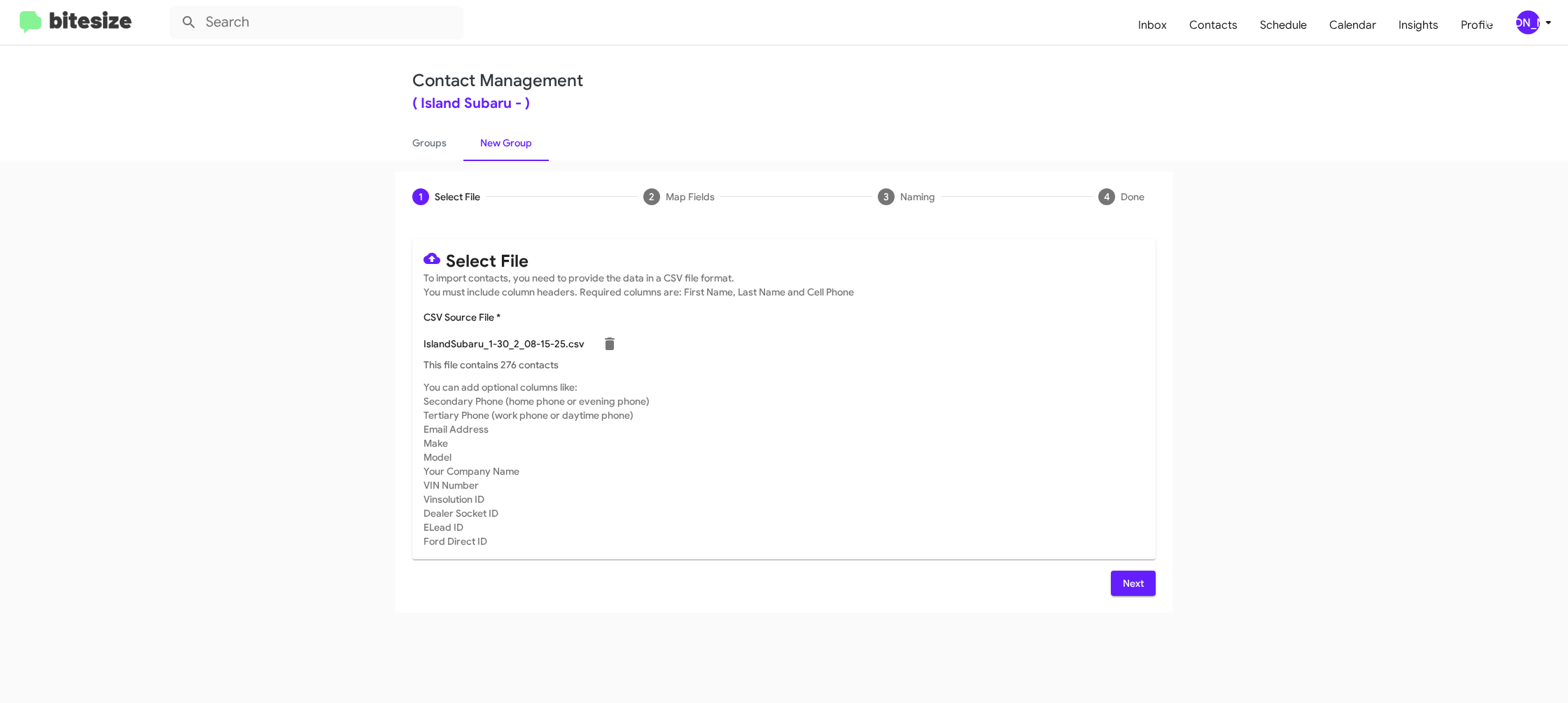
click at [1119, 578] on button "Next" at bounding box center [1134, 583] width 45 height 25
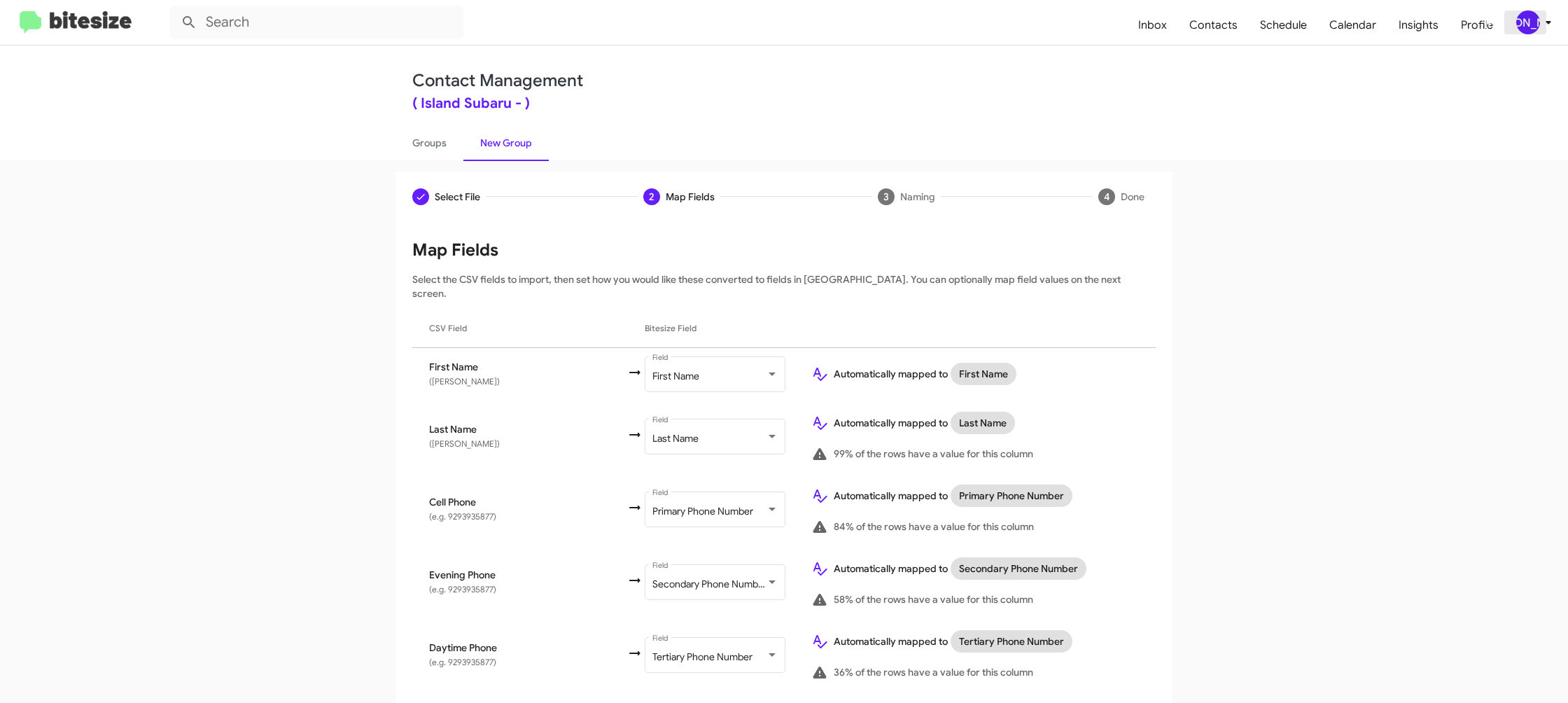
click at [1528, 18] on div "[PERSON_NAME]" at bounding box center [1528, 23] width 23 height 23
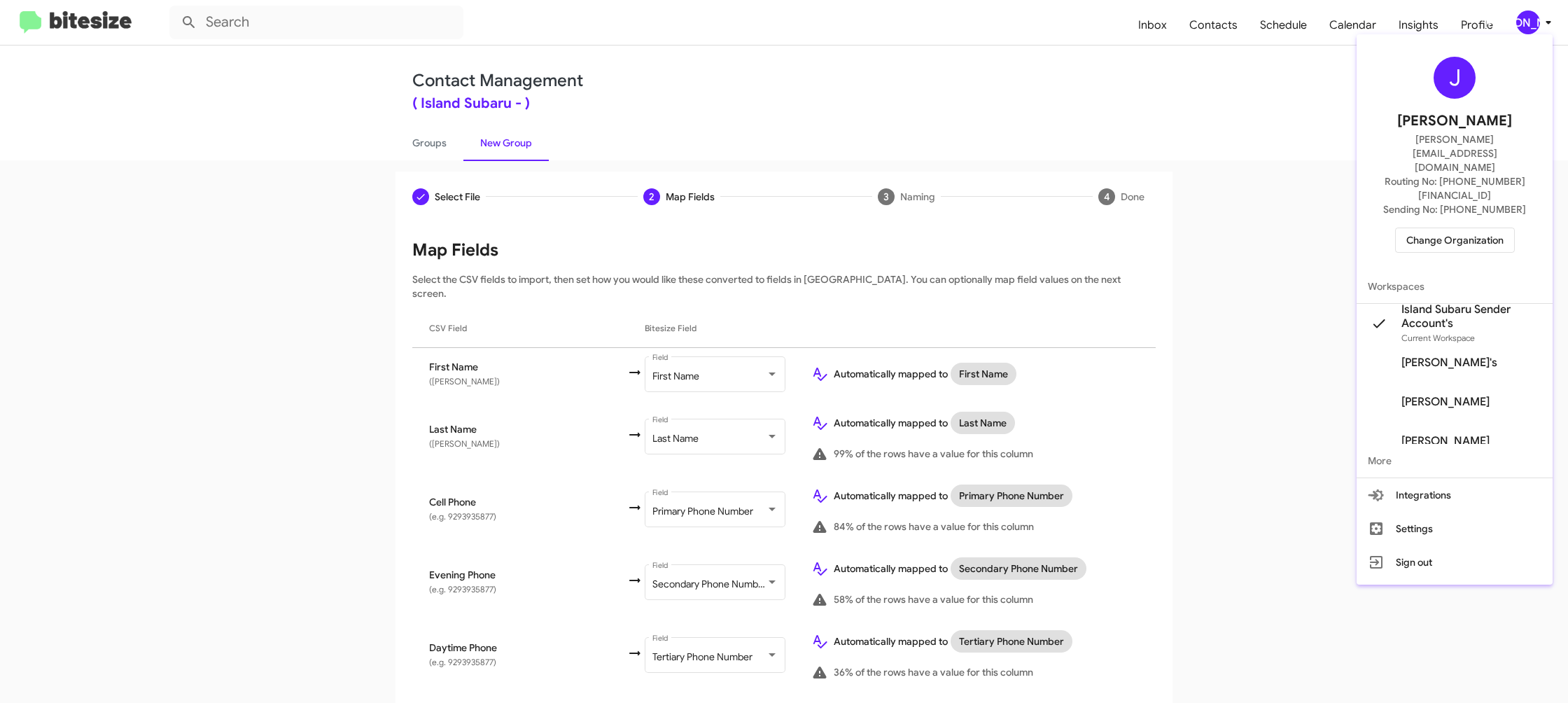
click at [1528, 18] on div at bounding box center [784, 351] width 1568 height 703
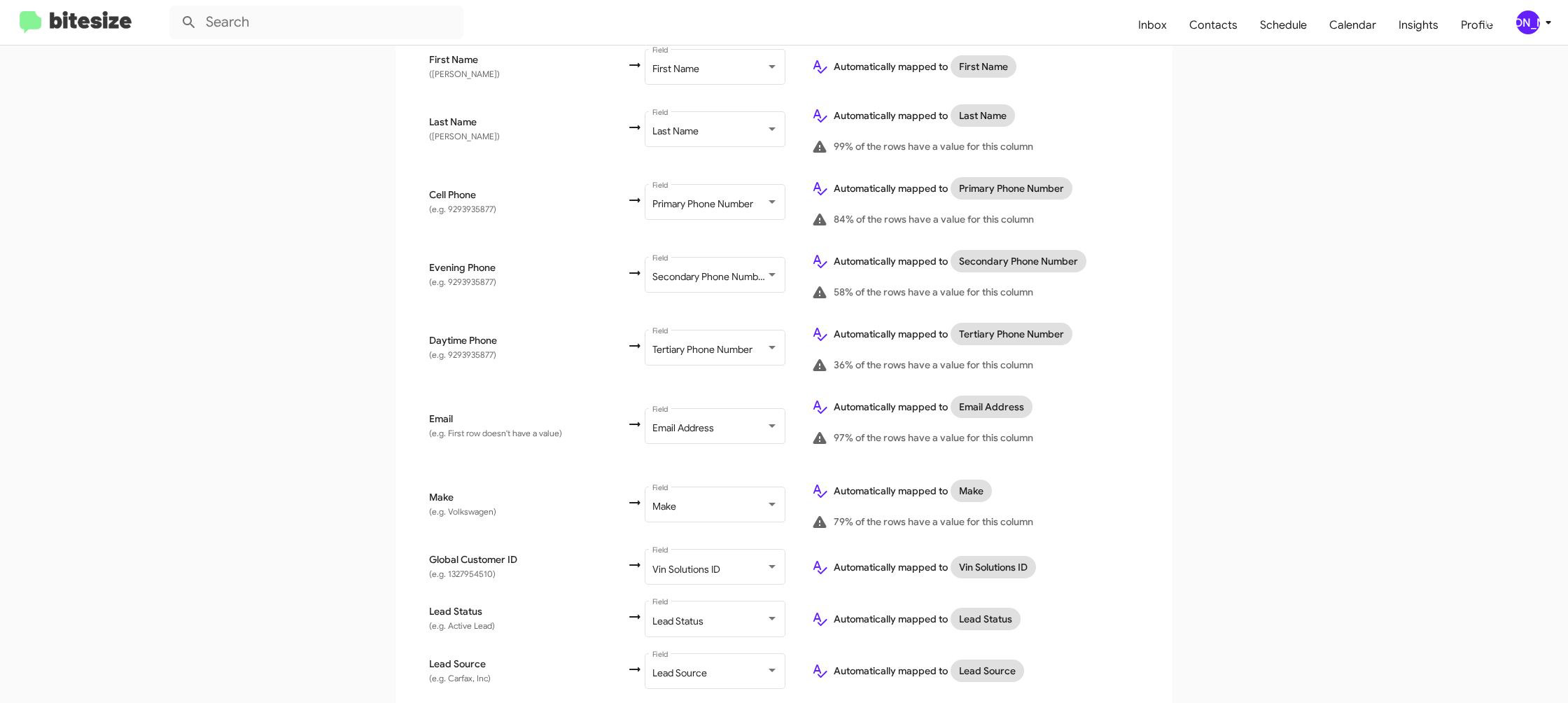
scroll to position [665, 0]
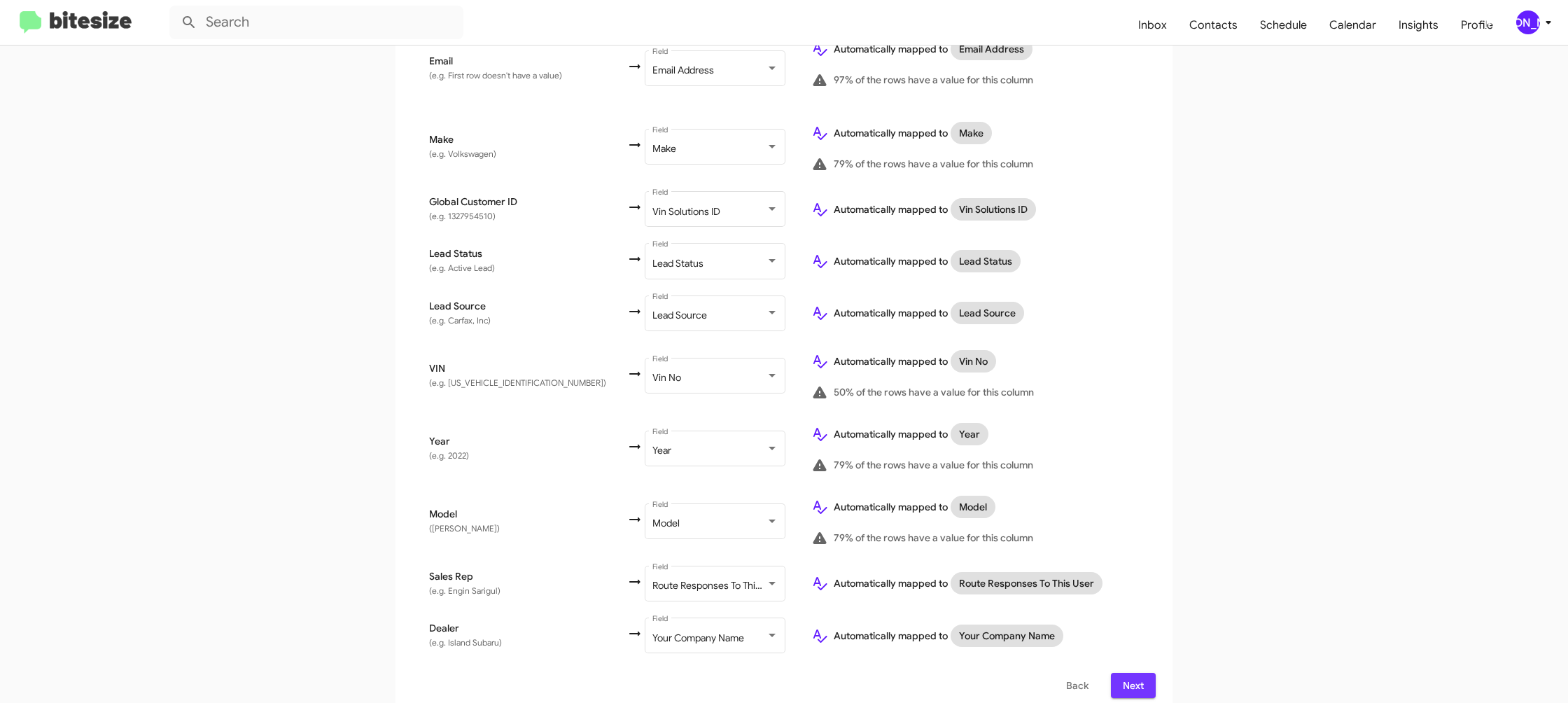
click at [1135, 673] on span "Next" at bounding box center [1133, 685] width 23 height 25
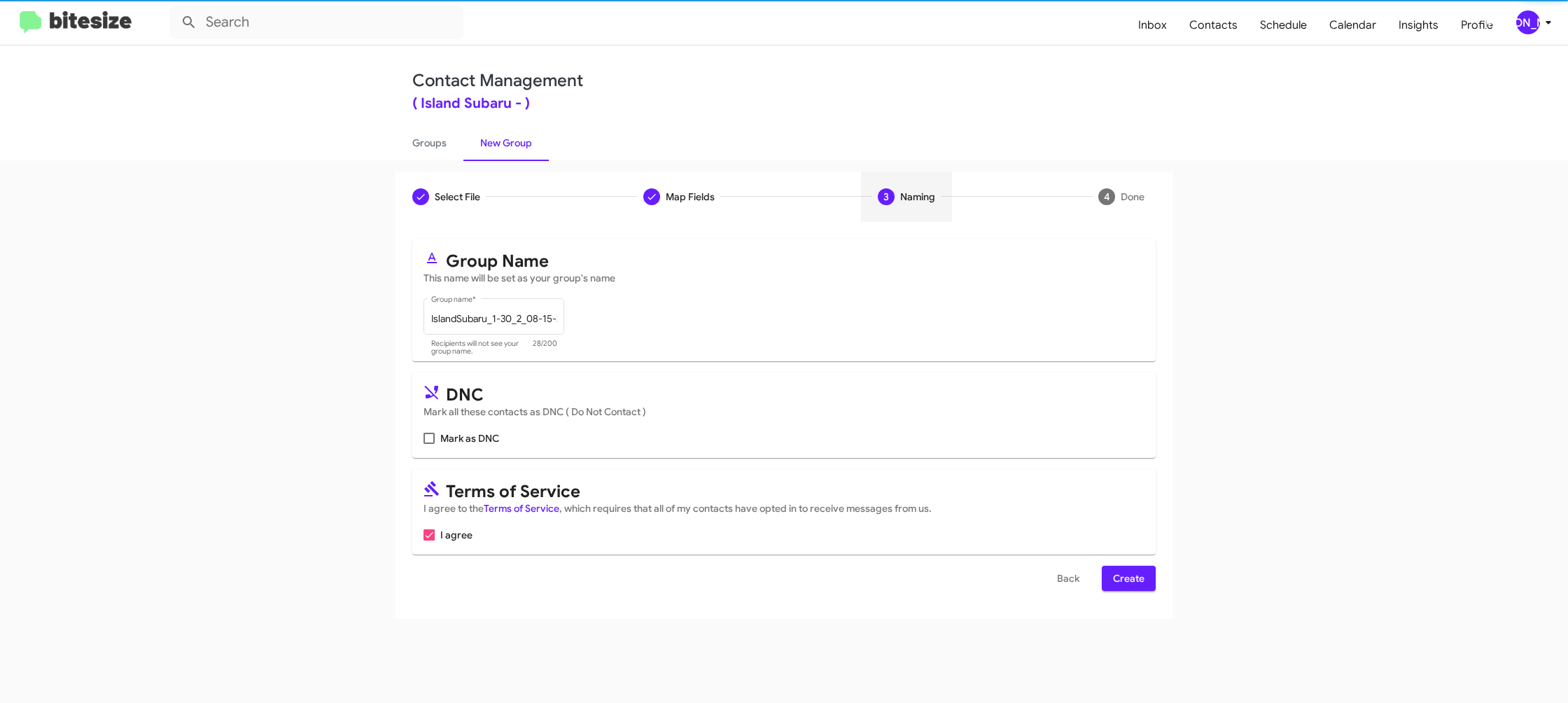
scroll to position [0, 0]
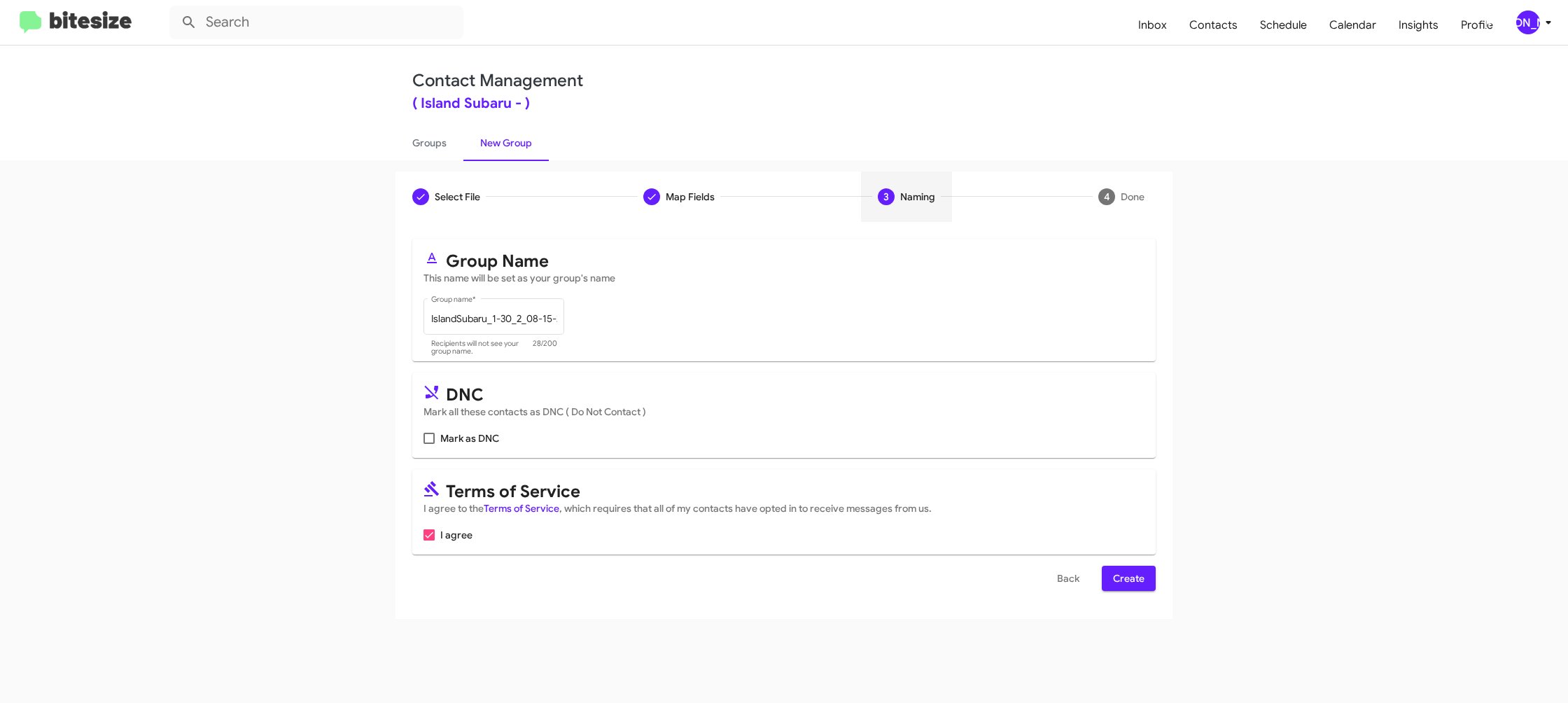
click at [1116, 569] on span "Create" at bounding box center [1129, 578] width 32 height 25
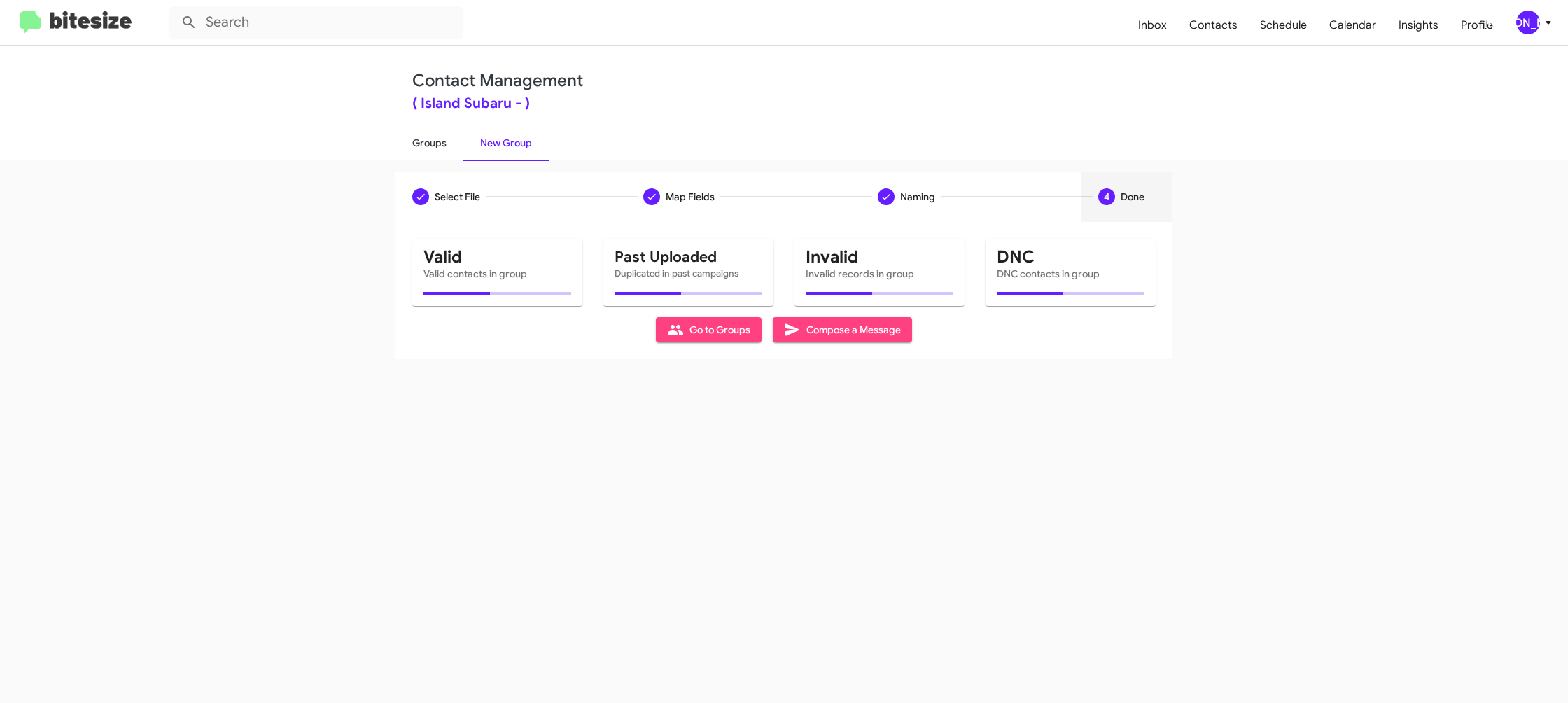
click at [414, 135] on link "Groups" at bounding box center [429, 143] width 68 height 37
type input "in:groups"
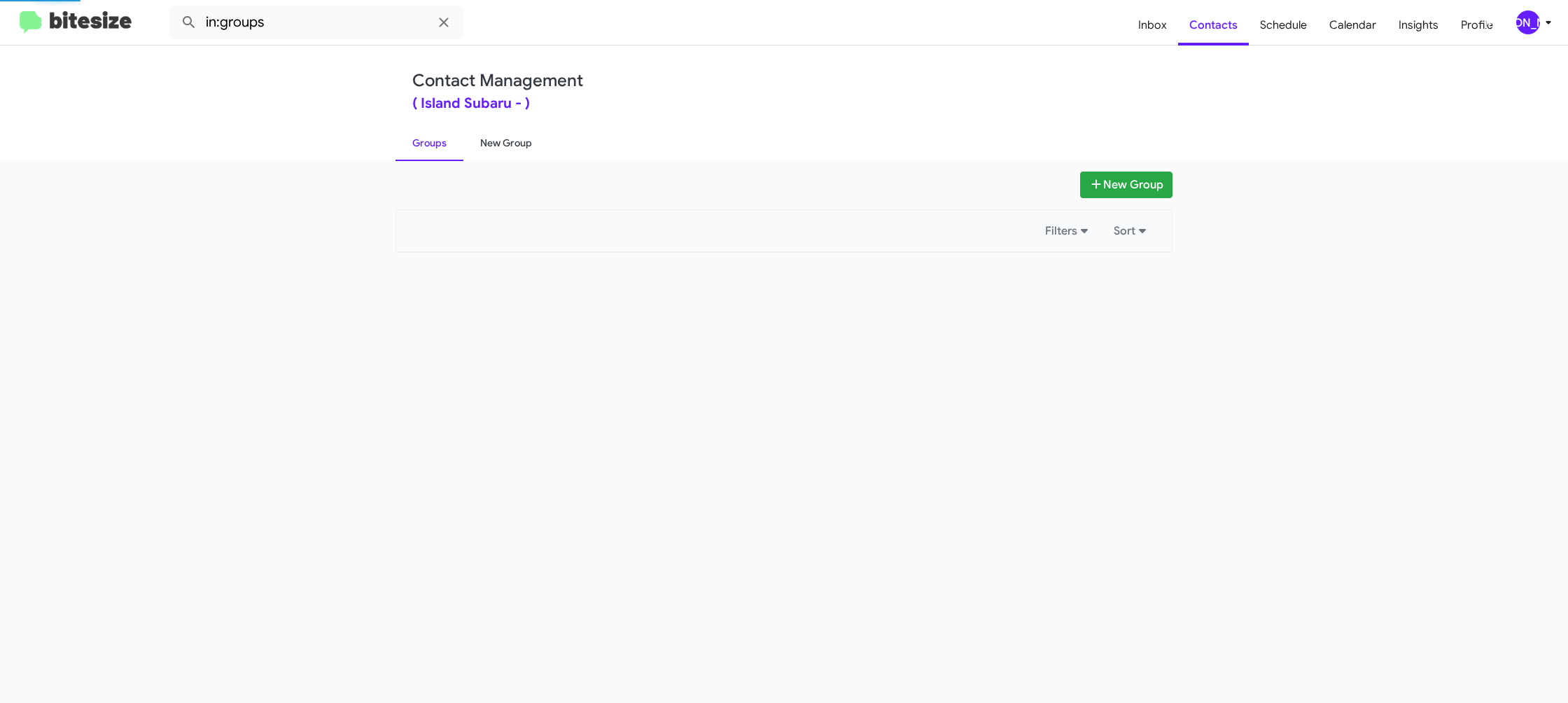
click at [490, 130] on link "New Group" at bounding box center [506, 143] width 85 height 37
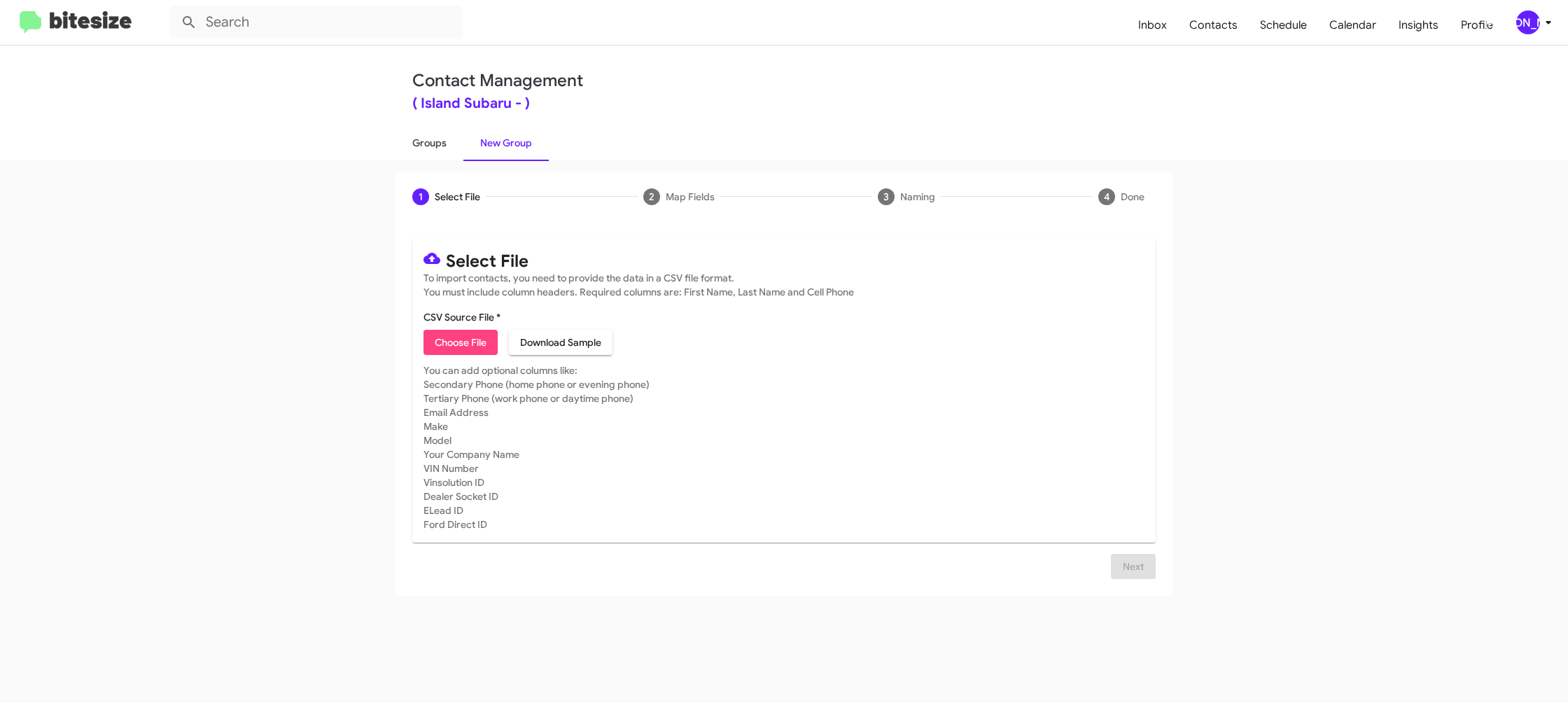
click at [436, 155] on link "Groups" at bounding box center [429, 143] width 68 height 37
type input "in:groups"
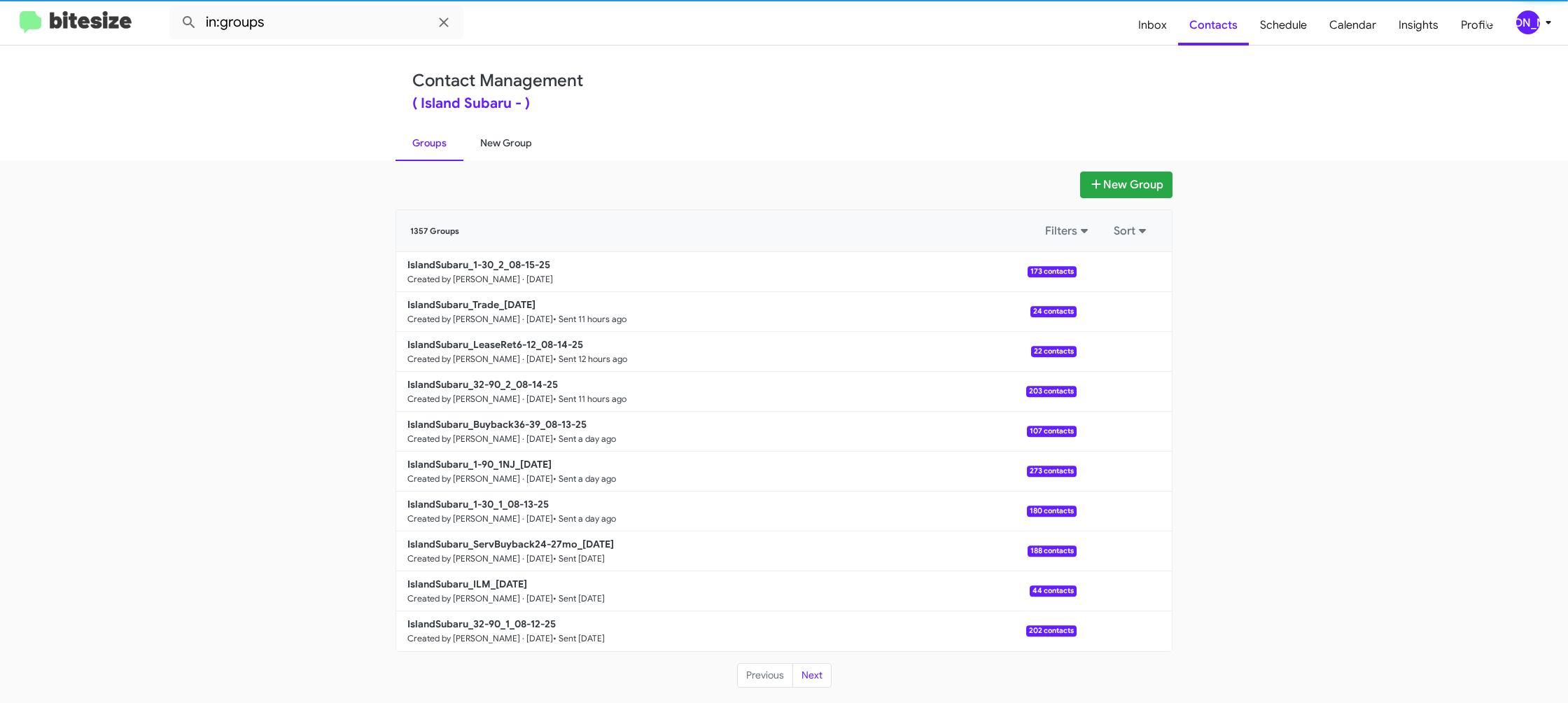
click at [500, 143] on link "New Group" at bounding box center [506, 143] width 85 height 37
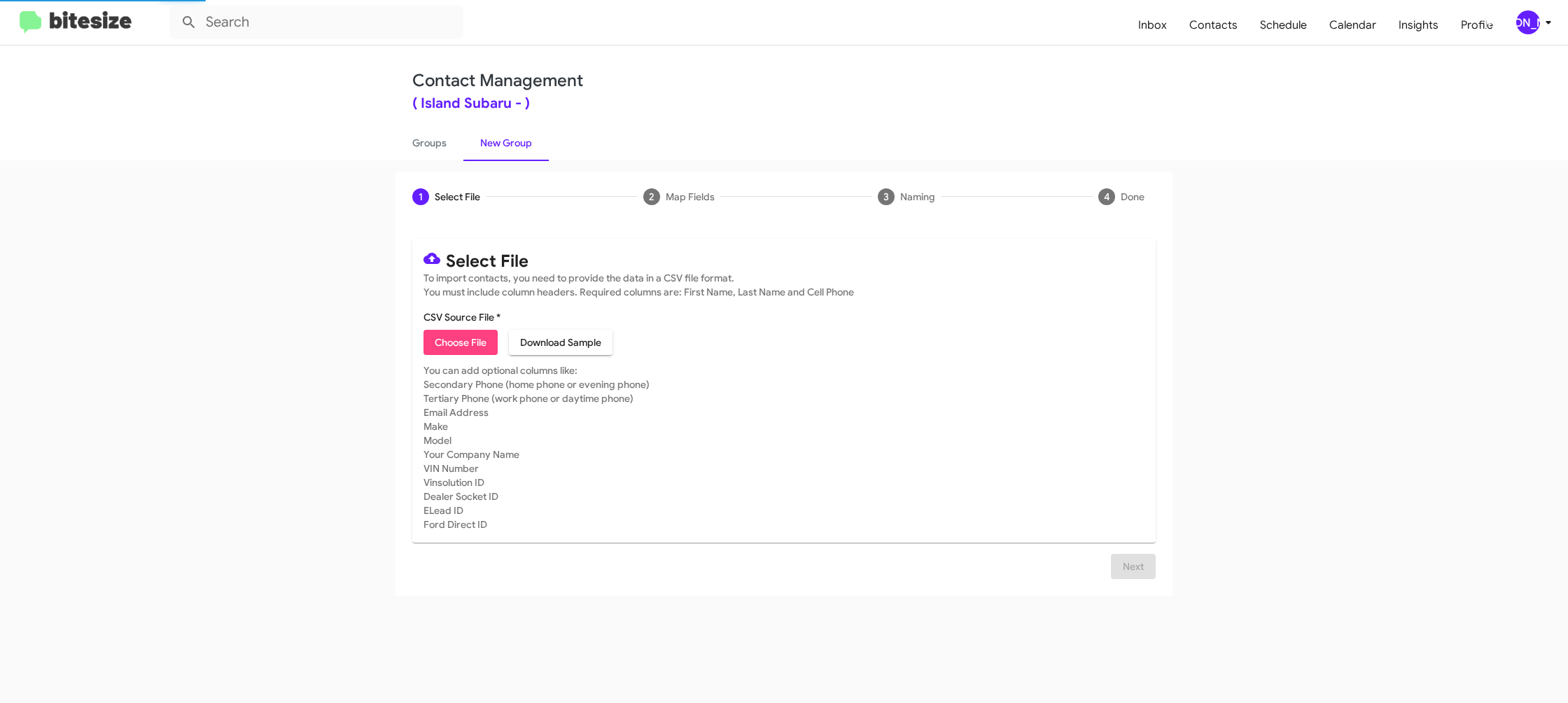
click at [480, 356] on mat-card "Select File To import contacts, you need to provide the data in a CSV file form…" at bounding box center [784, 391] width 743 height 304
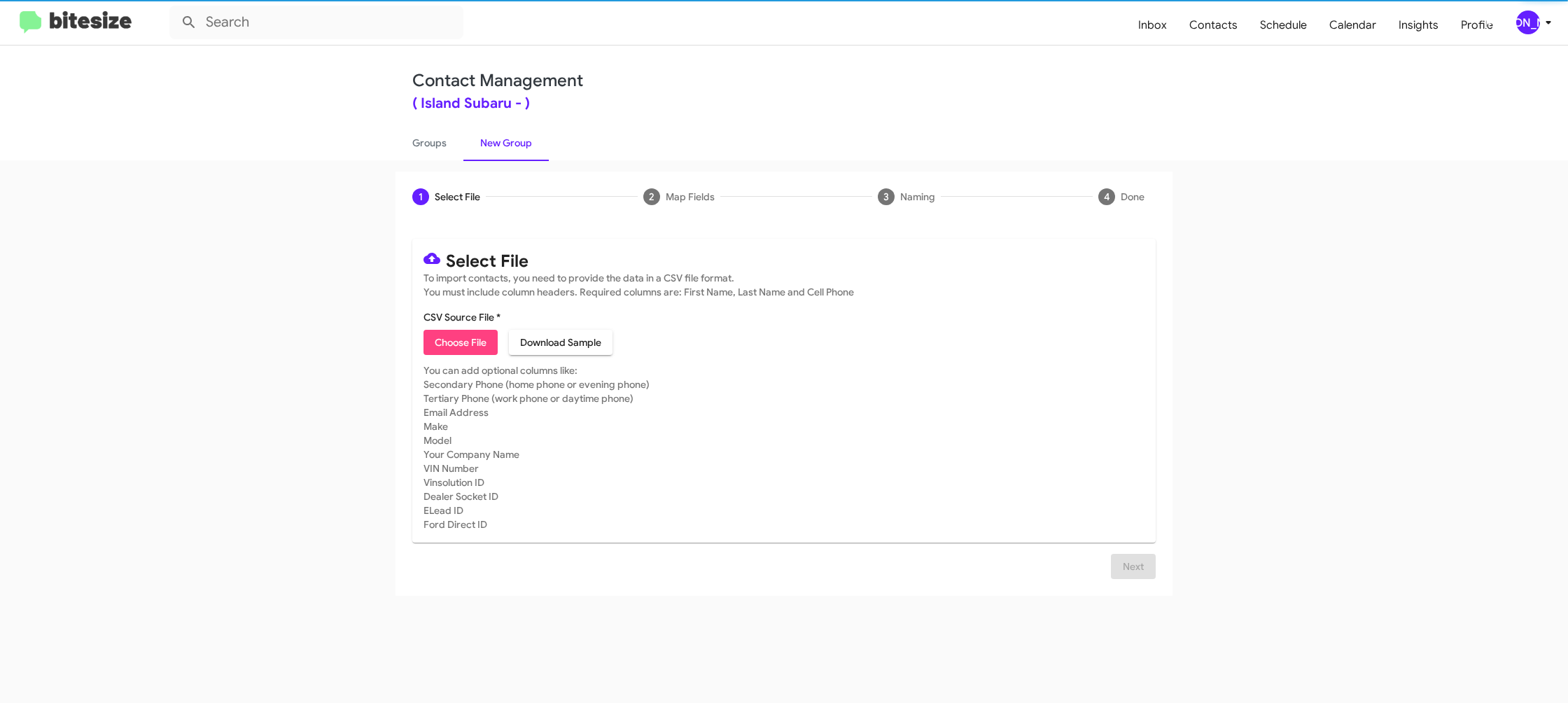
click at [481, 348] on span "Choose File" at bounding box center [460, 343] width 52 height 25
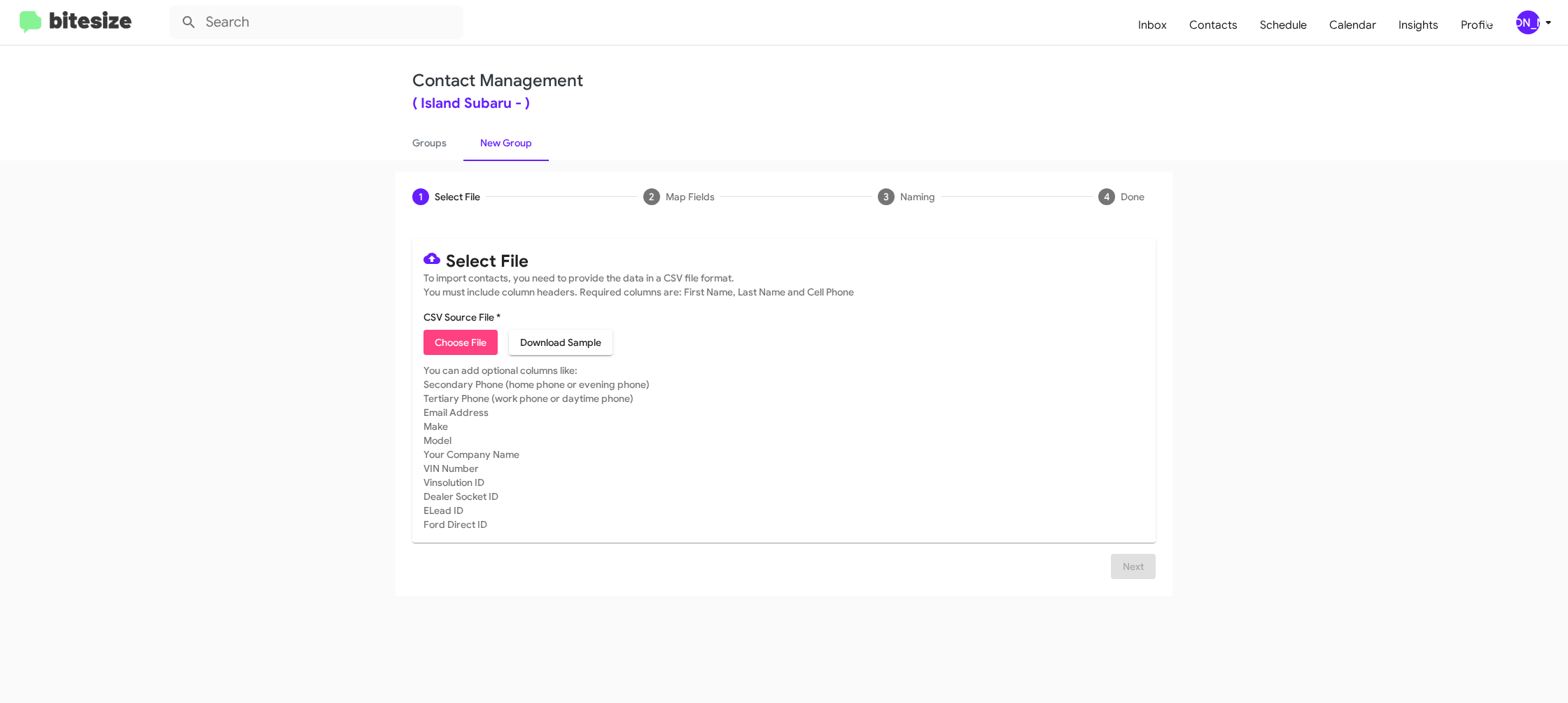
type input "IslandSubaru_1-90_2NJ_08-15-25"
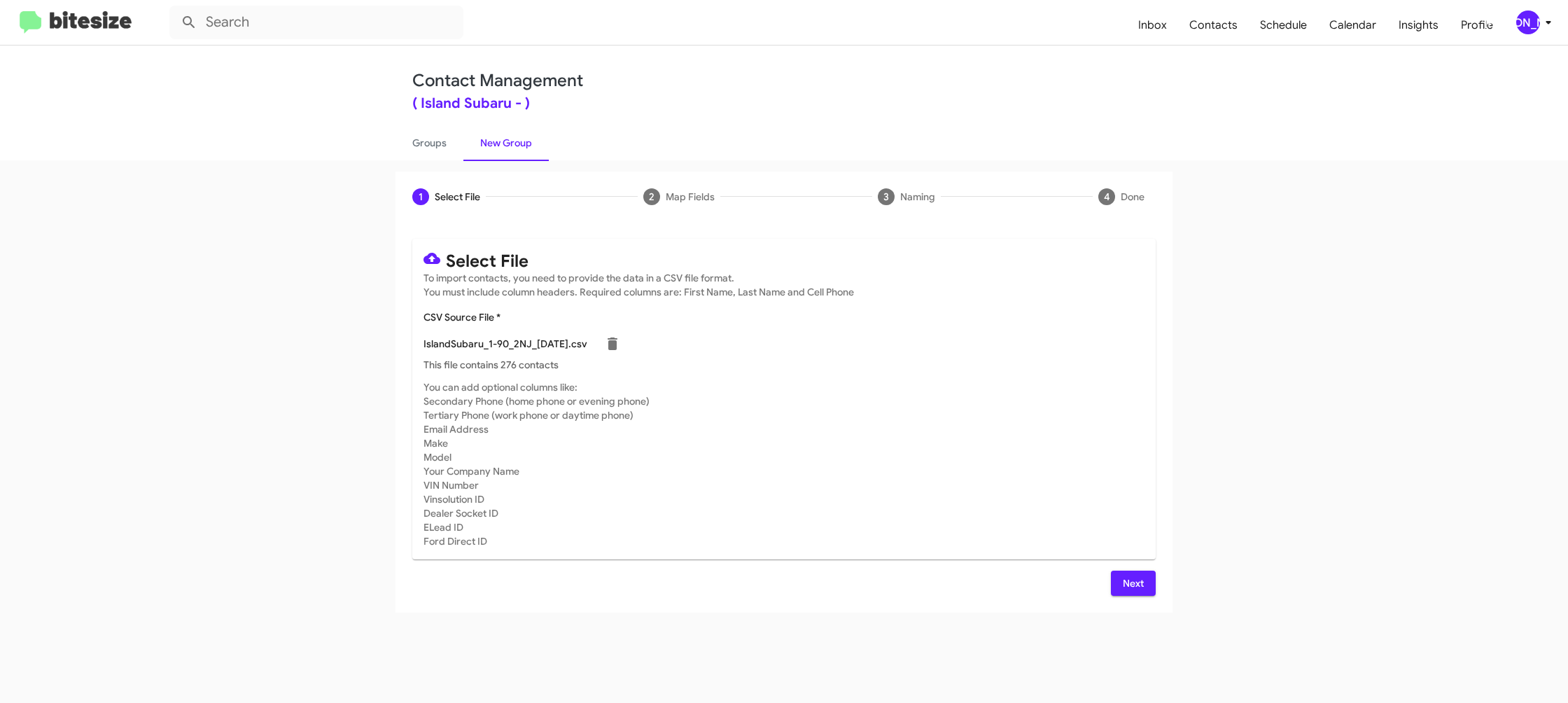
drag, startPoint x: 846, startPoint y: 381, endPoint x: 942, endPoint y: 435, distance: 110.1
click at [885, 398] on mat-card "Select File To import contacts, you need to provide the data in a CSV file form…" at bounding box center [784, 400] width 743 height 321
drag, startPoint x: 1138, startPoint y: 575, endPoint x: 1124, endPoint y: 567, distance: 16.1
click at [1139, 575] on span "Next" at bounding box center [1133, 583] width 23 height 25
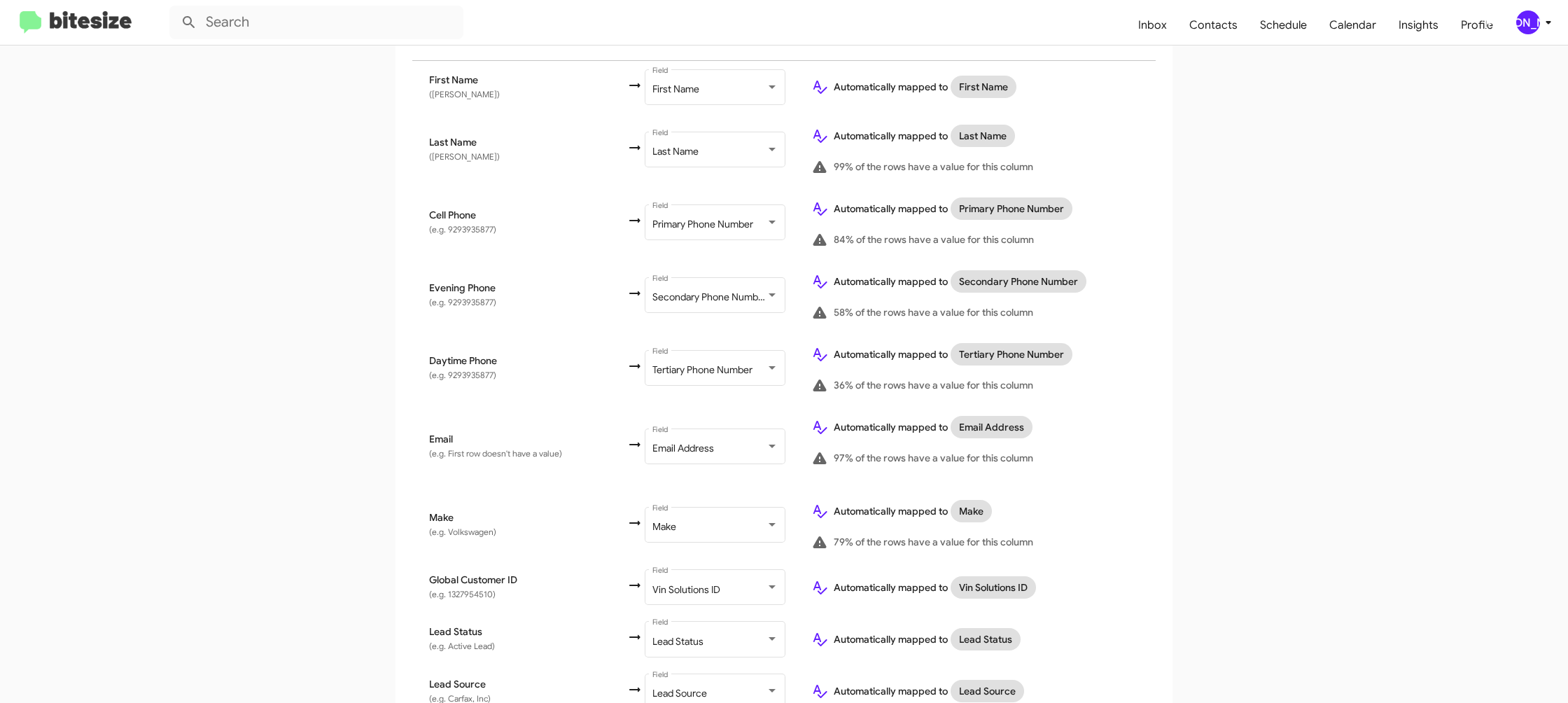
scroll to position [665, 0]
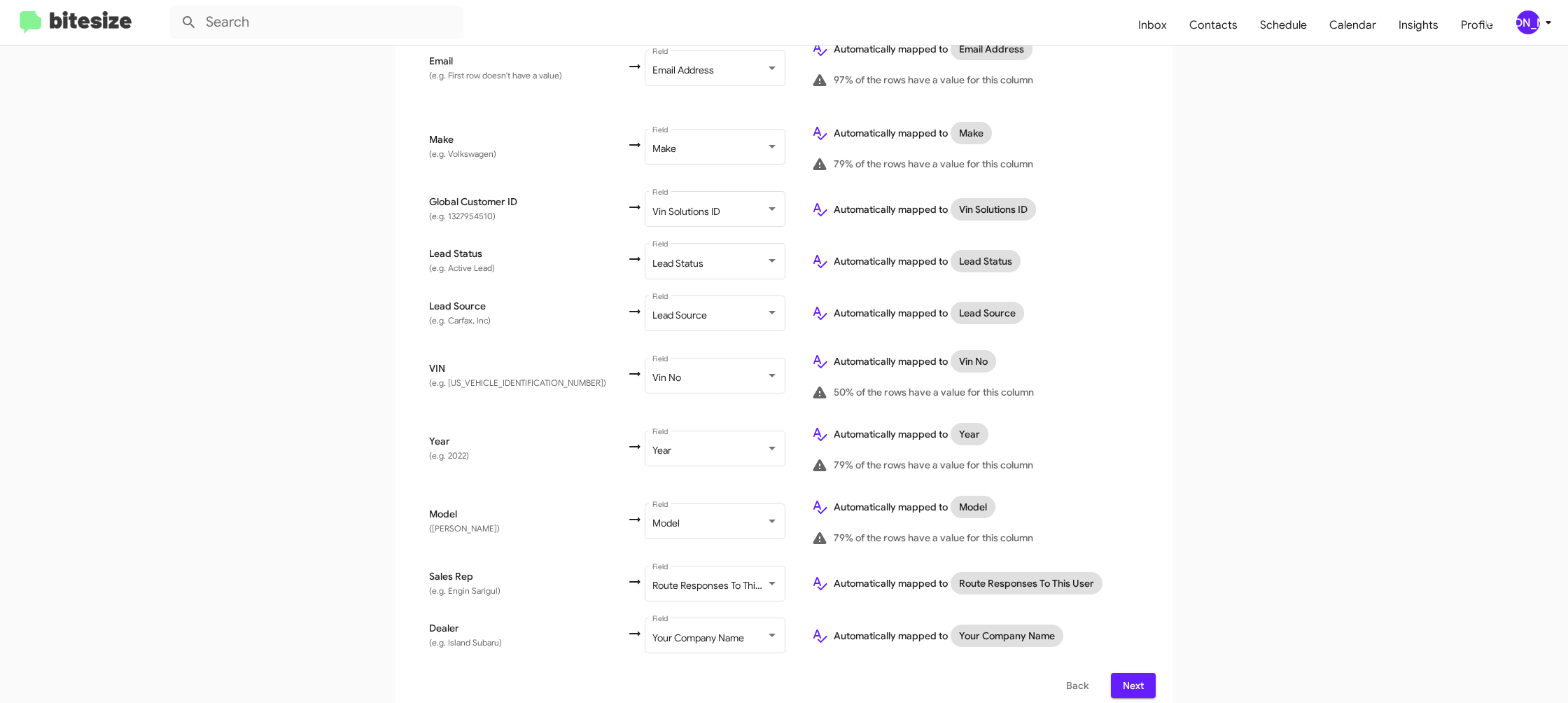
click at [1141, 680] on span "Next" at bounding box center [1133, 685] width 23 height 25
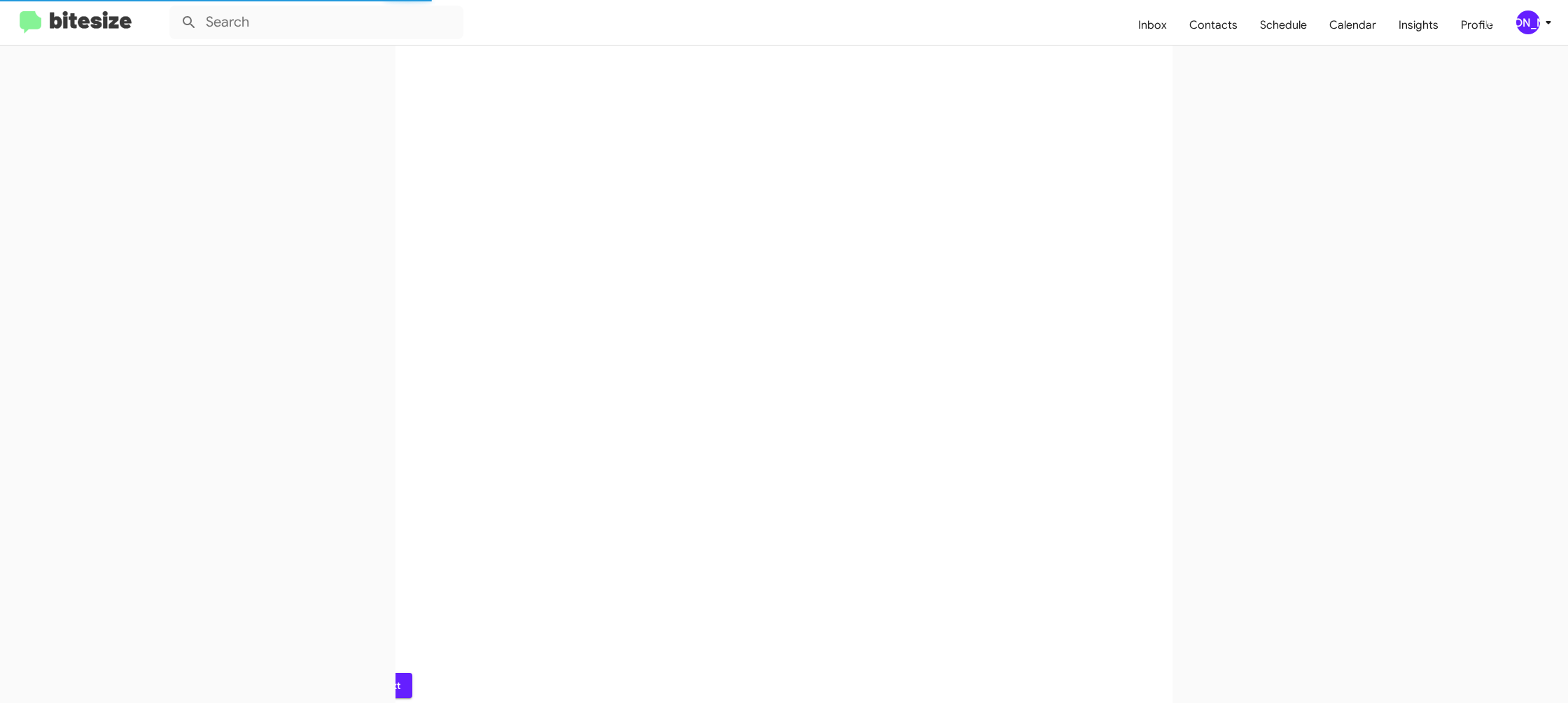
scroll to position [0, 0]
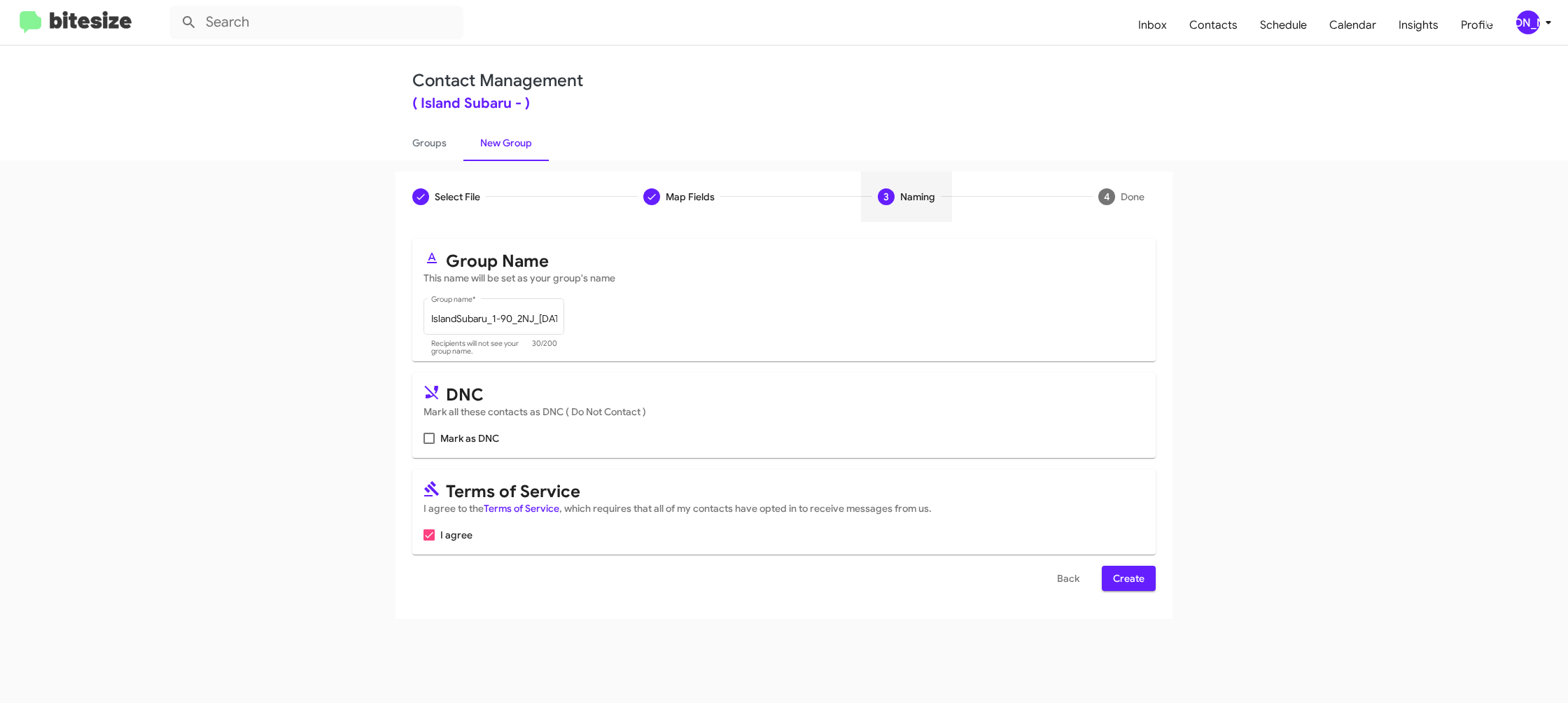
click at [1124, 575] on span "Create" at bounding box center [1129, 578] width 32 height 25
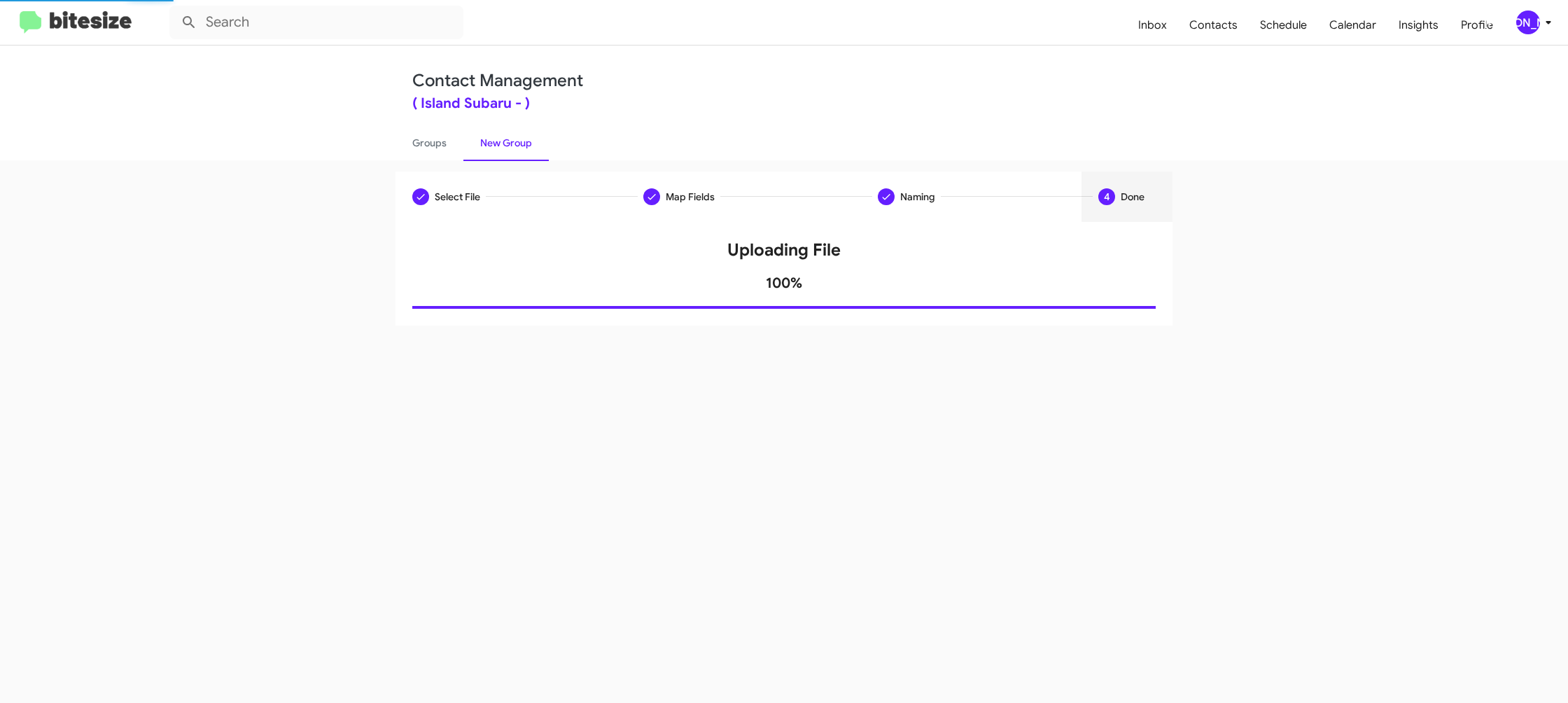
click at [1530, 23] on div "[PERSON_NAME]" at bounding box center [1528, 23] width 23 height 23
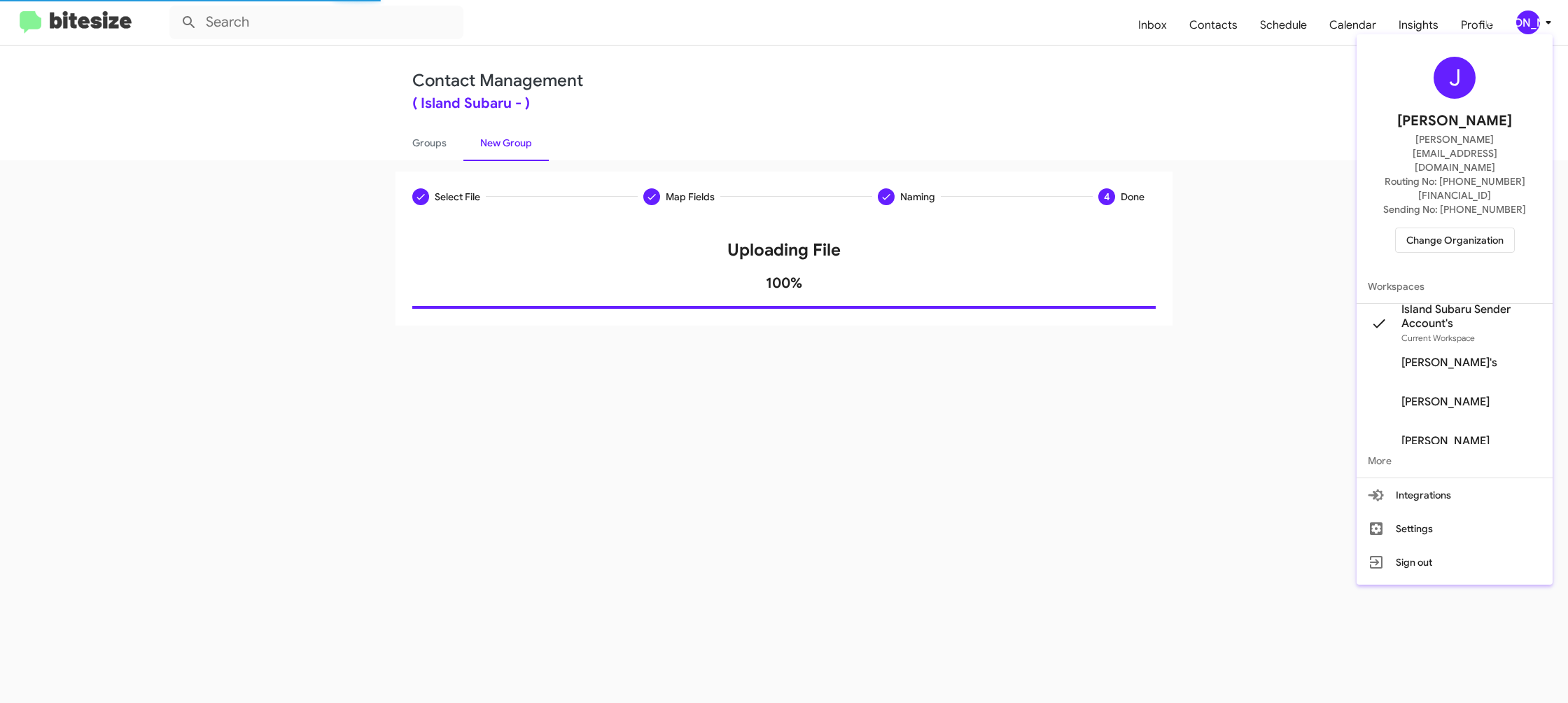
click at [1530, 28] on div at bounding box center [784, 351] width 1568 height 703
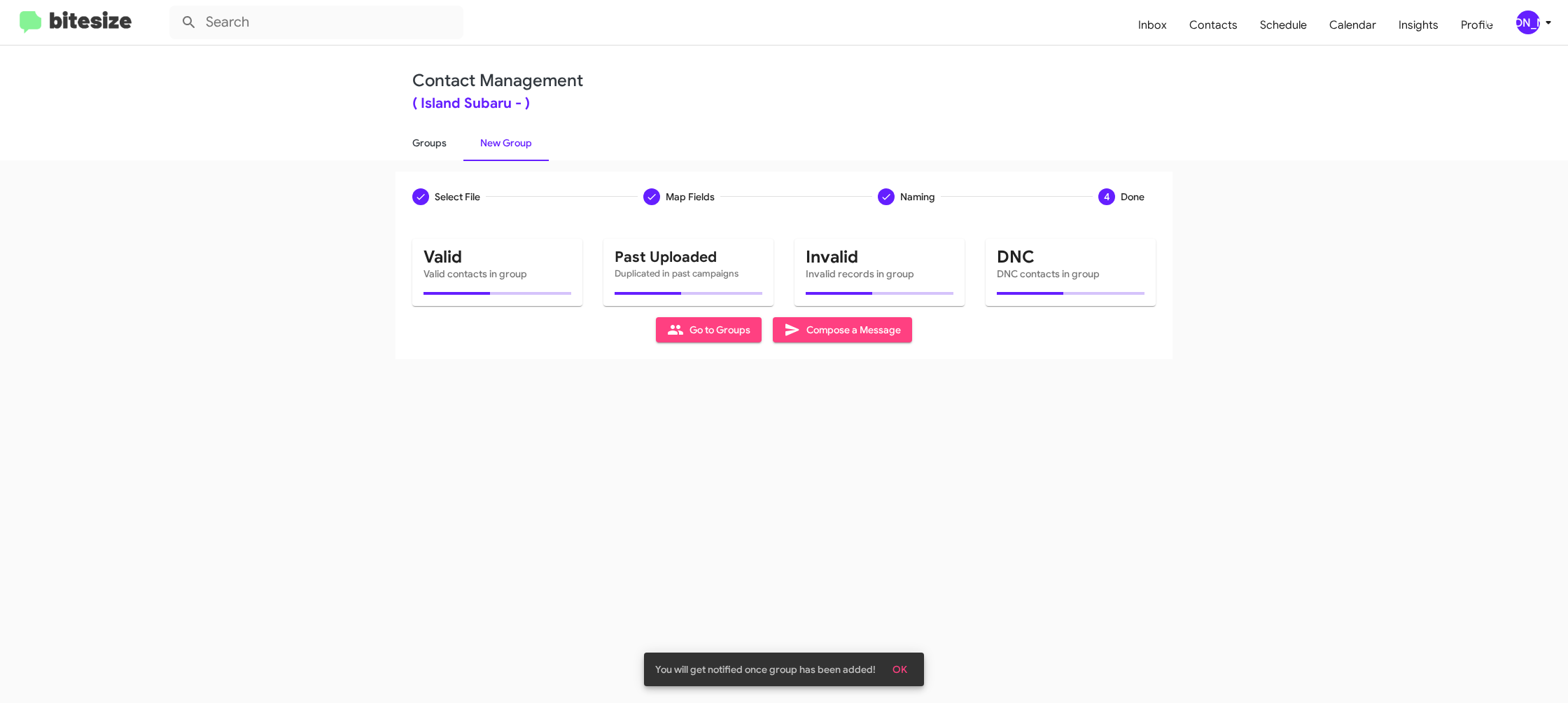
click at [421, 126] on link "Groups" at bounding box center [429, 143] width 68 height 37
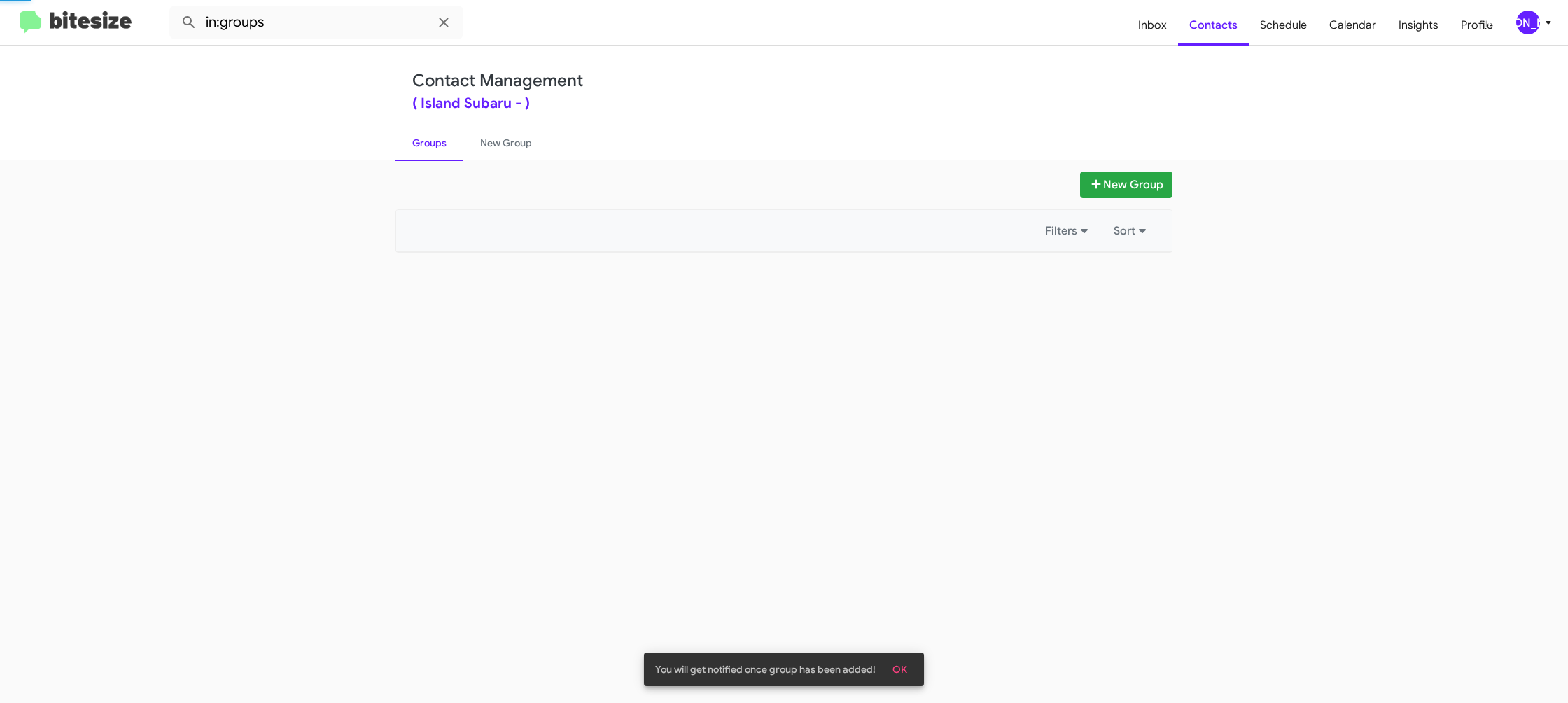
click at [421, 127] on link "Groups" at bounding box center [429, 143] width 68 height 37
click at [300, 23] on input "in:groups" at bounding box center [317, 23] width 294 height 33
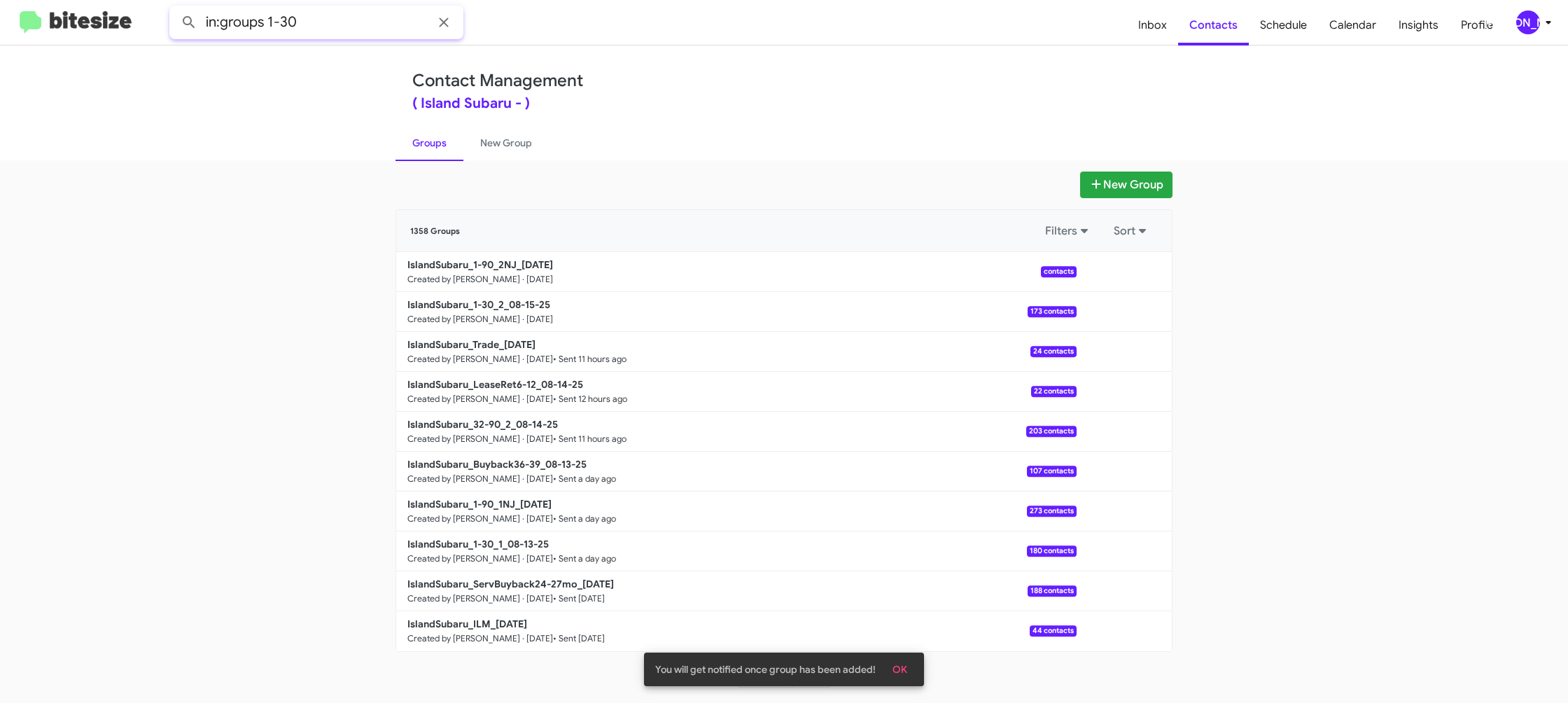
click at [175, 8] on button at bounding box center [189, 23] width 28 height 28
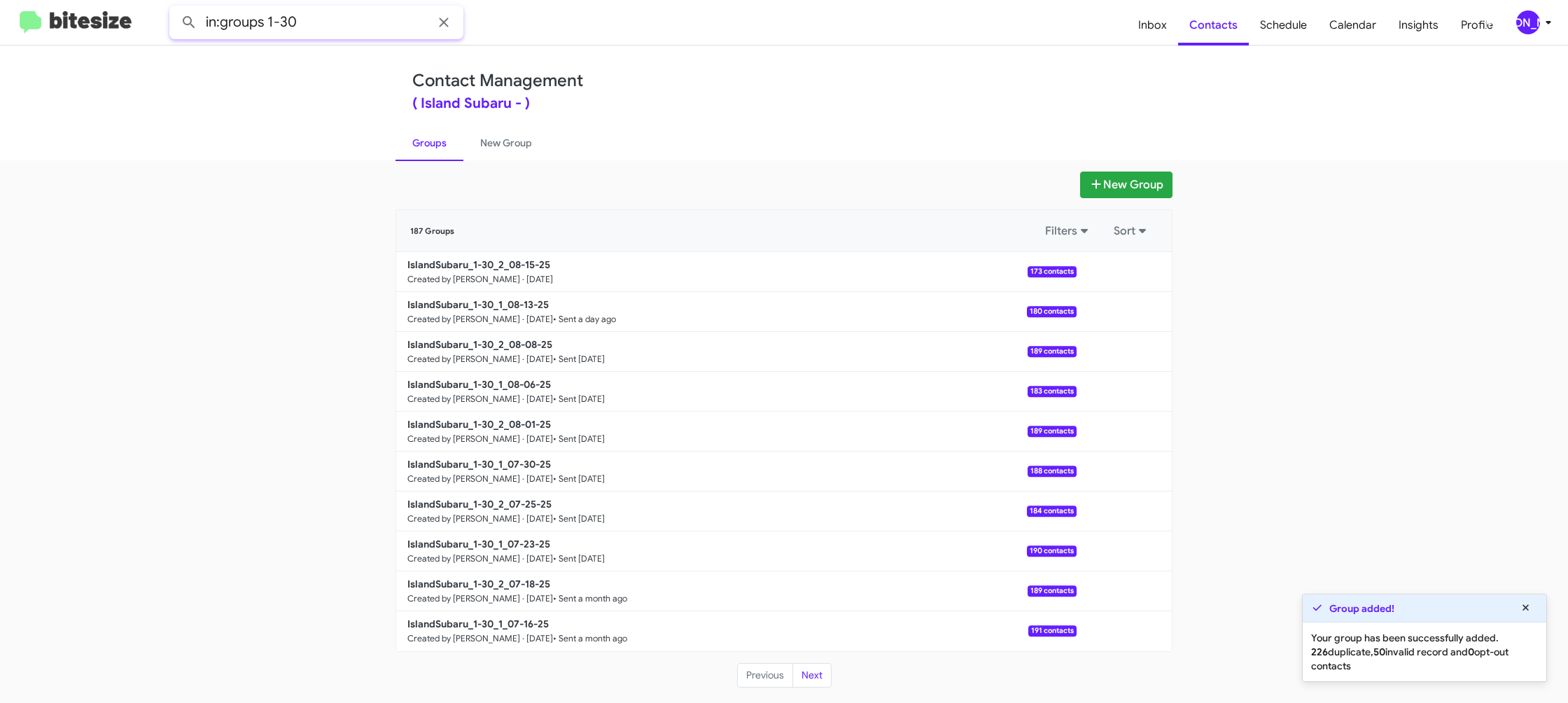
click at [373, 31] on input "in:groups 1-30" at bounding box center [317, 23] width 294 height 33
type input "in:groups 1-90"
click at [175, 8] on button at bounding box center [189, 23] width 28 height 28
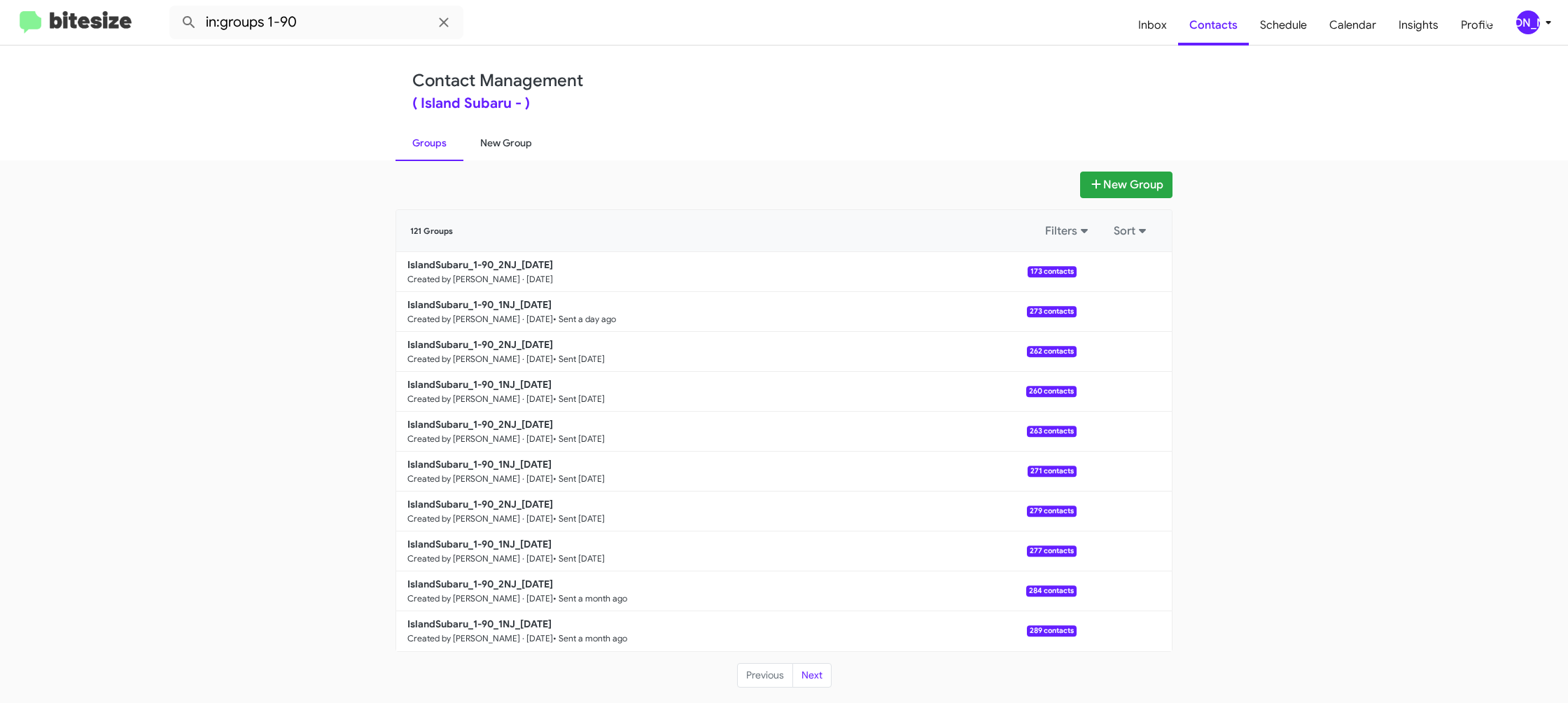
click at [519, 148] on link "New Group" at bounding box center [506, 143] width 85 height 37
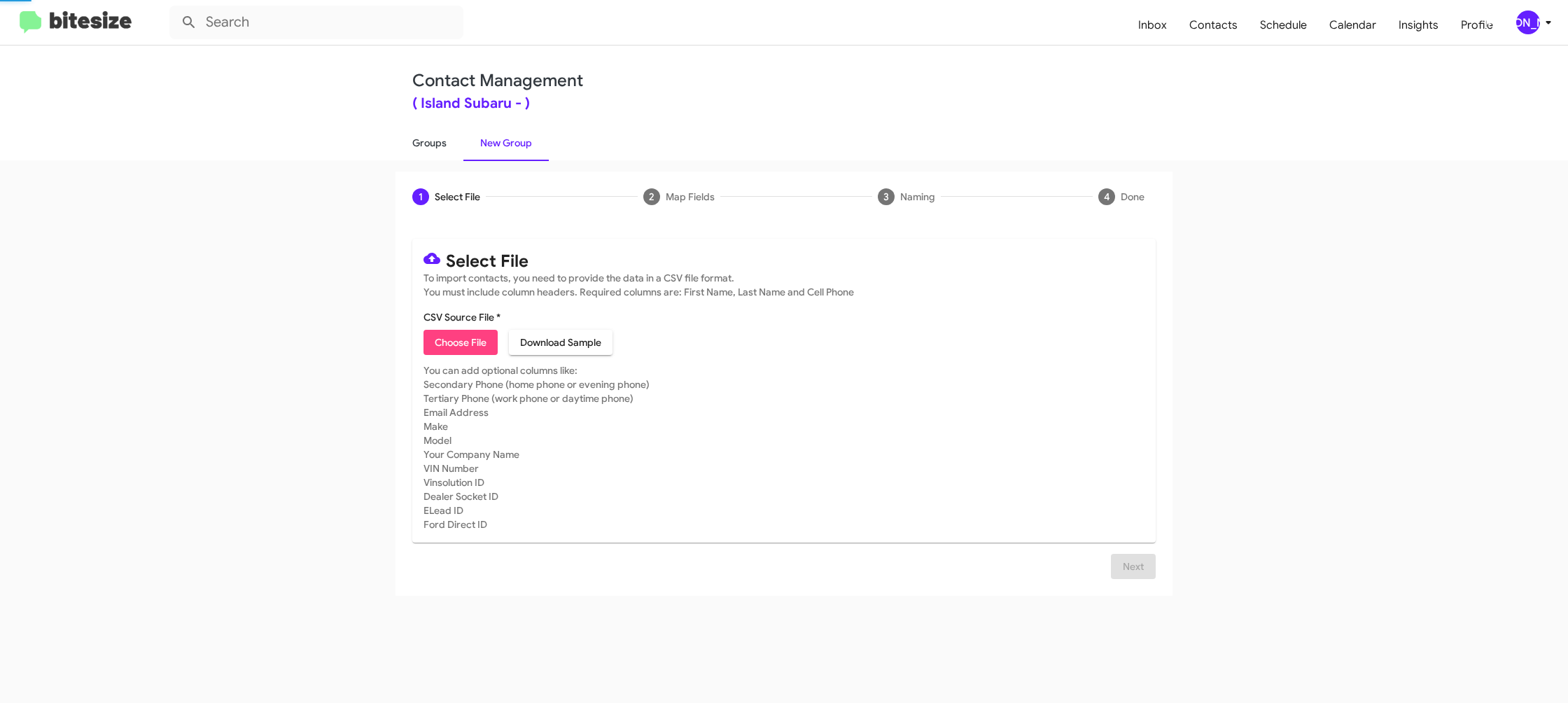
click at [440, 147] on link "Groups" at bounding box center [429, 143] width 68 height 37
type input "in:groups"
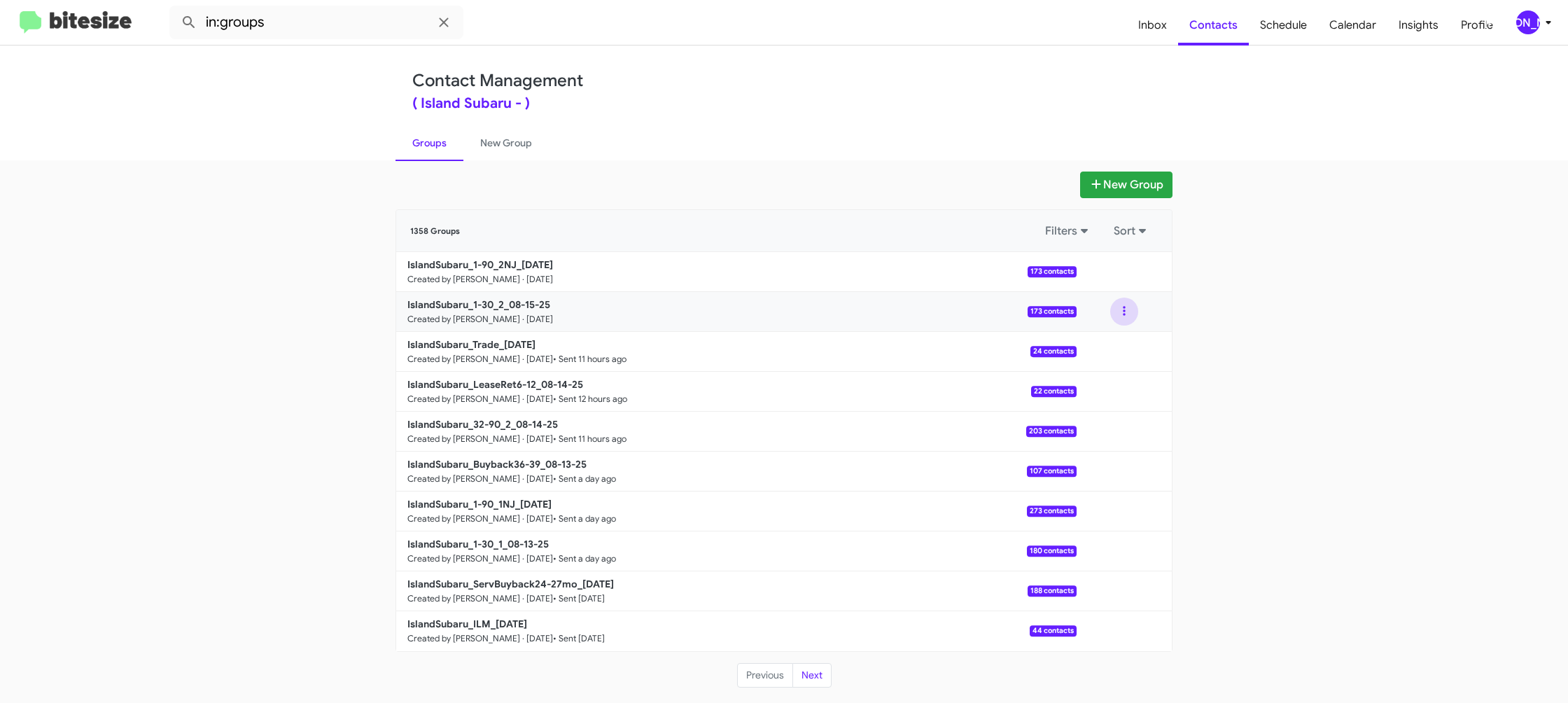
click at [1120, 314] on button at bounding box center [1124, 312] width 28 height 28
click at [1111, 344] on button "View contacts" at bounding box center [1082, 349] width 112 height 33
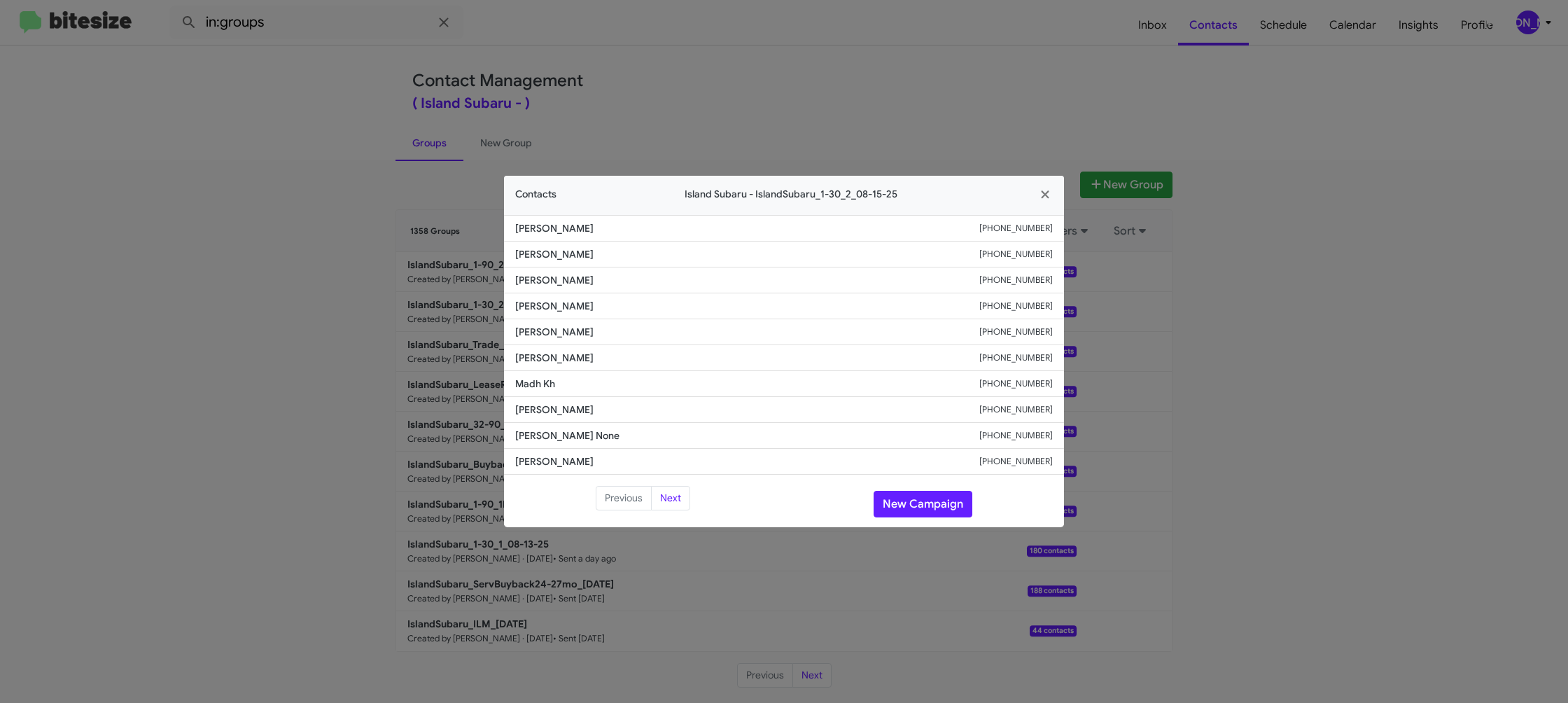
drag, startPoint x: 1200, startPoint y: 299, endPoint x: 1161, endPoint y: 284, distance: 41.8
click at [1199, 300] on modal-container "Contacts Island Subaru - IslandSubaru_1-30_2_08-15-25 Cynthia Deng +17188588985…" at bounding box center [784, 351] width 1568 height 703
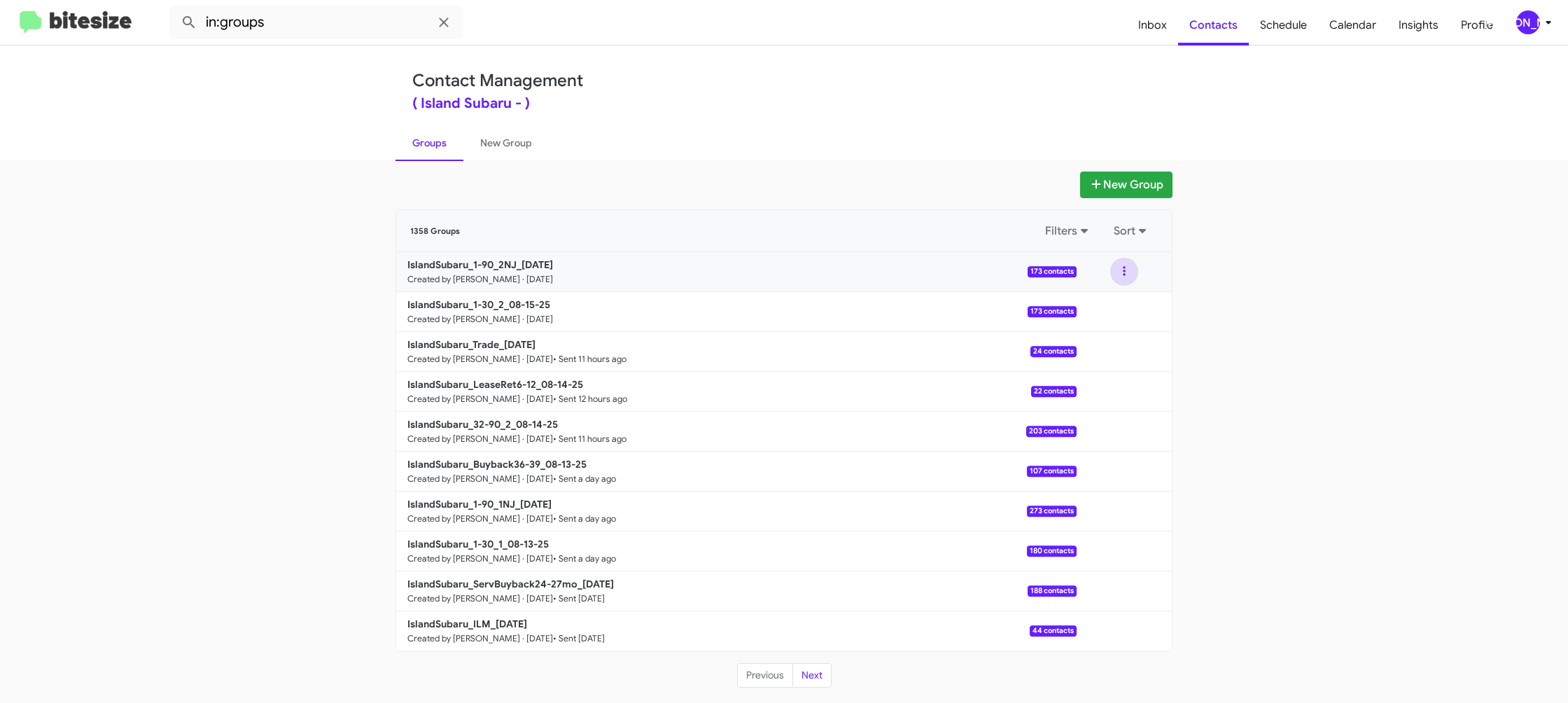
click at [1129, 275] on button at bounding box center [1124, 272] width 28 height 28
click at [1119, 298] on button "View contacts" at bounding box center [1082, 309] width 112 height 33
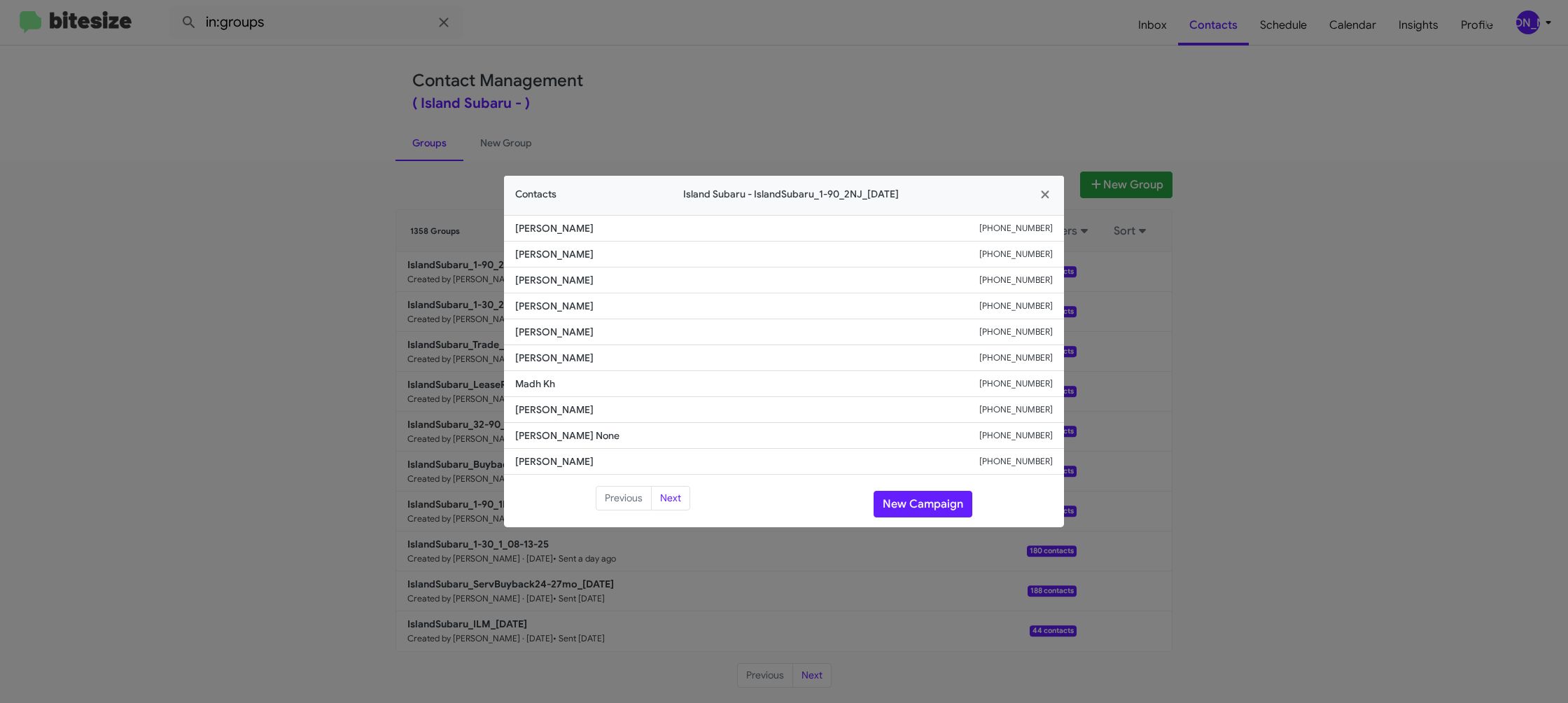
drag, startPoint x: 1238, startPoint y: 288, endPoint x: 1090, endPoint y: 263, distance: 150.1
click at [1235, 288] on modal-container "Contacts Island Subaru - IslandSubaru_1-90_2NJ_08-15-25 Cynthia Deng +171885889…" at bounding box center [784, 351] width 1568 height 703
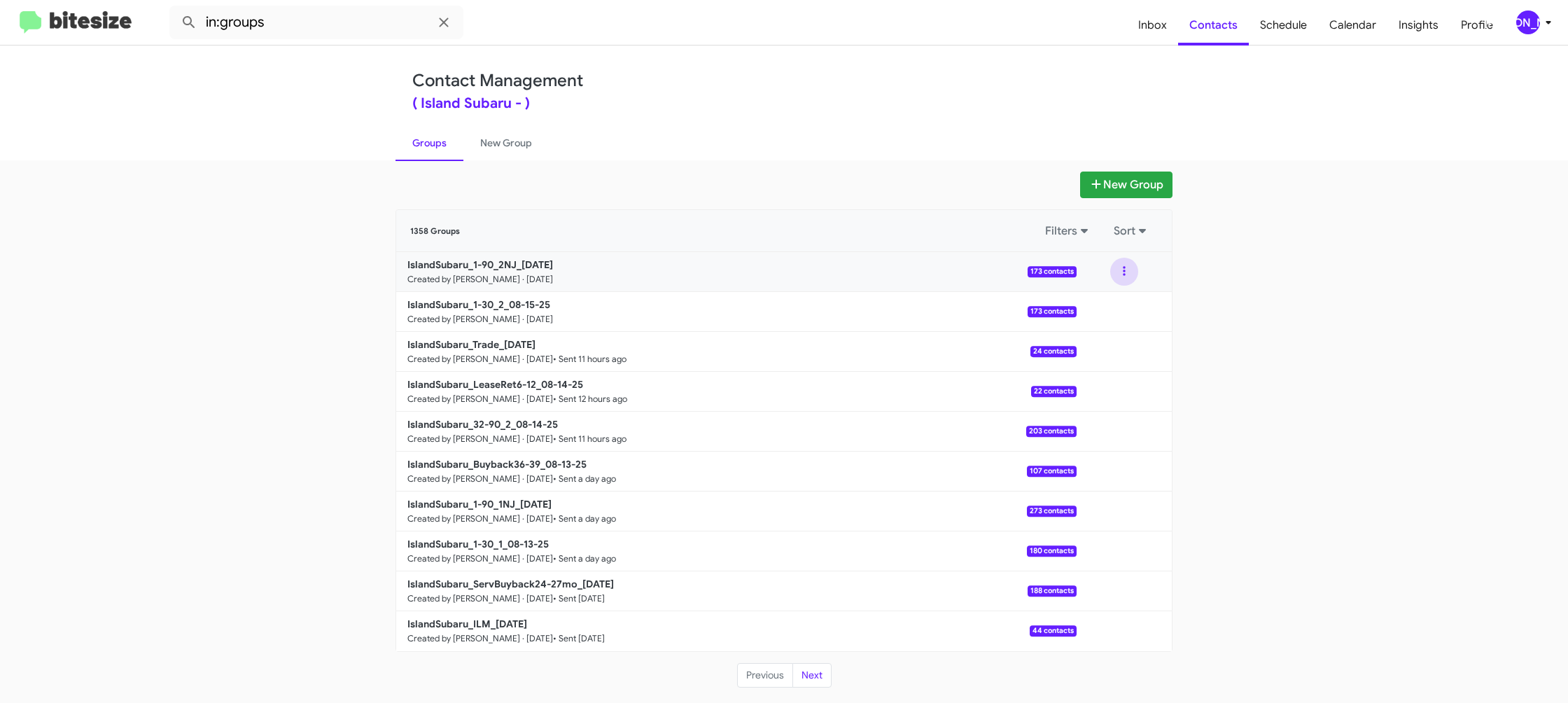
click at [1124, 273] on button at bounding box center [1124, 272] width 28 height 28
click at [1106, 350] on button "Archive" at bounding box center [1082, 343] width 112 height 33
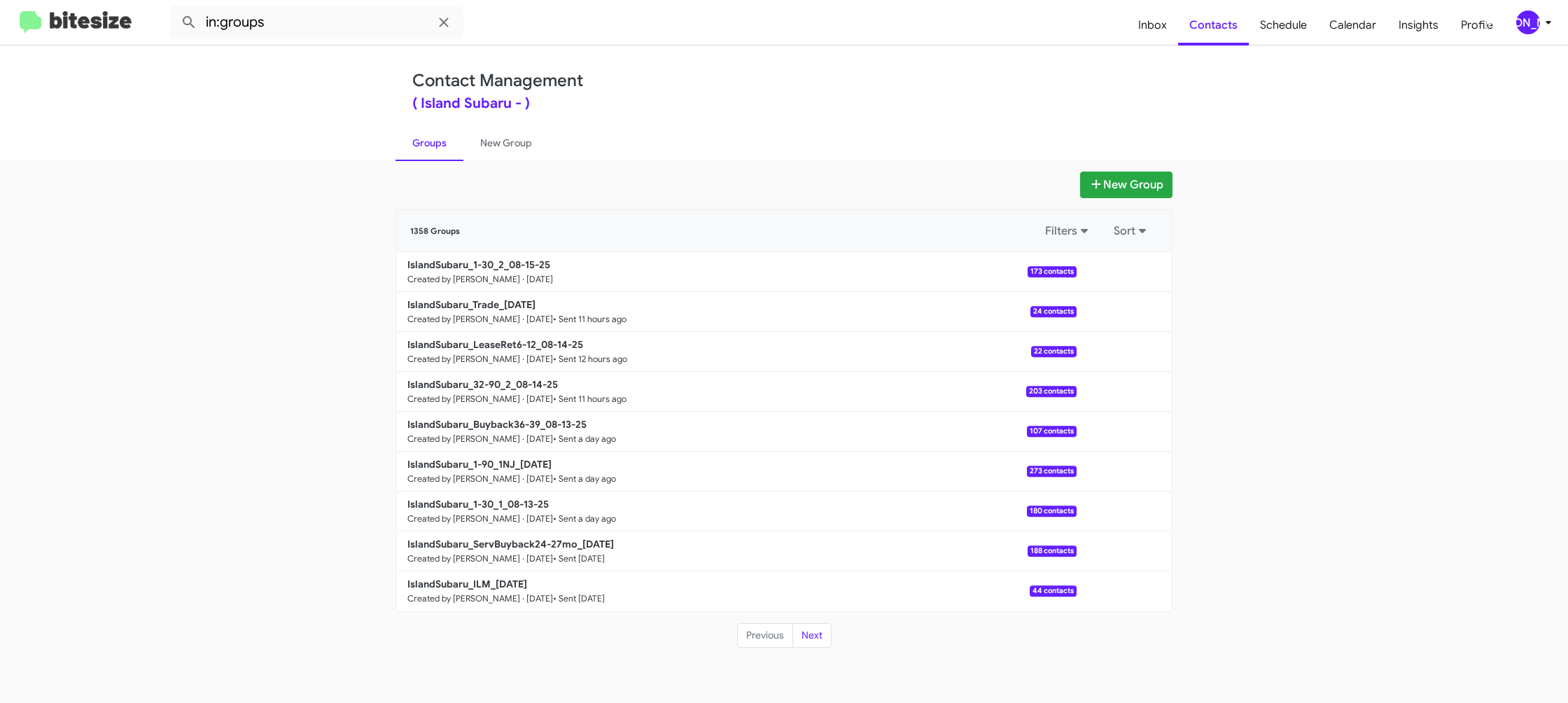
click at [1527, 29] on div "[PERSON_NAME]" at bounding box center [1528, 23] width 23 height 23
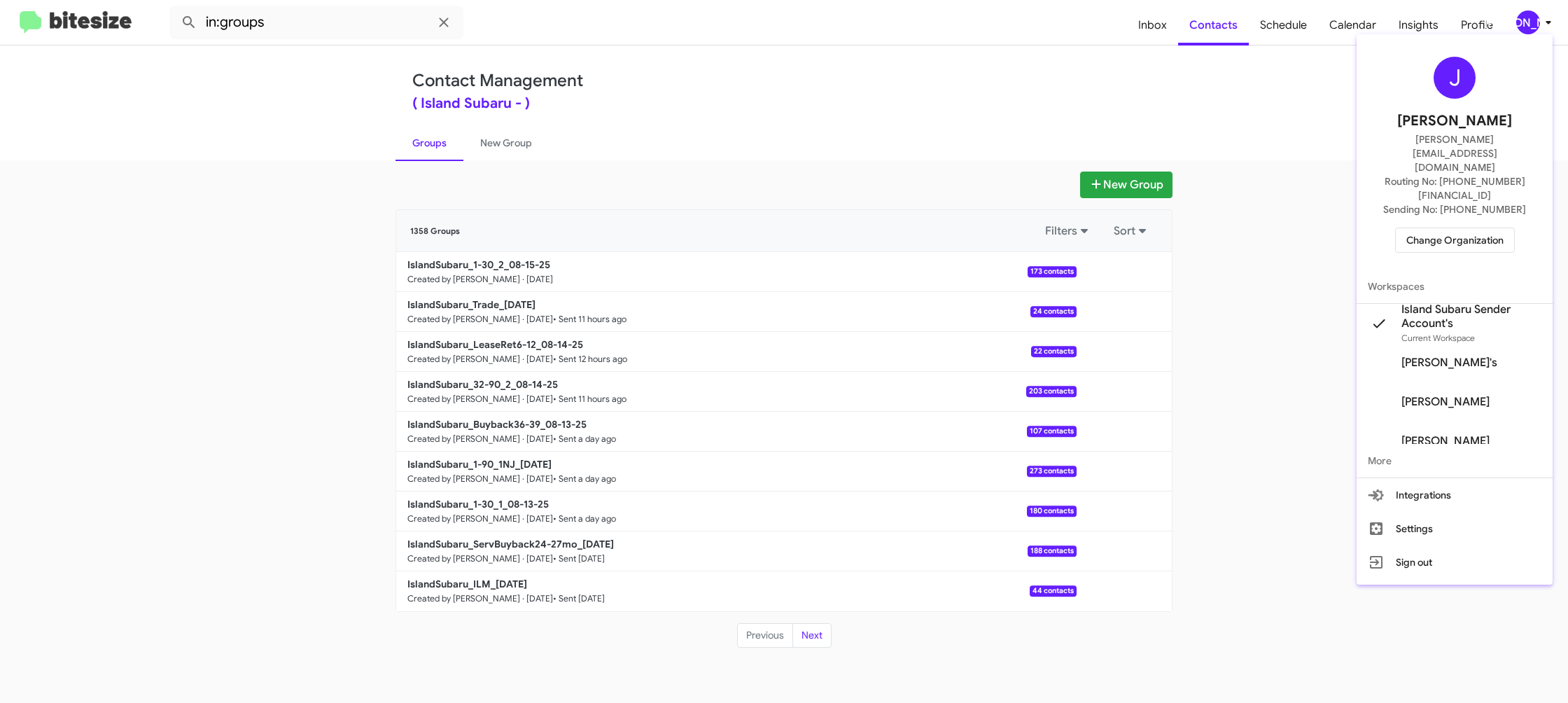
drag, startPoint x: 697, startPoint y: 67, endPoint x: 674, endPoint y: 21, distance: 51.4
click at [697, 67] on div at bounding box center [784, 351] width 1568 height 703
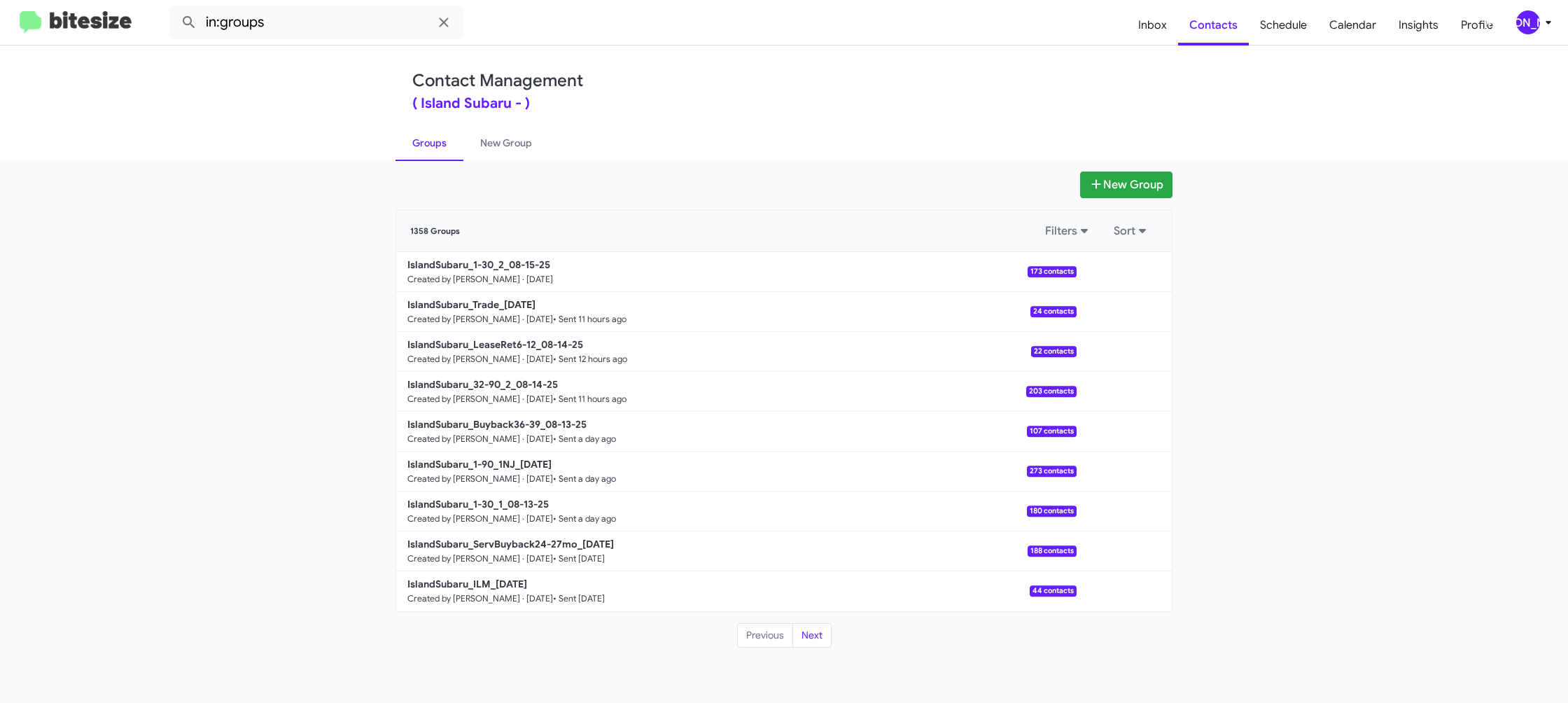
click at [1543, 13] on span "[PERSON_NAME]" at bounding box center [1536, 23] width 42 height 23
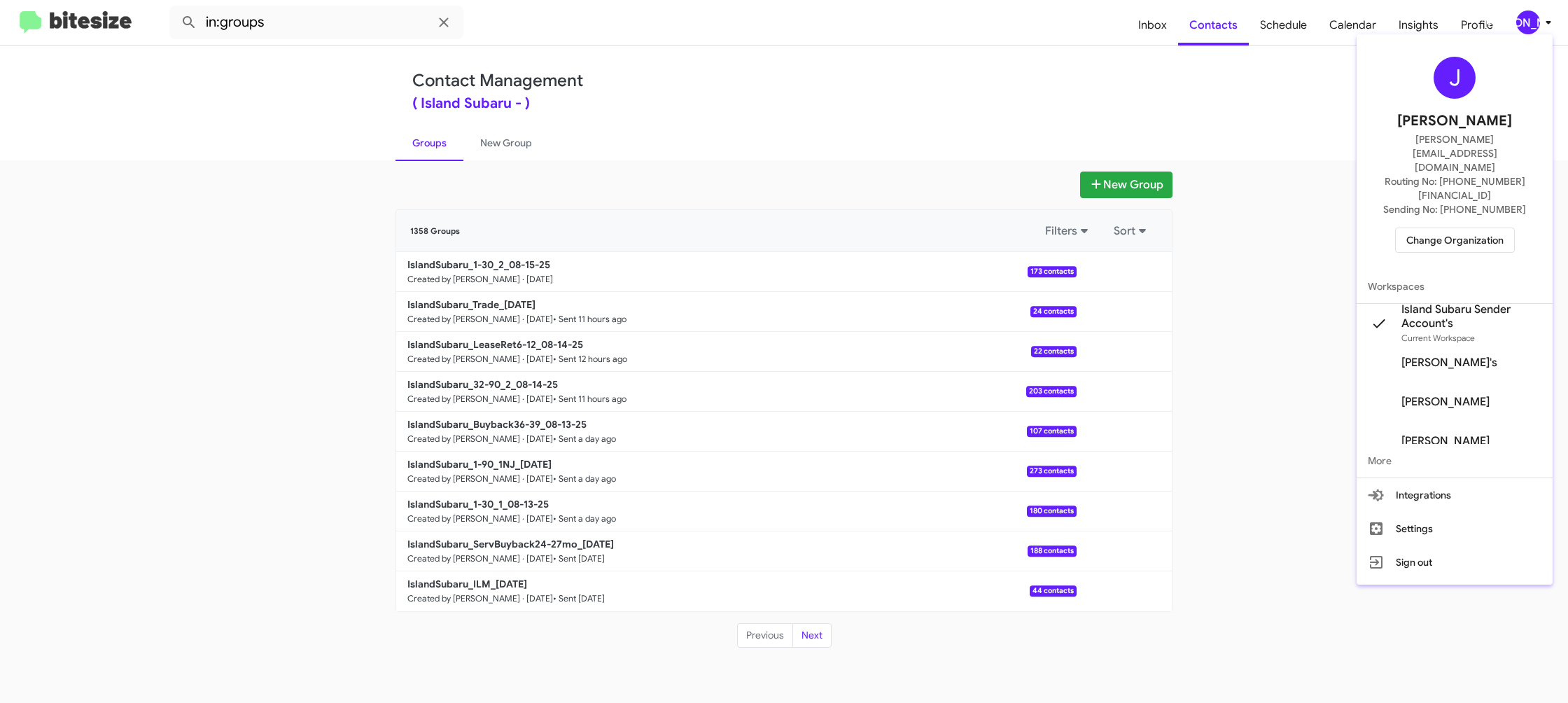
click at [488, 142] on div at bounding box center [784, 351] width 1568 height 703
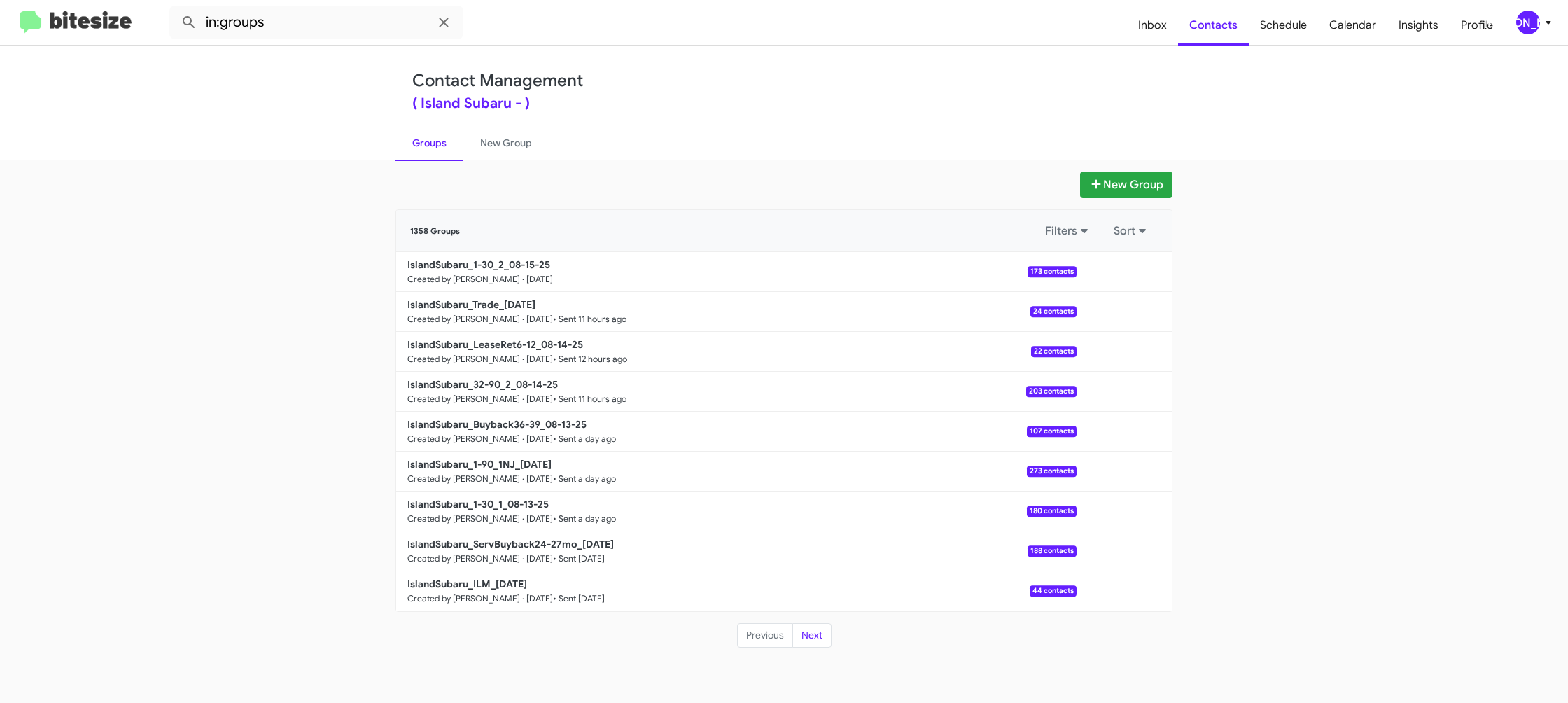
click at [488, 142] on link "New Group" at bounding box center [506, 143] width 85 height 37
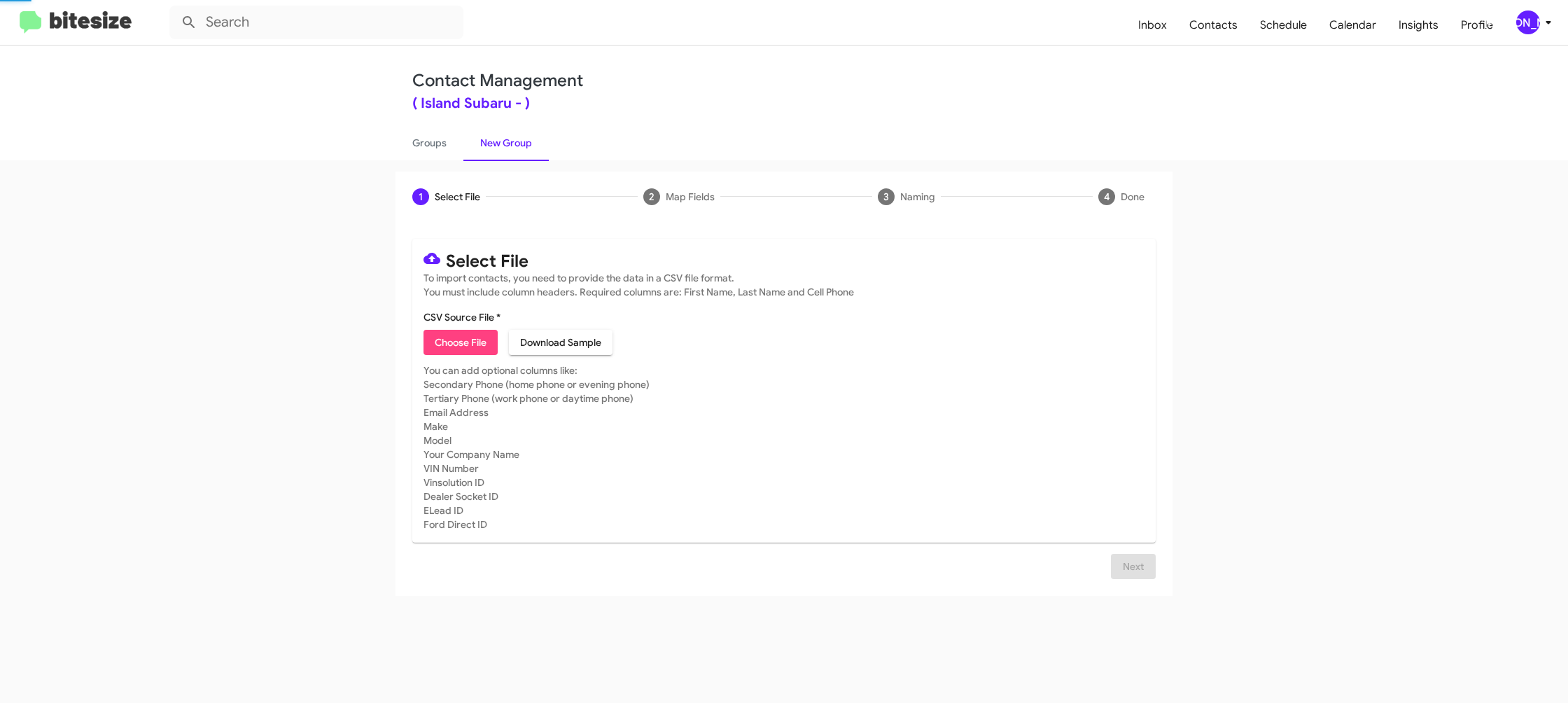
click at [488, 142] on link "New Group" at bounding box center [506, 143] width 85 height 37
click at [447, 150] on link "Groups" at bounding box center [429, 143] width 68 height 37
type input "in:groups"
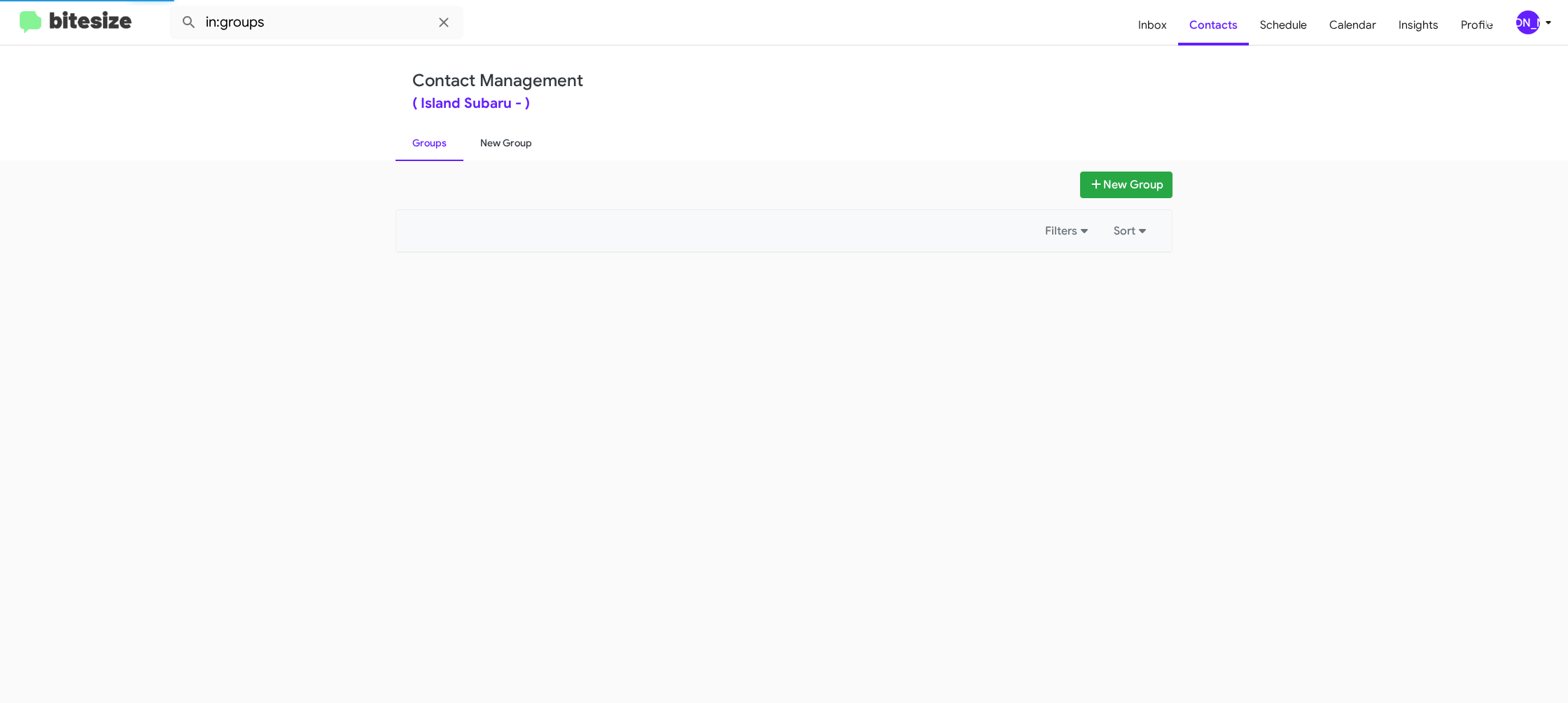
click at [495, 155] on link "New Group" at bounding box center [506, 143] width 85 height 37
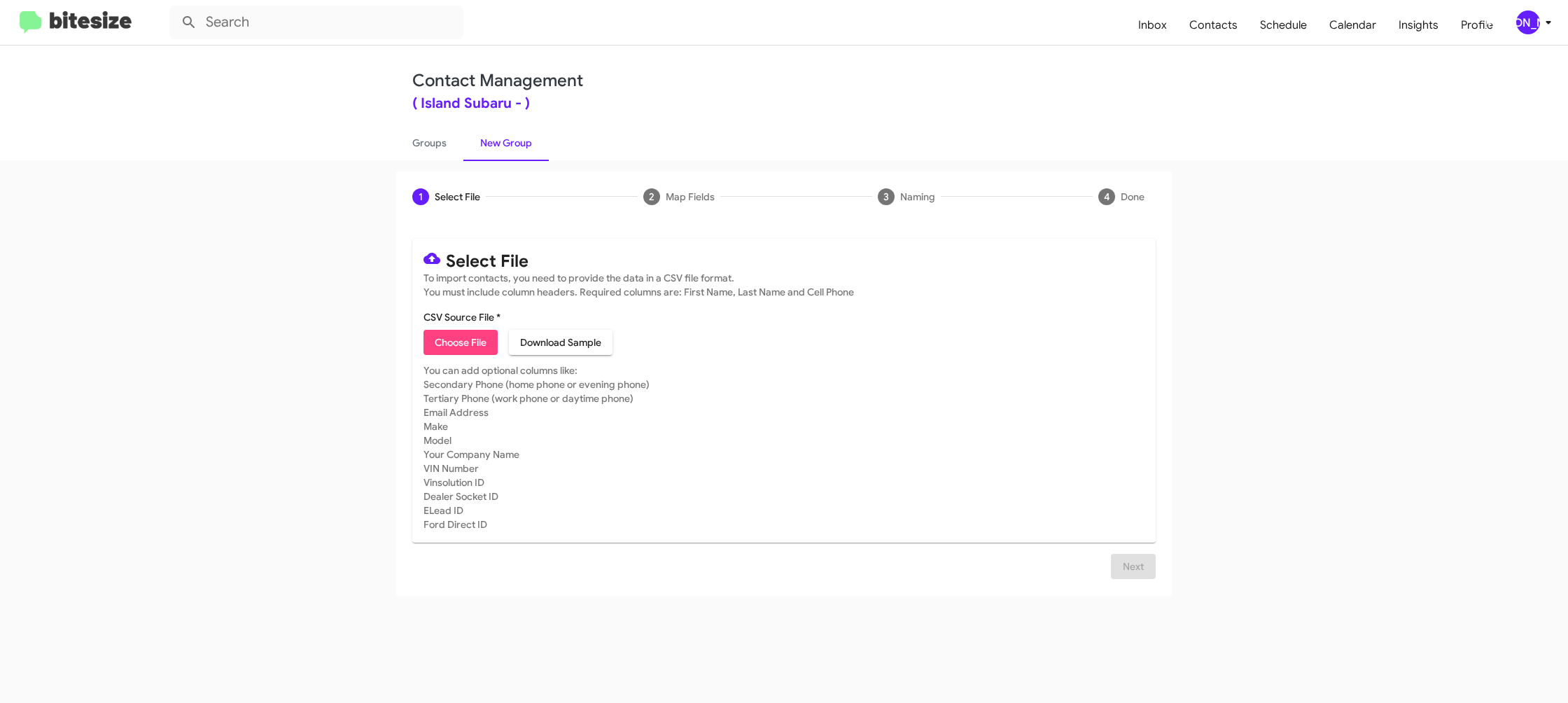
click at [1537, 19] on div "[PERSON_NAME]" at bounding box center [1528, 23] width 23 height 23
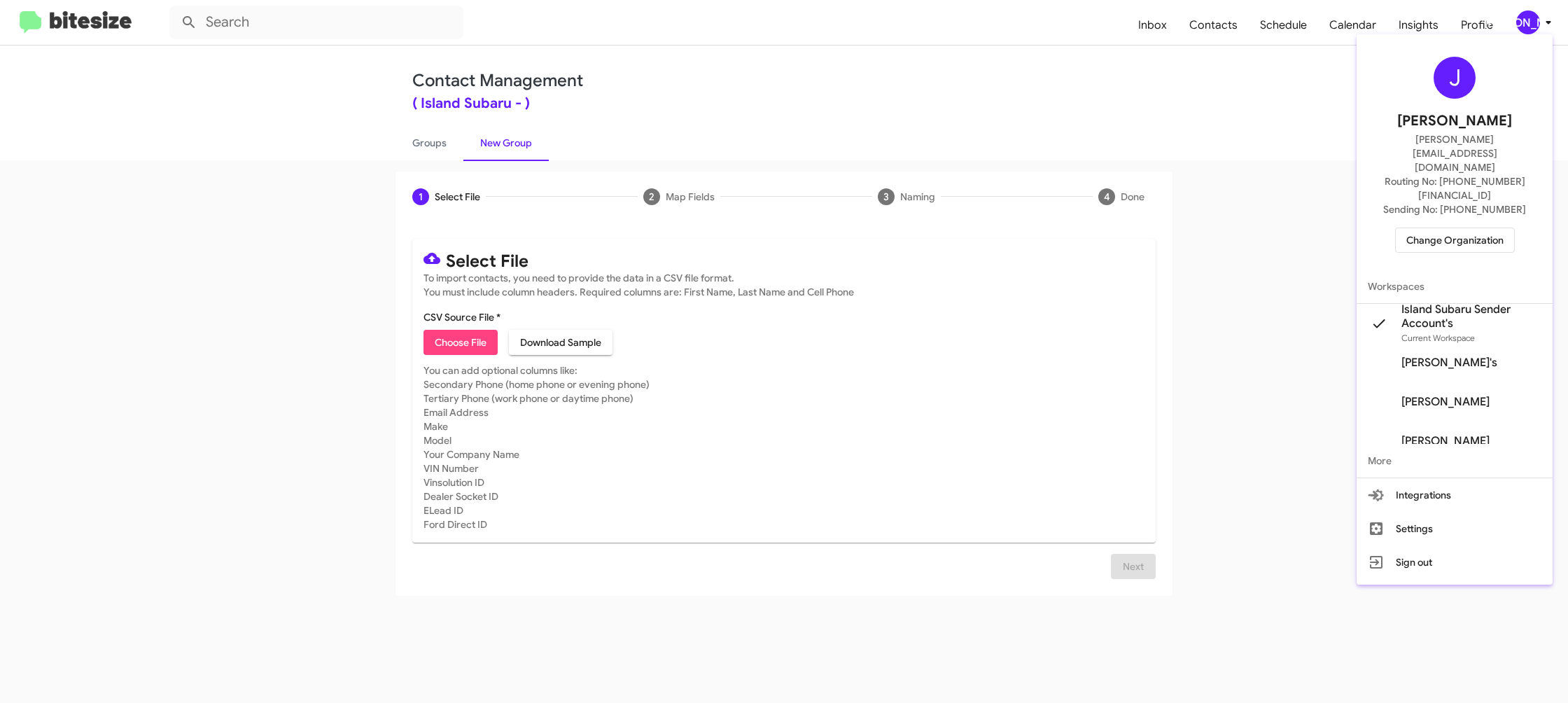
click at [1537, 20] on div at bounding box center [784, 351] width 1568 height 703
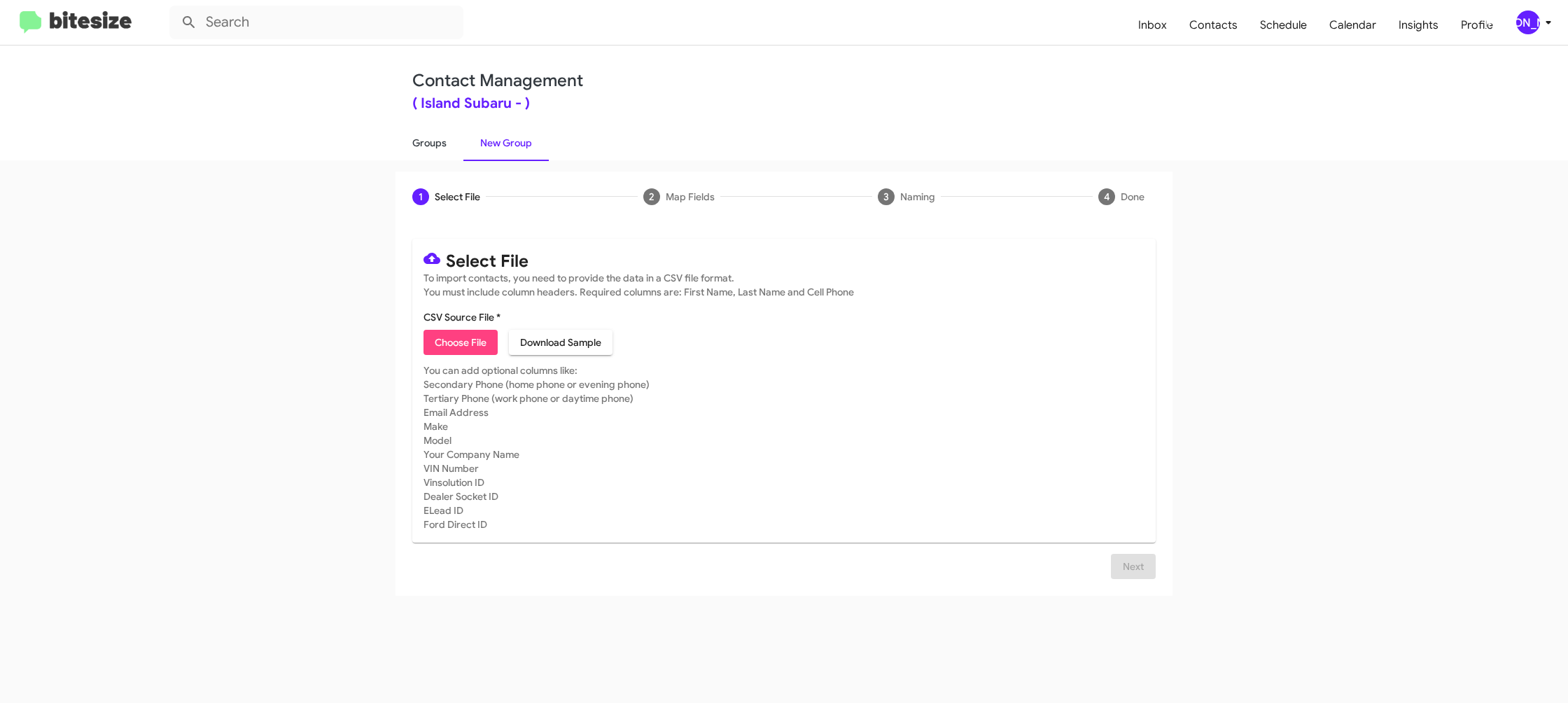
click at [443, 155] on link "Groups" at bounding box center [429, 143] width 68 height 37
type input "in:groups"
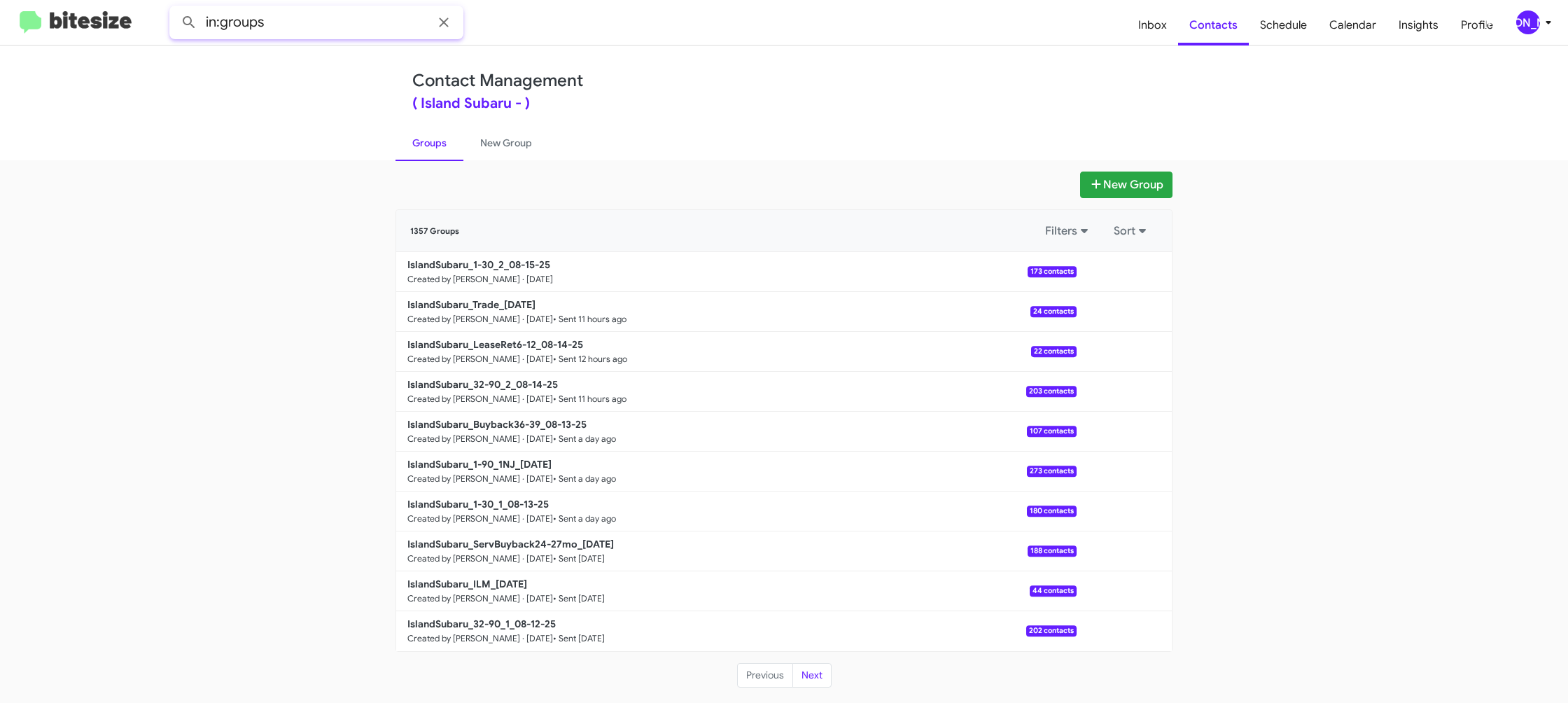
click at [309, 24] on input "in:groups" at bounding box center [317, 23] width 294 height 33
click at [479, 158] on link "New Group" at bounding box center [506, 143] width 85 height 37
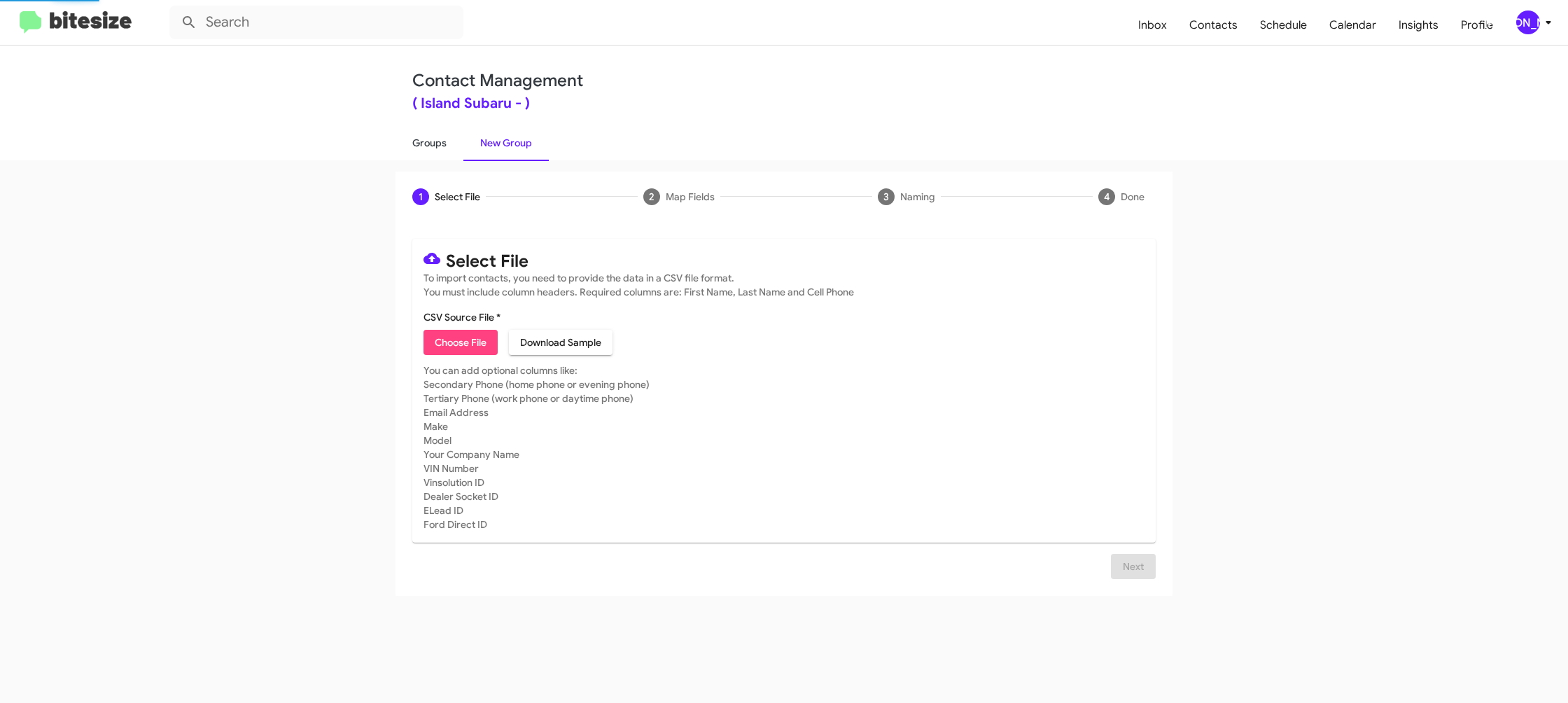
click at [408, 150] on link "Groups" at bounding box center [429, 143] width 68 height 37
type input "in:groups"
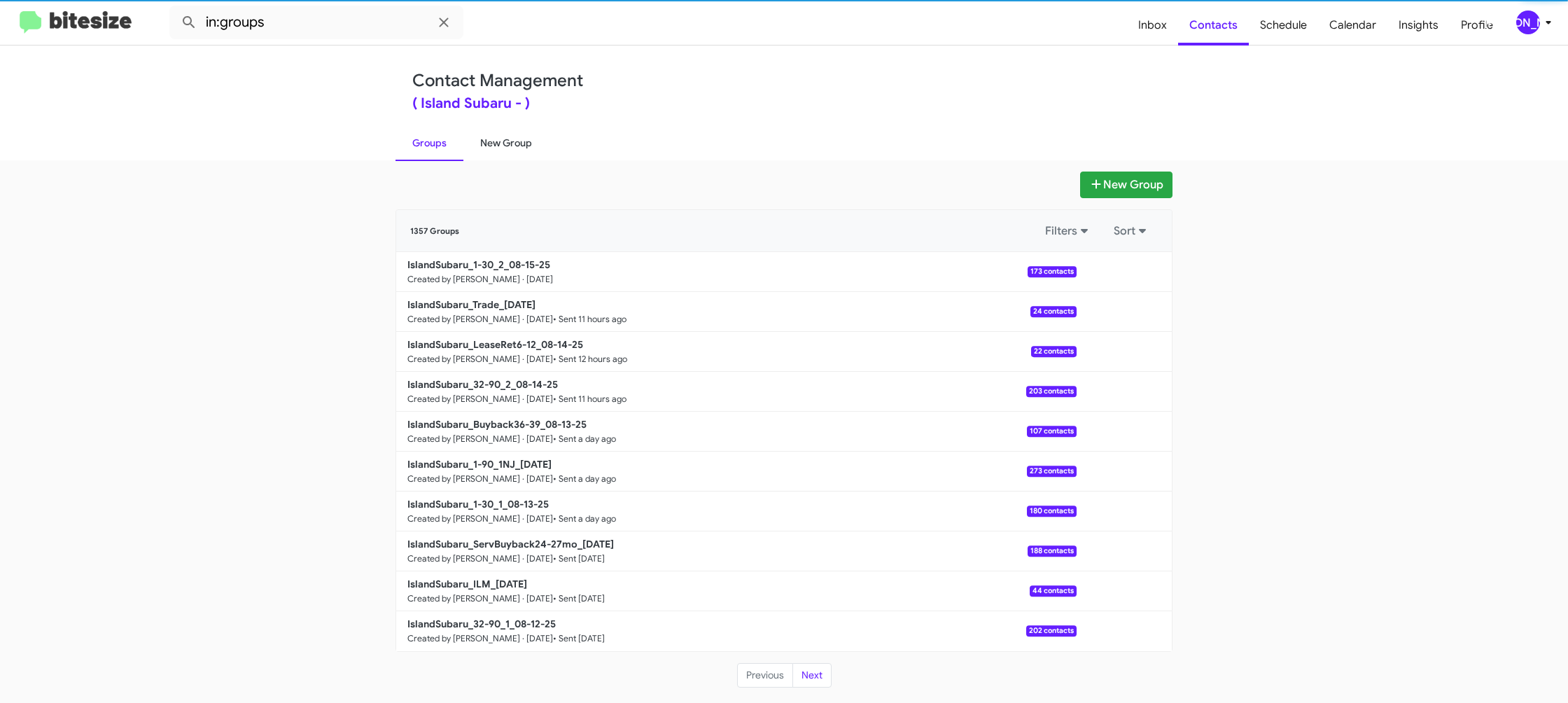
click at [510, 140] on link "New Group" at bounding box center [506, 143] width 85 height 37
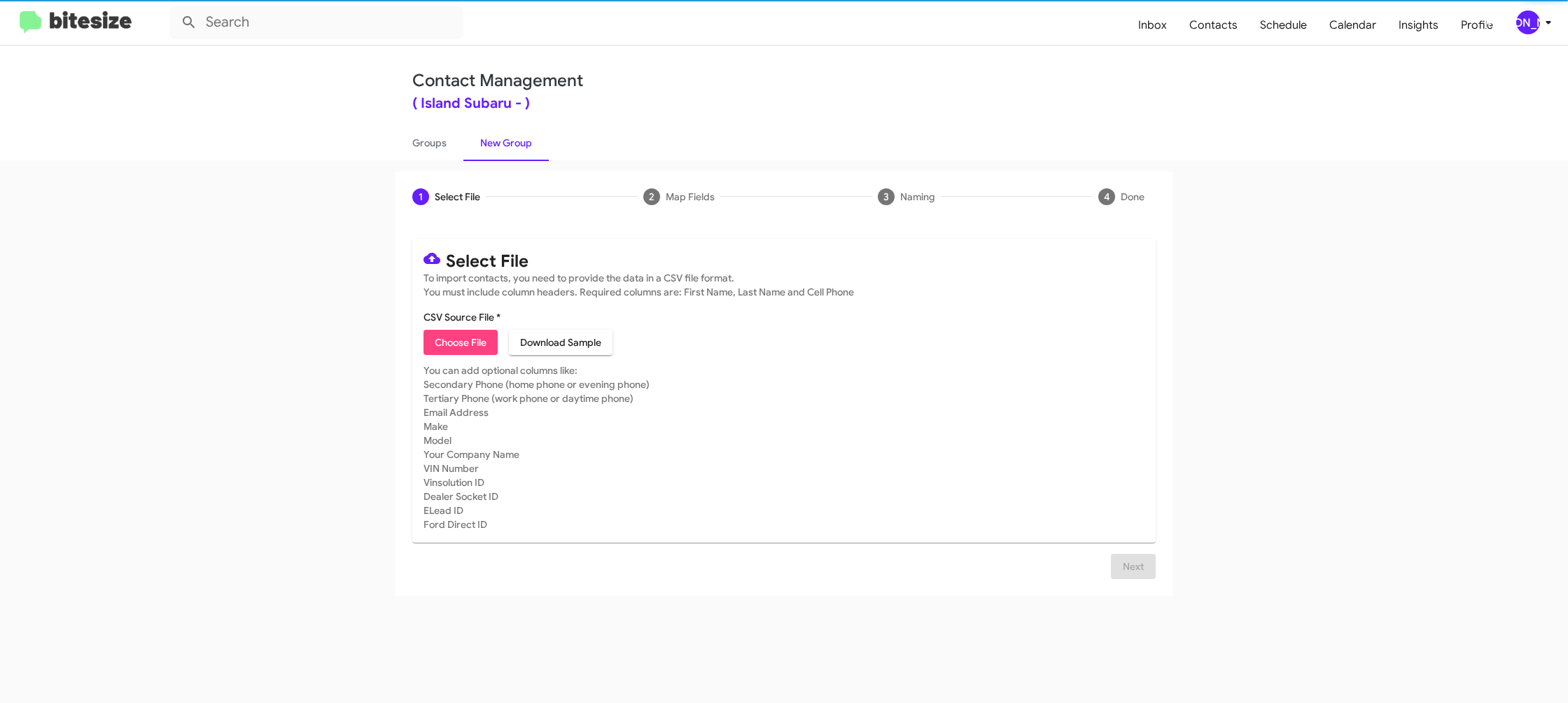
click at [455, 334] on span "Choose File" at bounding box center [460, 343] width 52 height 25
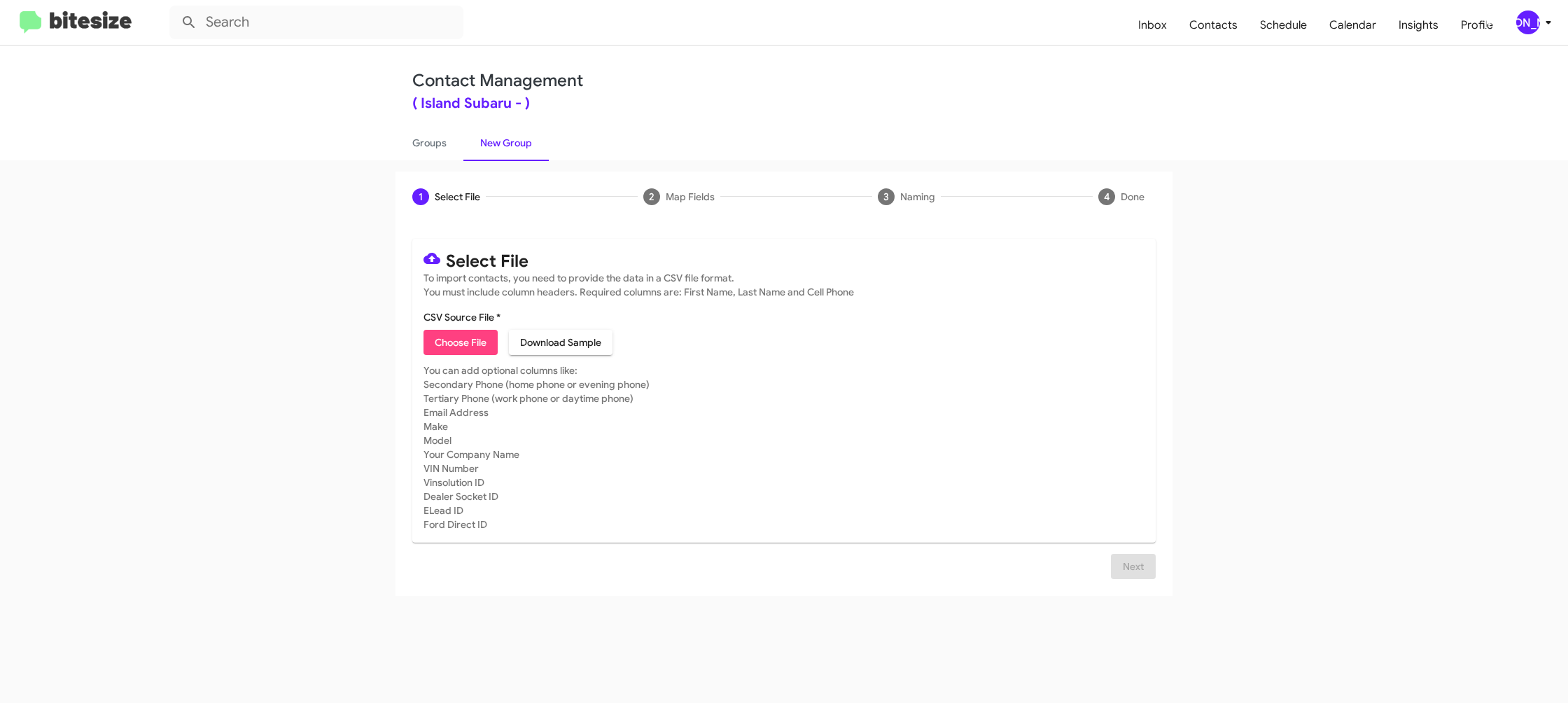
type input "IslandSubaru_1-90_2NJ_08-15-25"
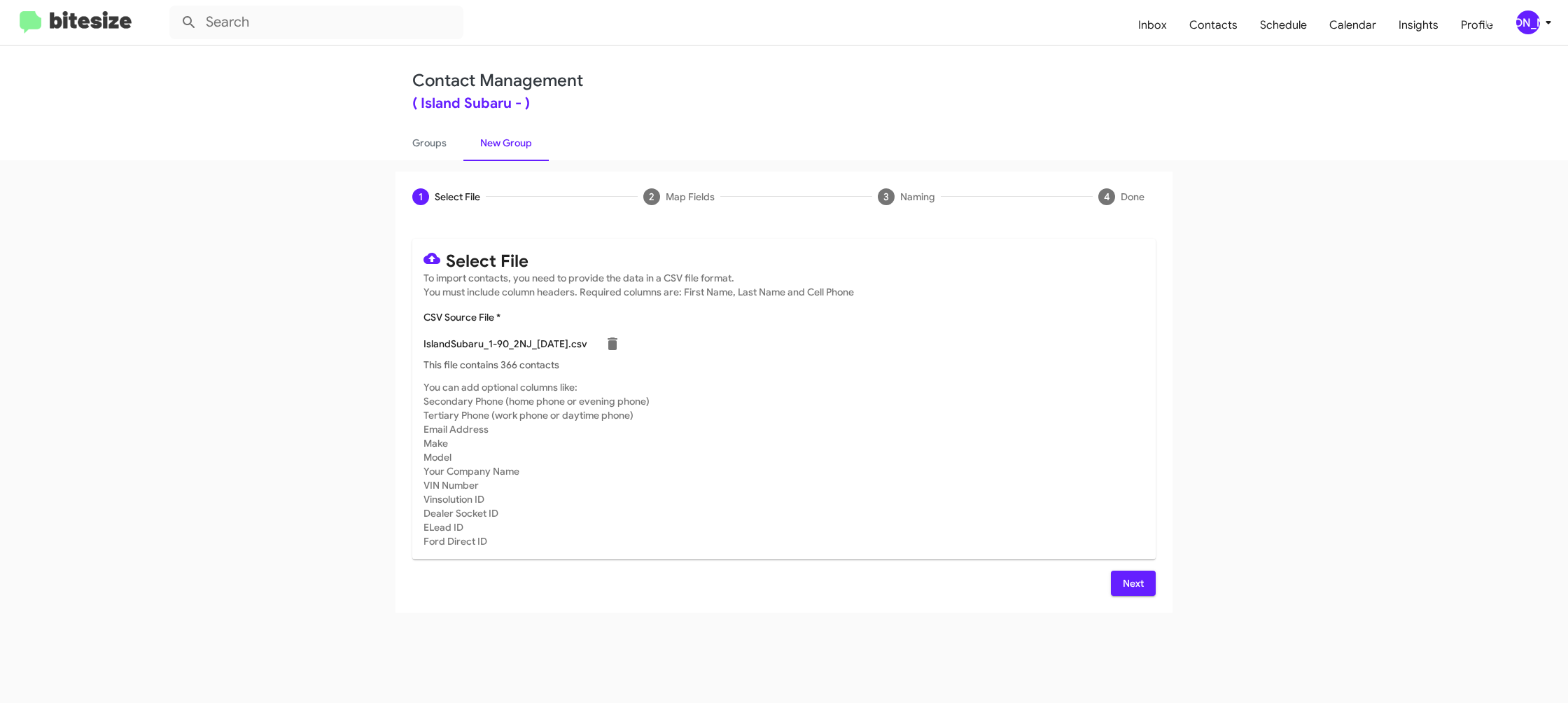
drag, startPoint x: 1004, startPoint y: 456, endPoint x: 1068, endPoint y: 507, distance: 81.8
click at [1008, 460] on mat-card-subtitle "You can add optional columns like: Secondary Phone (home phone or evening phone…" at bounding box center [784, 464] width 721 height 168
click at [1133, 579] on span "Next" at bounding box center [1133, 583] width 23 height 25
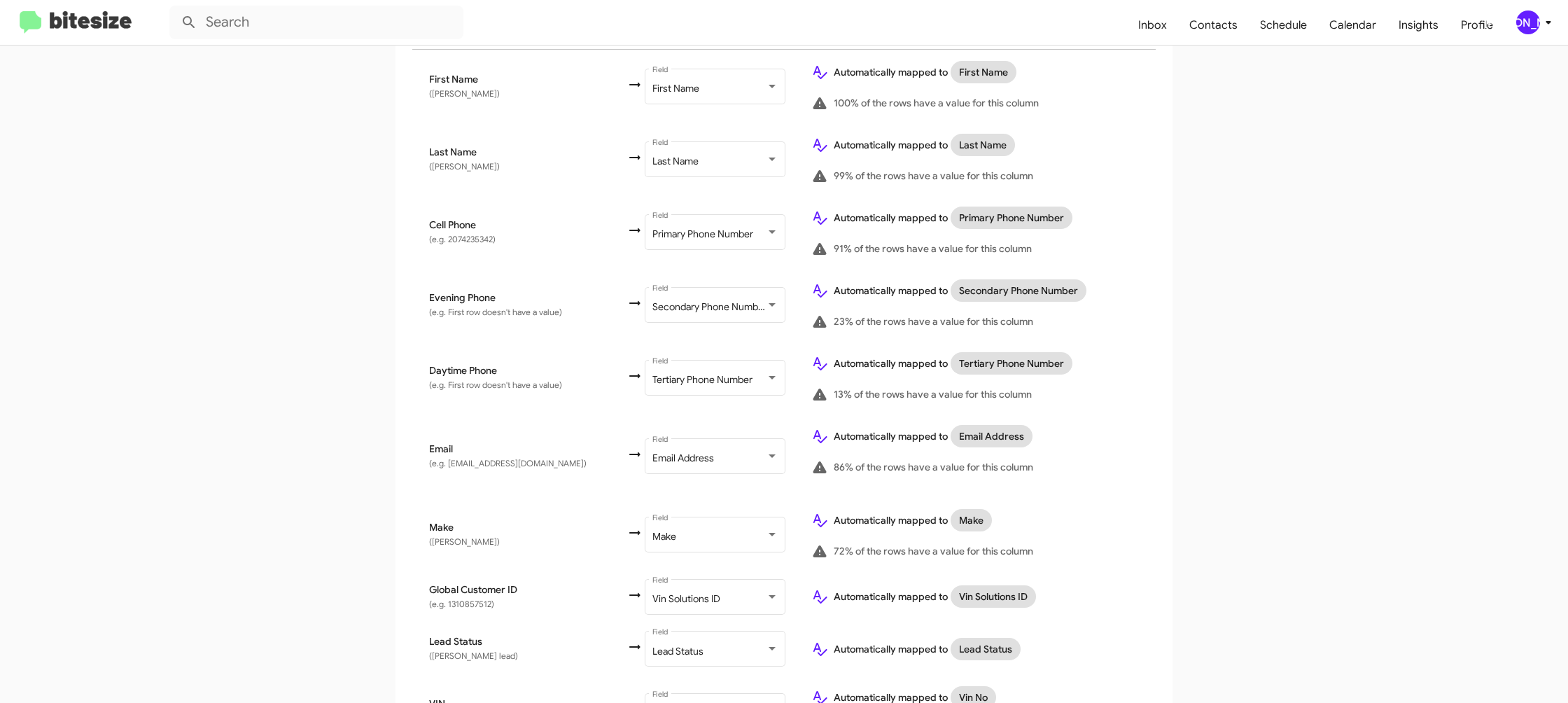
scroll to position [685, 0]
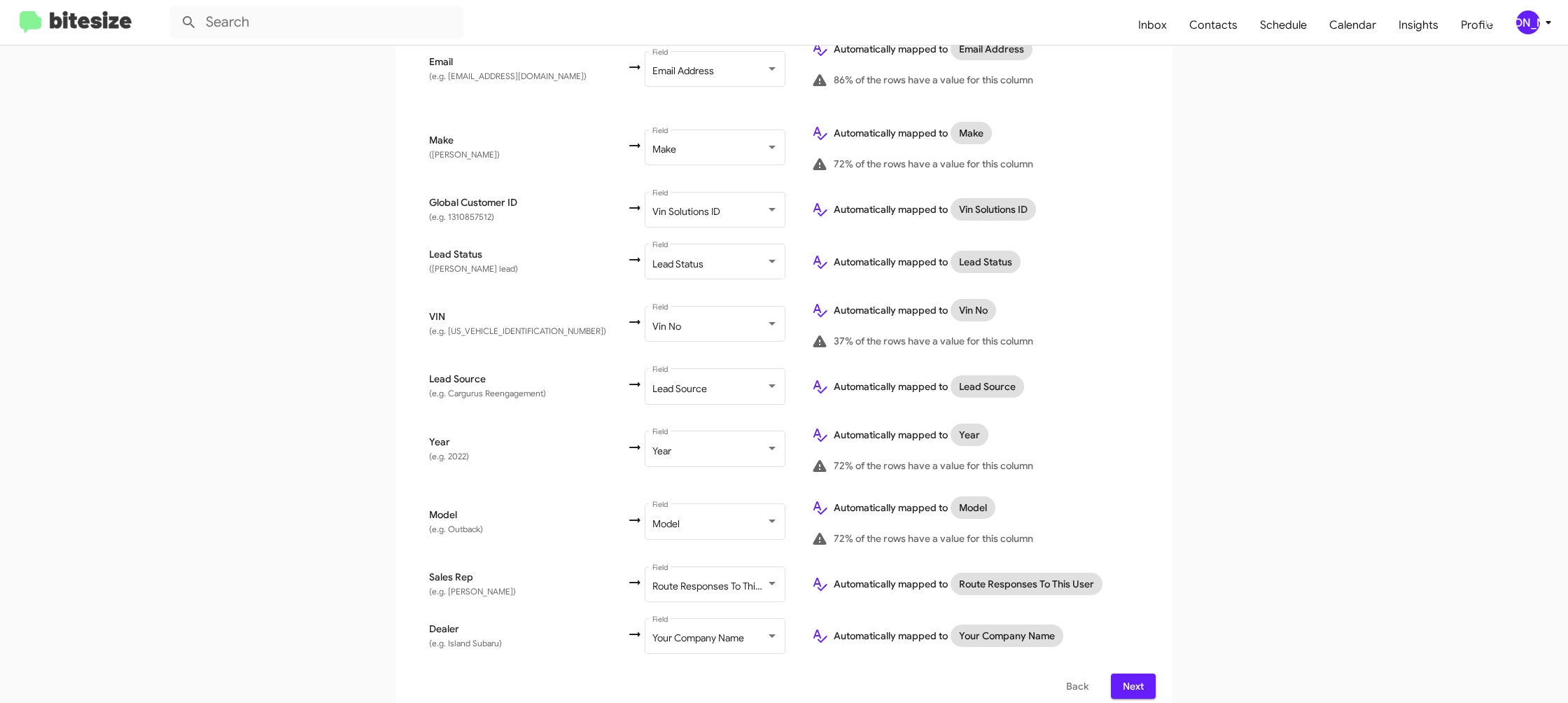
click at [1142, 676] on span "Next" at bounding box center [1133, 686] width 23 height 25
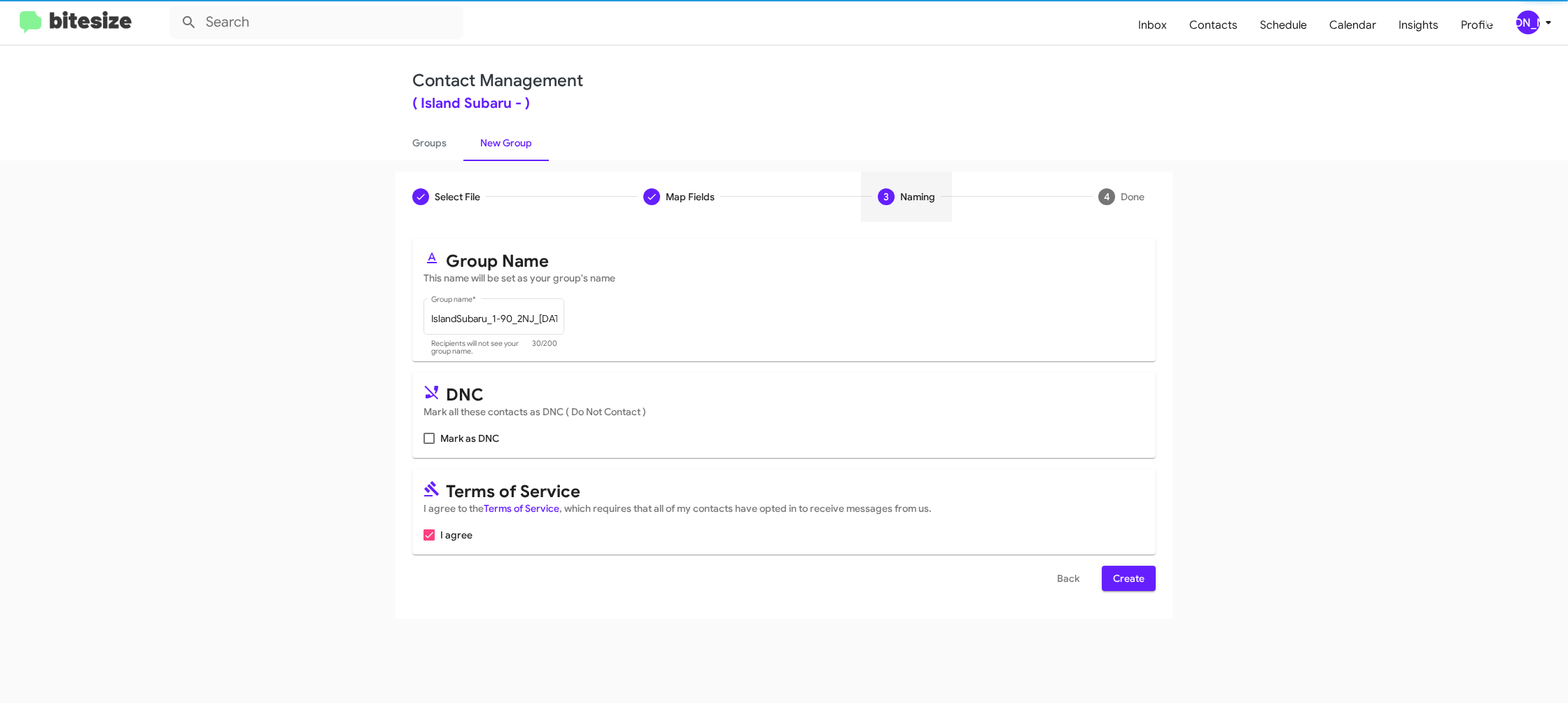
scroll to position [0, 0]
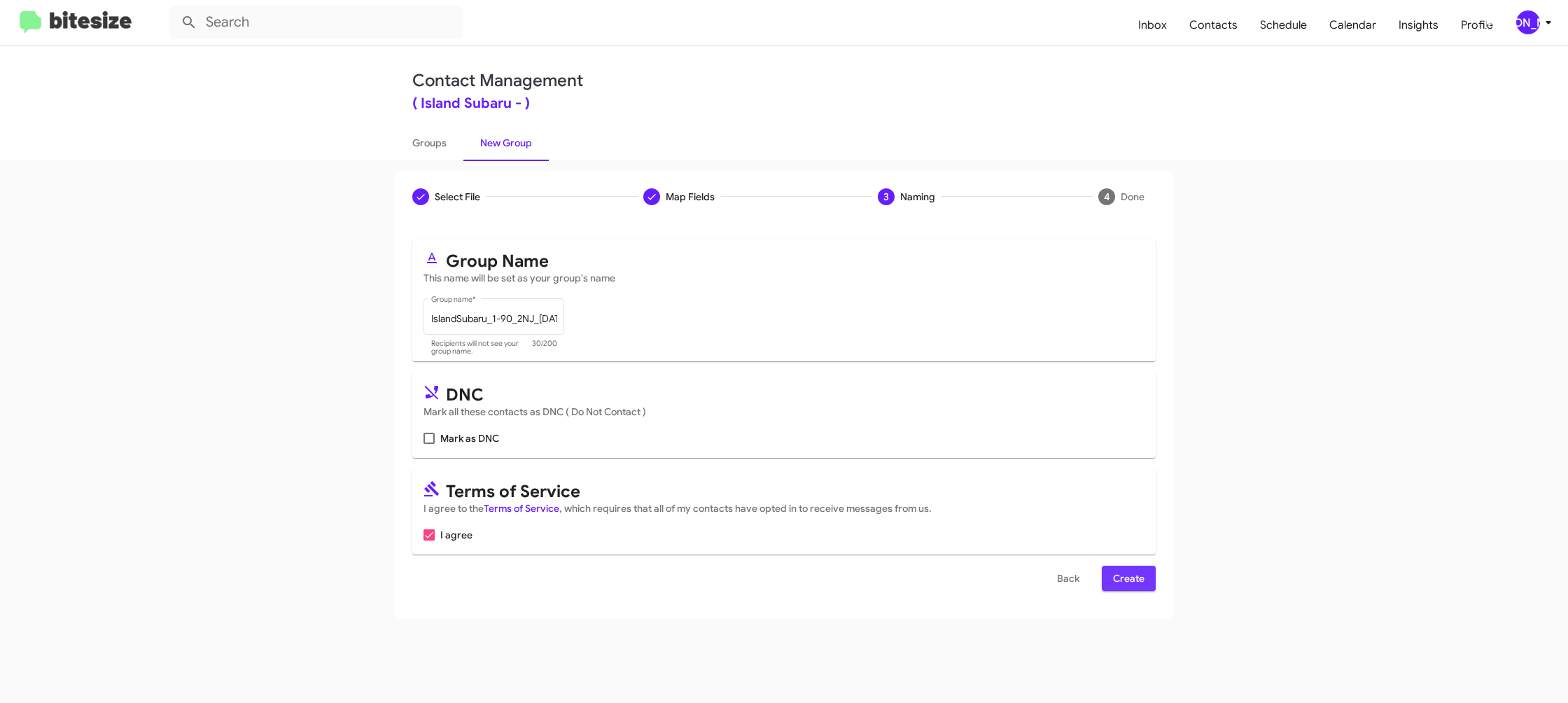
click at [1126, 585] on span "Create" at bounding box center [1129, 578] width 32 height 25
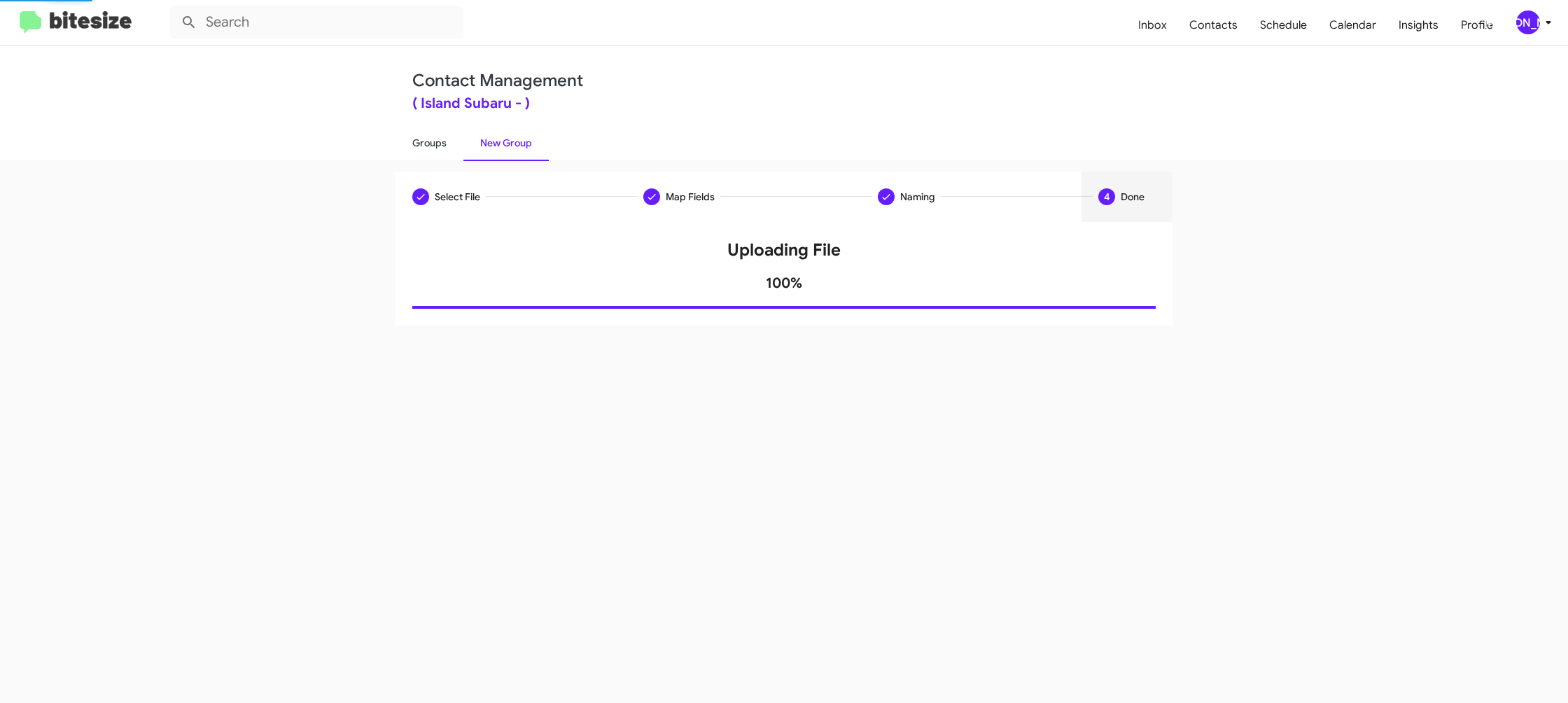
click at [423, 149] on link "Groups" at bounding box center [429, 143] width 68 height 37
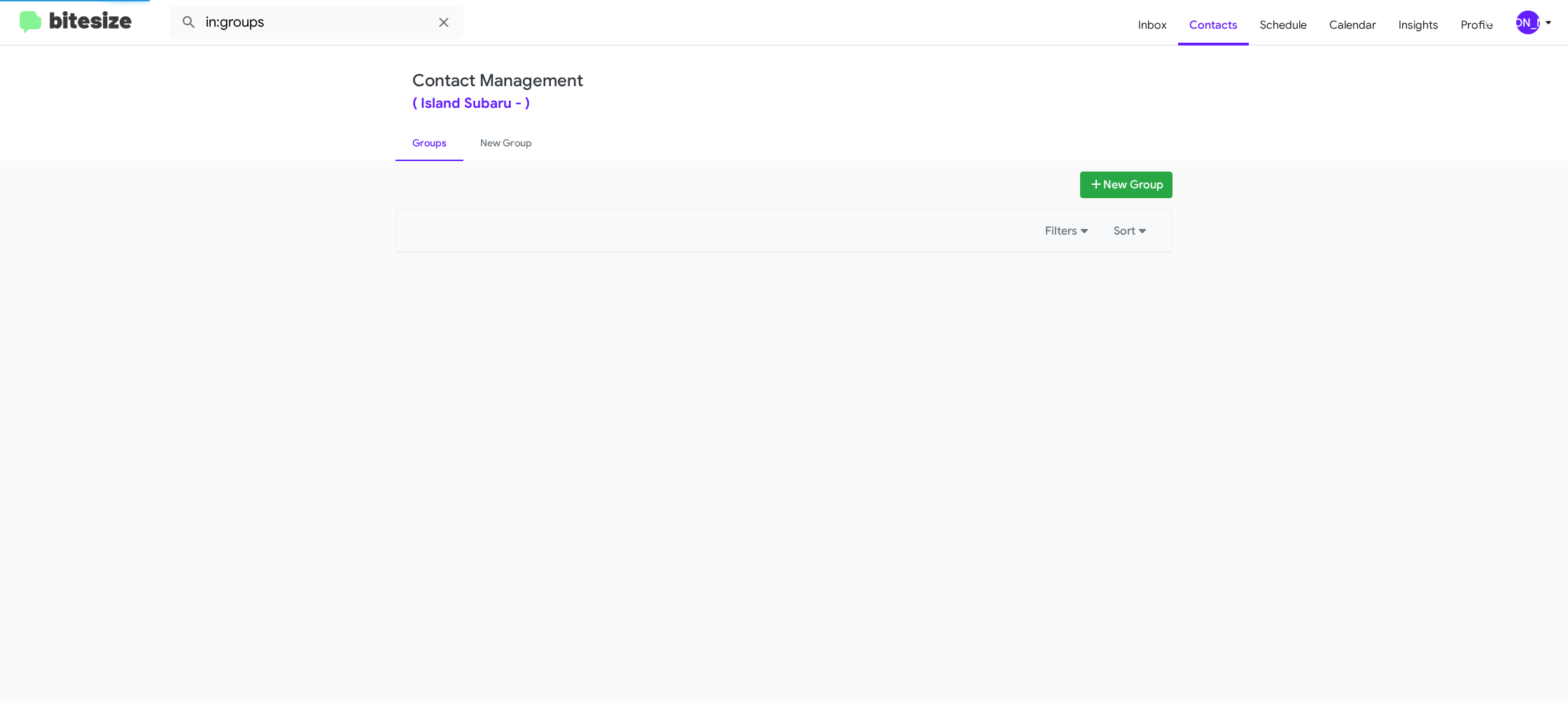
click at [423, 149] on link "Groups" at bounding box center [429, 143] width 68 height 37
click at [422, 148] on link "Groups" at bounding box center [429, 143] width 68 height 37
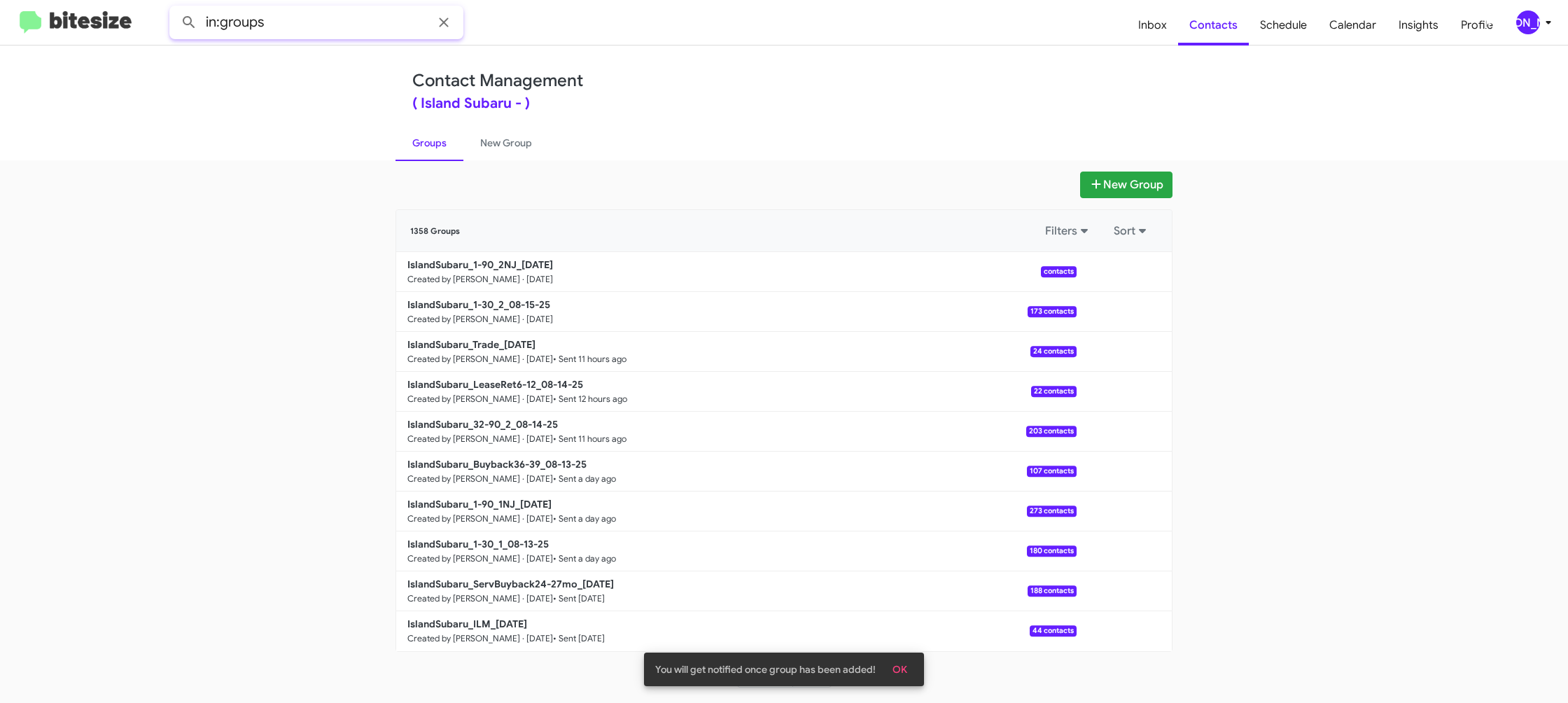
click at [379, 29] on input "in:groups" at bounding box center [317, 23] width 294 height 33
click at [175, 8] on button at bounding box center [189, 23] width 28 height 28
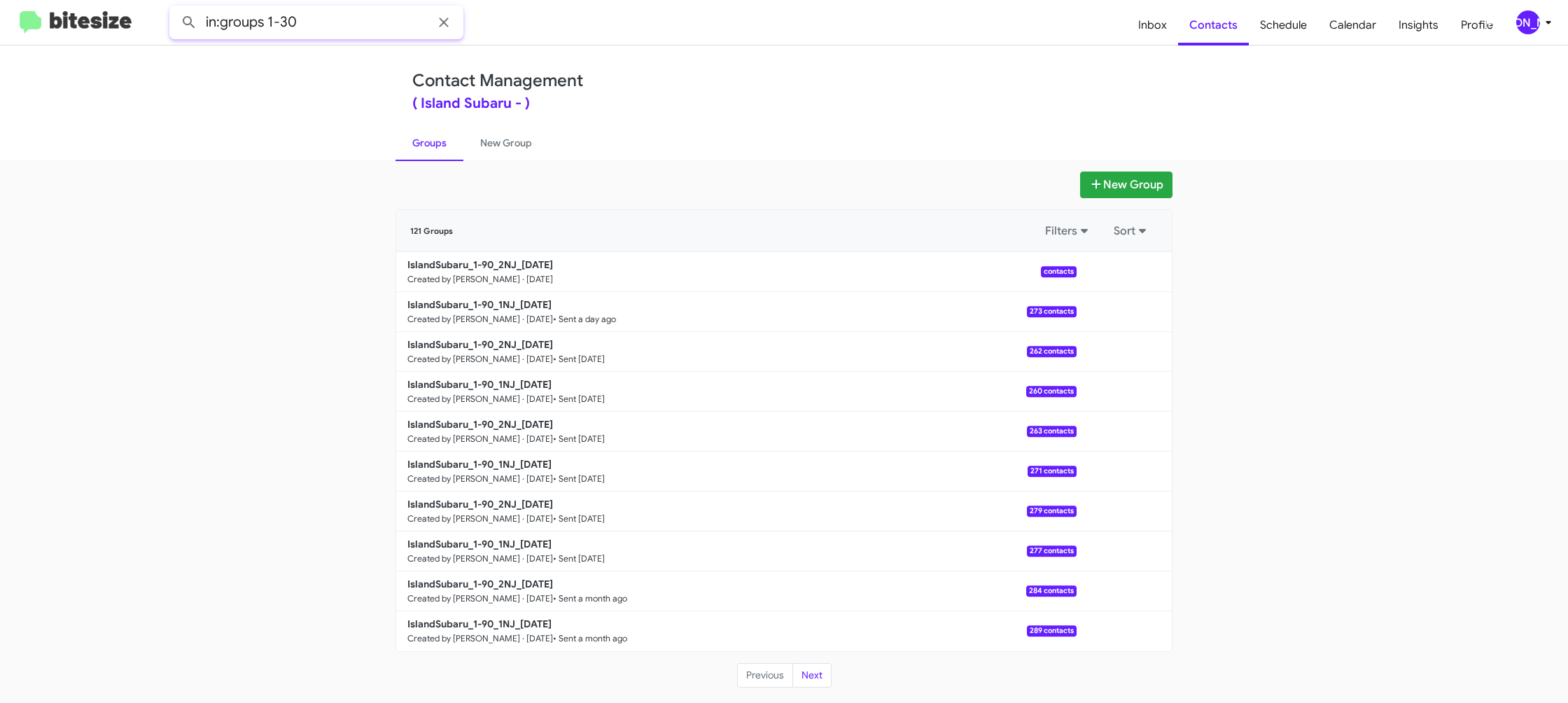
click at [175, 8] on button at bounding box center [189, 23] width 28 height 28
type input "in:groups 1-90"
click at [175, 8] on button at bounding box center [189, 23] width 28 height 28
click at [500, 153] on link "New Group" at bounding box center [506, 143] width 85 height 37
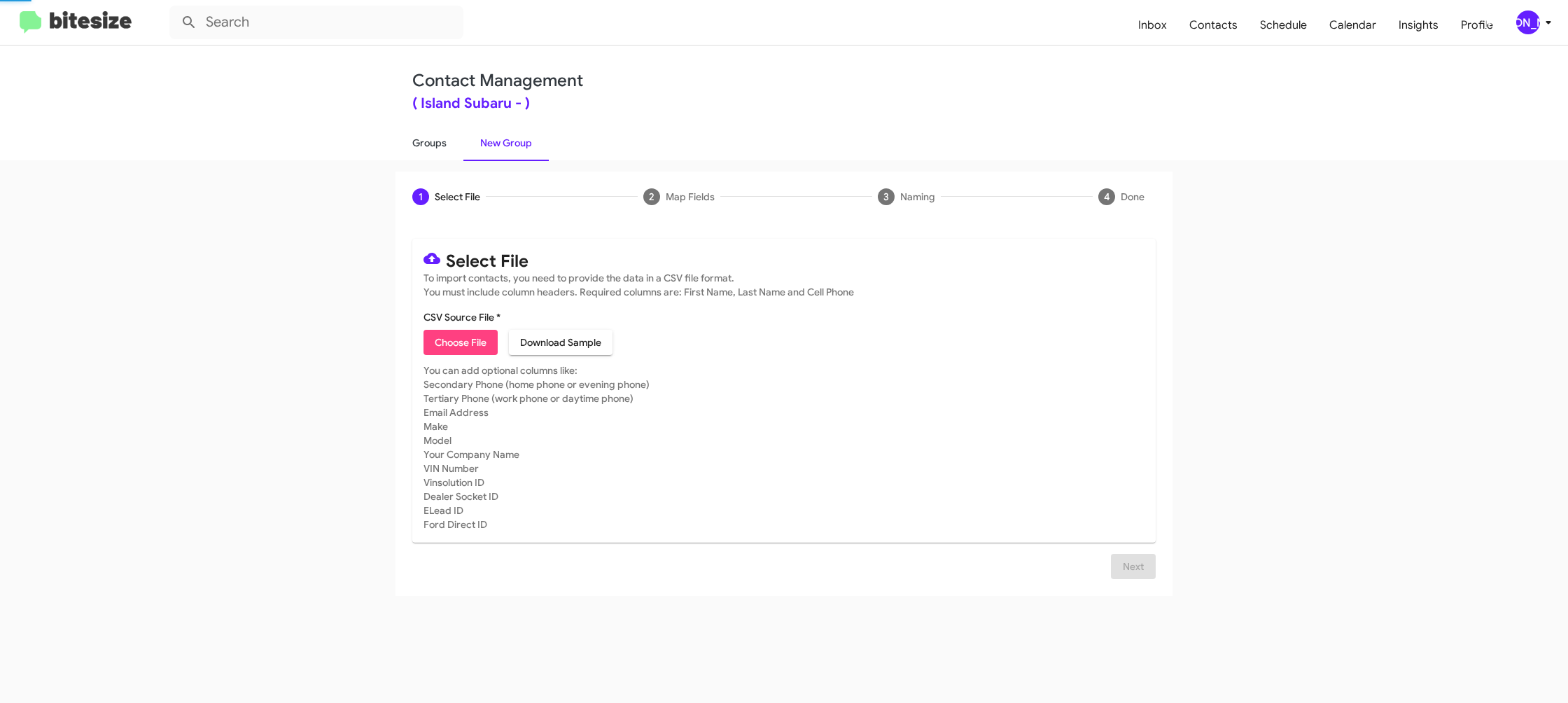
click at [425, 148] on link "Groups" at bounding box center [429, 143] width 68 height 37
type input "in:groups"
click at [425, 148] on link "Groups" at bounding box center [429, 143] width 68 height 37
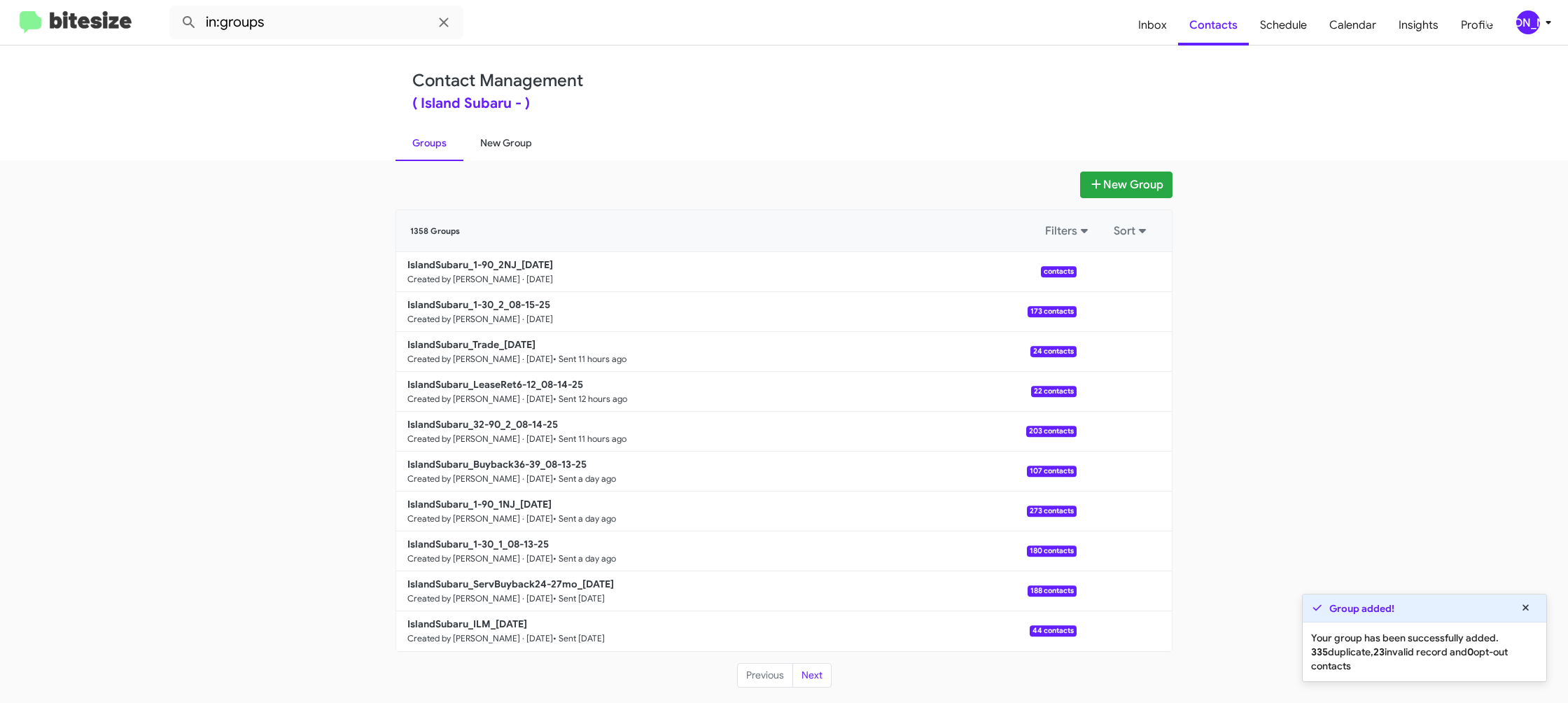
click at [506, 135] on link "New Group" at bounding box center [506, 143] width 85 height 37
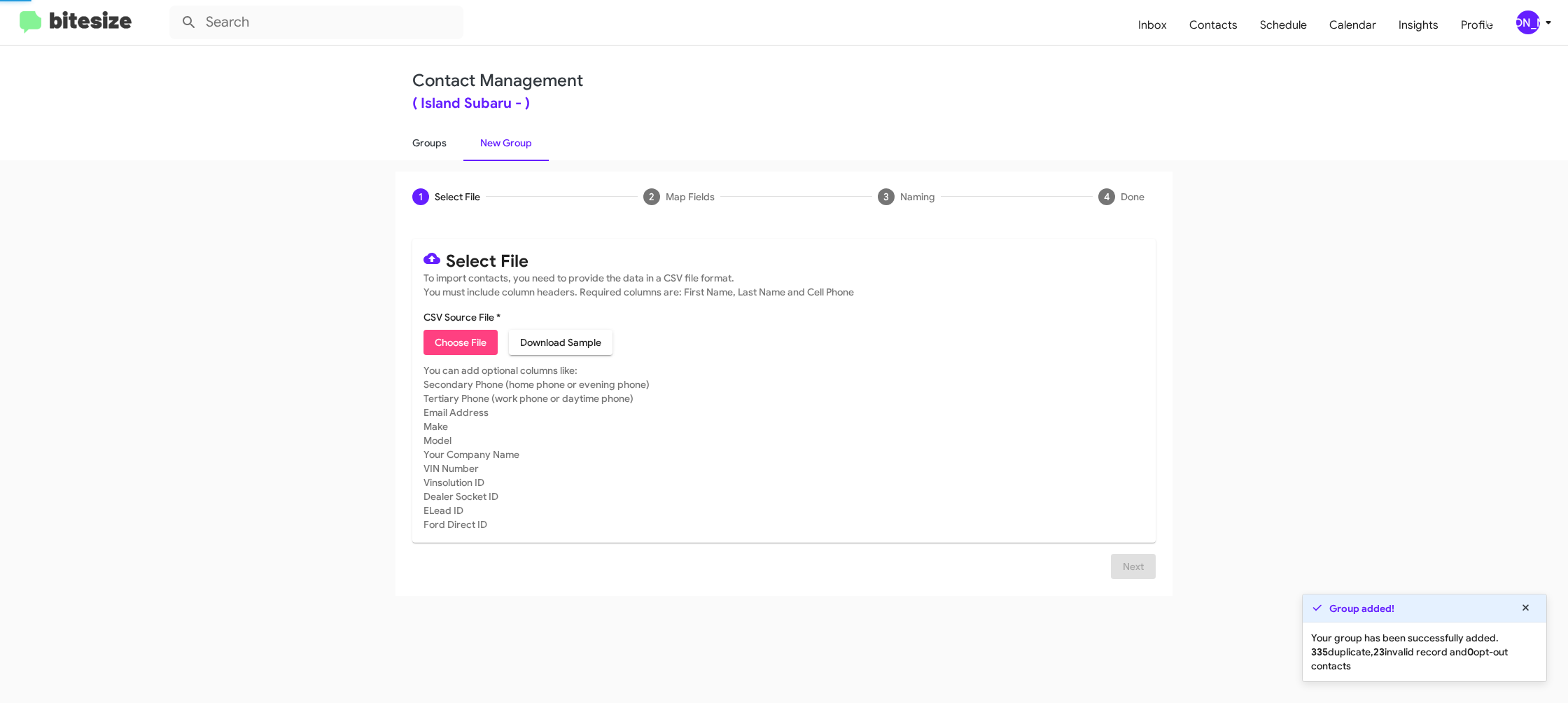
click at [449, 140] on link "Groups" at bounding box center [429, 143] width 68 height 37
type input "in:groups"
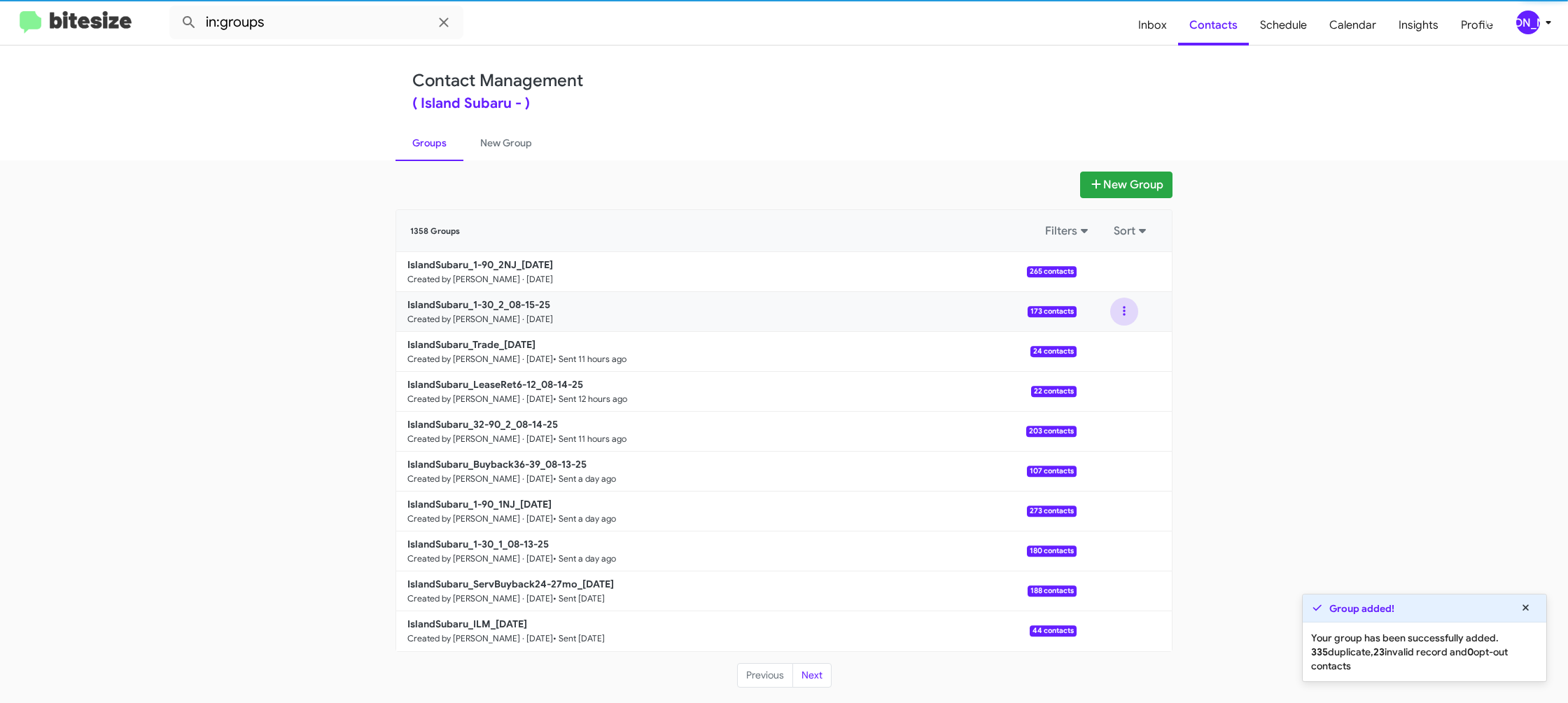
click at [1133, 315] on button at bounding box center [1124, 312] width 28 height 28
click at [1120, 338] on button "View contacts" at bounding box center [1082, 349] width 112 height 33
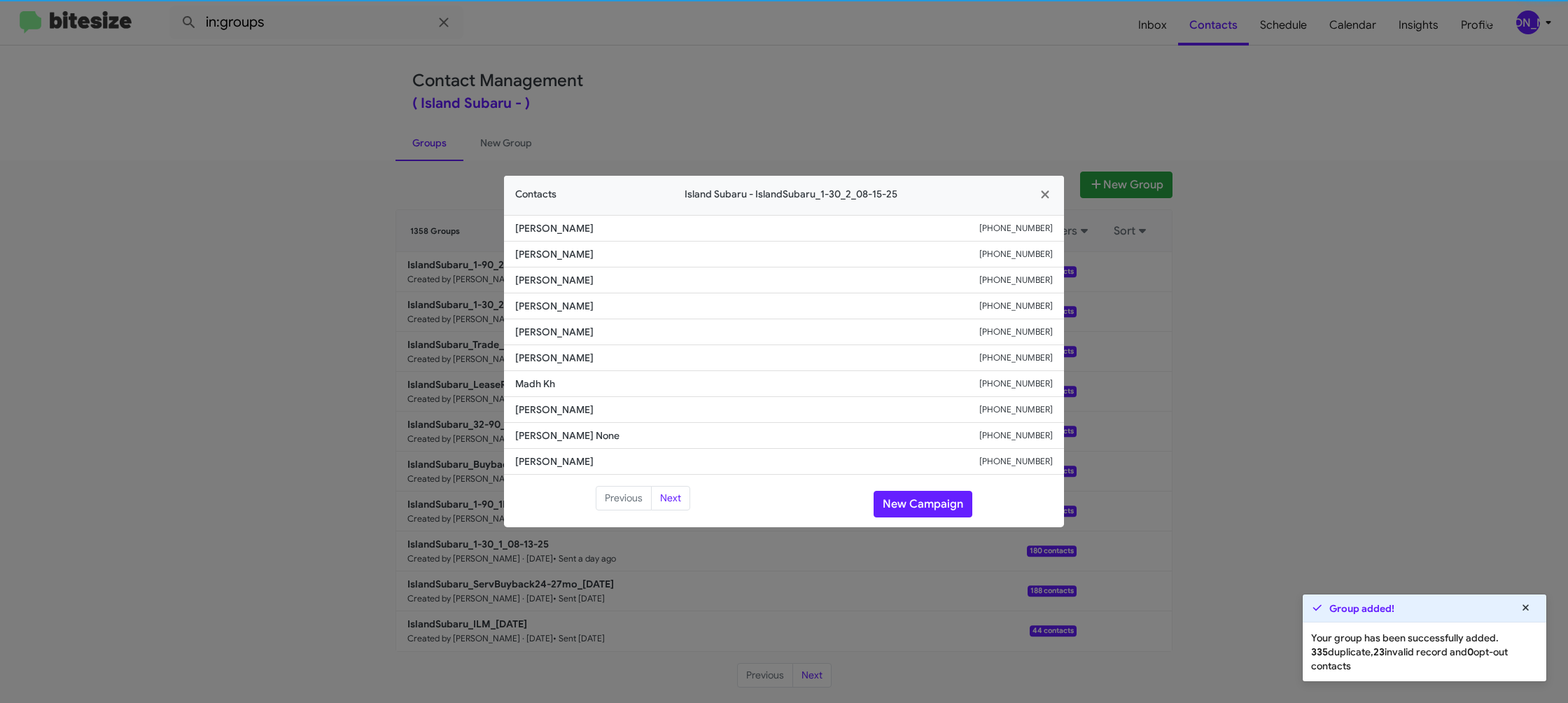
click at [521, 354] on span "Tammy Mogilski" at bounding box center [747, 358] width 464 height 14
copy span "Tammy Mogilski"
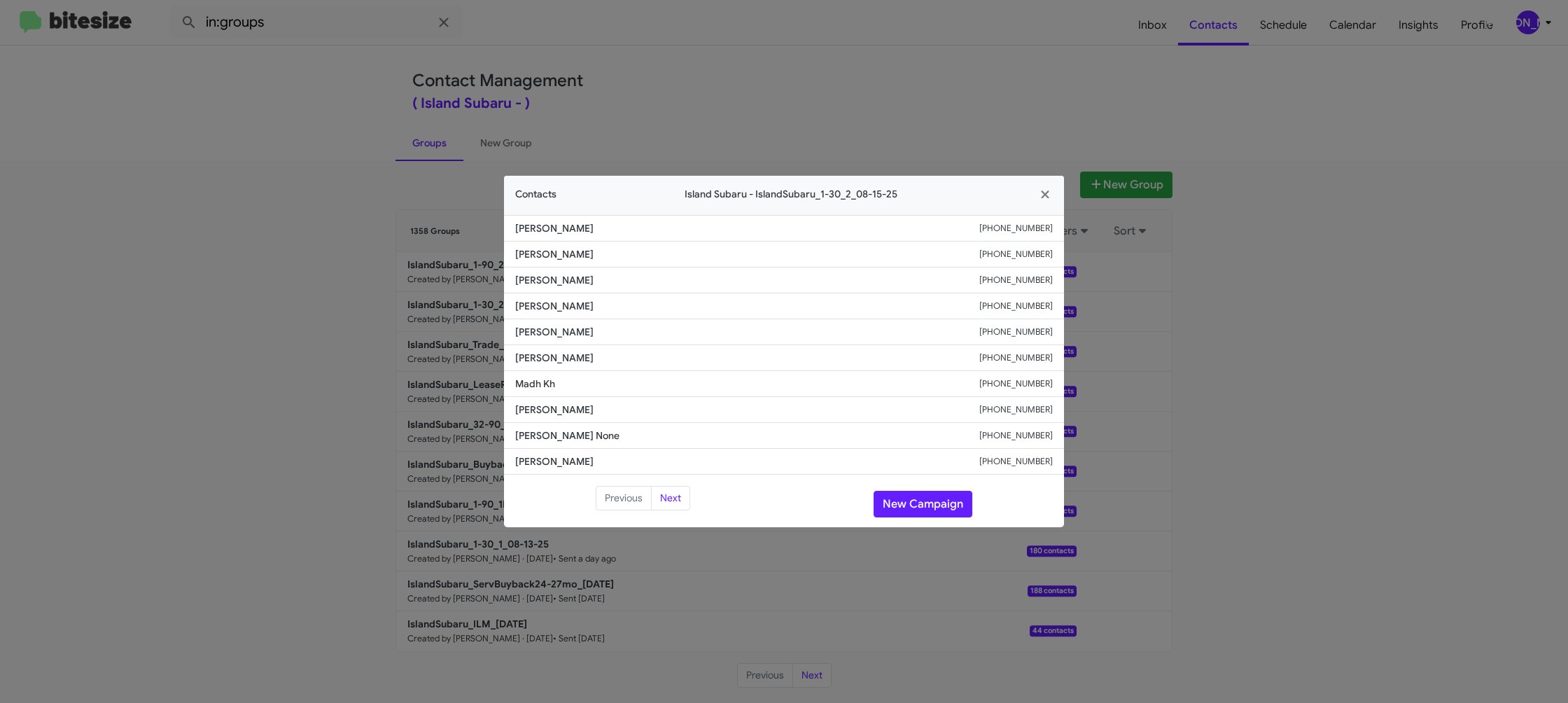
click at [542, 131] on modal-container "Contacts Island Subaru - IslandSubaru_1-30_2_08-15-25 Cynthia Deng +17188588985…" at bounding box center [784, 351] width 1568 height 703
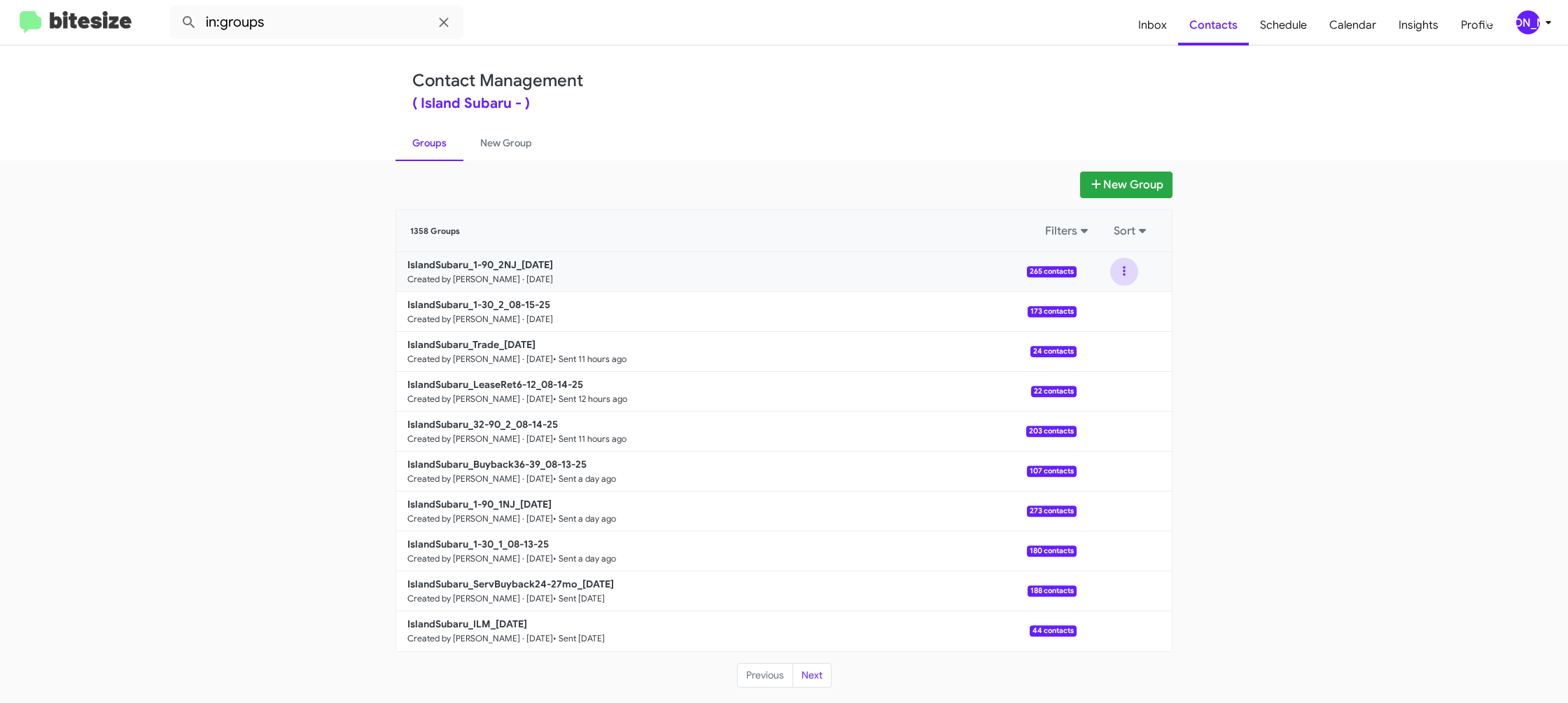
click at [1120, 283] on button at bounding box center [1124, 272] width 28 height 28
click at [1111, 308] on button "View contacts" at bounding box center [1082, 309] width 112 height 33
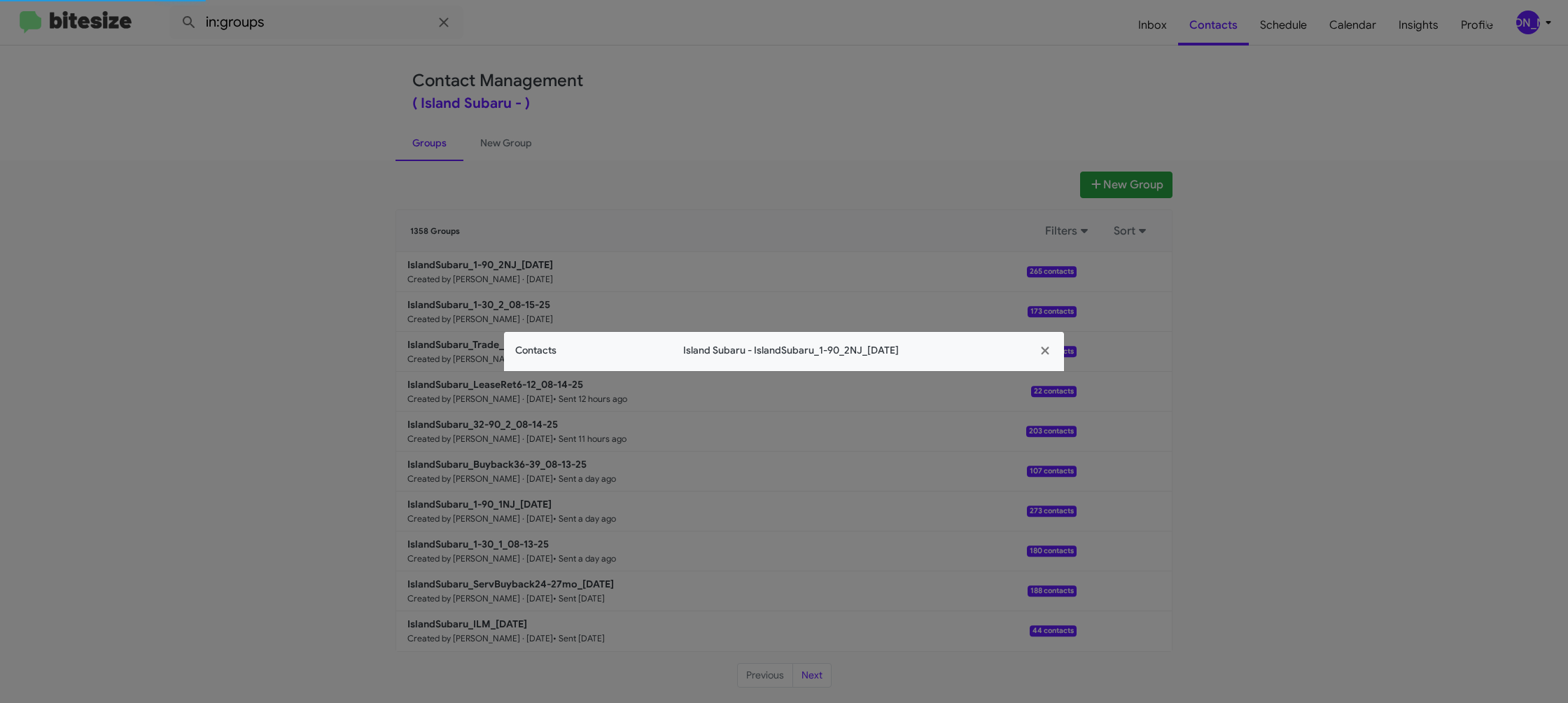
click at [539, 349] on span "Contacts" at bounding box center [535, 351] width 41 height 15
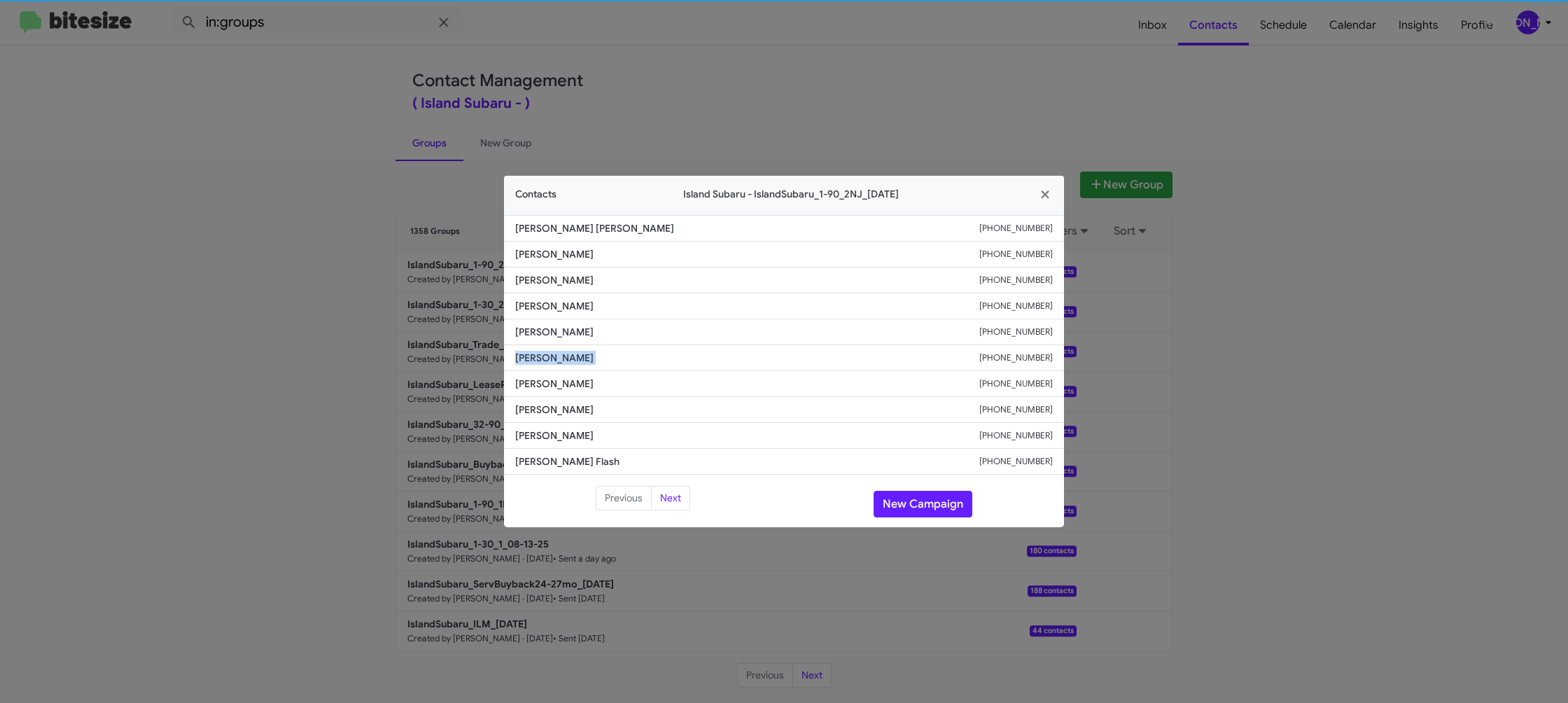
click at [539, 349] on li "Willy Hernandez +17322656947" at bounding box center [784, 358] width 560 height 26
copy span "Willy Hernandez"
drag, startPoint x: 397, startPoint y: 140, endPoint x: 401, endPoint y: 147, distance: 8.1
click at [397, 140] on modal-container "Contacts Island Subaru - IslandSubaru_1-90_2NJ_08-15-25 Carlos Espinoza Zelaya …" at bounding box center [784, 351] width 1568 height 703
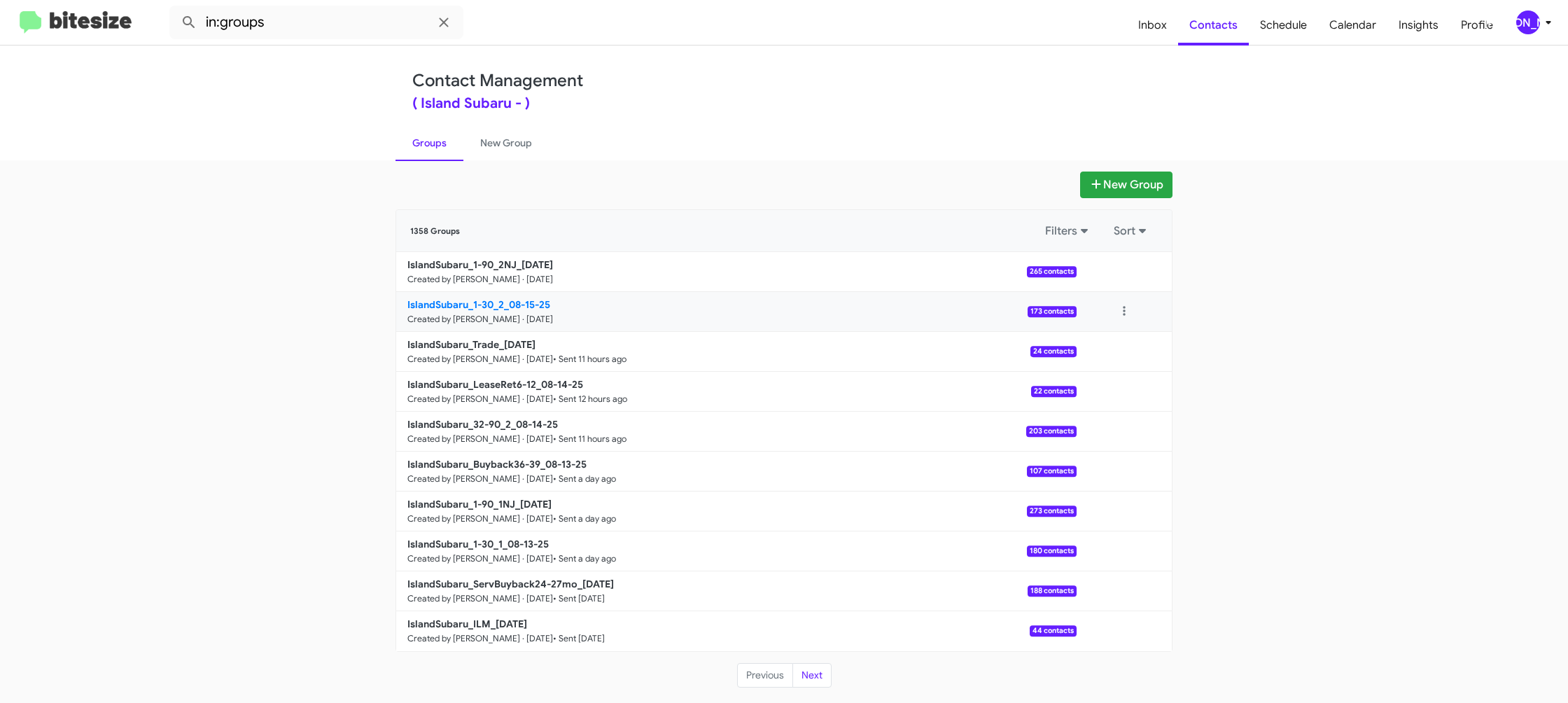
click at [528, 304] on b "IslandSubaru_1-30_2_08-15-25" at bounding box center [479, 304] width 143 height 13
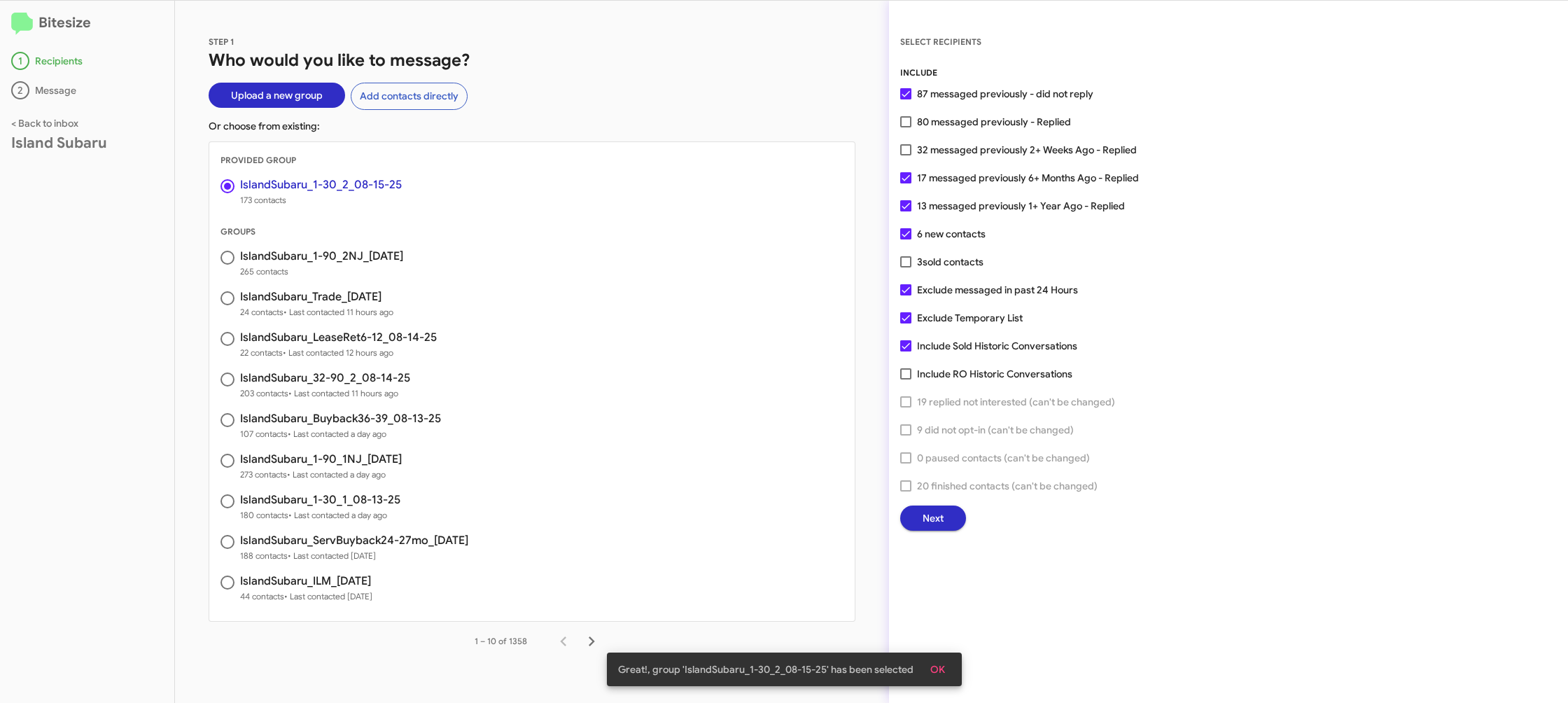
click at [936, 511] on span "Next" at bounding box center [932, 518] width 21 height 25
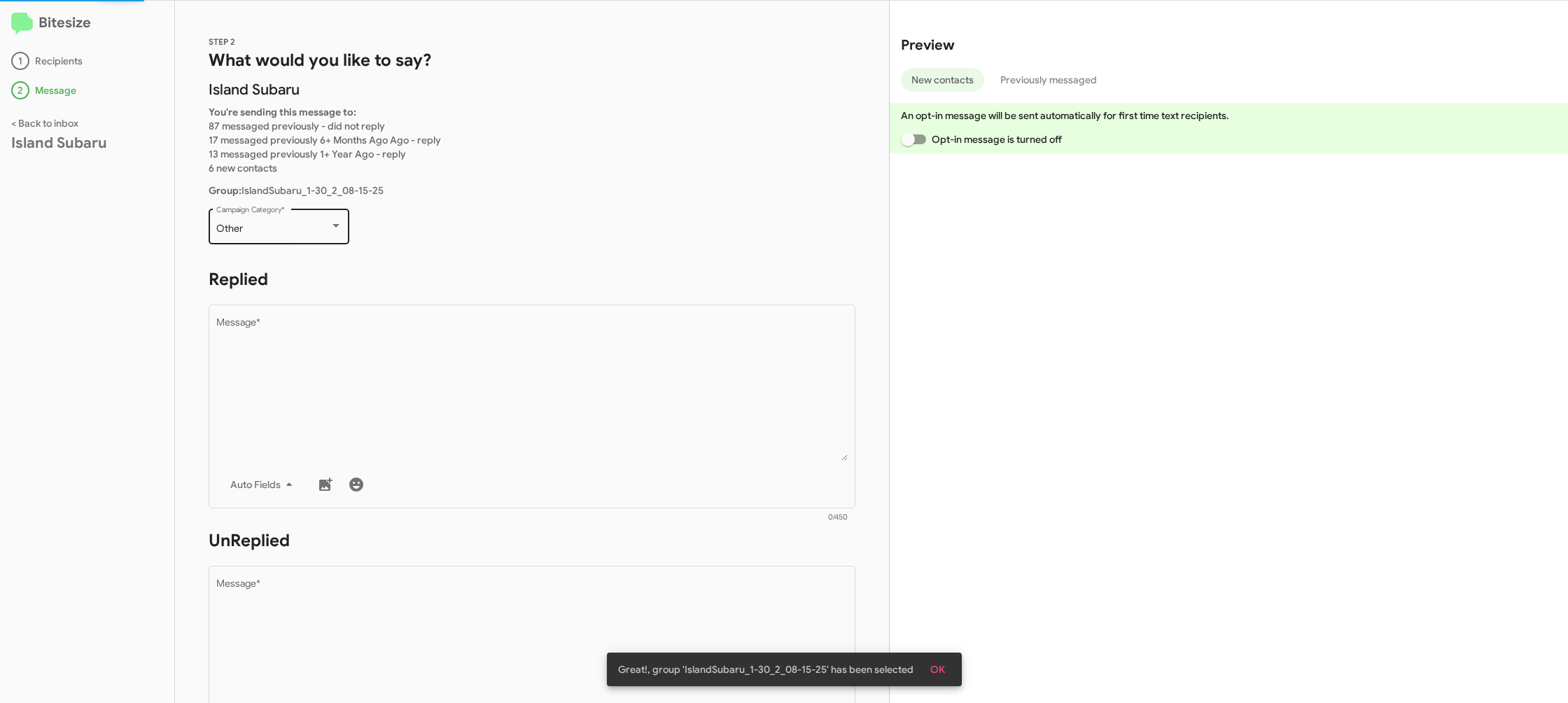
click at [313, 238] on div "Other Campaign Category *" at bounding box center [279, 225] width 126 height 38
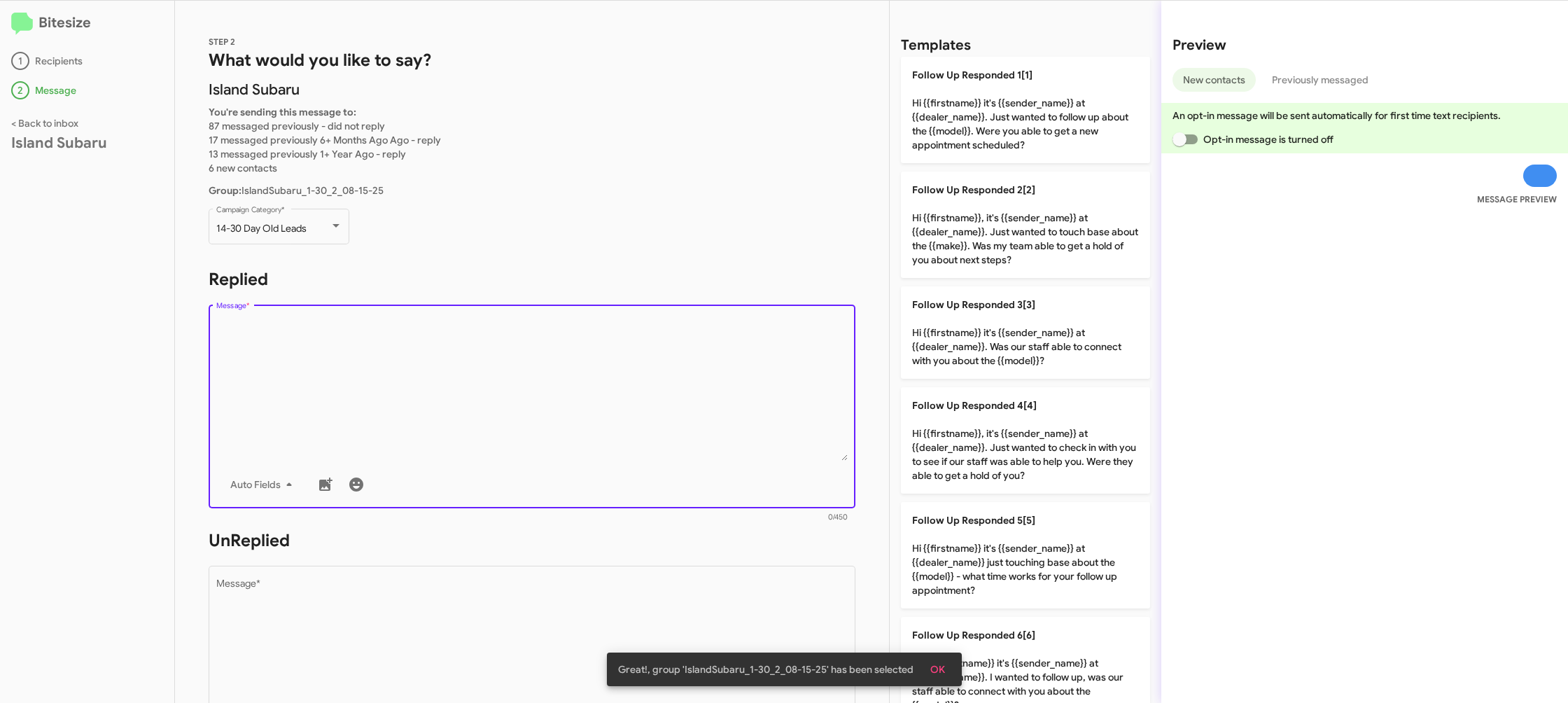
click at [517, 357] on textarea "Message *" at bounding box center [532, 389] width 632 height 143
click at [521, 359] on textarea "Message *" at bounding box center [532, 389] width 632 height 143
drag, startPoint x: 983, startPoint y: 210, endPoint x: 711, endPoint y: 471, distance: 377.0
click at [982, 212] on p "Follow Up Responded 2[2] Hi {{firstname}}, it's {{sender_name}} at {{dealer_nam…" at bounding box center [1025, 224] width 249 height 106
type textarea "Hi {{firstname}}, it's {{sender_name}} at {{dealer_name}}. Just wanted to touch…"
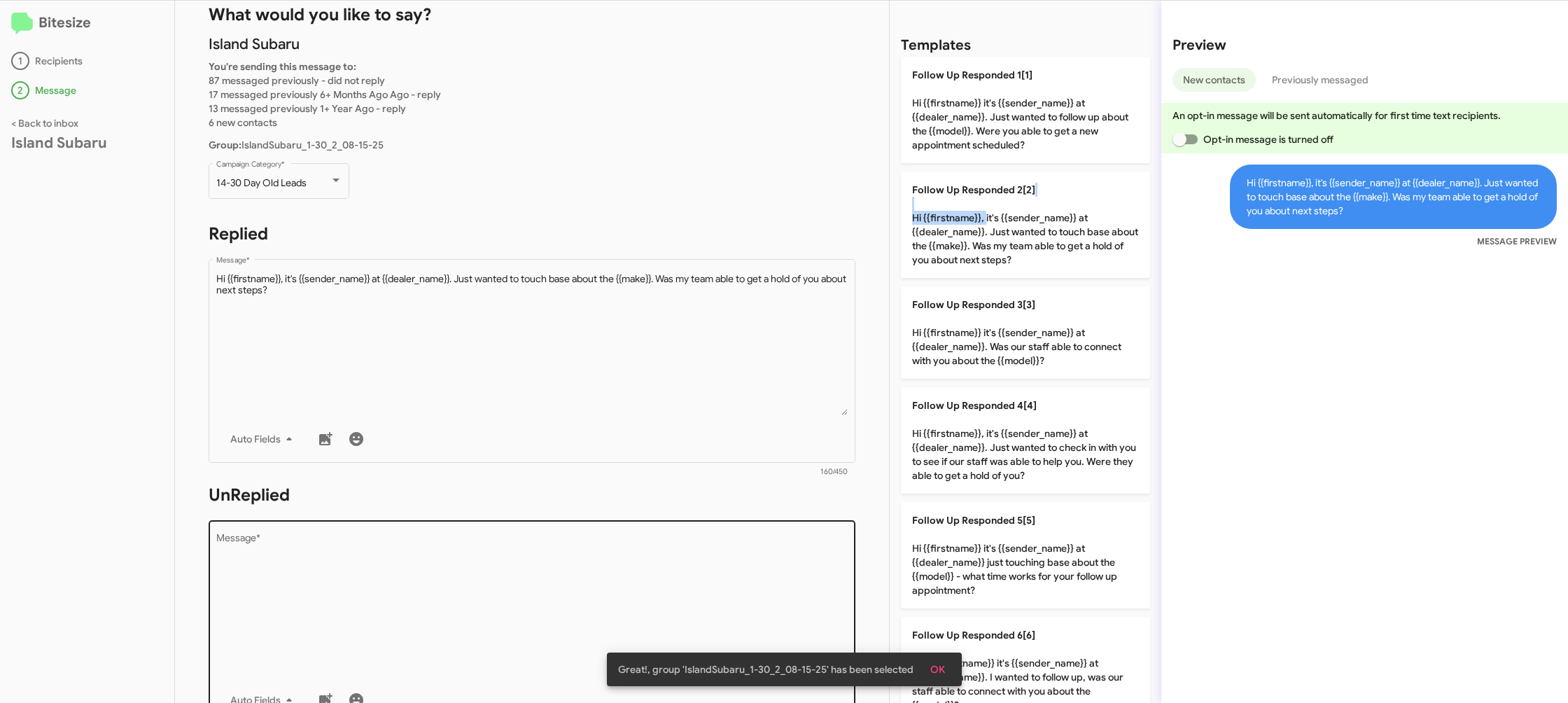
scroll to position [129, 0]
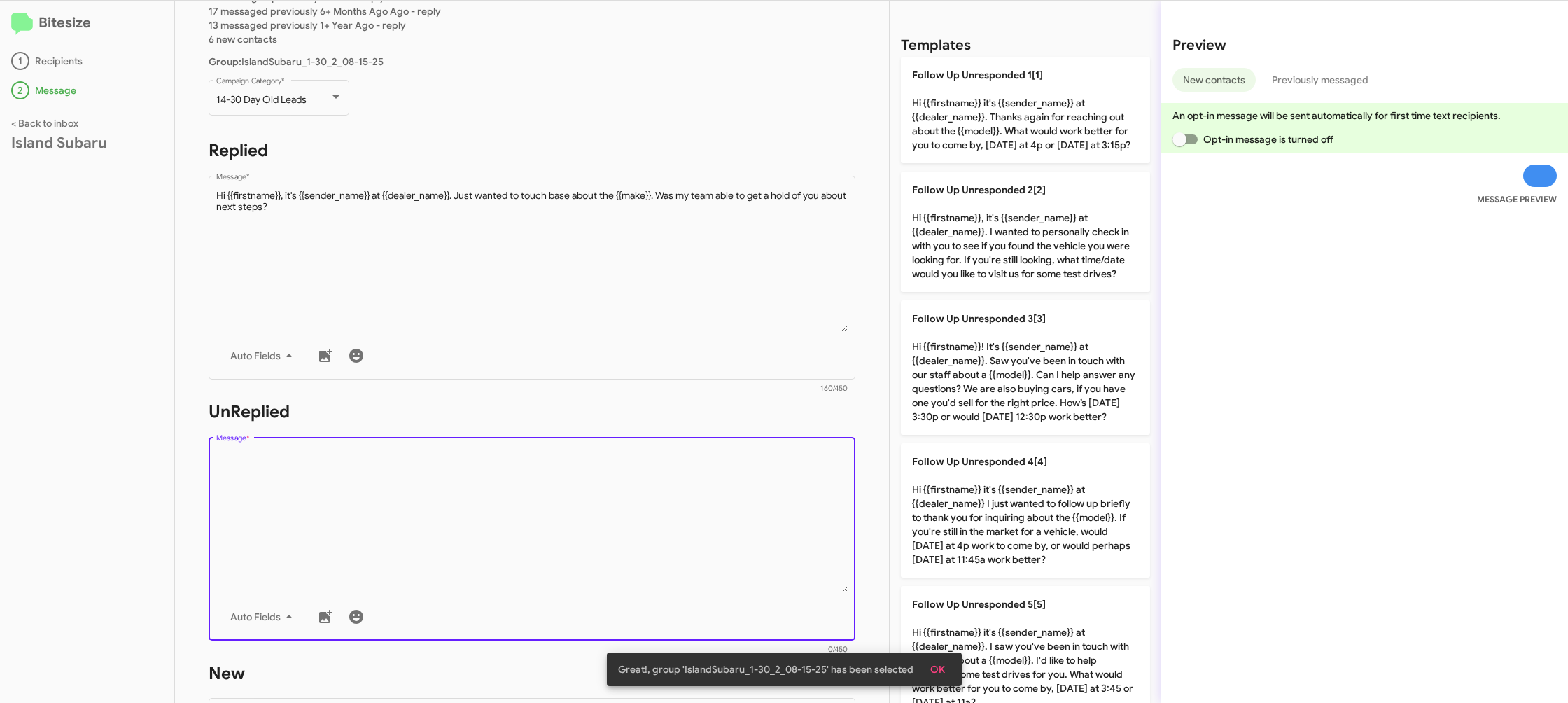
click at [692, 511] on textarea "Message *" at bounding box center [532, 522] width 632 height 143
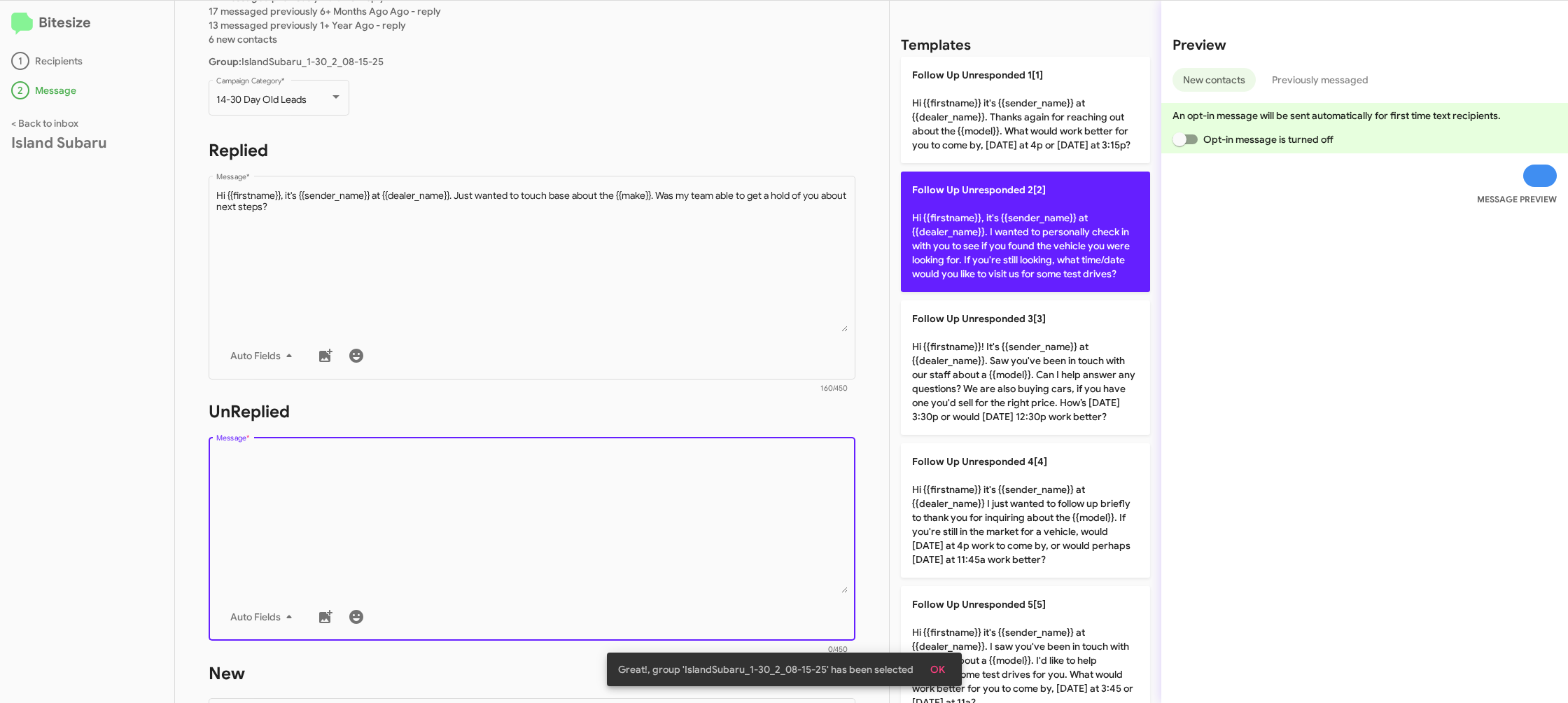
drag, startPoint x: 692, startPoint y: 511, endPoint x: 927, endPoint y: 266, distance: 339.5
click at [714, 474] on textarea "Message *" at bounding box center [532, 522] width 632 height 143
click at [956, 252] on p "Follow Up Unresponded 2[2] Hi {{firstname}}, it's {{sender_name}} at {{dealer_n…" at bounding box center [1025, 232] width 249 height 120
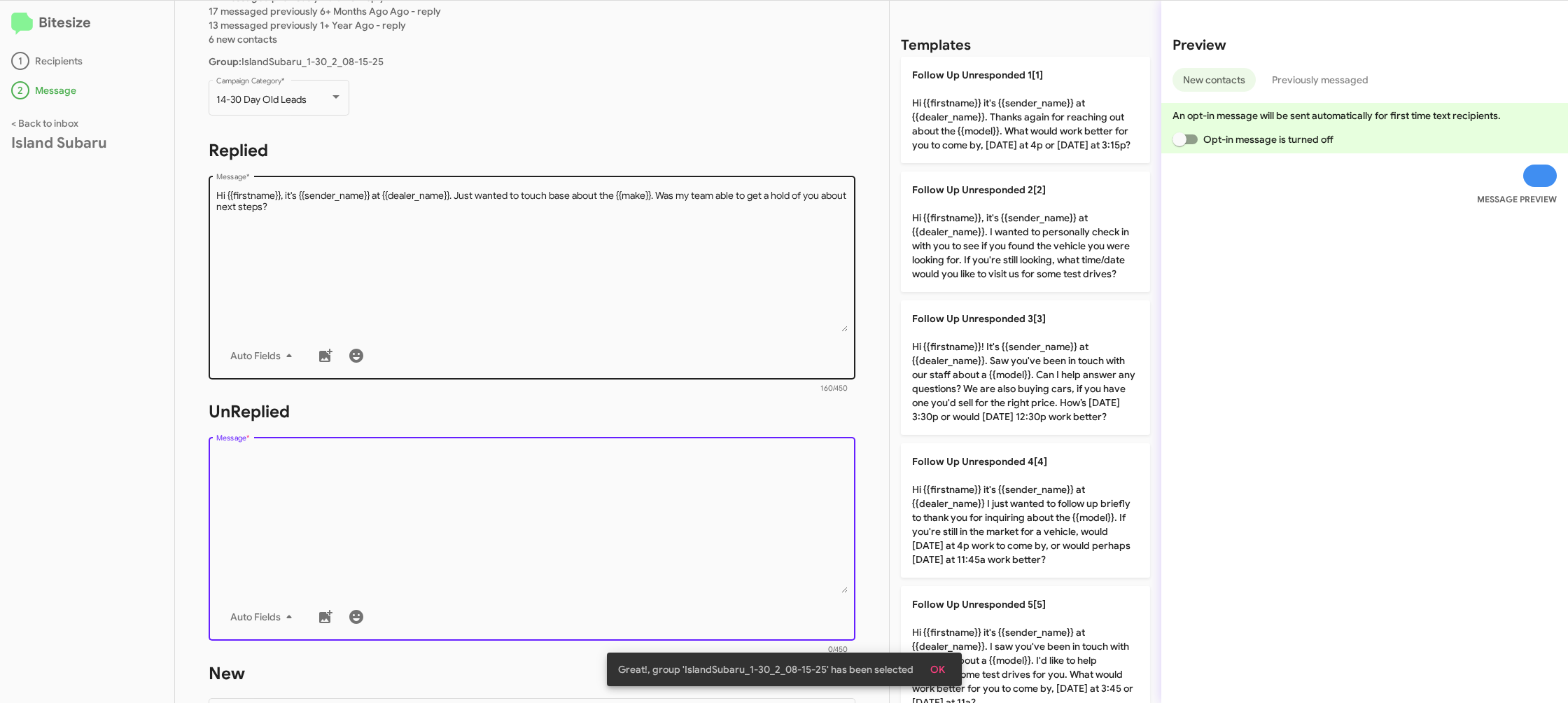
type textarea "Hi {{firstname}}, it's {{sender_name}} at {{dealer_name}}. I wanted to personal…"
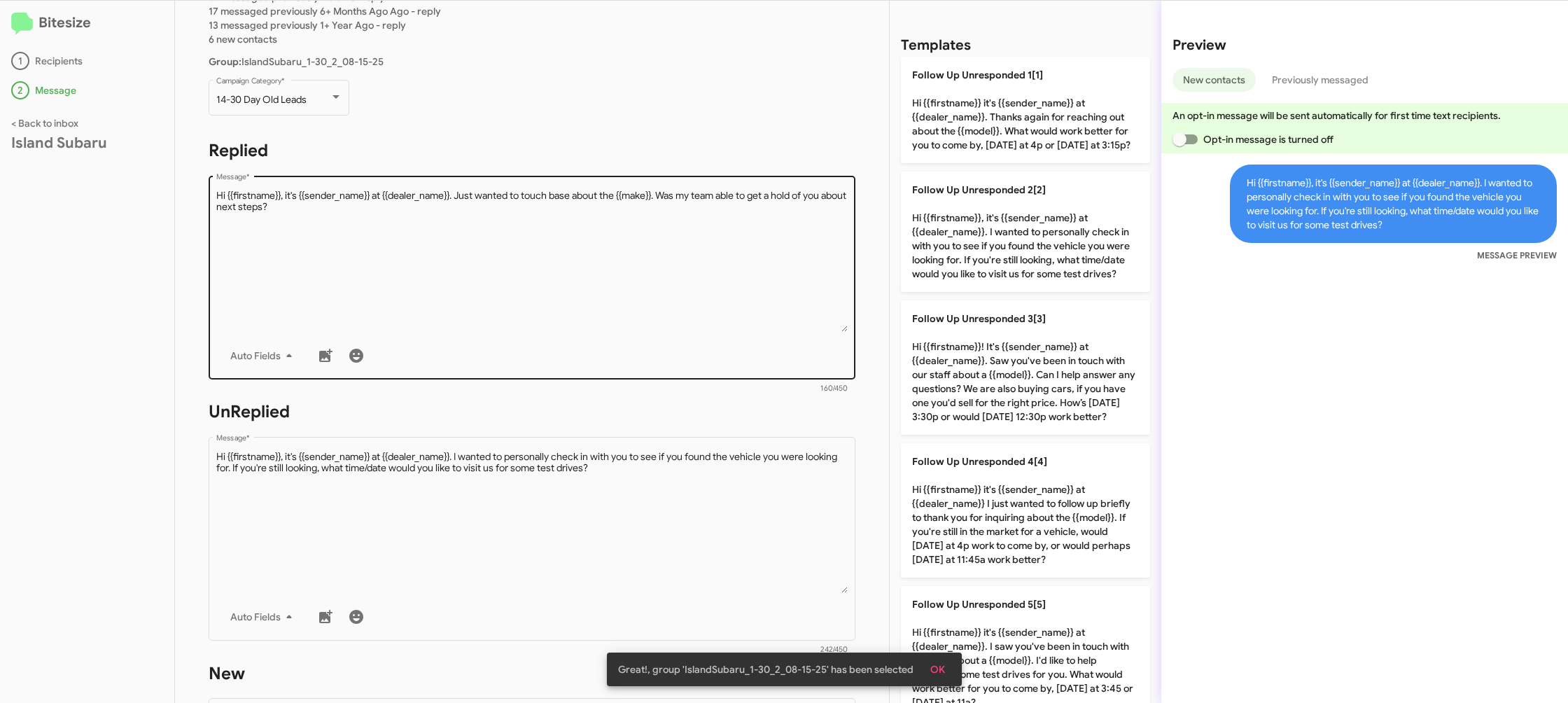
scroll to position [525, 0]
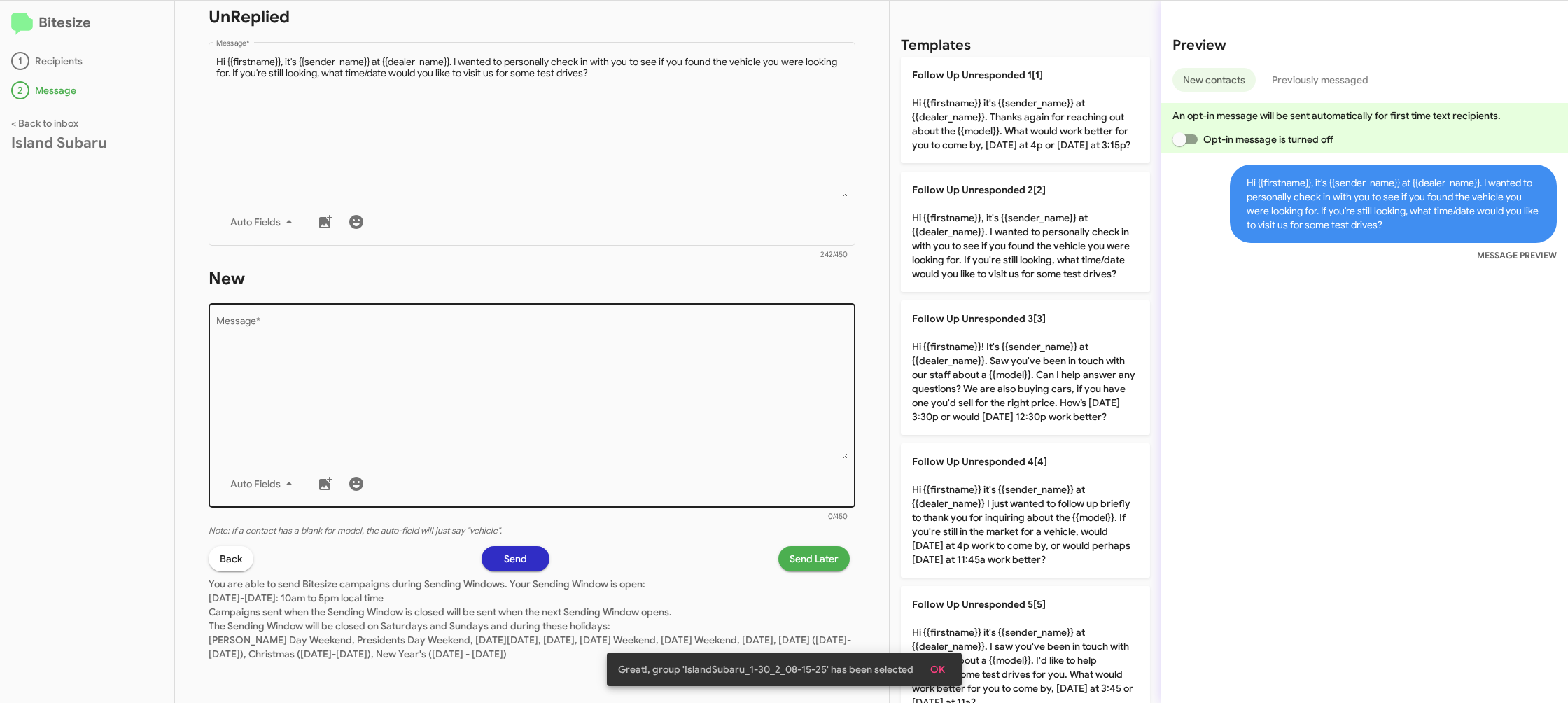
click at [624, 354] on textarea "Message *" at bounding box center [532, 389] width 632 height 143
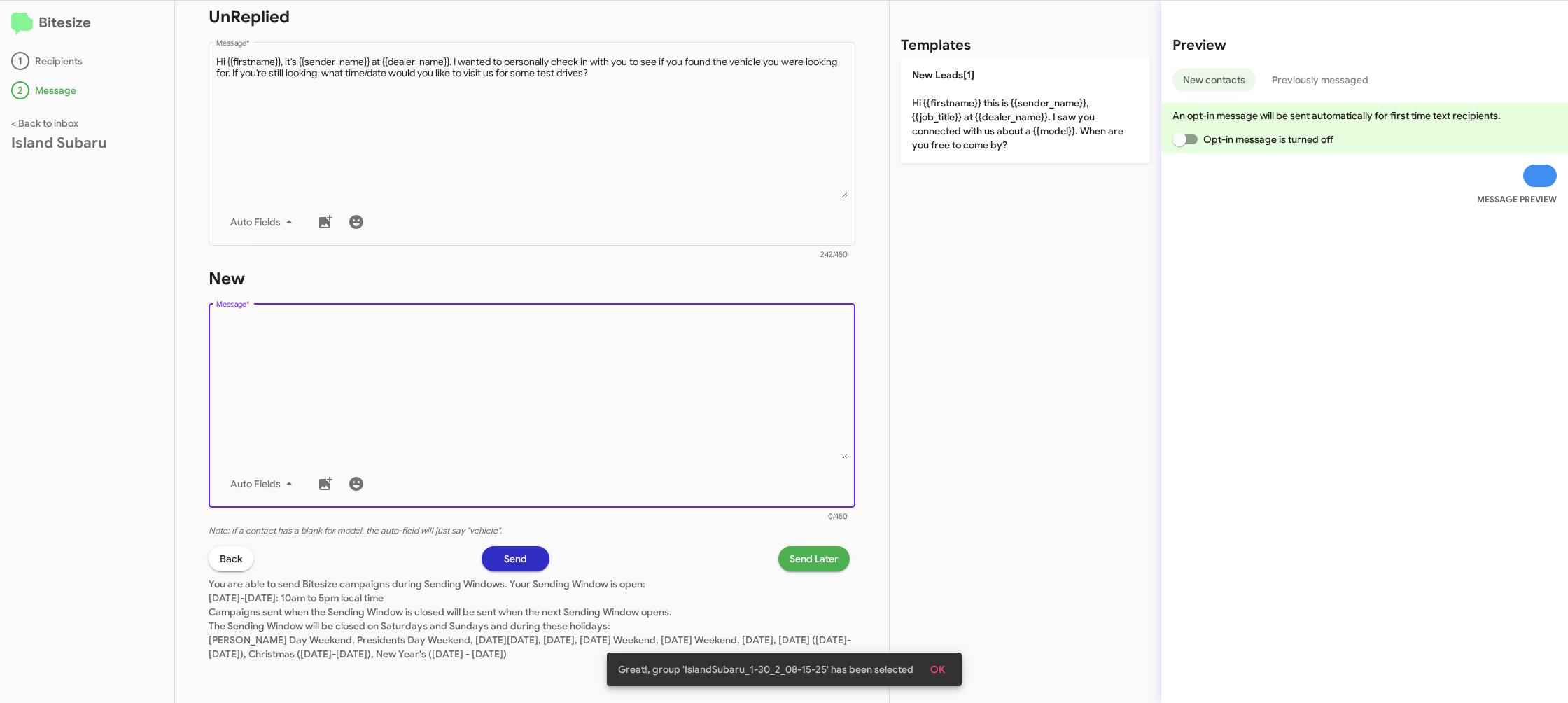
click at [667, 318] on textarea "Message *" at bounding box center [532, 389] width 632 height 143
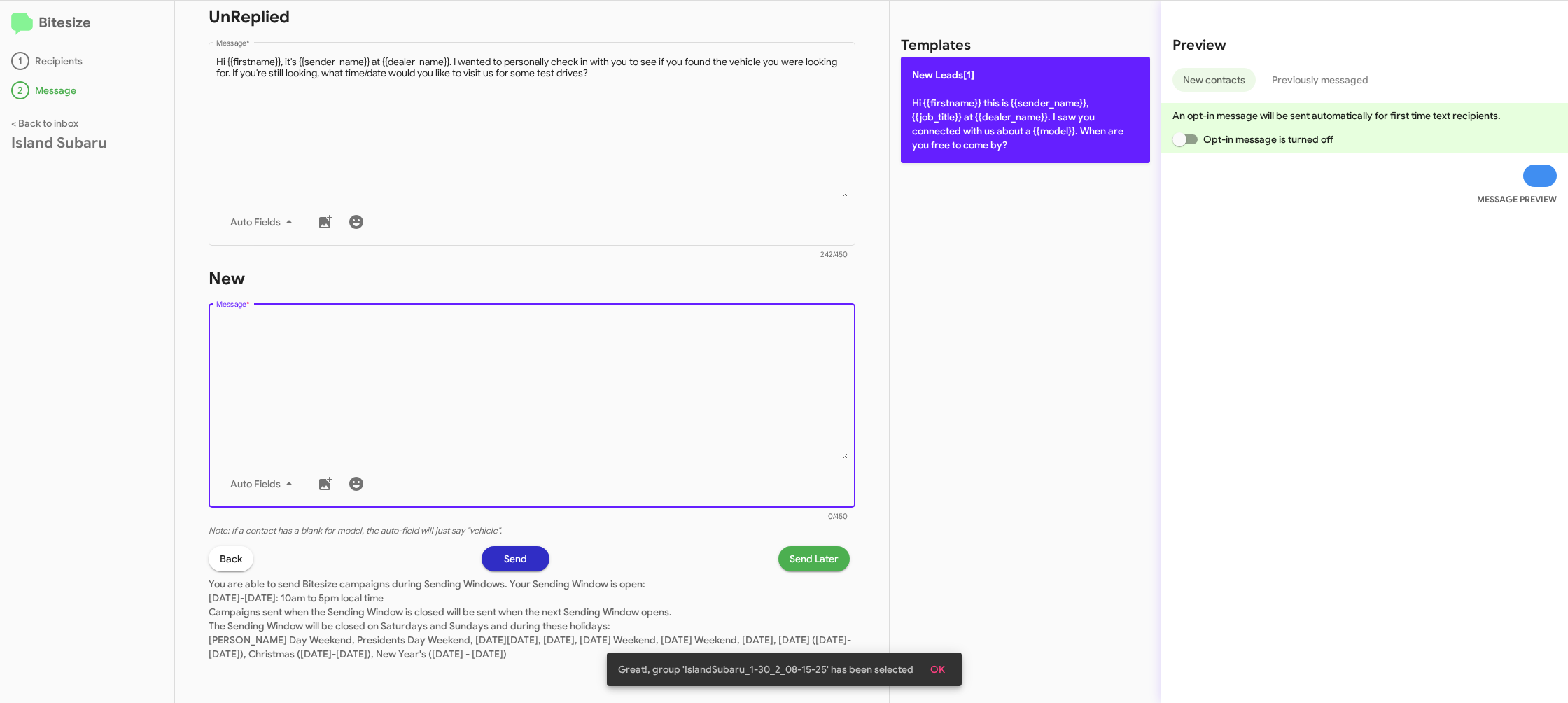
click at [977, 138] on p "New Leads[1] Hi {{firstname}} this is {{sender_name}}, {{job_title}} at {{deale…" at bounding box center [1025, 110] width 249 height 106
type textarea "Hi {{firstname}} this is {{sender_name}}, {{job_title}} at {{dealer_name}}. I s…"
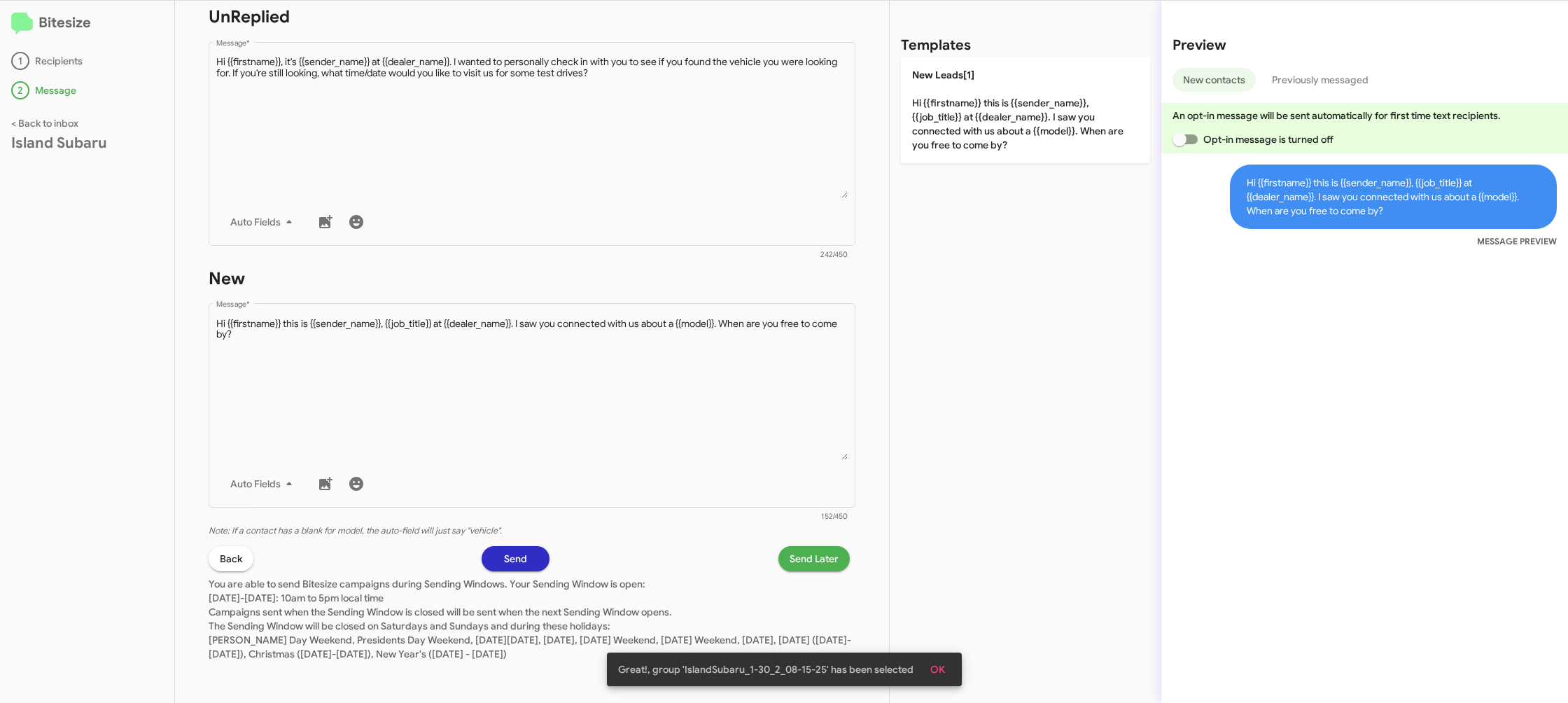
click at [828, 553] on span "Send Later" at bounding box center [814, 559] width 49 height 25
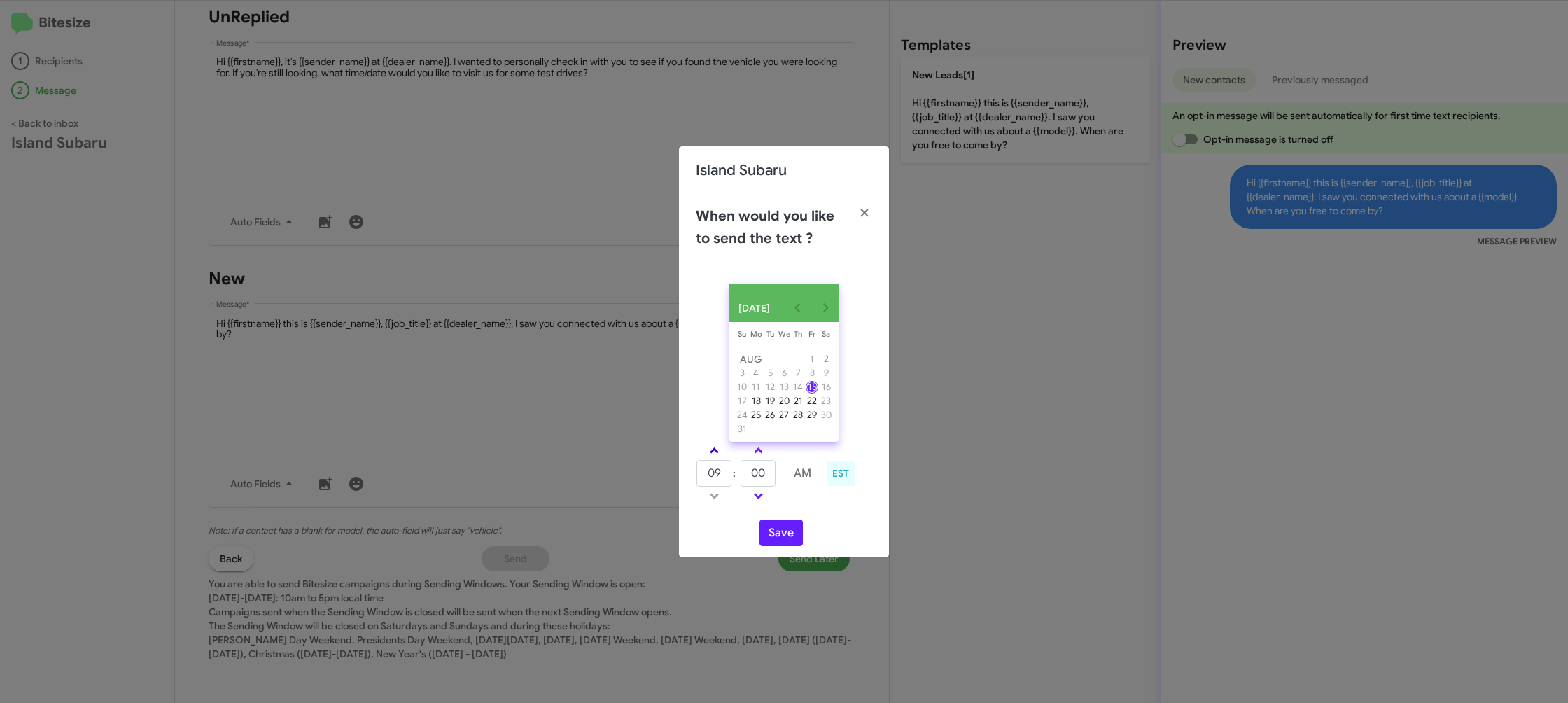
click at [714, 456] on span at bounding box center [714, 451] width 9 height 9
type input "10"
click at [751, 459] on link at bounding box center [758, 451] width 24 height 16
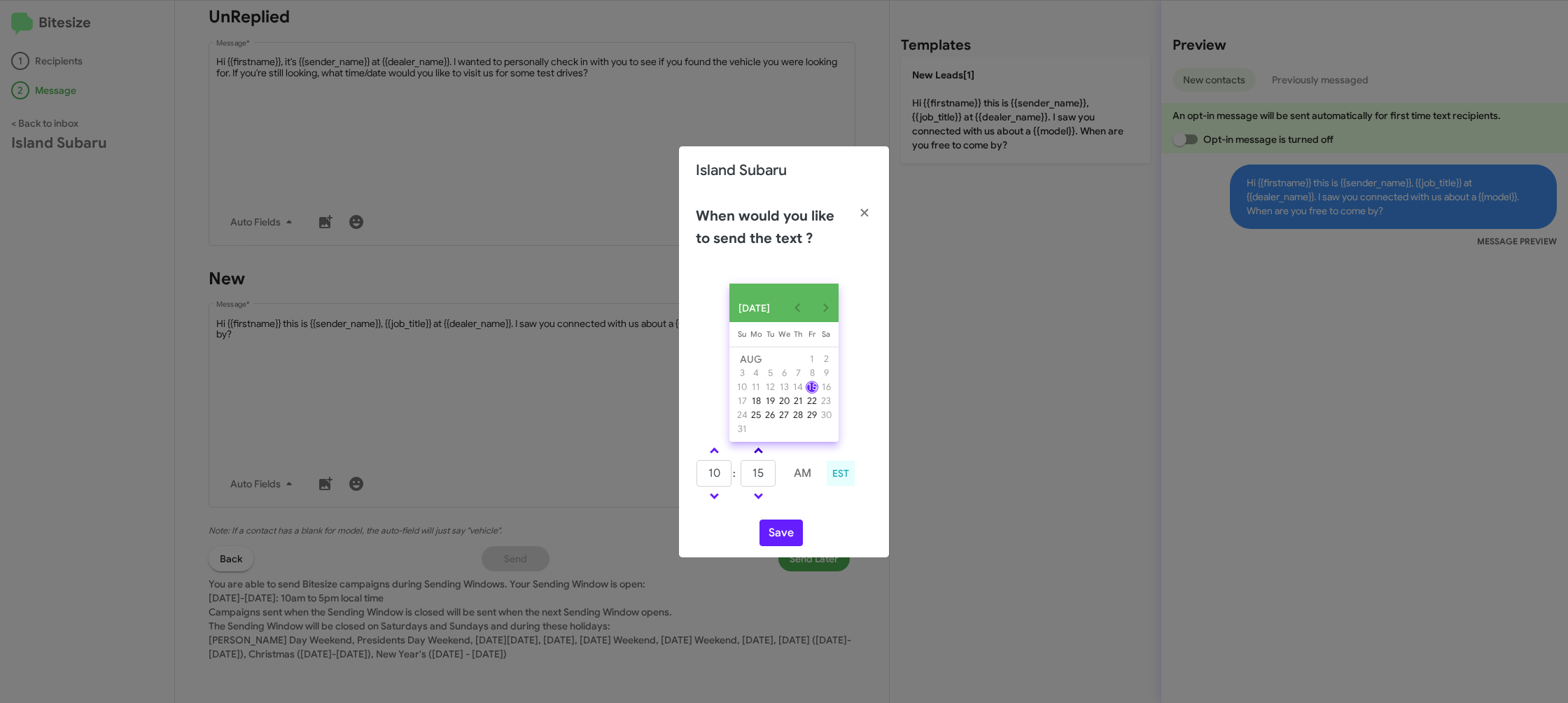
click at [751, 459] on link at bounding box center [758, 451] width 24 height 16
click at [762, 459] on link at bounding box center [758, 451] width 24 height 16
type input "35"
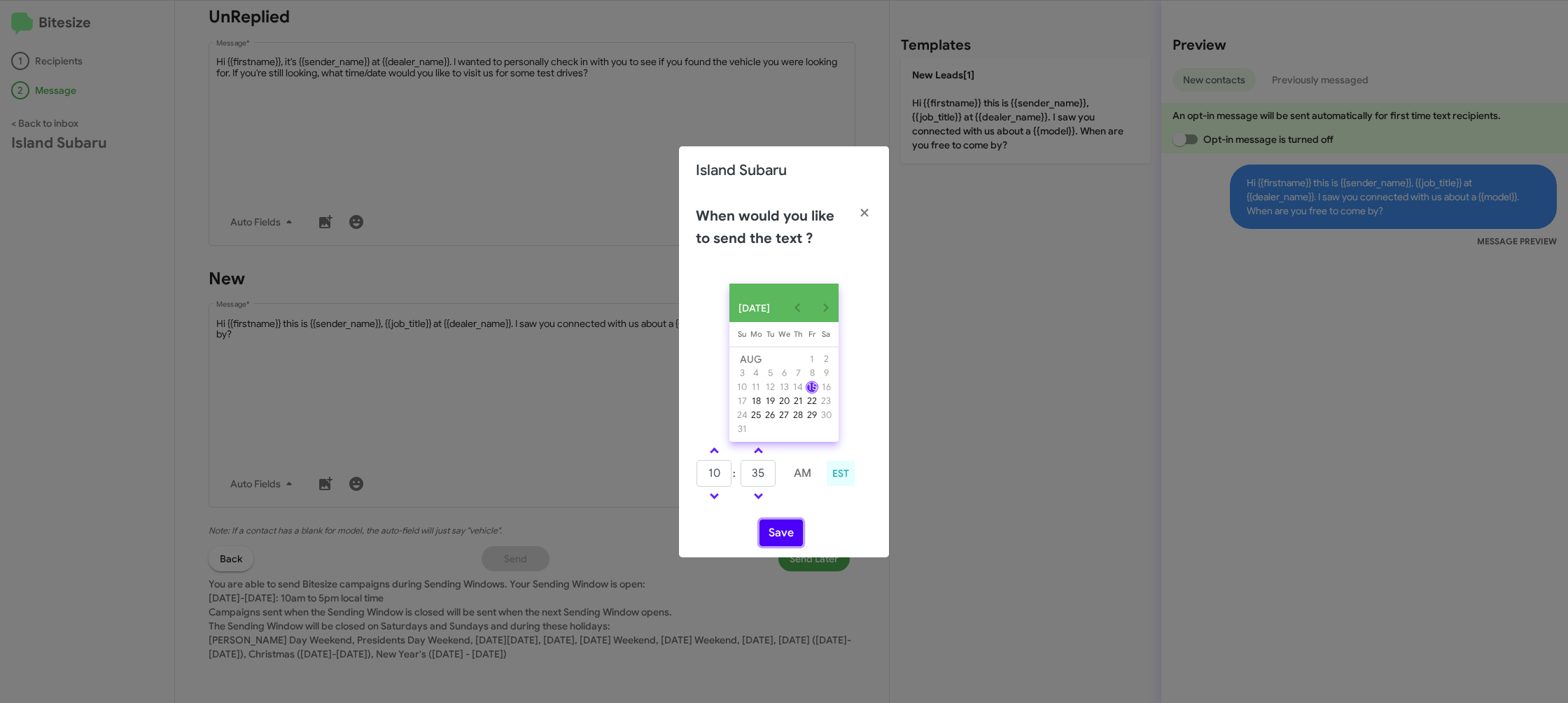
click at [775, 538] on button "Save" at bounding box center [781, 533] width 43 height 27
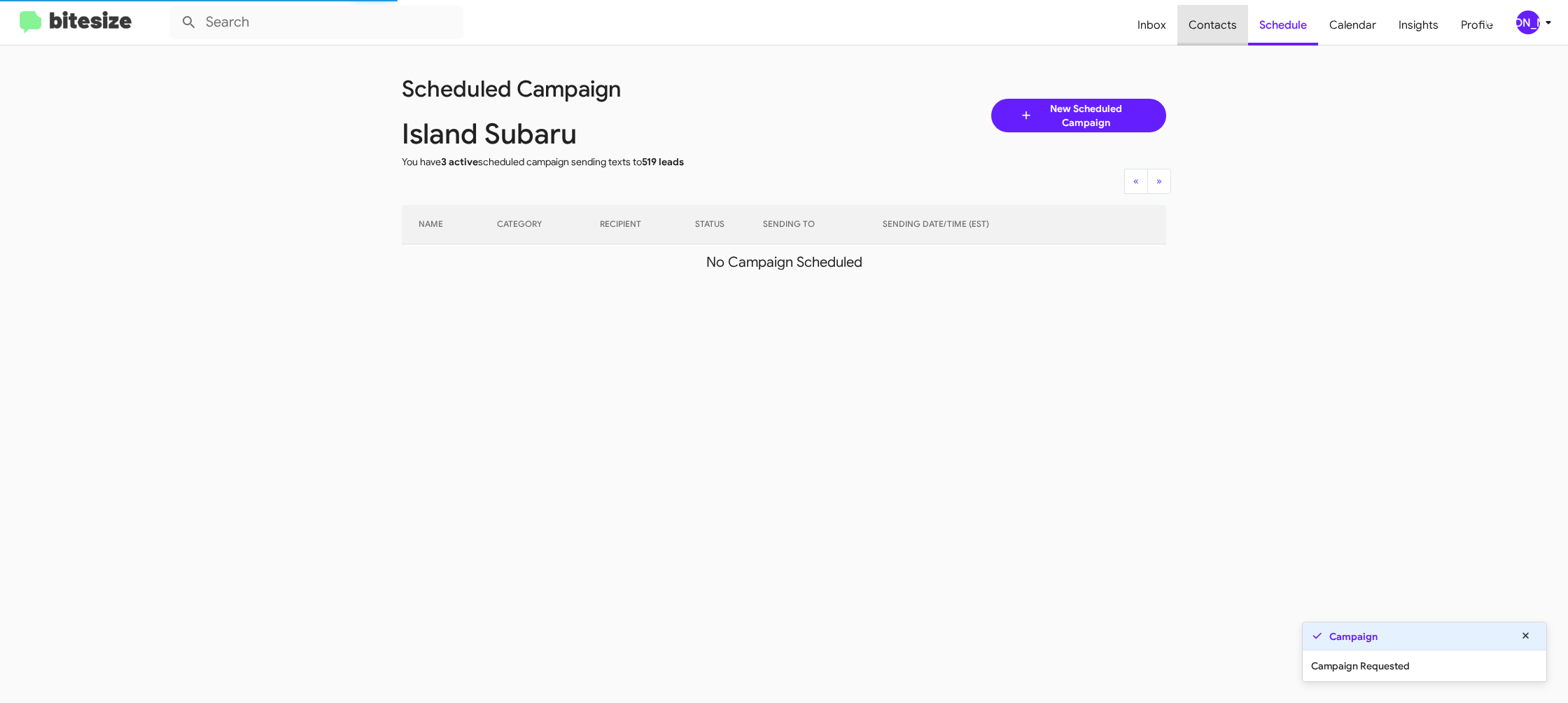
click at [1219, 28] on span "Contacts" at bounding box center [1212, 25] width 71 height 41
type input "in:groups"
click at [1219, 28] on span "Contacts" at bounding box center [1212, 25] width 71 height 41
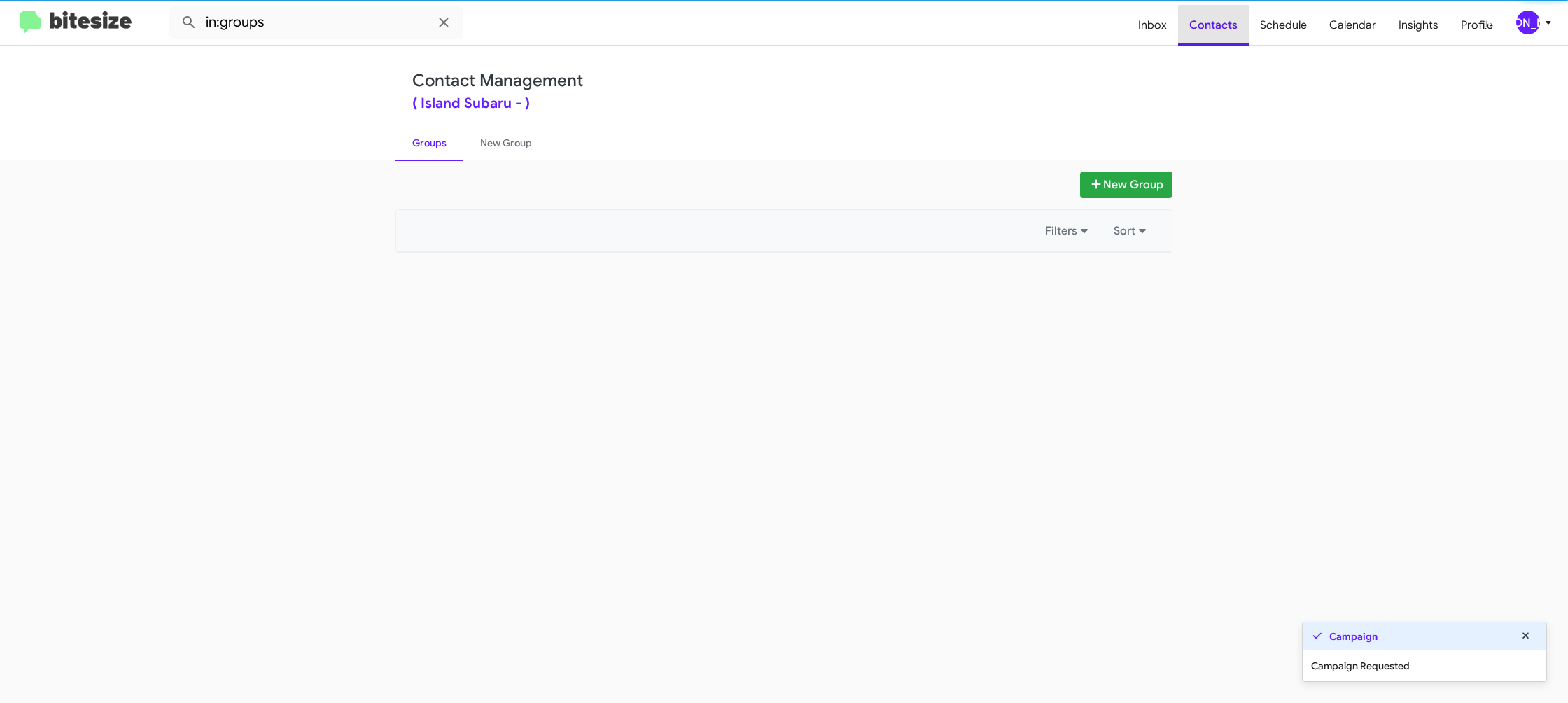
drag, startPoint x: 1219, startPoint y: 28, endPoint x: 703, endPoint y: 164, distance: 533.6
click at [1219, 28] on span "Contacts" at bounding box center [1213, 25] width 71 height 41
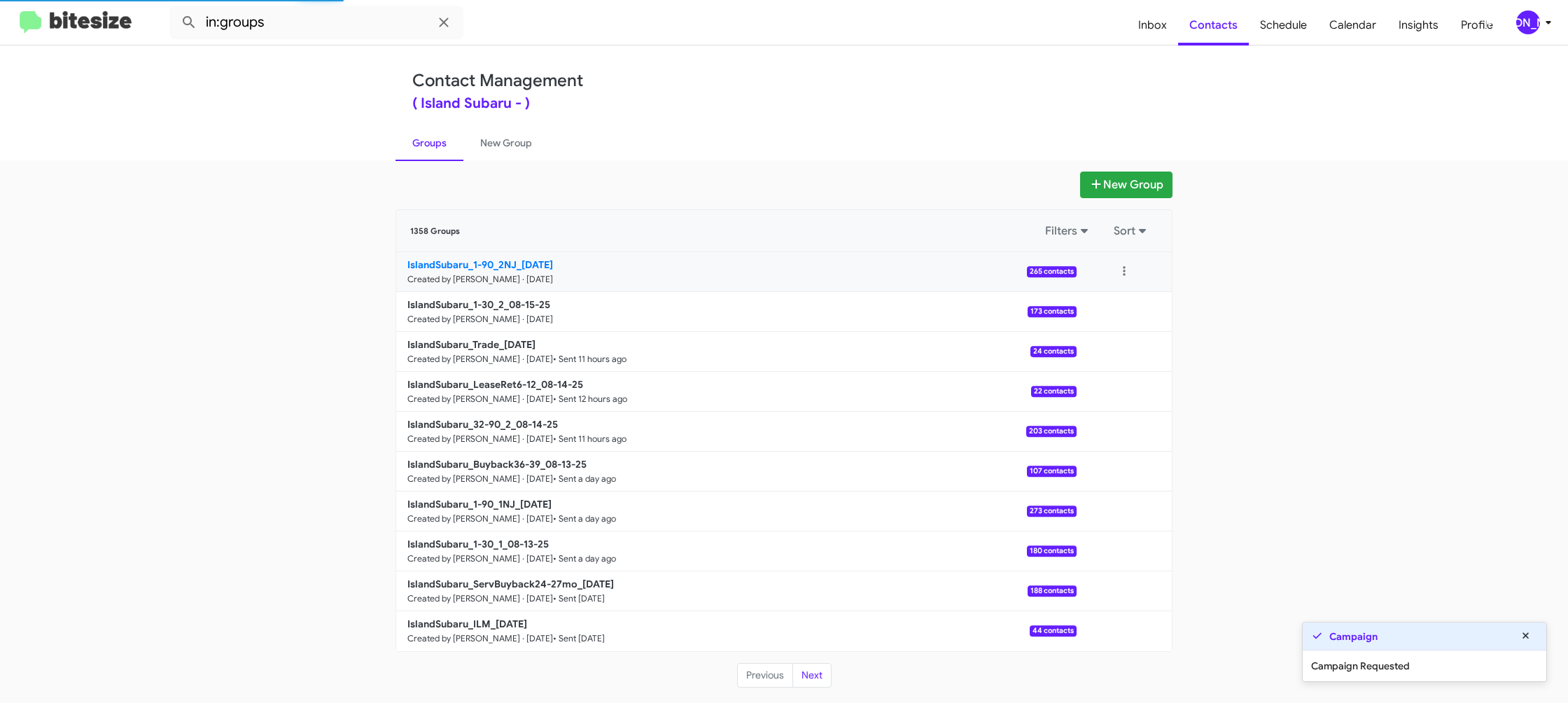
click at [520, 272] on link "IslandSubaru_1-90_2NJ_08-15-25 Created by Jason Apdua · Aug 15, 2025 265 contac…" at bounding box center [736, 273] width 680 height 40
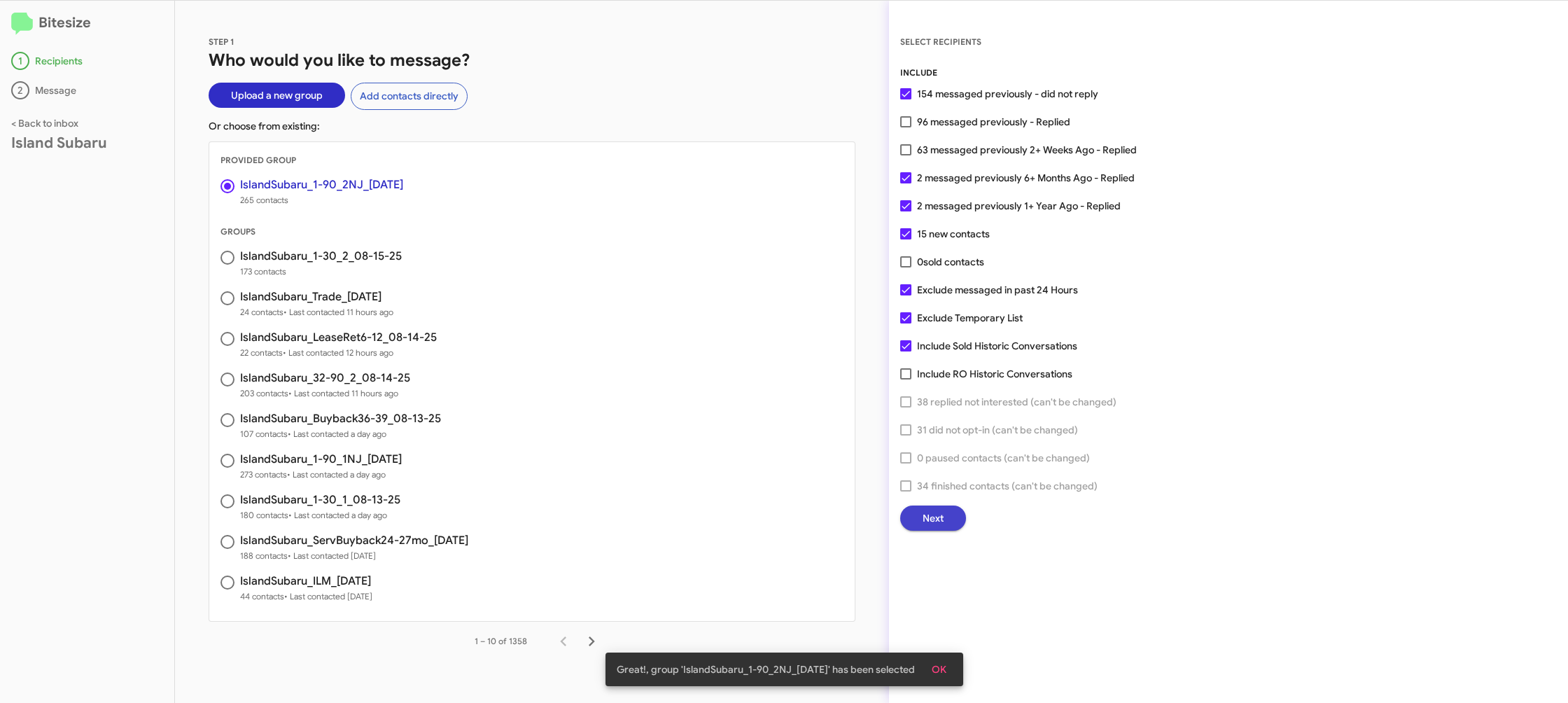
click at [936, 526] on span "Next" at bounding box center [932, 518] width 21 height 25
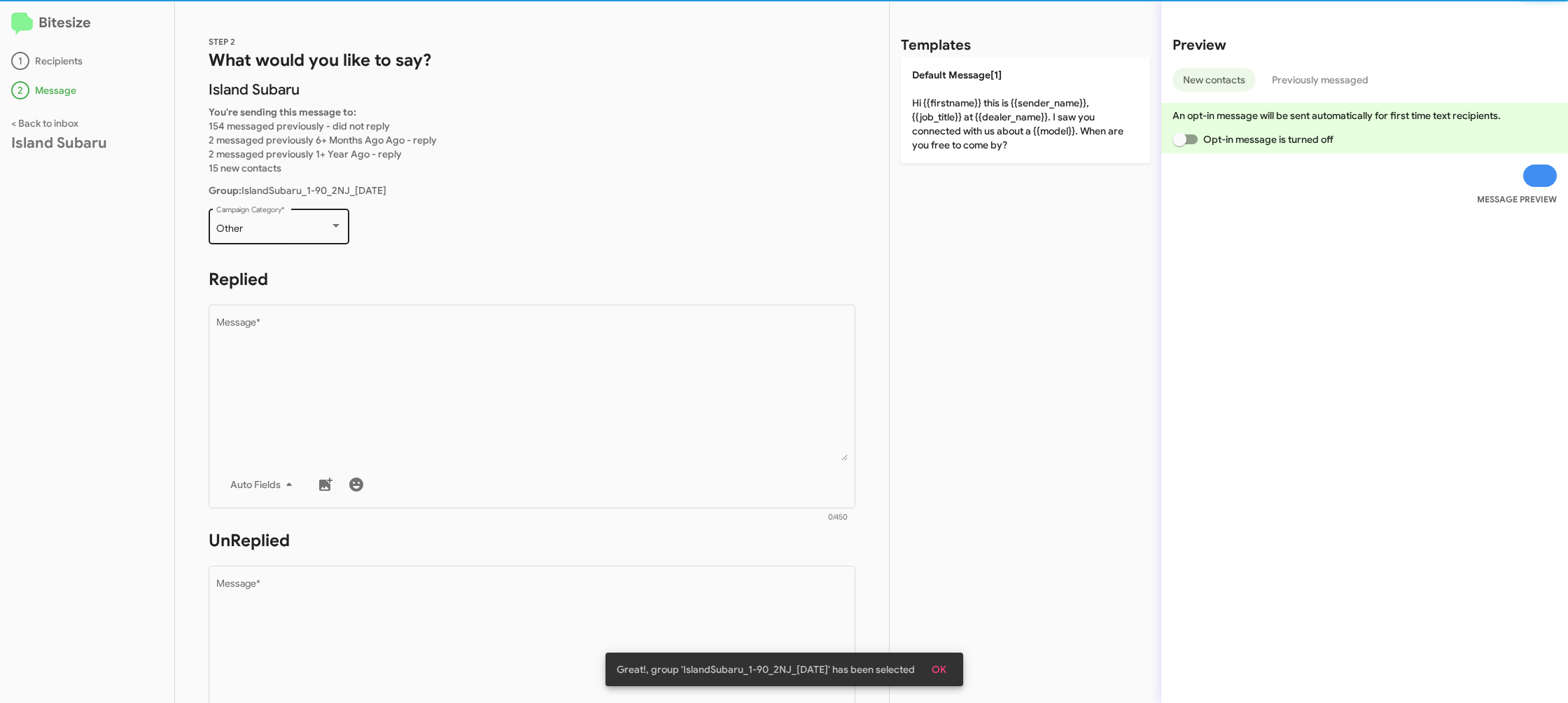
click at [318, 237] on div "Other Campaign Category *" at bounding box center [279, 225] width 126 height 38
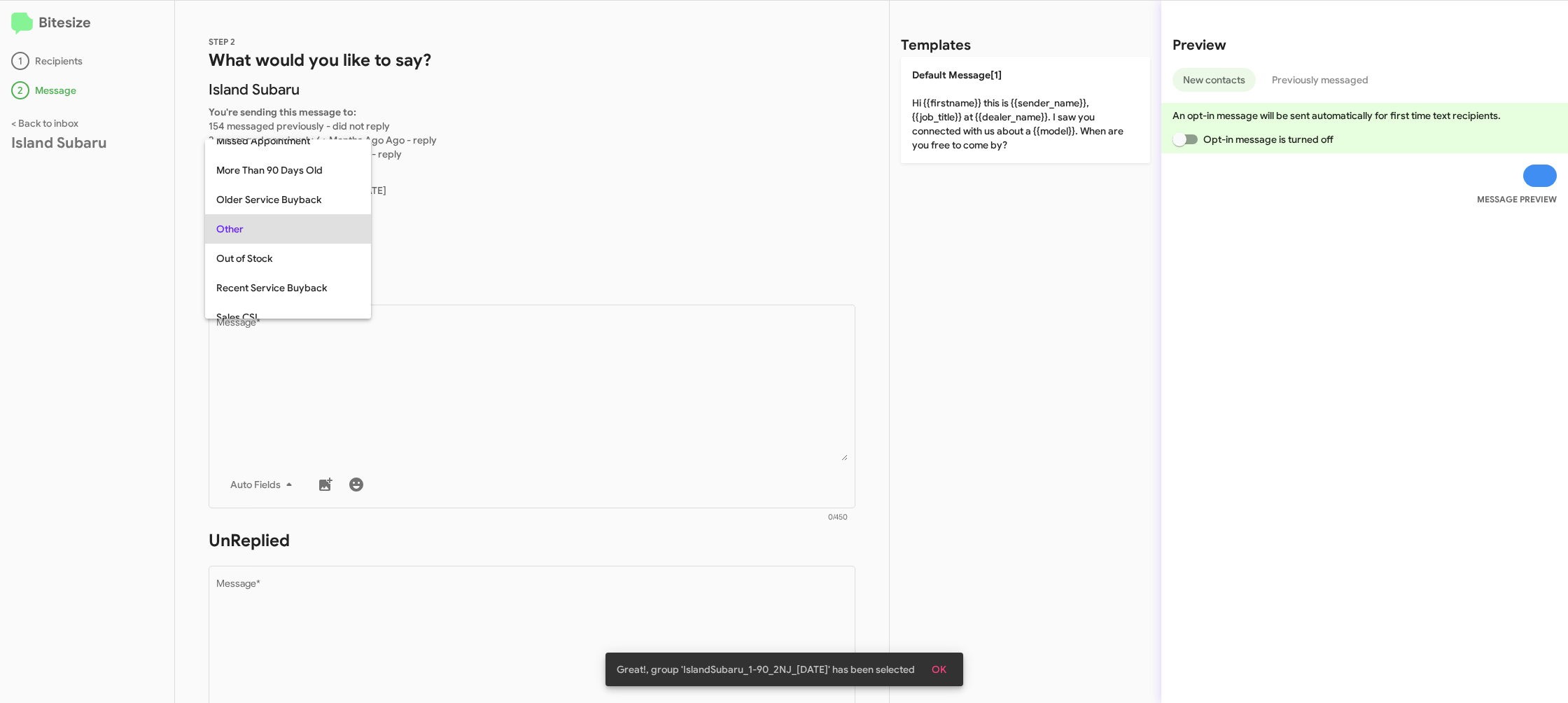
scroll to position [29, 0]
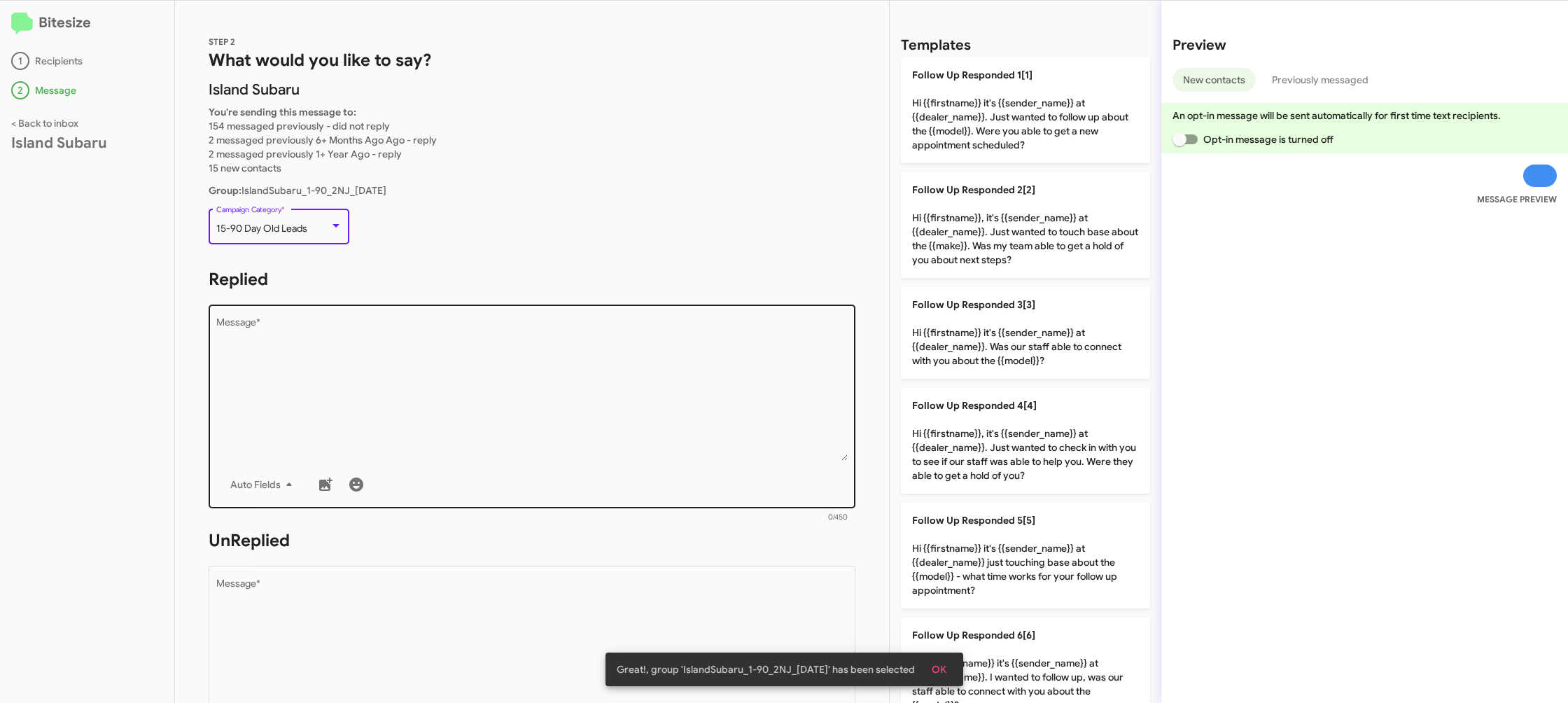
click at [438, 339] on textarea "Message *" at bounding box center [532, 389] width 632 height 143
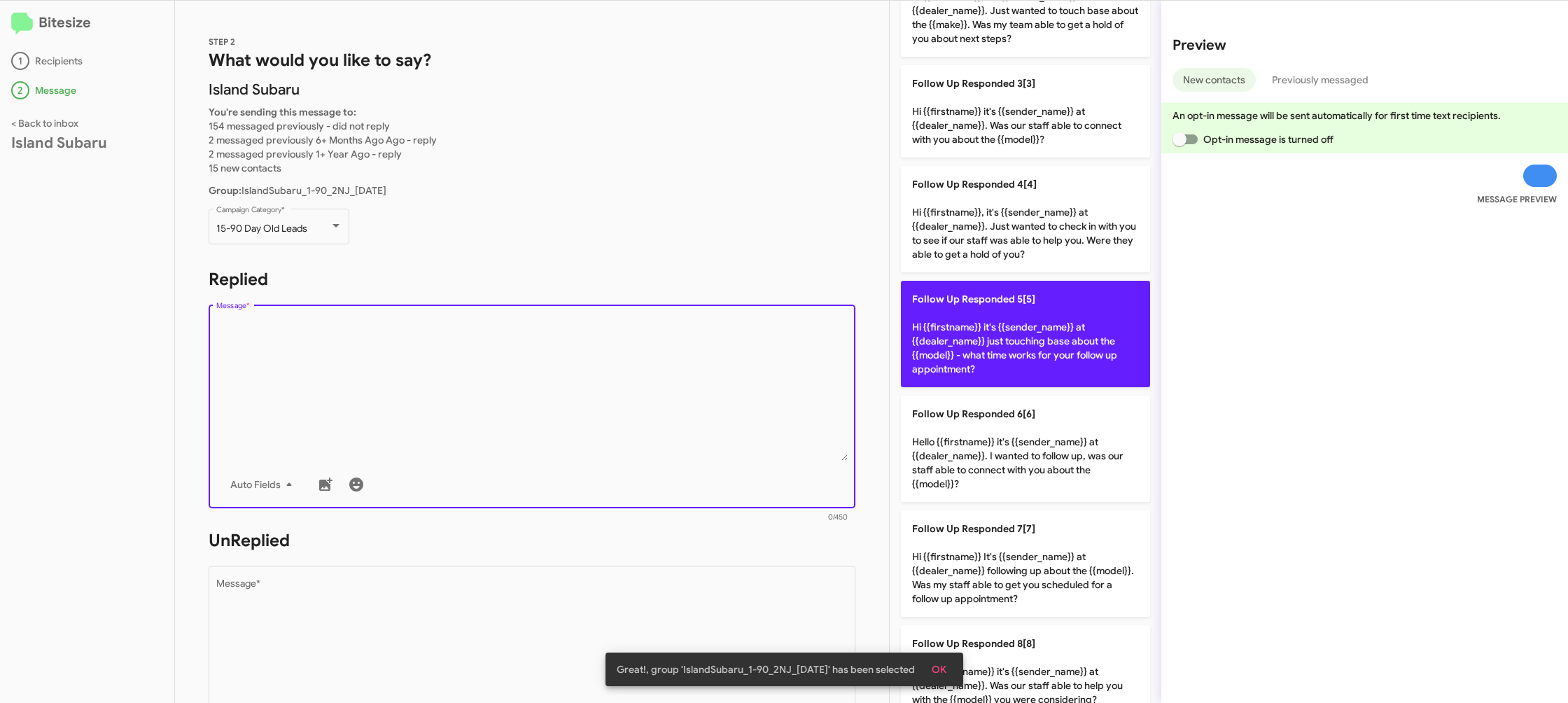
scroll to position [474, 0]
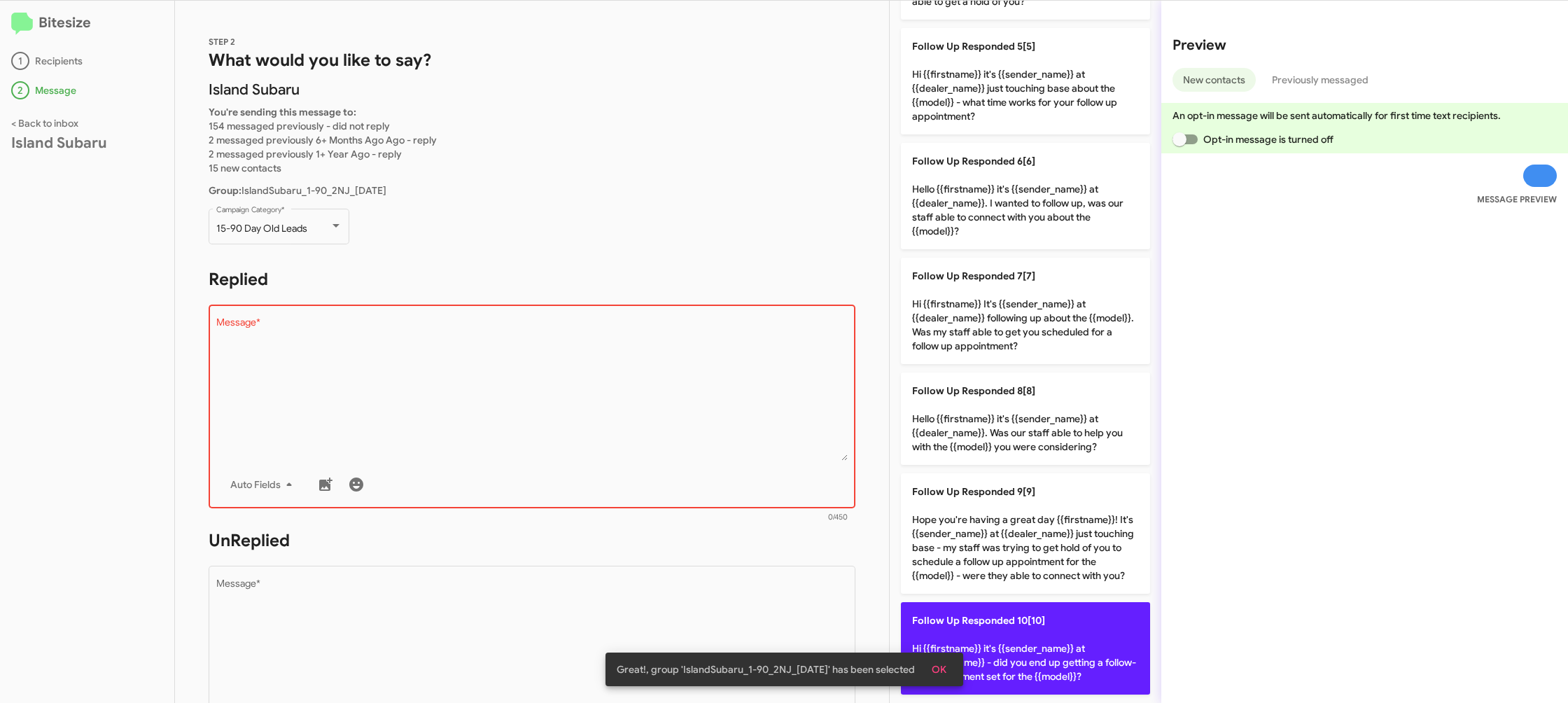
drag, startPoint x: 1057, startPoint y: 673, endPoint x: 613, endPoint y: 612, distance: 448.2
click at [1056, 673] on p "Follow Up Responded 10[10] Hi {{firstname}} it's {{sender_name}} at {{dealer_na…" at bounding box center [1025, 649] width 249 height 93
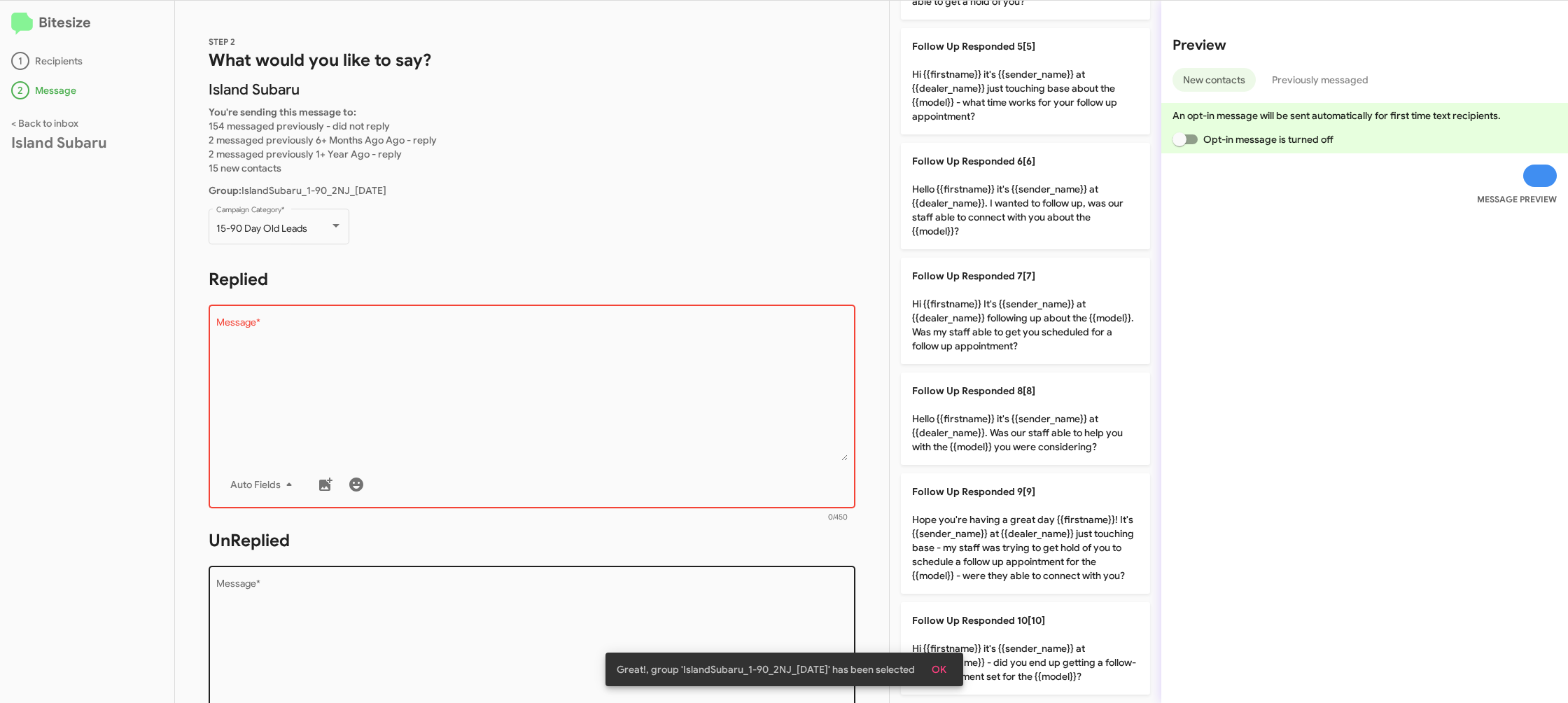
type textarea "Hi {{firstname}} it's {{sender_name}} at {{dealer_name}} - did you end up getti…"
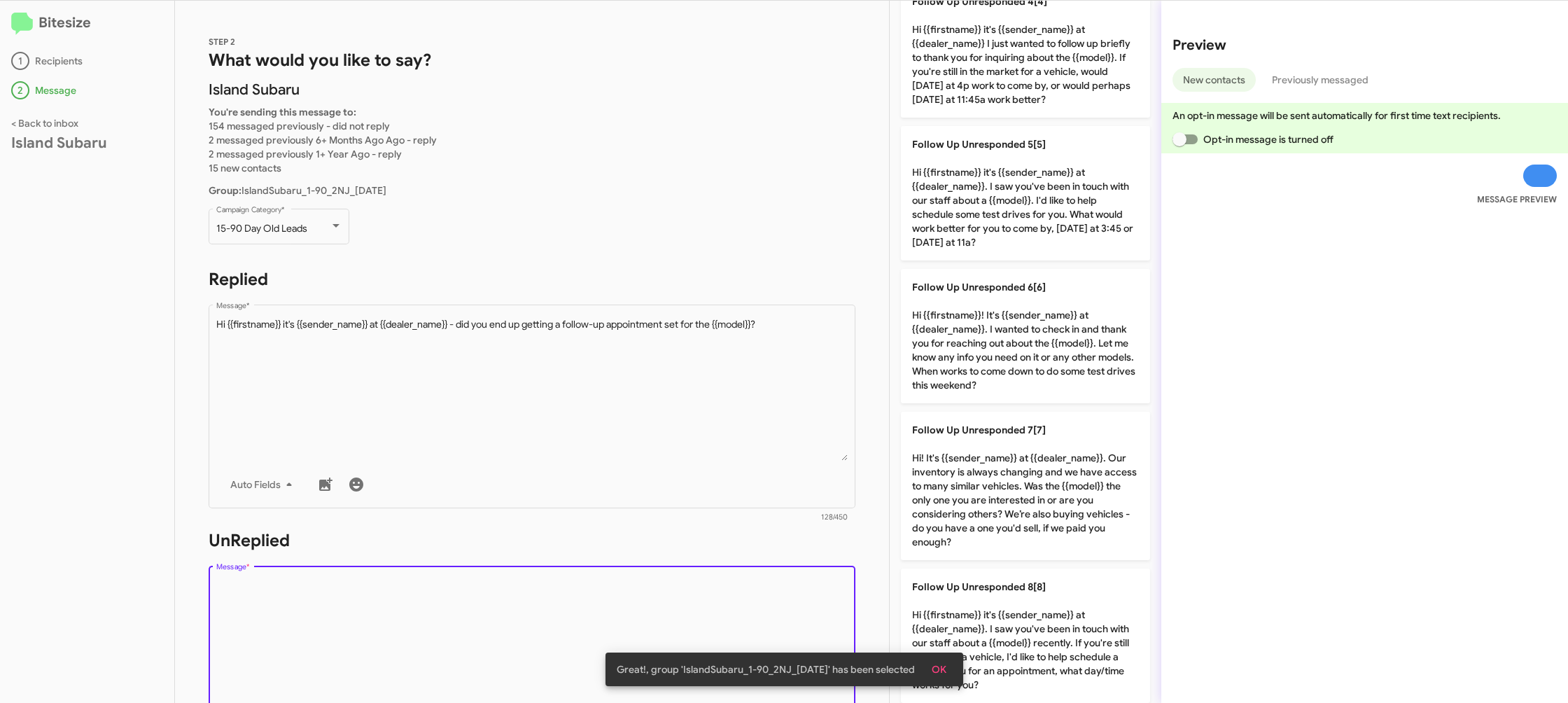
click at [613, 612] on textarea "Message *" at bounding box center [532, 650] width 632 height 143
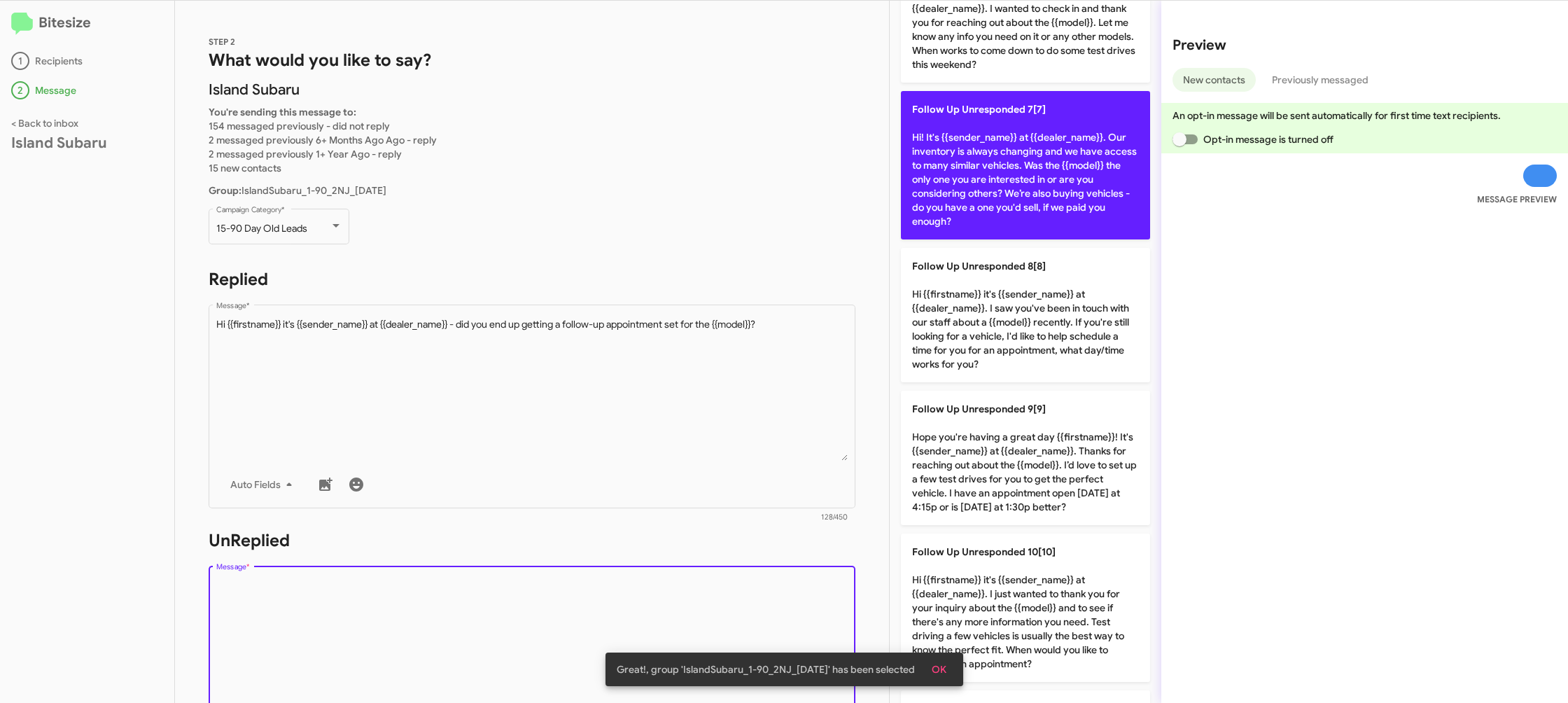
scroll to position [925, 0]
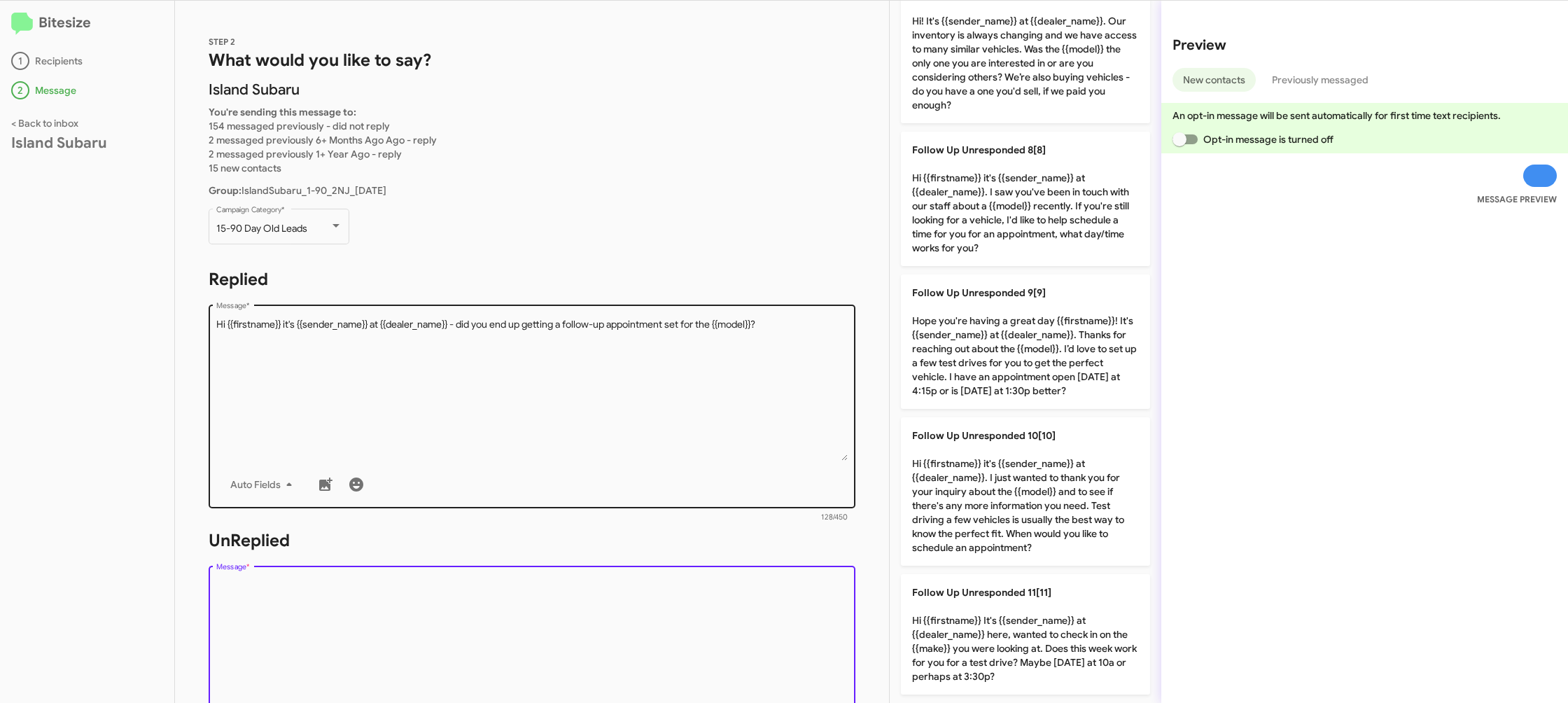
drag, startPoint x: 1004, startPoint y: 499, endPoint x: 650, endPoint y: 440, distance: 358.9
click at [1001, 499] on p "Follow Up Unresponded 10[10] Hi {{firstname}} it's {{sender_name}} at {{dealer_…" at bounding box center [1025, 492] width 249 height 149
type textarea "Hi {{firstname}} it's {{sender_name}} at {{dealer_name}}. I just wanted to than…"
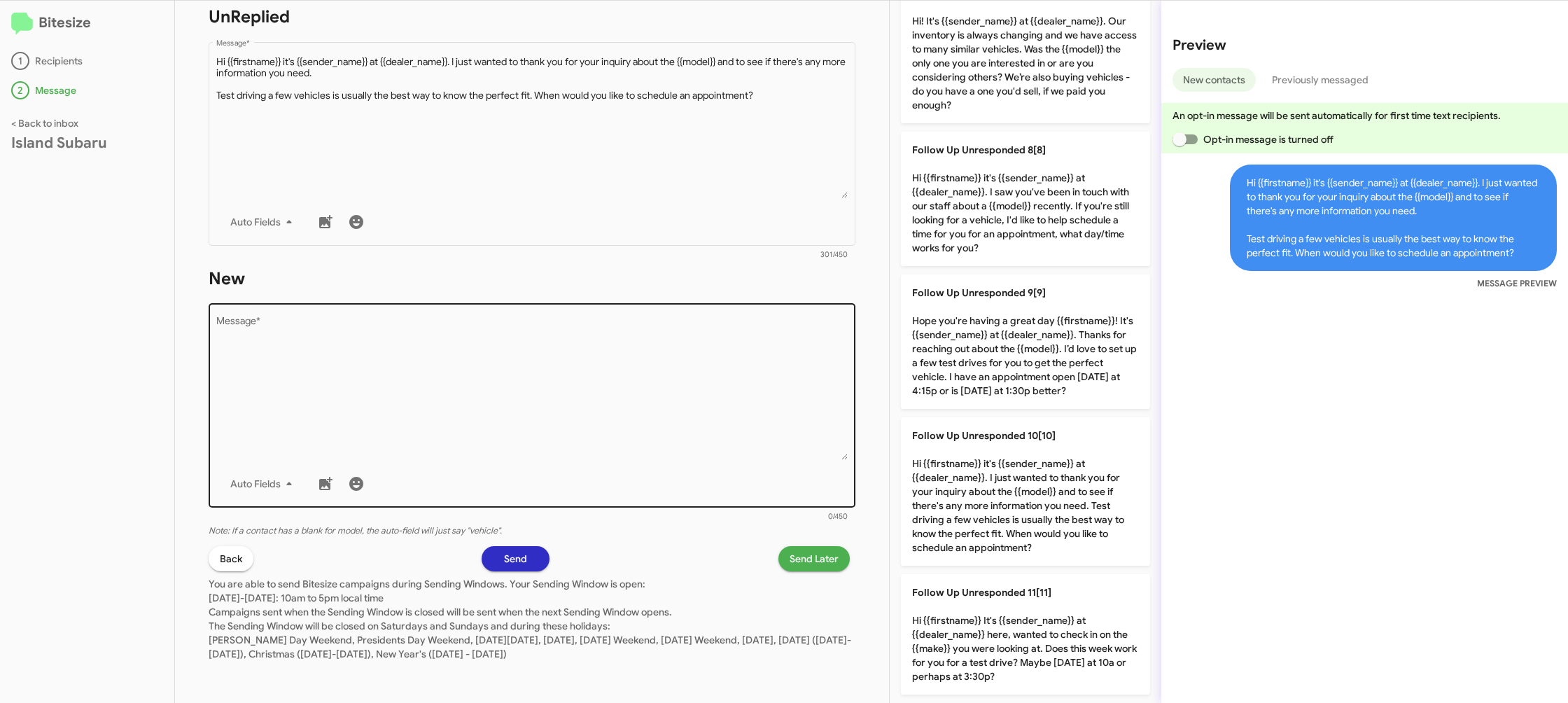
scroll to position [0, 0]
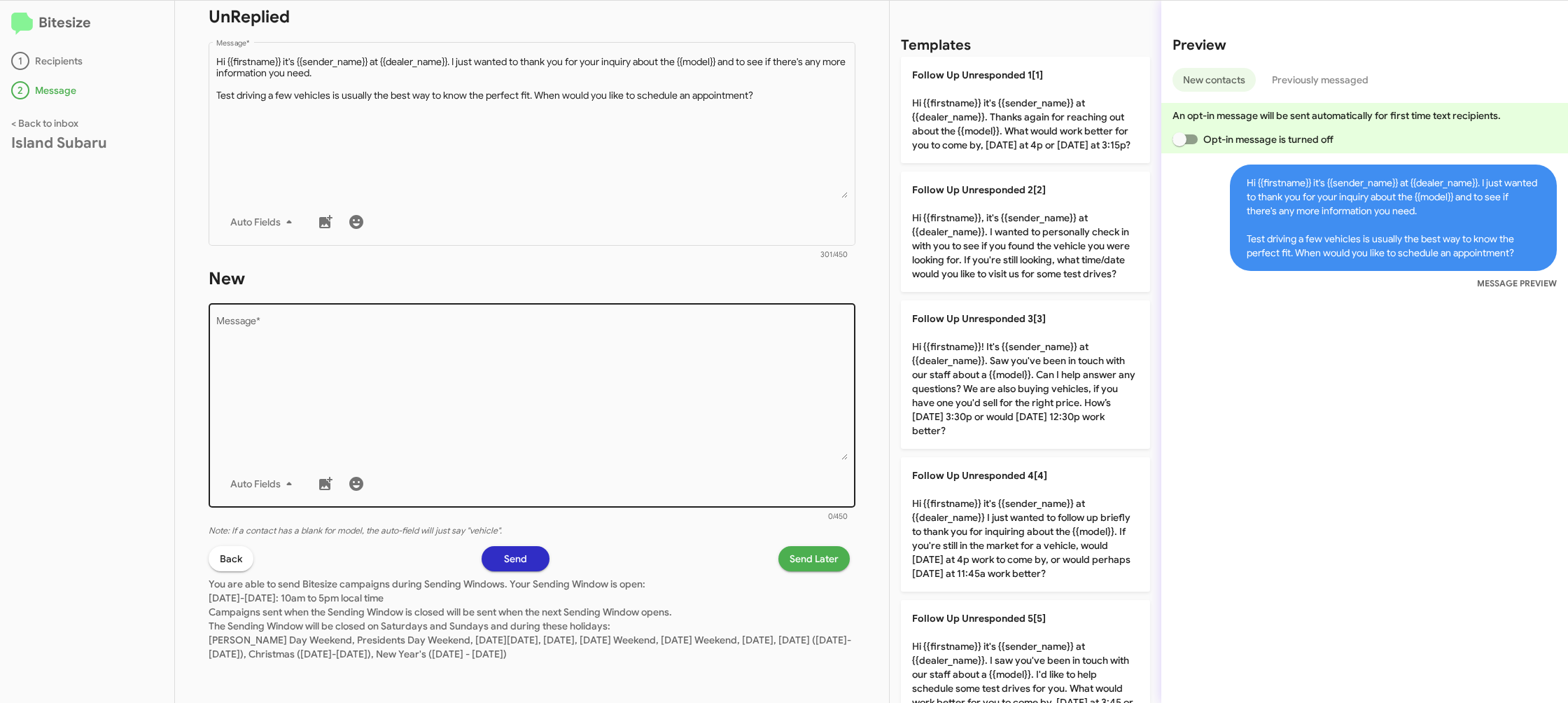
click at [652, 437] on textarea "Message *" at bounding box center [532, 389] width 632 height 143
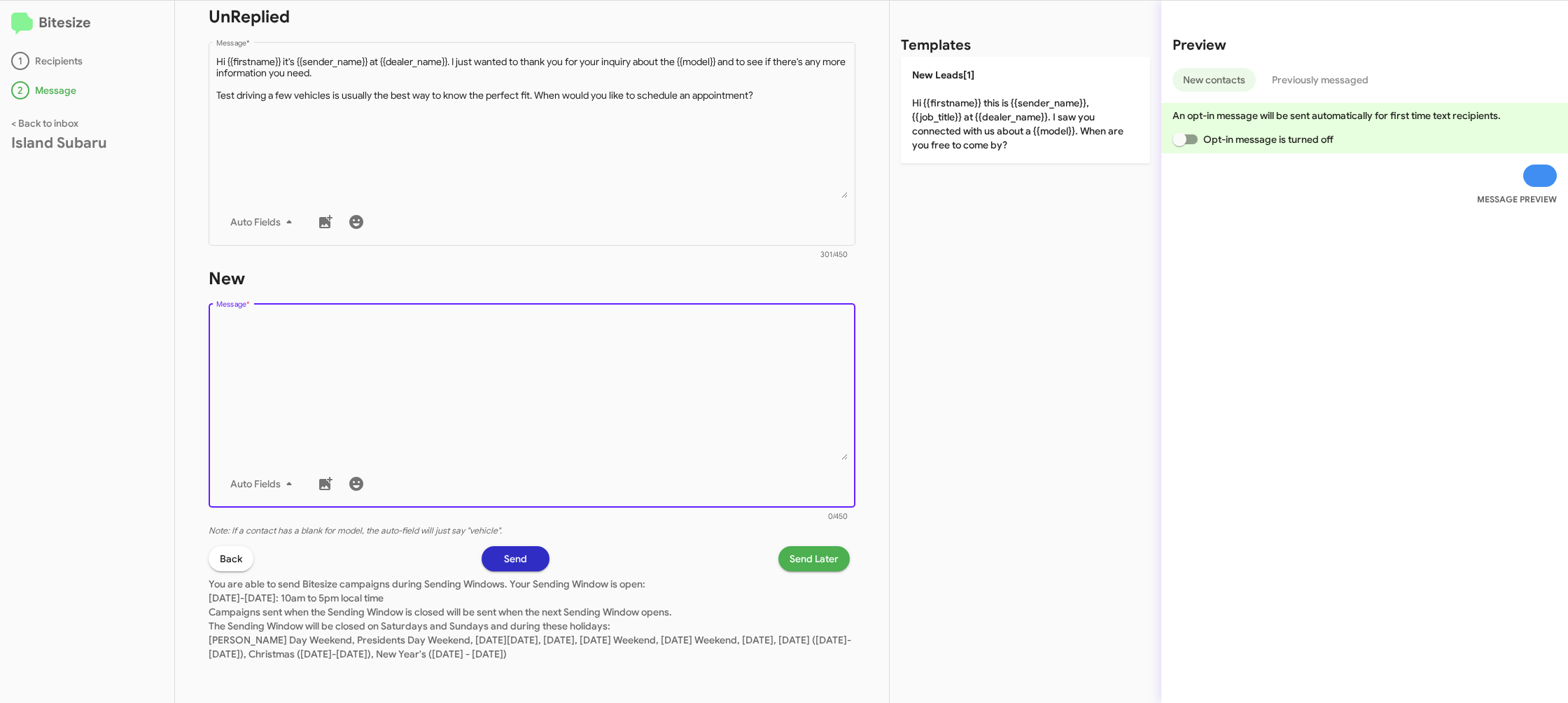
drag, startPoint x: 652, startPoint y: 437, endPoint x: 926, endPoint y: 162, distance: 388.2
click at [693, 392] on textarea "Message *" at bounding box center [532, 389] width 632 height 143
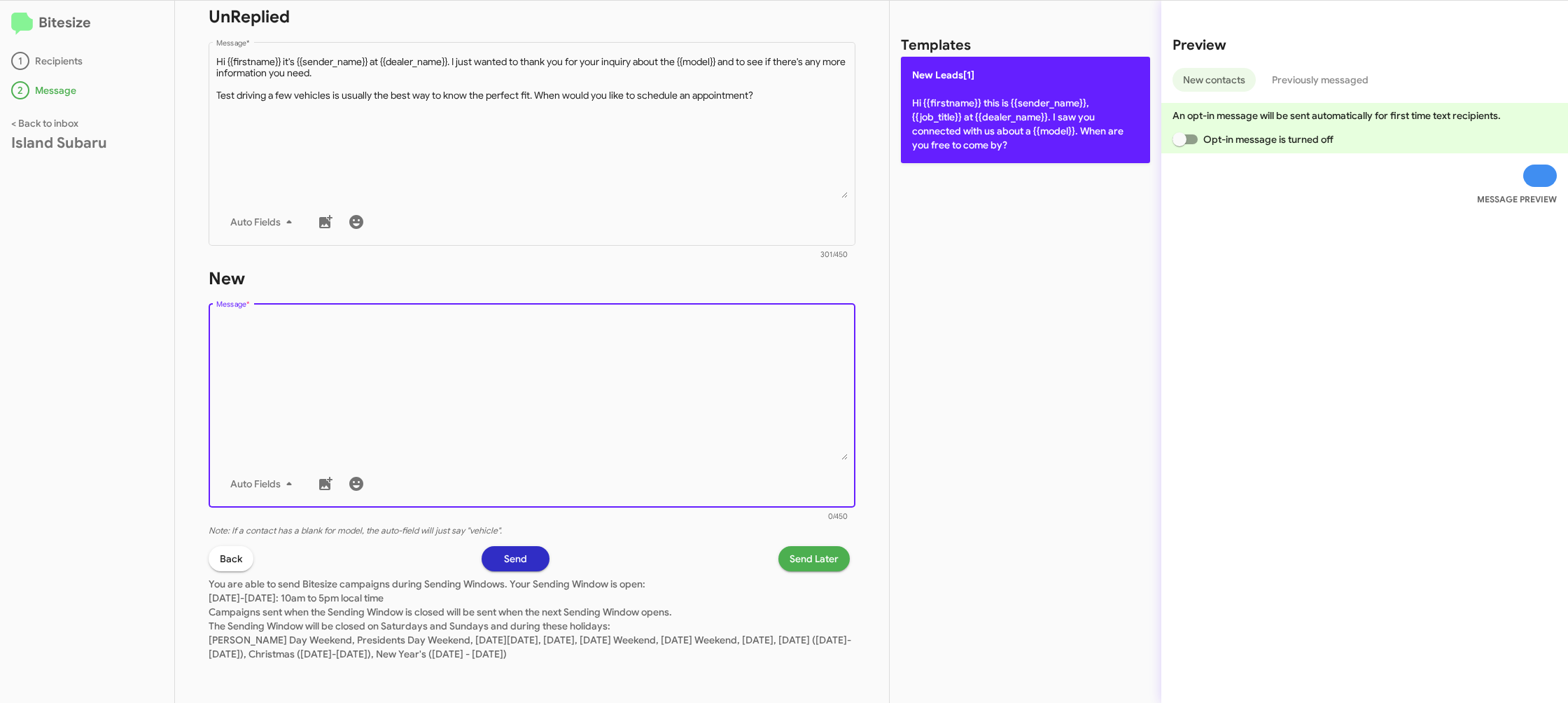
click at [995, 132] on p "New Leads[1] Hi {{firstname}} this is {{sender_name}}, {{job_title}} at {{deale…" at bounding box center [1025, 110] width 249 height 106
type textarea "Hi {{firstname}} this is {{sender_name}}, {{job_title}} at {{dealer_name}}. I s…"
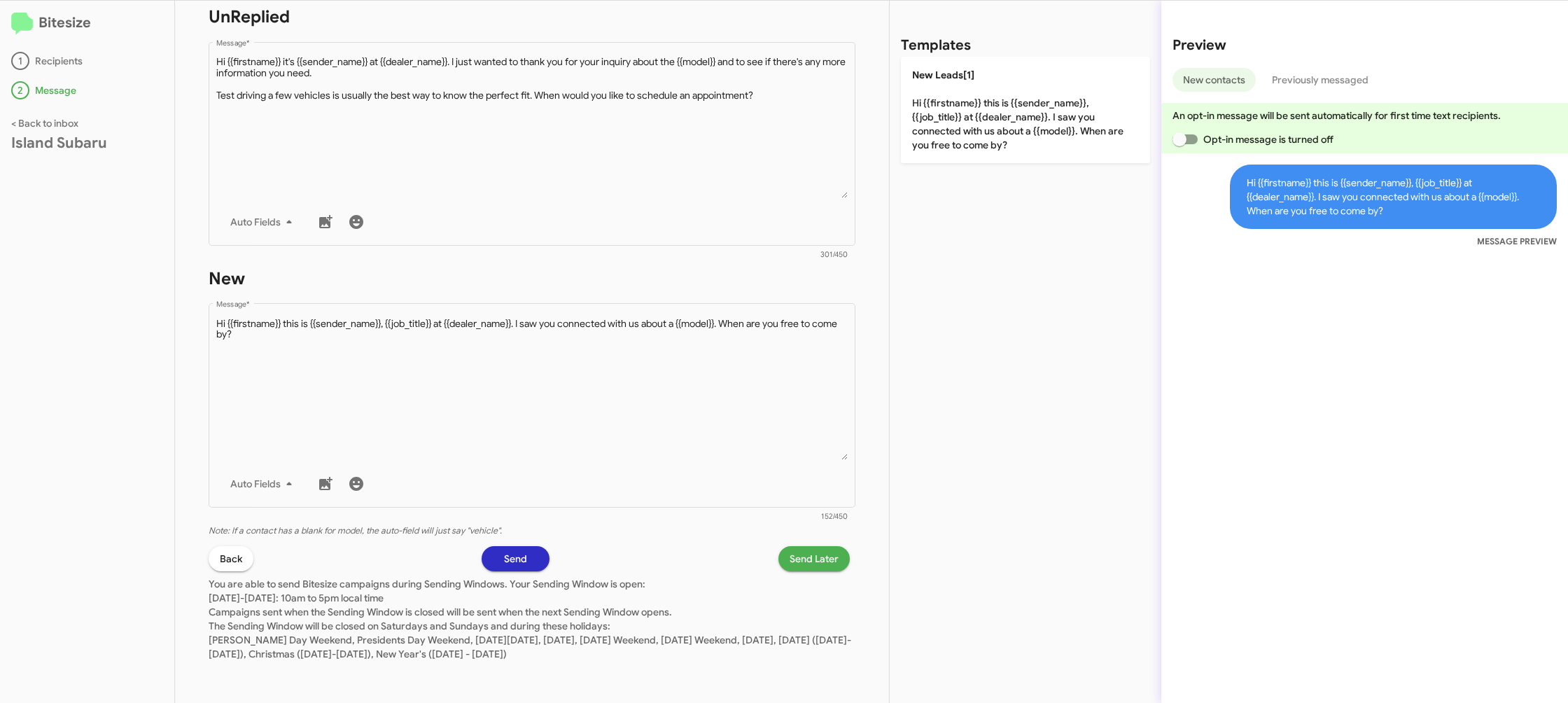
click at [823, 550] on span "Send Later" at bounding box center [814, 559] width 49 height 25
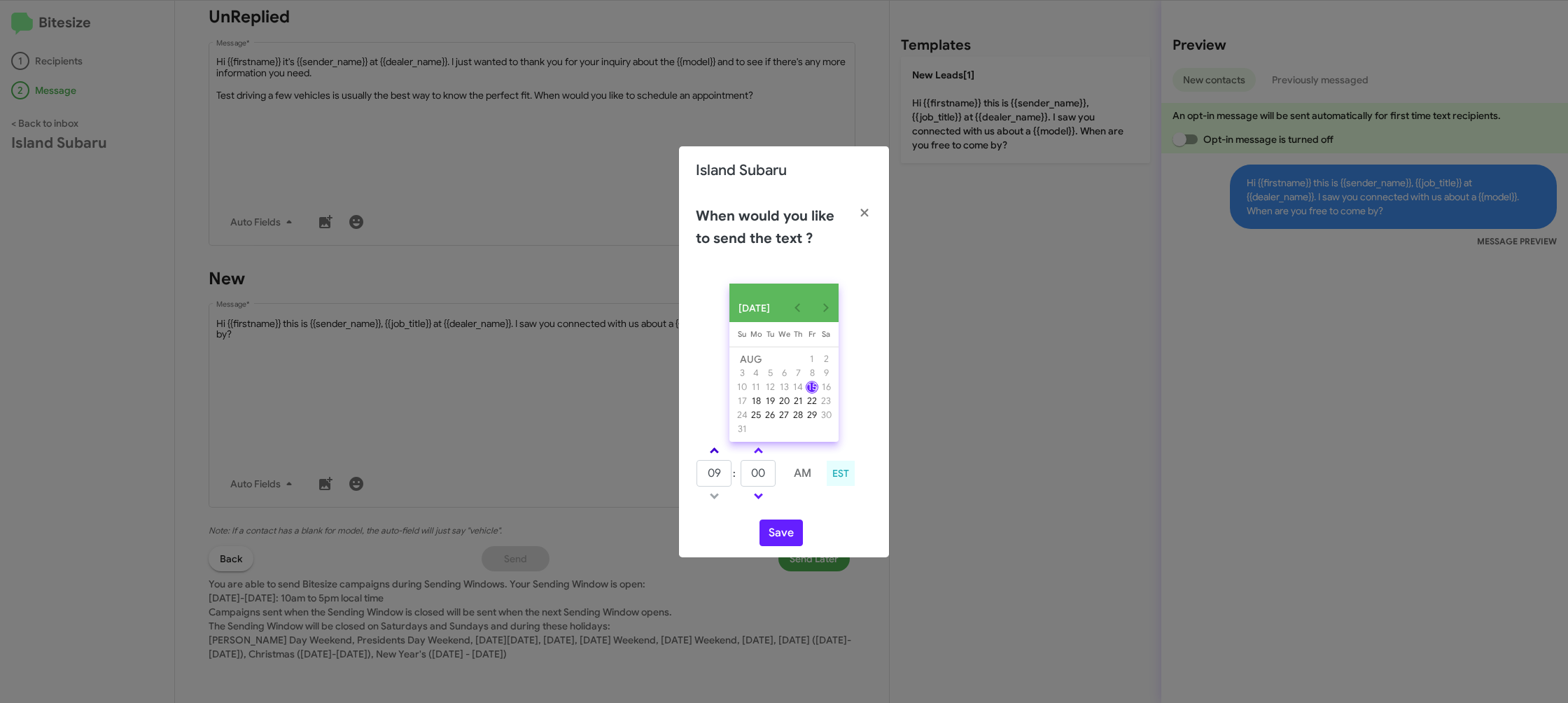
click at [723, 456] on link at bounding box center [713, 451] width 24 height 16
type input "10"
click at [761, 486] on input "00" at bounding box center [758, 473] width 35 height 27
type input "42"
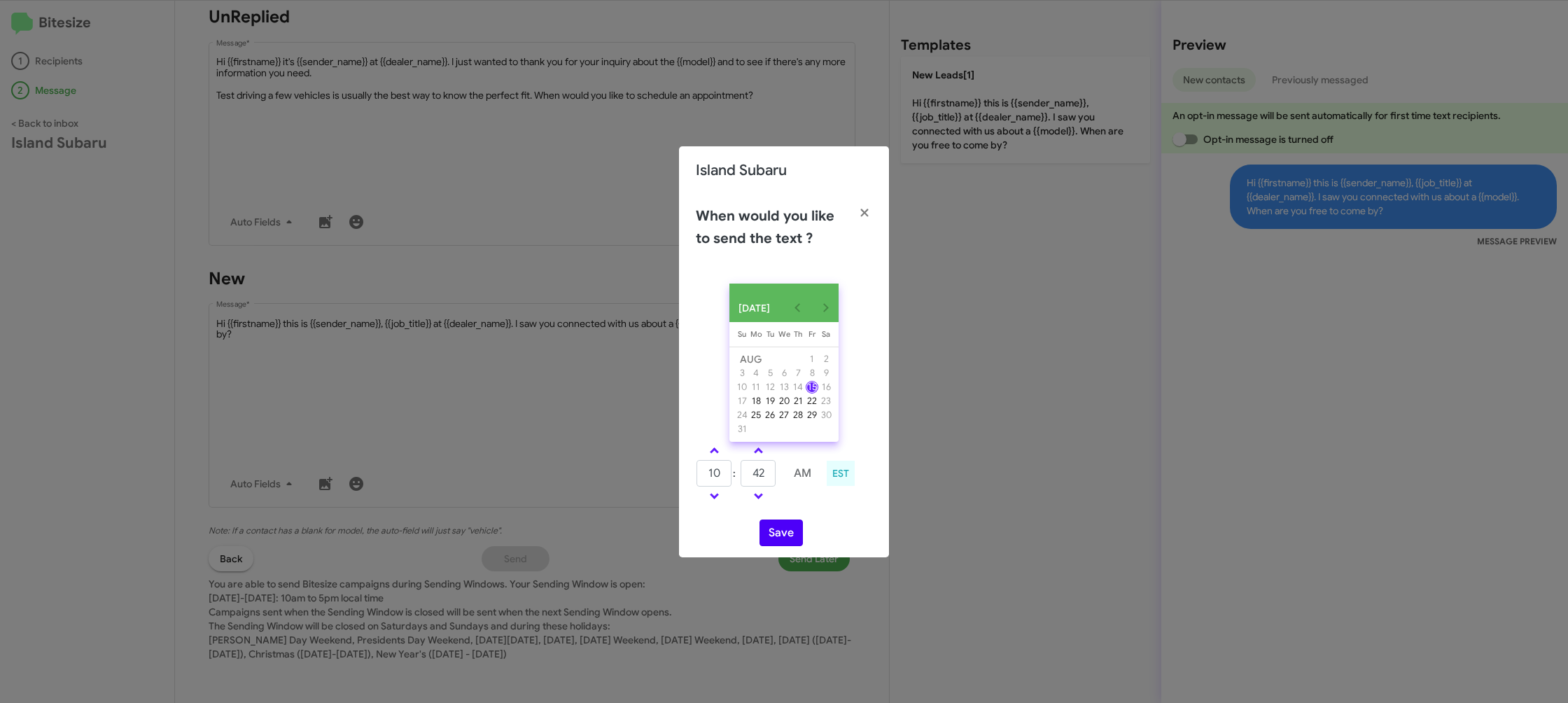
drag, startPoint x: 813, startPoint y: 519, endPoint x: 780, endPoint y: 551, distance: 46.0
click at [811, 518] on div "AUG 2025 Sunday Su Monday Mo Tuesday Tu Wednesday We Thursday Th Friday Fr Satu…" at bounding box center [784, 415] width 210 height 285
click at [780, 547] on button "Save" at bounding box center [781, 533] width 43 height 27
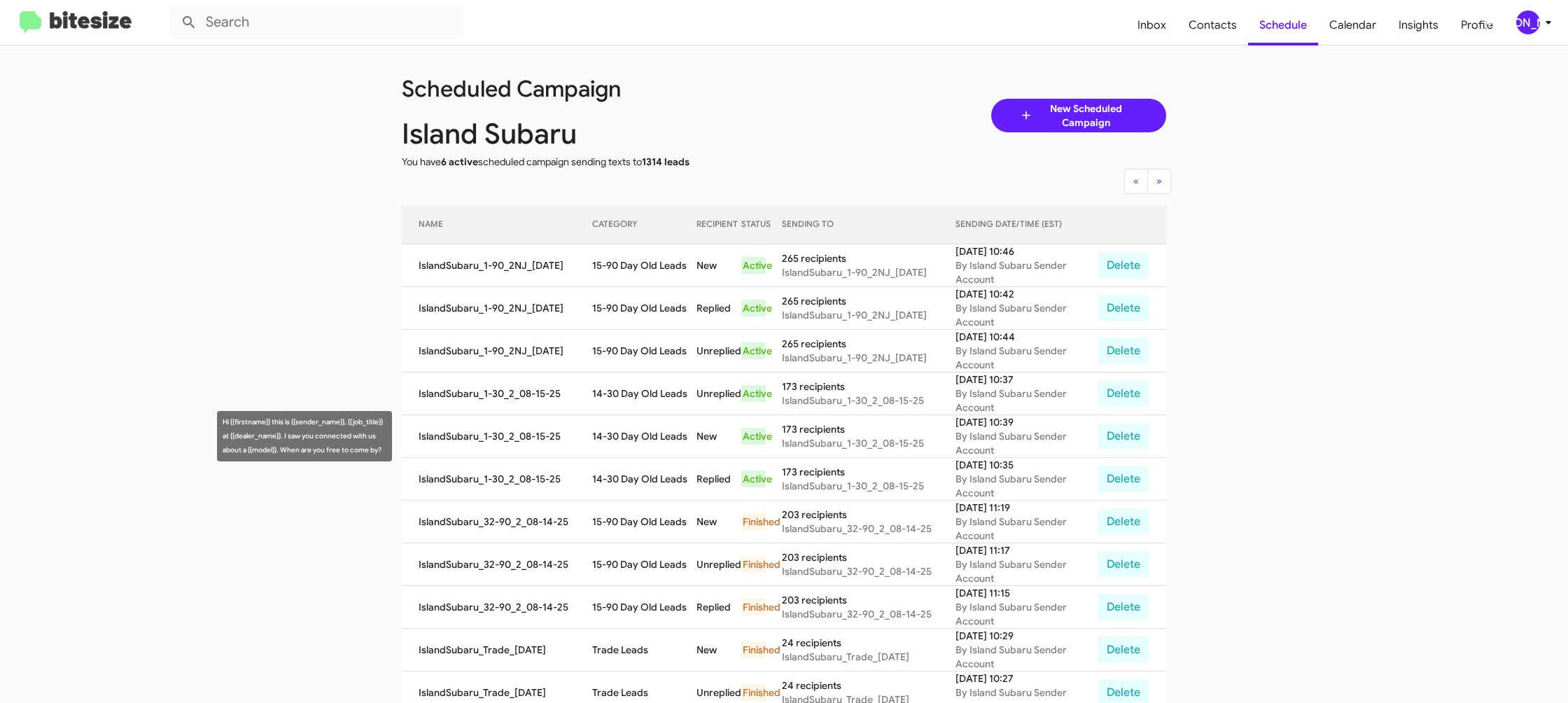
click at [638, 430] on td "14-30 Day Old Leads" at bounding box center [645, 436] width 105 height 43
drag, startPoint x: 638, startPoint y: 430, endPoint x: 728, endPoint y: 419, distance: 90.7
click at [638, 430] on td "14-30 Day Old Leads" at bounding box center [645, 436] width 105 height 43
copy td "14-30 Day Old Leads"
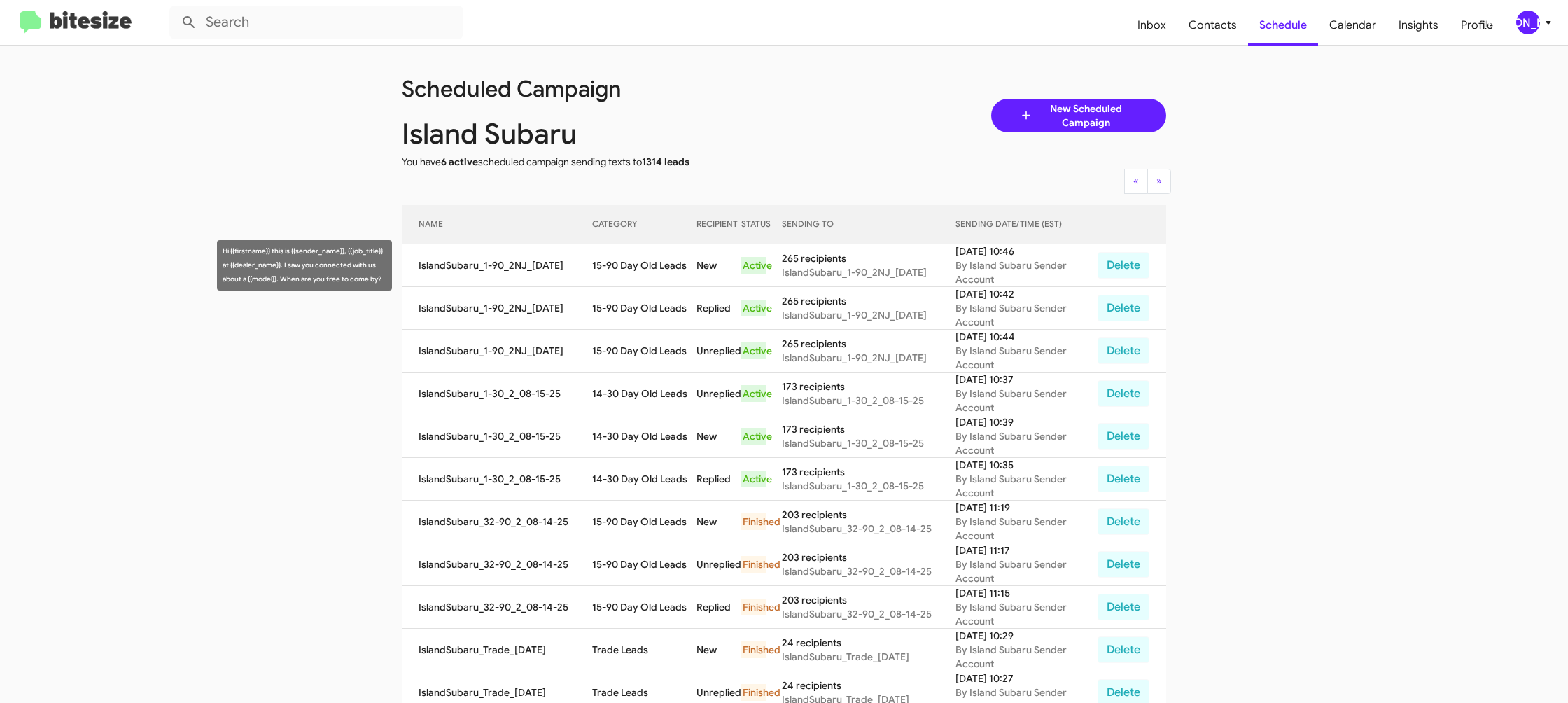
click at [631, 258] on td "15-90 Day Old Leads" at bounding box center [645, 265] width 105 height 43
click at [631, 257] on td "15-90 Day Old Leads" at bounding box center [645, 265] width 105 height 43
copy td "15-90 Day Old Leads"
click at [1540, 23] on icon at bounding box center [1548, 23] width 17 height 17
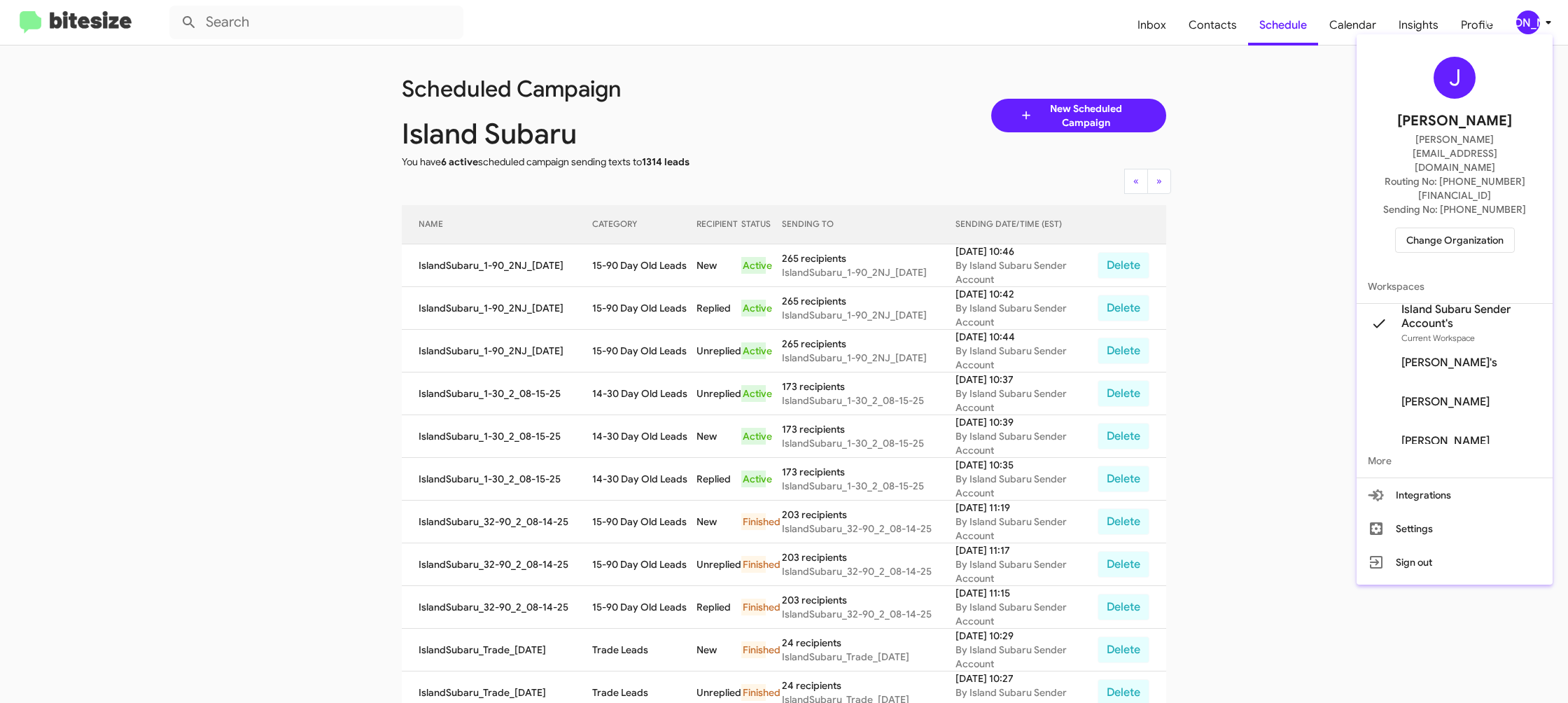
click at [1462, 228] on span "Change Organization" at bounding box center [1454, 240] width 97 height 23
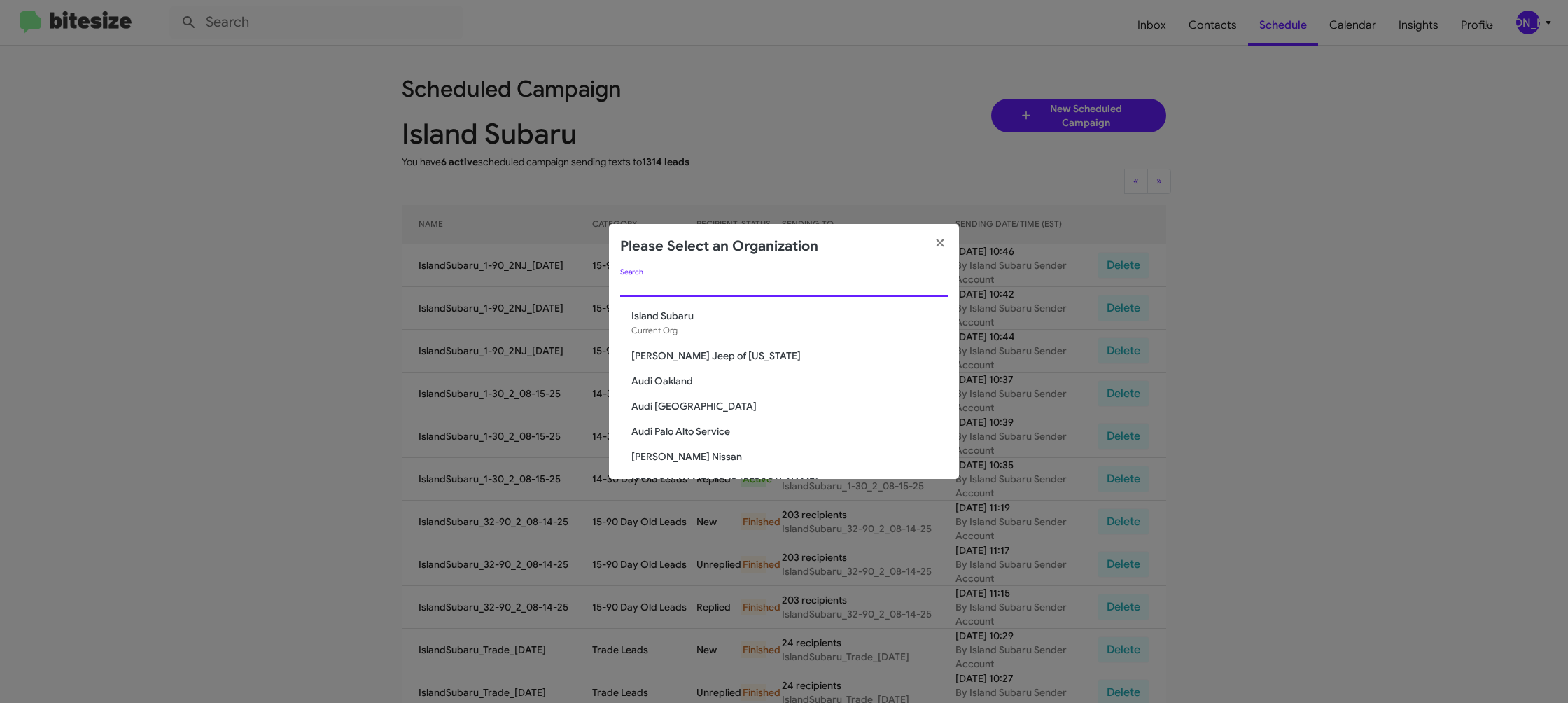
drag, startPoint x: 637, startPoint y: 288, endPoint x: 611, endPoint y: 276, distance: 28.6
click at [637, 288] on input "Search" at bounding box center [784, 286] width 327 height 11
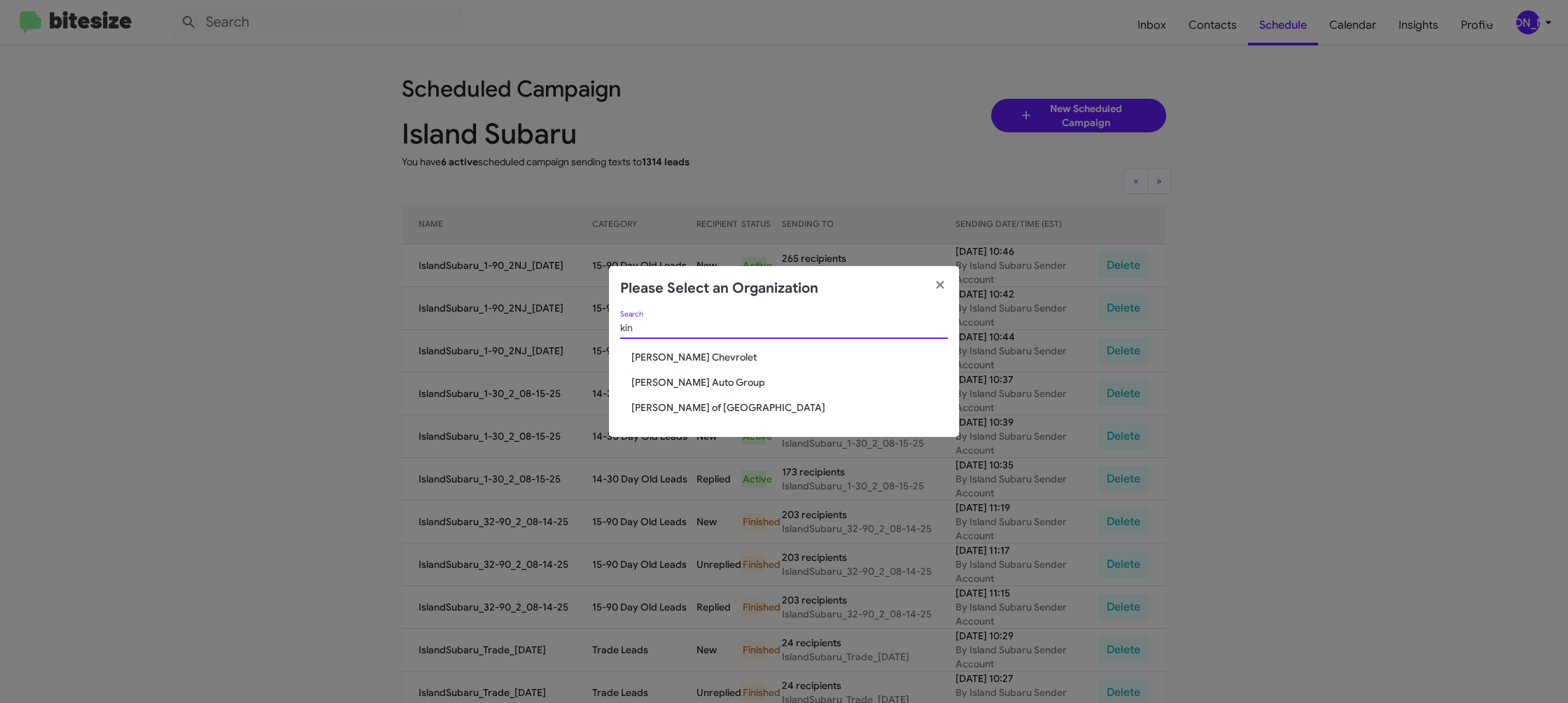
type input "kin"
click at [664, 404] on span "Kinley Ford of Hamburg" at bounding box center [789, 407] width 317 height 14
click at [664, 405] on span "Kinley Ford of Hamburg" at bounding box center [789, 407] width 317 height 14
drag, startPoint x: 664, startPoint y: 405, endPoint x: 627, endPoint y: 274, distance: 136.1
click at [656, 385] on div "kin Search Elkins Chevrolet Kinley Auto Group Kinley Ford of Hamburg" at bounding box center [784, 374] width 350 height 127
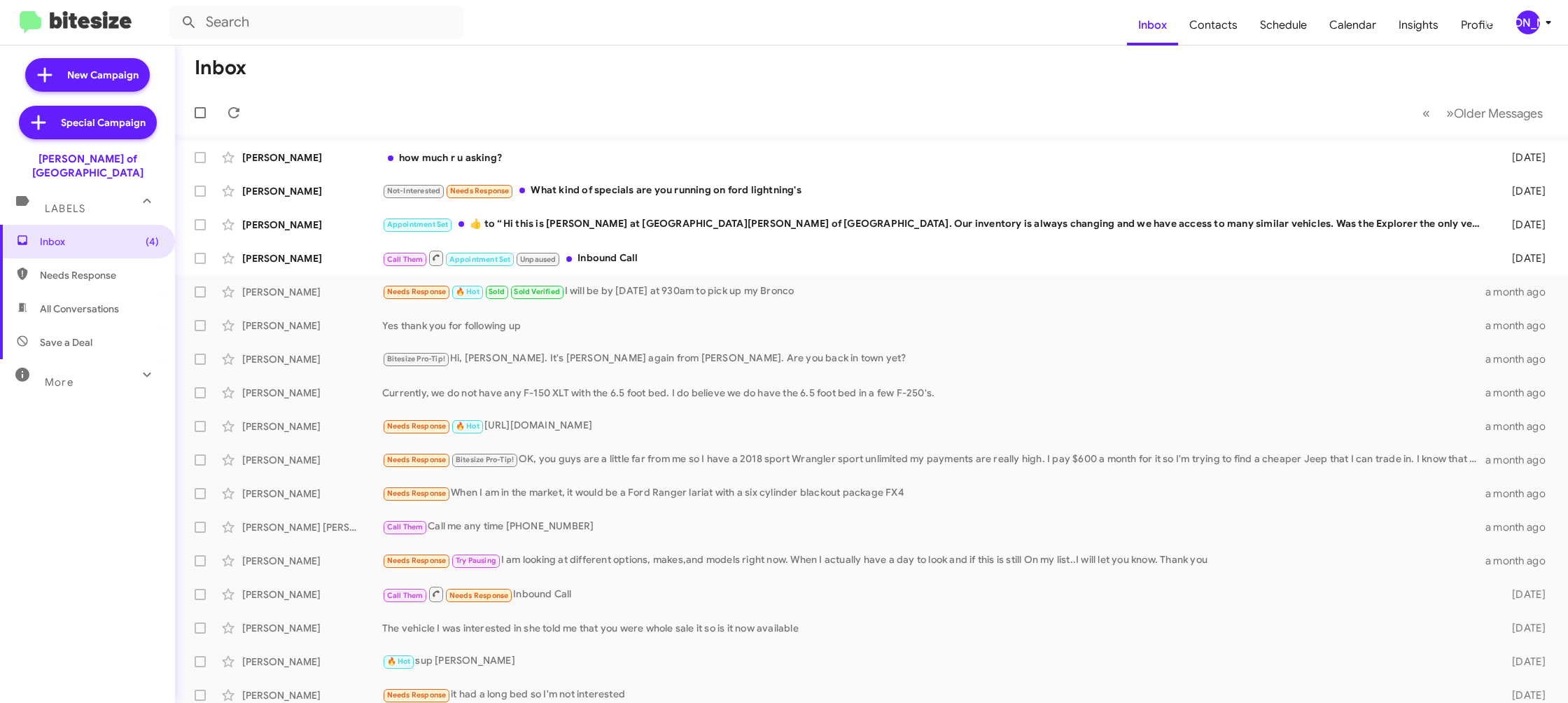
click at [1526, 20] on div "[PERSON_NAME]" at bounding box center [1528, 23] width 23 height 23
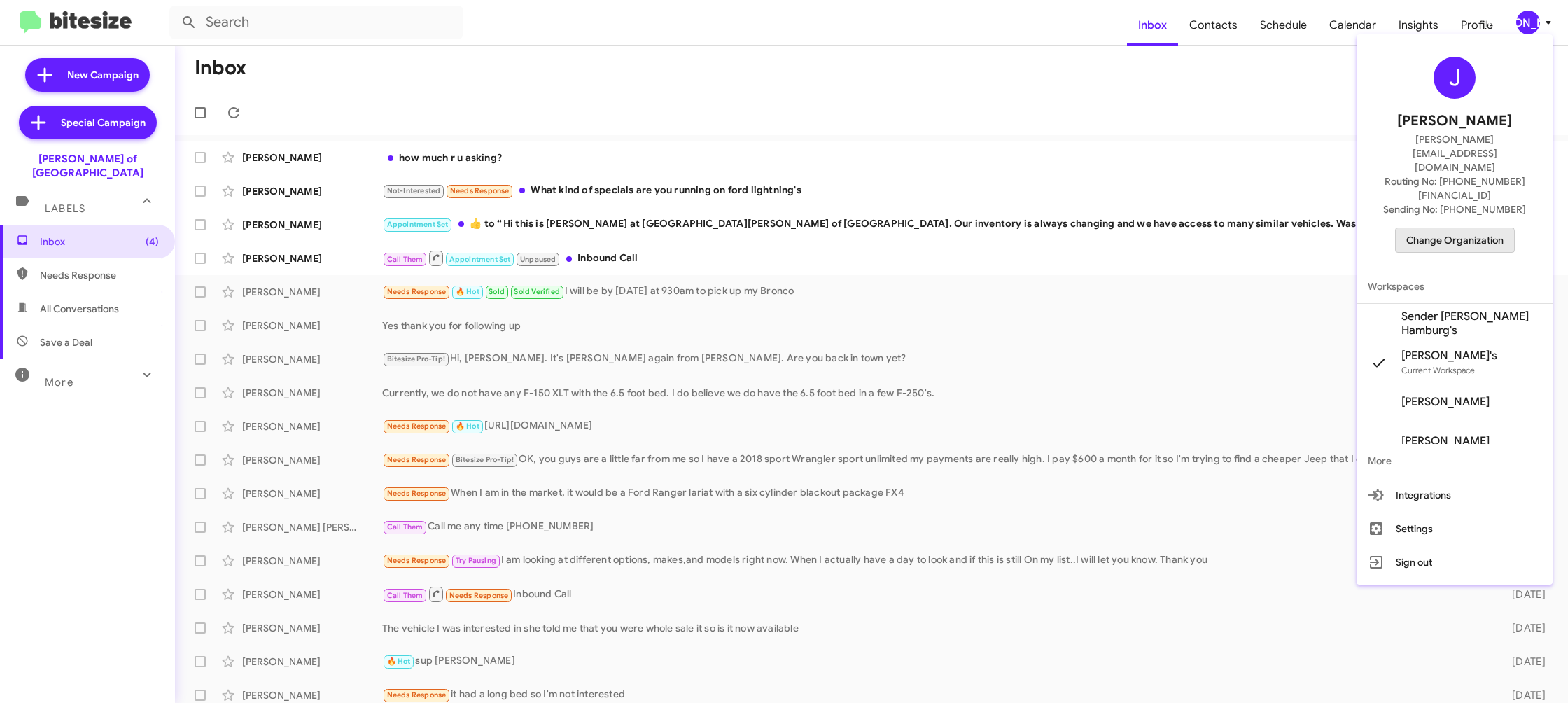
click at [1444, 228] on span "Change Organization" at bounding box center [1454, 240] width 97 height 23
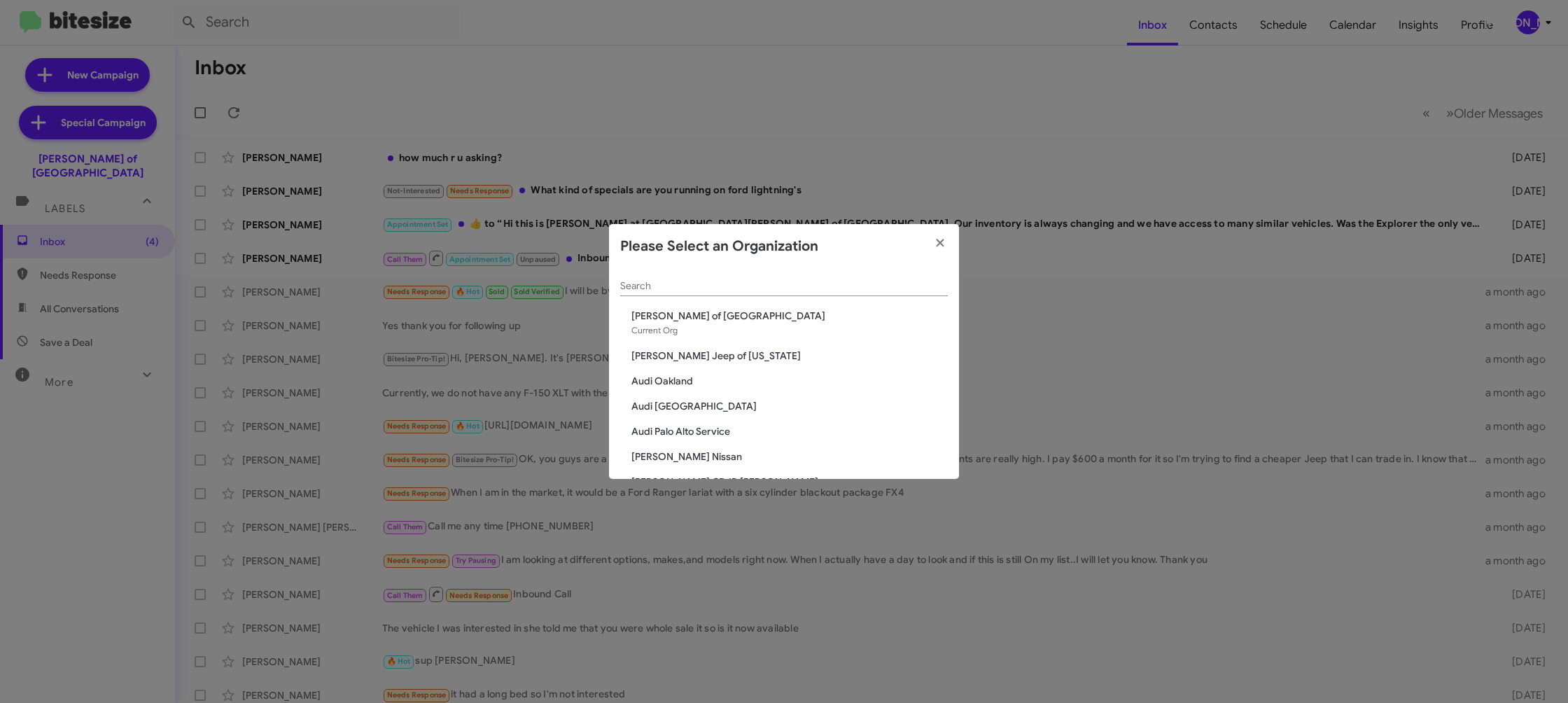
click at [668, 295] on div "Search" at bounding box center [784, 283] width 327 height 28
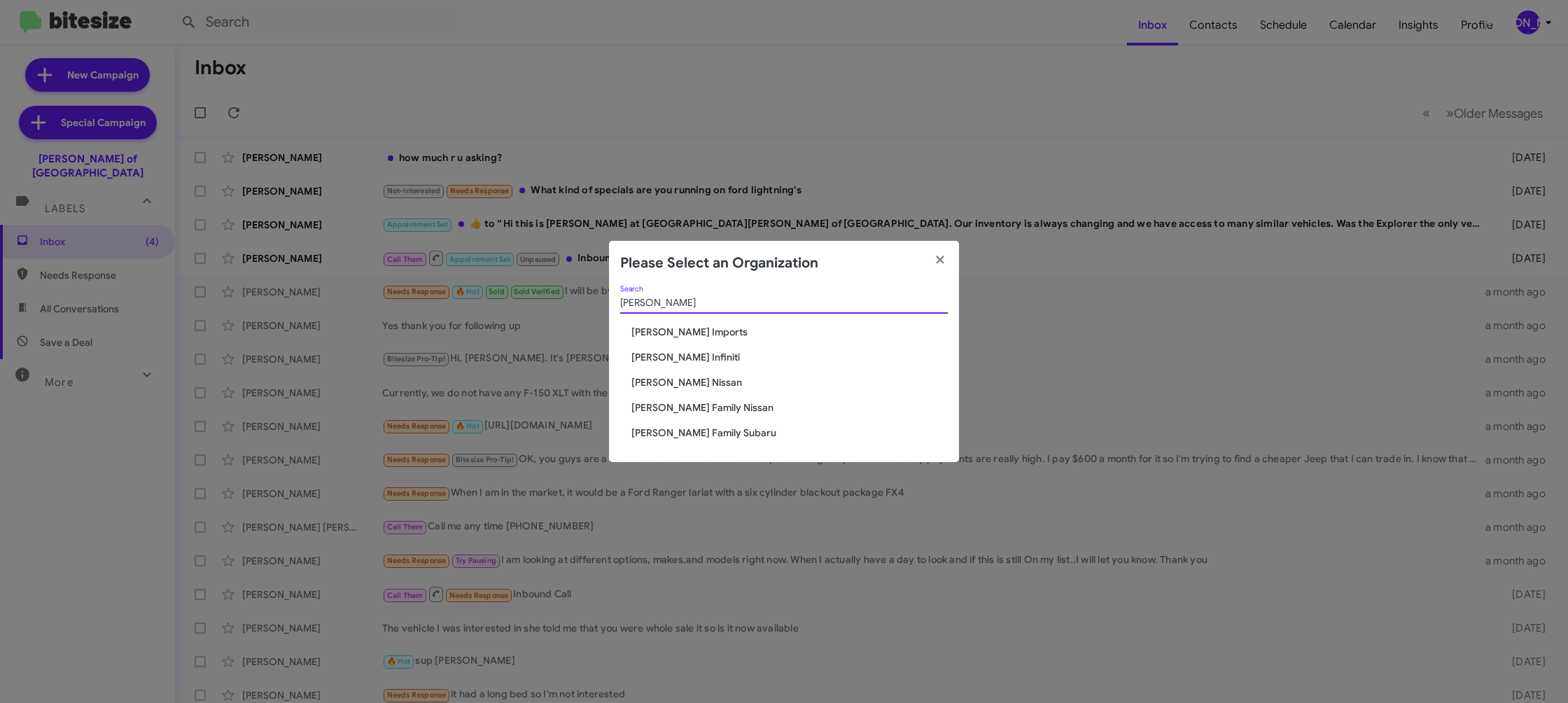
type input "[PERSON_NAME]"
click at [681, 408] on span "[PERSON_NAME] Family Nissan" at bounding box center [789, 407] width 317 height 14
click at [680, 407] on span "[PERSON_NAME] Family Nissan" at bounding box center [789, 407] width 317 height 14
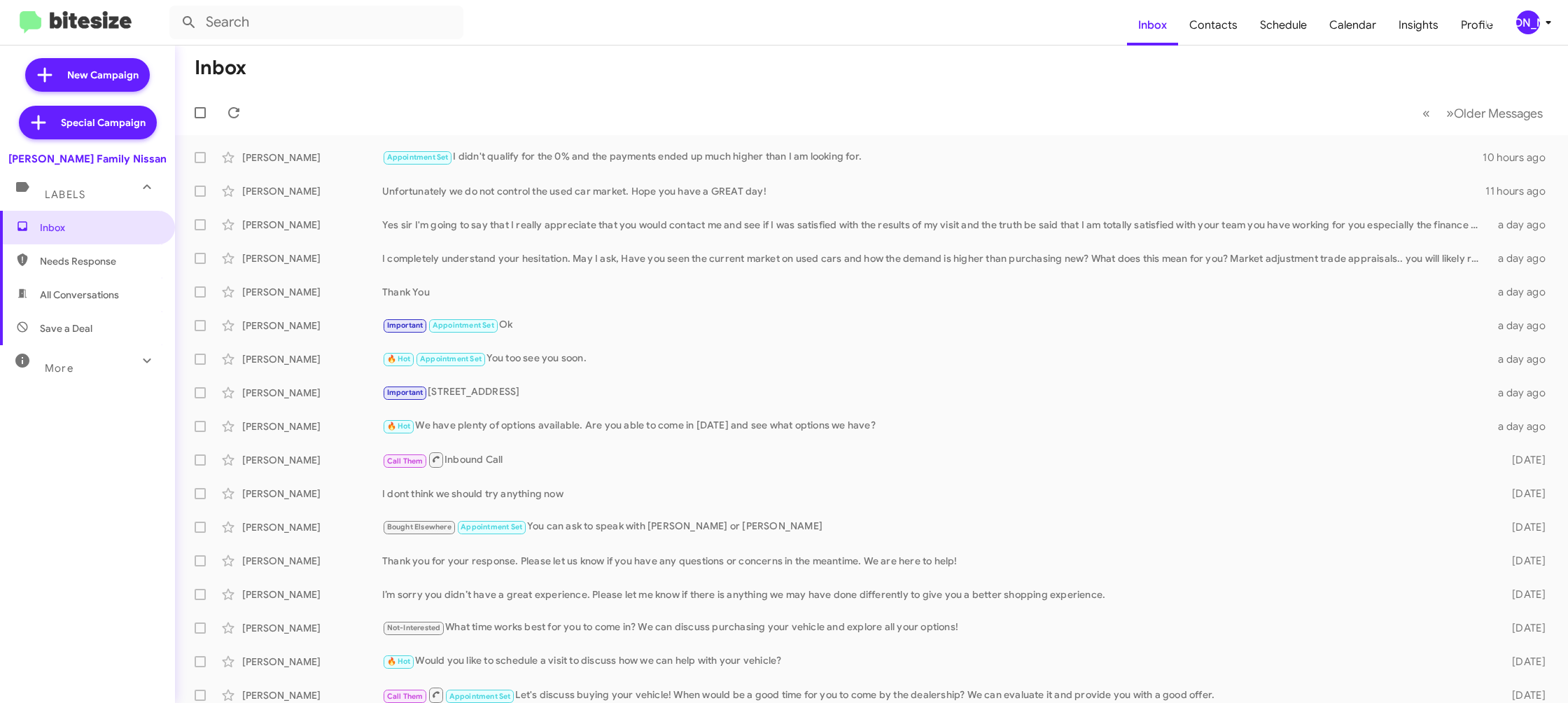
drag, startPoint x: 1527, startPoint y: 21, endPoint x: 1517, endPoint y: 23, distance: 10.2
click at [1526, 21] on div "[PERSON_NAME]" at bounding box center [1528, 23] width 23 height 23
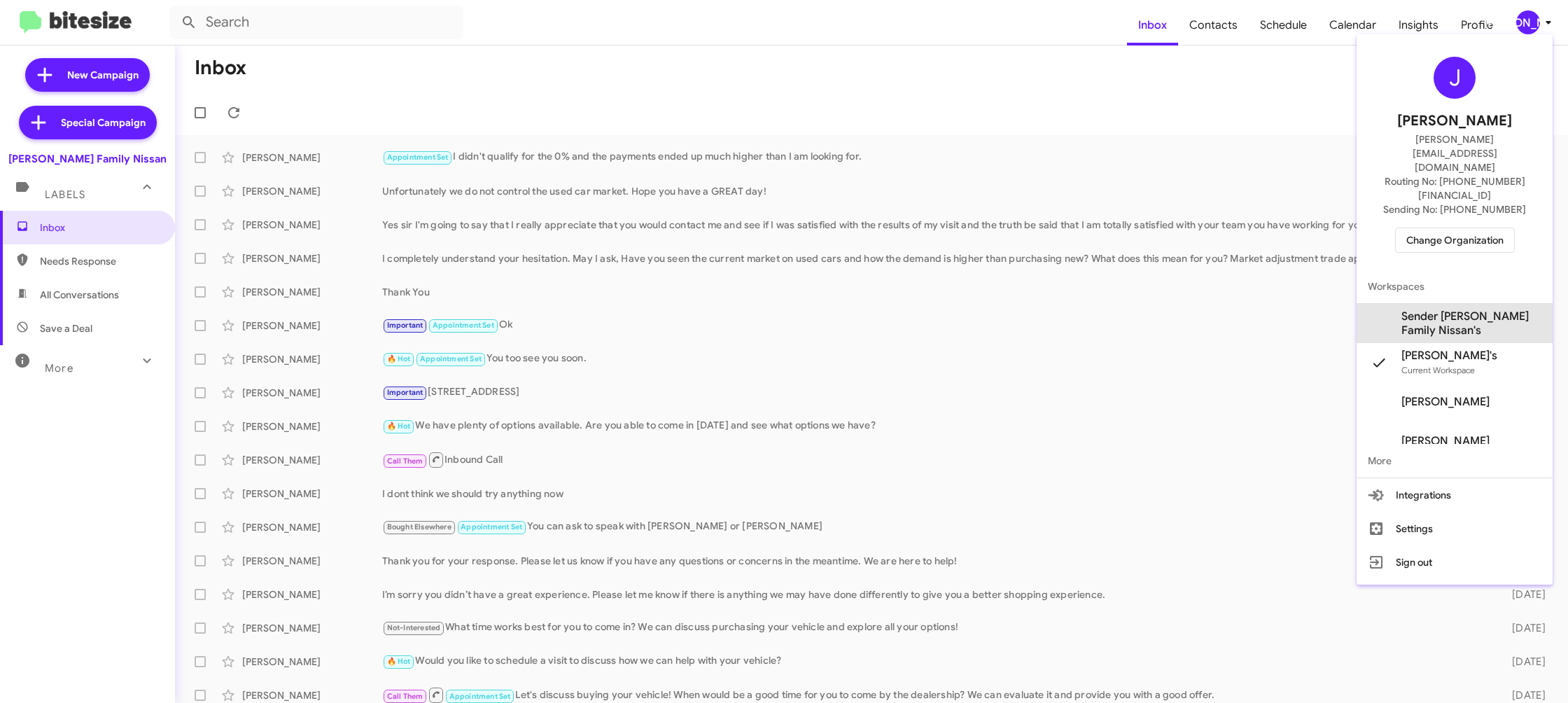
drag, startPoint x: 1465, startPoint y: 274, endPoint x: 1165, endPoint y: 123, distance: 335.9
click at [1464, 309] on span "Sender [PERSON_NAME] Family Nissan's" at bounding box center [1471, 323] width 140 height 28
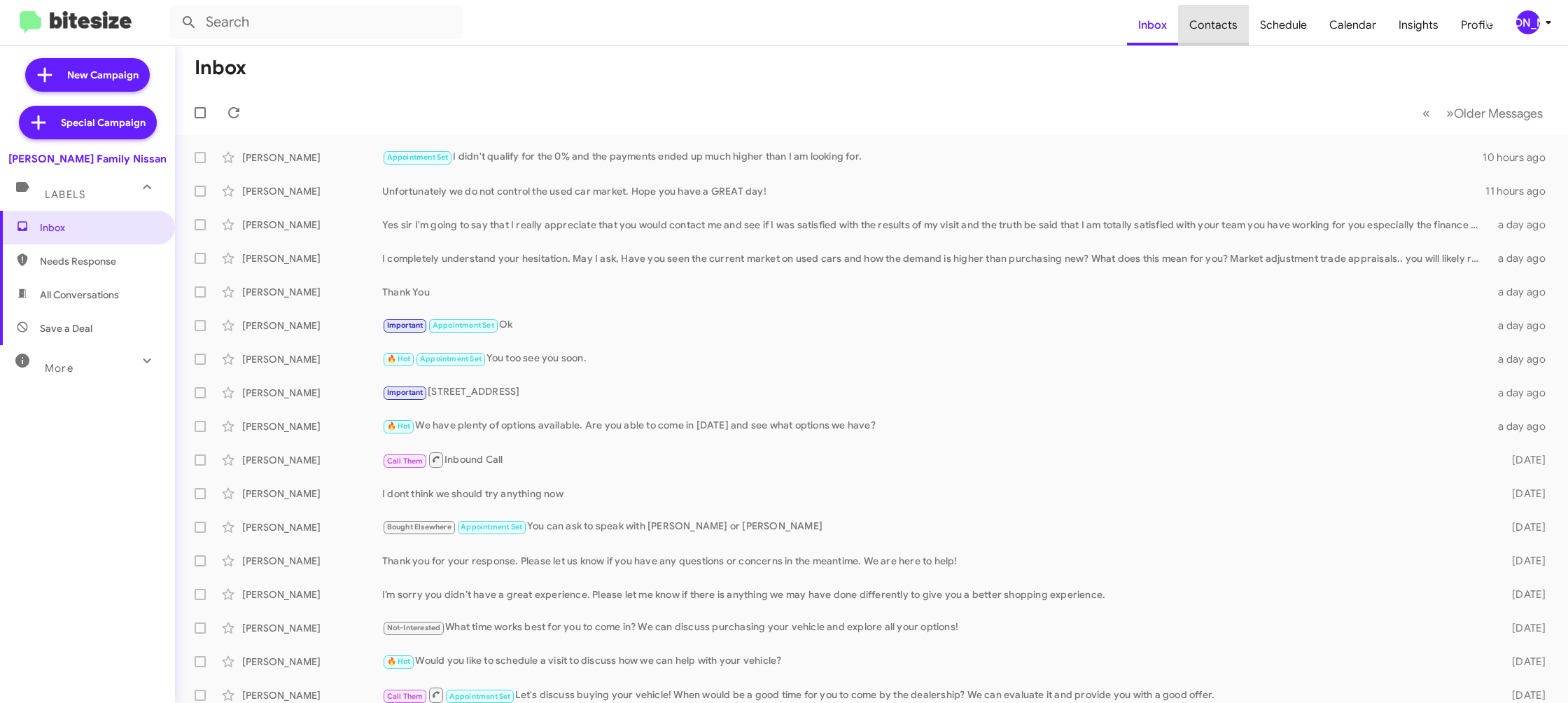
click at [1222, 29] on span "Contacts" at bounding box center [1213, 25] width 71 height 41
drag, startPoint x: 1222, startPoint y: 29, endPoint x: 1209, endPoint y: 26, distance: 13.3
click at [1221, 28] on span "Contacts" at bounding box center [1213, 25] width 71 height 41
type input "in:groups"
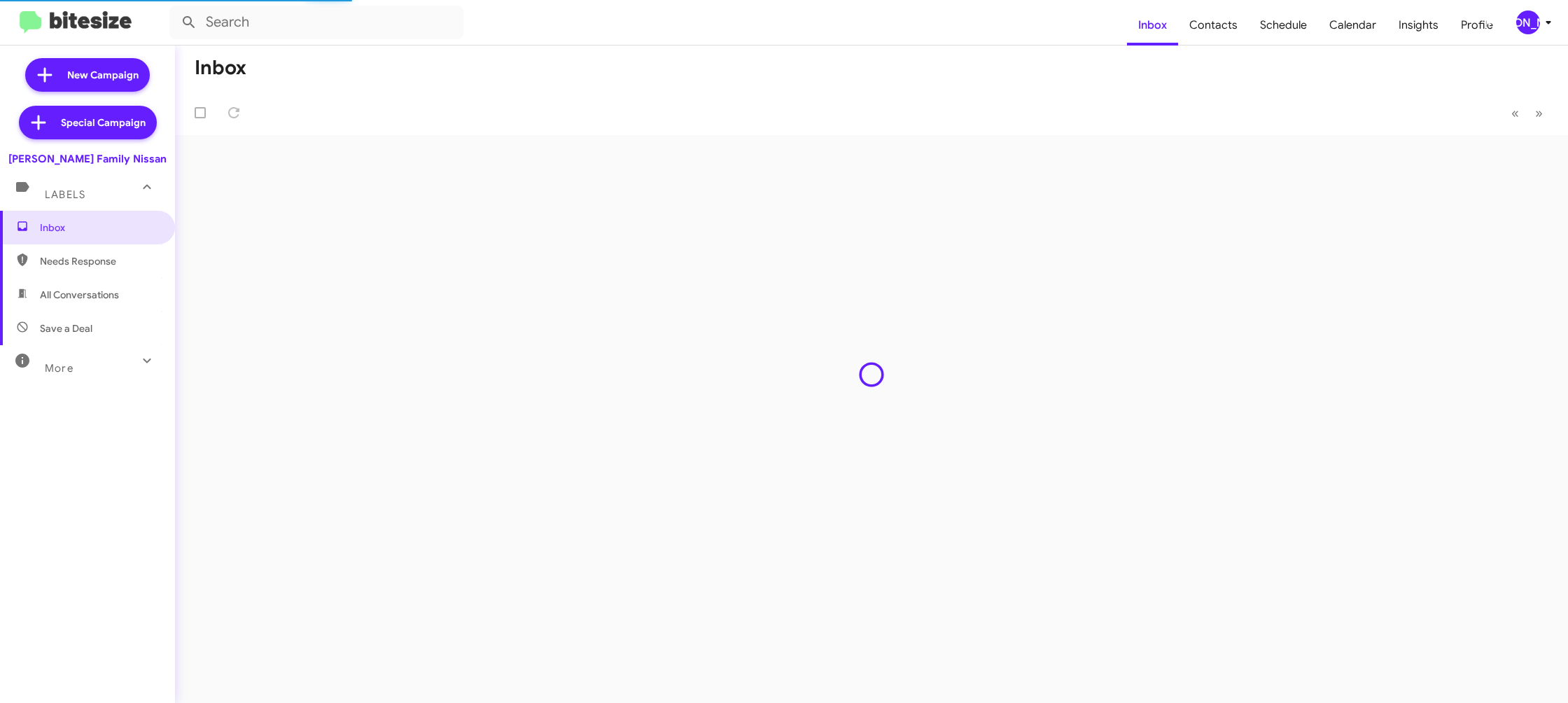
click at [1535, 18] on div "[PERSON_NAME]" at bounding box center [1528, 23] width 23 height 23
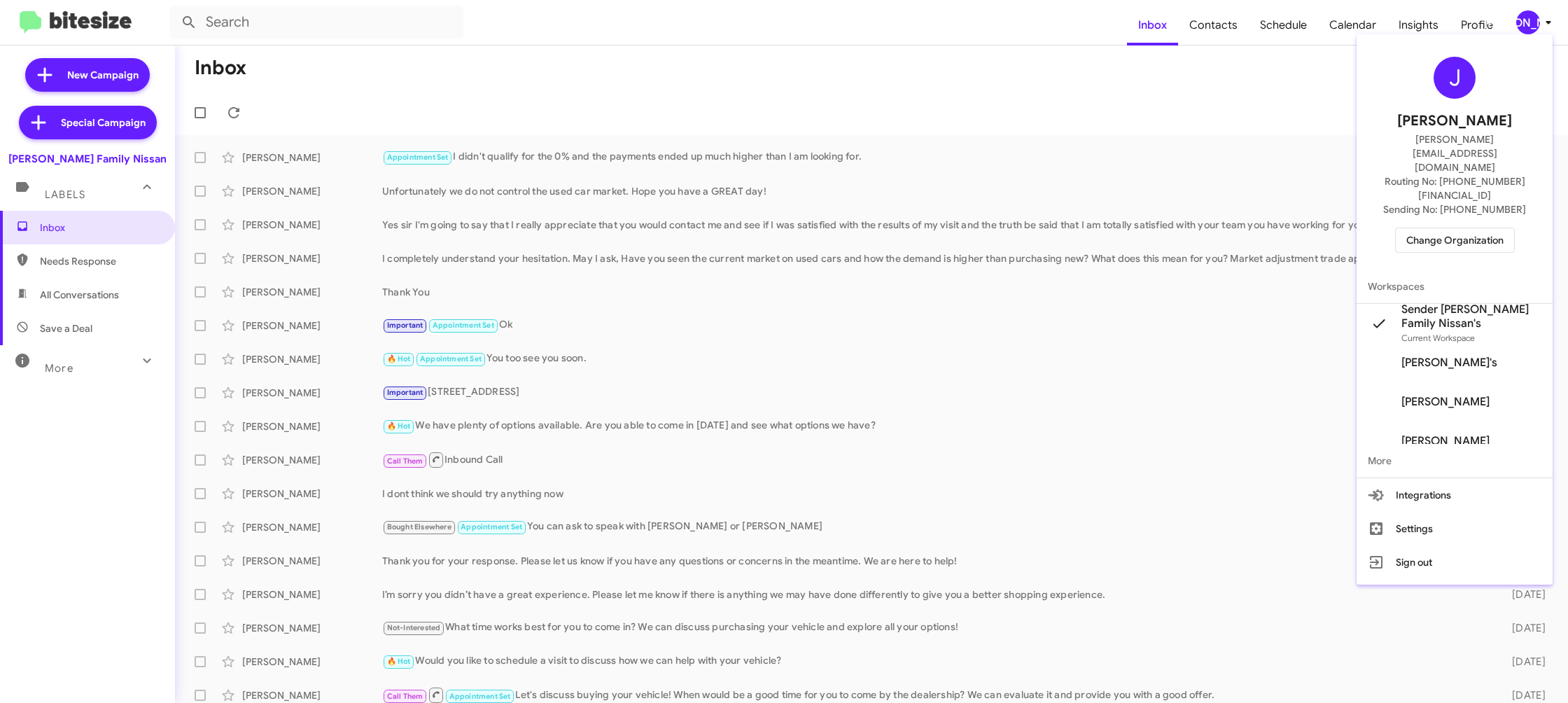
click at [1210, 50] on div at bounding box center [784, 351] width 1568 height 703
click at [1212, 33] on span "Contacts" at bounding box center [1213, 25] width 71 height 41
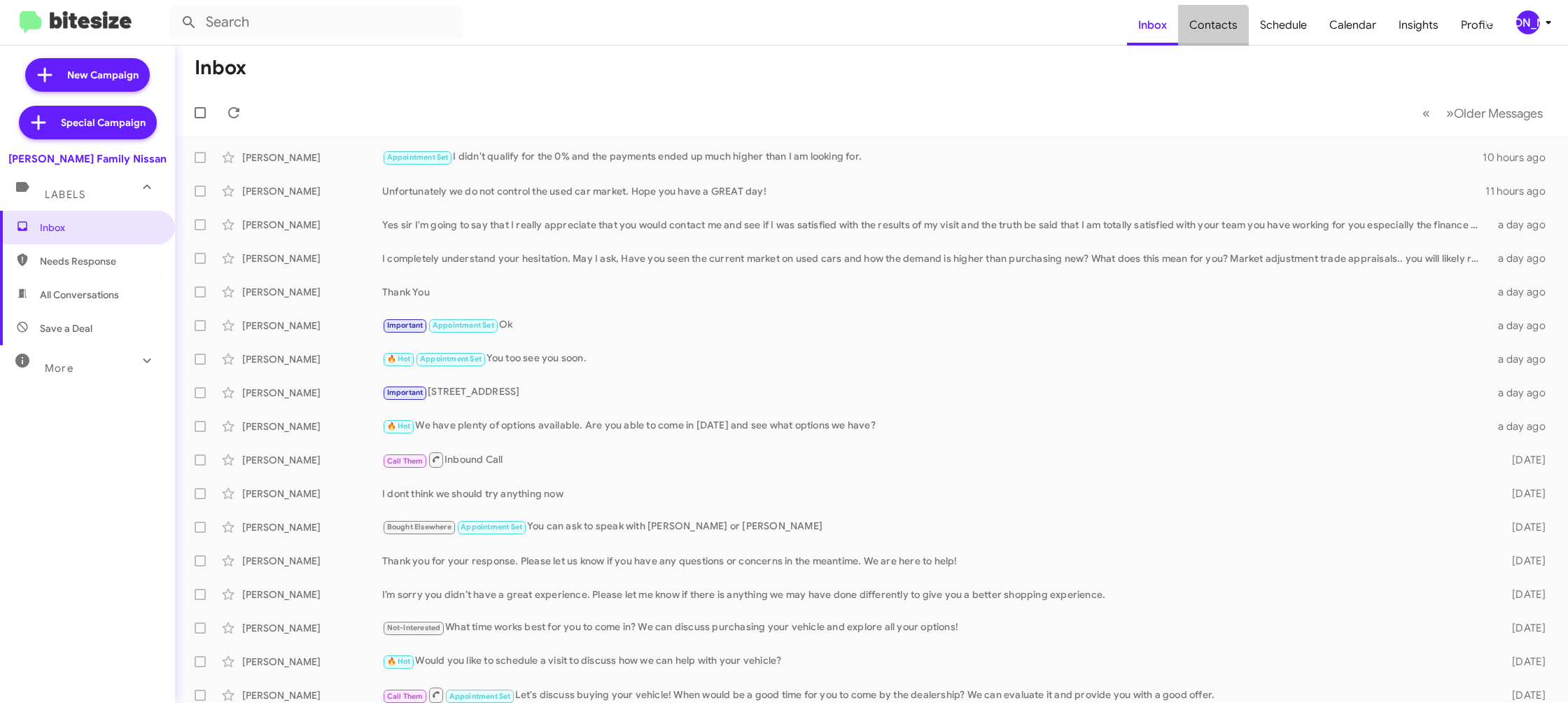
drag, startPoint x: 1212, startPoint y: 33, endPoint x: 1146, endPoint y: 7, distance: 70.9
click at [1212, 33] on span "Contacts" at bounding box center [1213, 25] width 71 height 41
type input "in:groups"
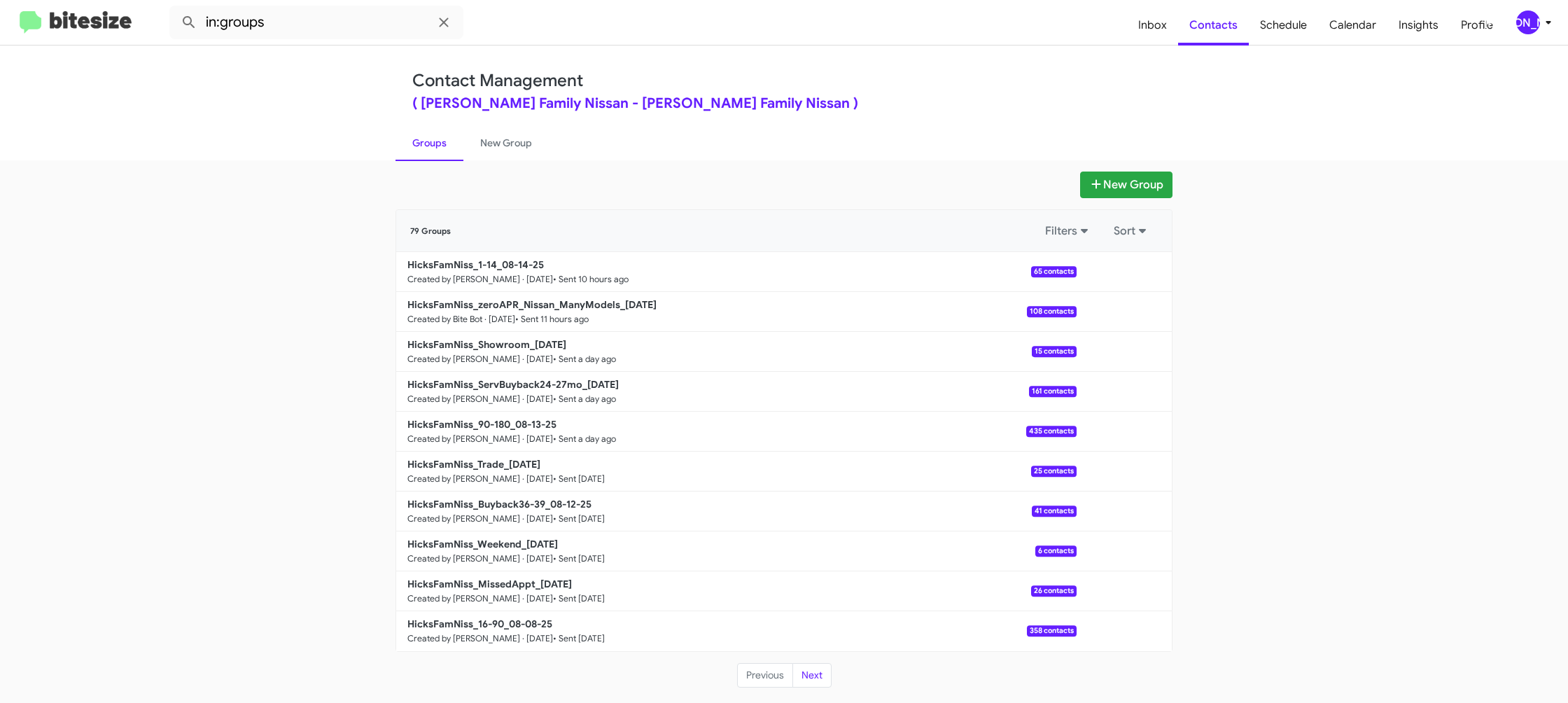
drag, startPoint x: 1553, startPoint y: 28, endPoint x: 1544, endPoint y: 27, distance: 9.1
click at [1546, 27] on icon at bounding box center [1548, 23] width 17 height 17
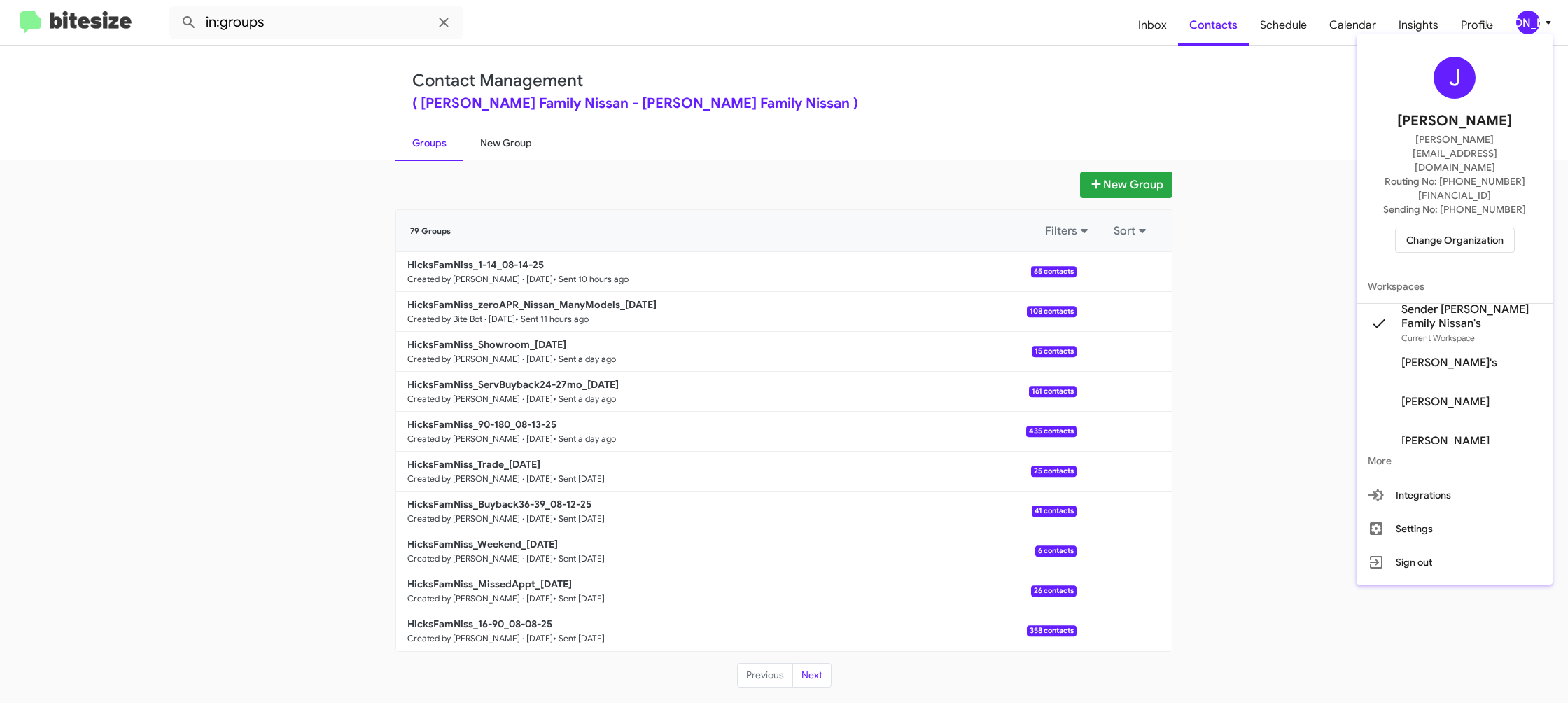
drag, startPoint x: 499, startPoint y: 156, endPoint x: 495, endPoint y: 150, distance: 7.2
click at [498, 153] on div at bounding box center [784, 351] width 1568 height 703
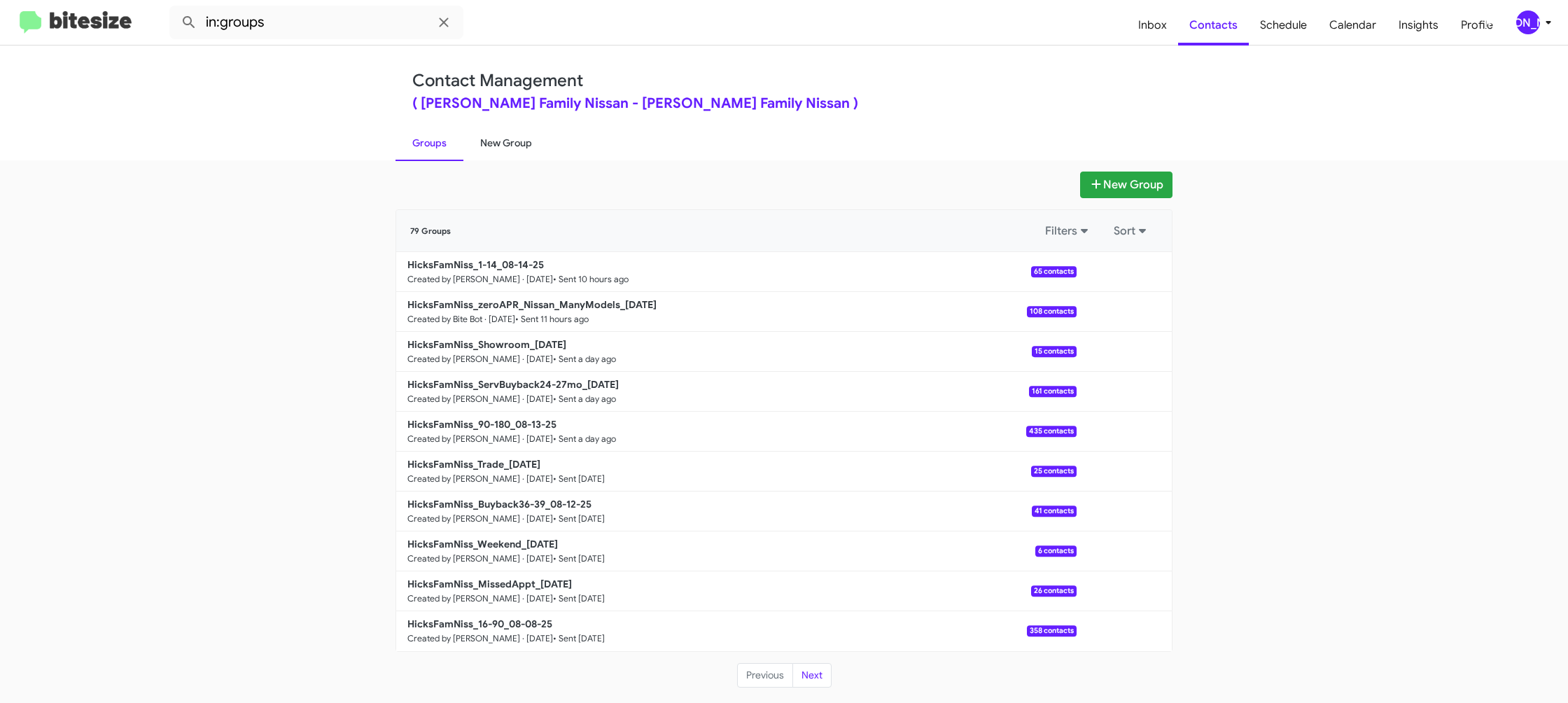
click at [503, 143] on link "New Group" at bounding box center [506, 143] width 85 height 37
drag, startPoint x: 503, startPoint y: 143, endPoint x: 486, endPoint y: 18, distance: 126.2
click at [504, 138] on link "New Group" at bounding box center [506, 143] width 85 height 37
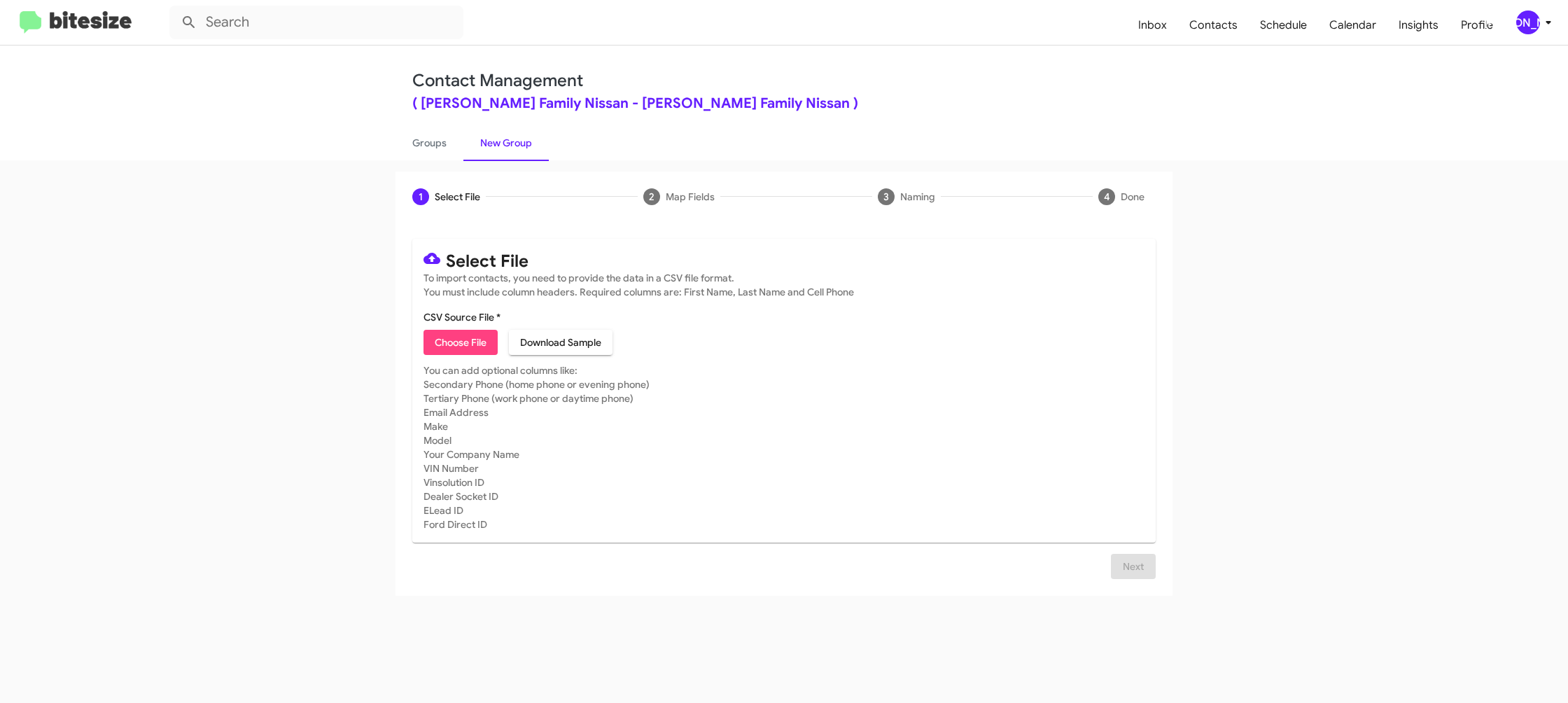
click at [474, 334] on span "Choose File" at bounding box center [460, 343] width 52 height 25
type input "HicksFamNiss_16-90_08-15-25"
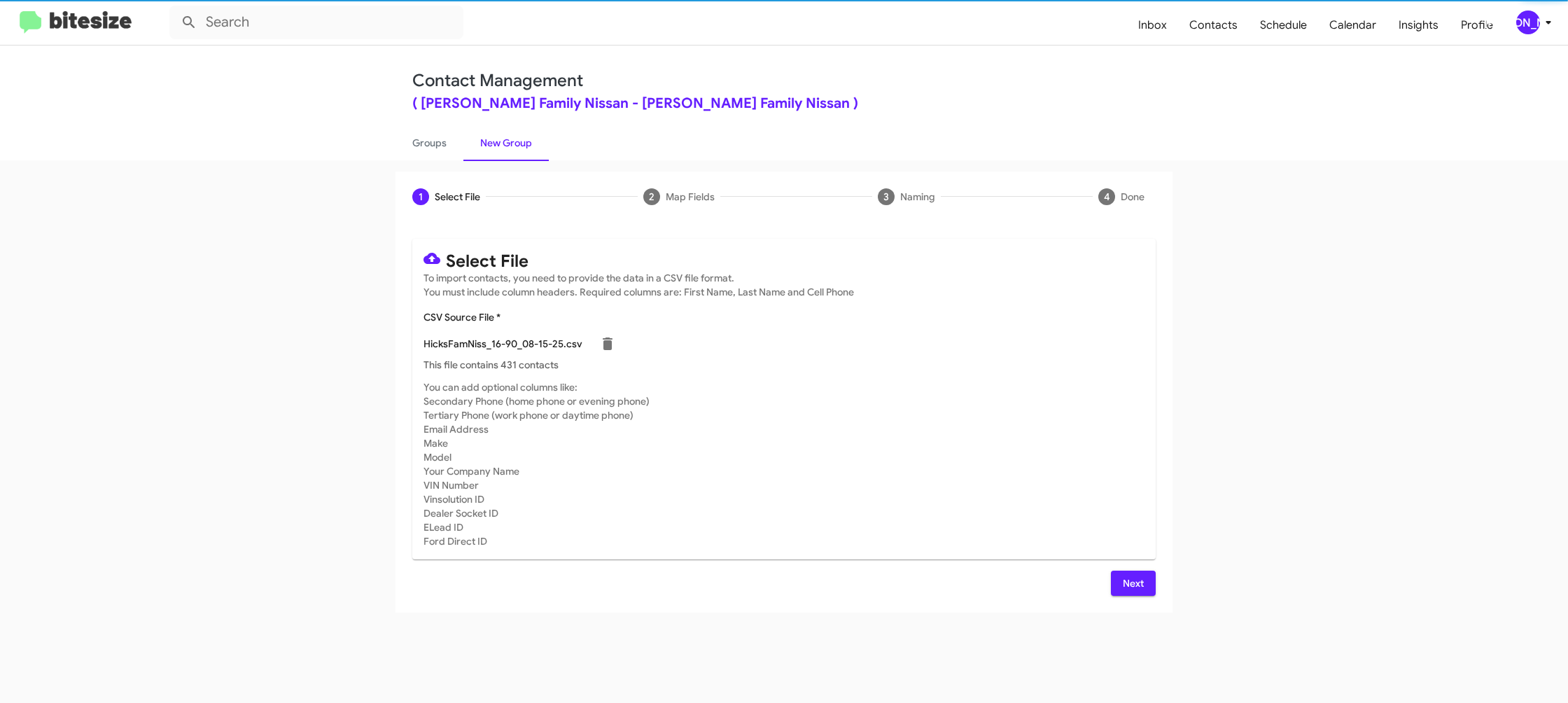
drag, startPoint x: 1024, startPoint y: 393, endPoint x: 1032, endPoint y: 451, distance: 58.5
click at [1024, 393] on mat-card-subtitle "You can add optional columns like: Secondary Phone (home phone or evening phone…" at bounding box center [784, 464] width 721 height 168
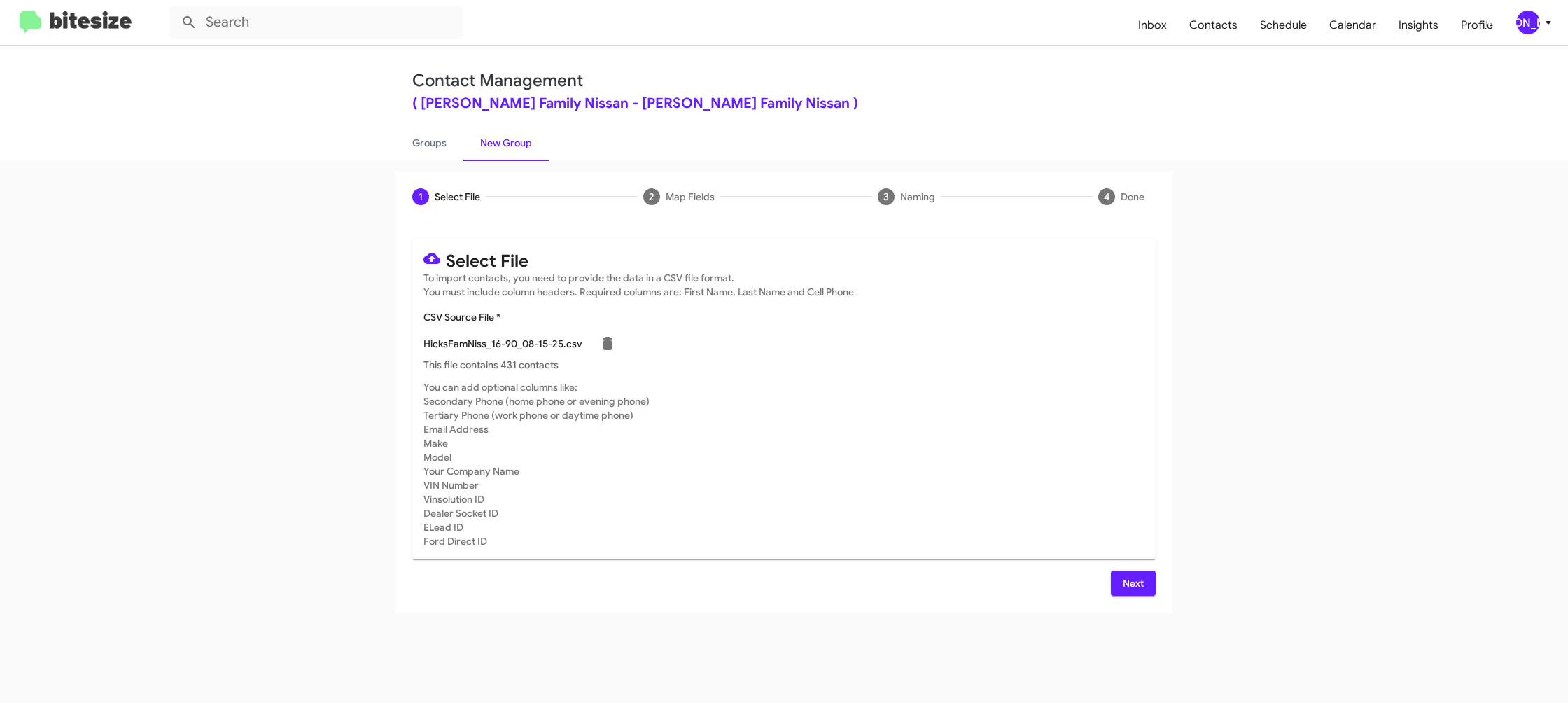
click at [1137, 579] on span "Next" at bounding box center [1133, 583] width 23 height 25
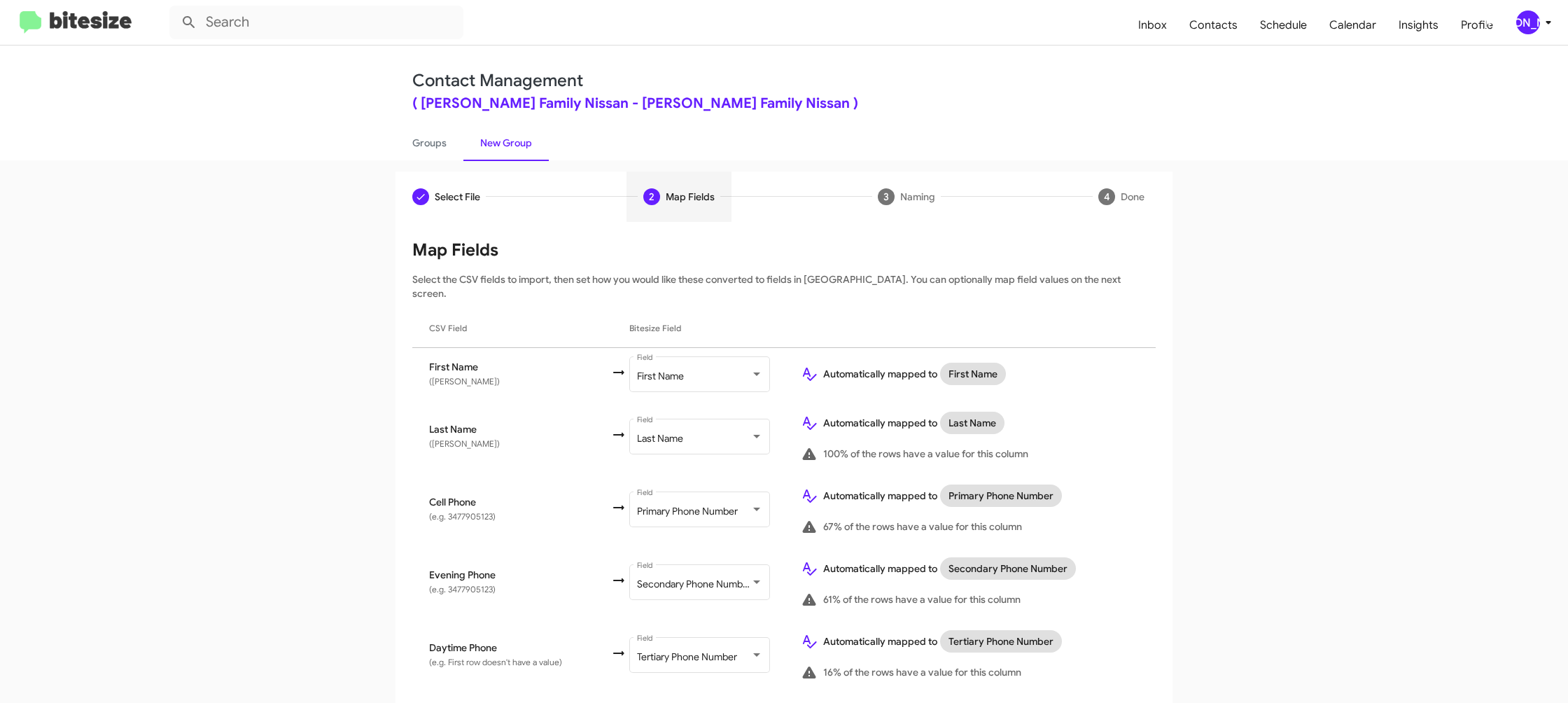
scroll to position [665, 0]
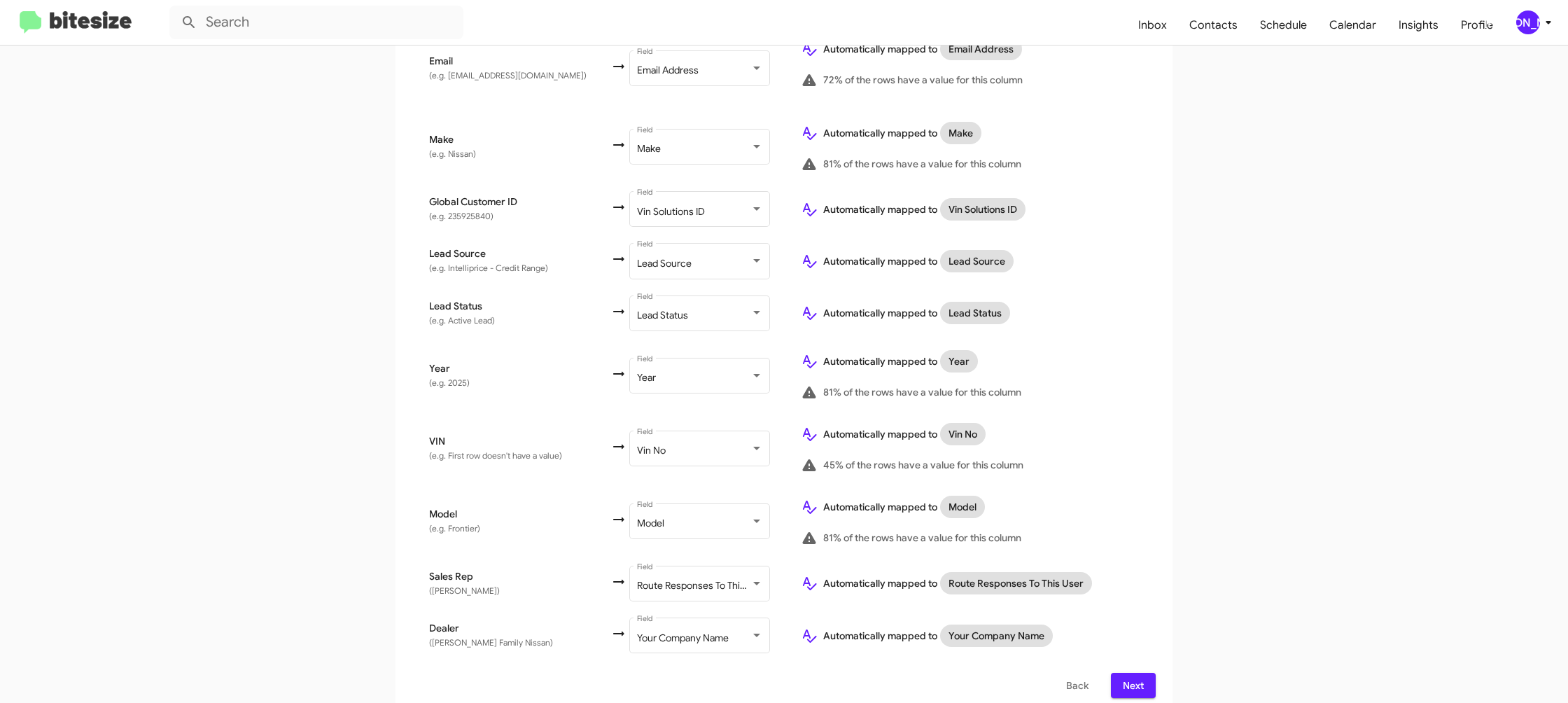
click at [1139, 674] on span "Next" at bounding box center [1133, 685] width 23 height 25
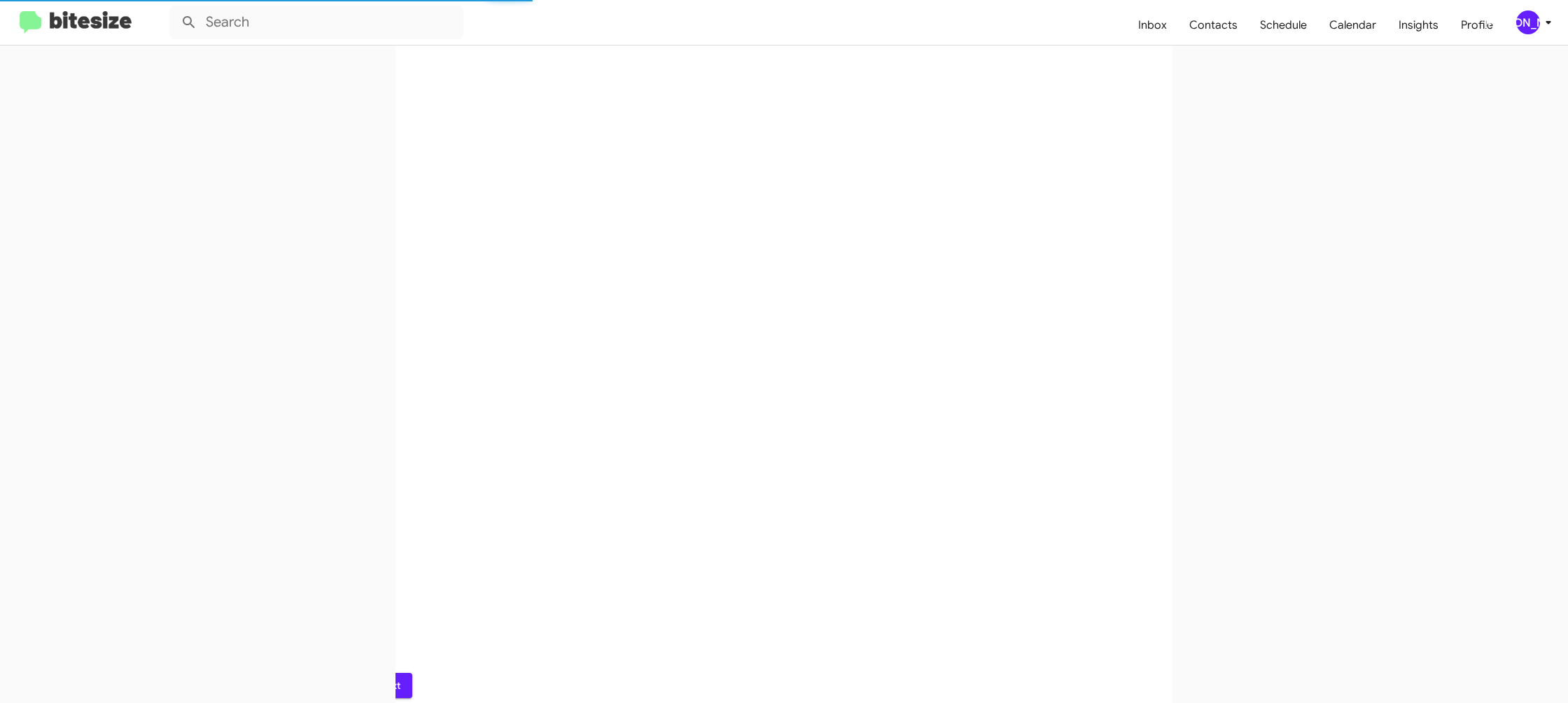
scroll to position [0, 0]
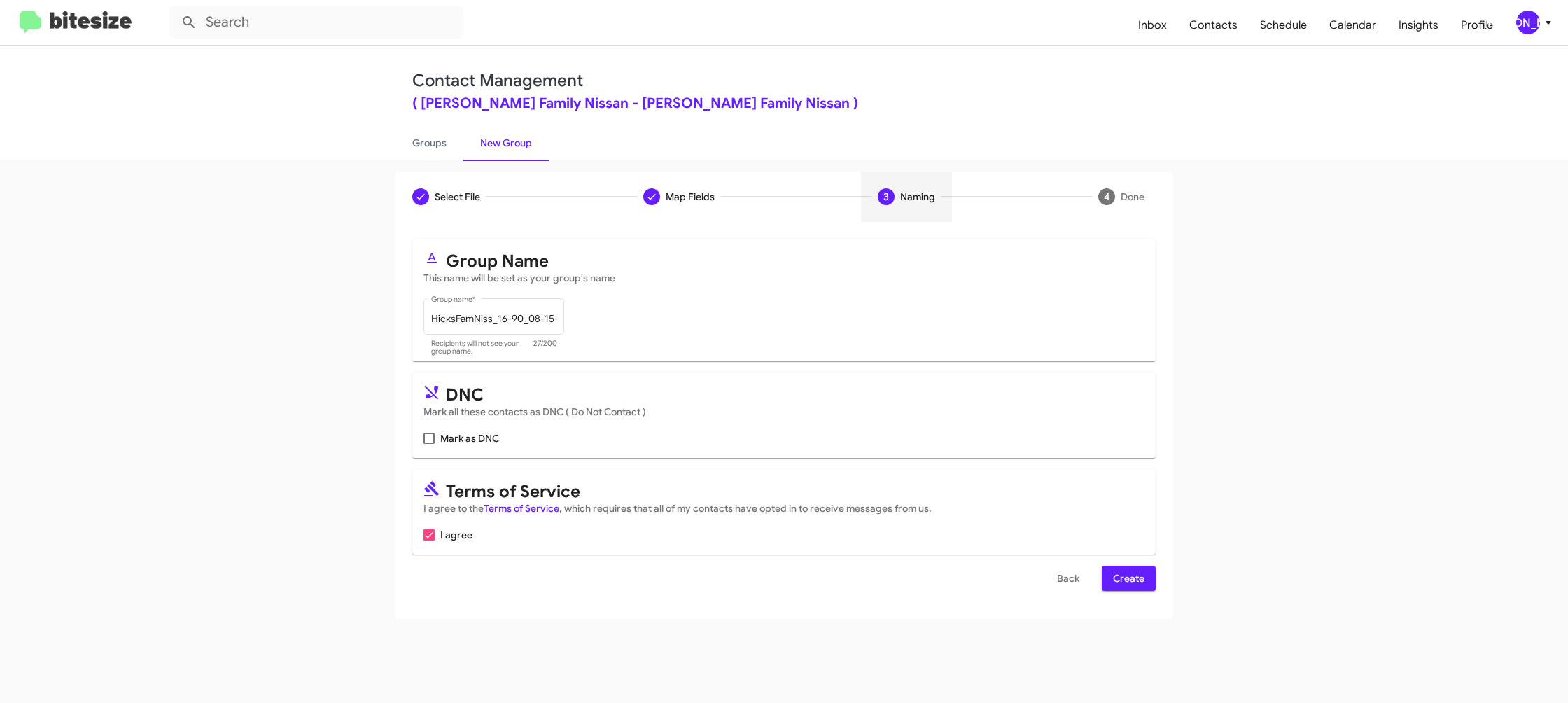
drag, startPoint x: 1118, startPoint y: 578, endPoint x: 369, endPoint y: 153, distance: 861.2
click at [1116, 578] on span "Create" at bounding box center [1129, 578] width 32 height 25
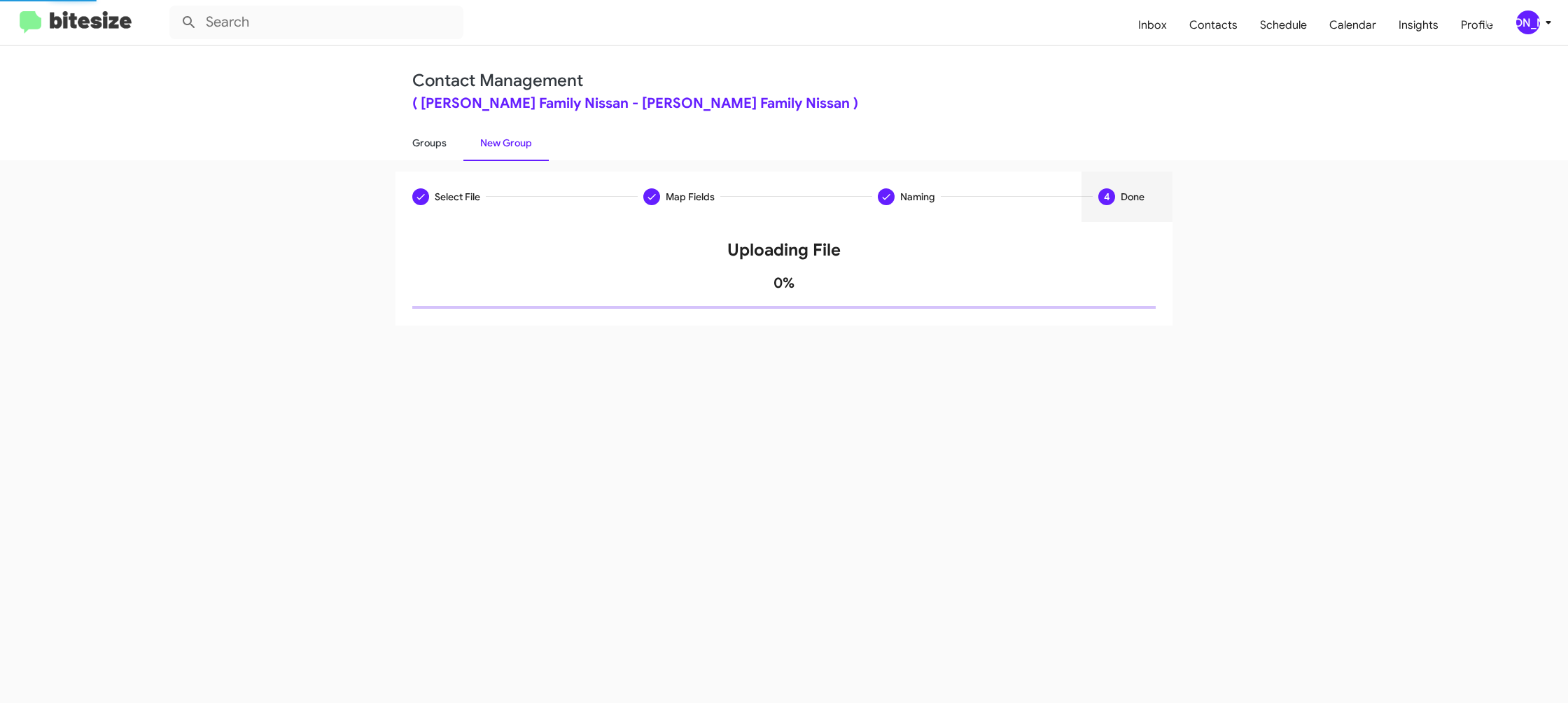
click at [455, 143] on link "Groups" at bounding box center [429, 143] width 68 height 37
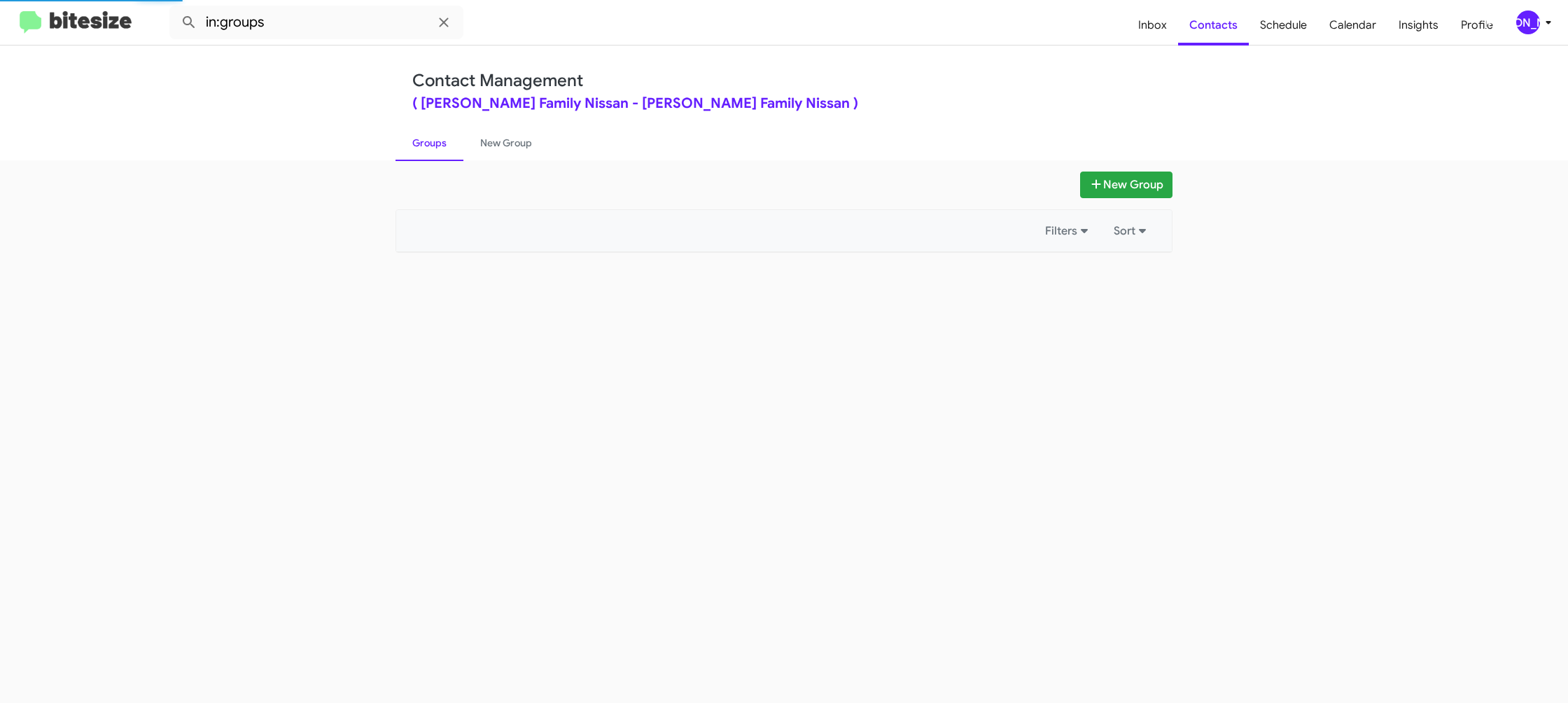
click at [455, 143] on link "Groups" at bounding box center [429, 143] width 68 height 37
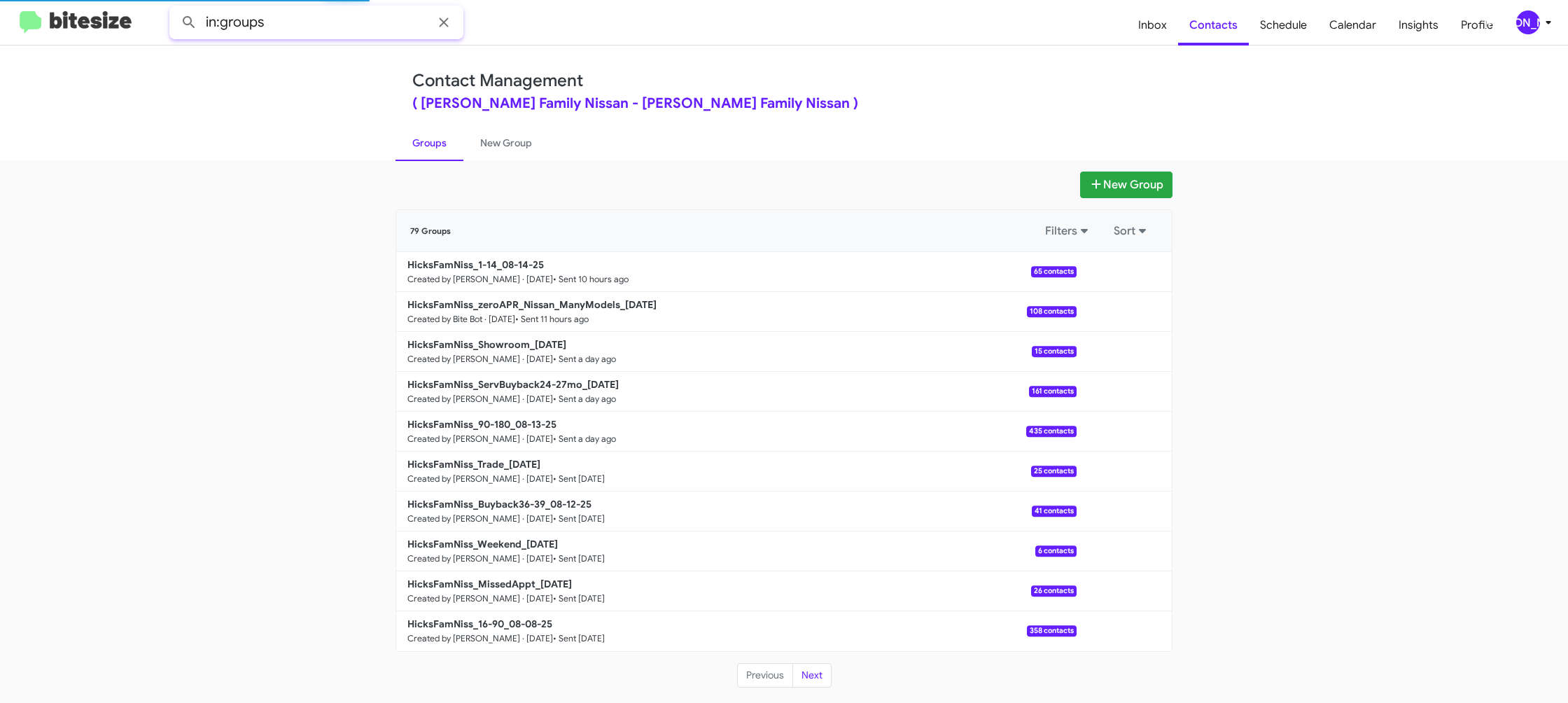
click at [286, 32] on input "in:groups" at bounding box center [317, 23] width 294 height 33
type input "in:groups 16-"
click at [175, 8] on button at bounding box center [189, 23] width 28 height 28
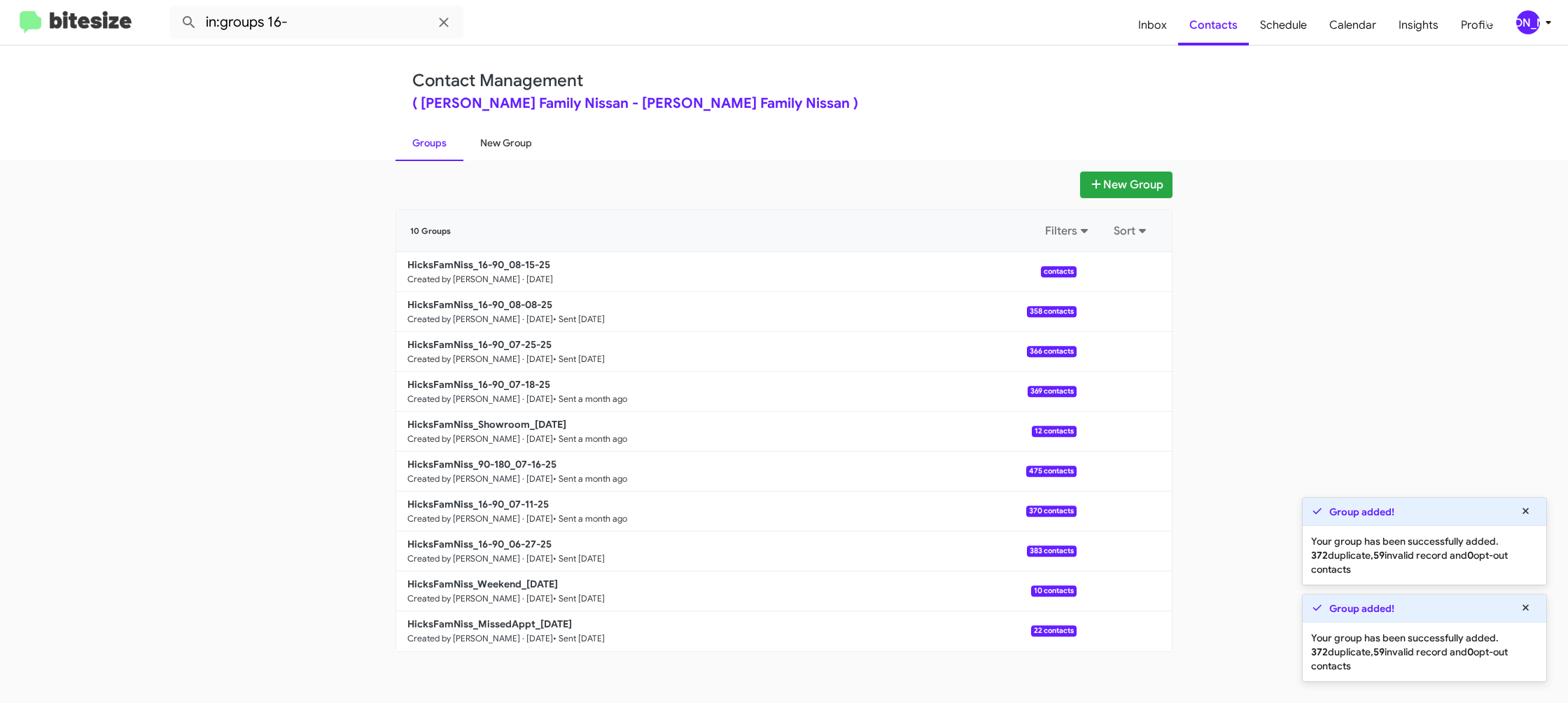
click at [501, 136] on link "New Group" at bounding box center [506, 143] width 85 height 37
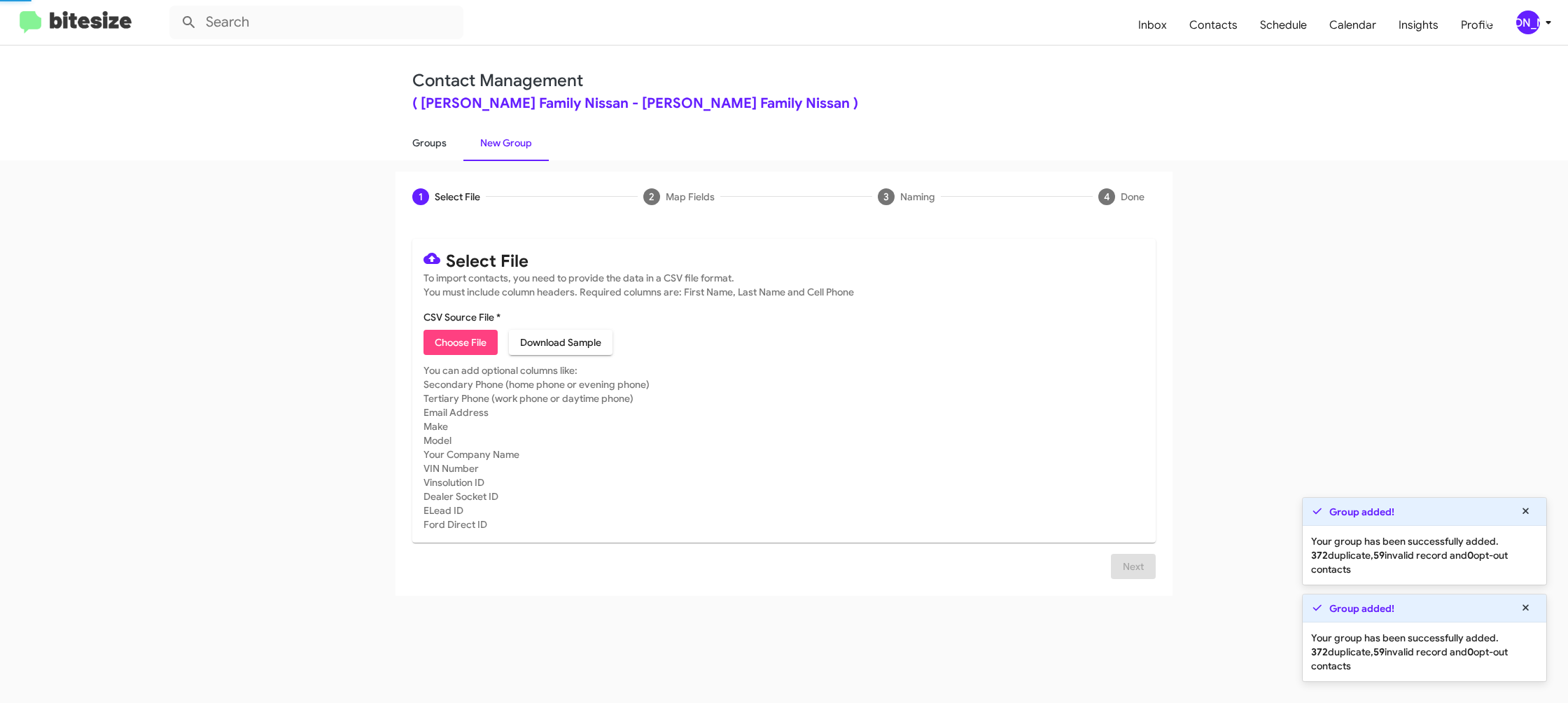
click at [459, 144] on link "Groups" at bounding box center [429, 143] width 68 height 37
type input "in:groups"
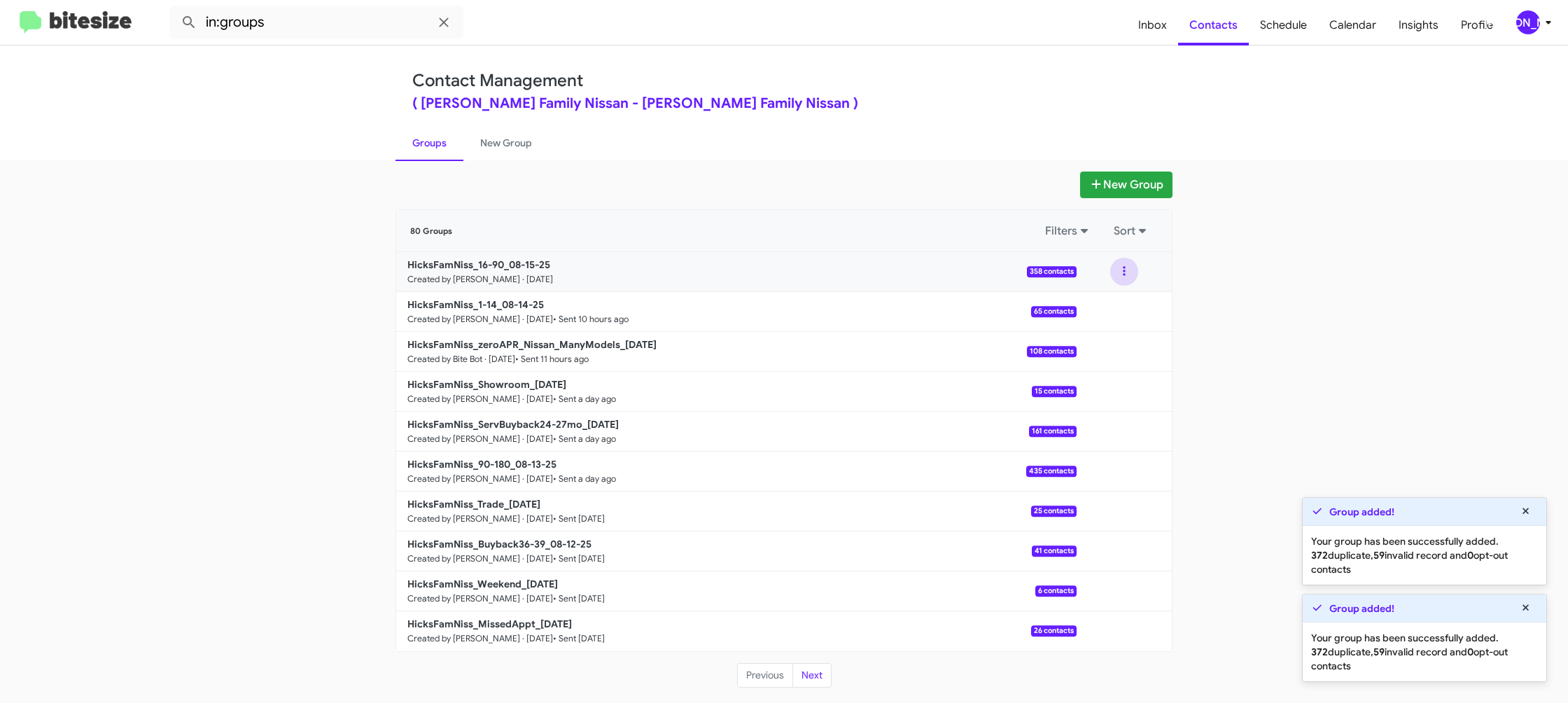
click at [1124, 274] on button at bounding box center [1124, 272] width 28 height 28
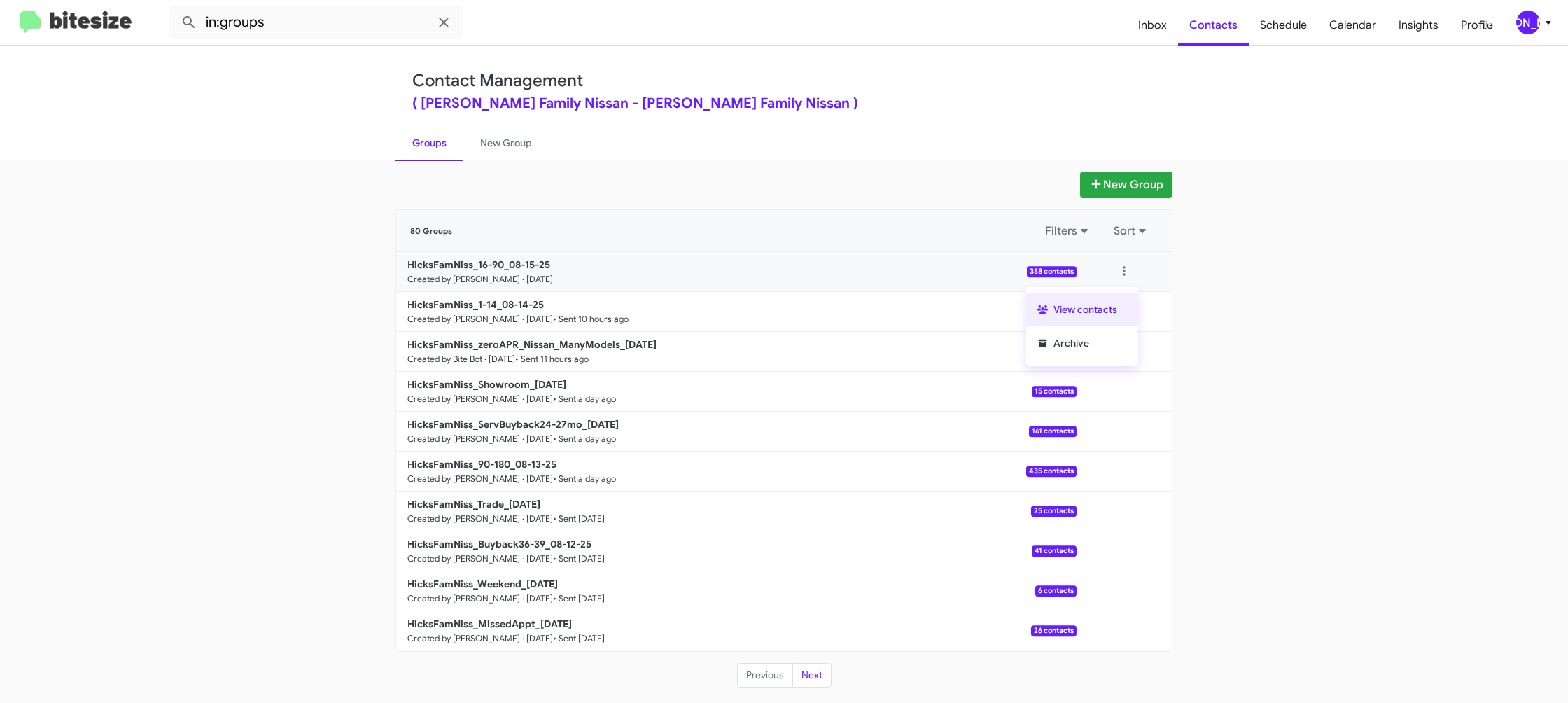
click at [1122, 302] on button "View contacts" at bounding box center [1082, 309] width 112 height 33
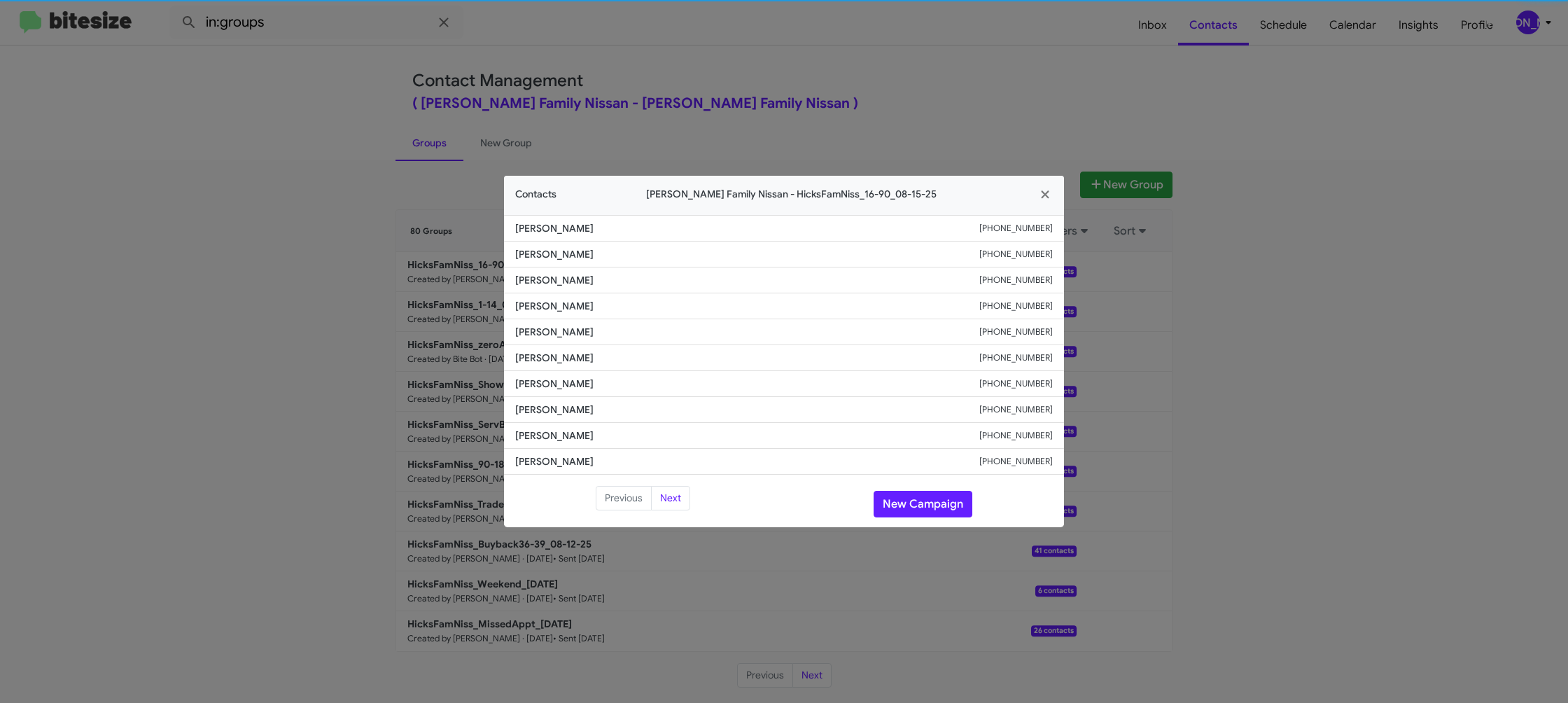
click at [535, 349] on li "Vivian Wills +13083676676" at bounding box center [784, 358] width 560 height 26
copy span "Vivian Wills"
click at [922, 516] on button "New Campaign" at bounding box center [923, 504] width 99 height 27
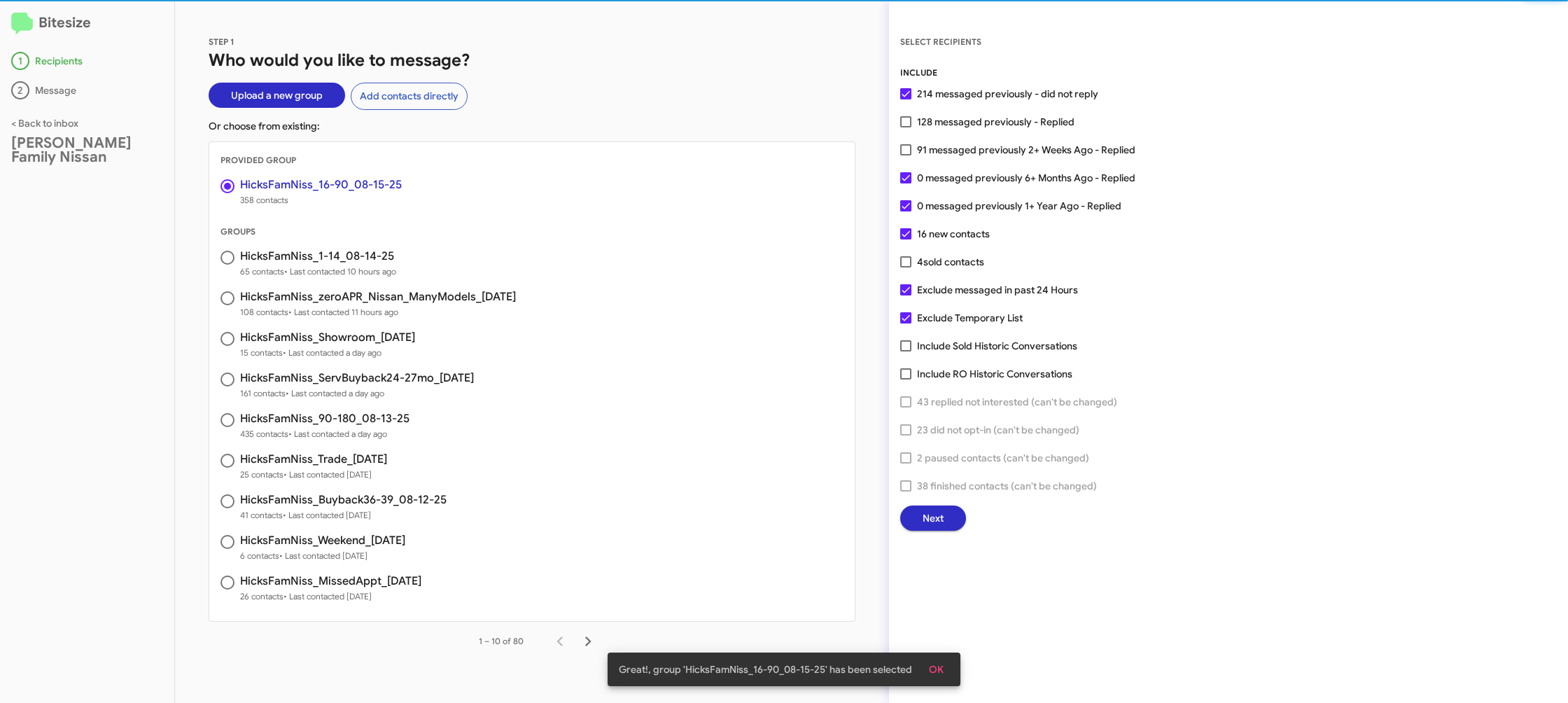
click at [917, 516] on button "Next" at bounding box center [932, 518] width 66 height 25
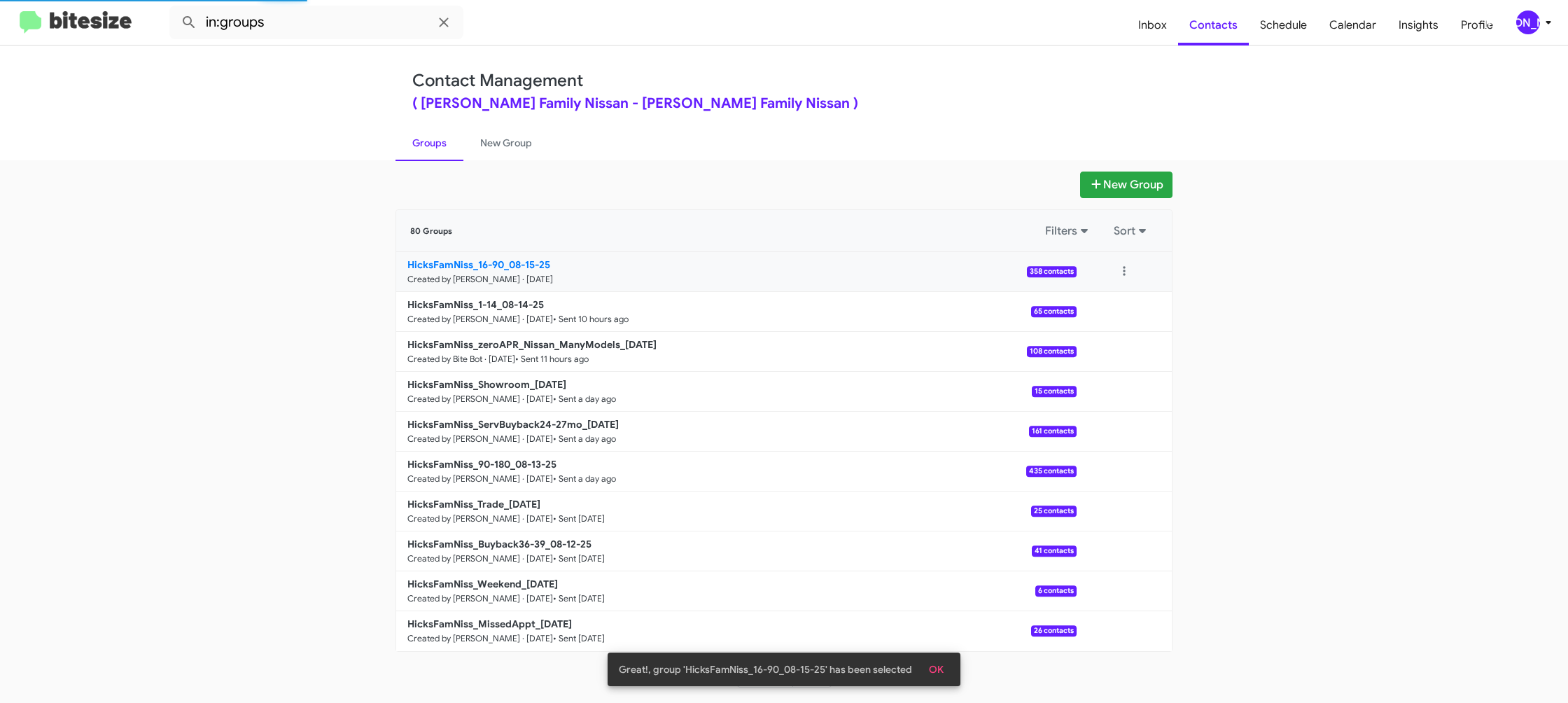
click at [459, 258] on b "HicksFamNiss_16-90_08-15-25" at bounding box center [479, 264] width 143 height 13
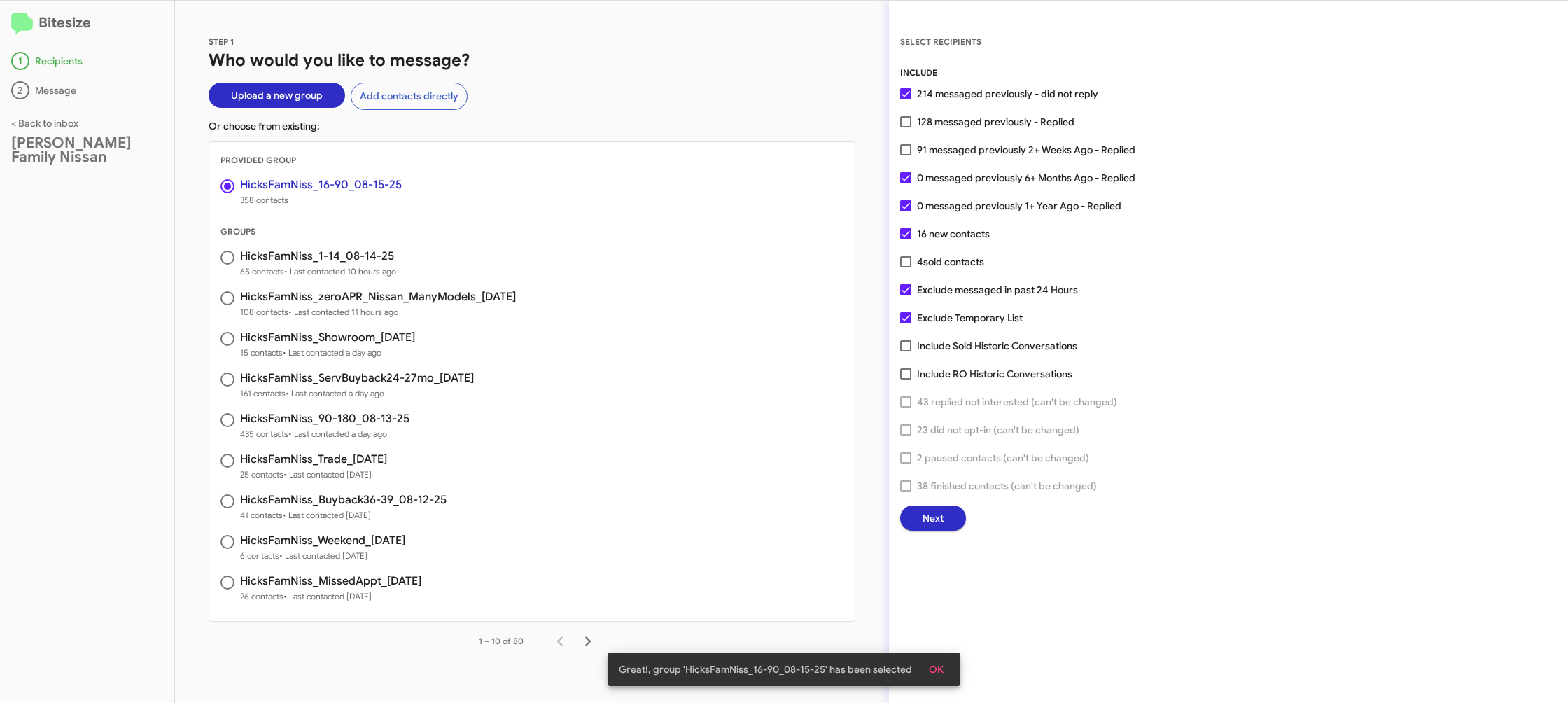
click at [939, 515] on span "Next" at bounding box center [932, 518] width 21 height 25
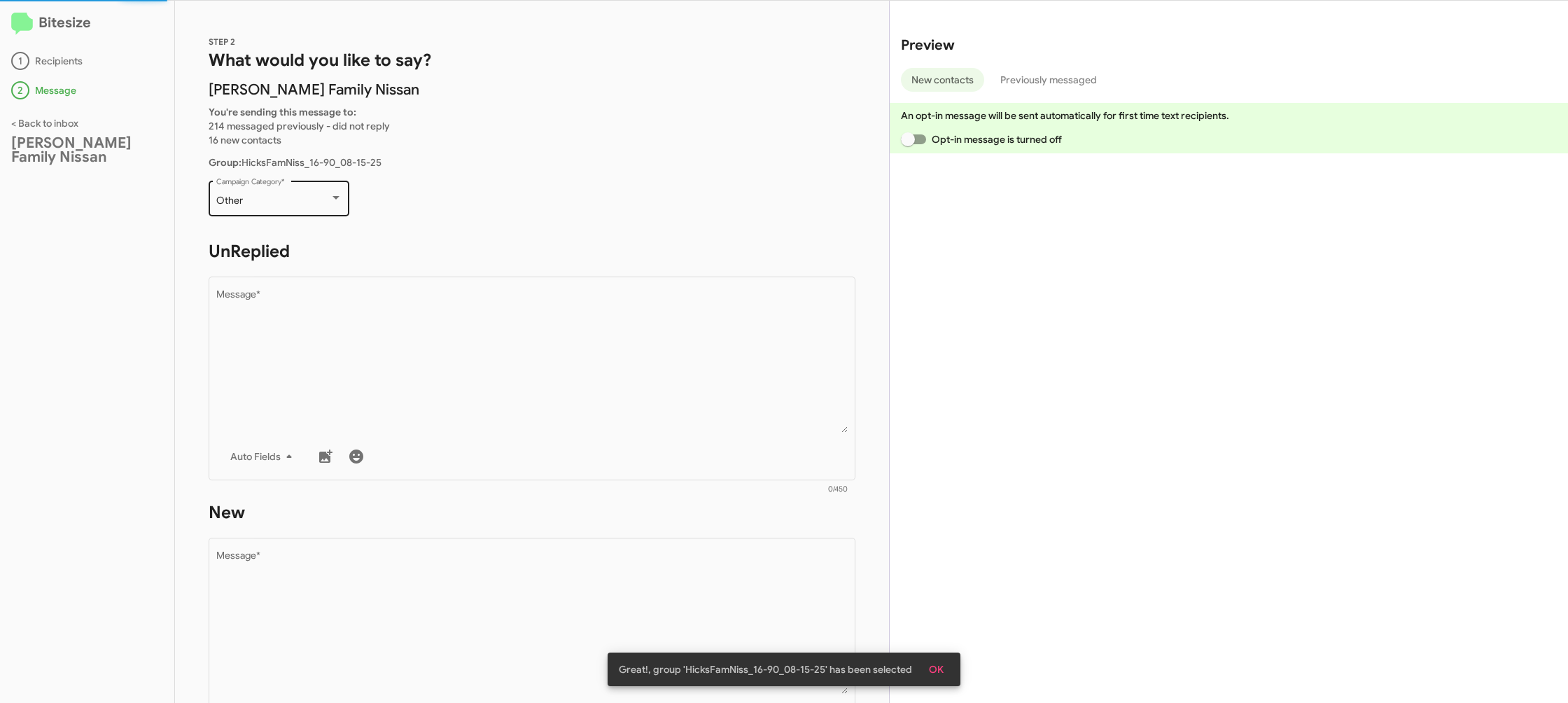
click at [278, 212] on div "Other Campaign Category *" at bounding box center [279, 197] width 126 height 38
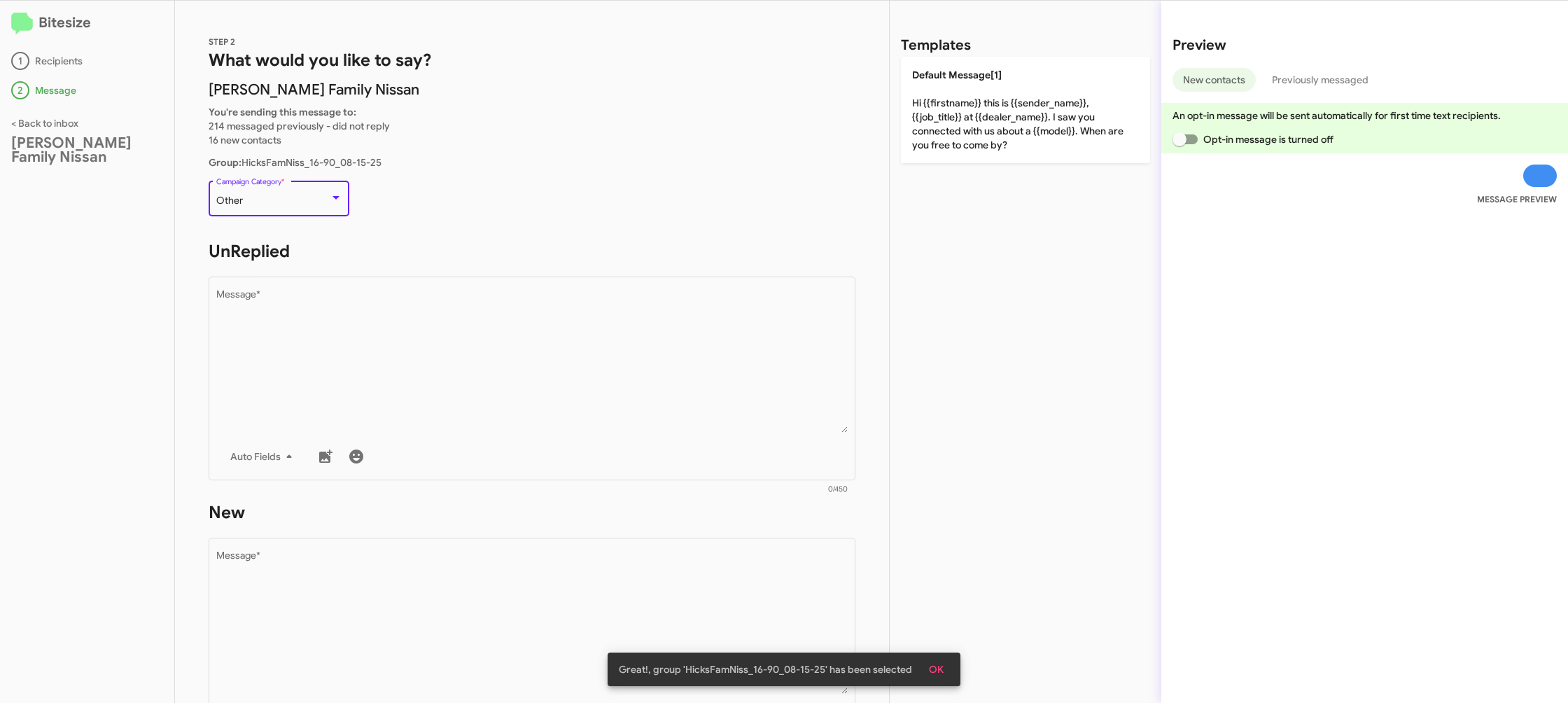
scroll to position [29, 0]
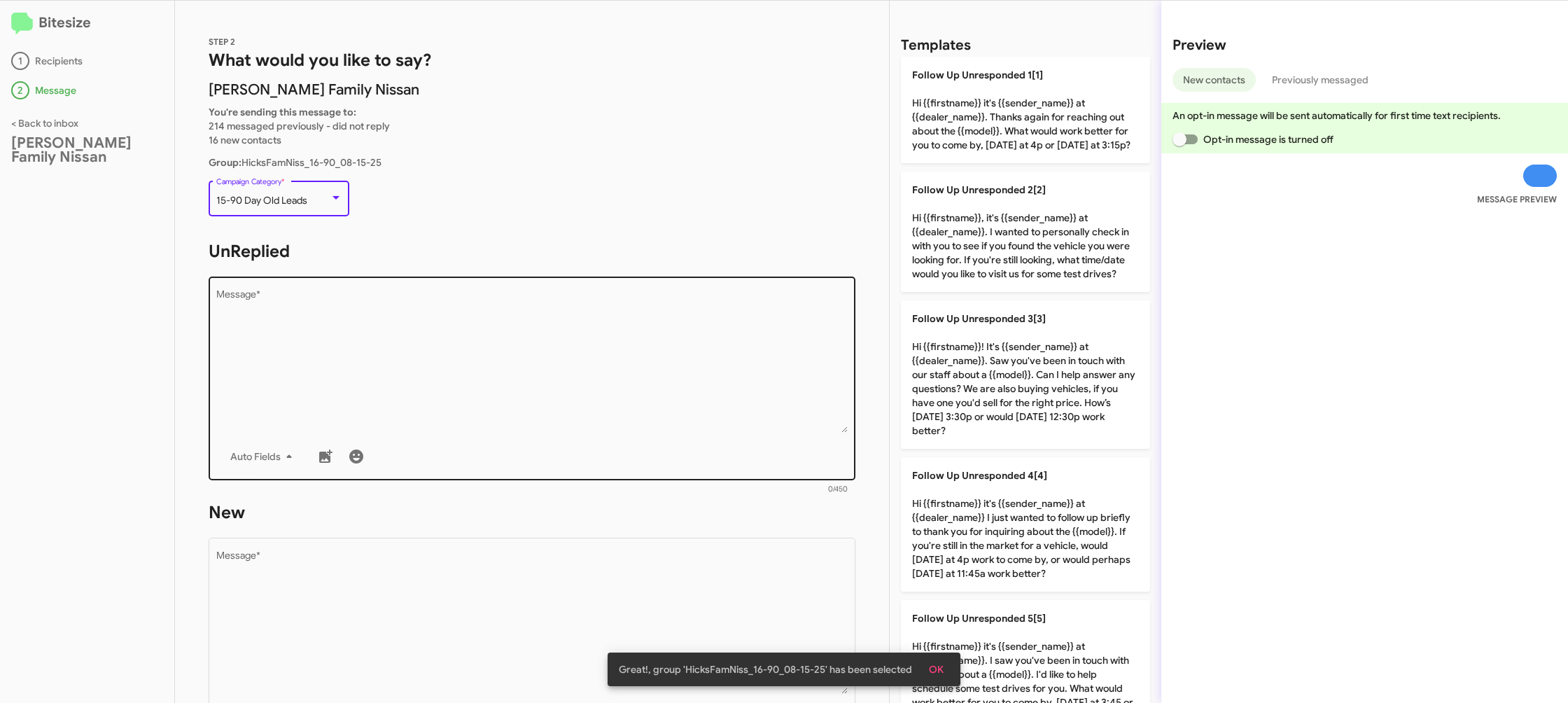
drag, startPoint x: 475, startPoint y: 395, endPoint x: 683, endPoint y: 354, distance: 212.0
click at [475, 395] on textarea "Message *" at bounding box center [532, 361] width 632 height 143
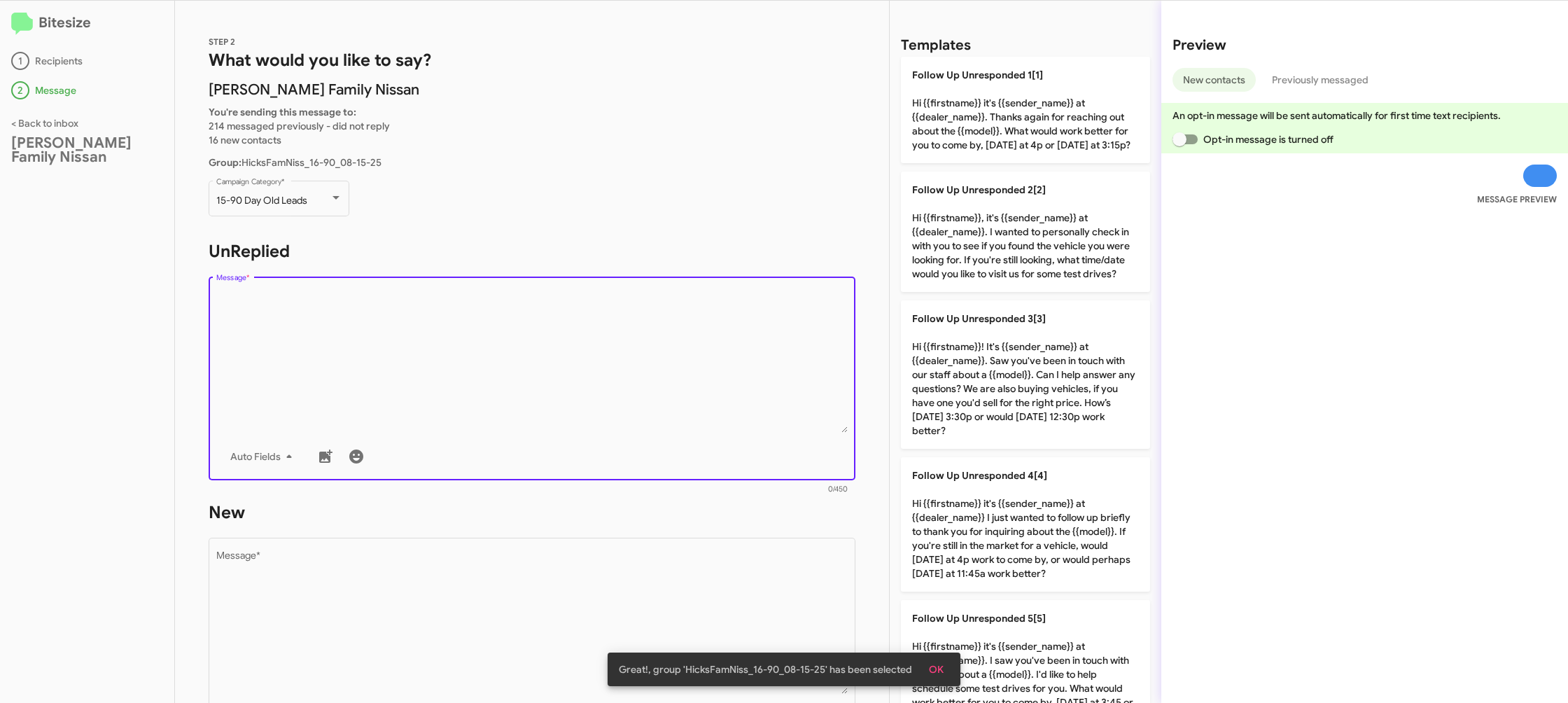
drag, startPoint x: 1016, startPoint y: 229, endPoint x: 691, endPoint y: 425, distance: 379.5
click at [1013, 230] on p "Follow Up Unresponded 2[2] Hi {{firstname}}, it's {{sender_name}} at {{dealer_n…" at bounding box center [1025, 232] width 249 height 120
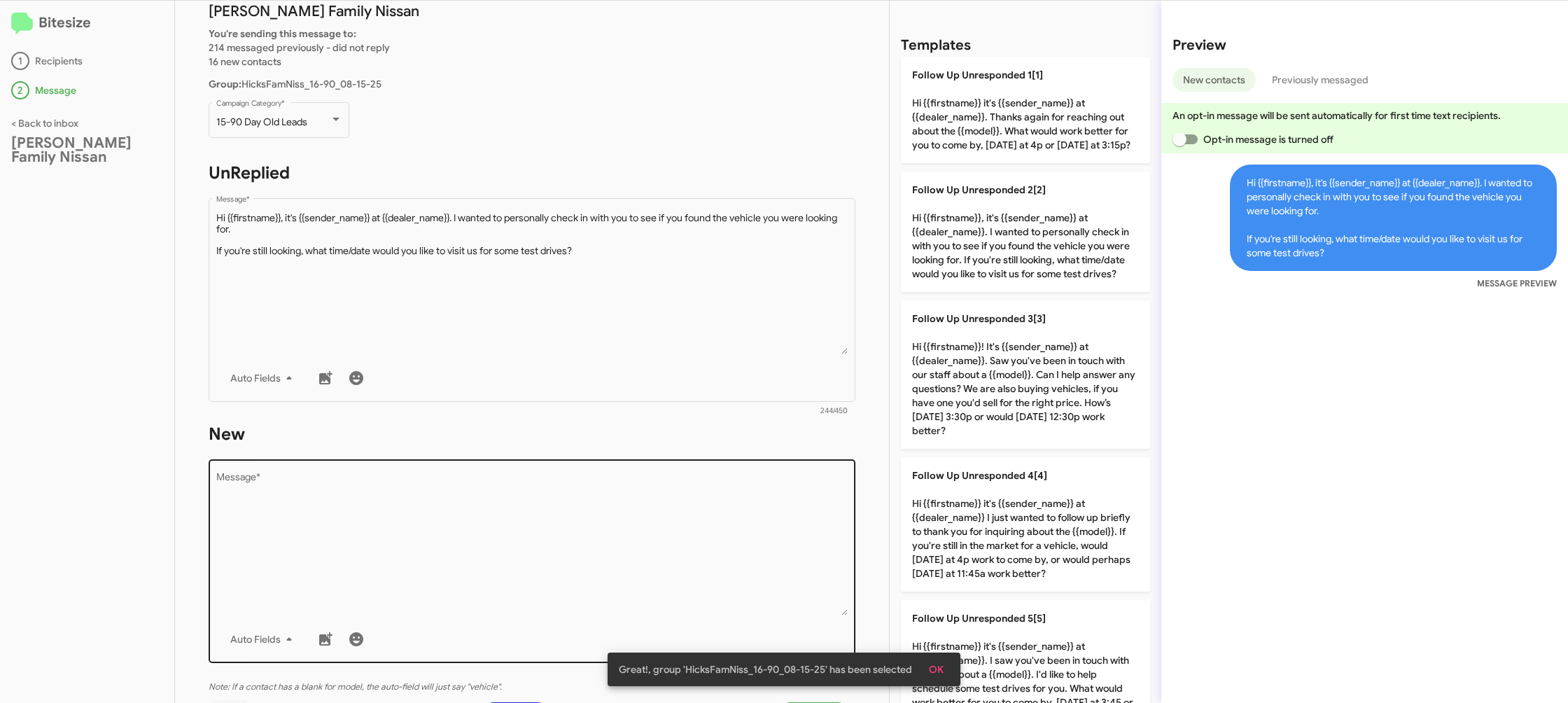
scroll to position [89, 0]
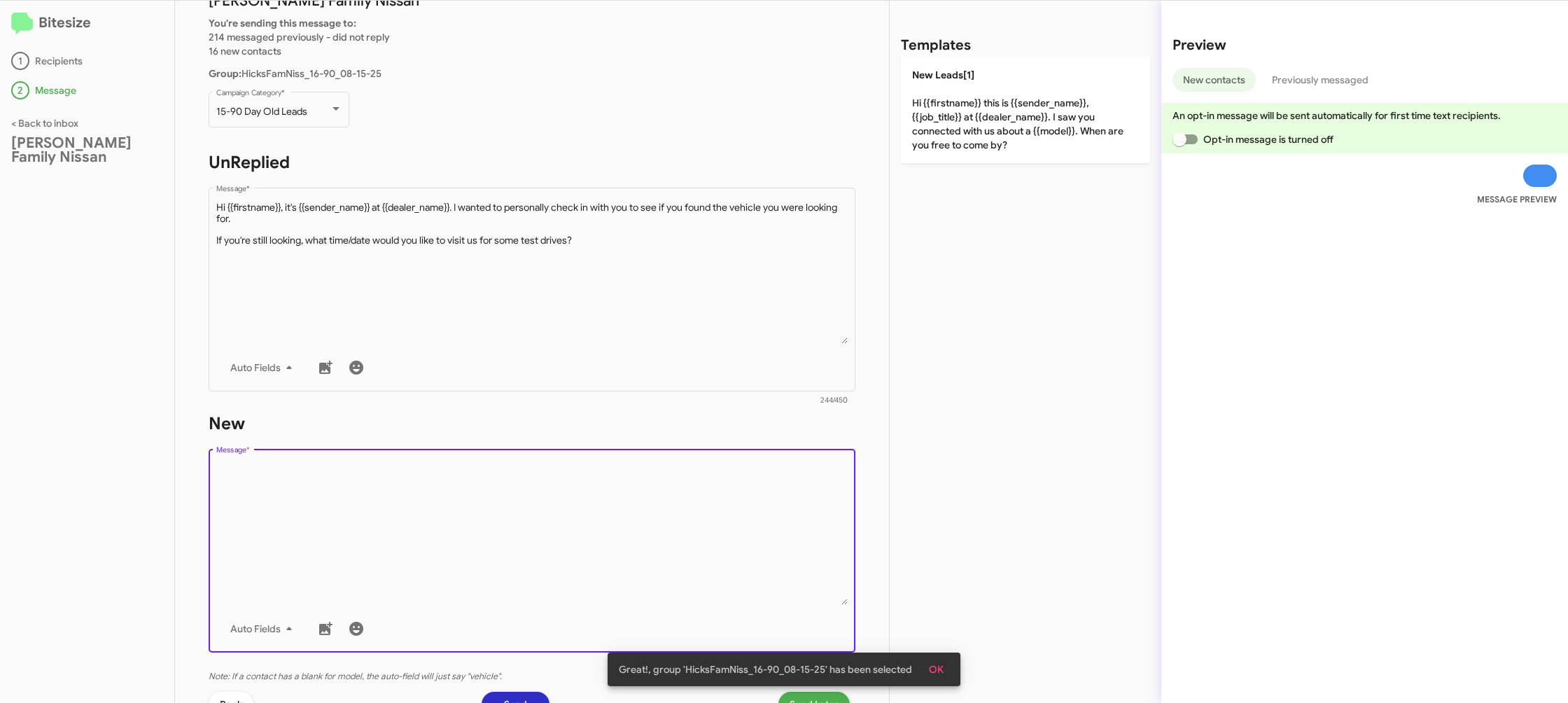
click at [684, 492] on textarea "Message *" at bounding box center [532, 533] width 632 height 143
drag, startPoint x: 684, startPoint y: 492, endPoint x: 680, endPoint y: 478, distance: 14.6
click at [683, 489] on textarea "Message *" at bounding box center [532, 533] width 632 height 143
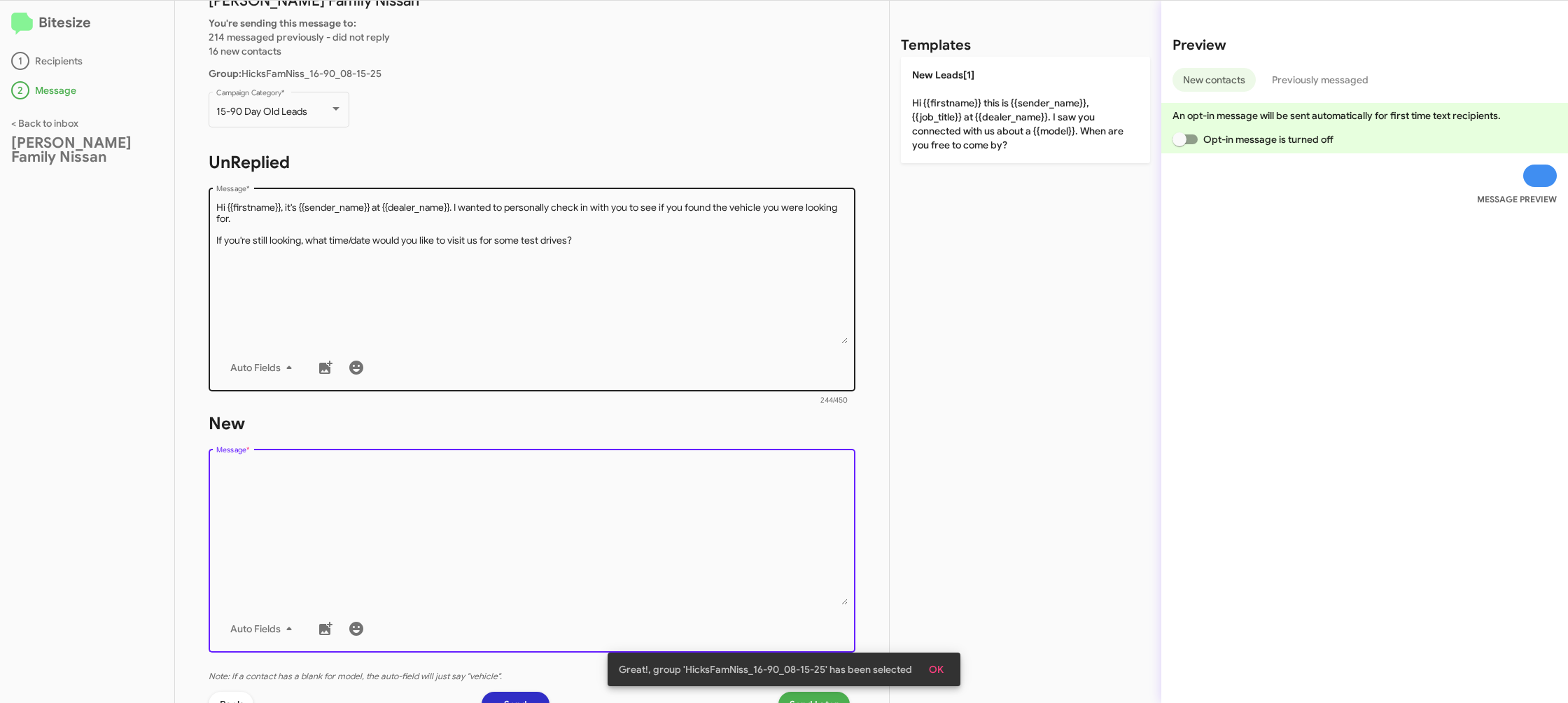
click at [720, 247] on textarea "Message *" at bounding box center [532, 272] width 632 height 143
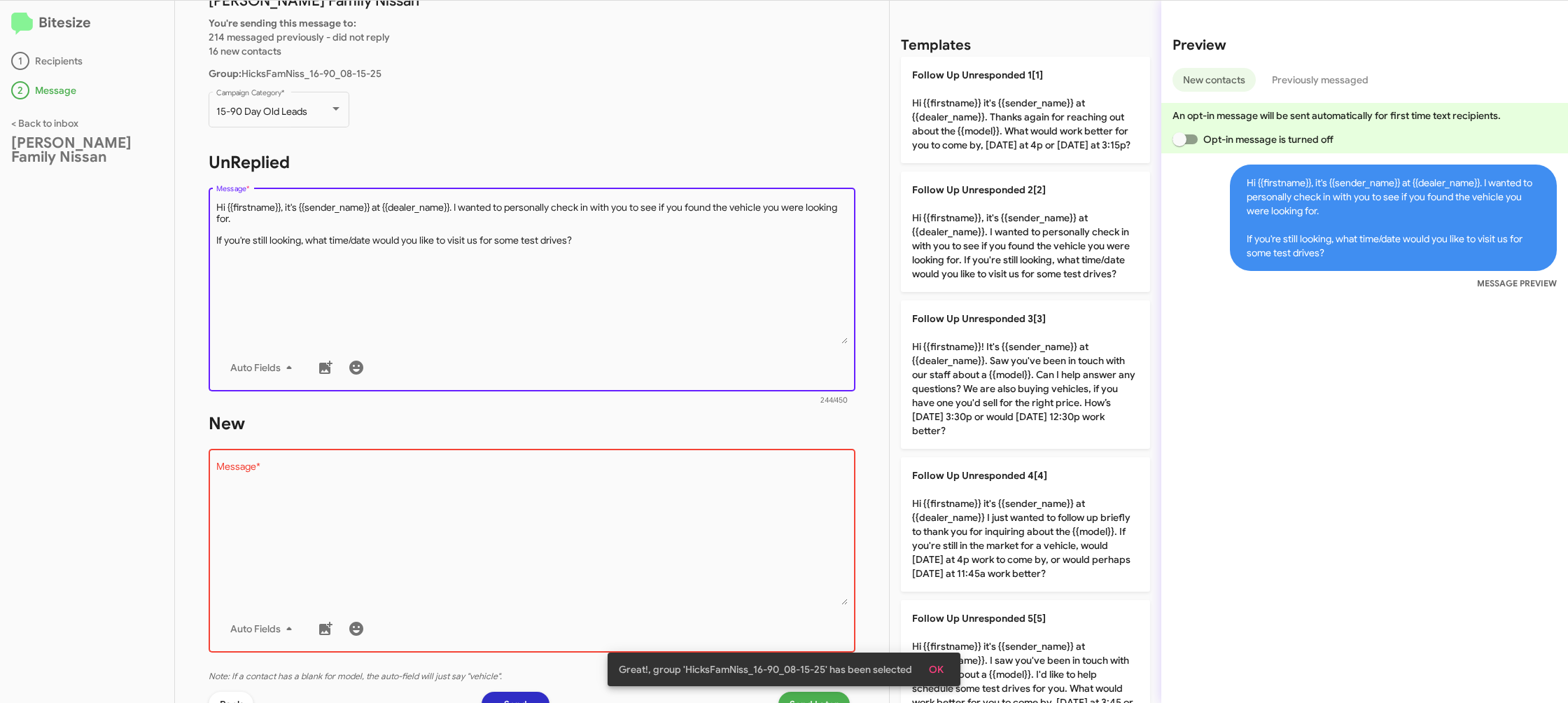
click at [720, 247] on textarea "Message *" at bounding box center [532, 272] width 632 height 143
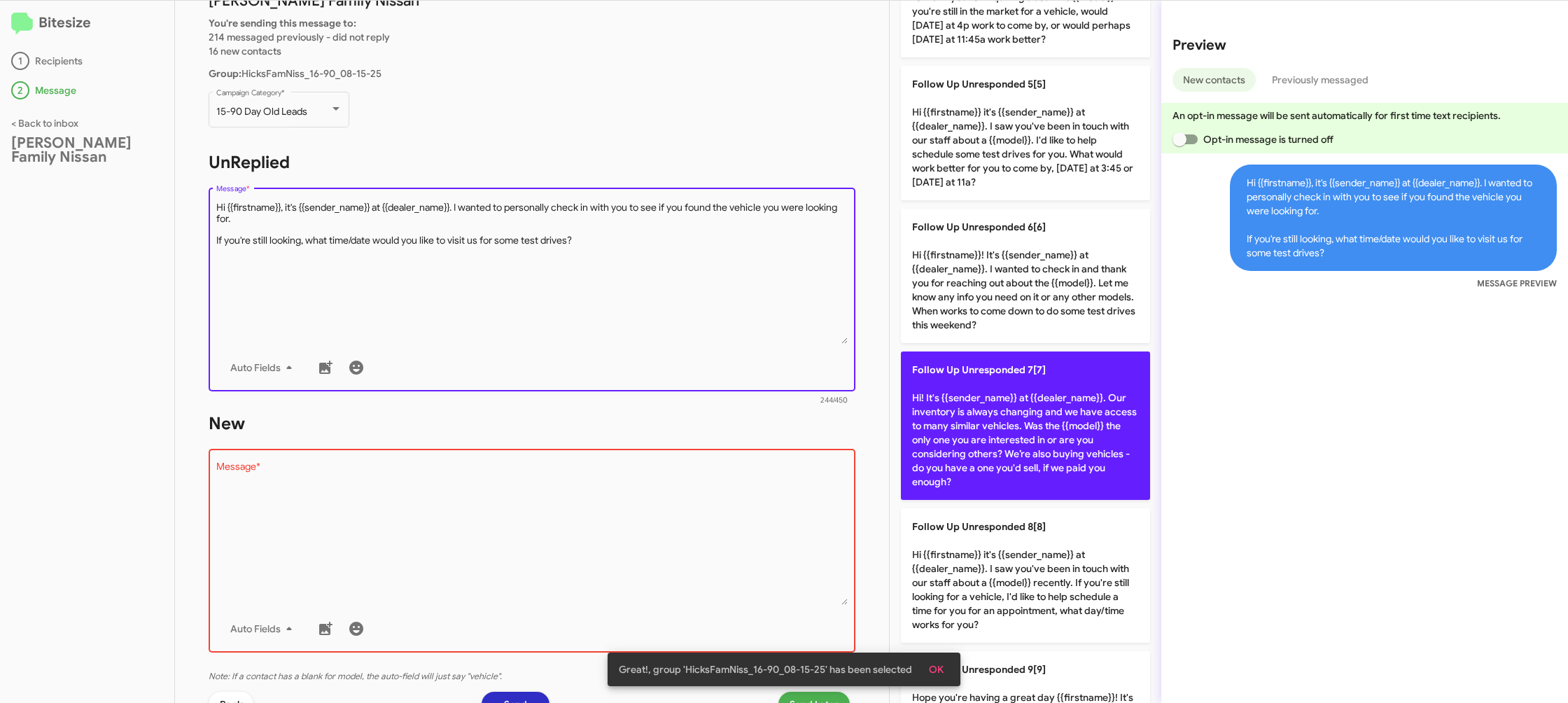
scroll to position [581, 0]
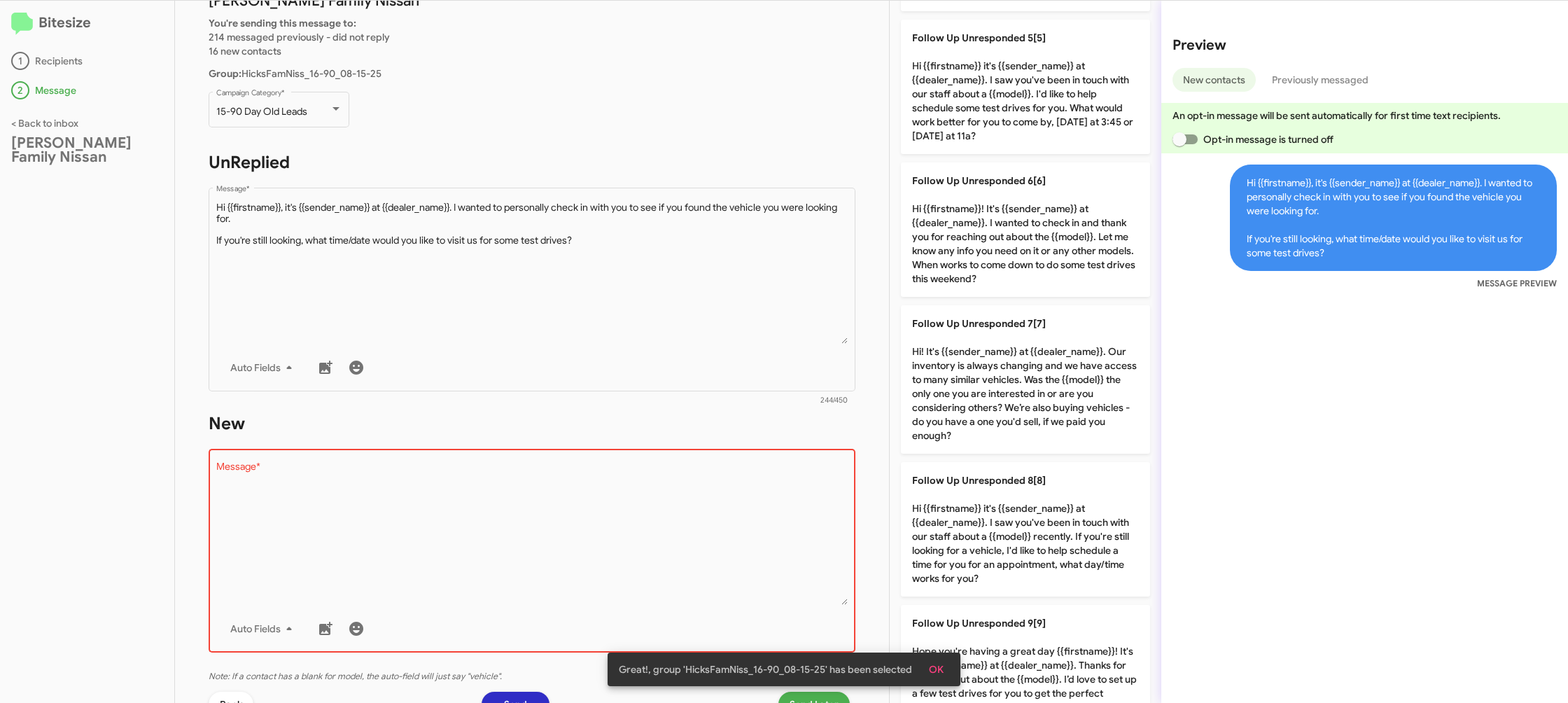
drag, startPoint x: 1025, startPoint y: 227, endPoint x: 665, endPoint y: 413, distance: 405.2
click at [1022, 232] on p "Follow Up Unresponded 6[6] Hi {{firstname}}! It's {{sender_name}} at {{dealer_n…" at bounding box center [1025, 229] width 249 height 135
type textarea "Hi {{firstname}}! It's {{sender_name}} at {{dealer_name}}. I wanted to check in…"
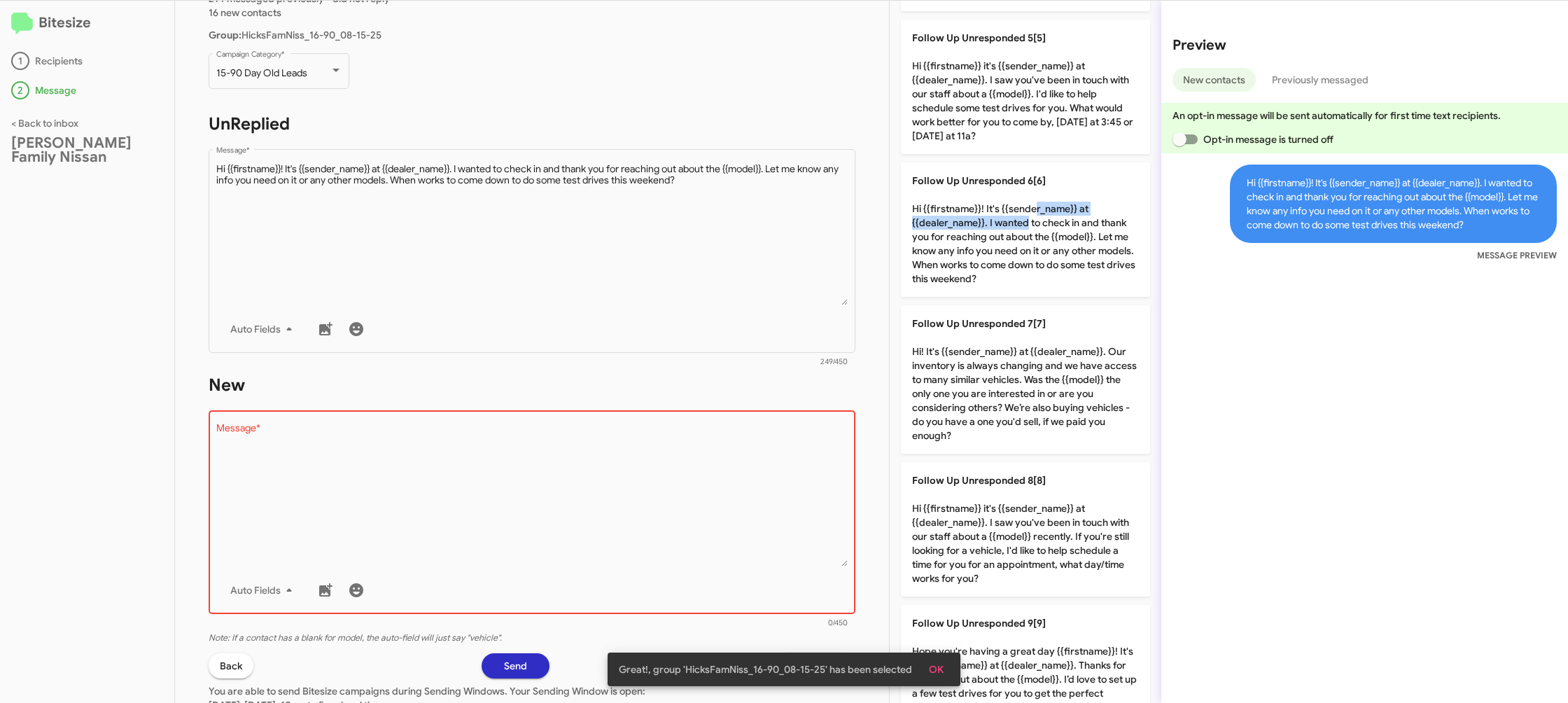
scroll to position [158, 0]
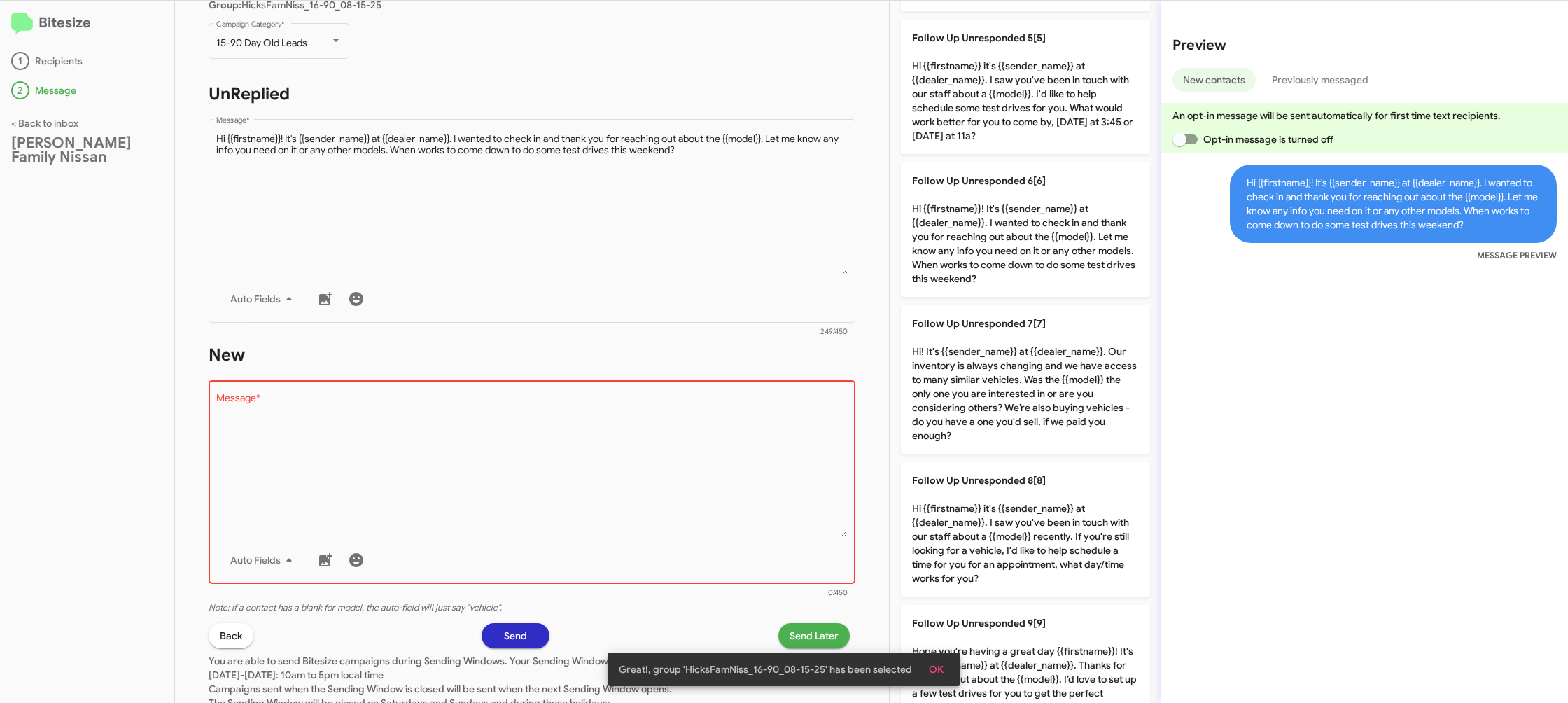
click at [658, 469] on textarea "Message *" at bounding box center [532, 465] width 632 height 143
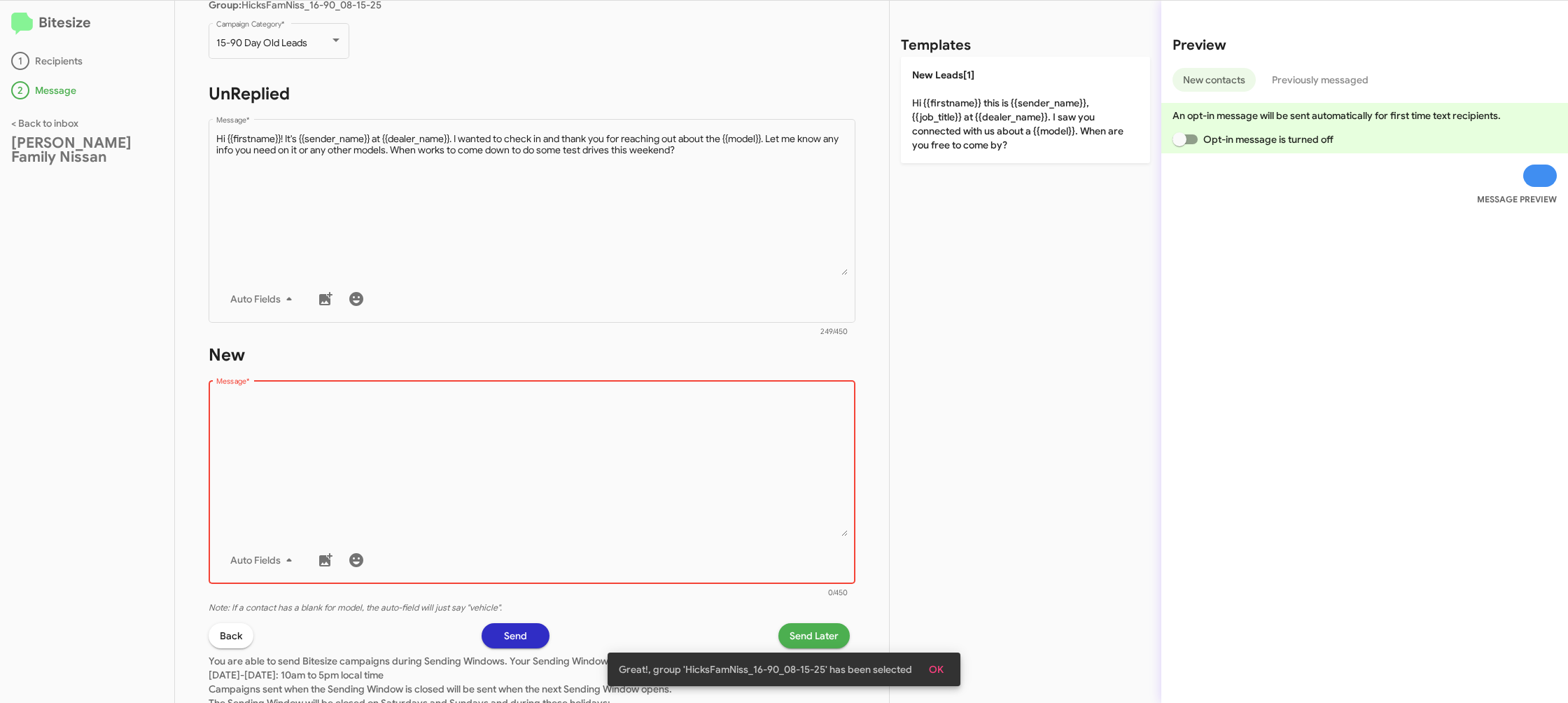
drag, startPoint x: 658, startPoint y: 469, endPoint x: 712, endPoint y: 365, distance: 117.2
click at [667, 437] on textarea "Message *" at bounding box center [532, 465] width 632 height 143
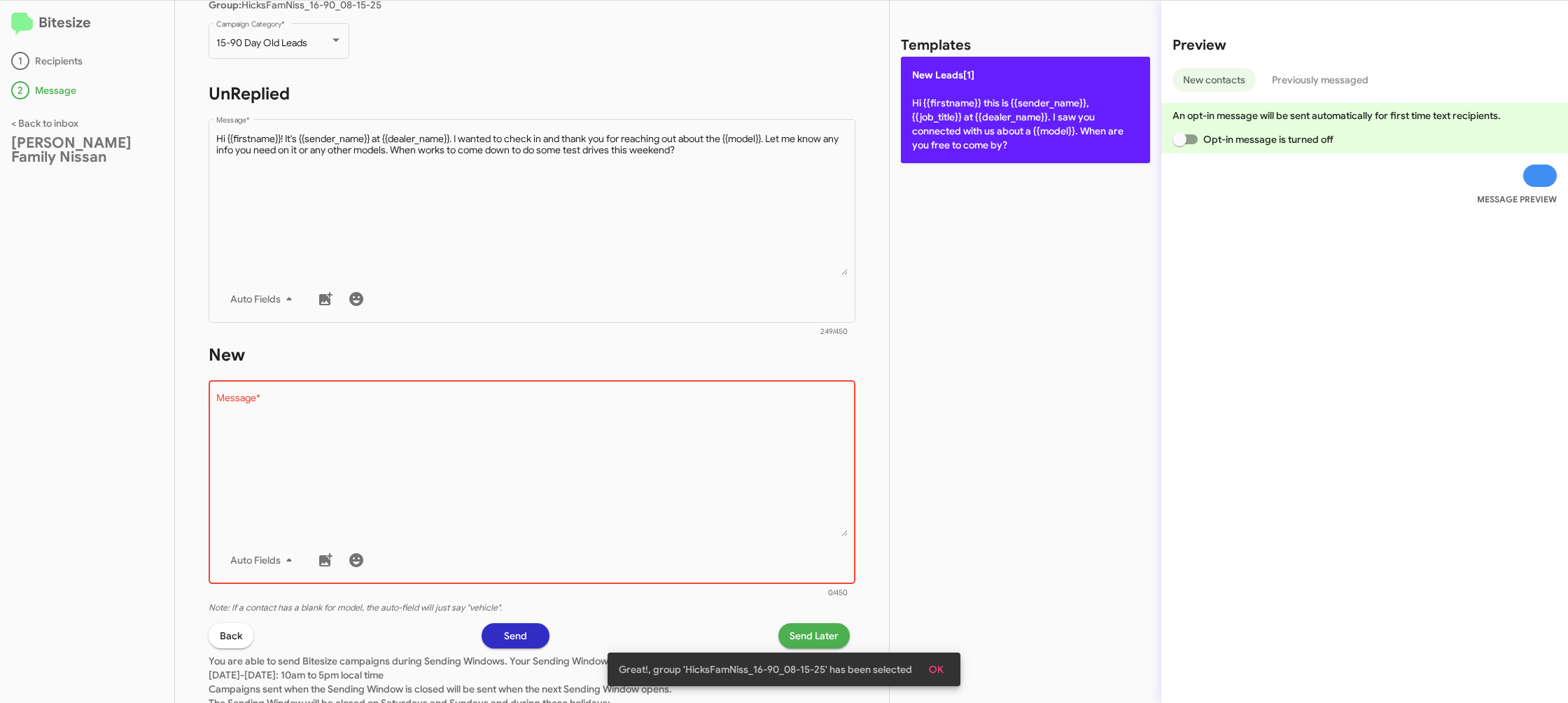
drag, startPoint x: 1032, startPoint y: 96, endPoint x: 915, endPoint y: 410, distance: 335.1
click at [1032, 97] on p "New Leads[1] Hi {{firstname}} this is {{sender_name}}, {{job_title}} at {{deale…" at bounding box center [1025, 110] width 249 height 106
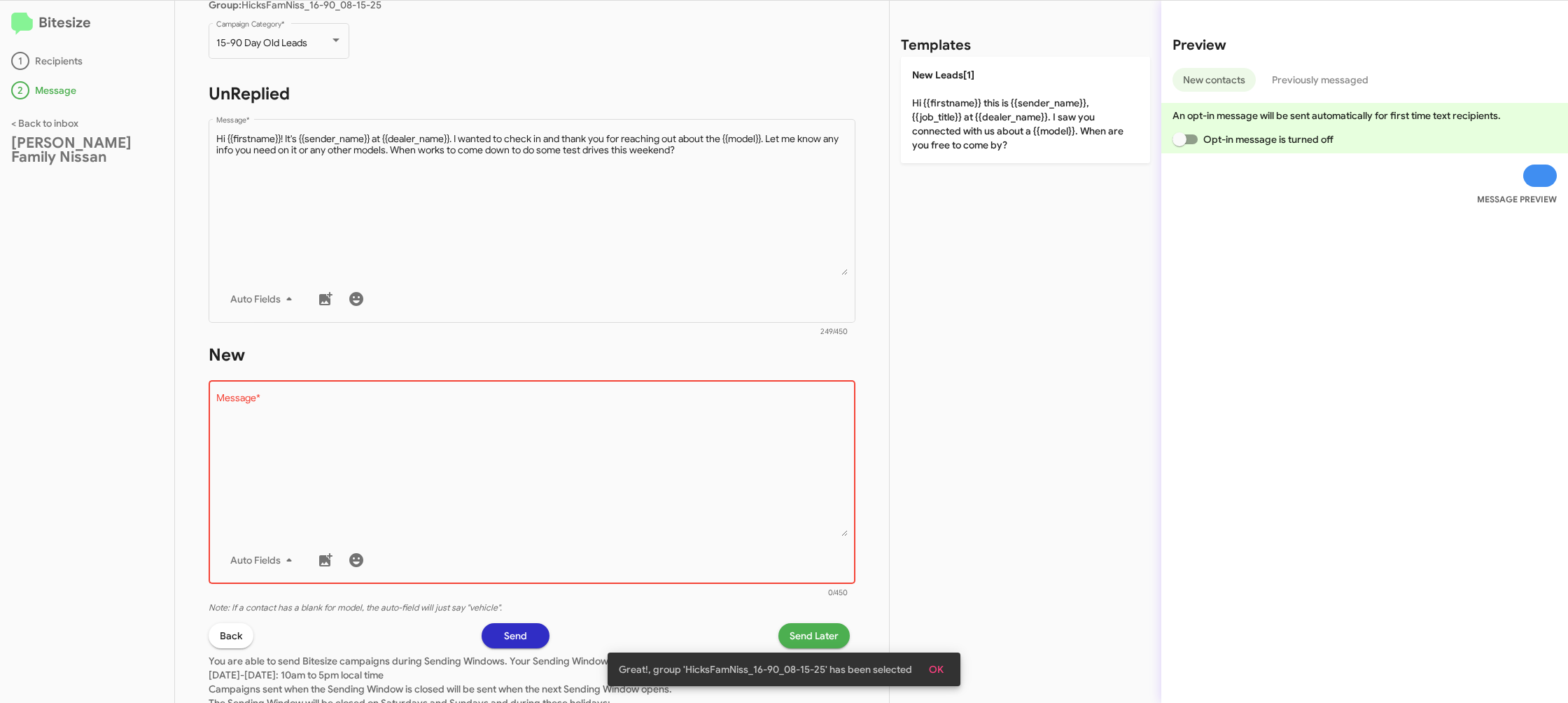
type textarea "Hi {{firstname}} this is {{sender_name}}, {{job_title}} at {{dealer_name}}. I s…"
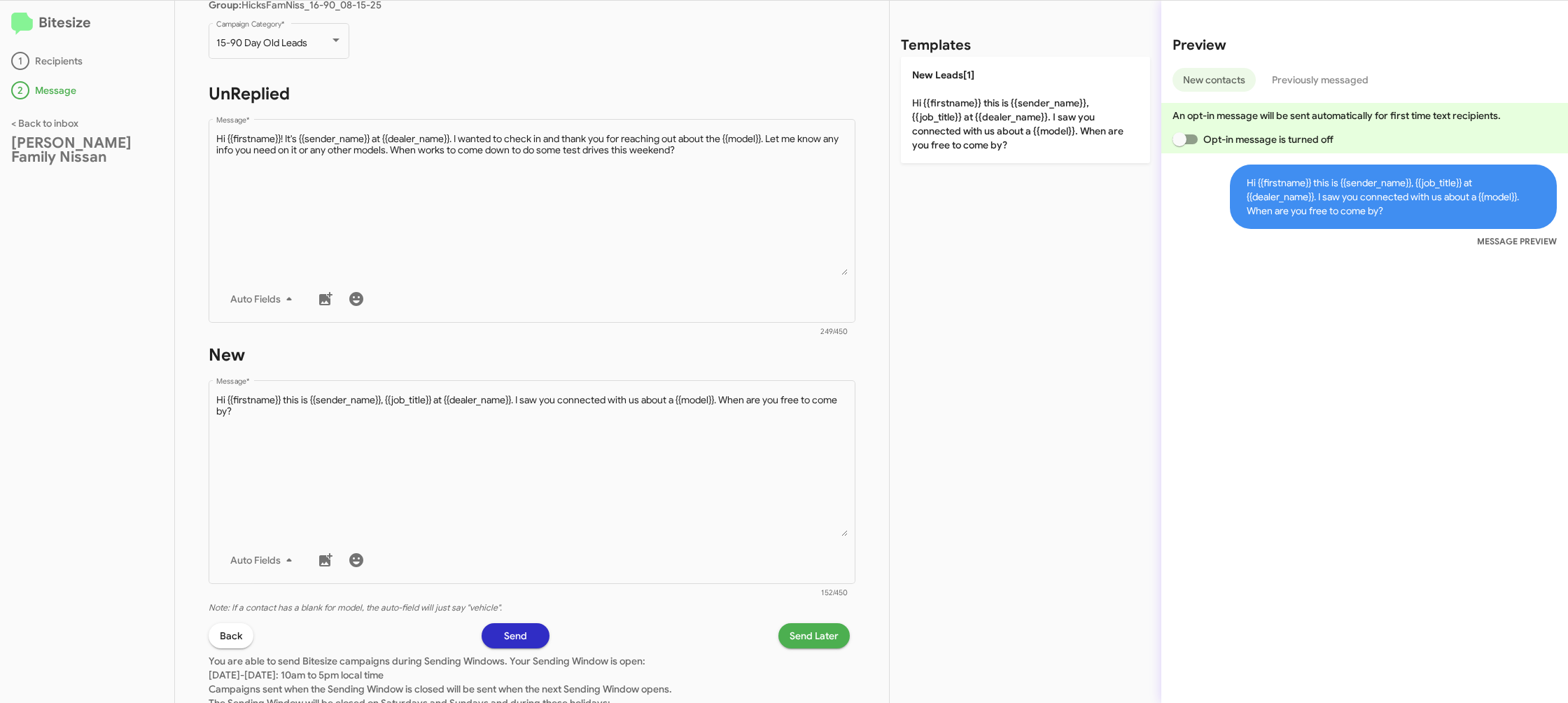
click at [810, 632] on span "Send Later" at bounding box center [814, 636] width 49 height 25
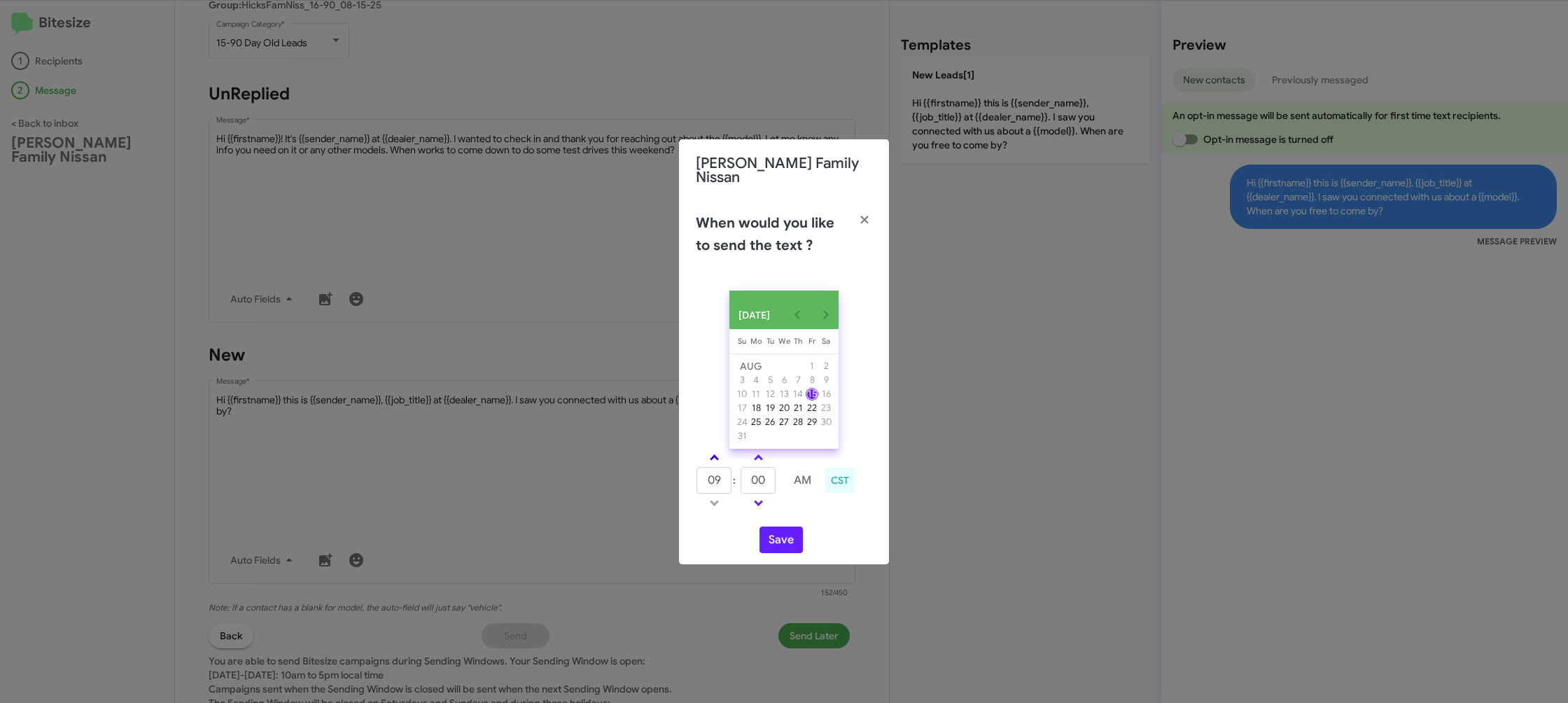
click at [714, 459] on span at bounding box center [714, 459] width 9 height 9
drag, startPoint x: 714, startPoint y: 459, endPoint x: 766, endPoint y: 479, distance: 55.7
click at [714, 459] on span at bounding box center [714, 459] width 9 height 9
type input "10"
click at [764, 480] on input "55" at bounding box center [758, 481] width 35 height 27
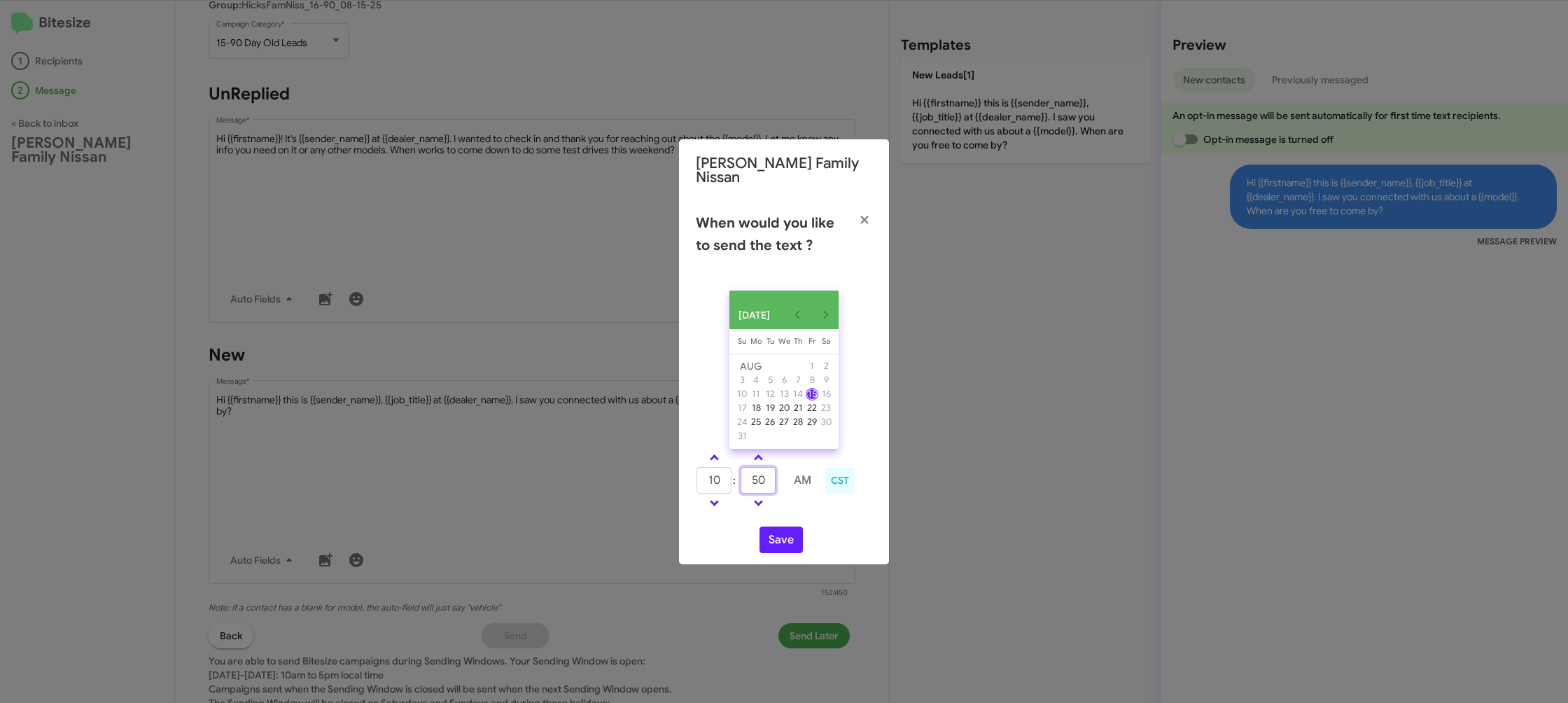
type input "55"
type input "11"
type input "1"
type input "02"
drag, startPoint x: 815, startPoint y: 506, endPoint x: 786, endPoint y: 533, distance: 39.6
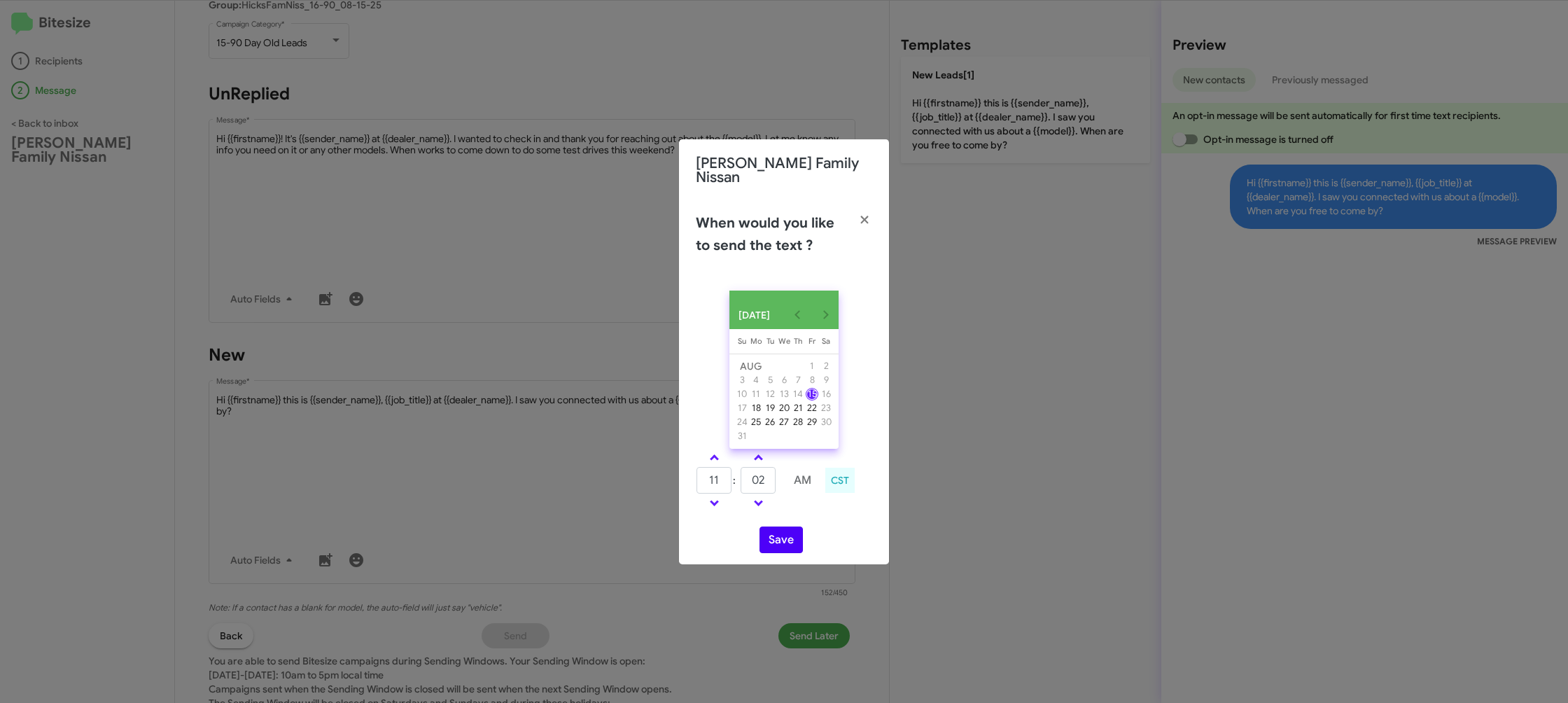
click at [809, 509] on td at bounding box center [802, 503] width 37 height 18
click at [786, 542] on button "Save" at bounding box center [781, 540] width 43 height 27
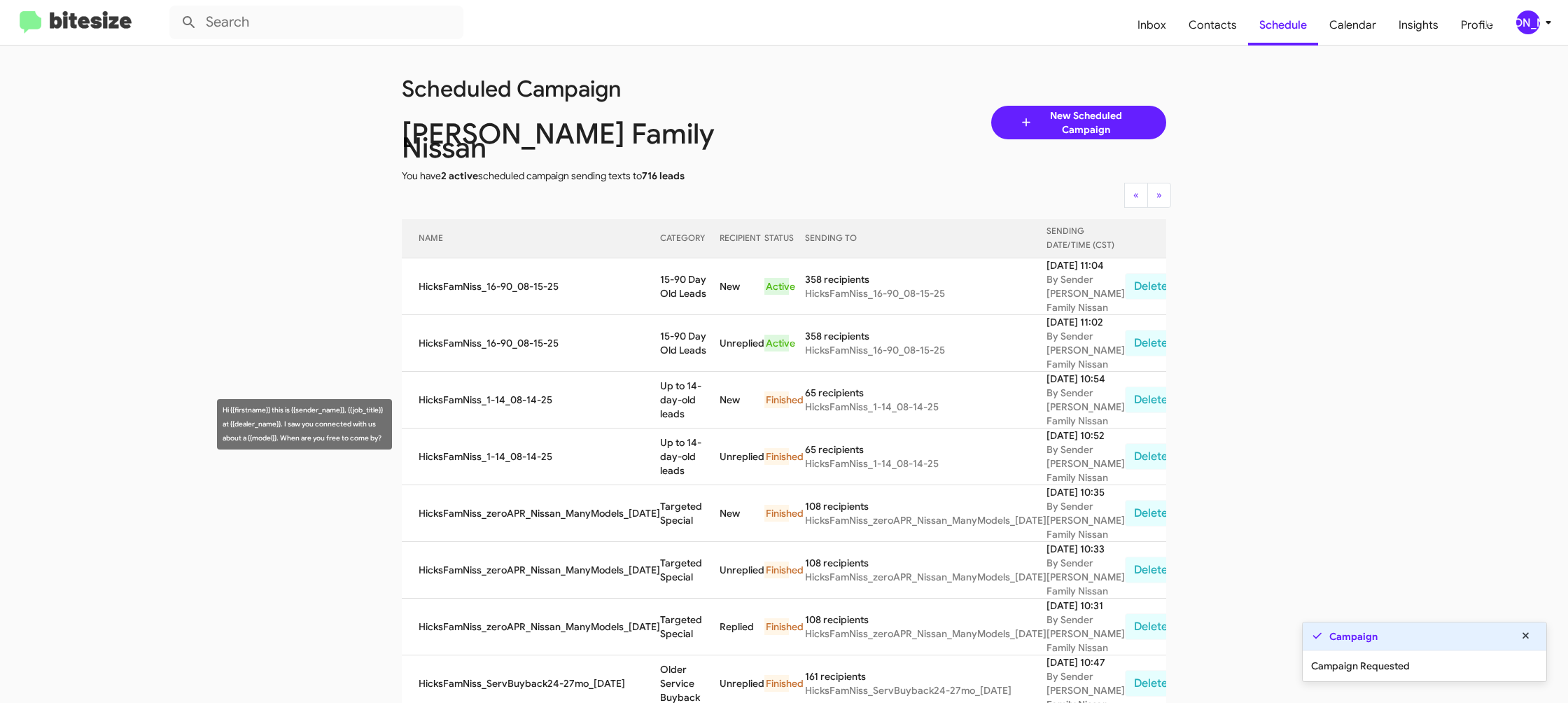
click at [669, 429] on td "Up to 14-day-old leads" at bounding box center [689, 400] width 59 height 57
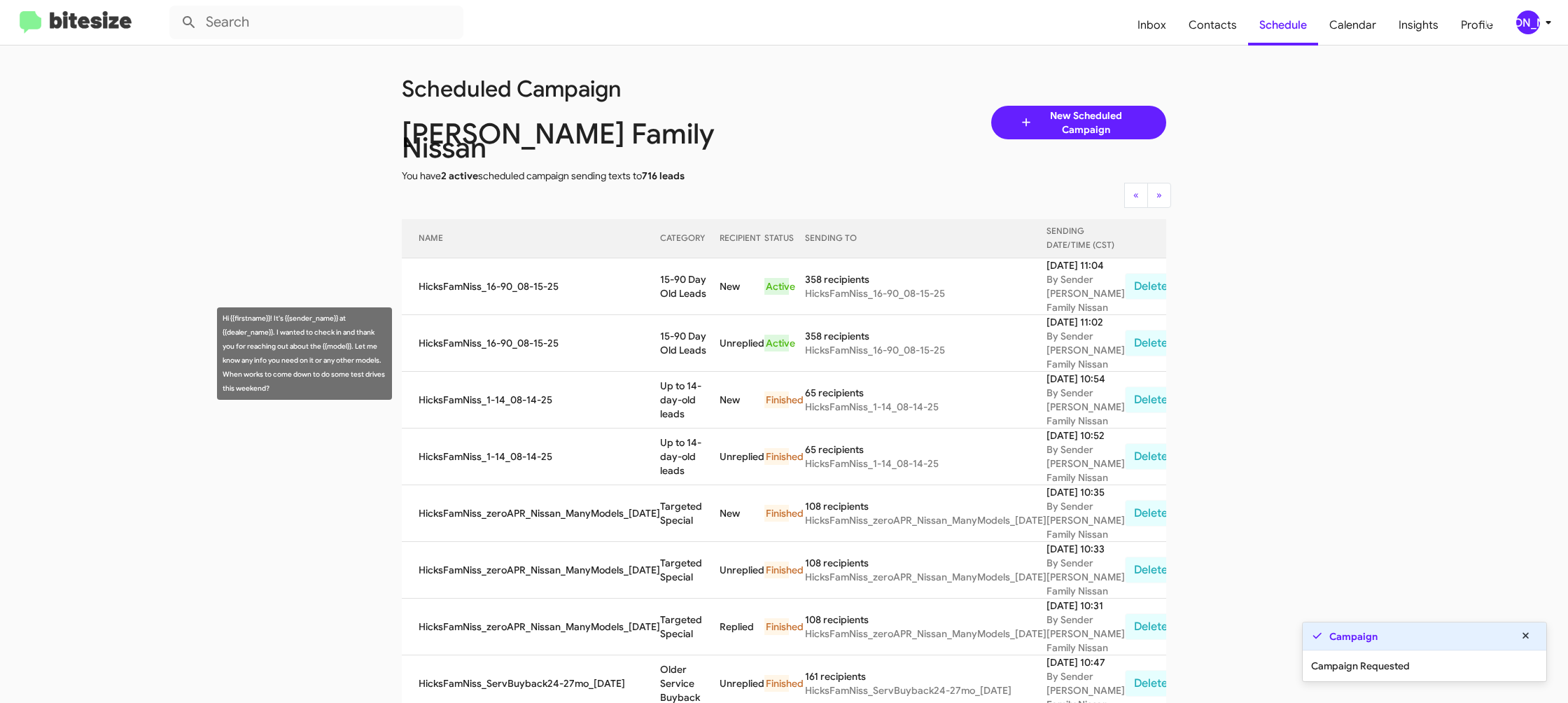
click at [660, 362] on td "15-90 Day Old Leads" at bounding box center [689, 344] width 59 height 57
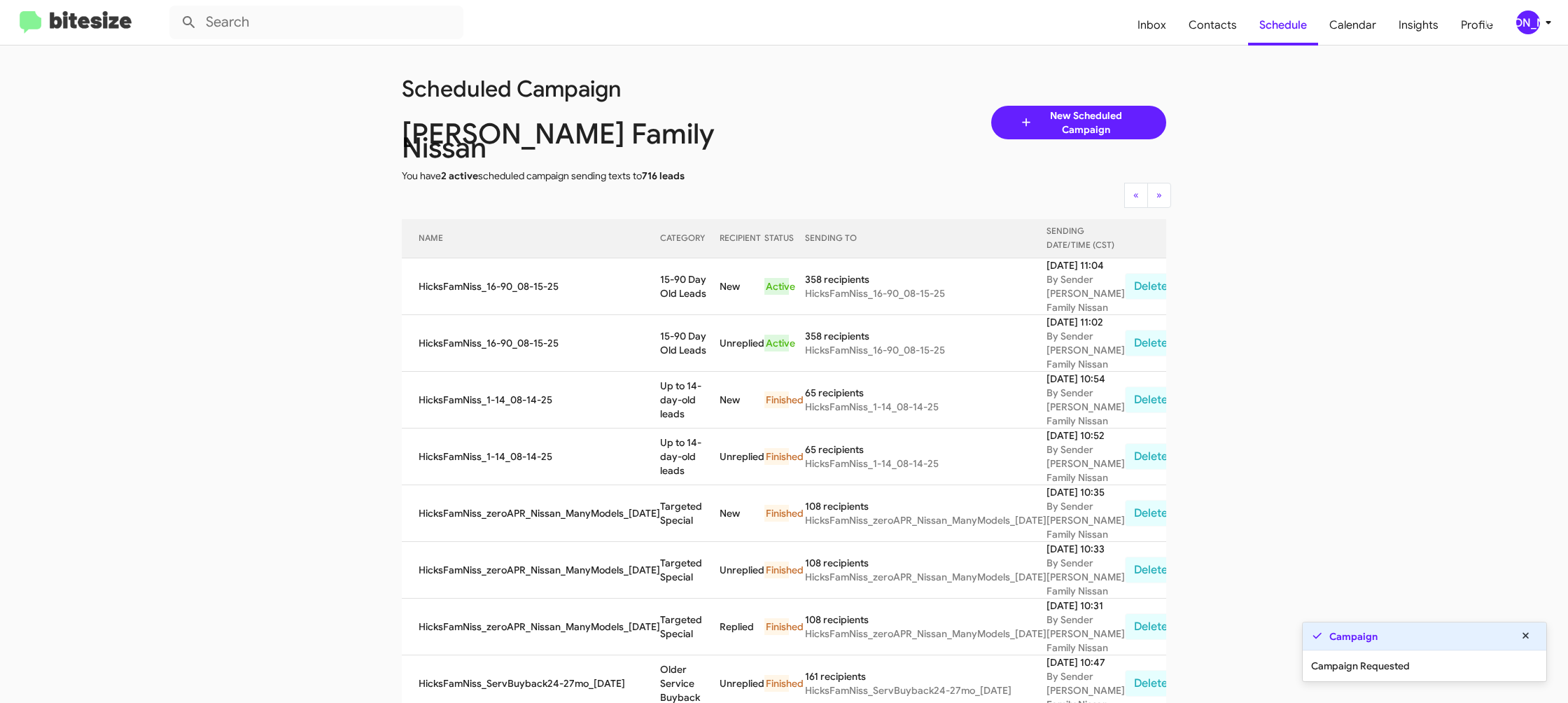
click at [660, 362] on td "15-90 Day Old Leads" at bounding box center [689, 344] width 59 height 57
drag, startPoint x: 659, startPoint y: 362, endPoint x: 633, endPoint y: 382, distance: 32.8
click at [660, 362] on td "15-90 Day Old Leads" at bounding box center [689, 344] width 59 height 57
copy td "15-90 Day Old Leads"
click at [1537, 32] on span "[PERSON_NAME]" at bounding box center [1536, 23] width 42 height 23
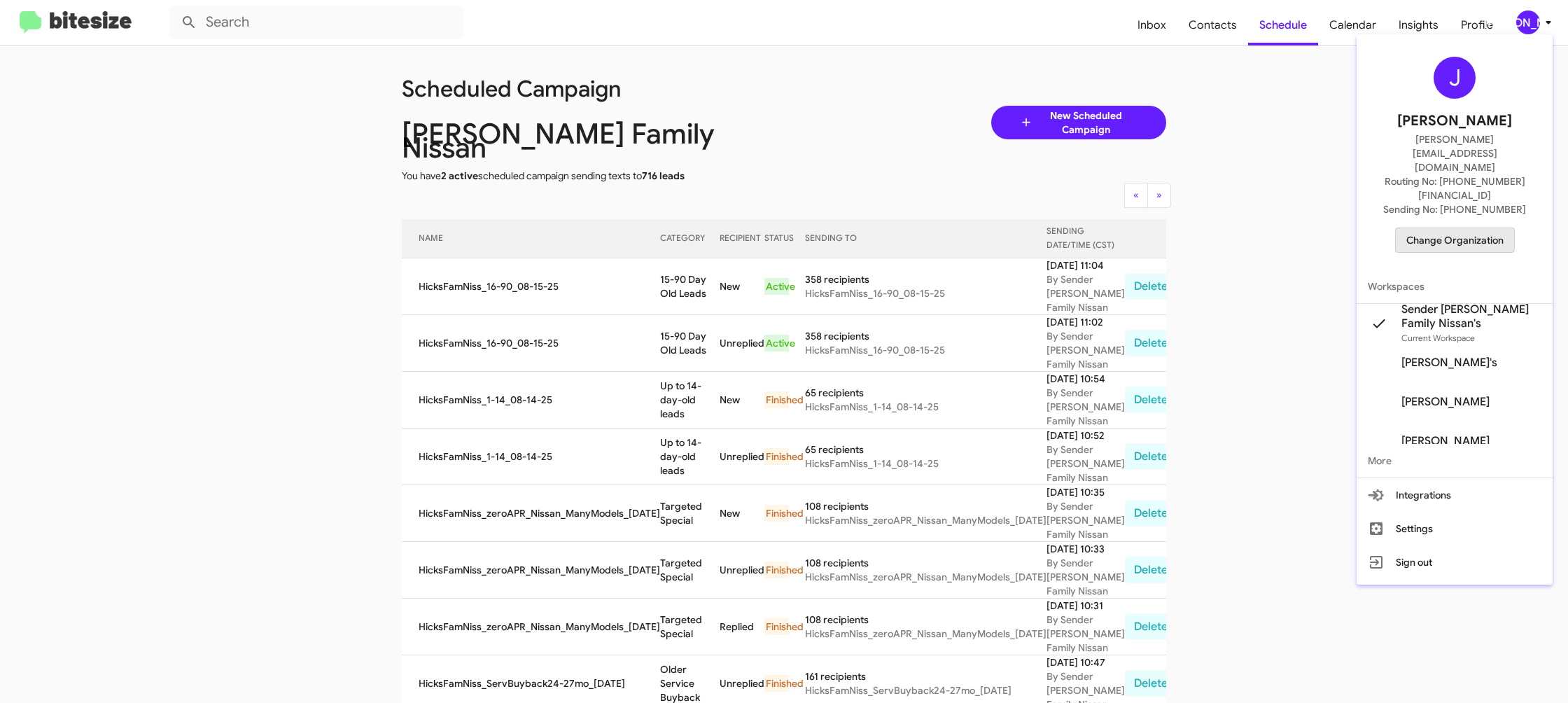
click at [1443, 228] on span "Change Organization" at bounding box center [1454, 240] width 97 height 23
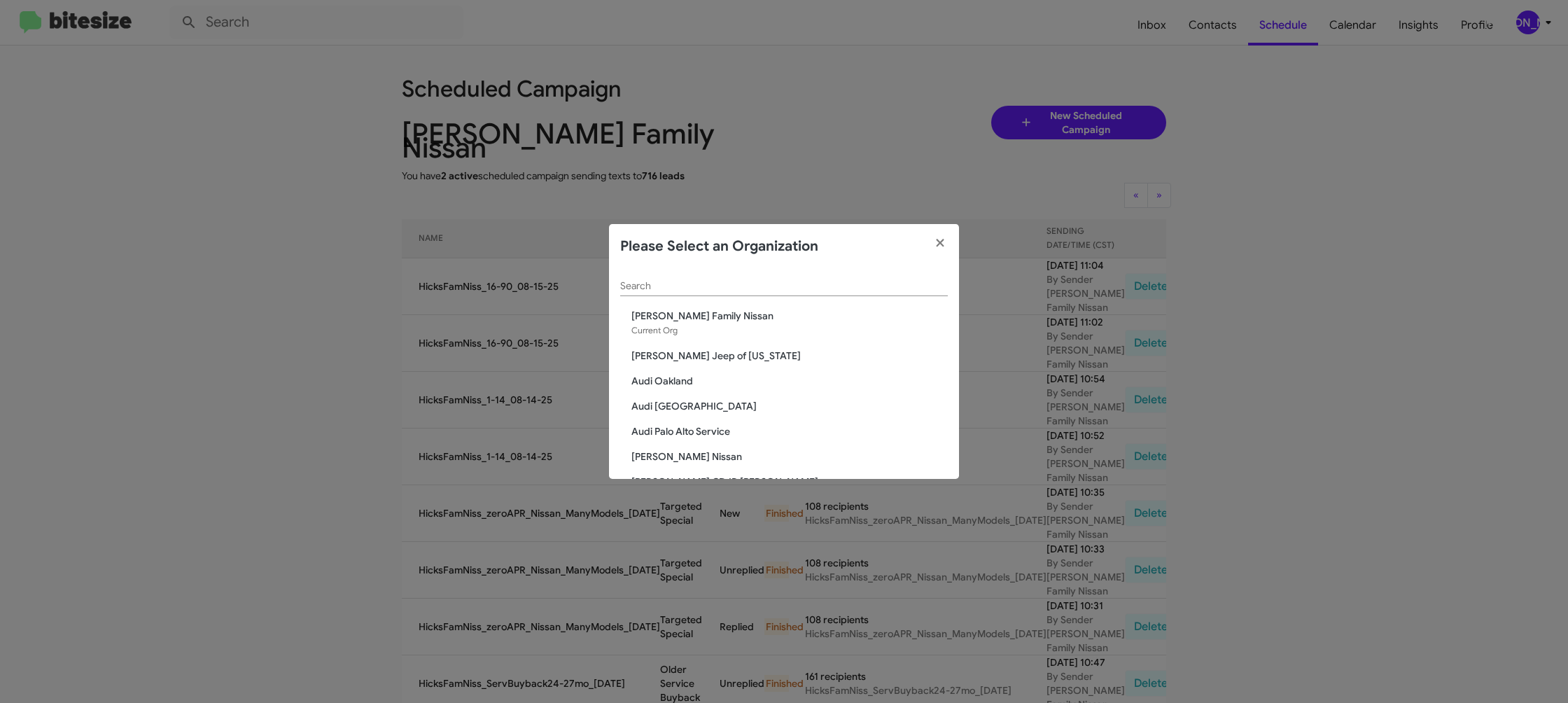
click at [622, 283] on input "Search" at bounding box center [784, 286] width 327 height 11
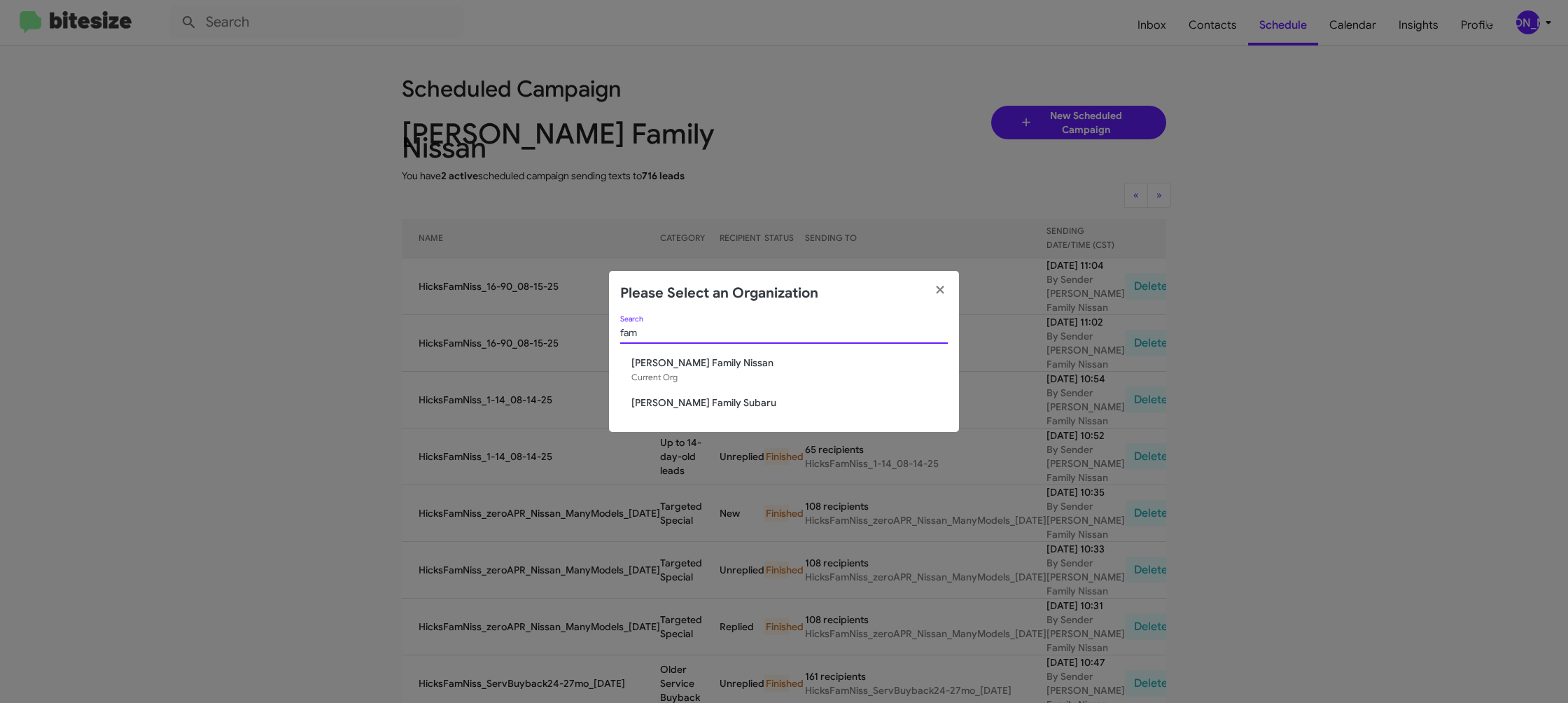
type input "fam"
click at [693, 401] on span "Hicks Family Subaru" at bounding box center [789, 402] width 317 height 14
drag, startPoint x: 693, startPoint y: 401, endPoint x: 469, endPoint y: 41, distance: 424.0
click at [679, 385] on div "fam Search Hicks Family Nissan Current Org Hicks Family Subaru" at bounding box center [784, 374] width 350 height 116
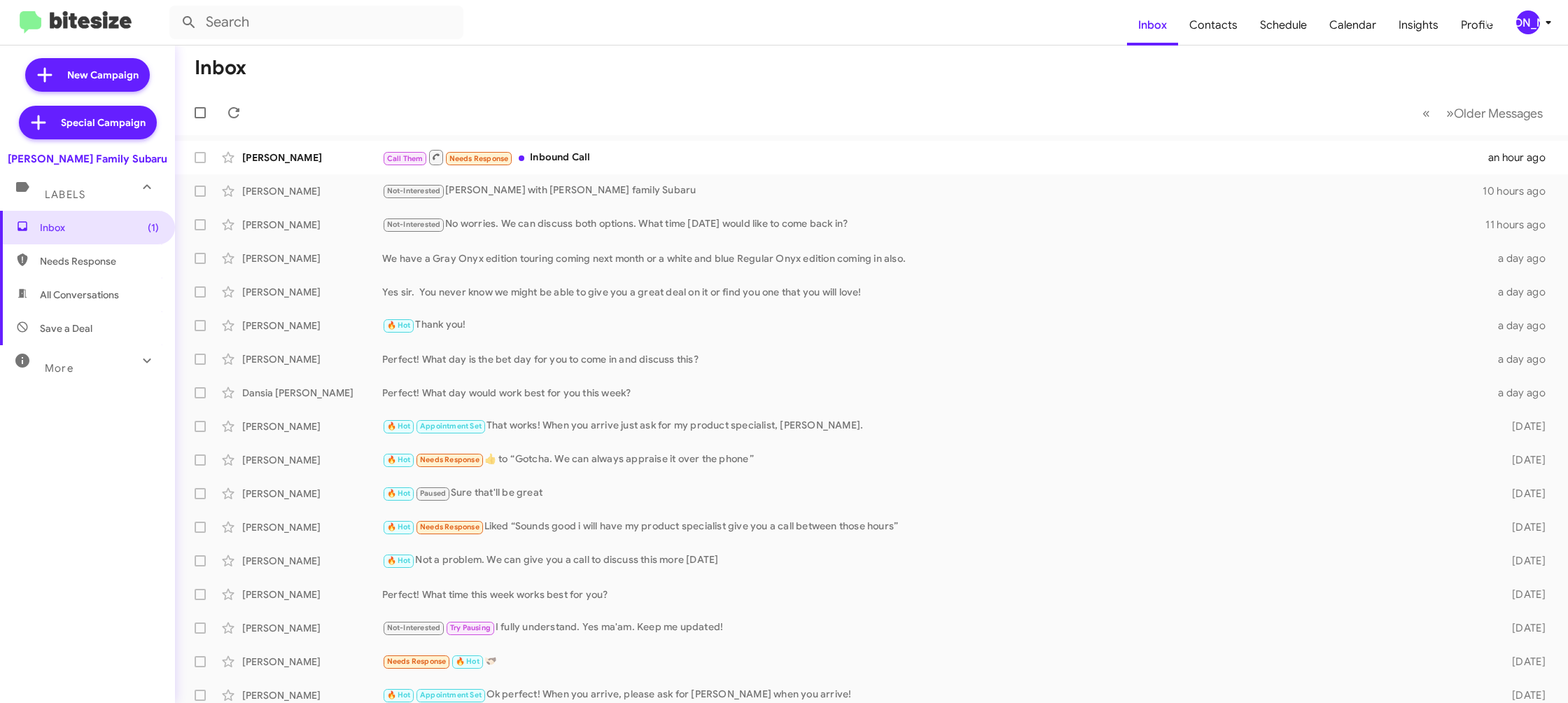
click at [1543, 31] on span "[PERSON_NAME]" at bounding box center [1536, 23] width 42 height 23
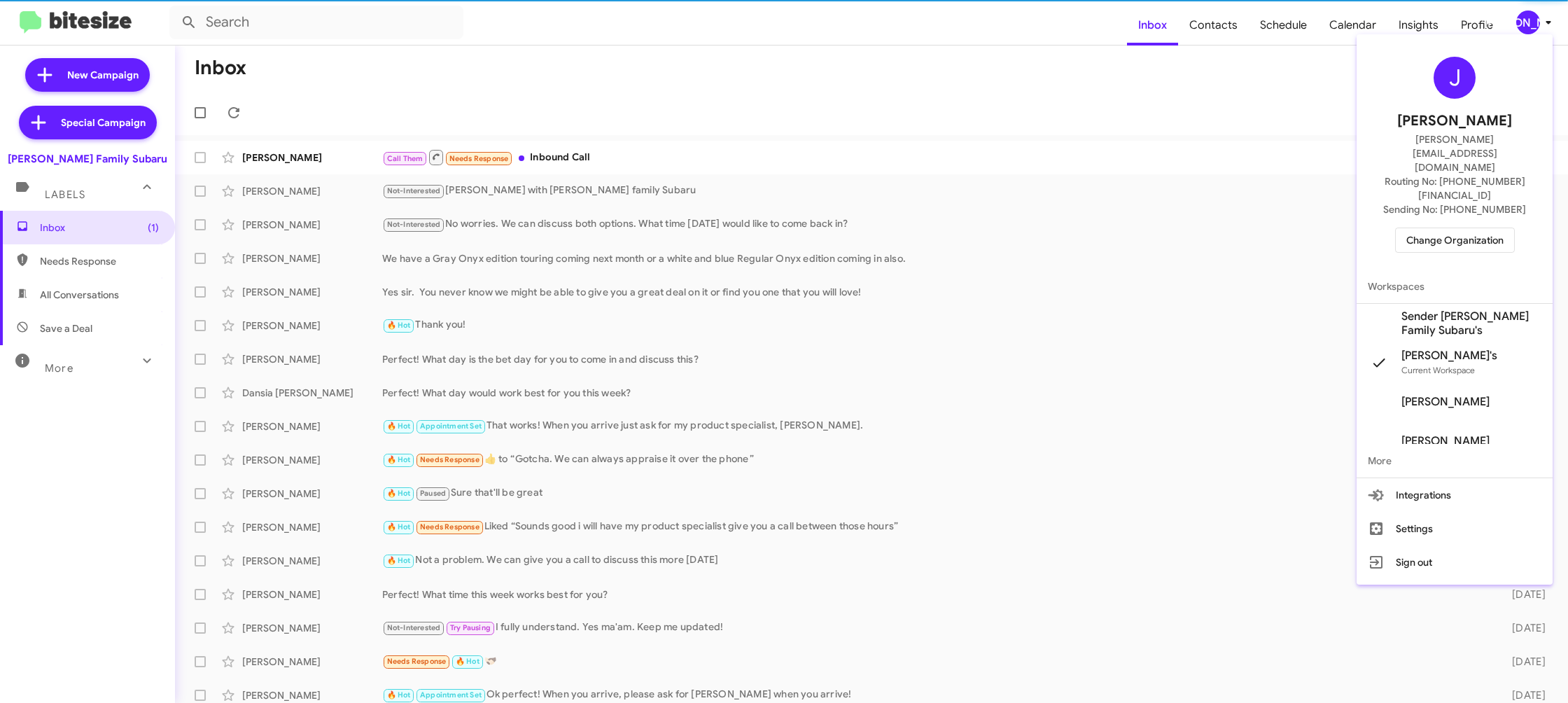
drag, startPoint x: 1429, startPoint y: 278, endPoint x: 1285, endPoint y: 105, distance: 225.1
click at [1427, 309] on span "Sender [PERSON_NAME] Family Subaru's" at bounding box center [1471, 323] width 140 height 28
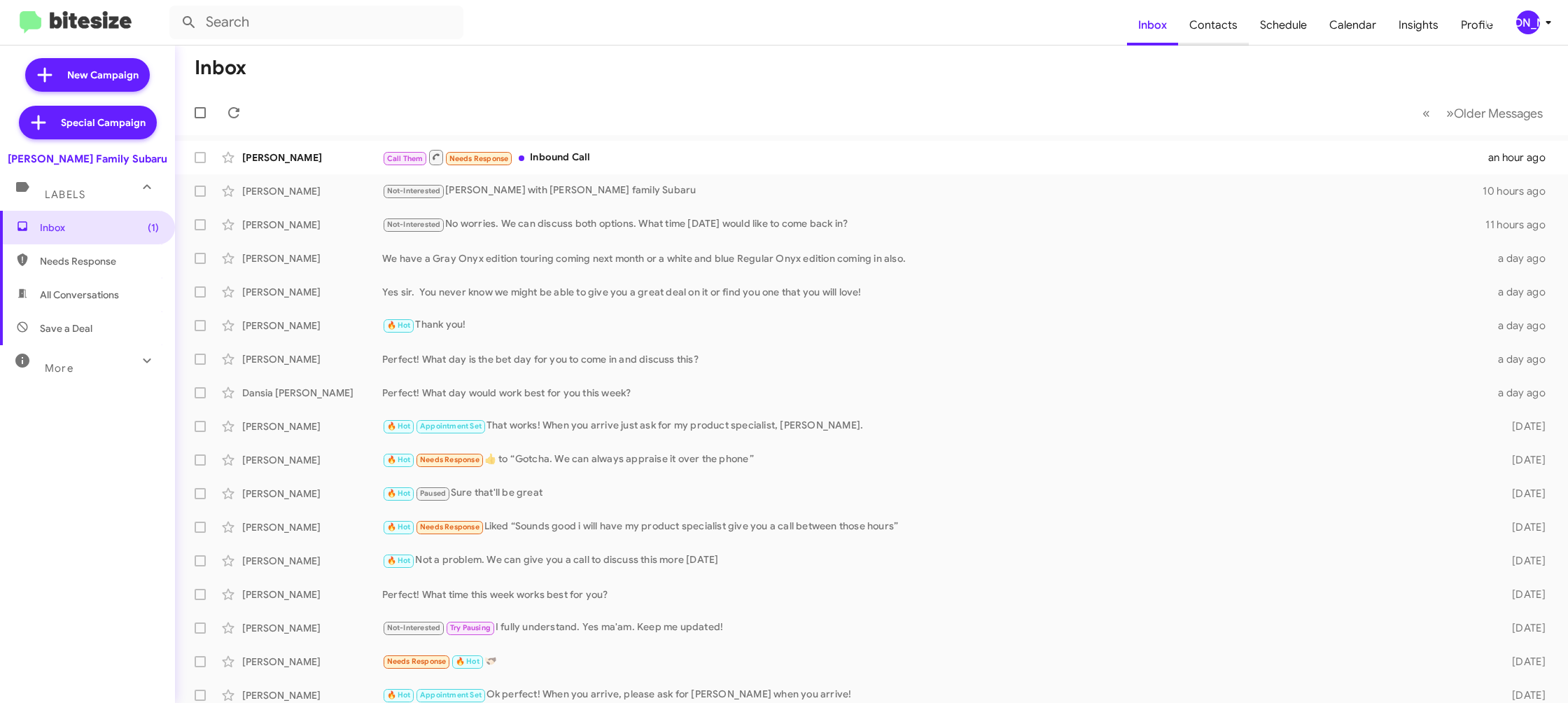
click at [1202, 14] on span "Contacts" at bounding box center [1213, 25] width 71 height 41
drag, startPoint x: 1202, startPoint y: 14, endPoint x: 1186, endPoint y: 12, distance: 16.1
click at [1202, 13] on span "Contacts" at bounding box center [1213, 25] width 71 height 41
click at [1539, 35] on mat-toolbar "Inbox Contacts Schedule Calendar Insights Profile [PERSON_NAME]" at bounding box center [784, 23] width 1568 height 45
click at [1557, 11] on mat-toolbar "Inbox Contacts Schedule Calendar Insights Profile [PERSON_NAME]" at bounding box center [784, 23] width 1568 height 45
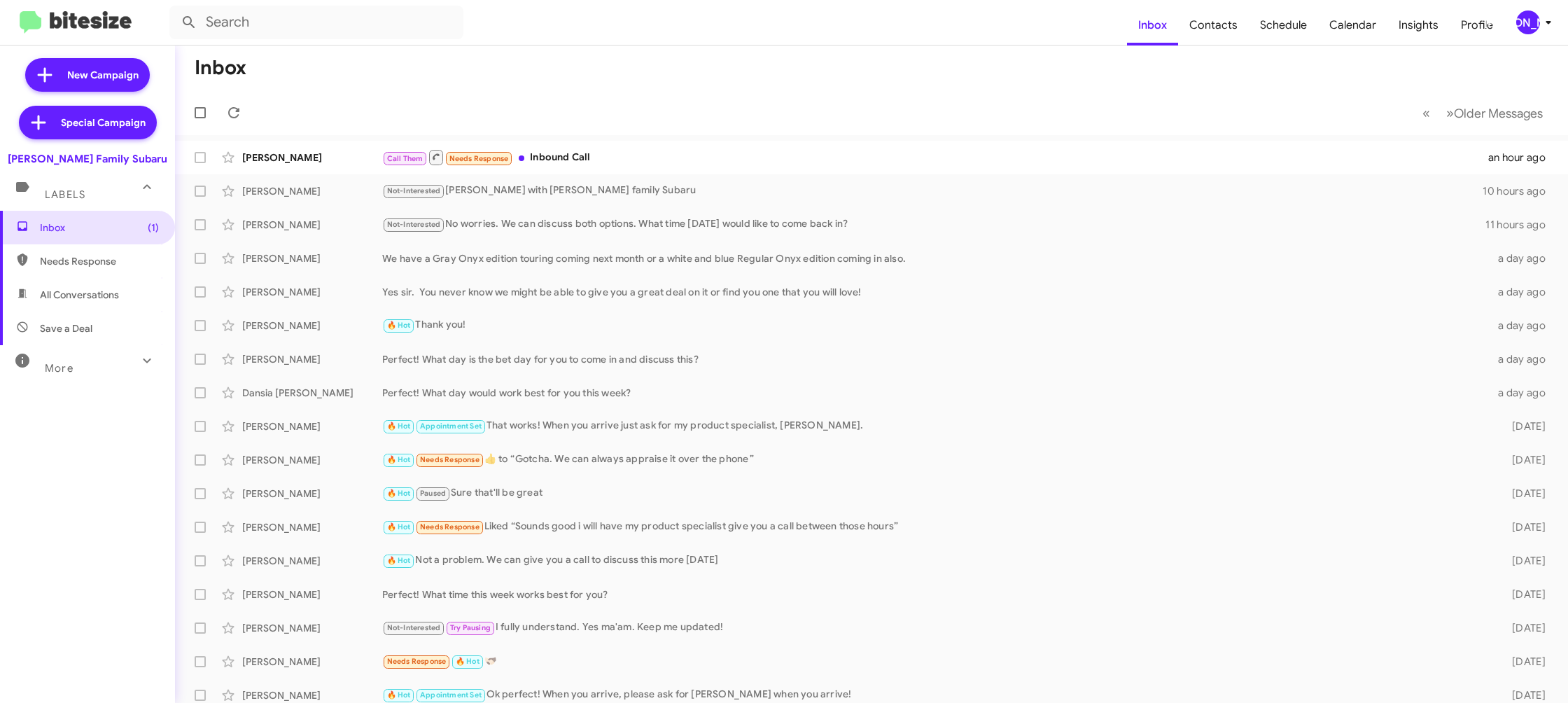
click at [1542, 28] on icon at bounding box center [1548, 23] width 17 height 17
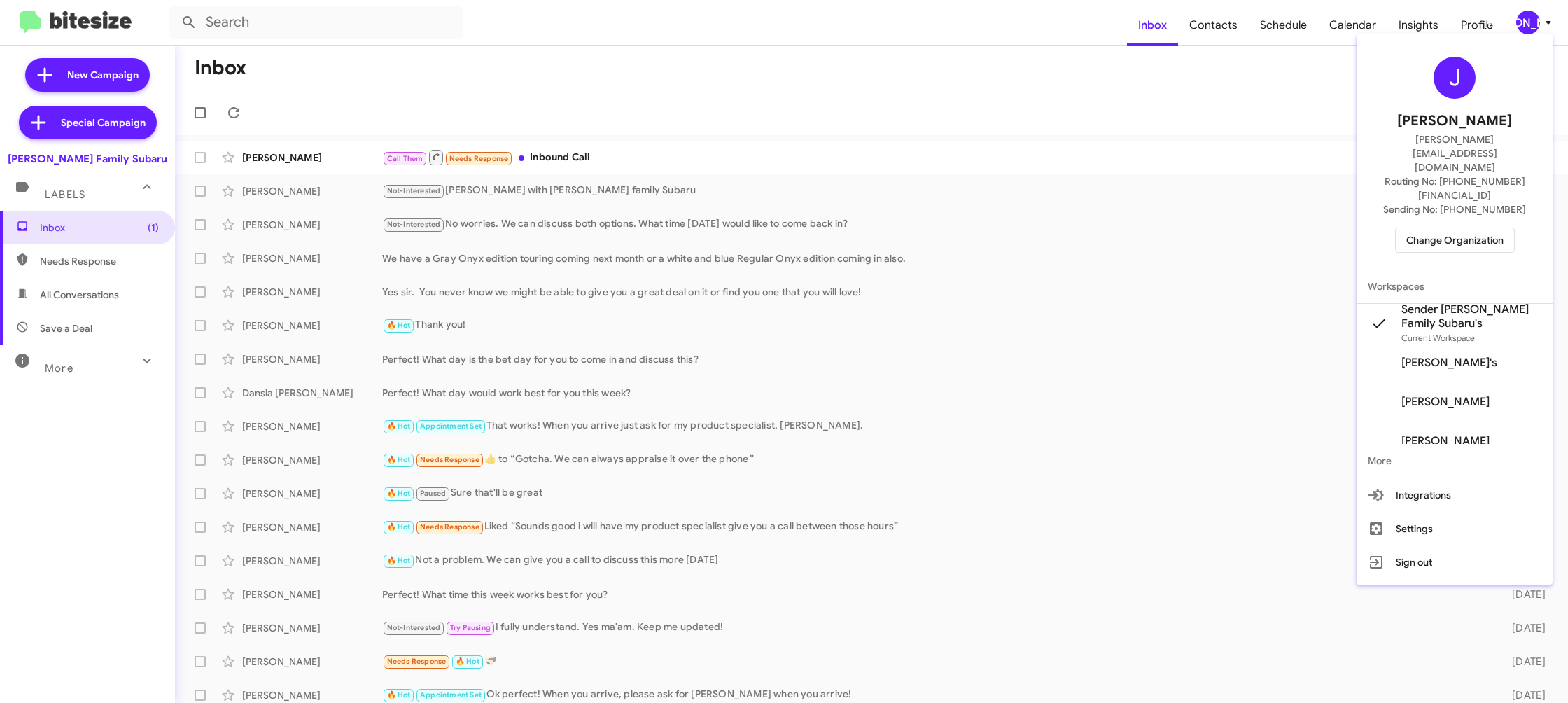
click at [1212, 33] on div at bounding box center [784, 351] width 1568 height 703
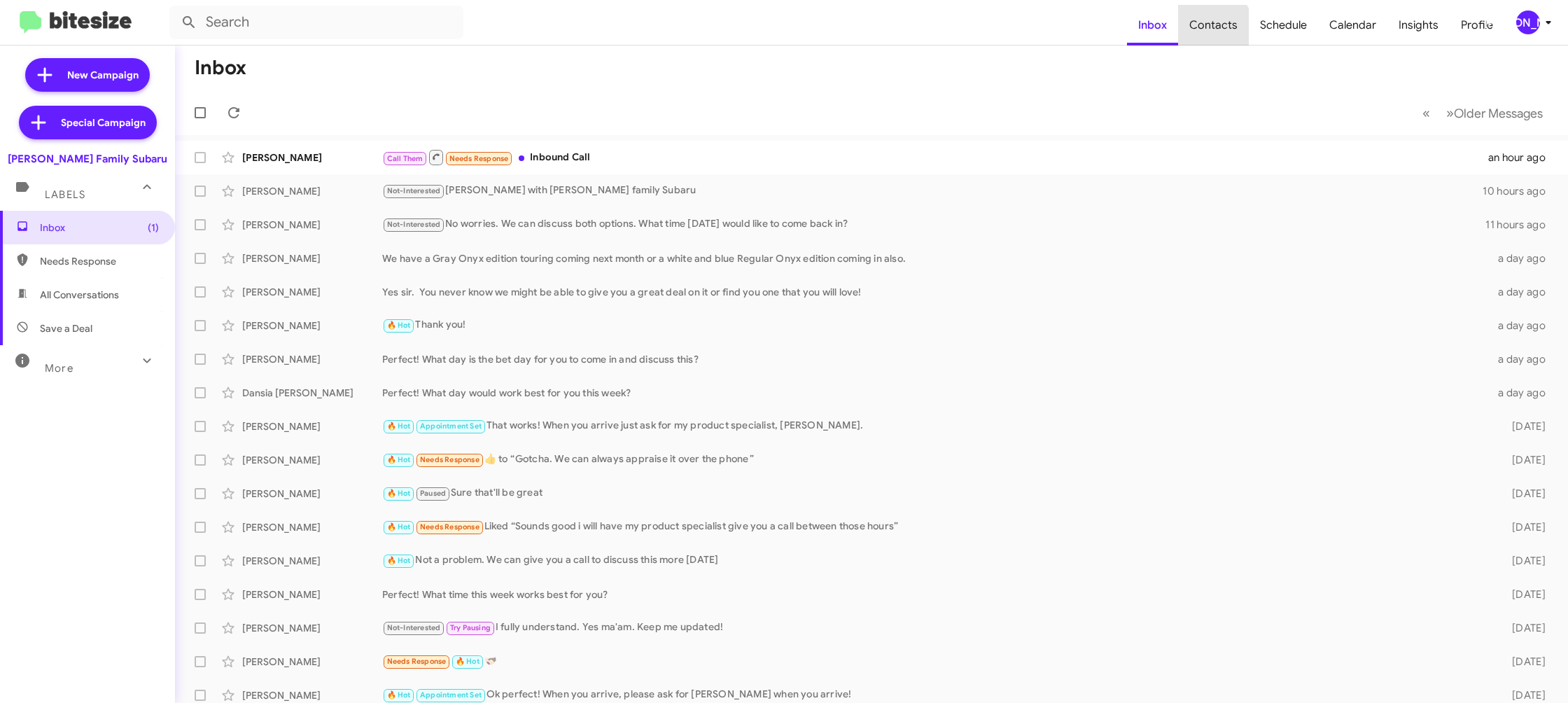
click at [1212, 33] on span "Contacts" at bounding box center [1213, 25] width 71 height 41
click at [1207, 34] on span "Contacts" at bounding box center [1213, 25] width 71 height 41
type input "in:groups"
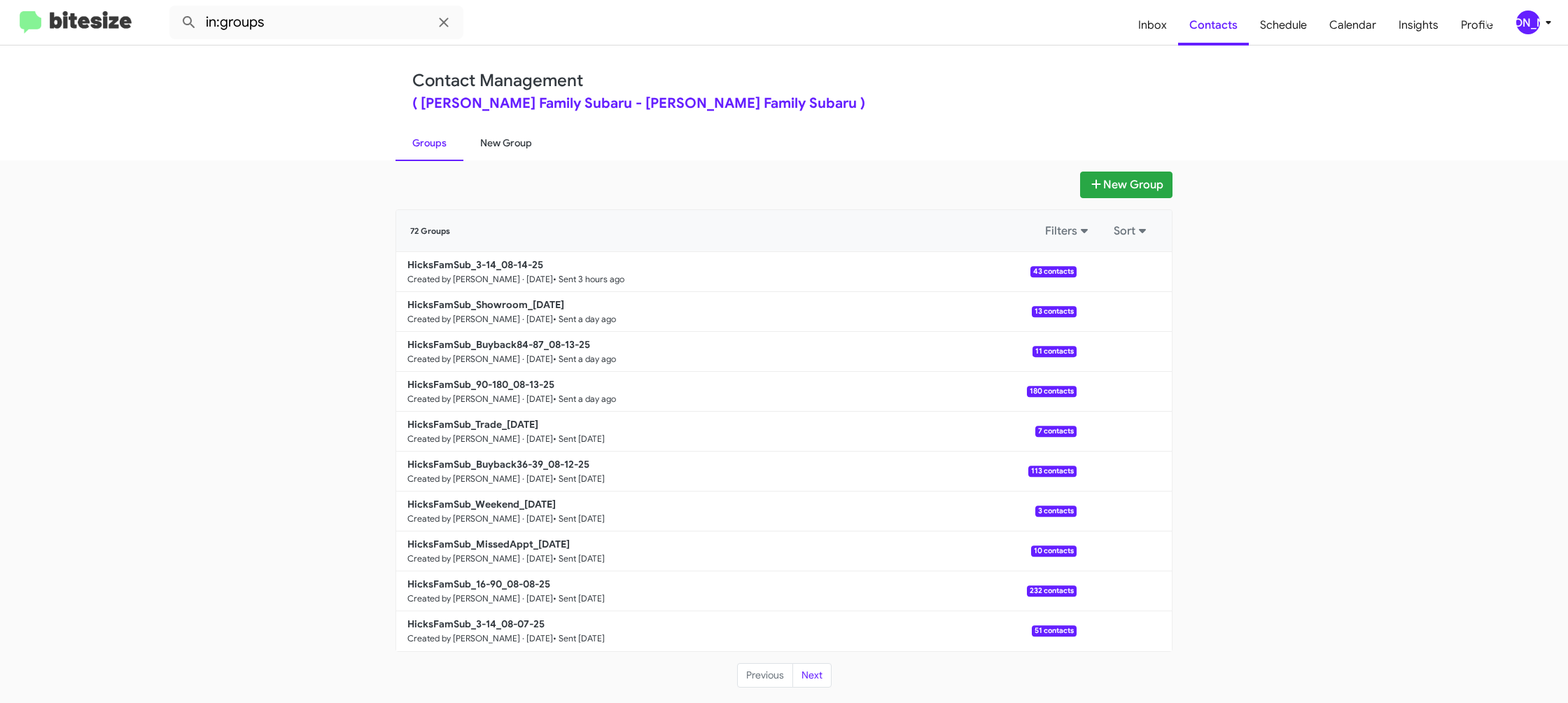
click at [533, 153] on link "New Group" at bounding box center [506, 143] width 85 height 37
drag, startPoint x: 533, startPoint y: 153, endPoint x: 520, endPoint y: 153, distance: 13.0
click at [532, 153] on link "New Group" at bounding box center [506, 143] width 85 height 37
click at [507, 152] on link "New Group" at bounding box center [506, 143] width 85 height 37
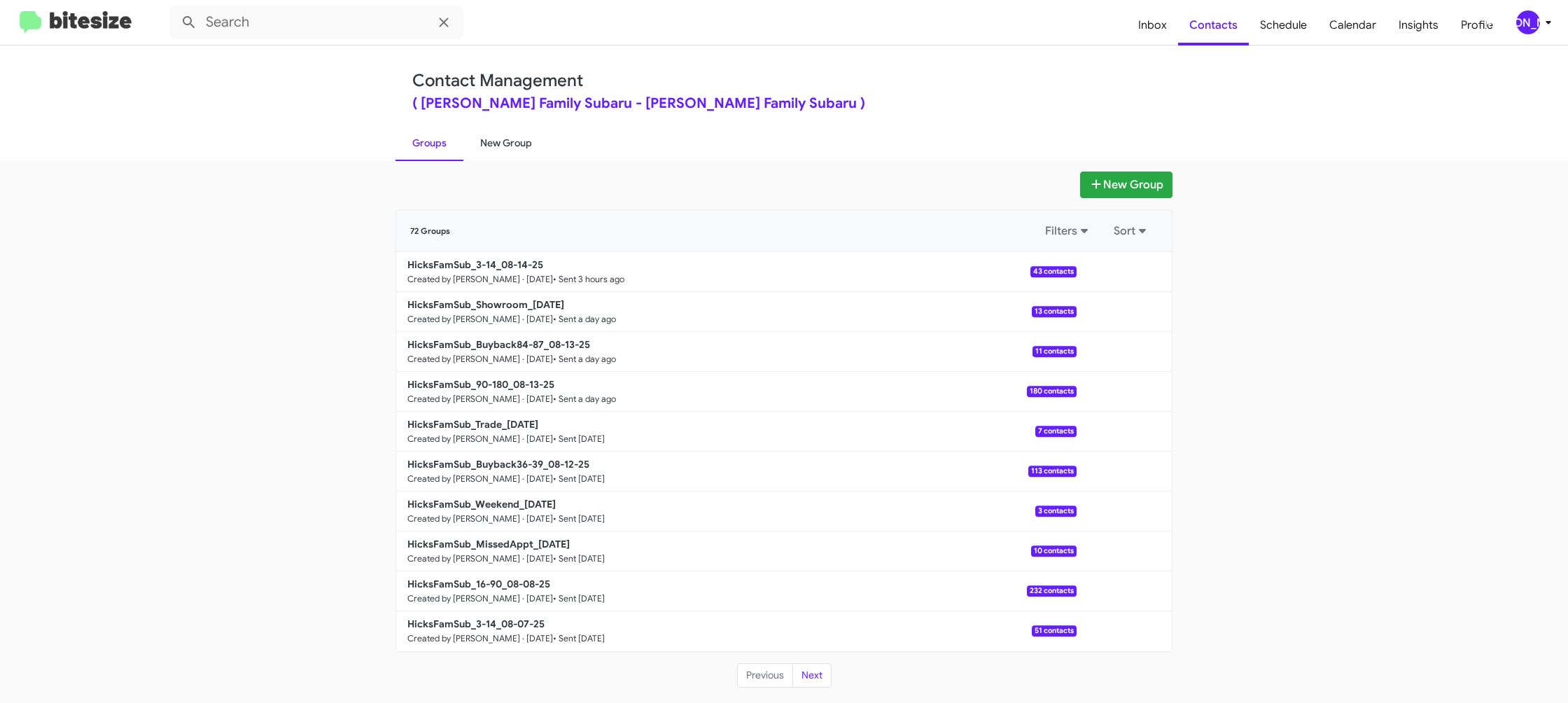
click at [507, 152] on link "New Group" at bounding box center [506, 143] width 85 height 37
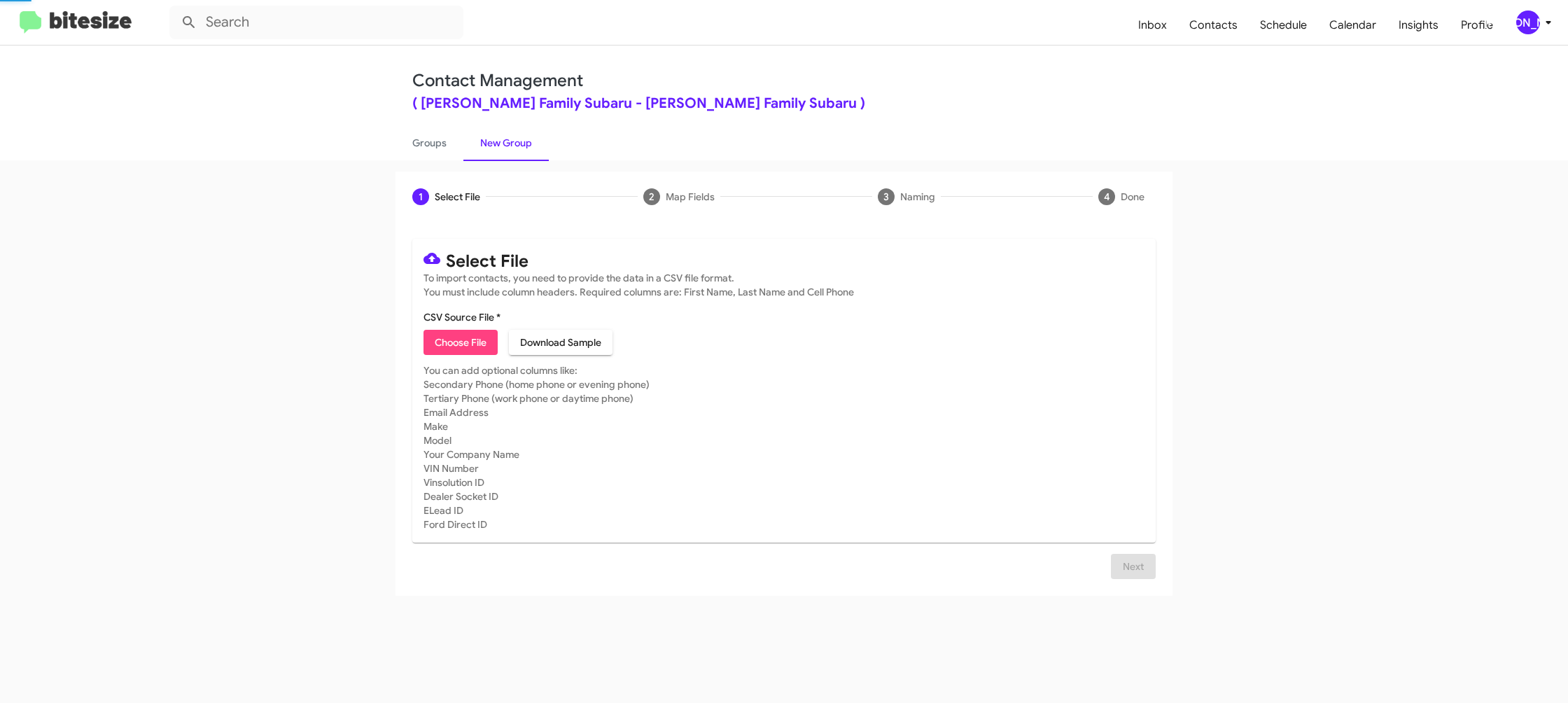
click at [507, 152] on link "New Group" at bounding box center [506, 143] width 85 height 37
click at [424, 146] on link "Groups" at bounding box center [429, 143] width 68 height 37
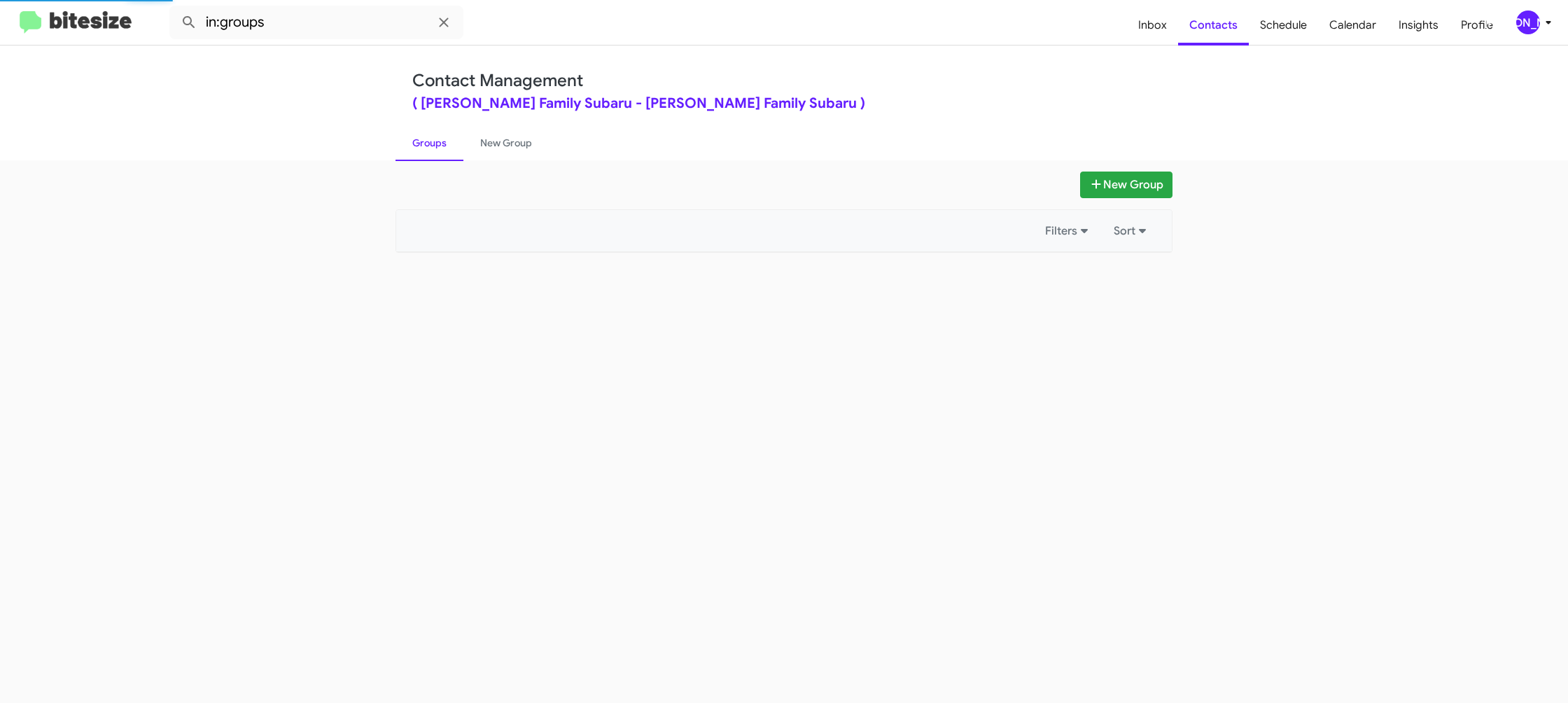
click at [424, 146] on link "Groups" at bounding box center [429, 143] width 68 height 37
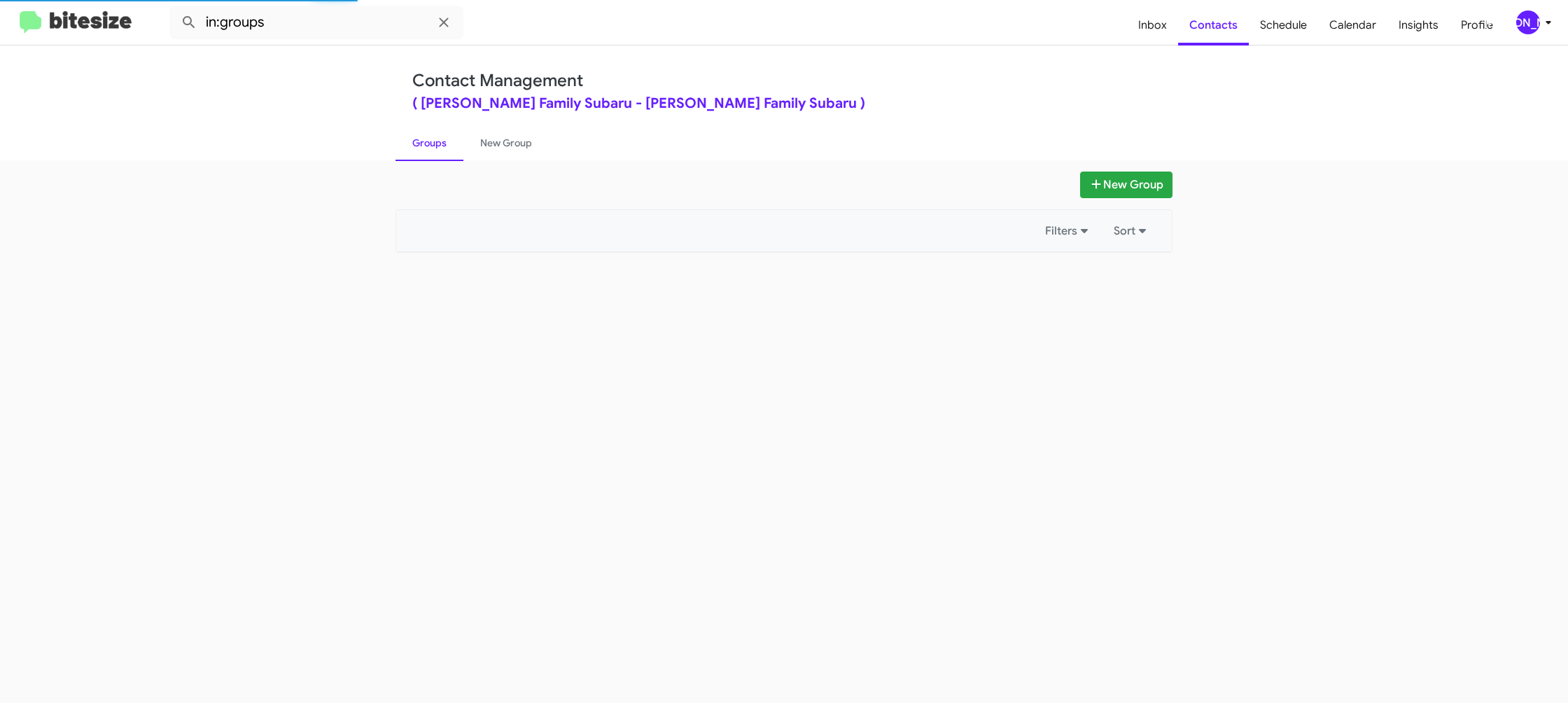
click at [424, 146] on link "Groups" at bounding box center [429, 143] width 68 height 37
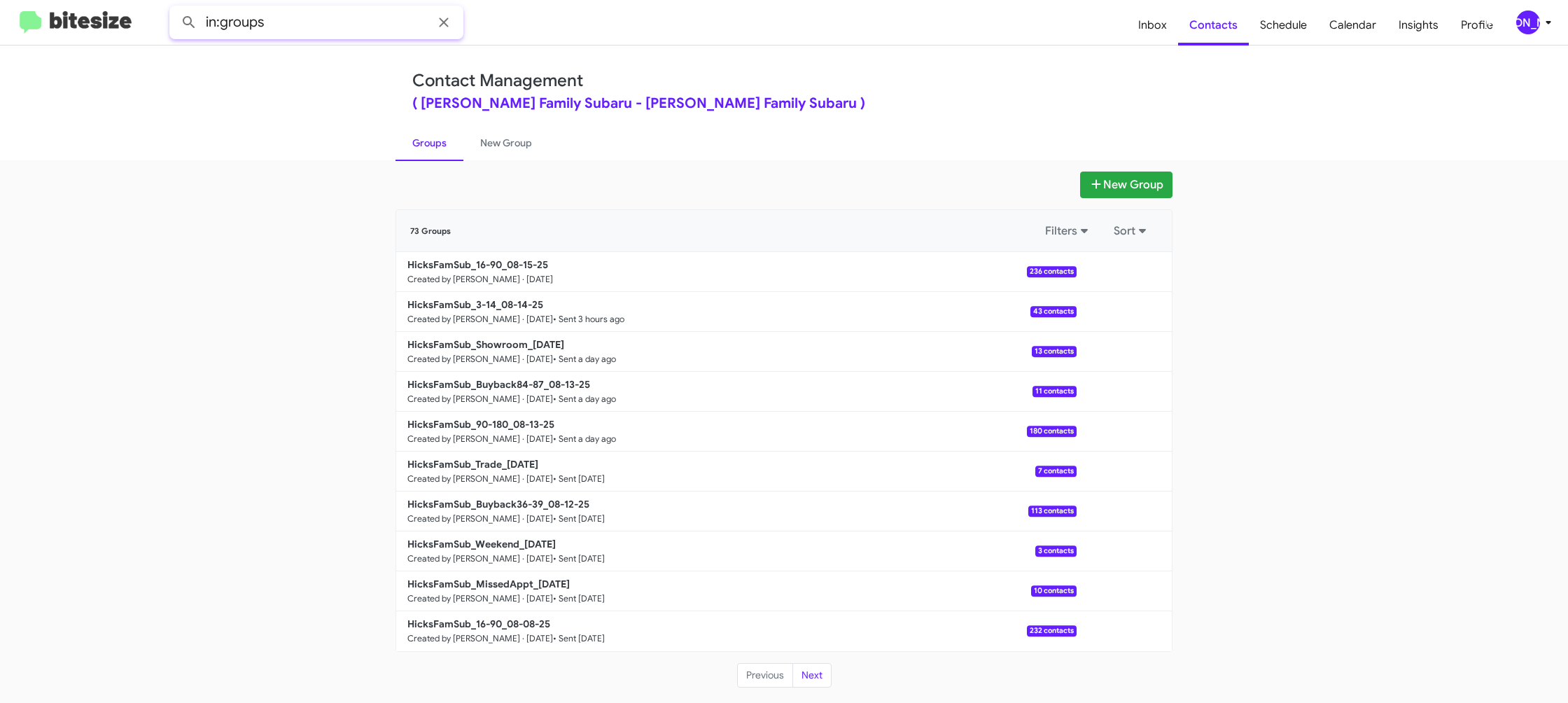
click at [364, 29] on input "in:groups" at bounding box center [317, 23] width 294 height 33
type input "in:groups 16-"
click at [175, 8] on button at bounding box center [189, 23] width 28 height 28
click at [472, 143] on link "New Group" at bounding box center [506, 143] width 85 height 37
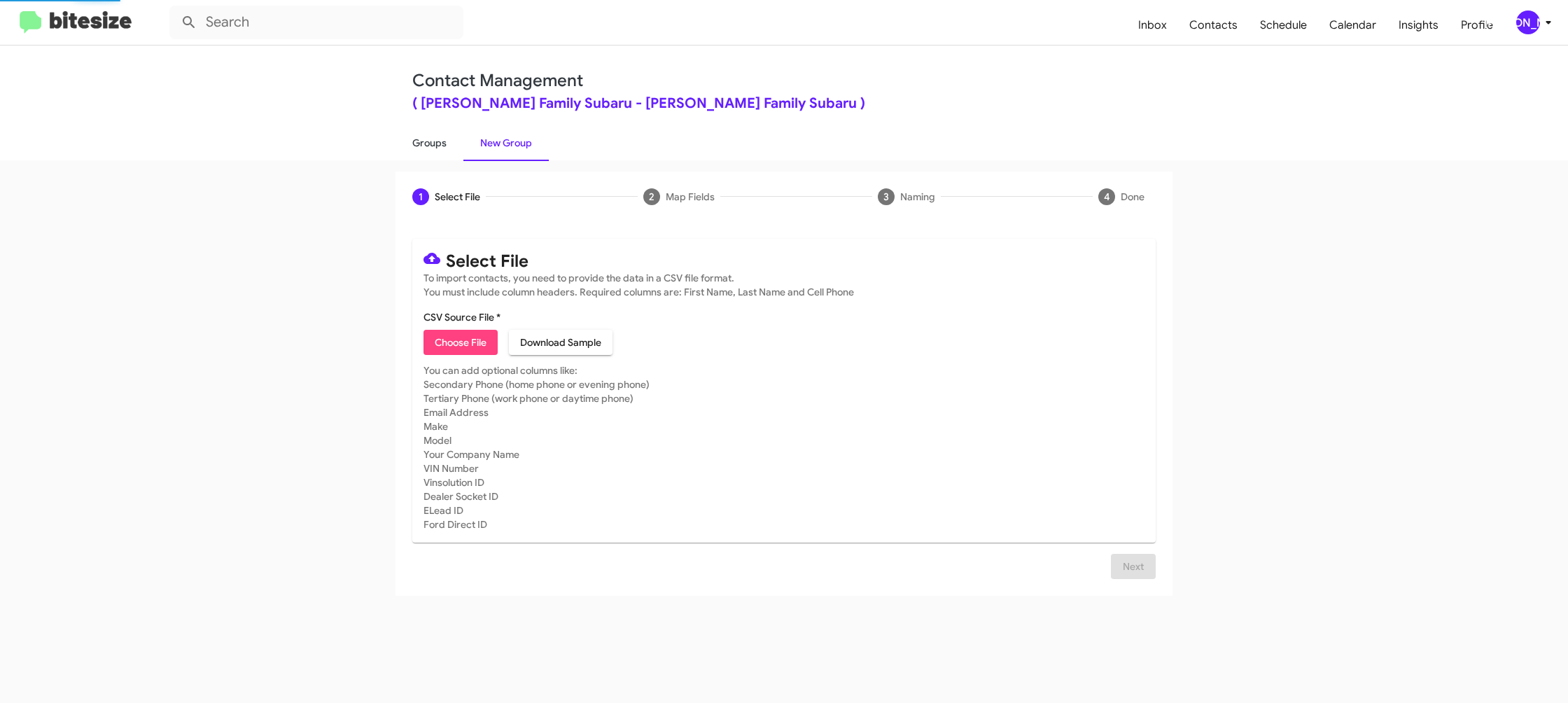
click at [431, 144] on link "Groups" at bounding box center [429, 143] width 68 height 37
type input "in:groups"
click at [431, 144] on link "Groups" at bounding box center [429, 143] width 68 height 37
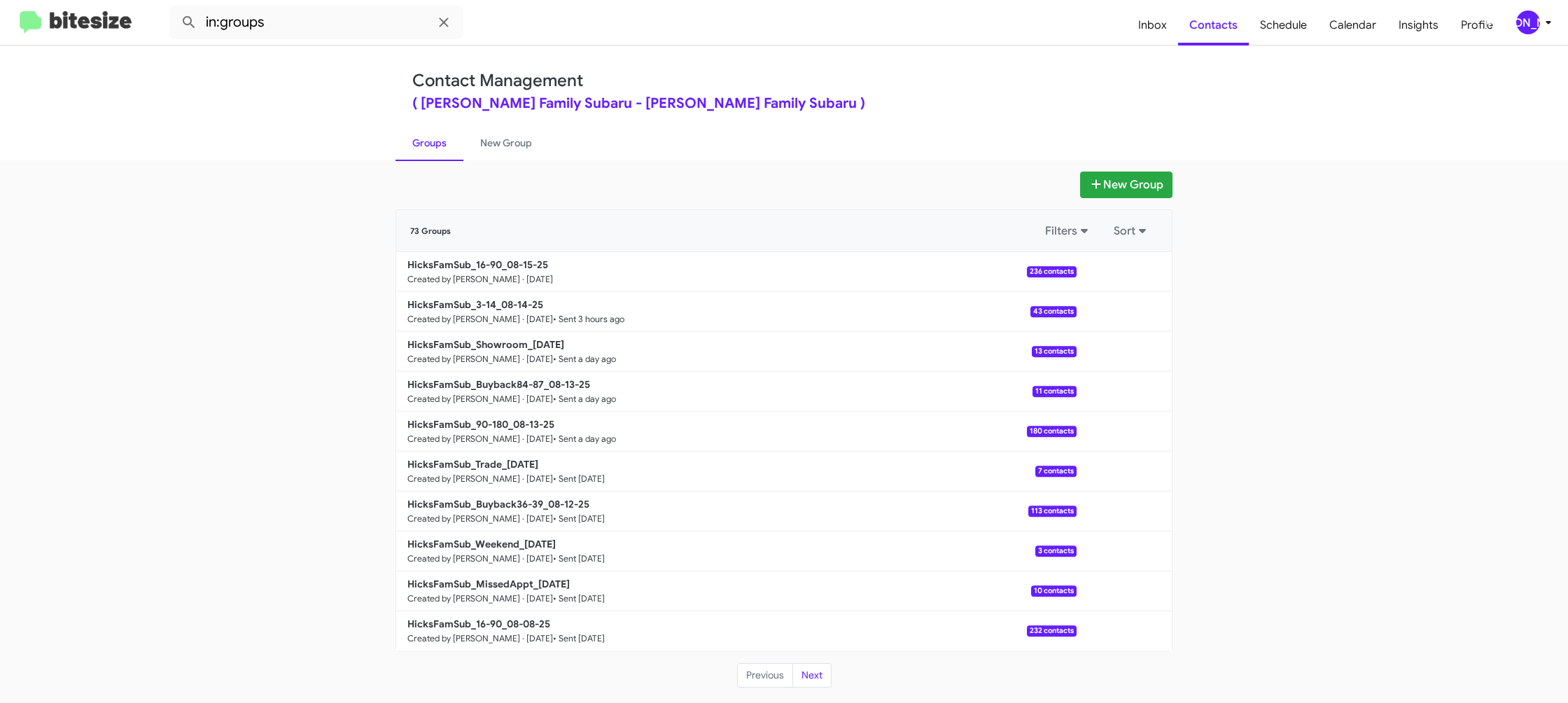
click at [1535, 22] on div "[PERSON_NAME]" at bounding box center [1528, 23] width 23 height 23
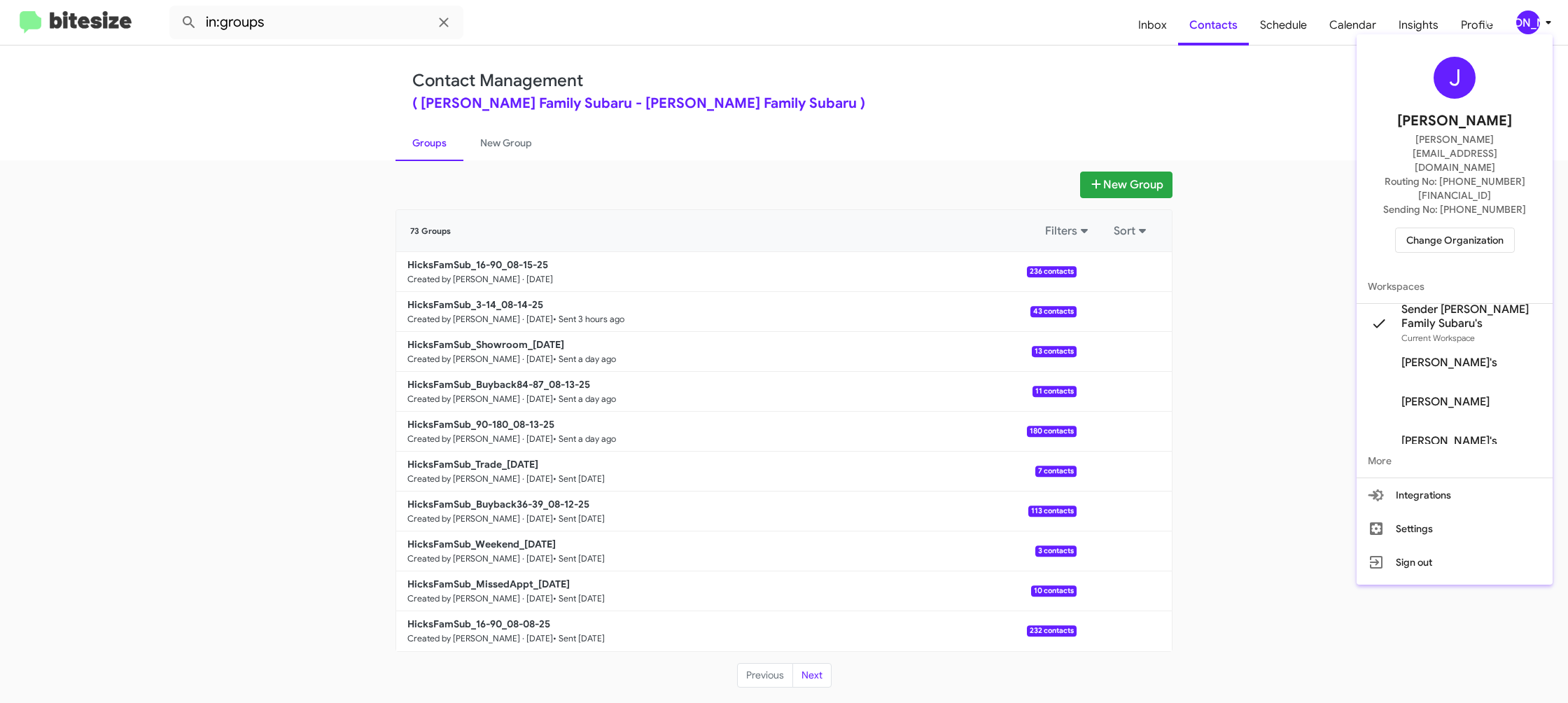
click at [1460, 228] on span "Change Organization" at bounding box center [1454, 240] width 97 height 23
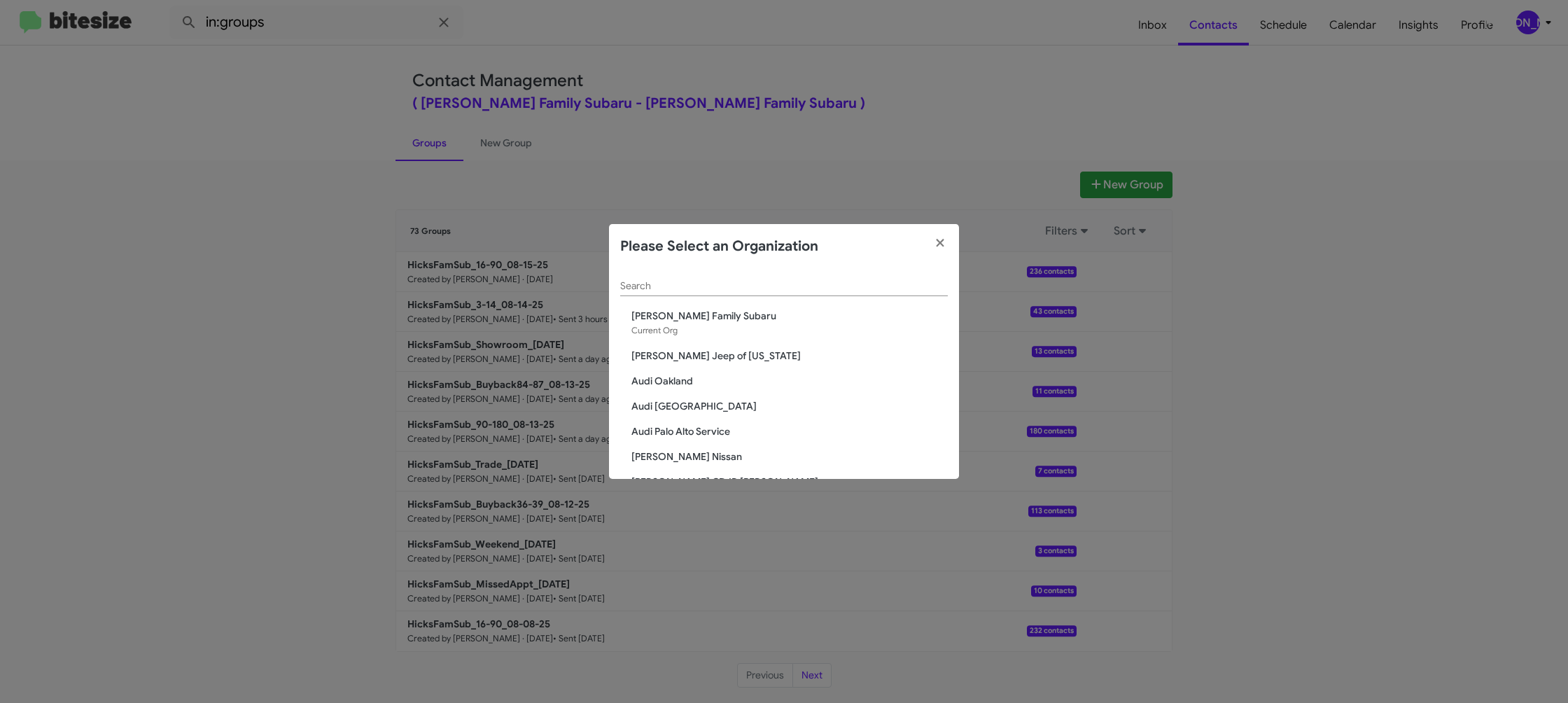
click at [660, 280] on div "Search" at bounding box center [784, 283] width 327 height 28
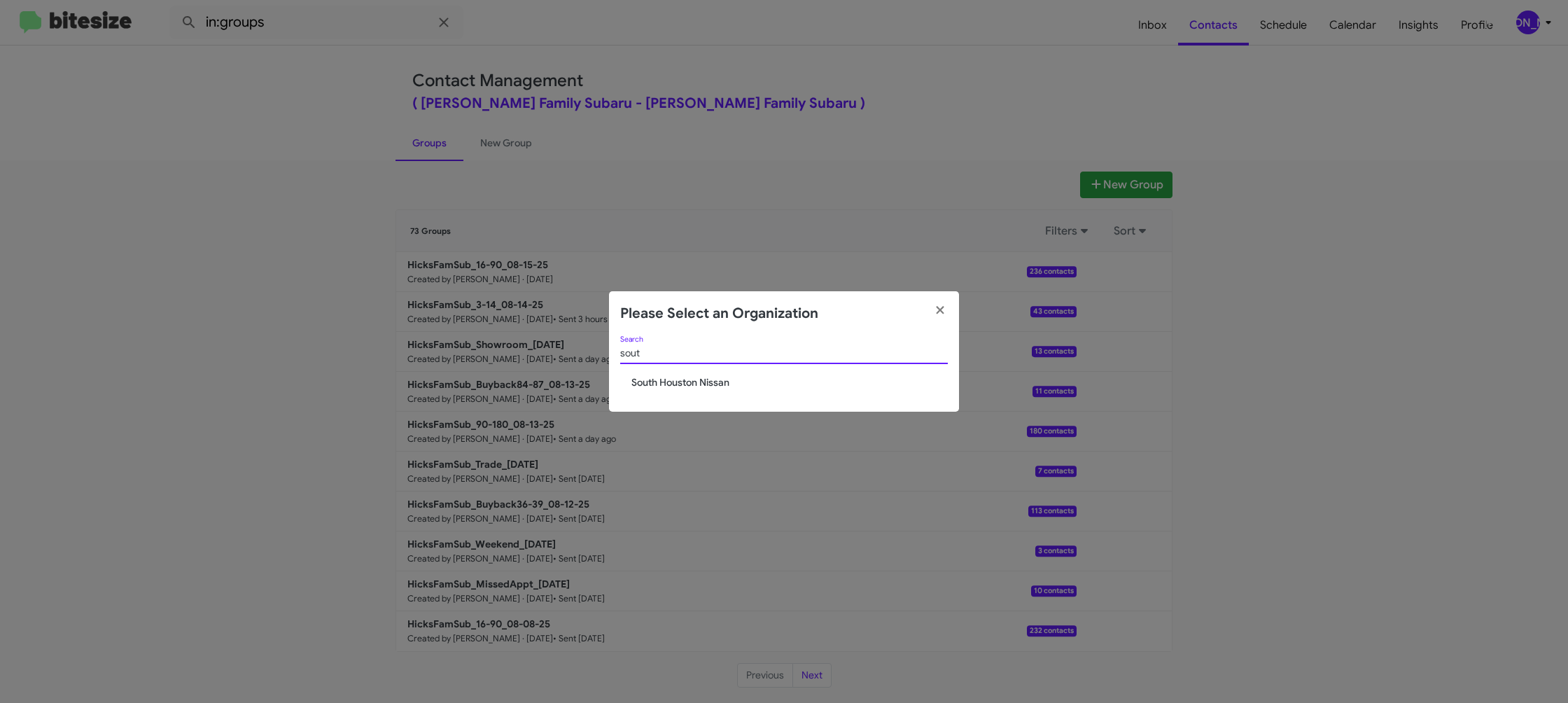
type input "sout"
click at [683, 380] on span "South Houston Nissan" at bounding box center [789, 382] width 317 height 14
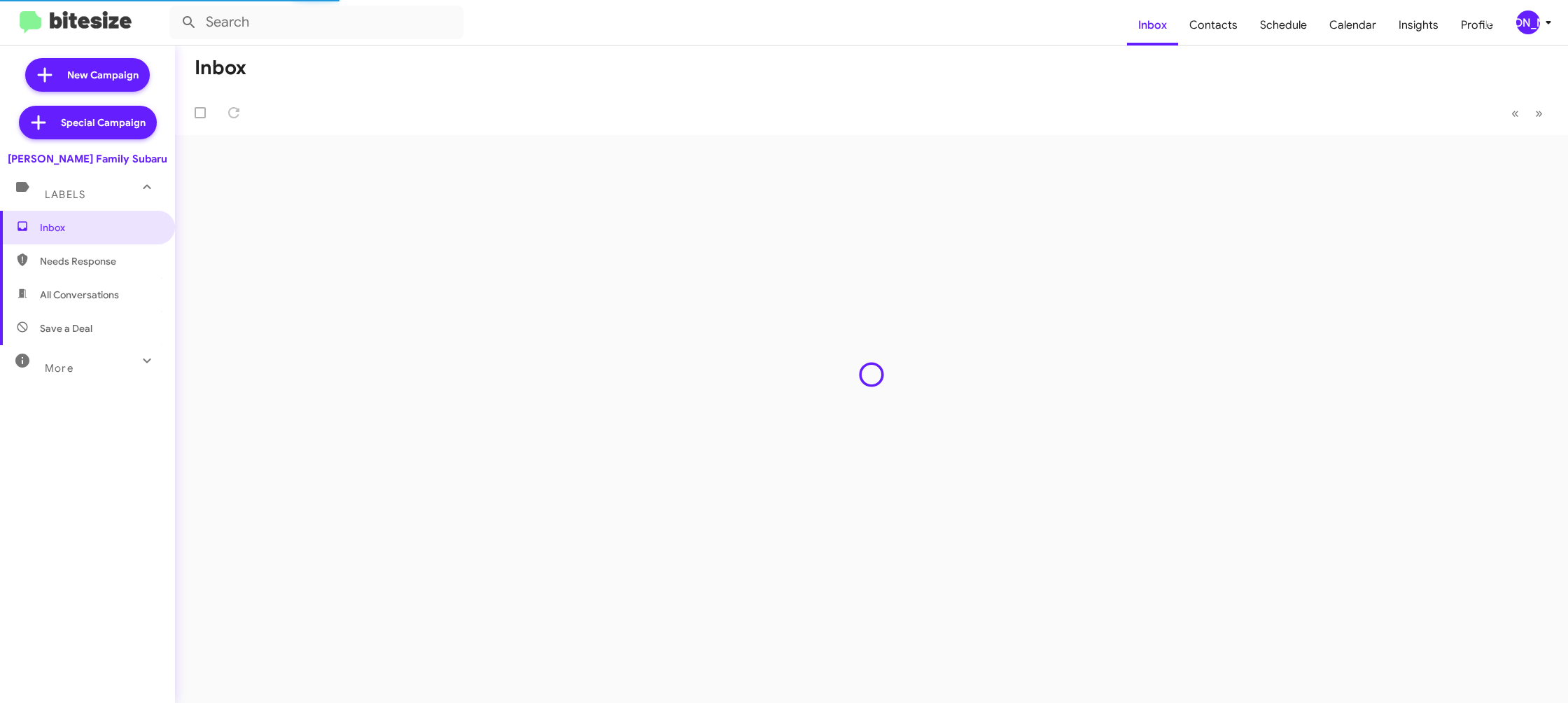
click at [1531, 28] on div "[PERSON_NAME]" at bounding box center [1528, 23] width 23 height 23
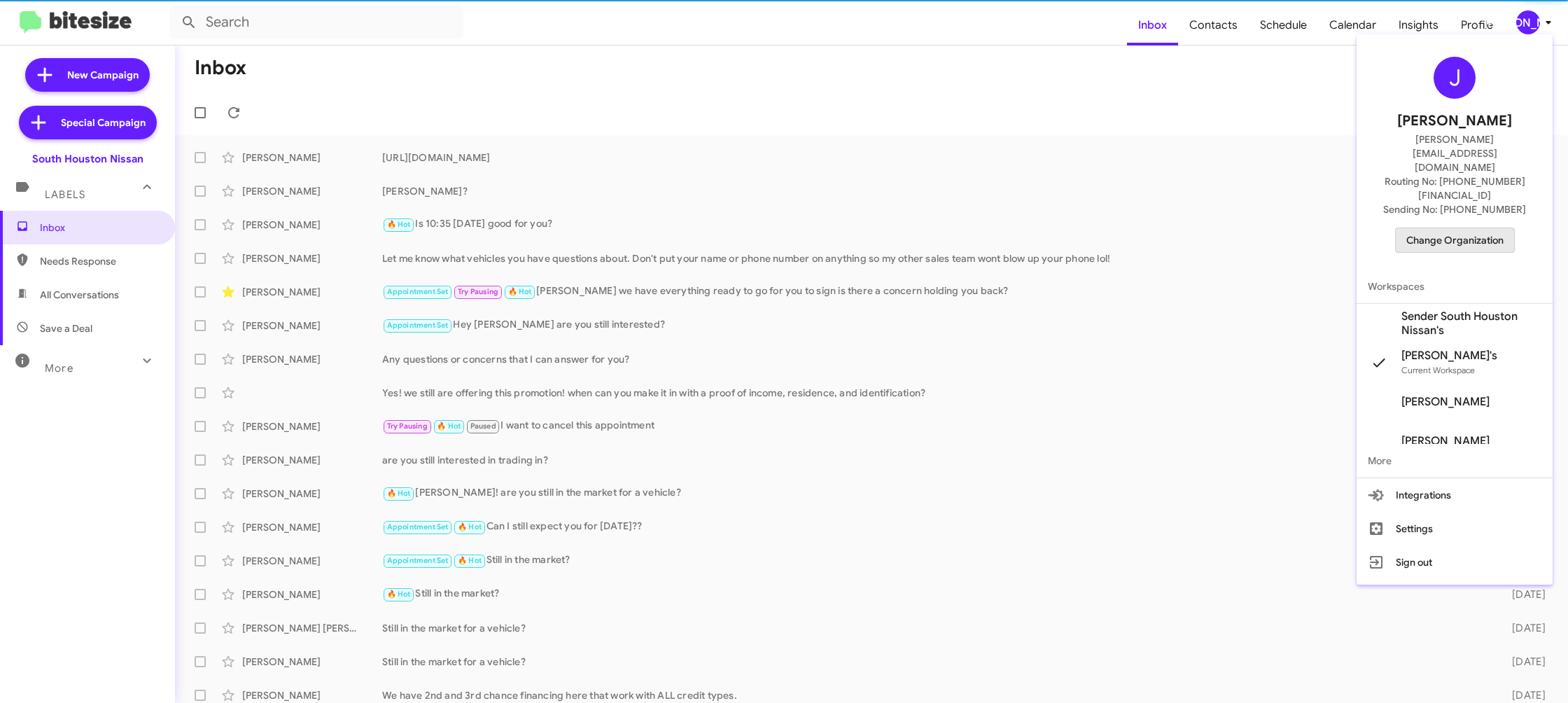
click at [1464, 228] on span "Change Organization" at bounding box center [1454, 240] width 97 height 23
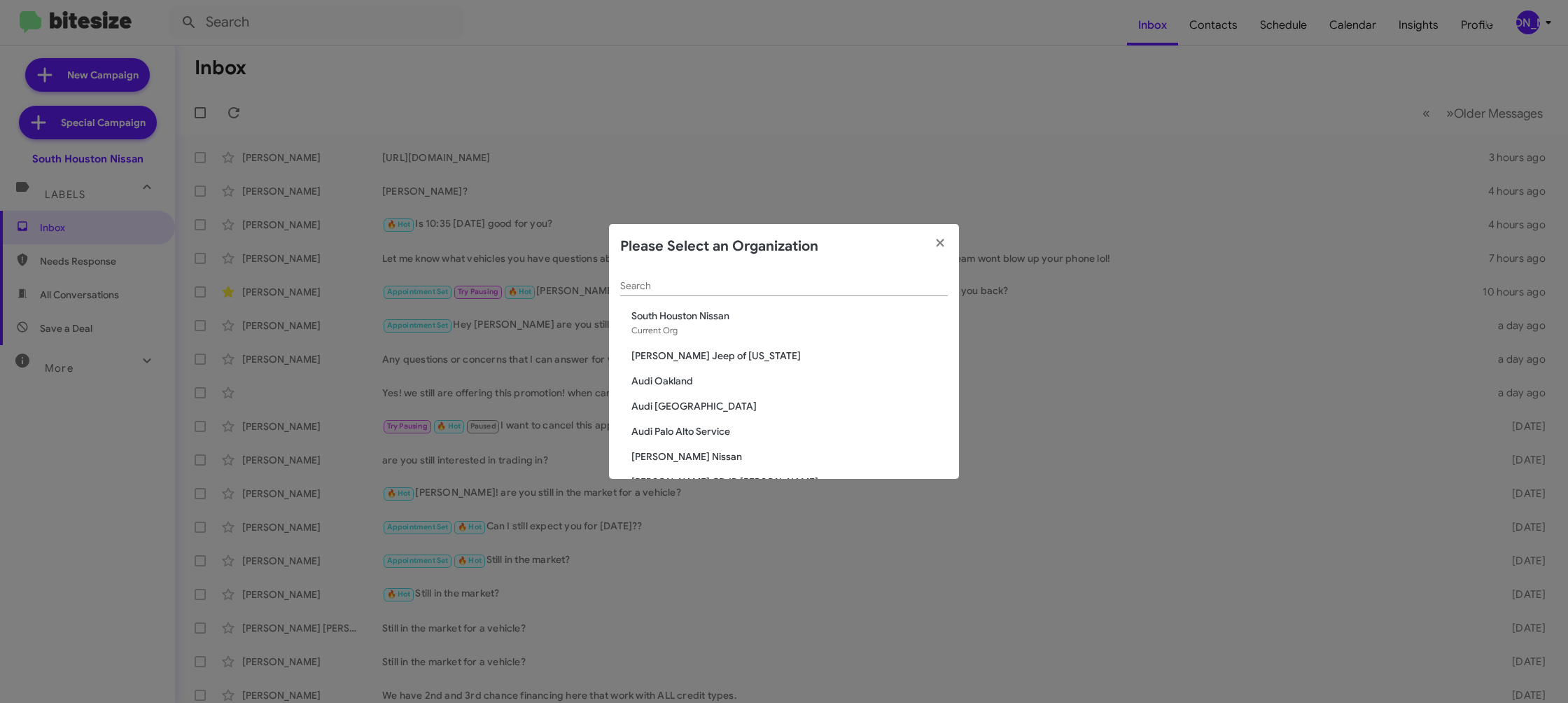
click at [1246, 225] on modal-container "Please Select an Organization Search South Houston Nissan Current Org Adams Jee…" at bounding box center [784, 351] width 1568 height 703
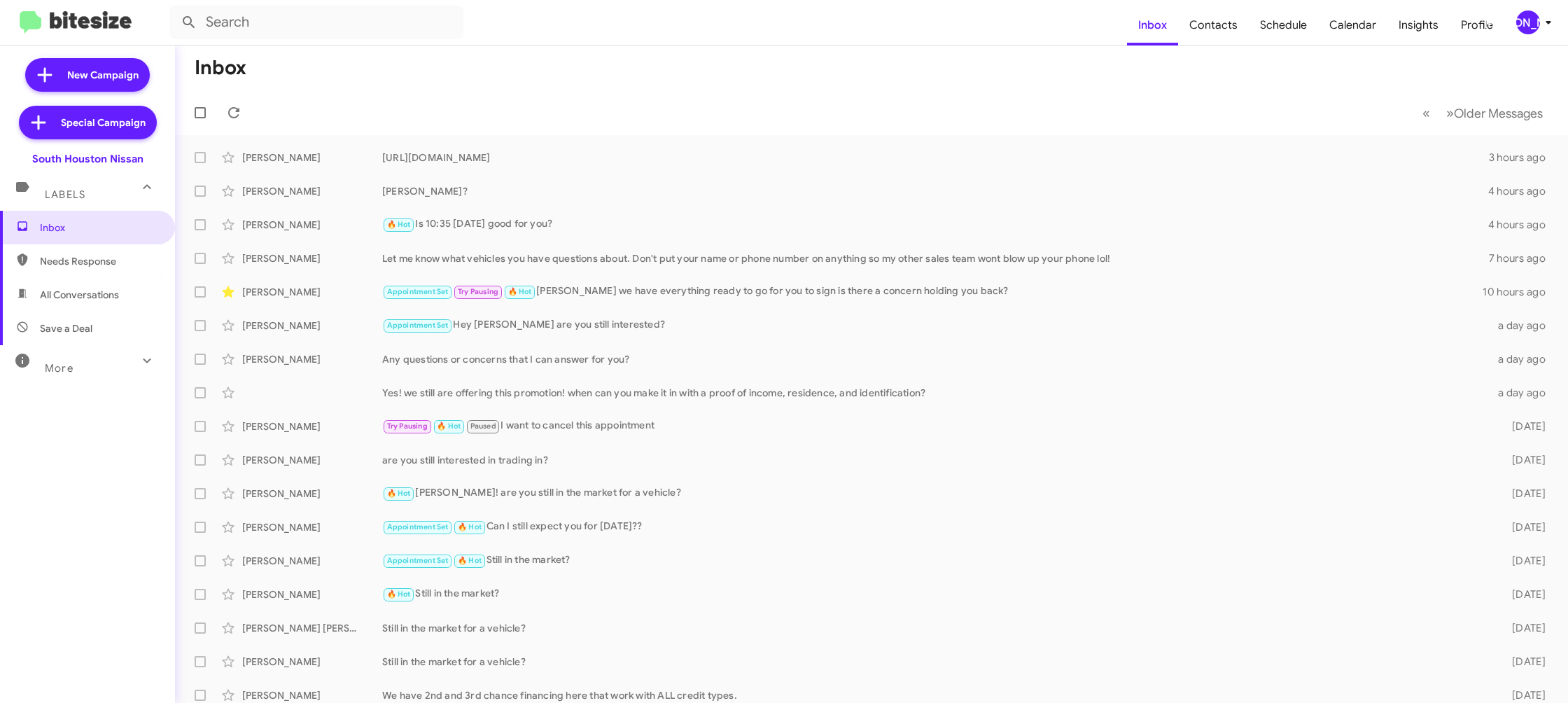
click at [1547, 33] on span "[PERSON_NAME]" at bounding box center [1536, 23] width 42 height 23
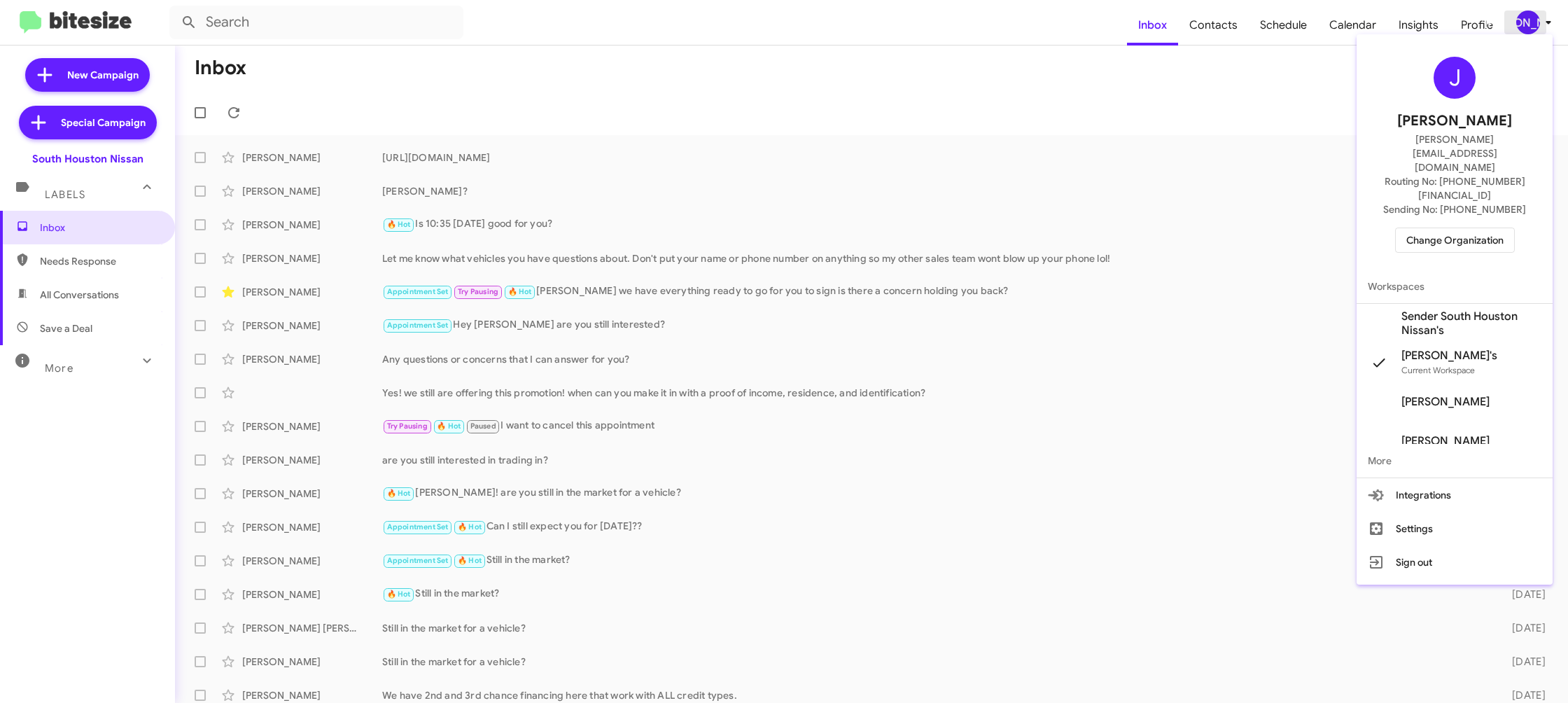
click at [1525, 20] on div at bounding box center [784, 351] width 1568 height 703
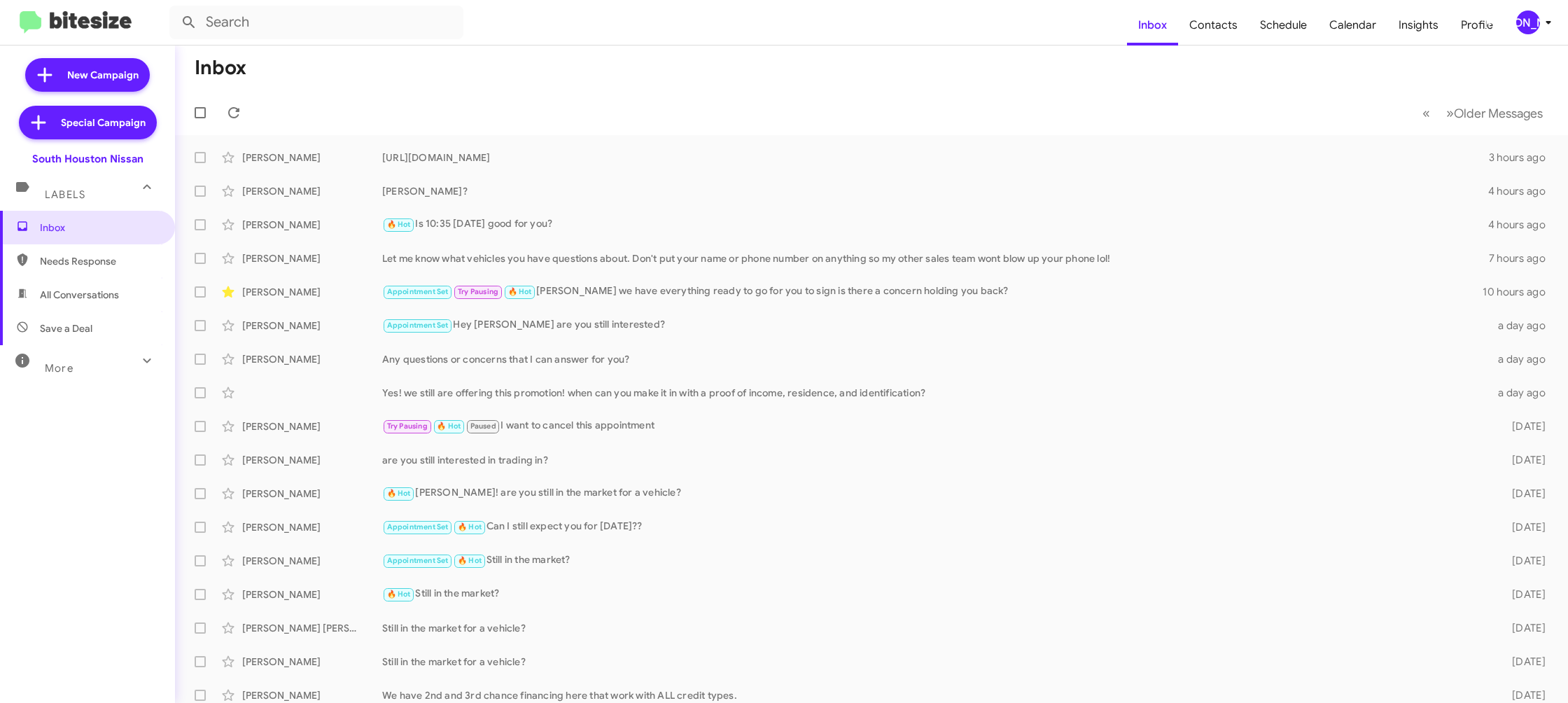
click at [1535, 19] on div "[PERSON_NAME]" at bounding box center [1528, 23] width 23 height 23
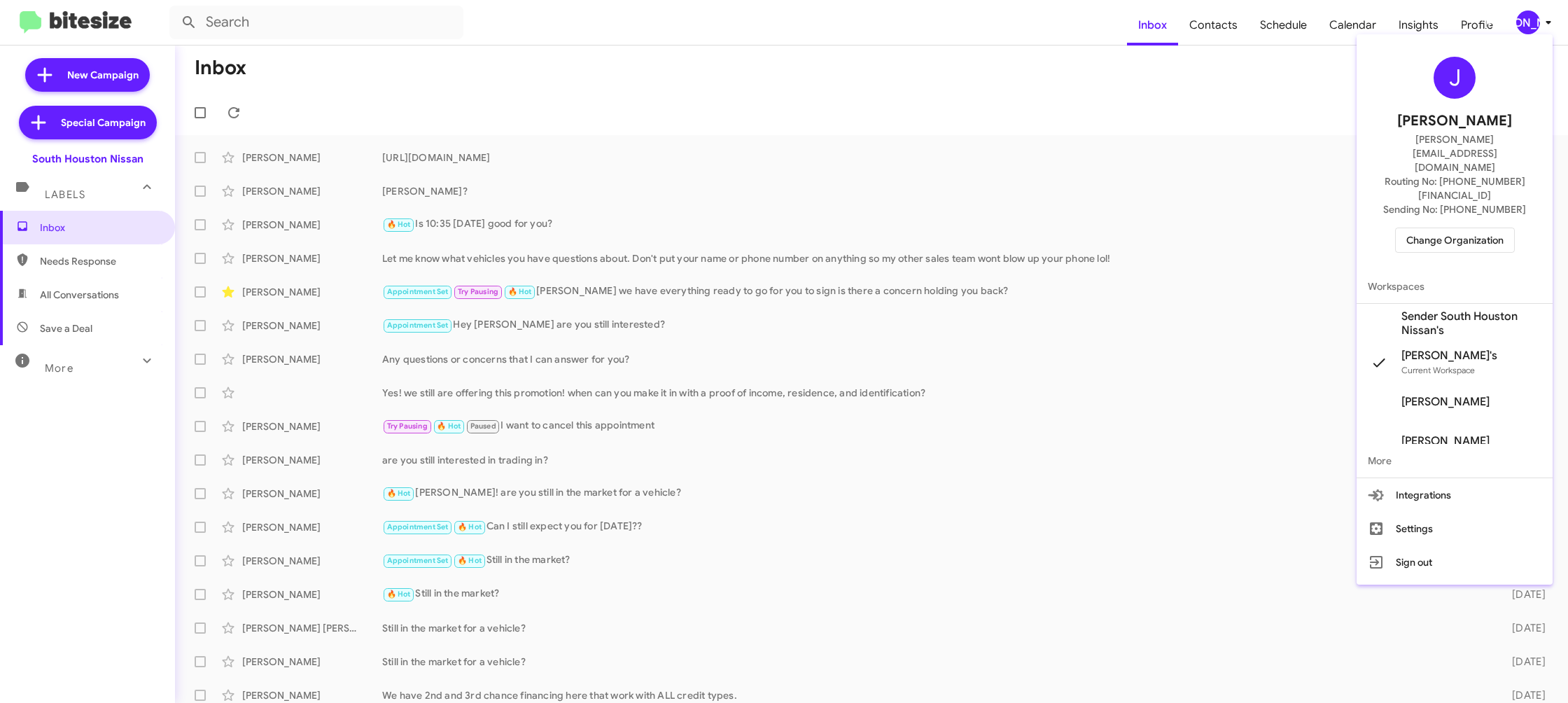
click at [1465, 309] on span "Sender South Houston Nissan's" at bounding box center [1471, 323] width 140 height 28
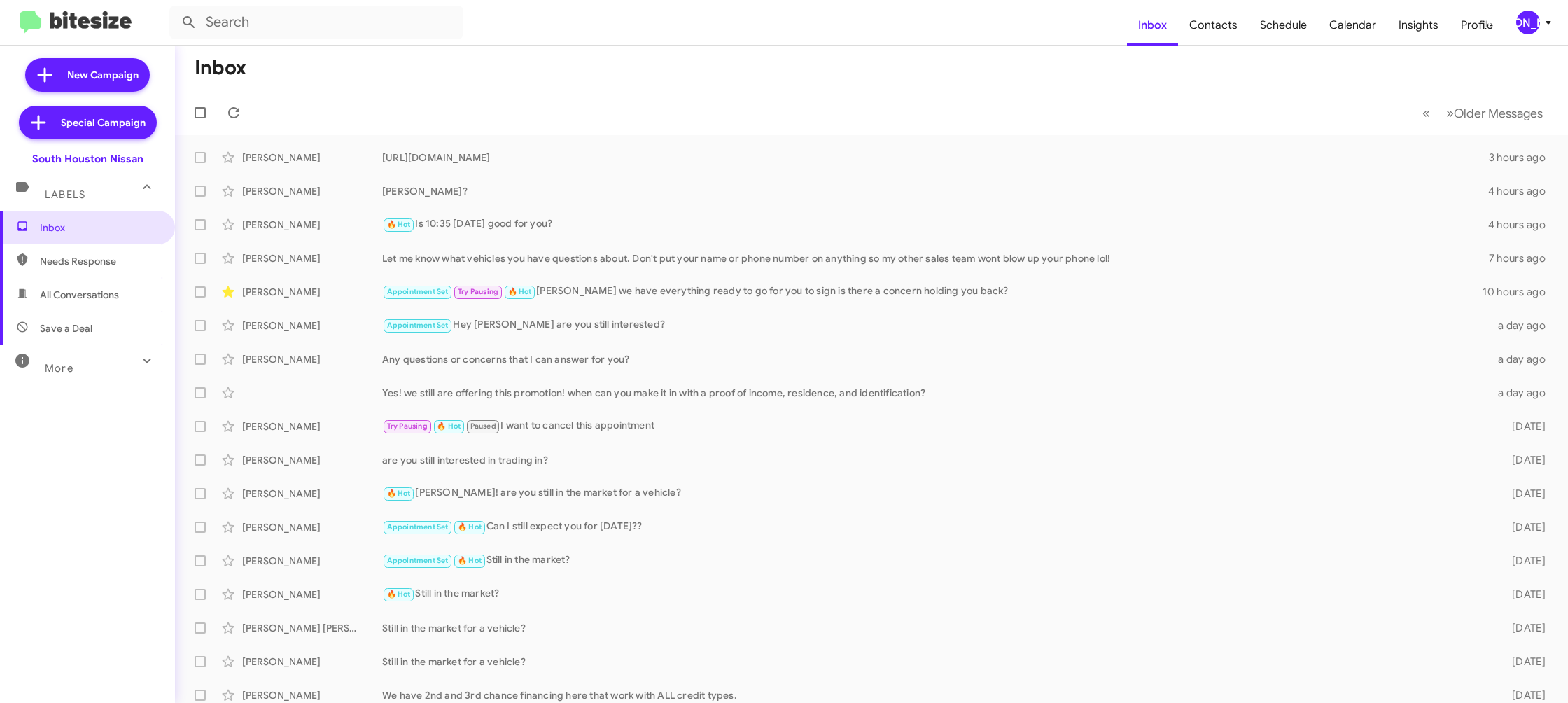
click at [1521, 26] on div "[PERSON_NAME]" at bounding box center [1528, 23] width 23 height 23
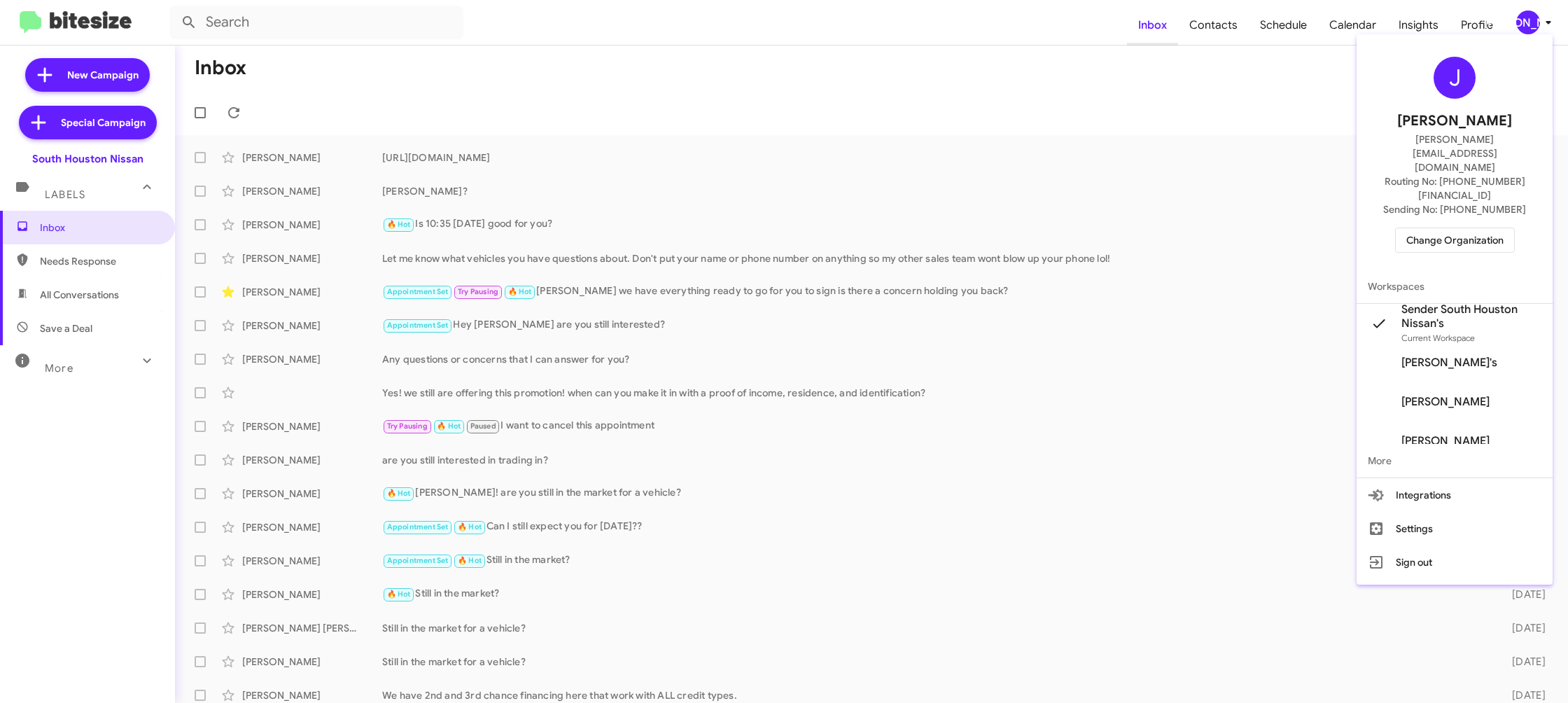
click at [1156, 42] on div at bounding box center [784, 351] width 1568 height 703
click at [1206, 28] on span "Contacts" at bounding box center [1213, 25] width 71 height 41
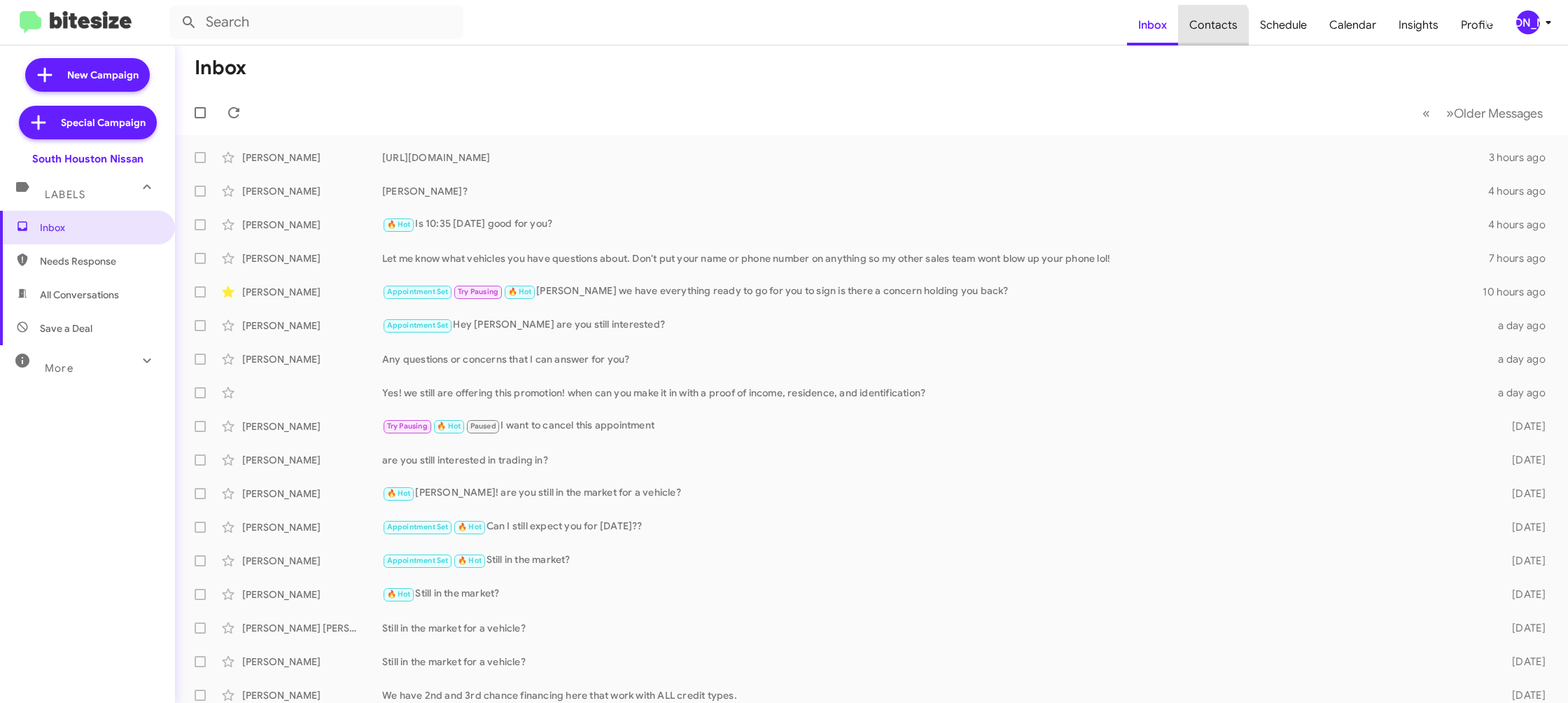
click at [1206, 28] on span "Contacts" at bounding box center [1213, 25] width 71 height 41
type input "in:groups"
